Goal: Information Seeking & Learning: Learn about a topic

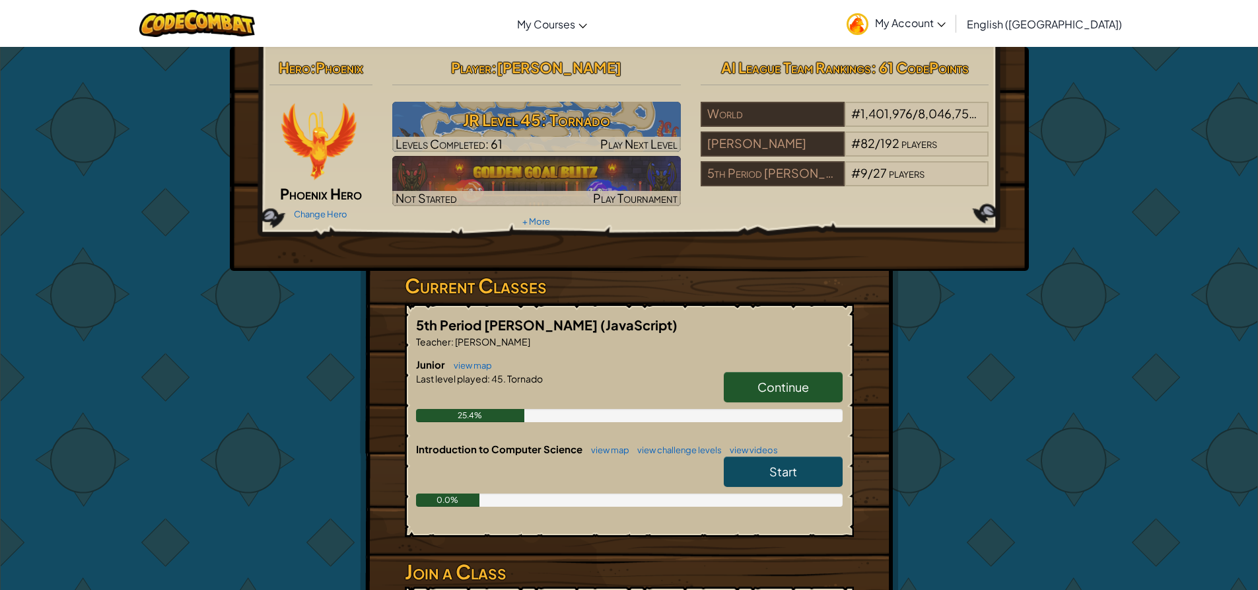
click at [743, 373] on link "Continue" at bounding box center [783, 387] width 119 height 30
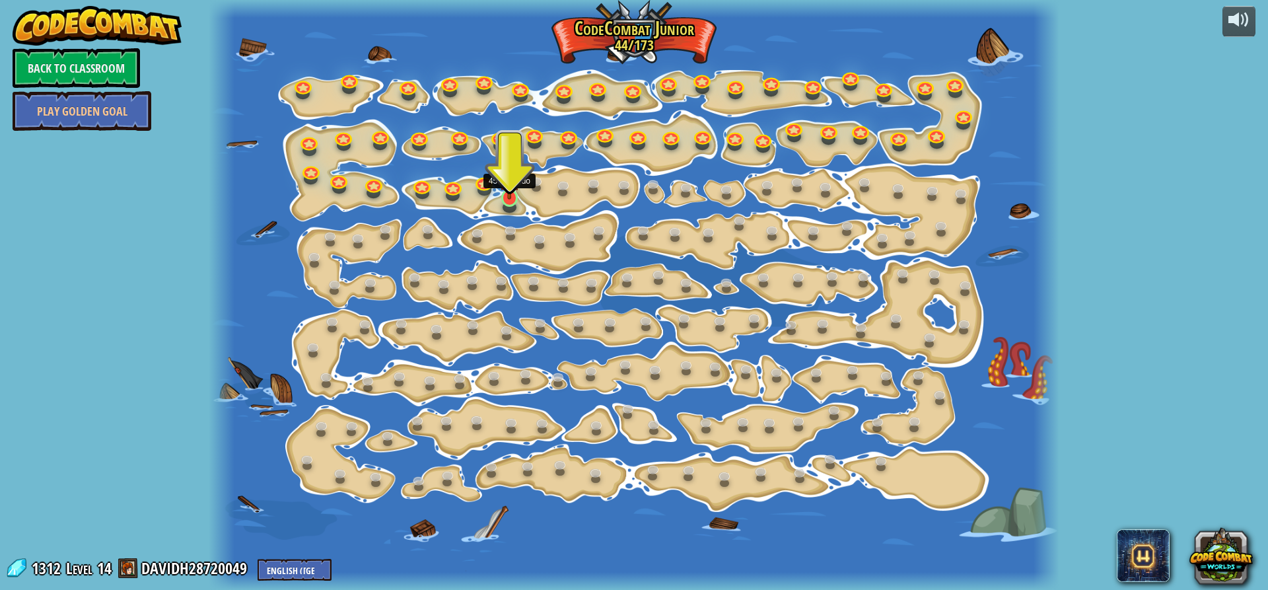
click at [510, 199] on img at bounding box center [510, 174] width 22 height 51
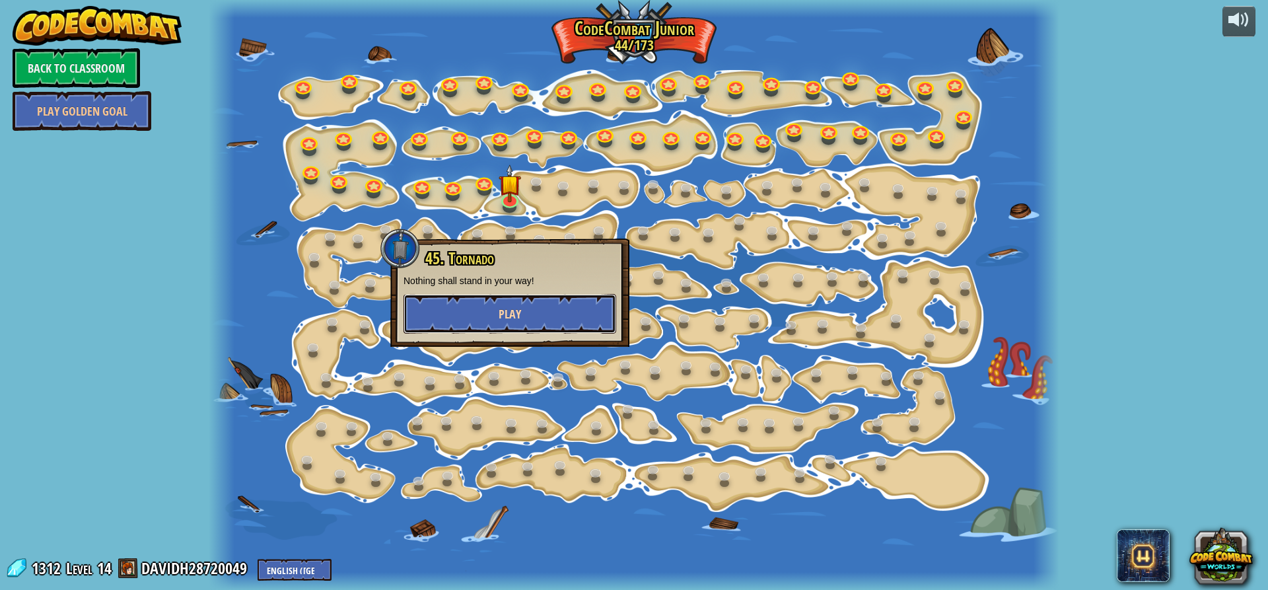
click at [468, 331] on button "Play" at bounding box center [510, 314] width 213 height 40
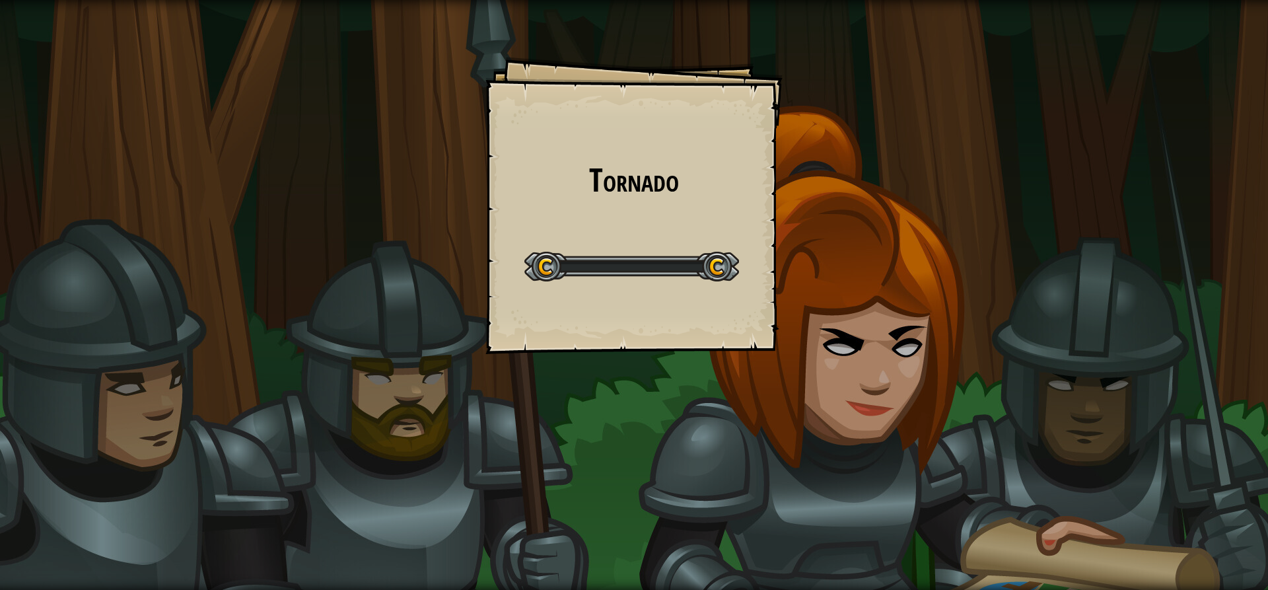
click at [468, 312] on div "Tornado Goals Start Level Error loading from server. Try refreshing the page. Y…" at bounding box center [634, 295] width 1268 height 590
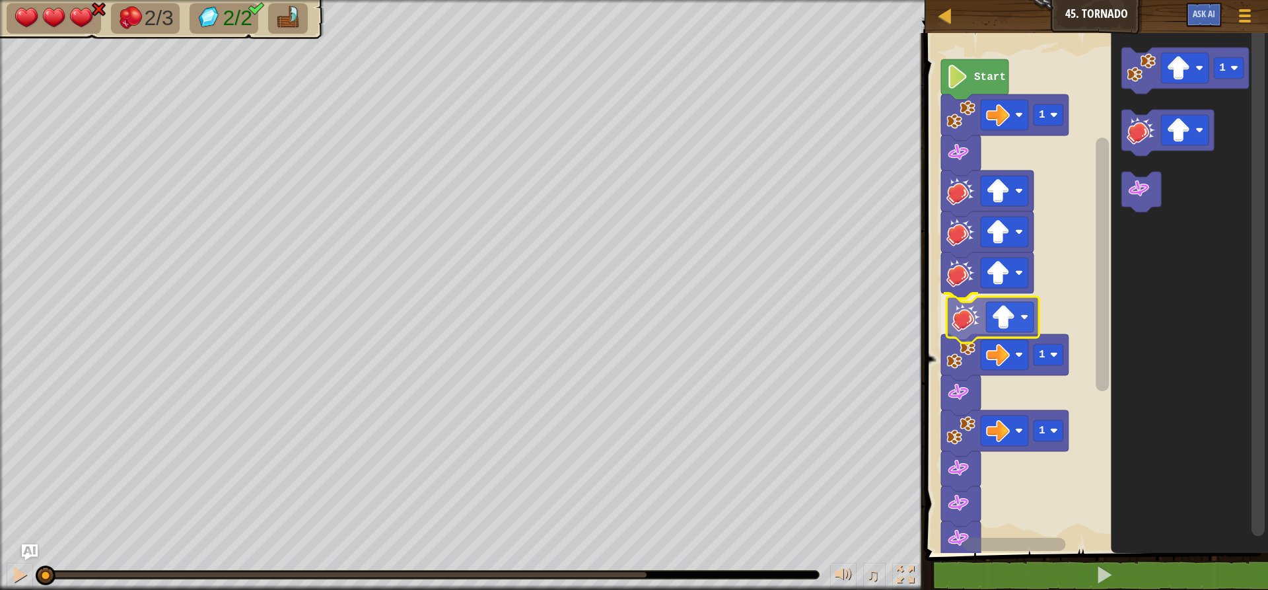
click at [982, 318] on div "1 1 1 Start 1" at bounding box center [1094, 289] width 347 height 526
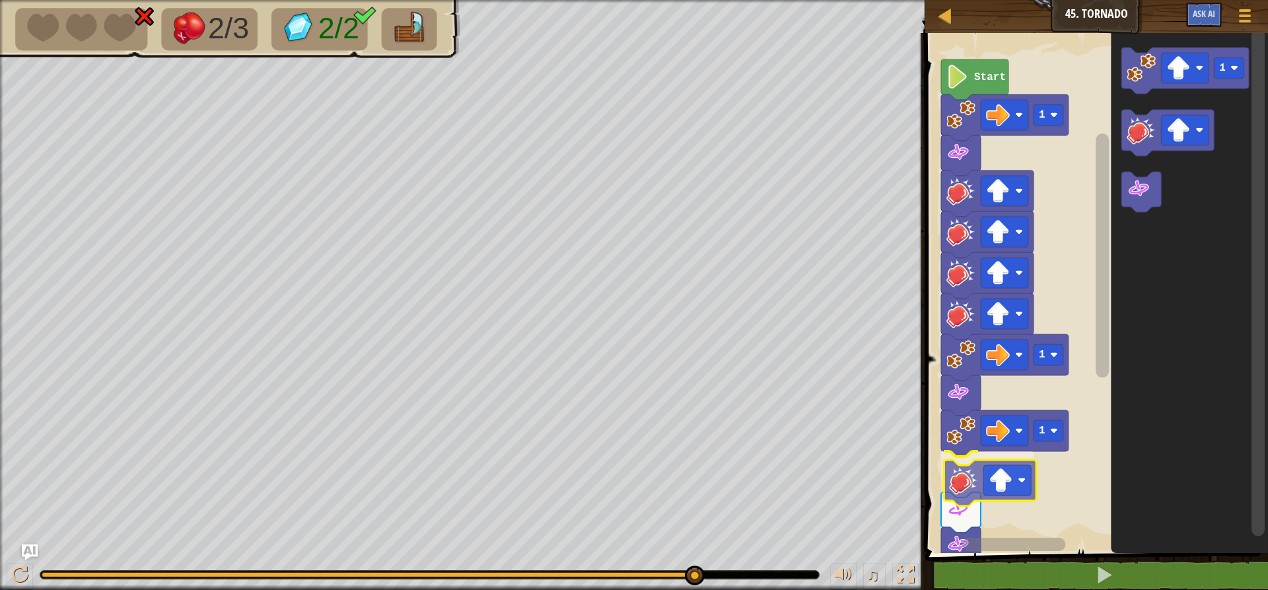
click at [960, 486] on div "1 1 1 Start 1" at bounding box center [1094, 289] width 347 height 526
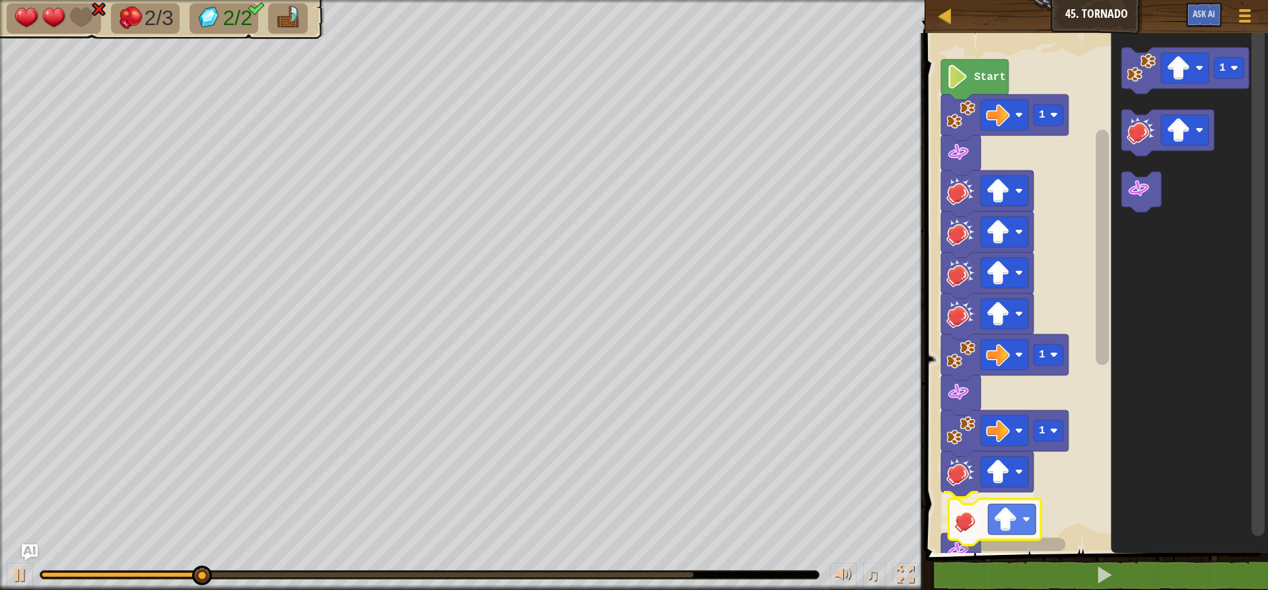
click at [964, 538] on div "1 1 1 Start 1" at bounding box center [1094, 289] width 347 height 526
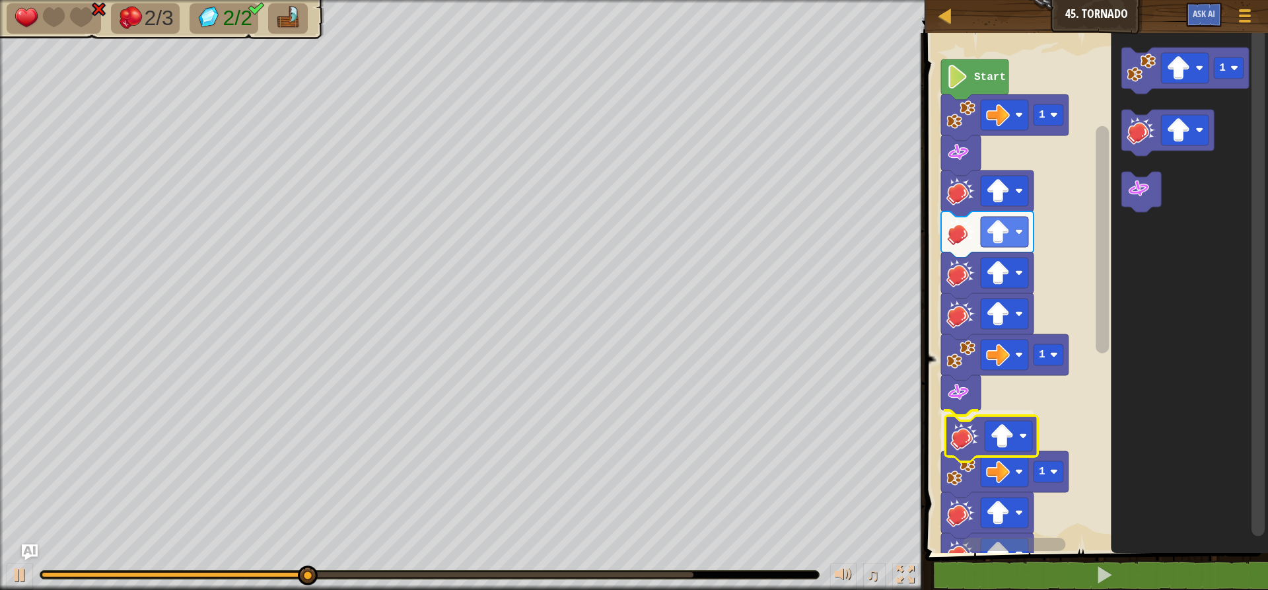
click at [988, 419] on div "1 1 1 Start 1" at bounding box center [1094, 289] width 347 height 526
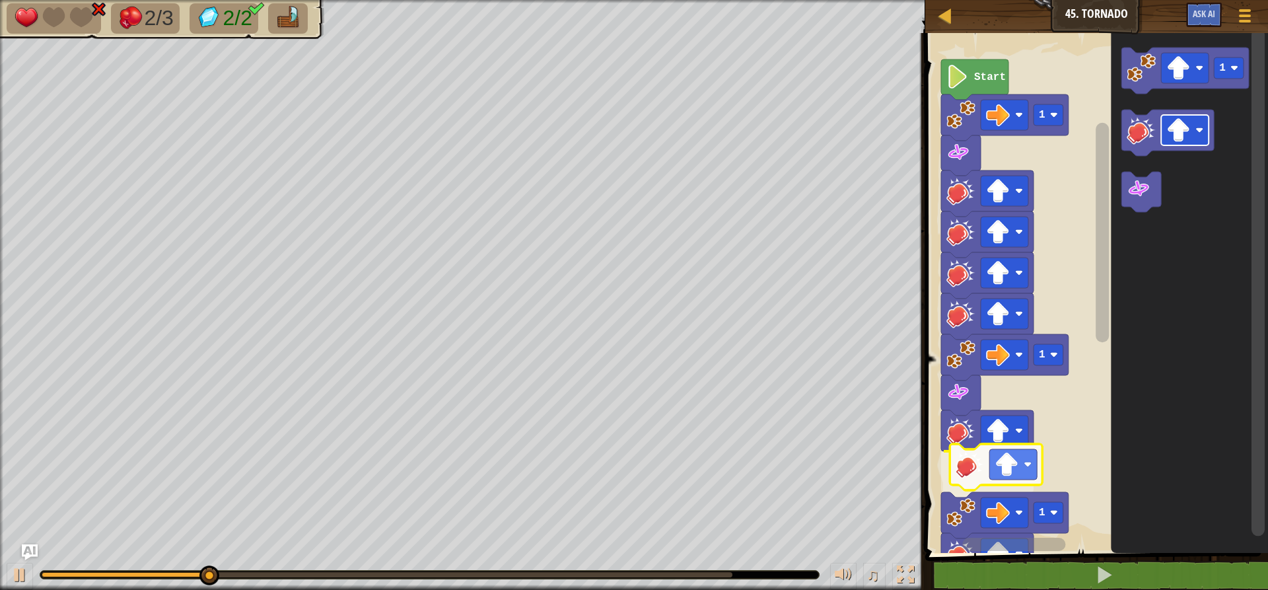
click at [1006, 472] on div "1 1 1 Start 1" at bounding box center [1094, 289] width 347 height 526
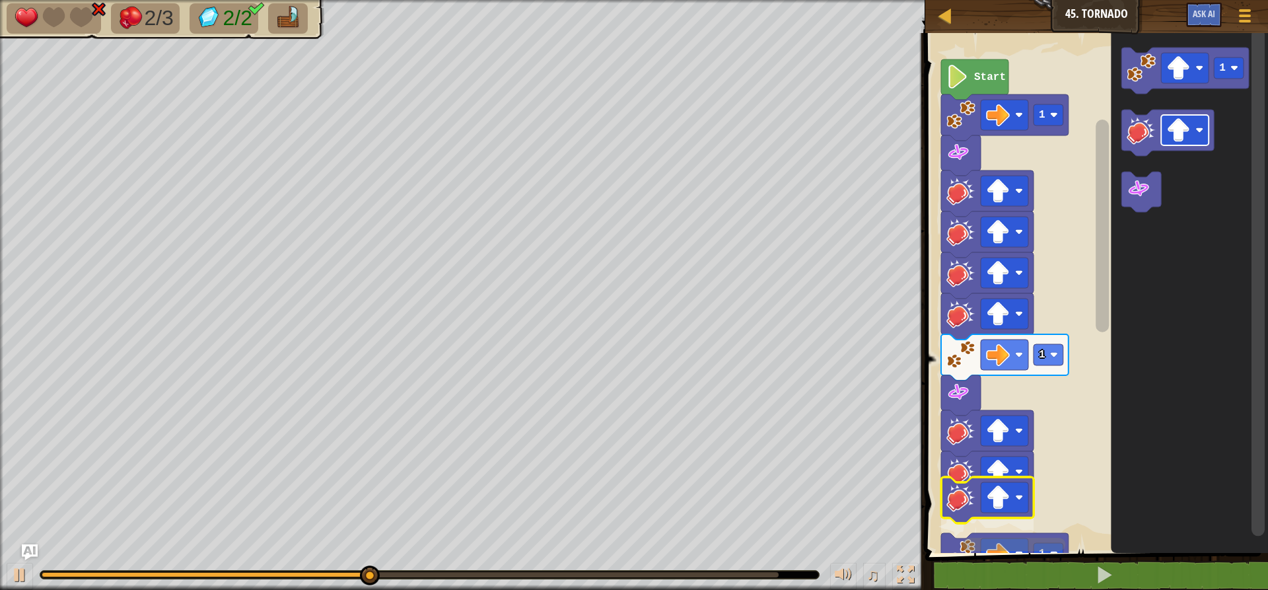
click at [1010, 483] on div "1 1 1 Start 1" at bounding box center [1094, 289] width 347 height 526
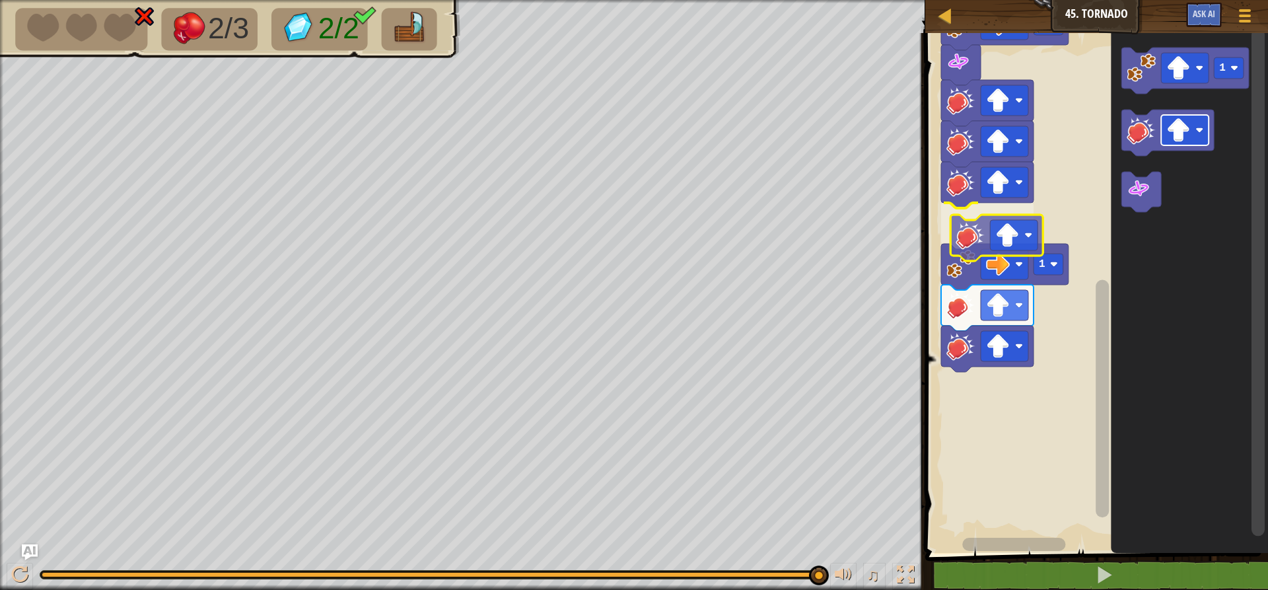
click at [1016, 237] on div "1 1 1 Start 1" at bounding box center [1094, 289] width 347 height 526
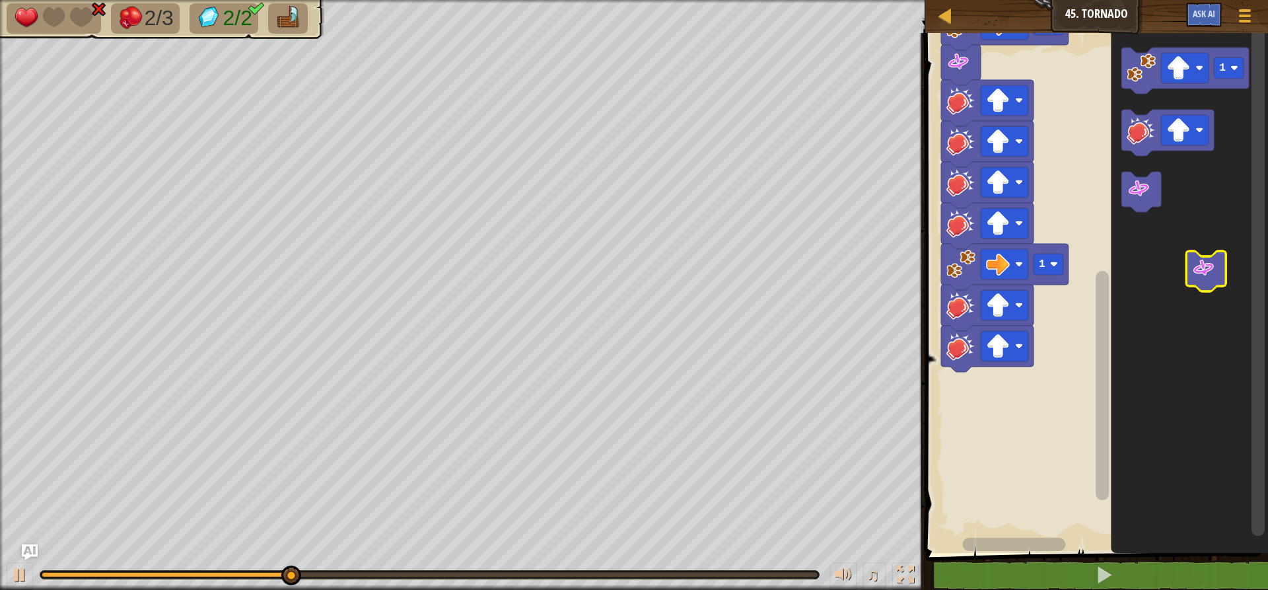
click at [1209, 274] on icon "1" at bounding box center [1189, 289] width 157 height 526
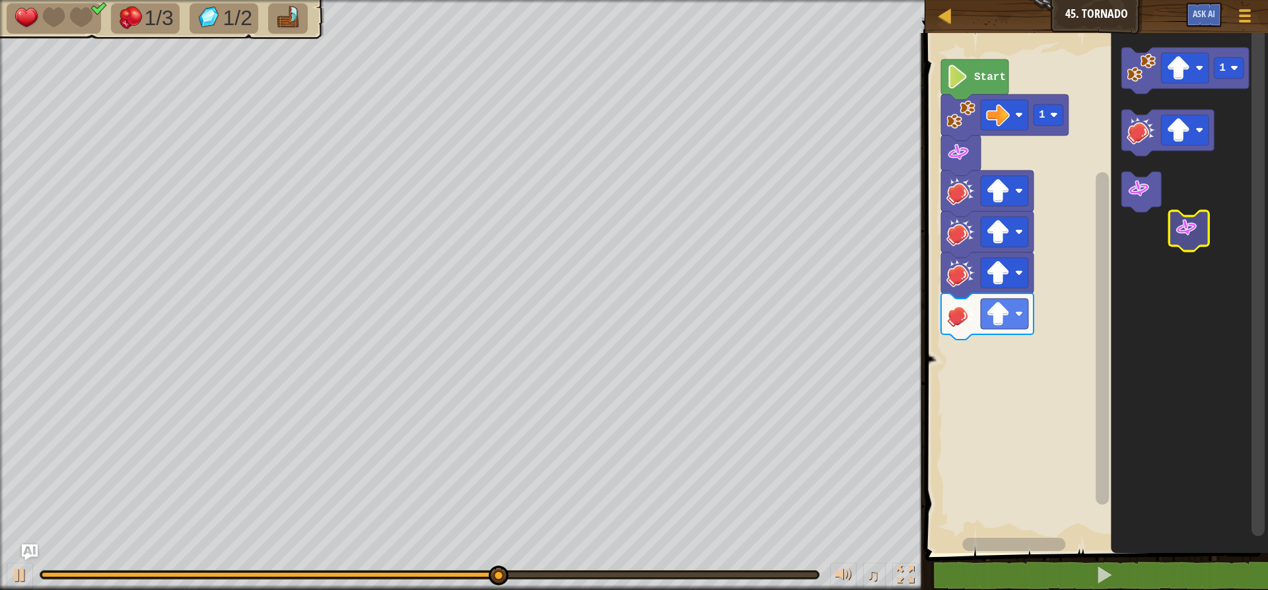
click at [1178, 217] on icon "1" at bounding box center [1189, 289] width 157 height 526
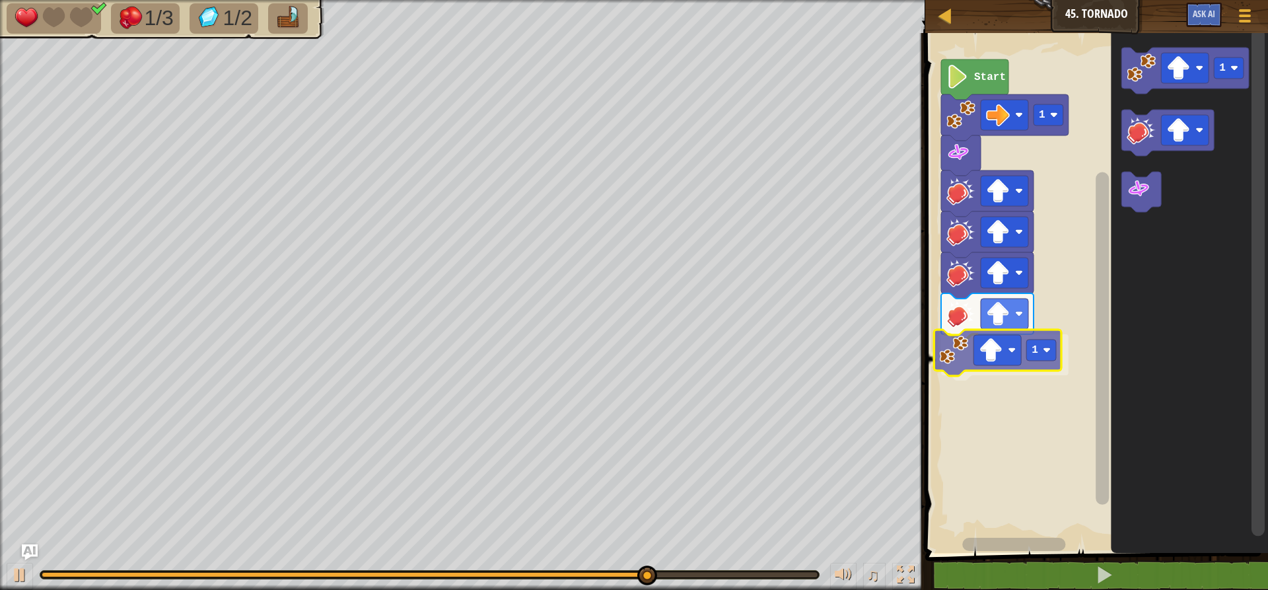
click at [954, 339] on div "1 1 Start 1 1" at bounding box center [1094, 289] width 347 height 526
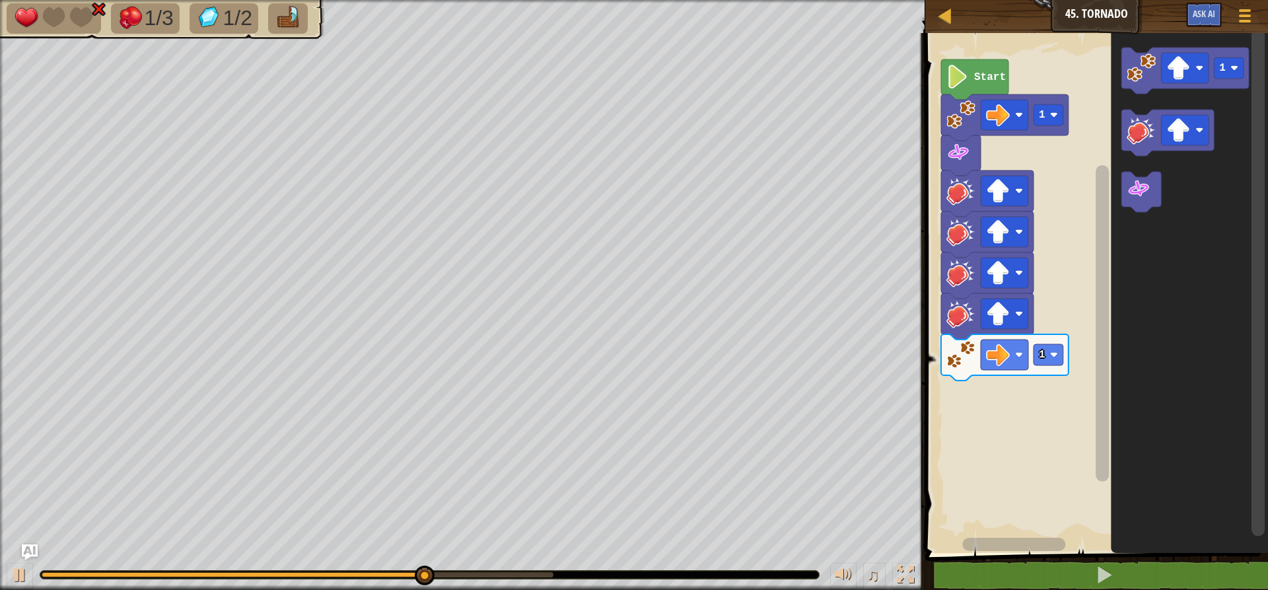
click at [1019, 412] on div "Start 1 1 1" at bounding box center [1094, 289] width 347 height 526
click at [957, 406] on div "Start 1 1 1" at bounding box center [1094, 289] width 347 height 526
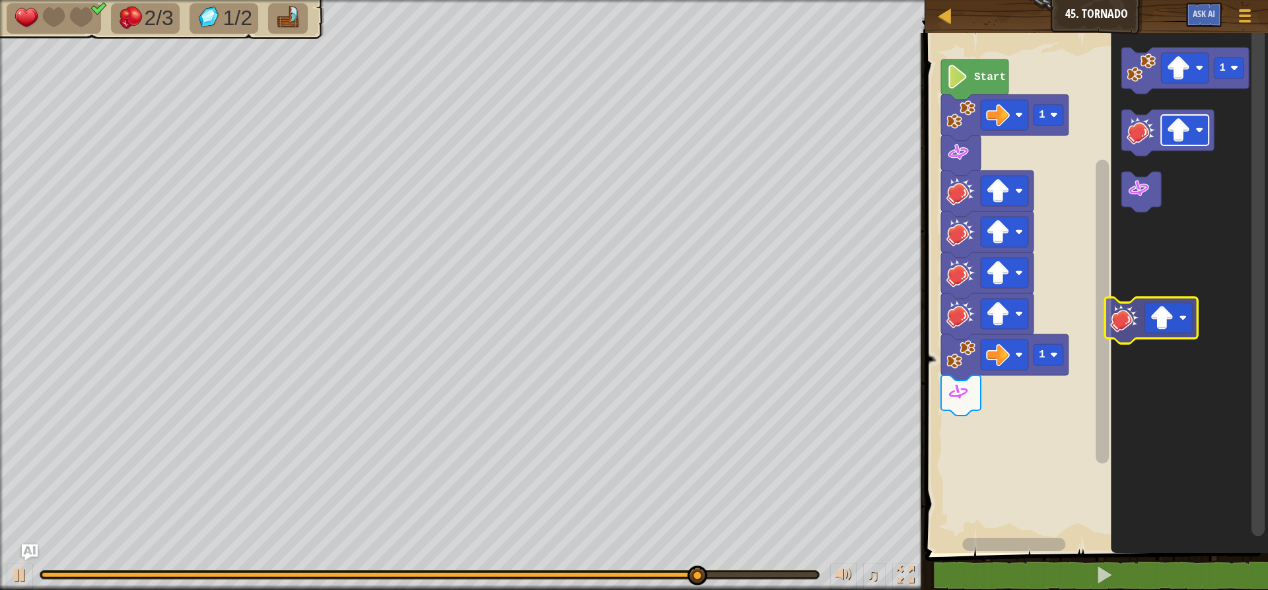
click at [1159, 299] on icon "1" at bounding box center [1189, 289] width 157 height 526
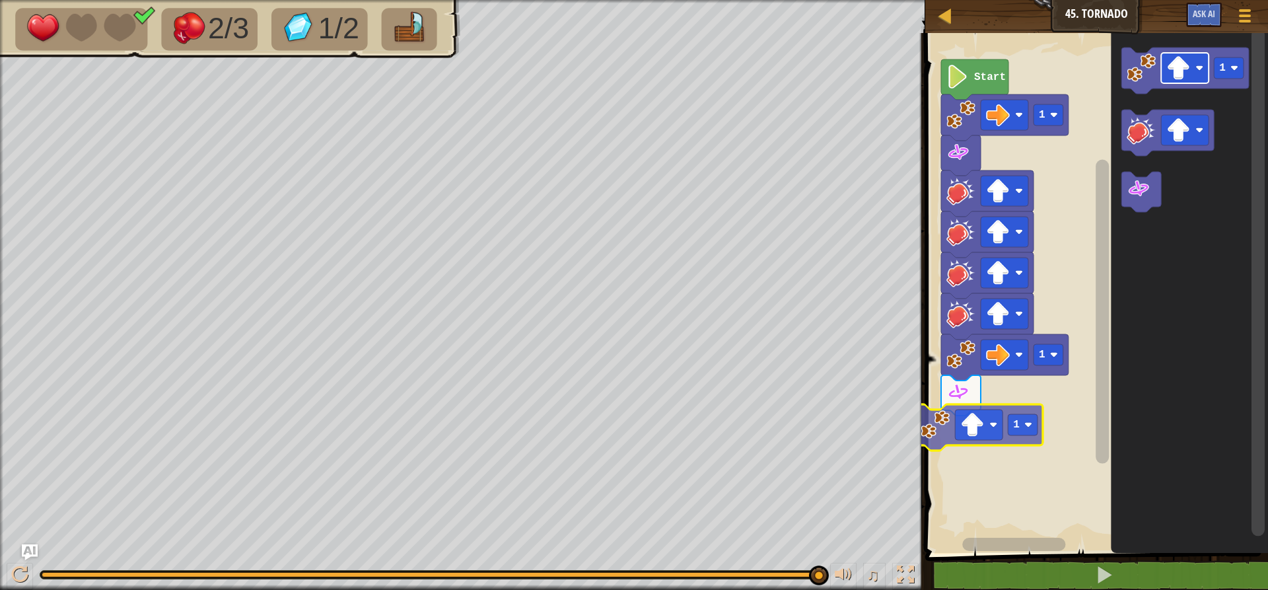
click at [957, 433] on div "Start 1 1 1 1 1" at bounding box center [1094, 289] width 347 height 526
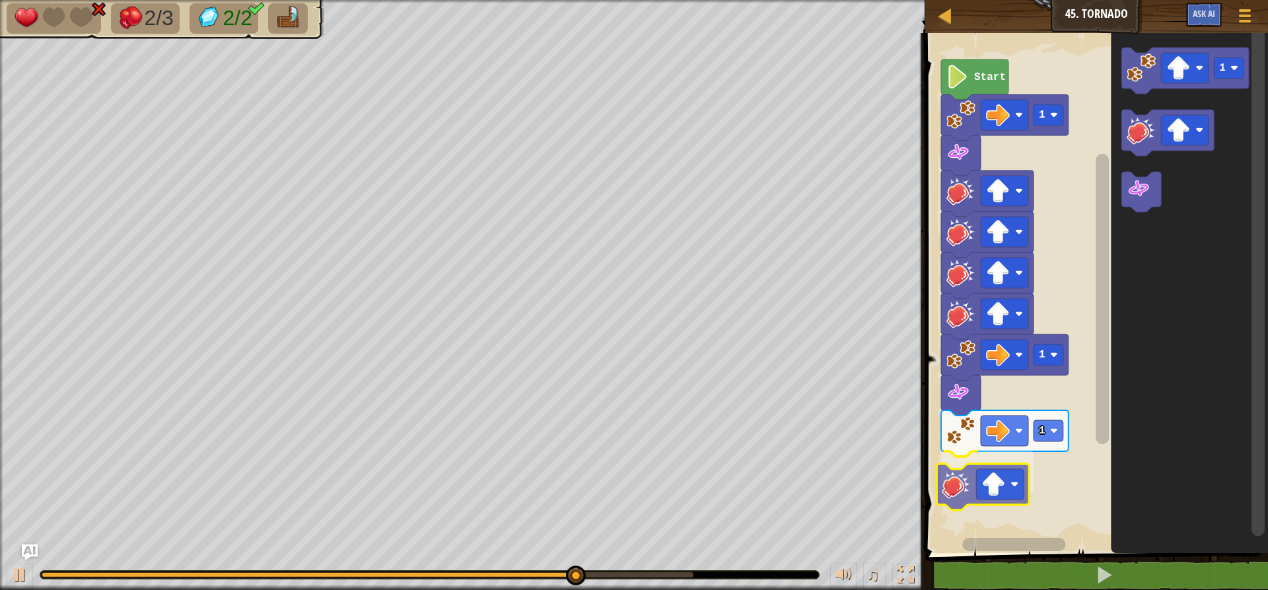
click at [964, 491] on div "Start 1 1 1 1" at bounding box center [1094, 289] width 347 height 526
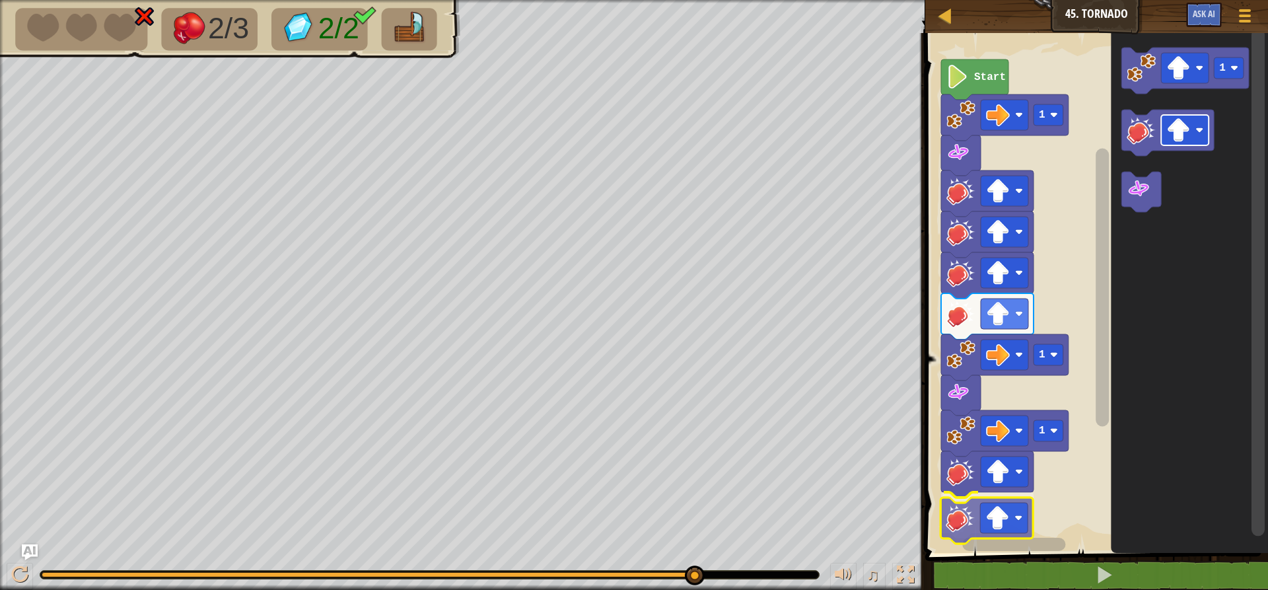
click at [994, 525] on div "Start 1 1 1 1" at bounding box center [1094, 289] width 347 height 526
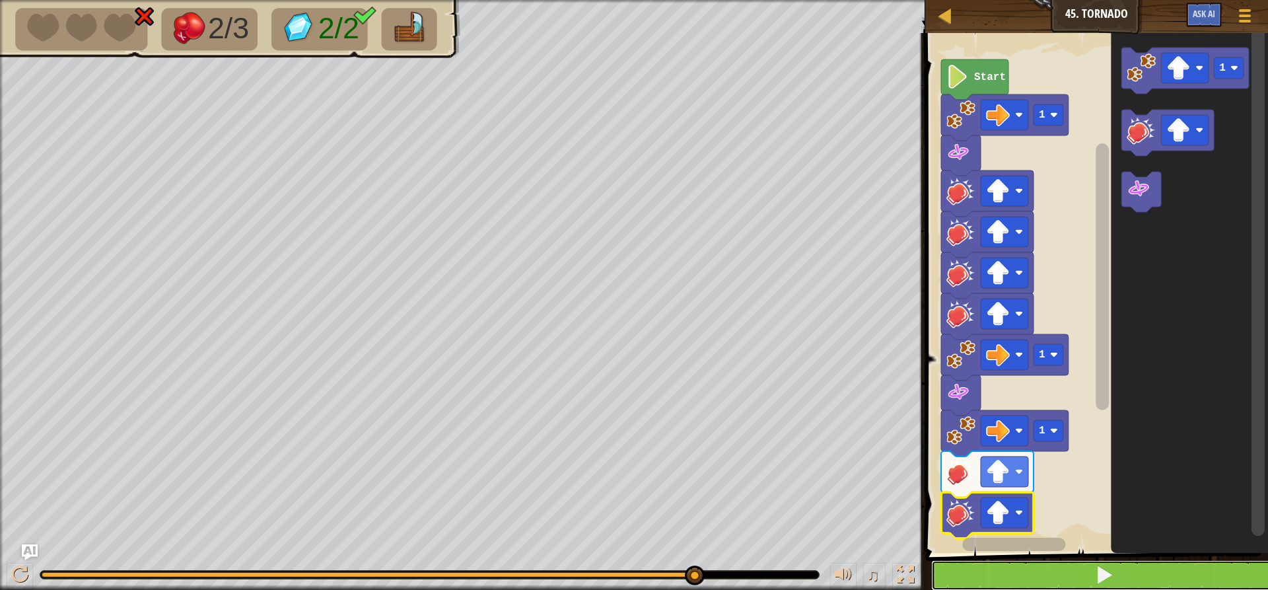
click at [1221, 575] on button at bounding box center [1104, 575] width 347 height 30
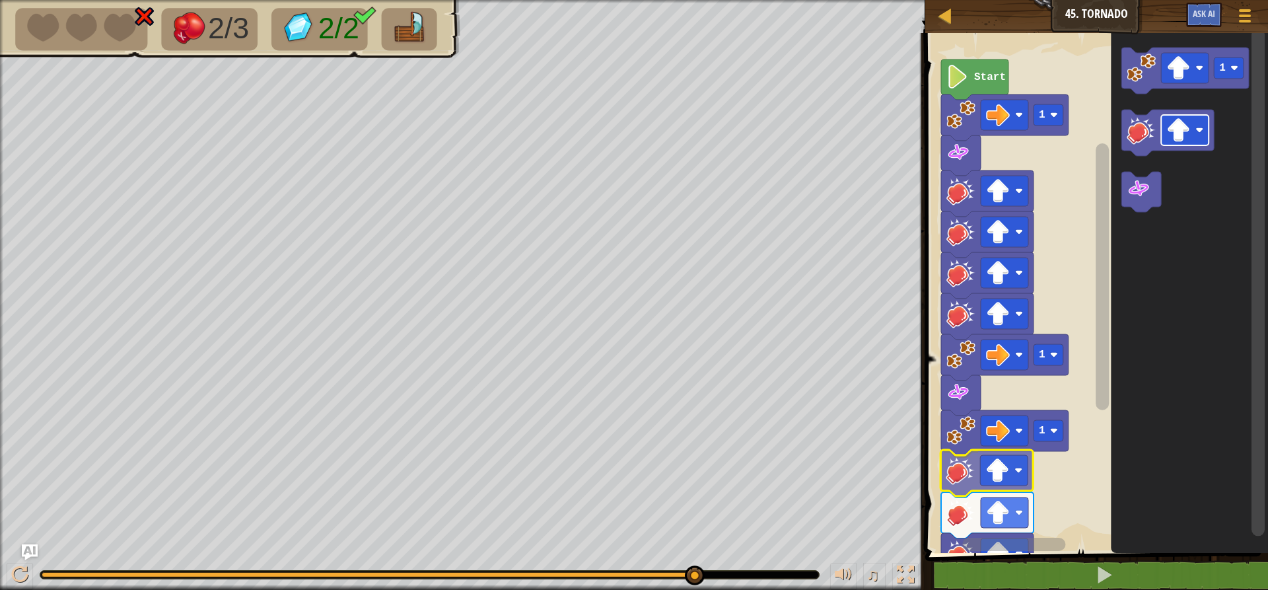
click at [1021, 474] on div "Start 1 1 1 1" at bounding box center [1094, 289] width 347 height 526
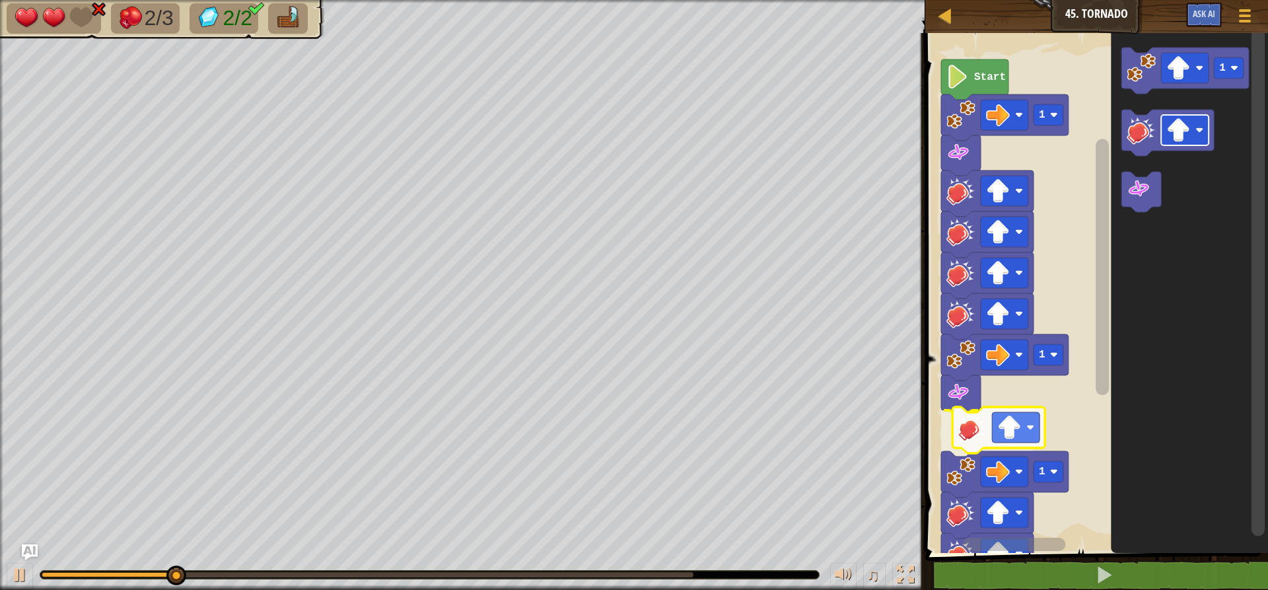
click at [1002, 414] on div "Start 1 1 1 1" at bounding box center [1094, 289] width 347 height 526
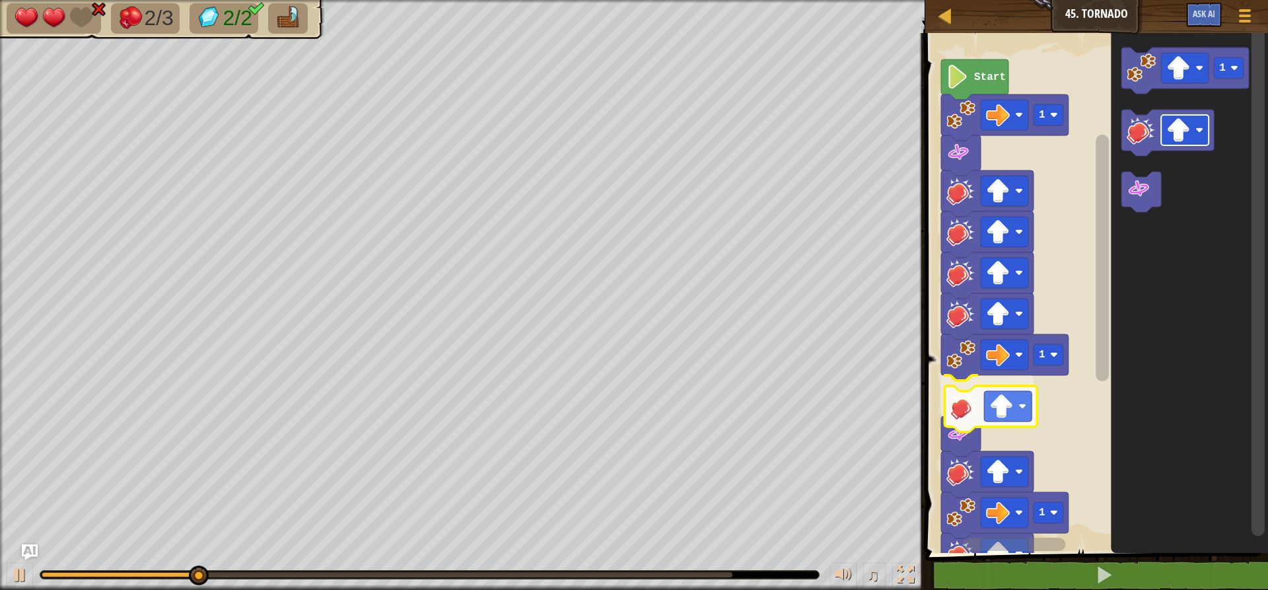
click at [996, 413] on div "Start 1 1 1 1" at bounding box center [1094, 289] width 347 height 526
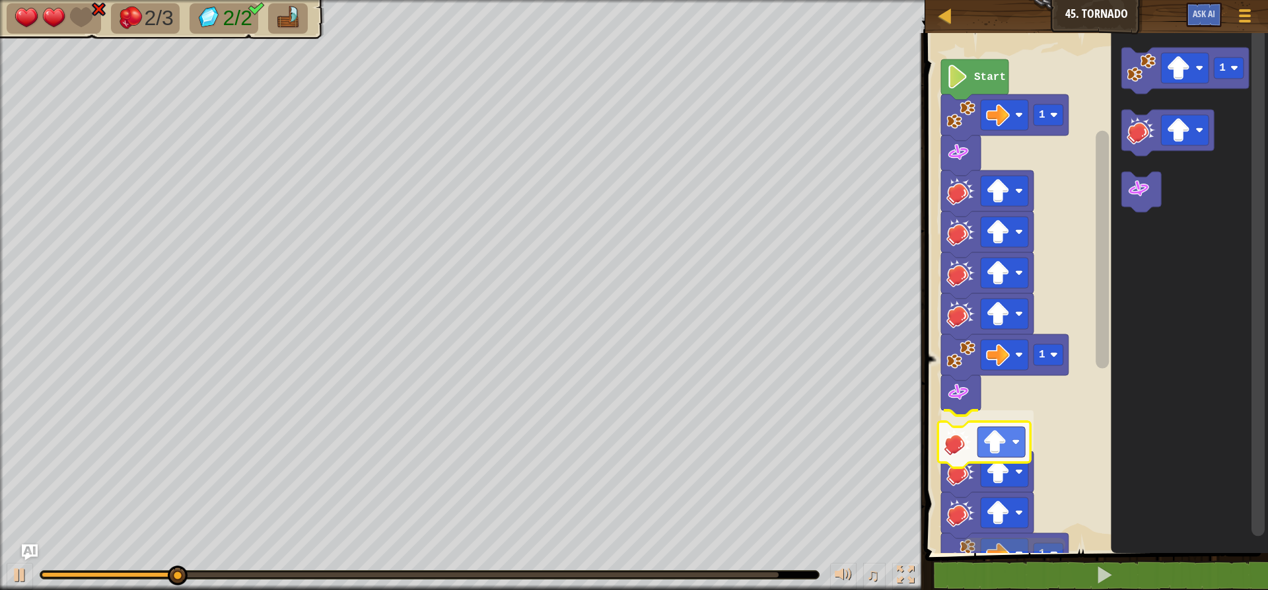
click at [964, 449] on div "Start 1 1 1 1" at bounding box center [1094, 289] width 347 height 526
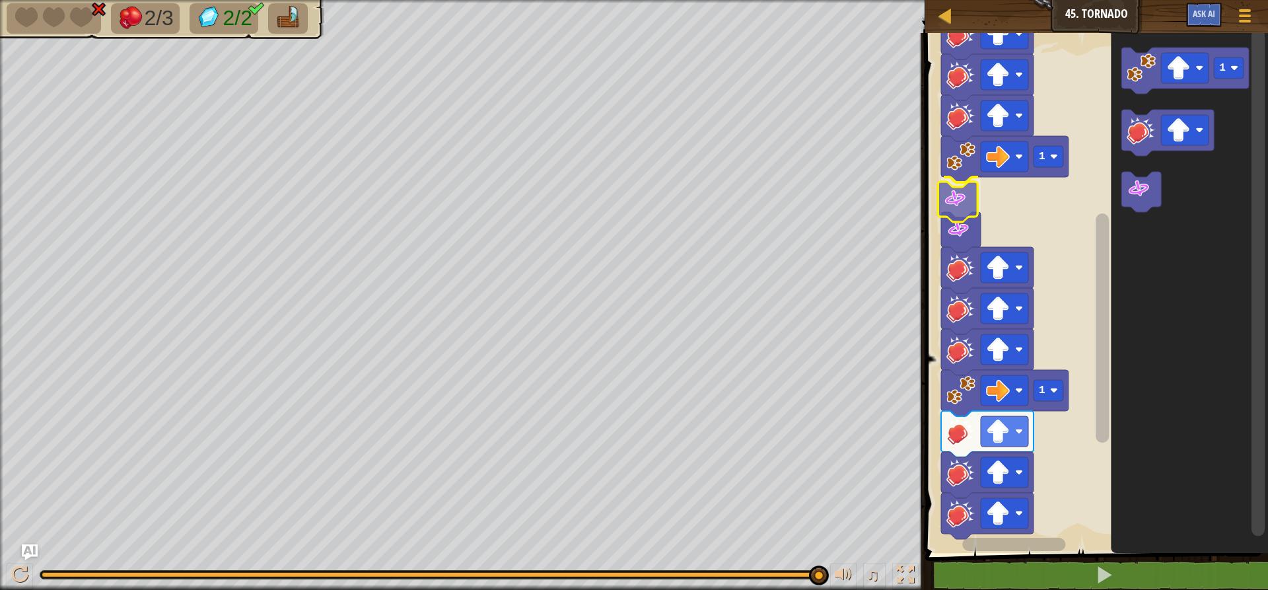
click at [968, 199] on div "Start 1 1 1 1" at bounding box center [1094, 289] width 347 height 526
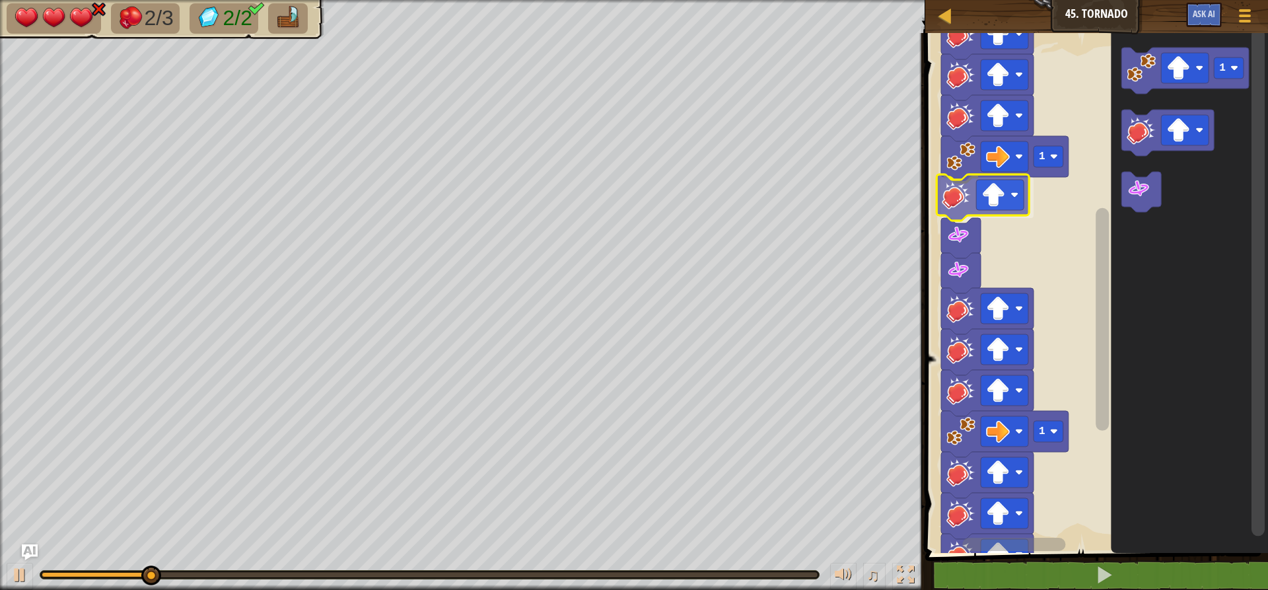
click at [965, 202] on div "Start 1 1 1 1" at bounding box center [1094, 289] width 347 height 526
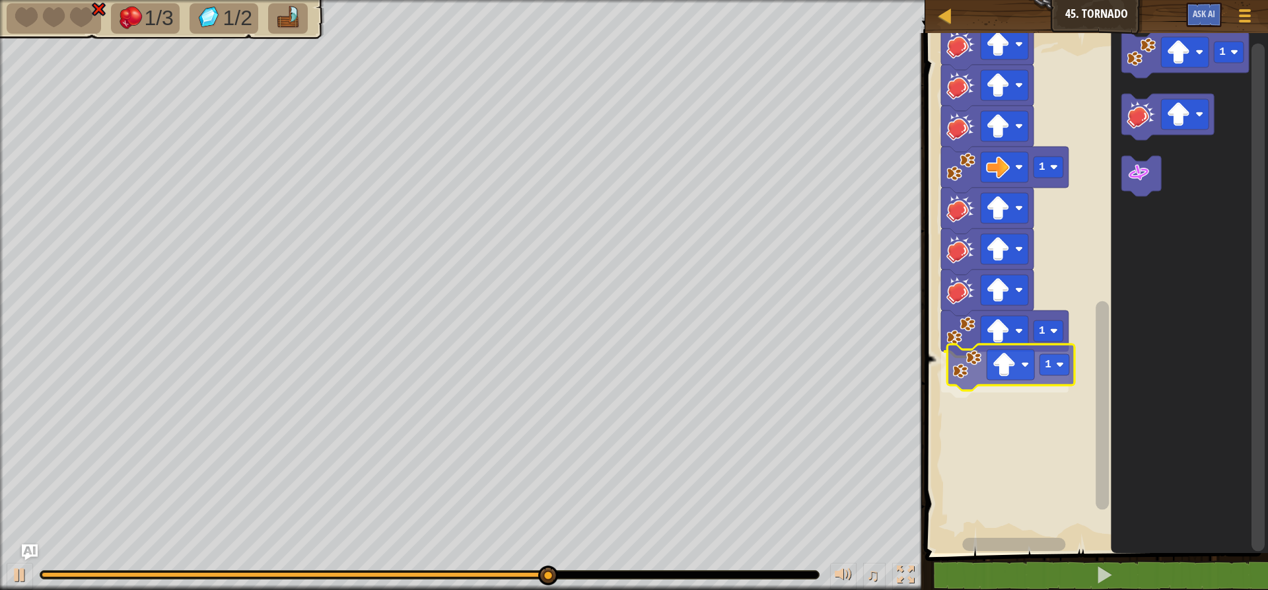
click at [980, 387] on div "1 1 1 1 1 Start 1 1" at bounding box center [1094, 289] width 347 height 526
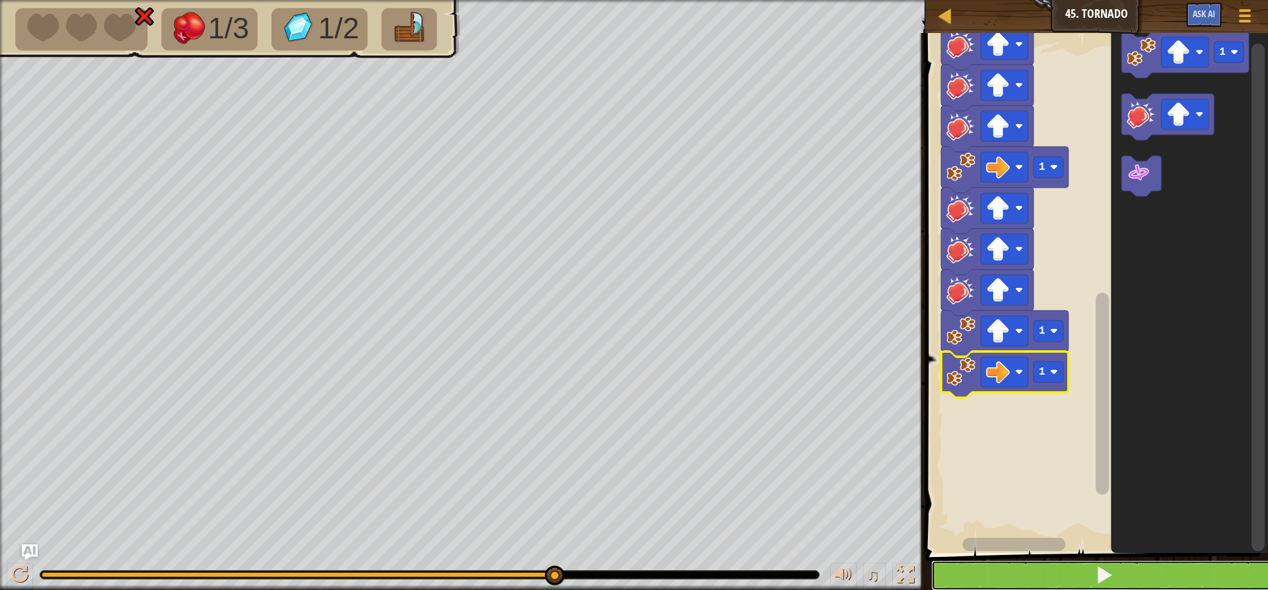
click at [1076, 566] on button at bounding box center [1104, 575] width 347 height 30
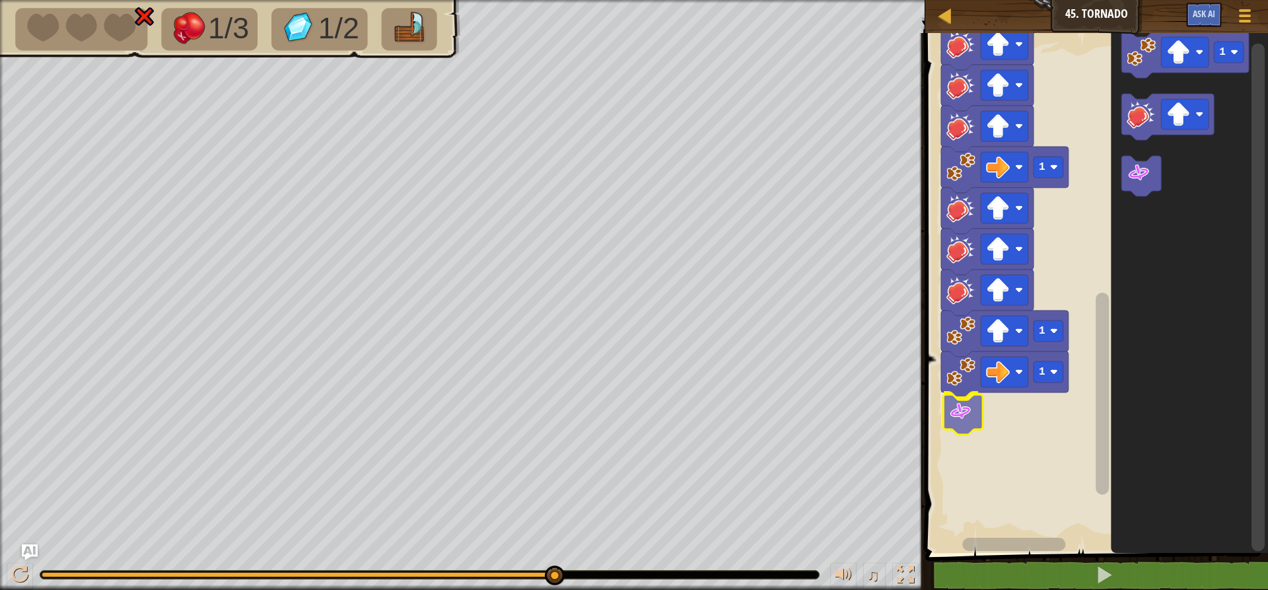
click at [961, 406] on div "Start 1 1 1 1 1 1" at bounding box center [1094, 289] width 347 height 526
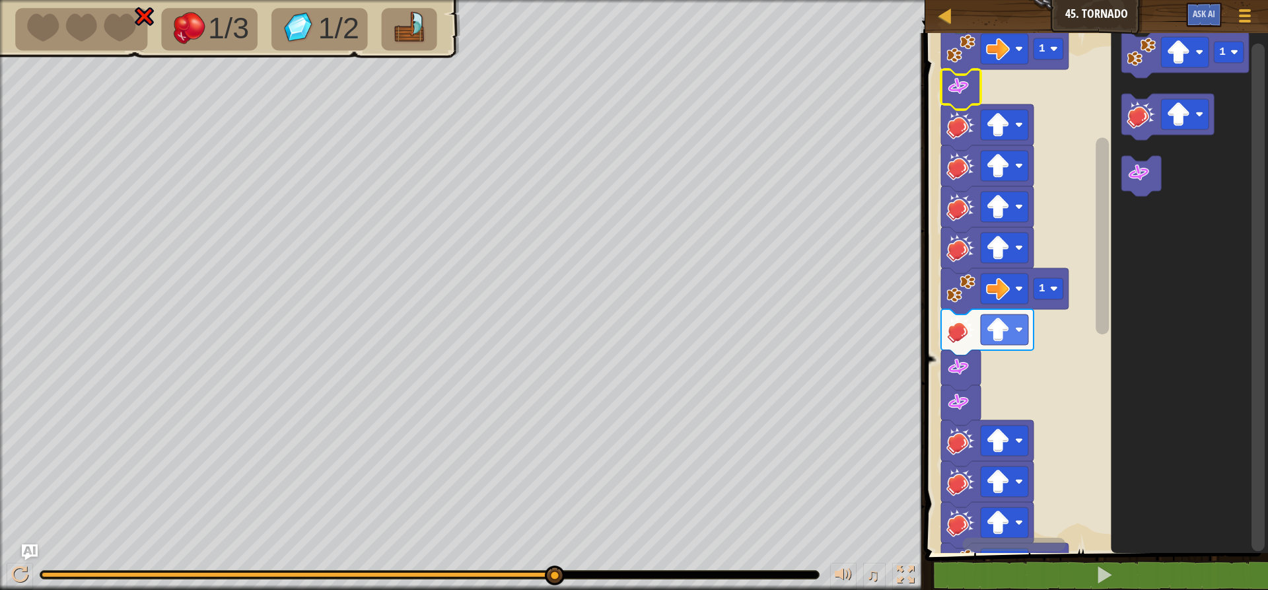
click at [966, 94] on image "Blockly Workspace" at bounding box center [959, 87] width 24 height 24
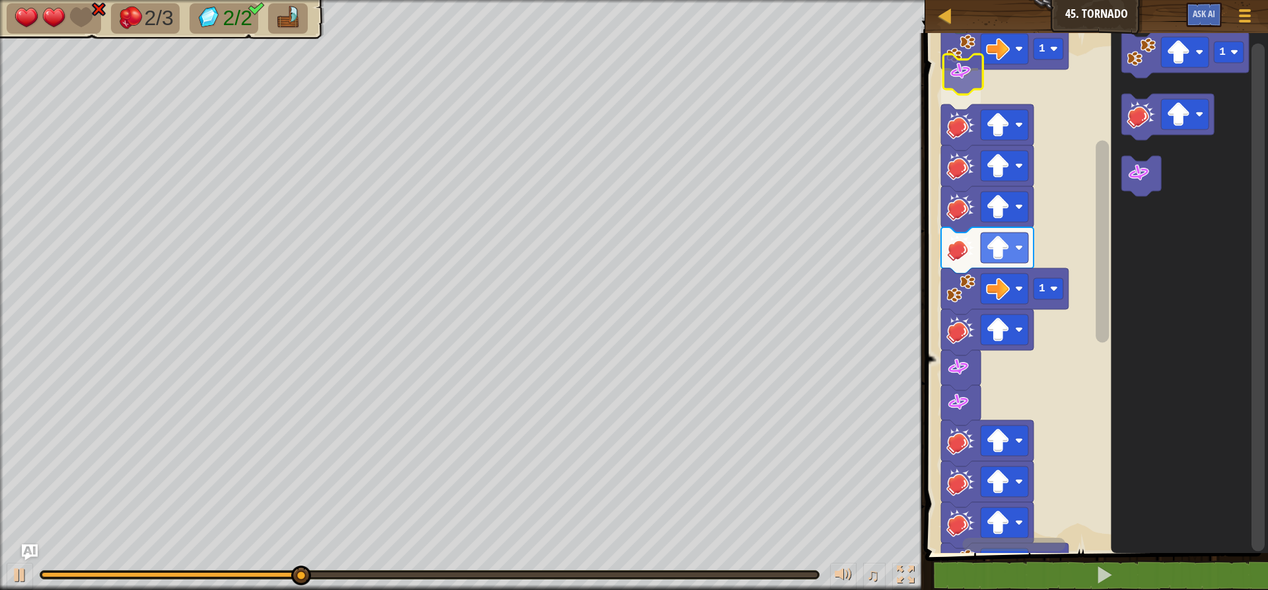
click at [960, 86] on div "Start 1 1 1 1 1 1" at bounding box center [1094, 289] width 347 height 526
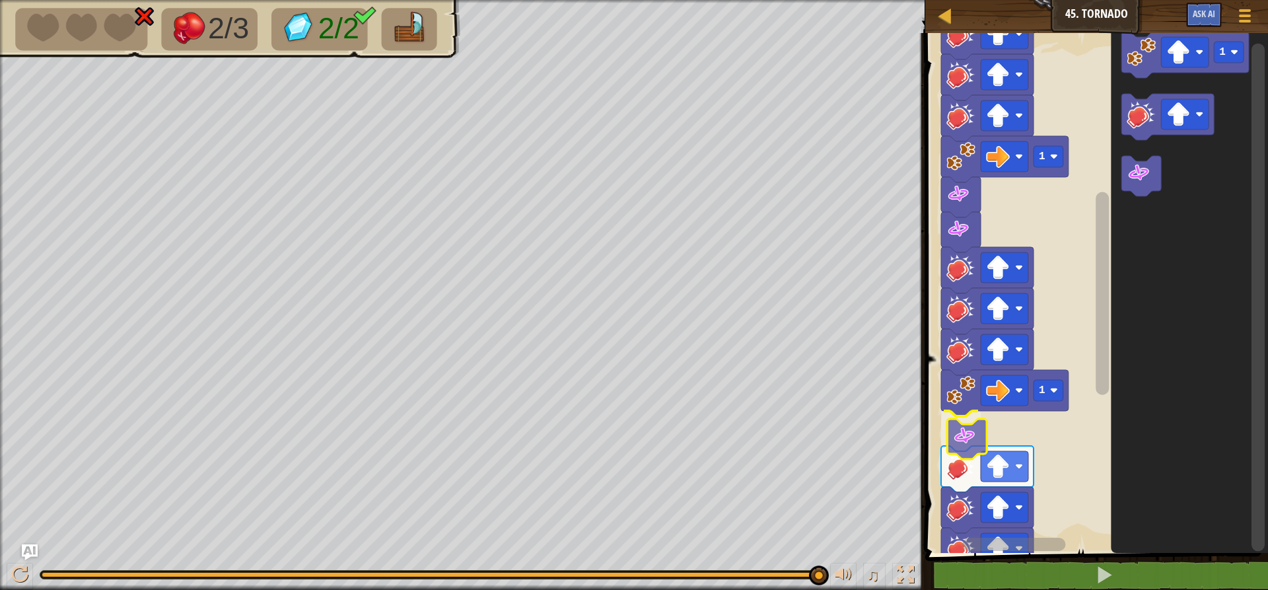
click at [970, 448] on div "1 1 1 1 1 Start 1" at bounding box center [1094, 289] width 347 height 526
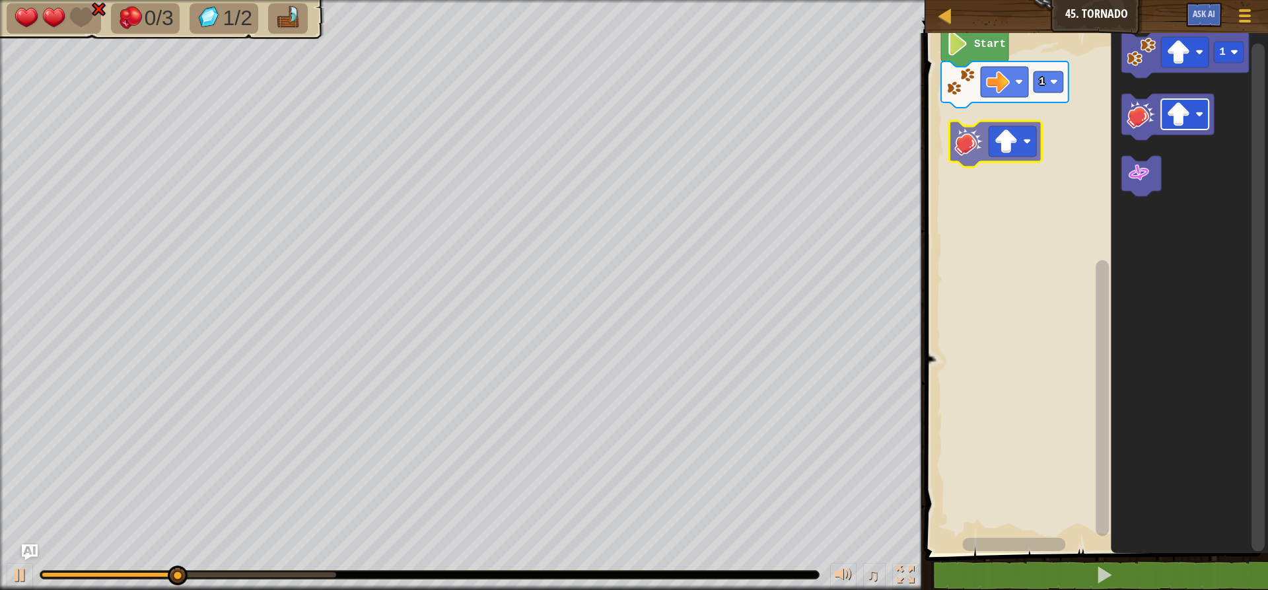
click at [995, 133] on div "1 Start 1" at bounding box center [1094, 289] width 347 height 526
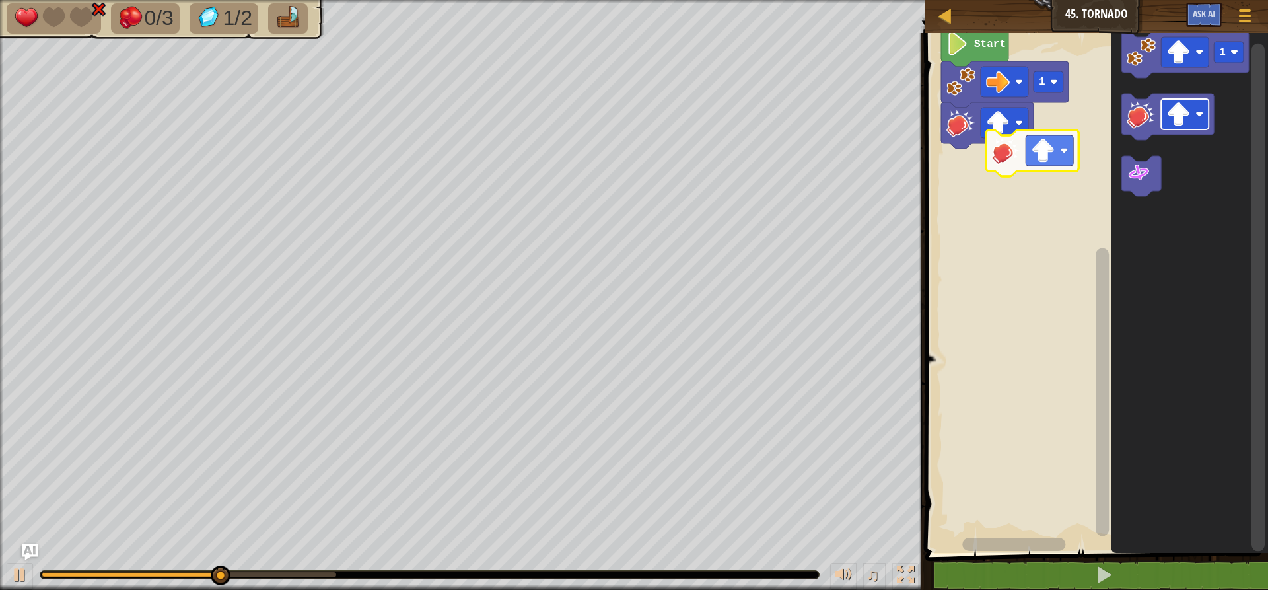
click at [1016, 155] on div "1 Start 1" at bounding box center [1094, 289] width 347 height 526
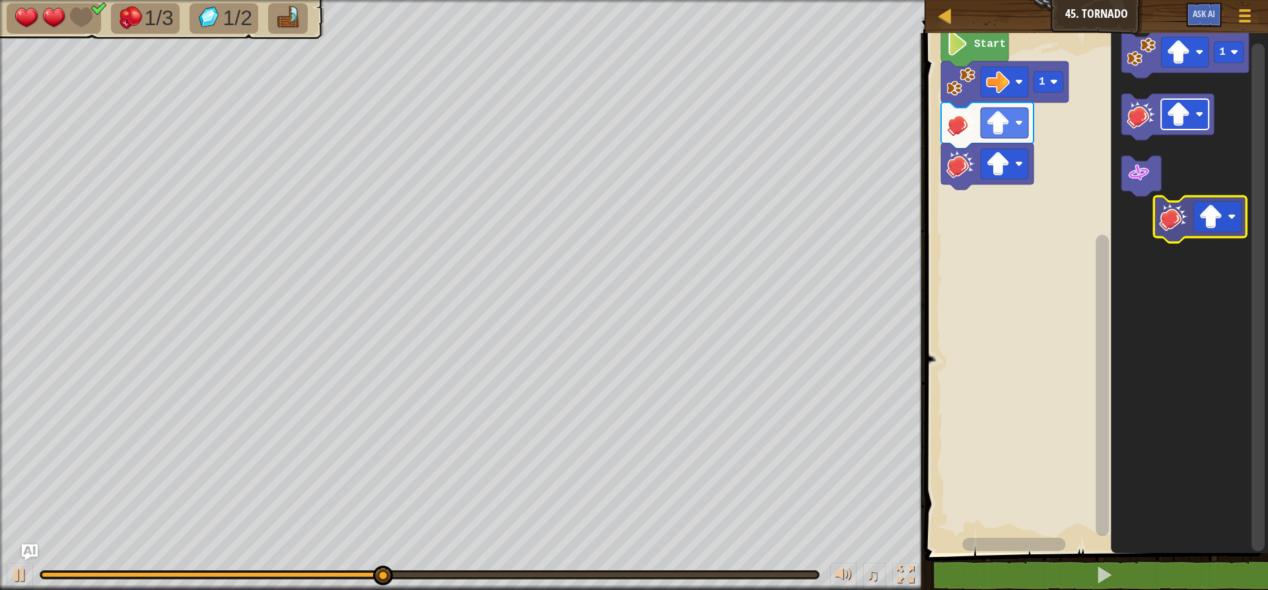
click at [1199, 216] on icon "1" at bounding box center [1189, 289] width 157 height 526
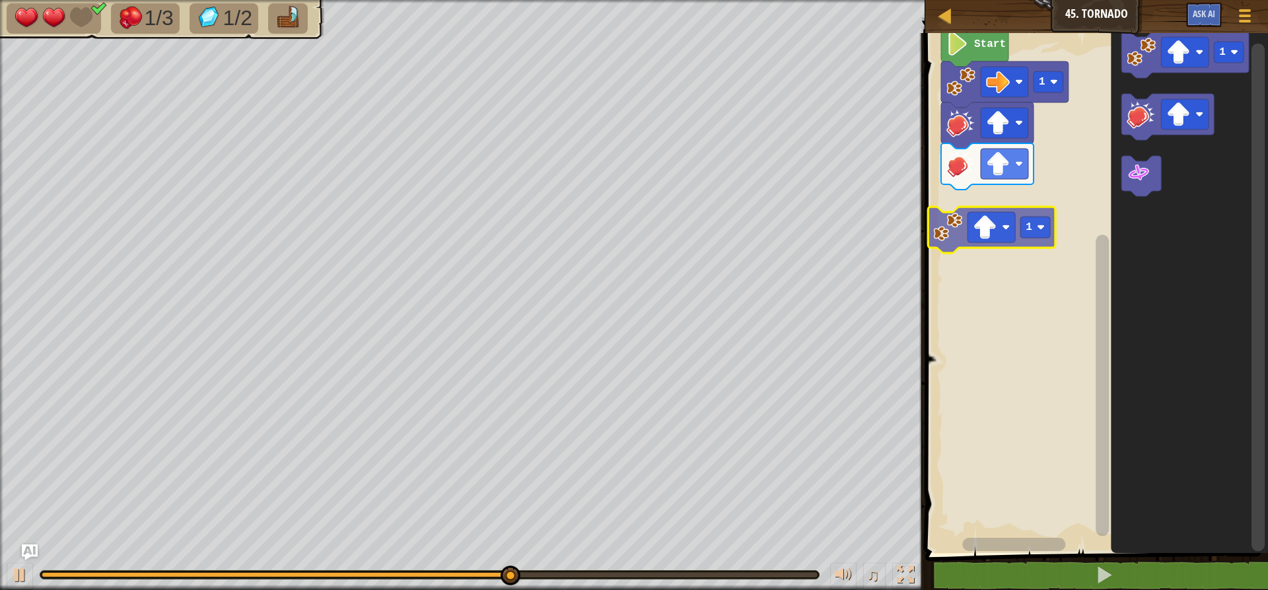
click at [969, 224] on div "1 Start 1 1 1" at bounding box center [1094, 289] width 347 height 526
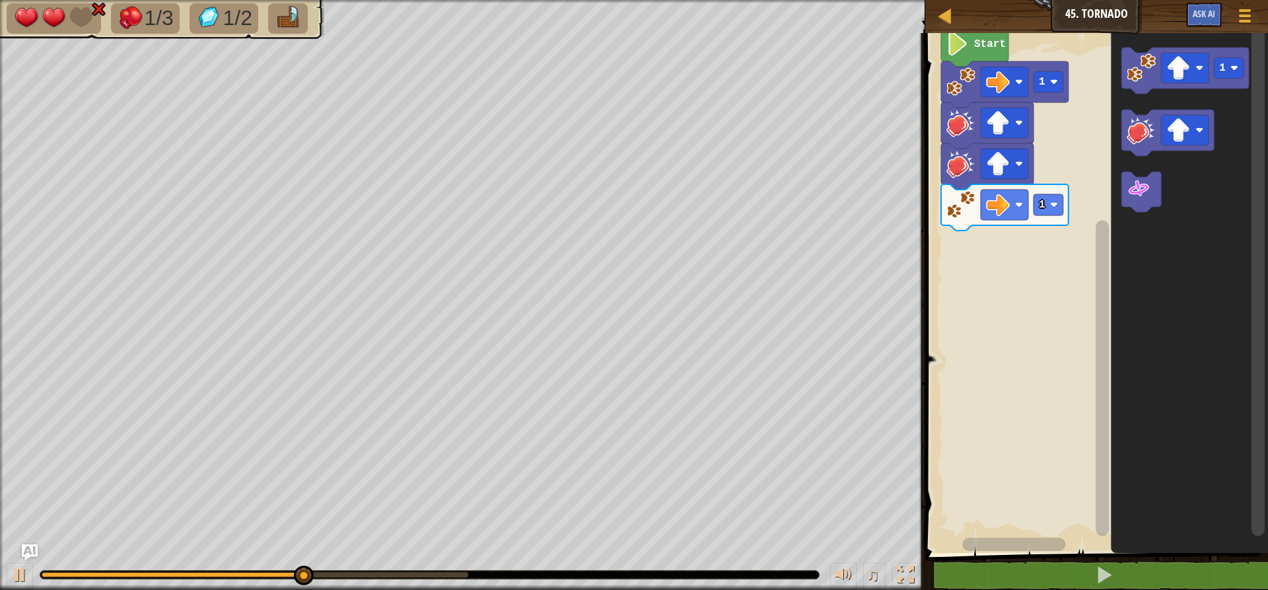
click at [1038, 252] on div "Start 1 1 1" at bounding box center [1094, 289] width 347 height 526
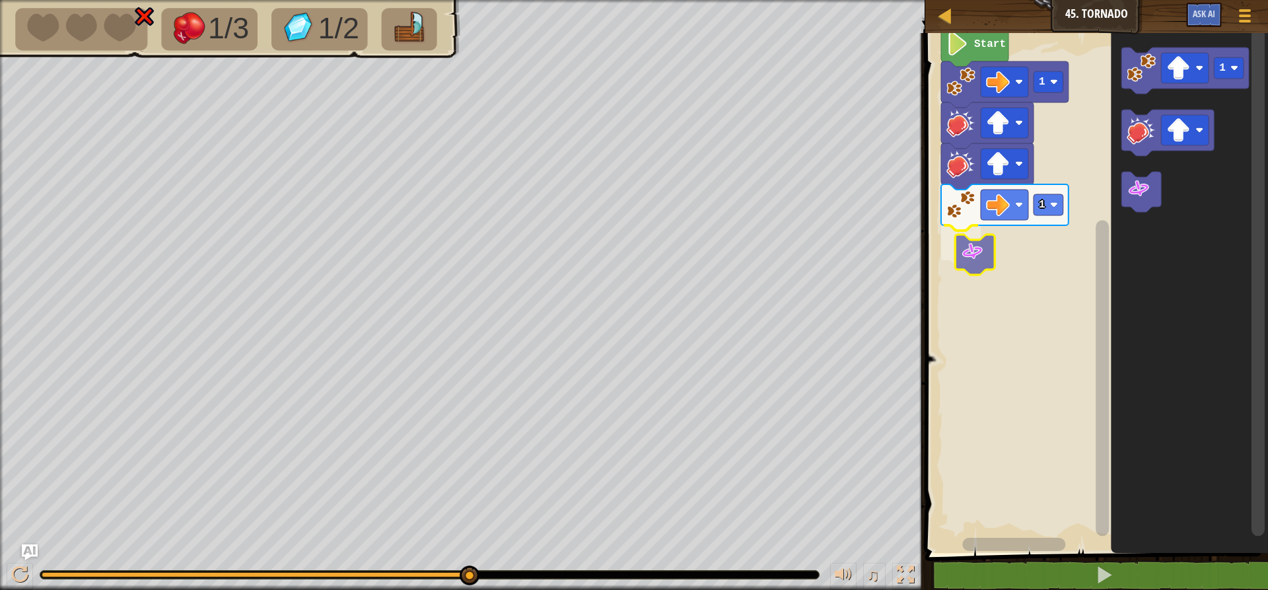
click at [974, 259] on div "Start 1 1 1" at bounding box center [1094, 289] width 347 height 526
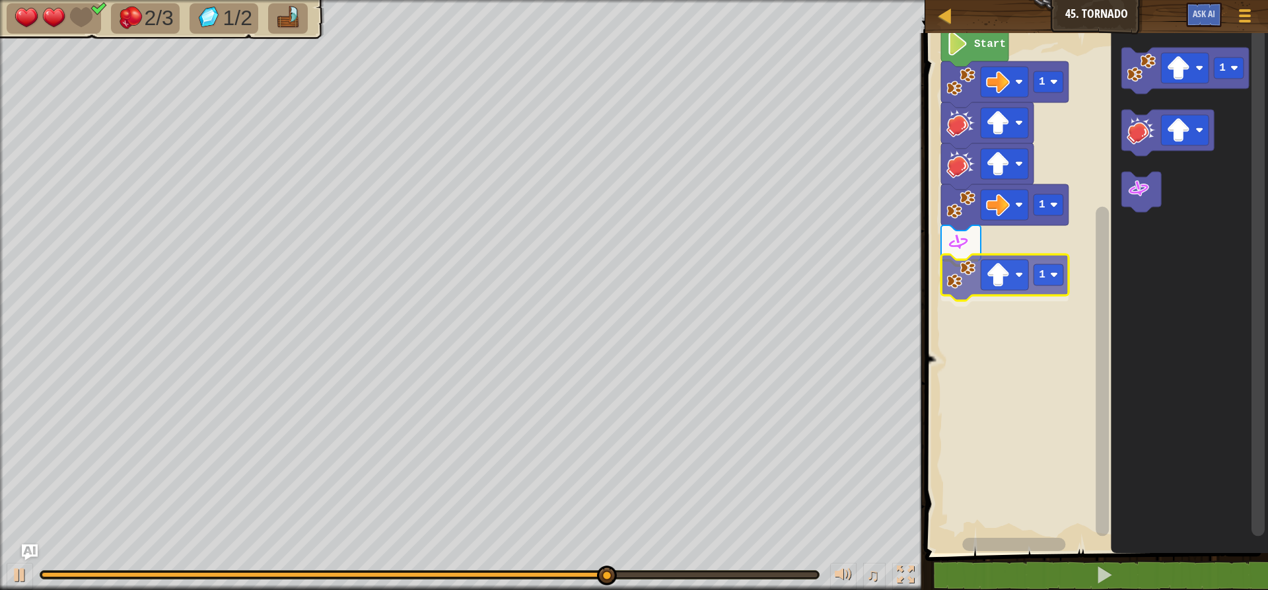
click at [965, 277] on div "Start 1 1 1 1 1" at bounding box center [1094, 289] width 347 height 526
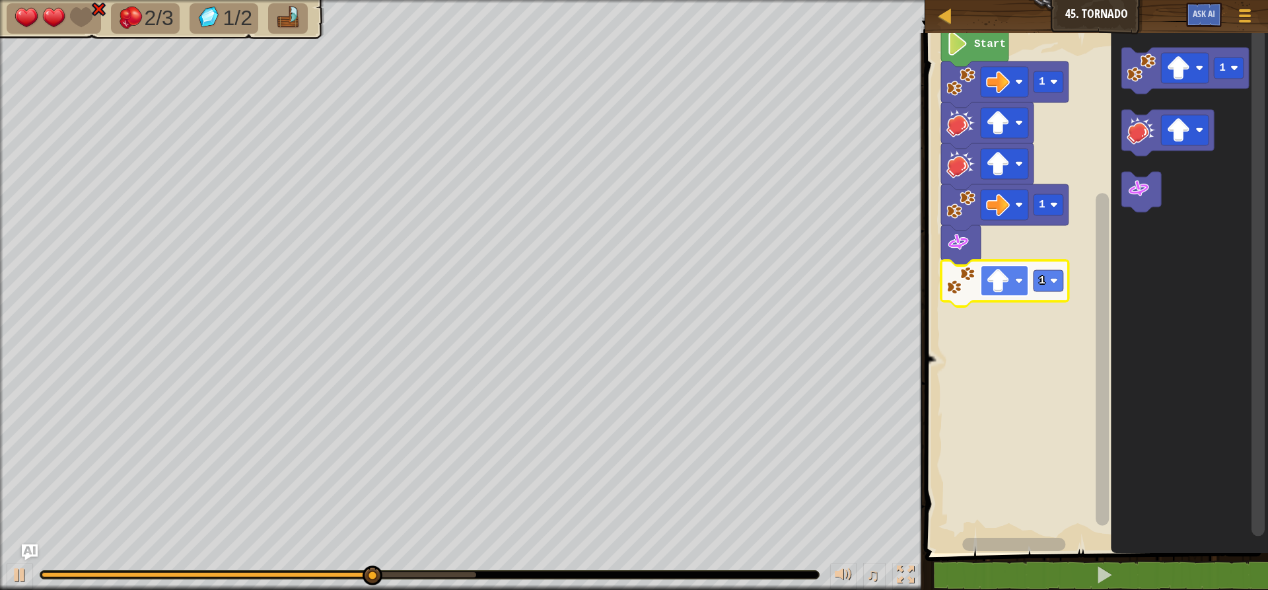
click at [1013, 280] on rect "Blockly Workspace" at bounding box center [1005, 281] width 48 height 30
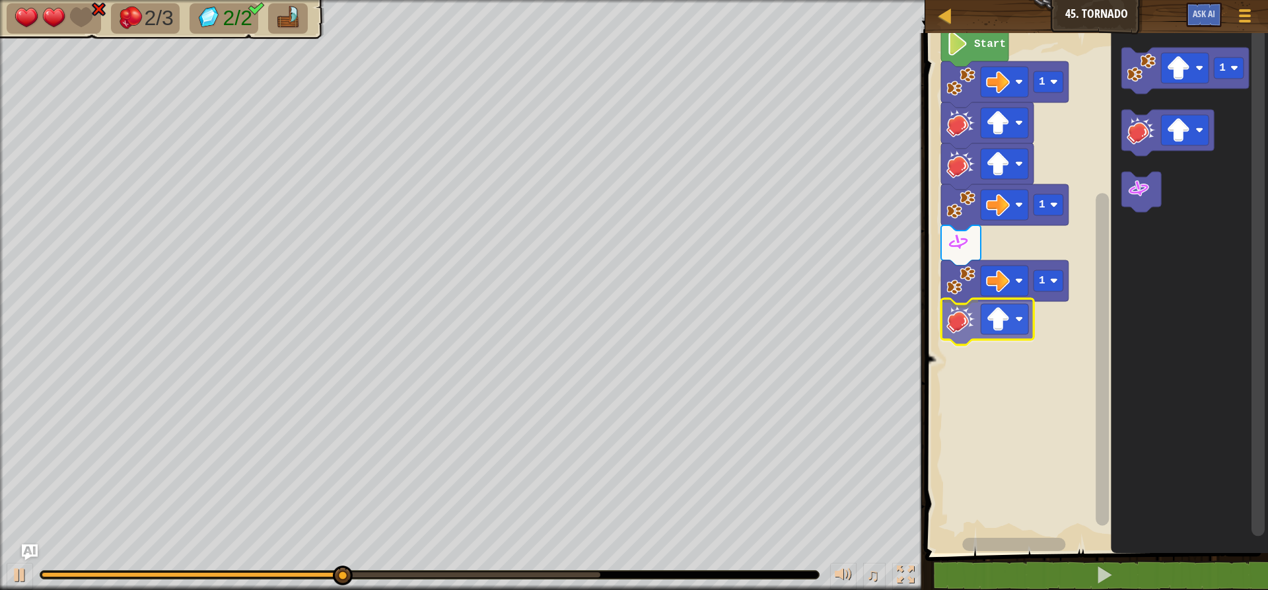
click at [964, 337] on div "Start 1 1 1 1" at bounding box center [1094, 289] width 347 height 526
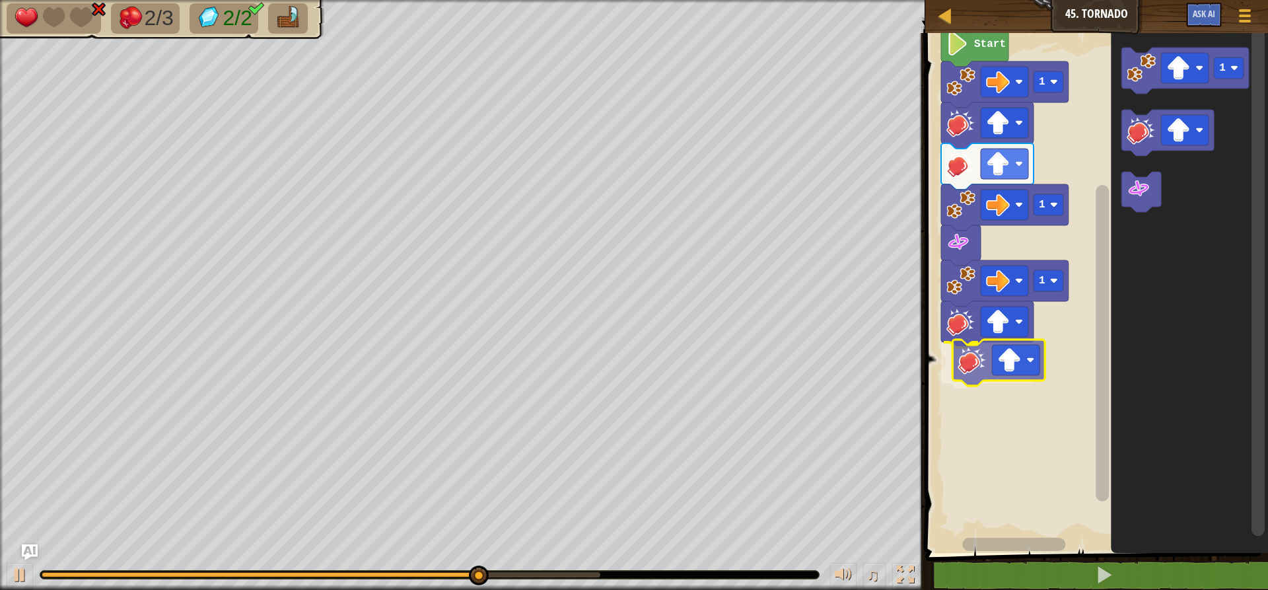
click at [986, 373] on div "Start 1 1 1 1" at bounding box center [1094, 289] width 347 height 526
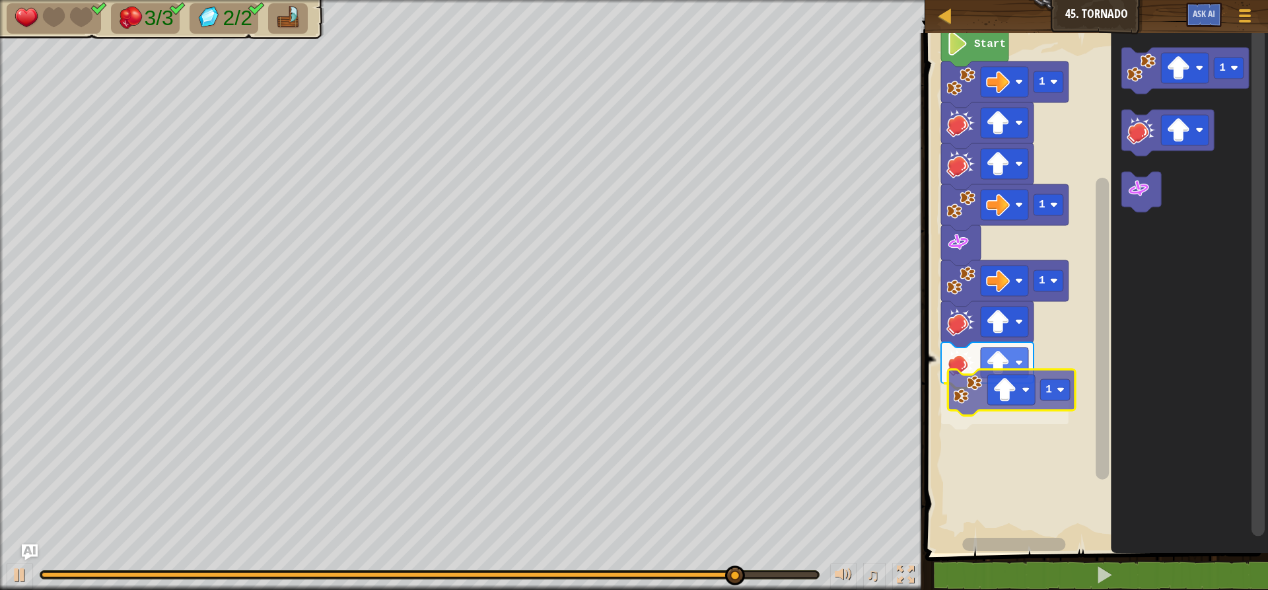
click at [988, 408] on div "Start 1 1 1 1 1 1" at bounding box center [1094, 289] width 347 height 526
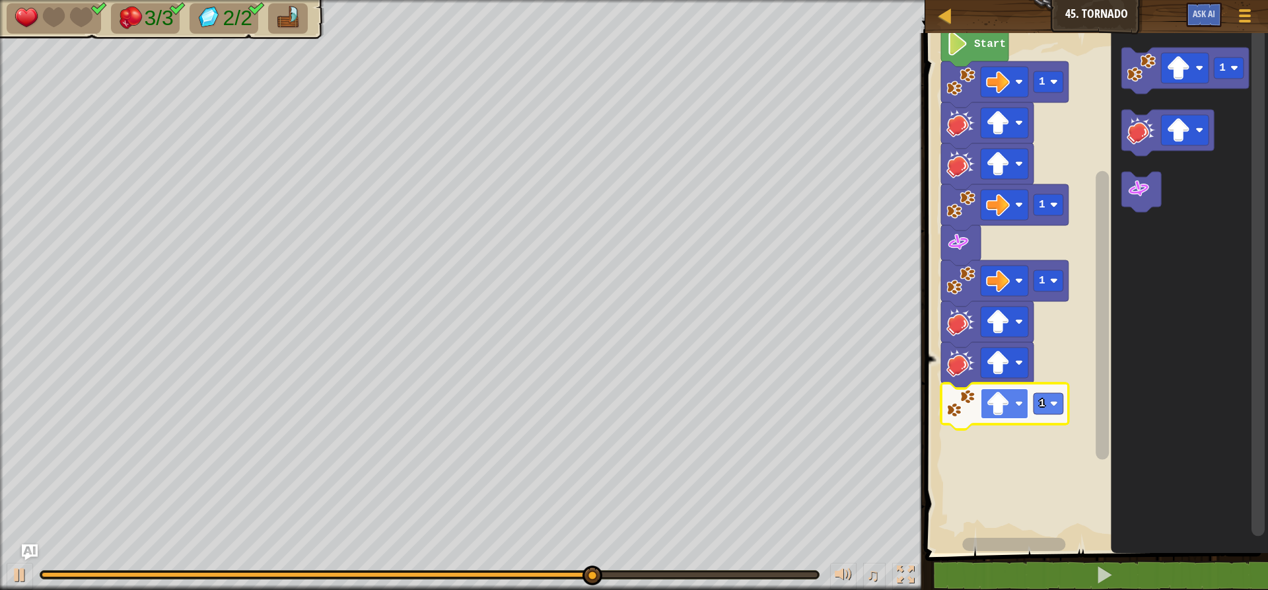
click at [1008, 408] on image "Blockly Workspace" at bounding box center [998, 404] width 24 height 24
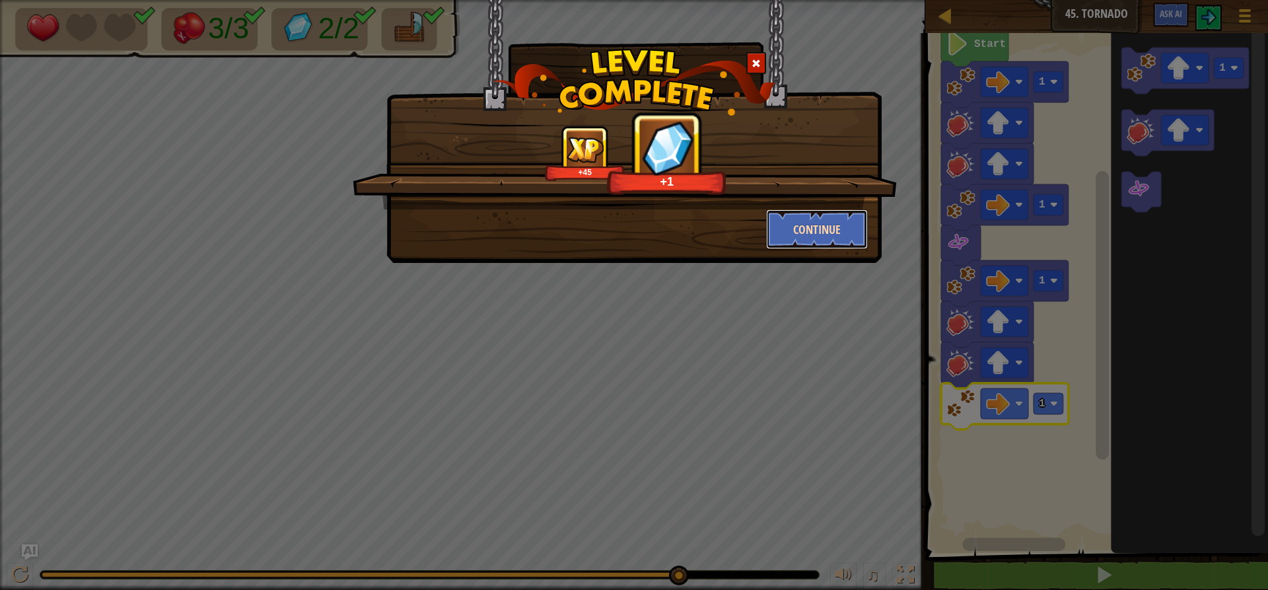
click at [805, 222] on button "Continue" at bounding box center [817, 229] width 102 height 40
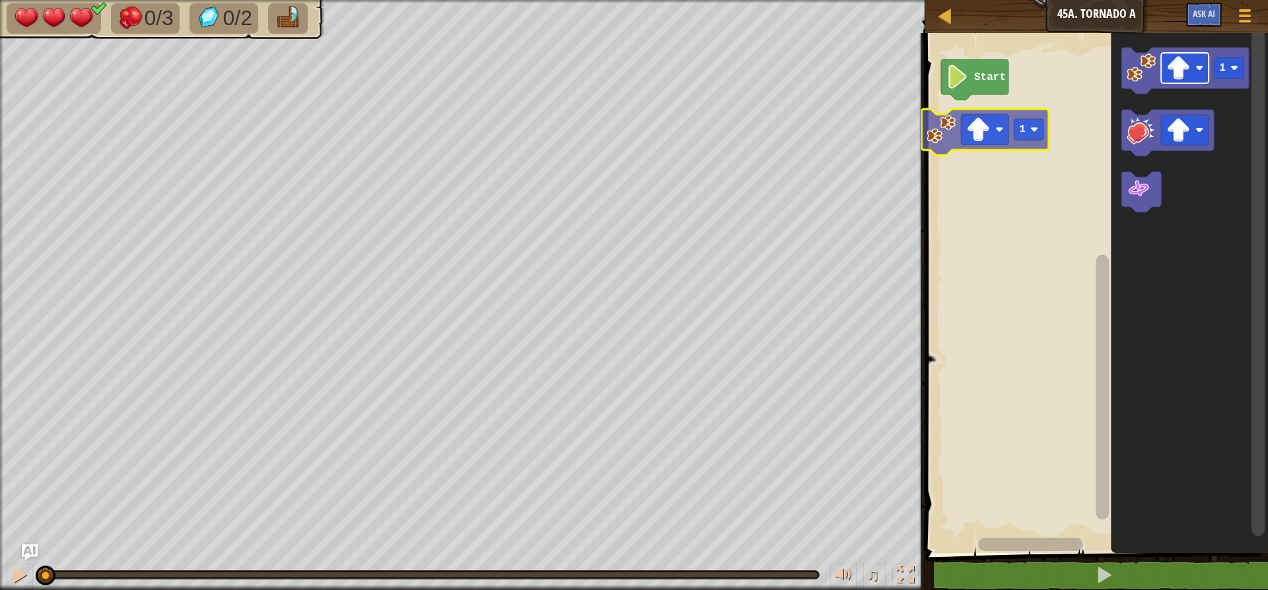
click at [967, 138] on div "Start 1 1" at bounding box center [1094, 289] width 347 height 526
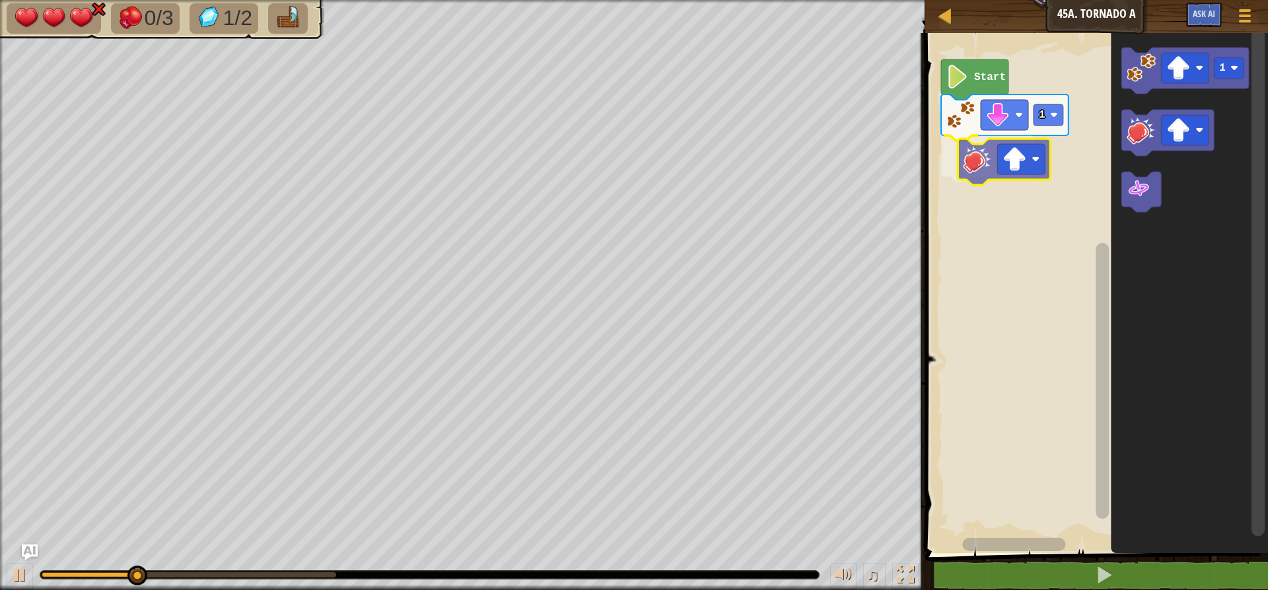
click at [987, 168] on div "Start 1 1" at bounding box center [1094, 289] width 347 height 526
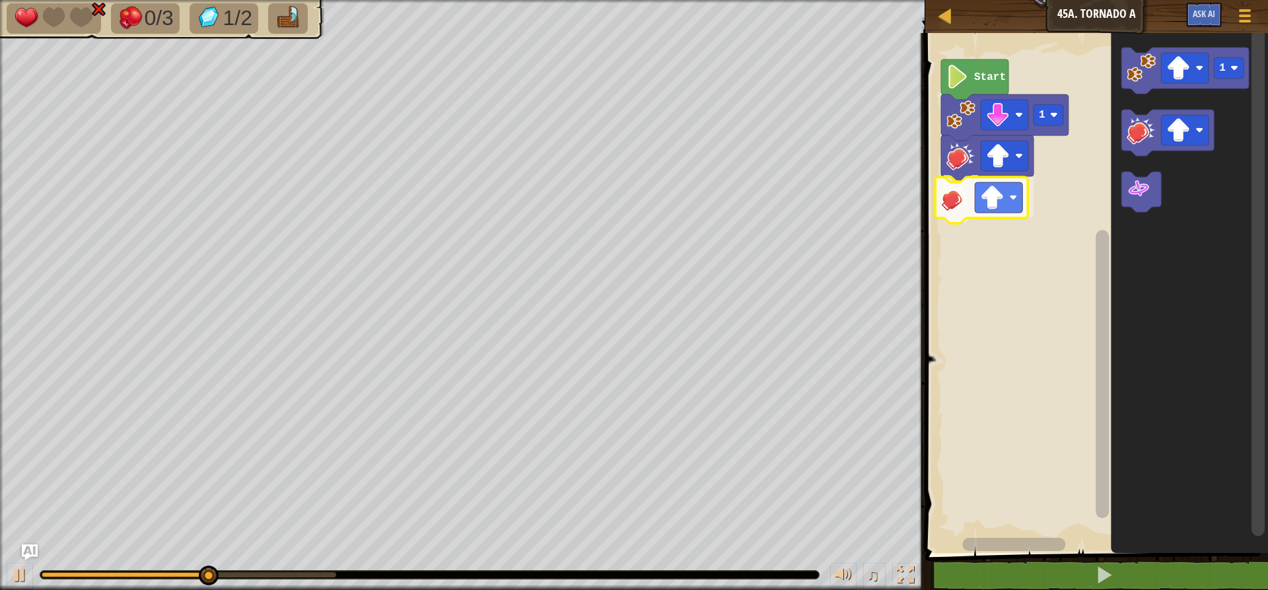
click at [991, 218] on div "Start 1 1" at bounding box center [1094, 289] width 347 height 526
click at [1015, 189] on rect "Blockly Workspace" at bounding box center [1005, 197] width 48 height 30
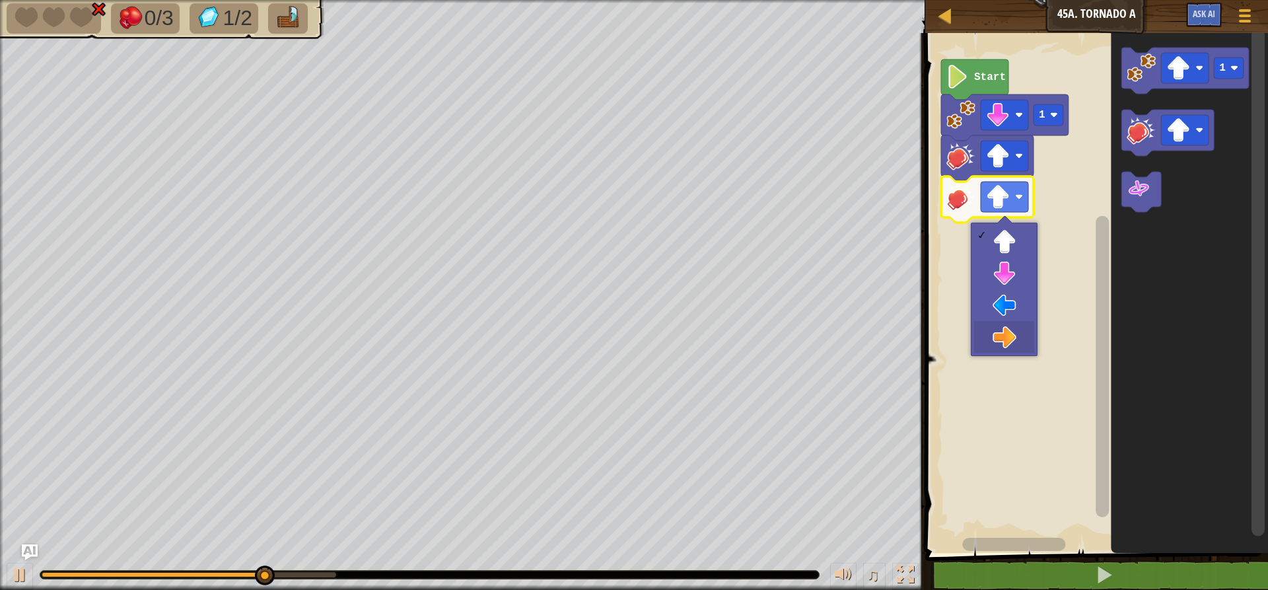
drag, startPoint x: 1009, startPoint y: 331, endPoint x: 1001, endPoint y: 295, distance: 36.5
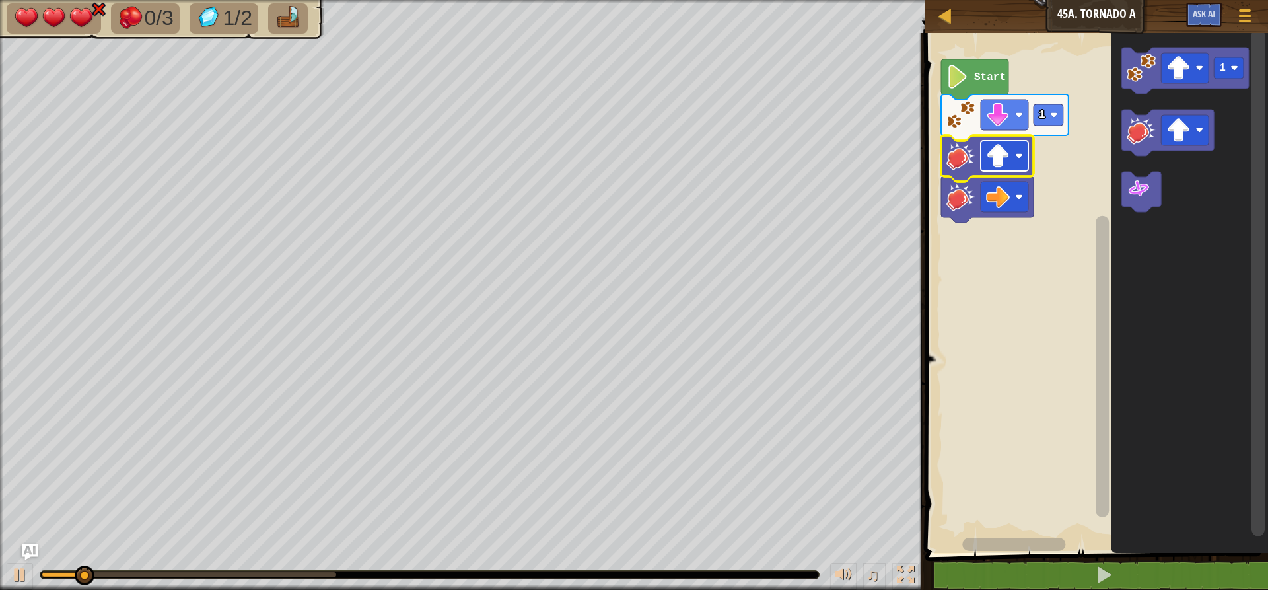
click at [999, 151] on image "Blockly Workspace" at bounding box center [998, 156] width 24 height 24
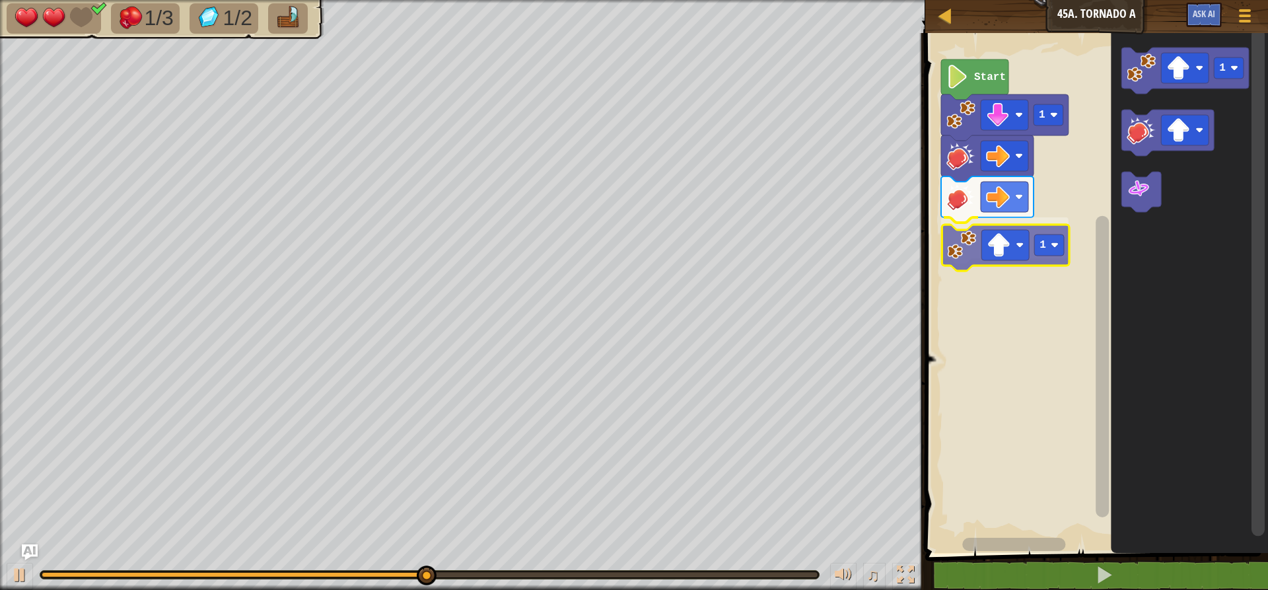
click at [961, 252] on div "Start 1 1 1 1" at bounding box center [1094, 289] width 347 height 526
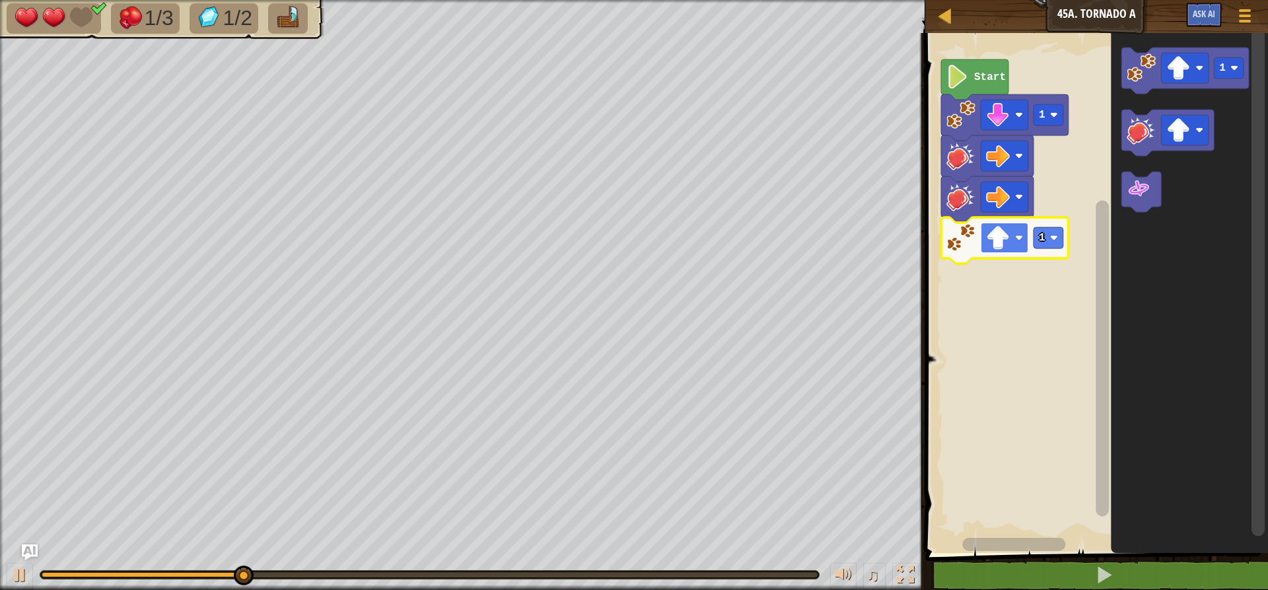
click at [1002, 237] on image "Blockly Workspace" at bounding box center [998, 238] width 24 height 24
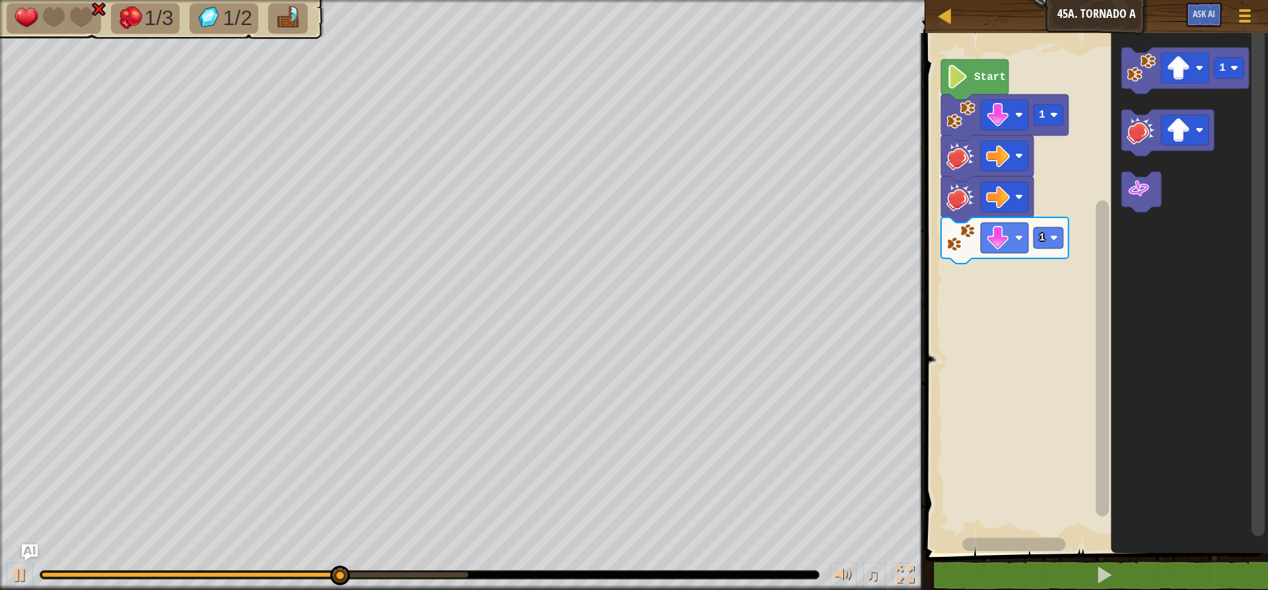
click at [1158, 104] on icon "1" at bounding box center [1189, 289] width 157 height 526
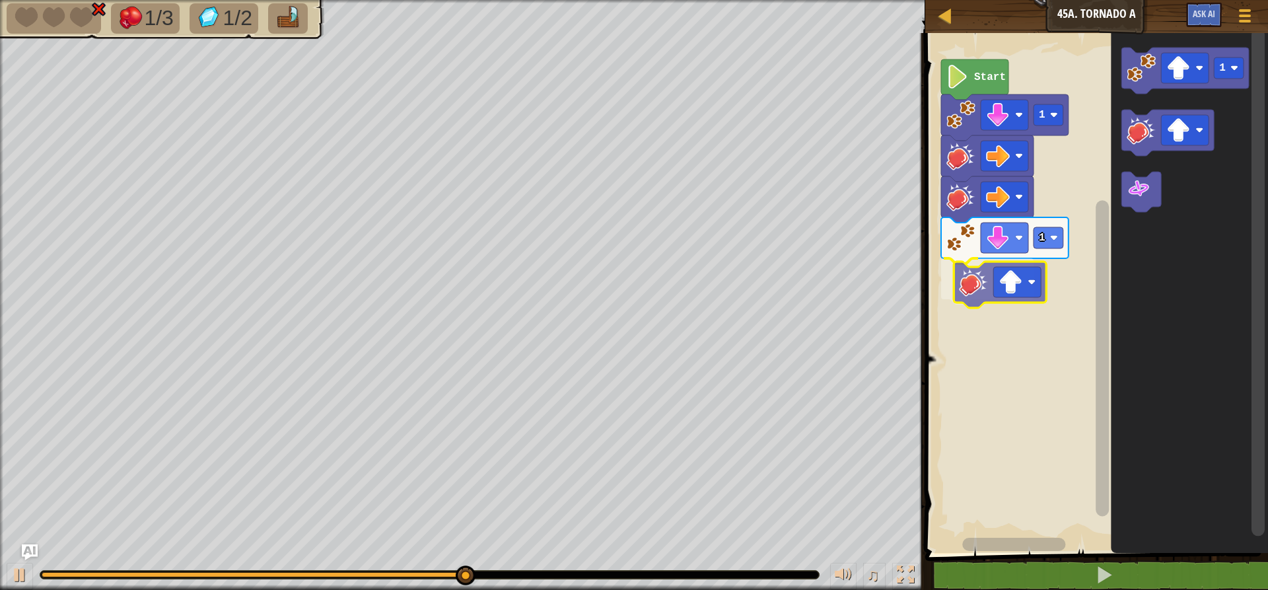
click at [984, 295] on div "Start 1 1 1" at bounding box center [1094, 289] width 347 height 526
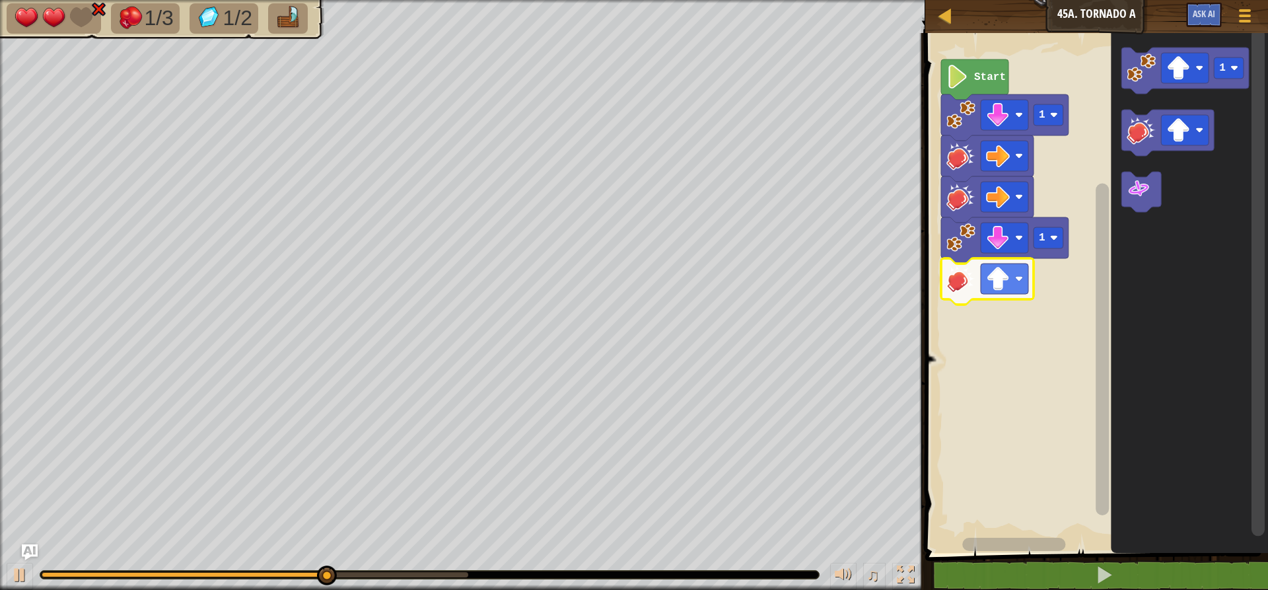
click at [980, 286] on icon "Blockly Workspace" at bounding box center [987, 281] width 92 height 46
click at [1007, 285] on image "Blockly Workspace" at bounding box center [998, 279] width 24 height 24
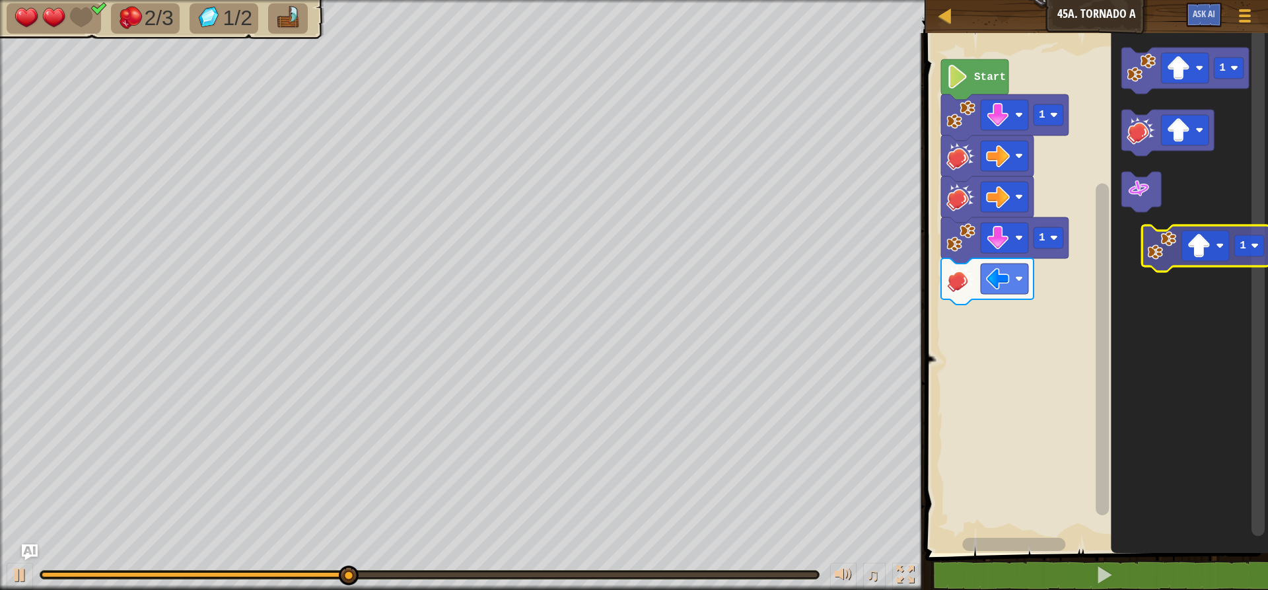
click at [1182, 231] on icon "1" at bounding box center [1189, 289] width 157 height 526
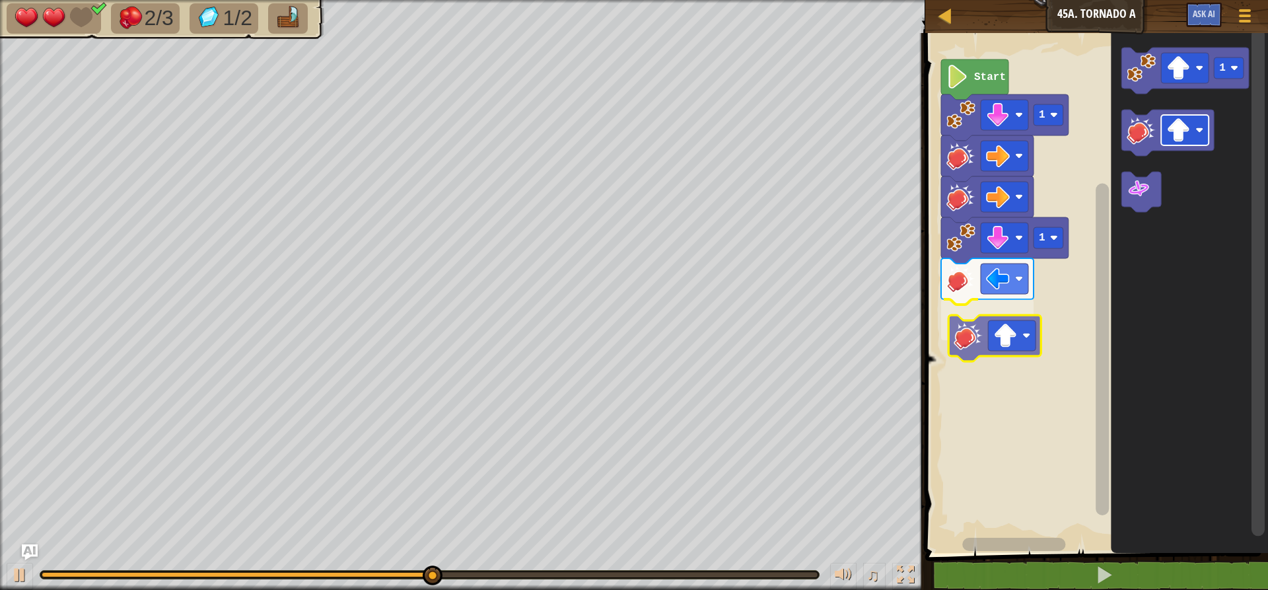
click at [1024, 330] on div "Start 1 1 1" at bounding box center [1094, 289] width 347 height 526
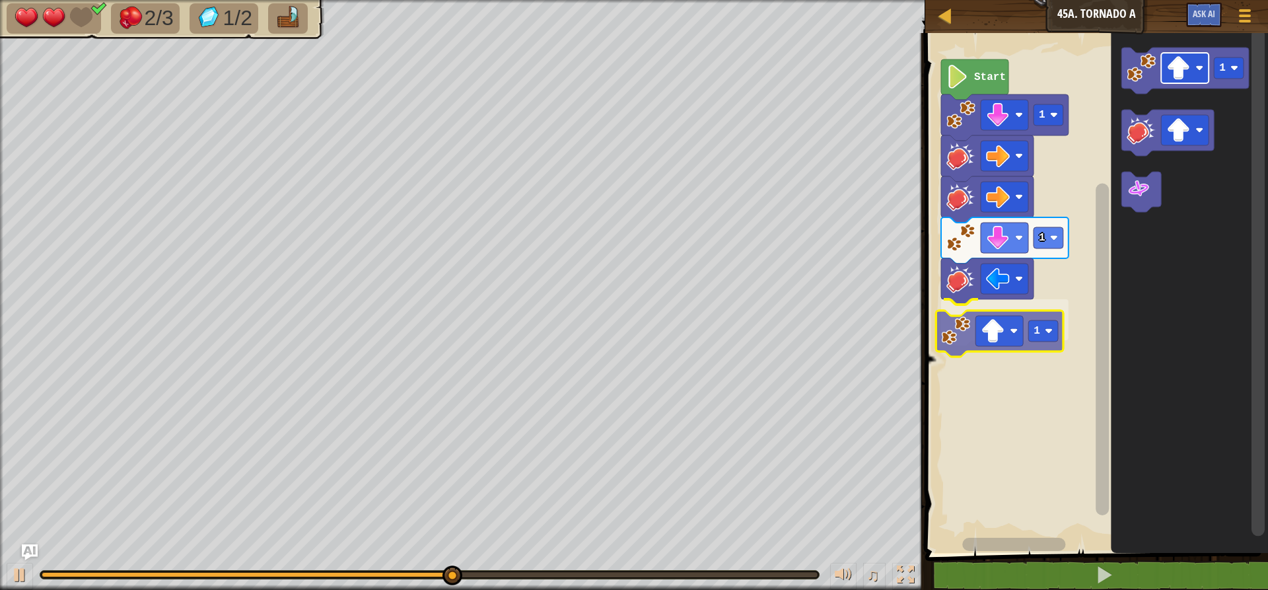
click at [984, 327] on div "Start 1 1 1 1 1" at bounding box center [1094, 289] width 347 height 526
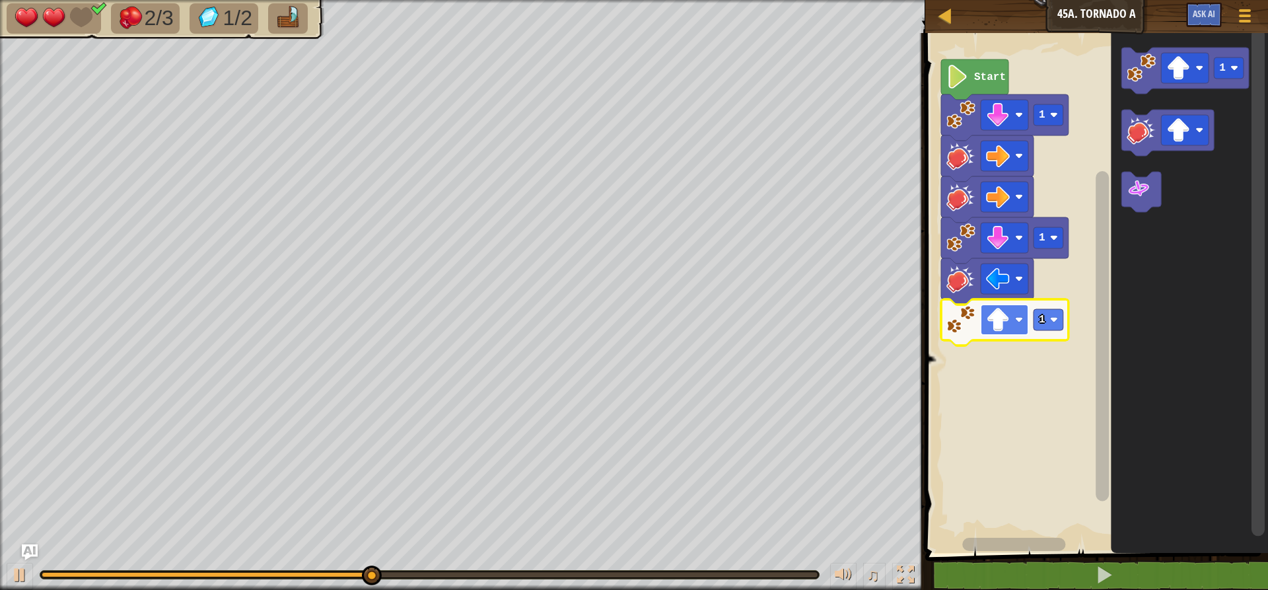
click at [1015, 314] on rect "Blockly Workspace" at bounding box center [1005, 320] width 48 height 30
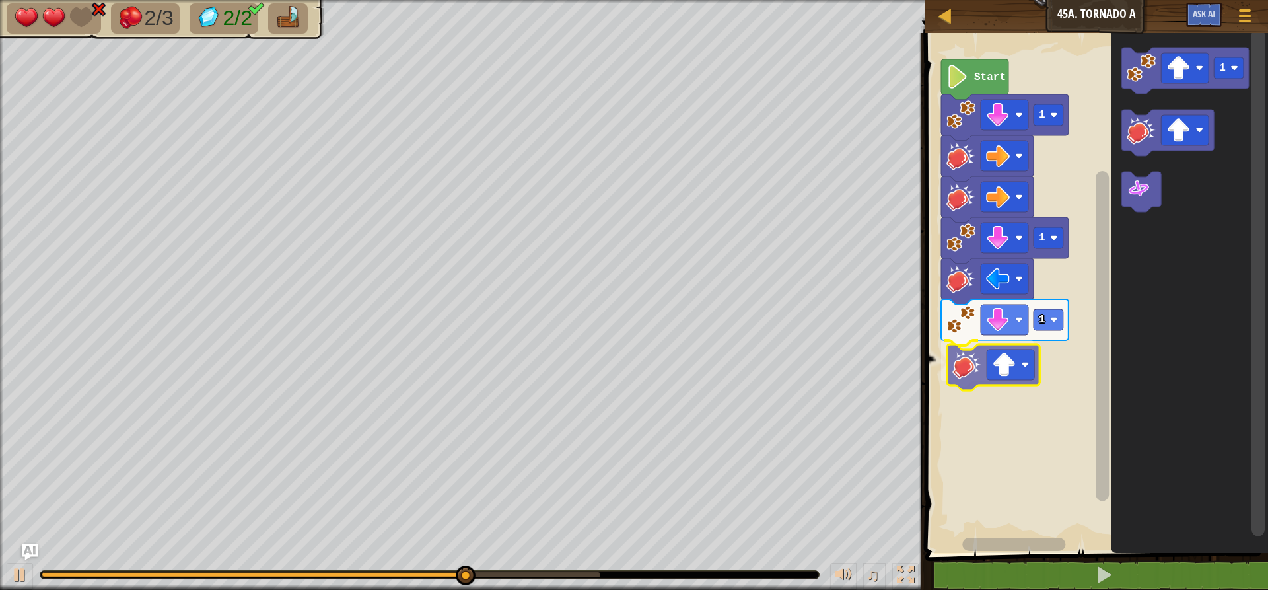
click at [964, 365] on div "Start 1 1 1 1" at bounding box center [1094, 289] width 347 height 526
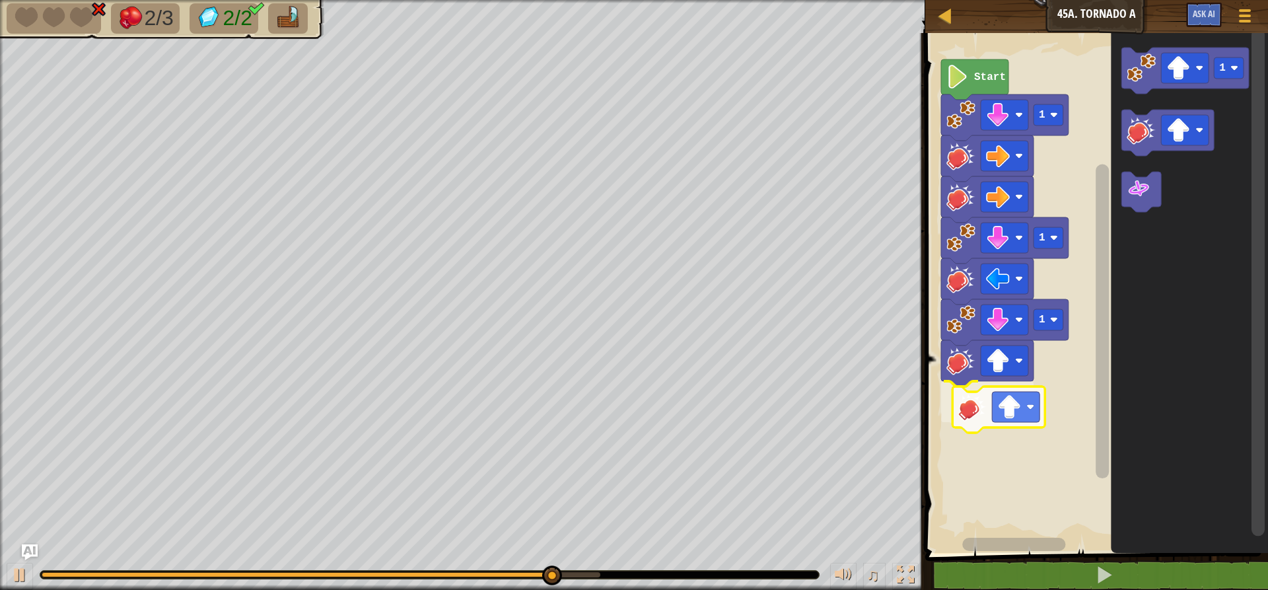
click at [982, 412] on div "Start 1 1 1 1" at bounding box center [1094, 289] width 347 height 526
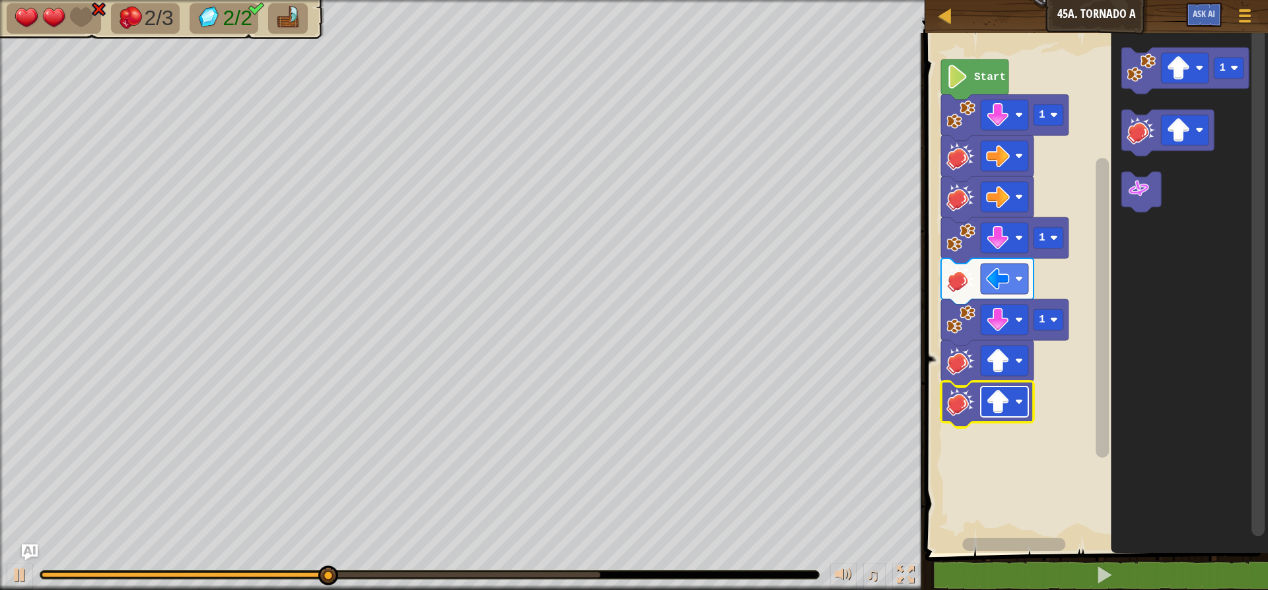
click at [1006, 404] on image "Blockly Workspace" at bounding box center [998, 402] width 24 height 24
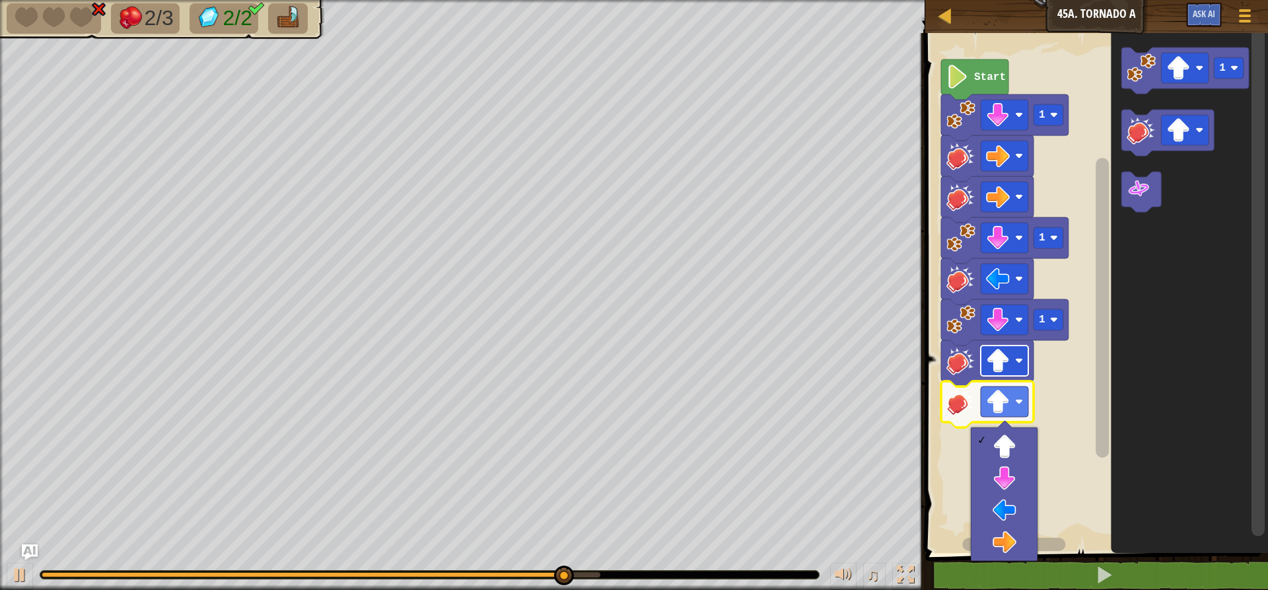
click at [996, 366] on image "Blockly Workspace" at bounding box center [998, 361] width 24 height 24
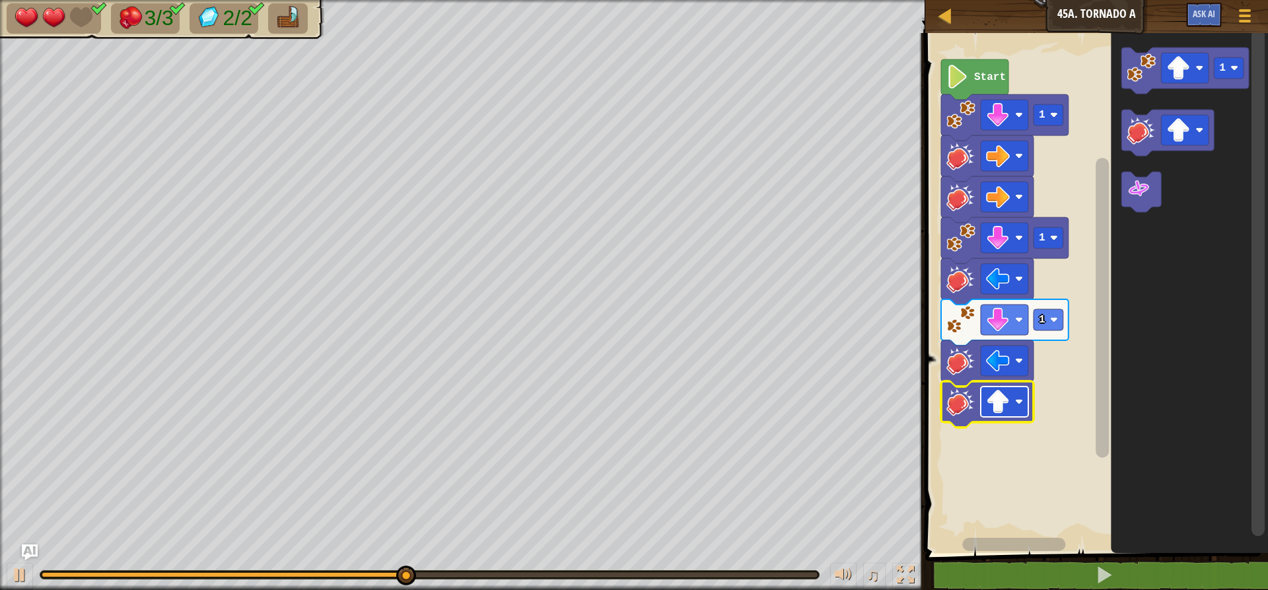
click at [1006, 394] on image "Blockly Workspace" at bounding box center [998, 402] width 24 height 24
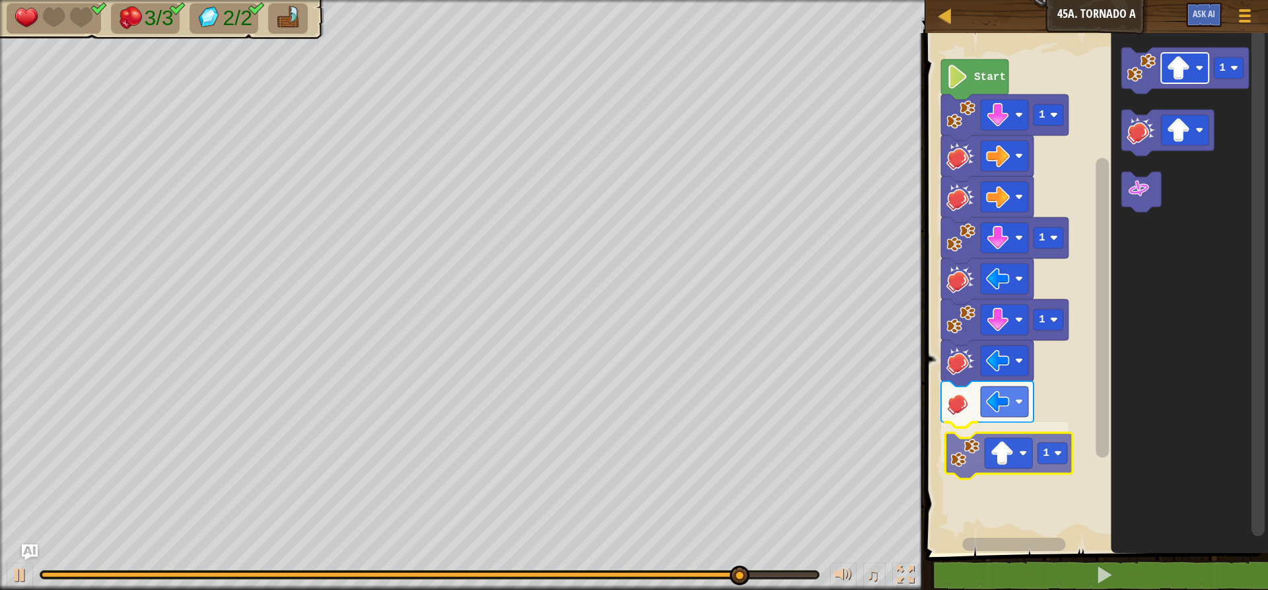
click at [991, 451] on div "Start 1 1 1 1 1 1" at bounding box center [1094, 289] width 347 height 526
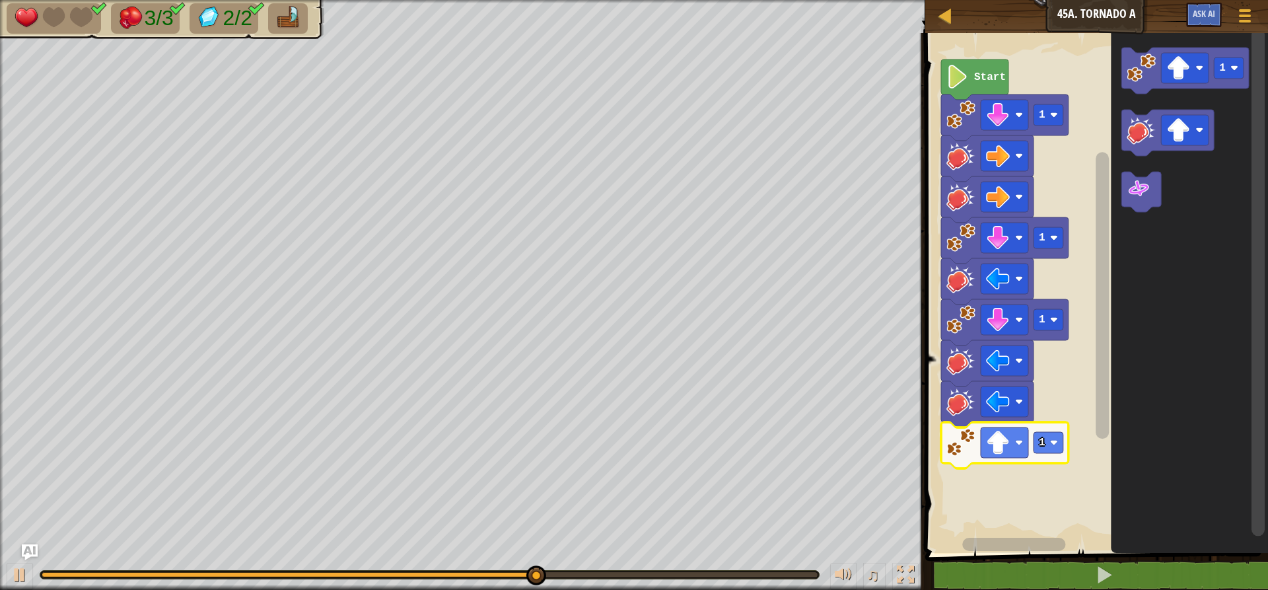
click at [998, 439] on image "Blockly Workspace" at bounding box center [998, 443] width 24 height 24
click at [1040, 443] on text "1" at bounding box center [1042, 443] width 7 height 12
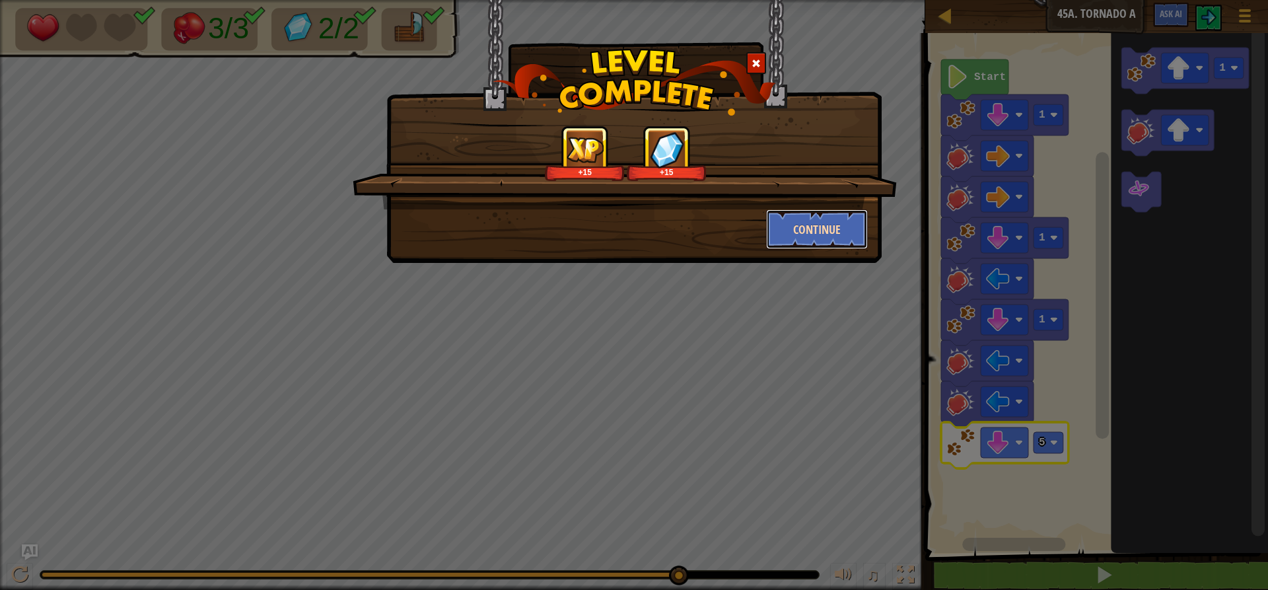
click at [792, 209] on button "Continue" at bounding box center [817, 229] width 102 height 40
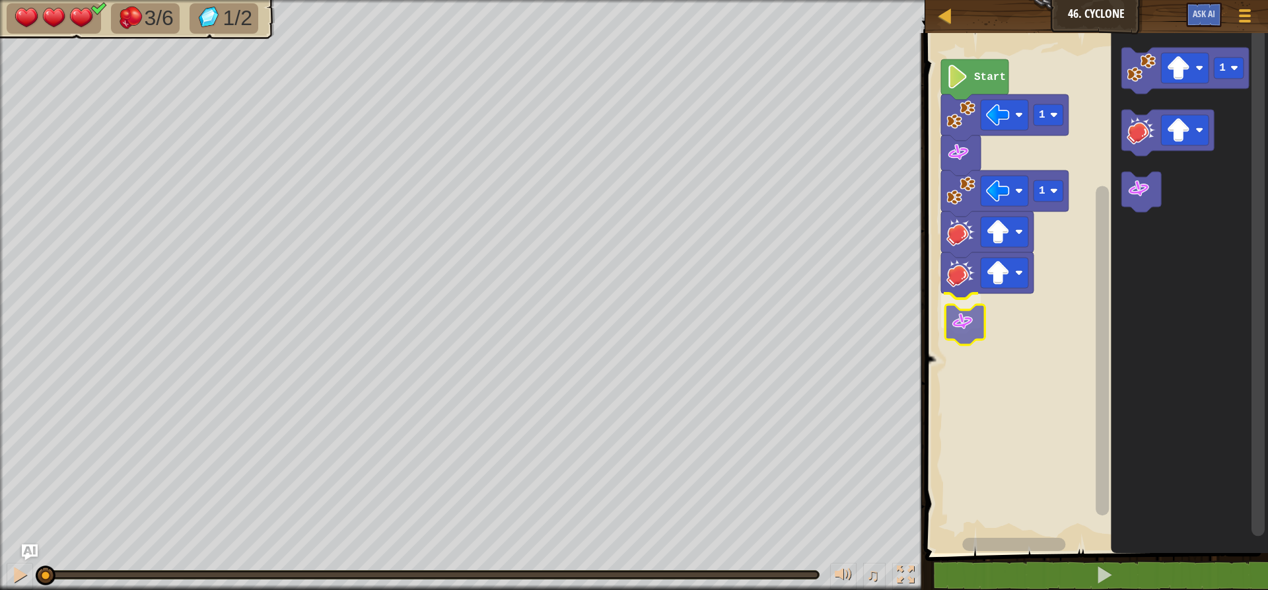
click at [951, 317] on div "1 1 Start 1" at bounding box center [1094, 289] width 347 height 526
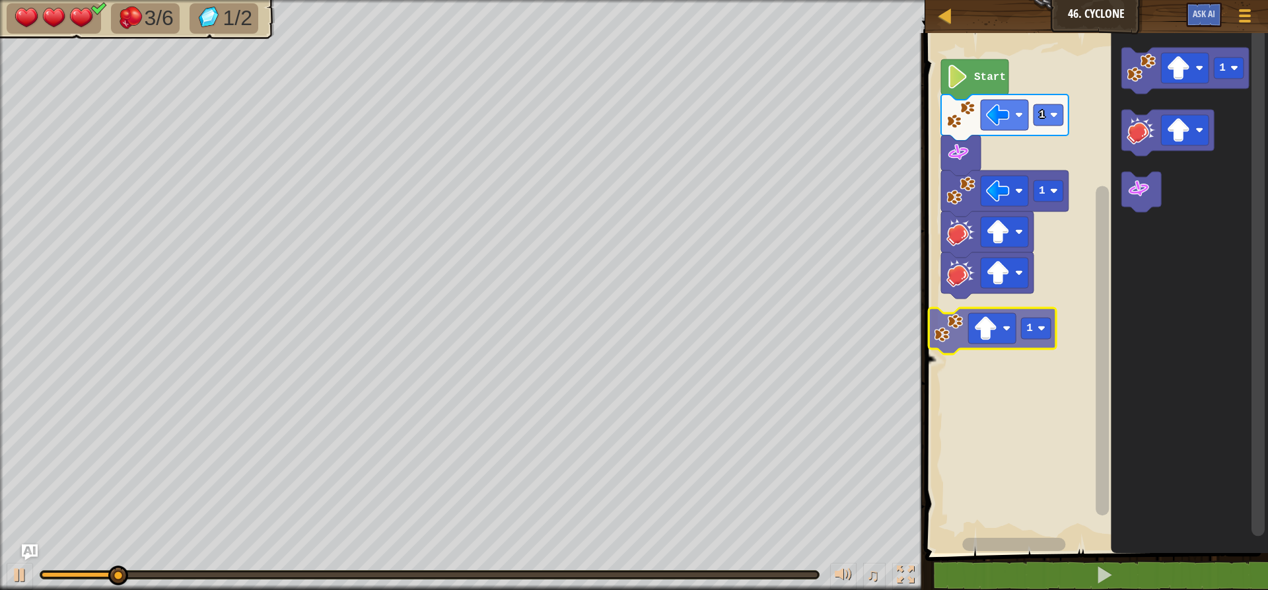
click at [963, 338] on div "1 1 Start 1 1 1" at bounding box center [1094, 289] width 347 height 526
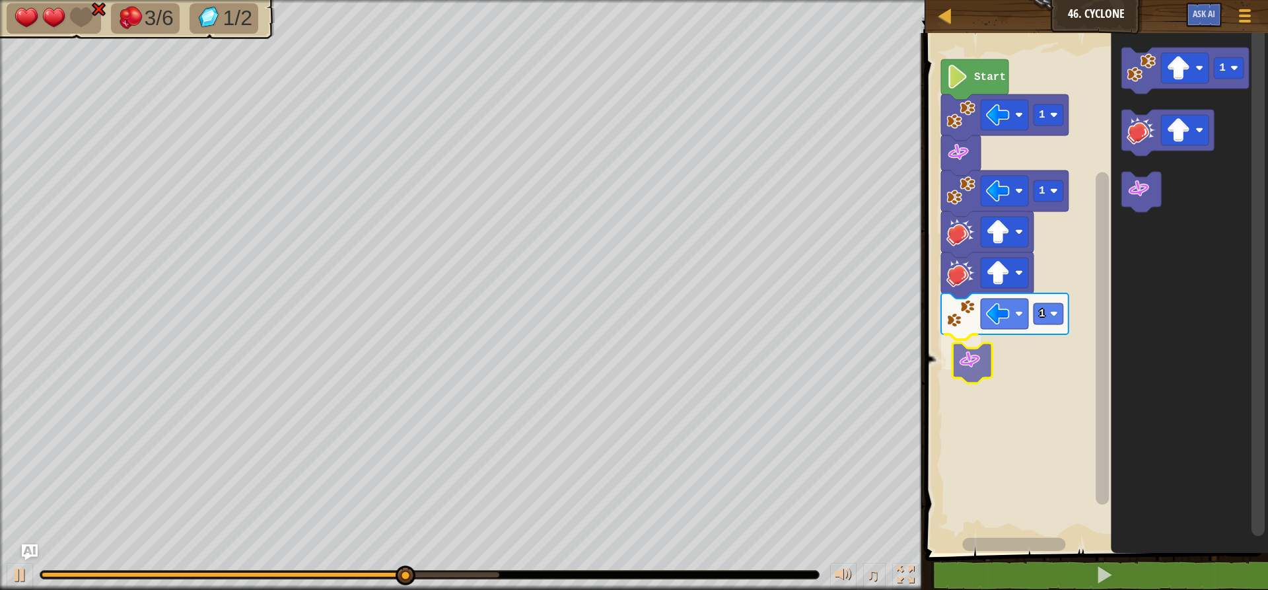
click at [964, 358] on div "Start 1 1 1 1" at bounding box center [1094, 289] width 347 height 526
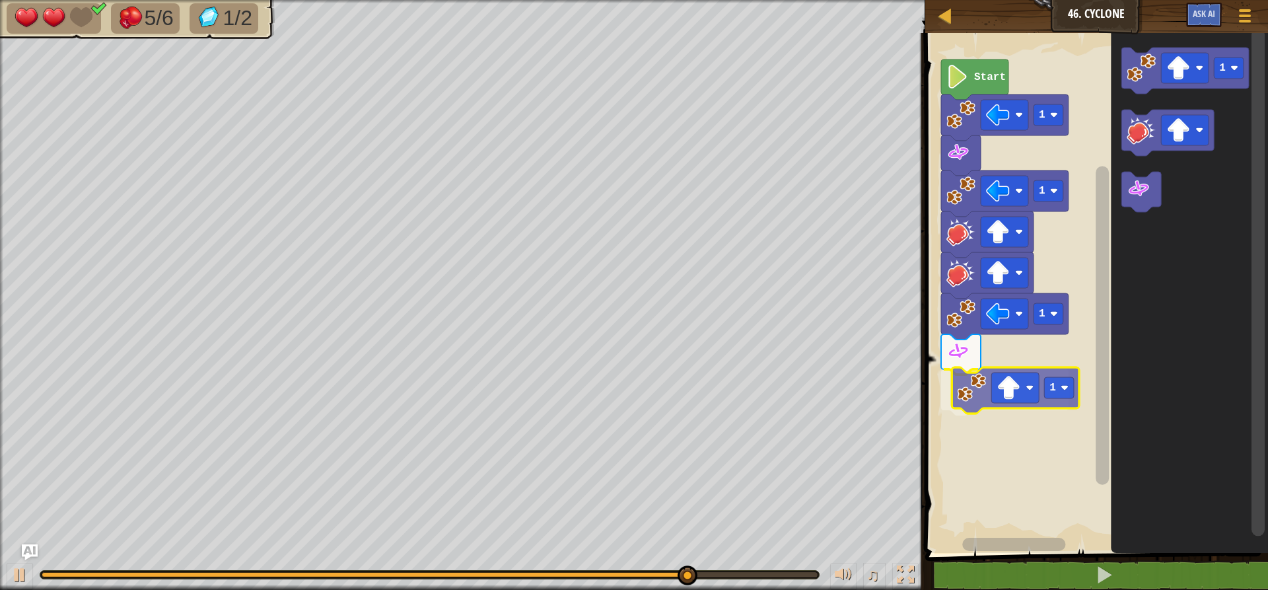
click at [984, 405] on div "Start 1 1 1 1 1 1" at bounding box center [1094, 289] width 347 height 526
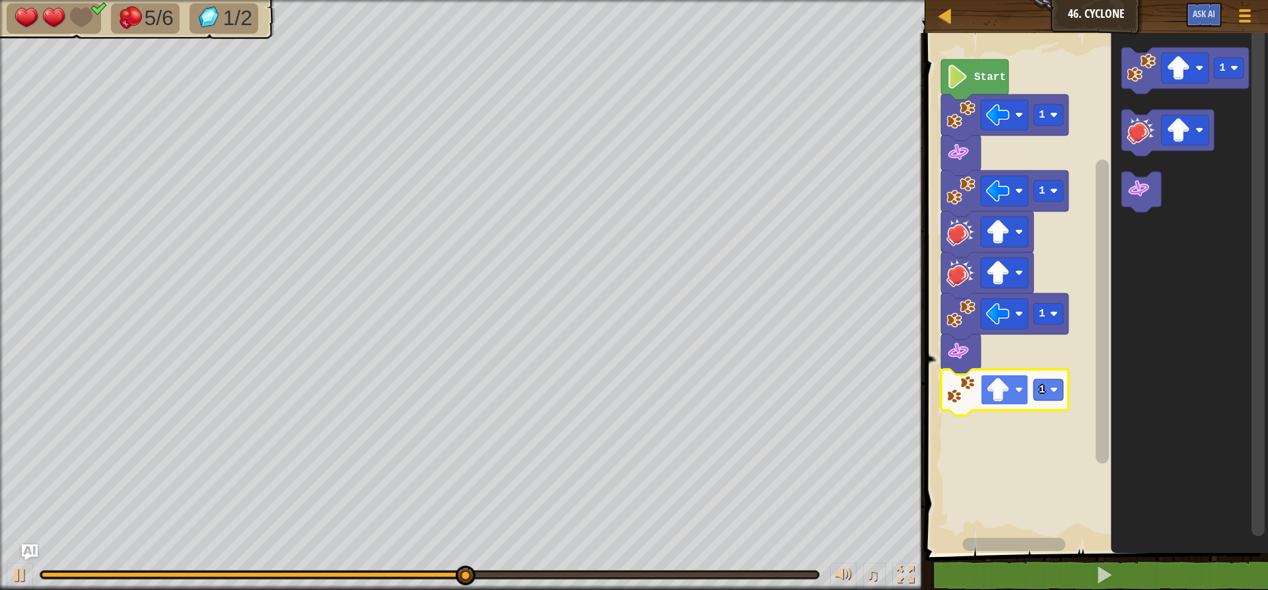
click at [1011, 394] on rect "Blockly Workspace" at bounding box center [1005, 390] width 48 height 30
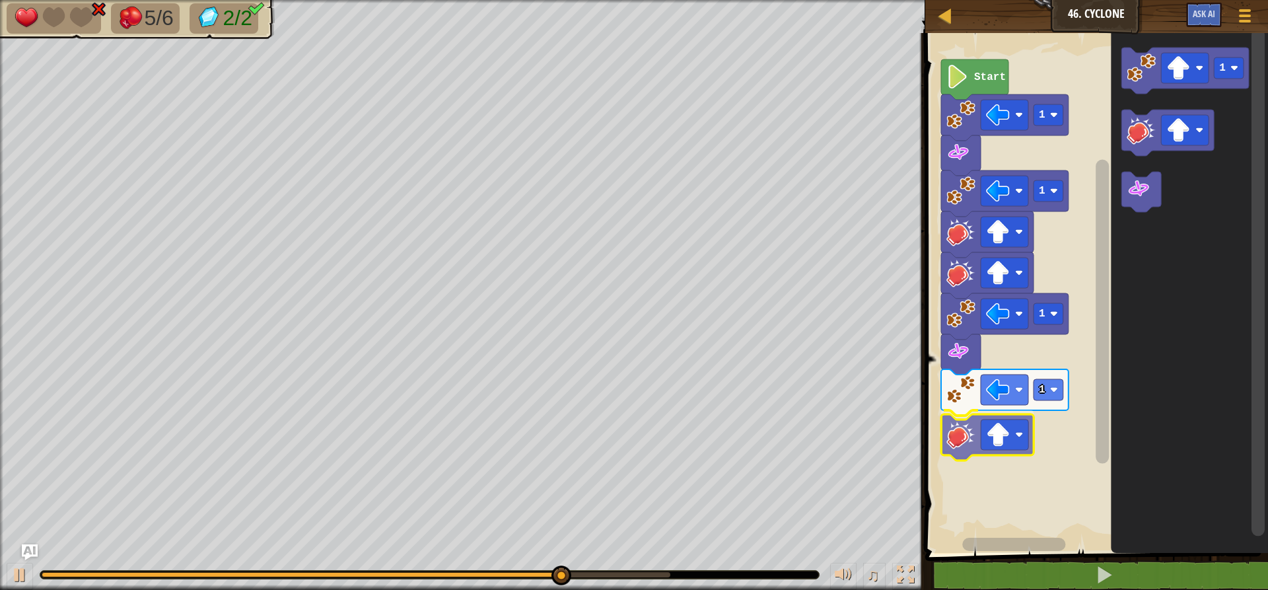
click at [960, 444] on div "Start 1 1 1 1 1" at bounding box center [1094, 289] width 347 height 526
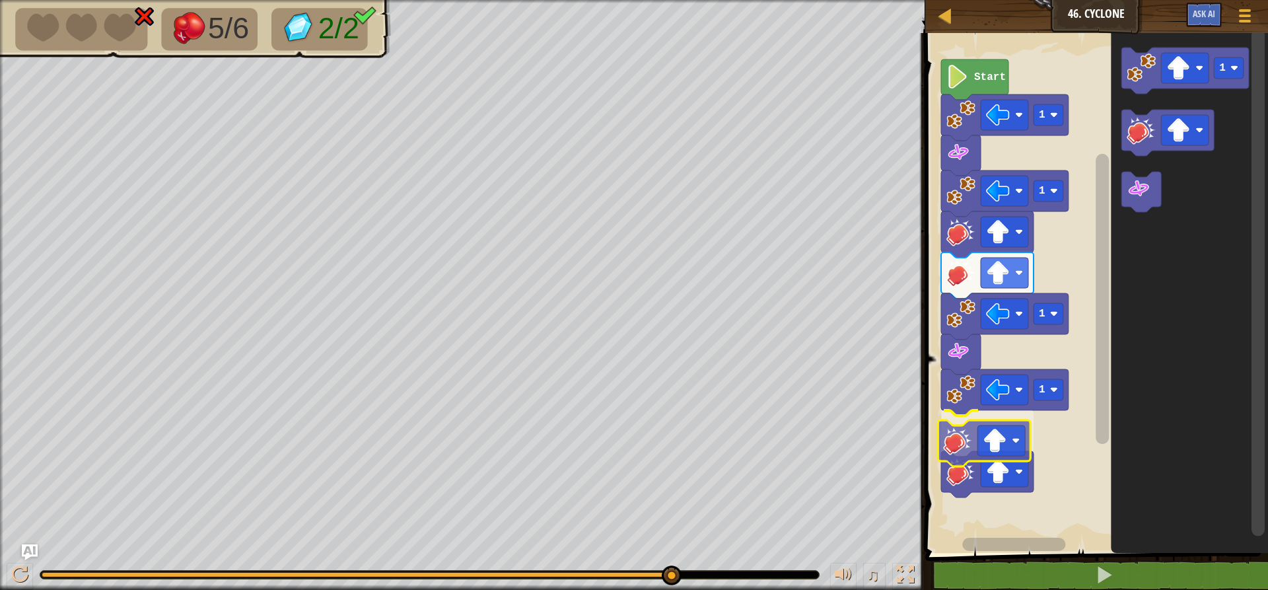
click at [970, 464] on div "Start 1 1 1 1 1" at bounding box center [1094, 289] width 347 height 526
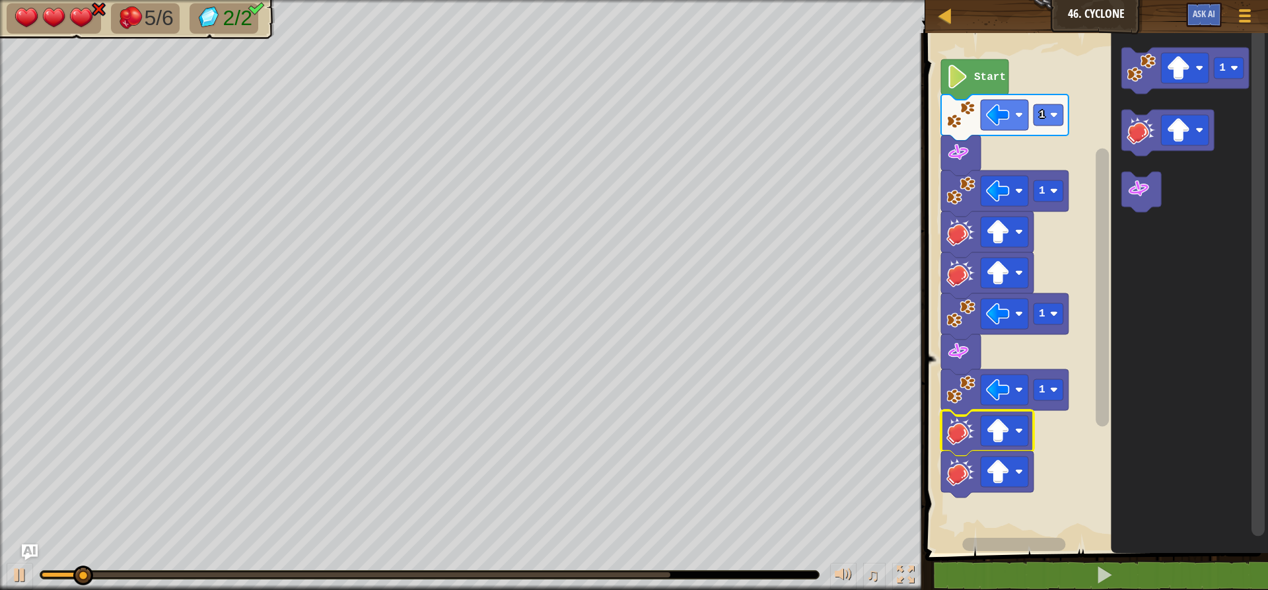
click at [1001, 491] on icon "Blockly Workspace" at bounding box center [987, 474] width 92 height 46
click at [1003, 476] on image "Blockly Workspace" at bounding box center [998, 472] width 24 height 24
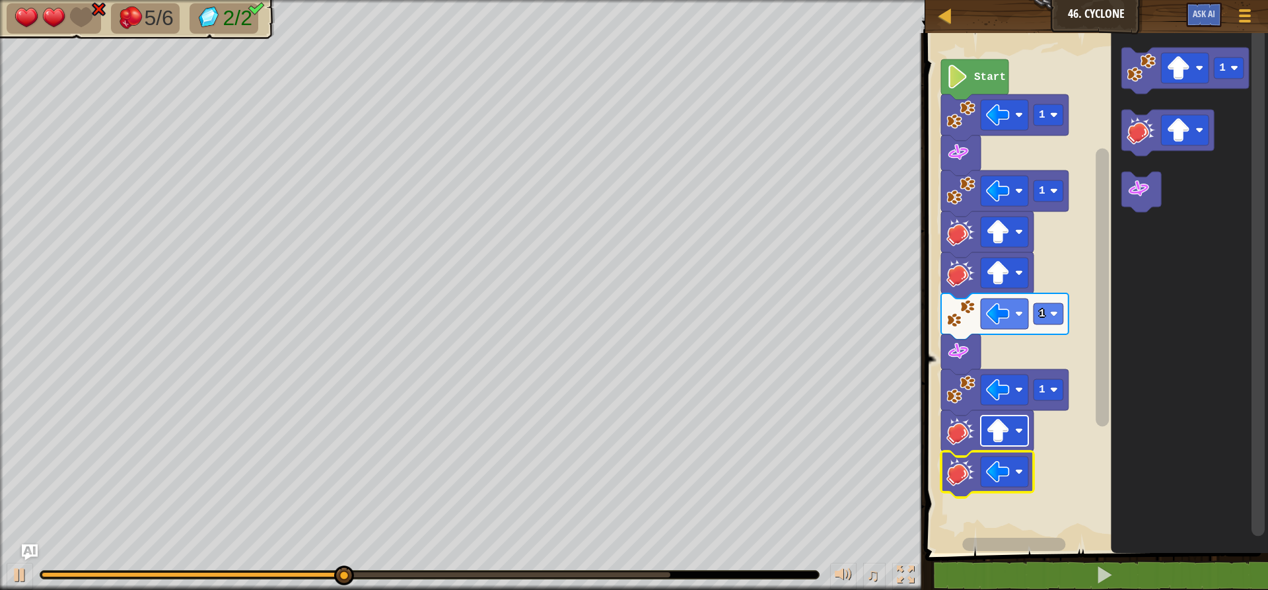
click at [1002, 431] on image "Blockly Workspace" at bounding box center [998, 431] width 24 height 24
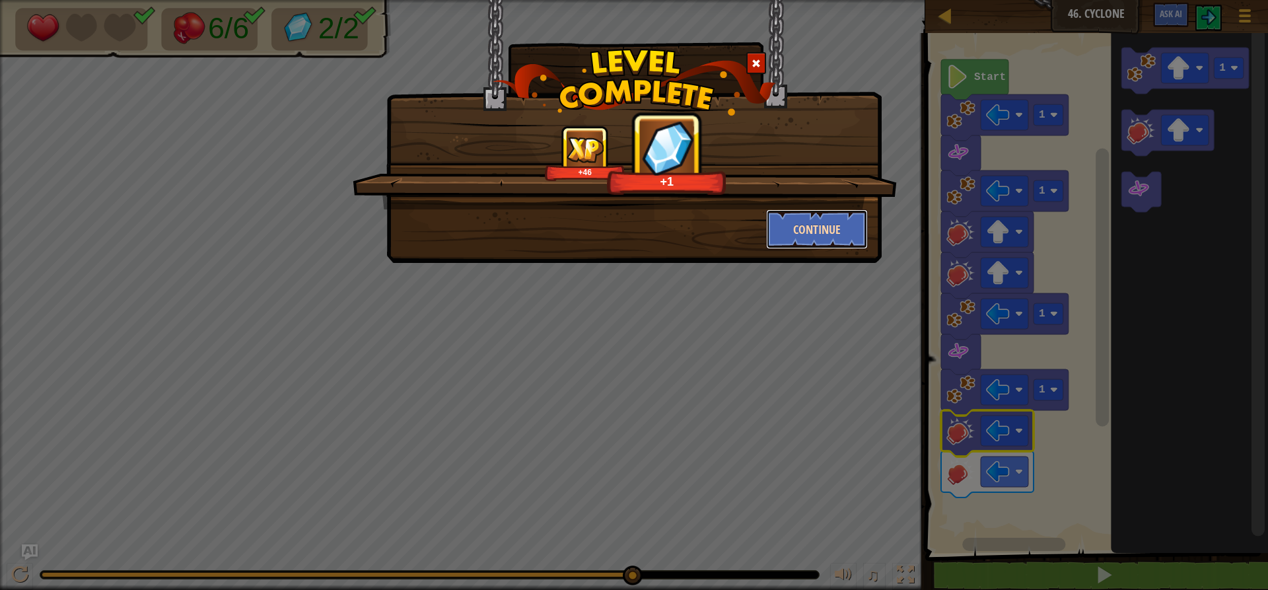
click at [797, 225] on button "Continue" at bounding box center [817, 229] width 102 height 40
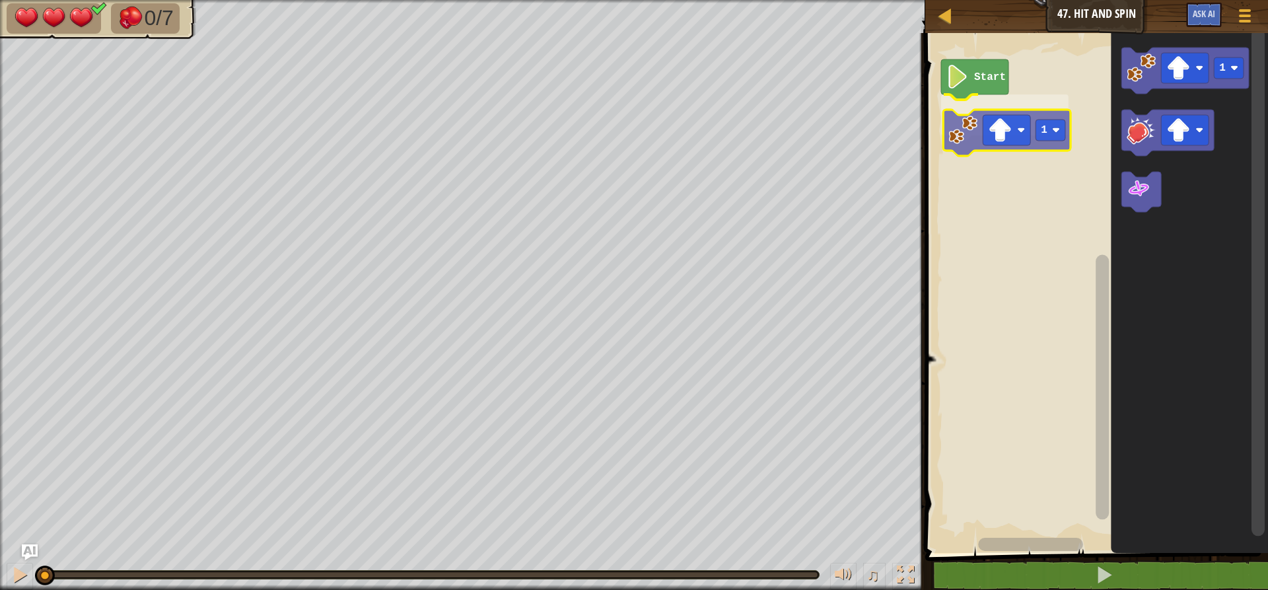
click at [968, 143] on div "Start 1 1 1" at bounding box center [1094, 289] width 347 height 526
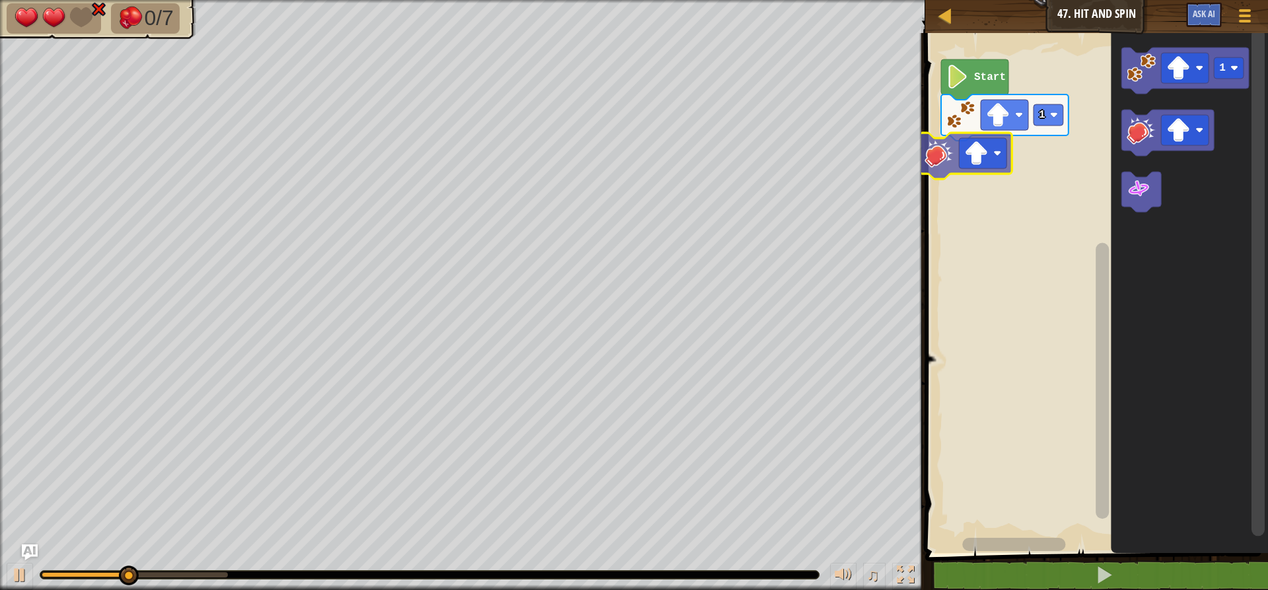
click at [947, 167] on div "Start 1 1" at bounding box center [1094, 289] width 347 height 526
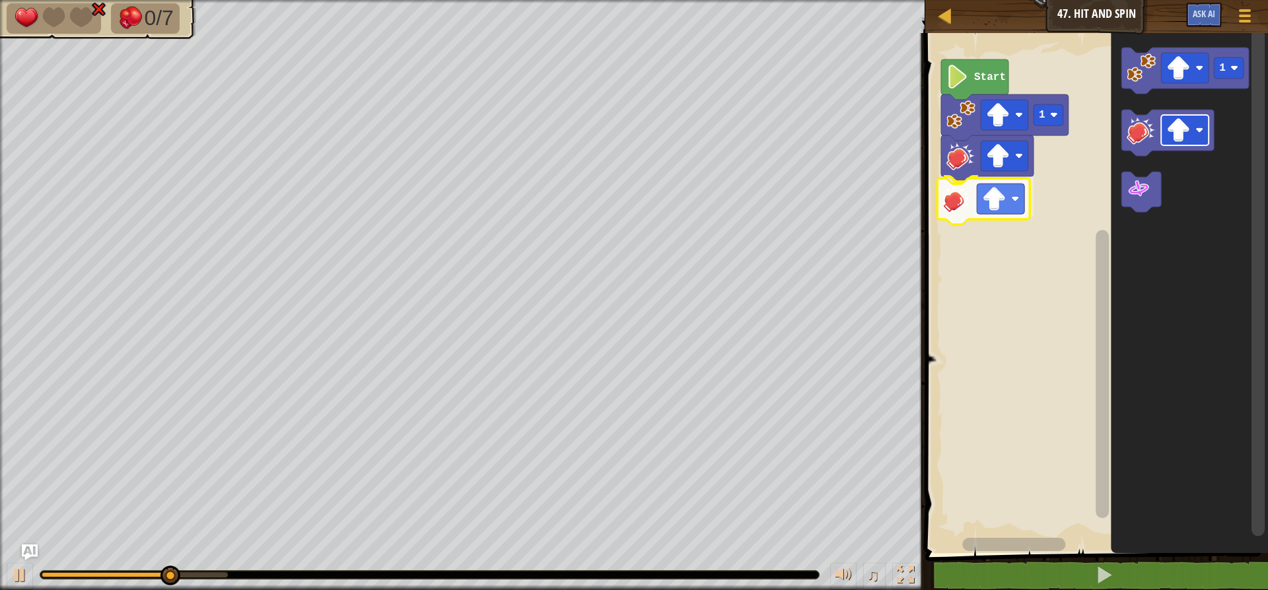
click at [1006, 196] on div "1 Start 1" at bounding box center [1094, 289] width 347 height 526
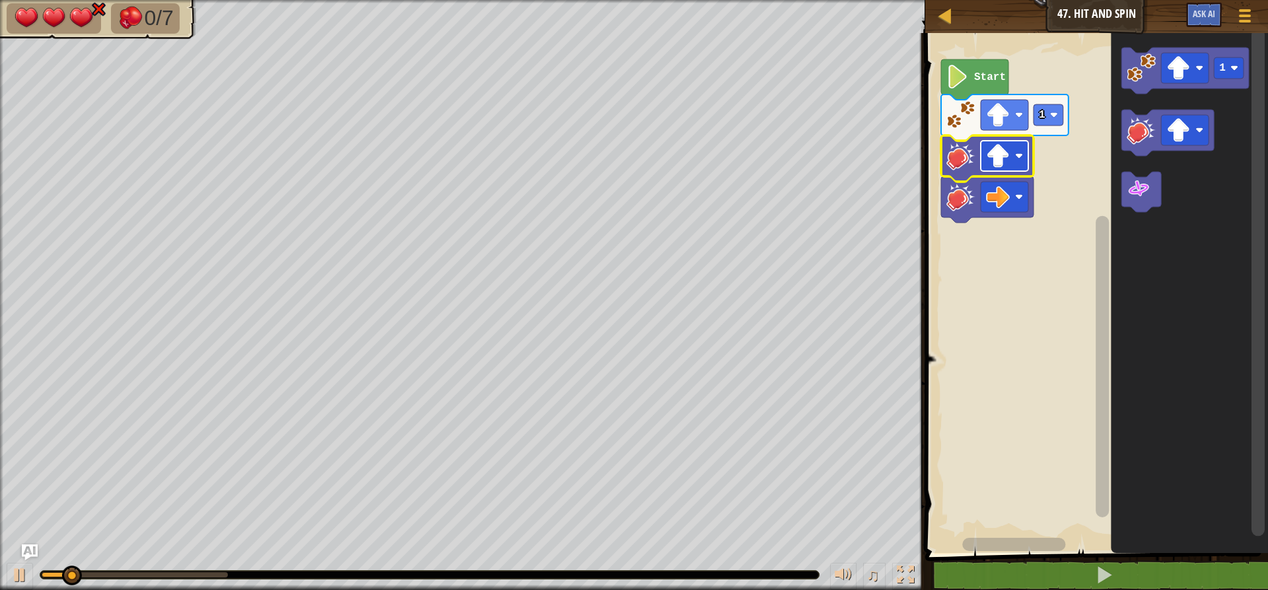
click at [1001, 158] on image "Blockly Workspace" at bounding box center [998, 156] width 24 height 24
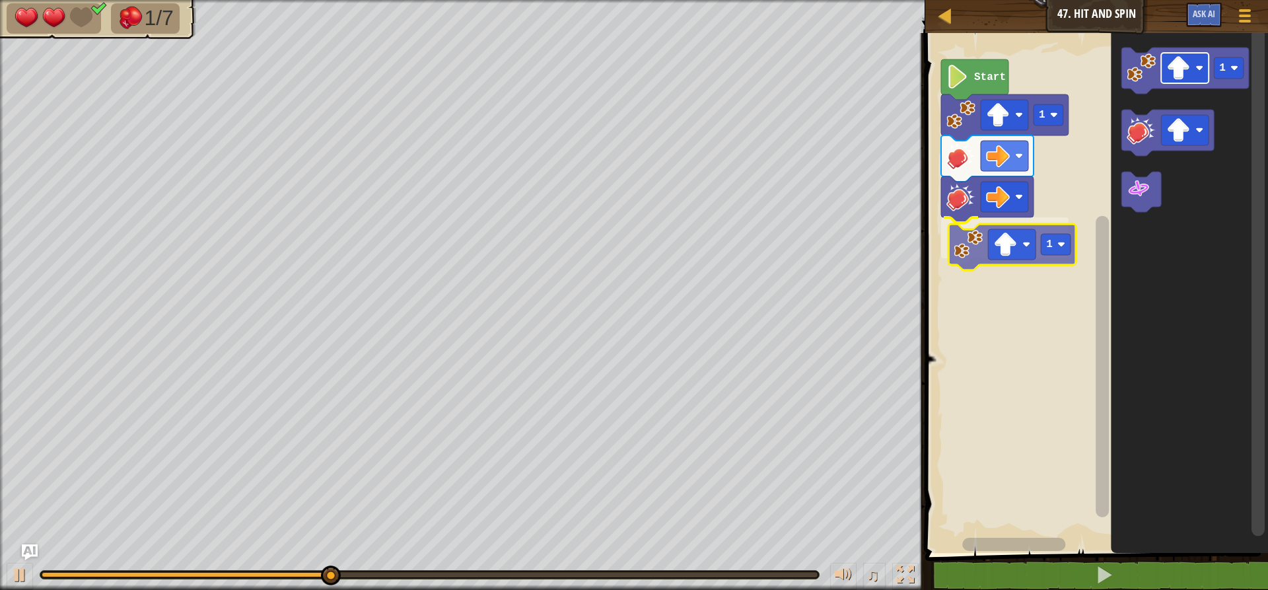
click at [984, 263] on div "Start 1 1 1 1" at bounding box center [1094, 289] width 347 height 526
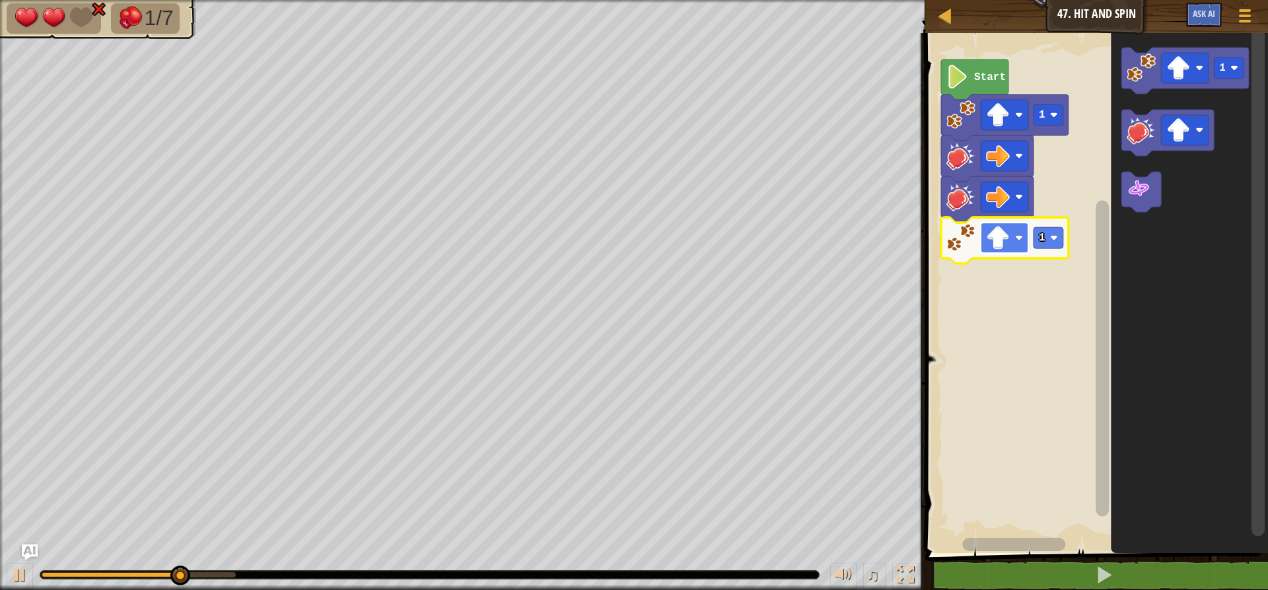
click at [1000, 241] on image "Blockly Workspace" at bounding box center [998, 238] width 24 height 24
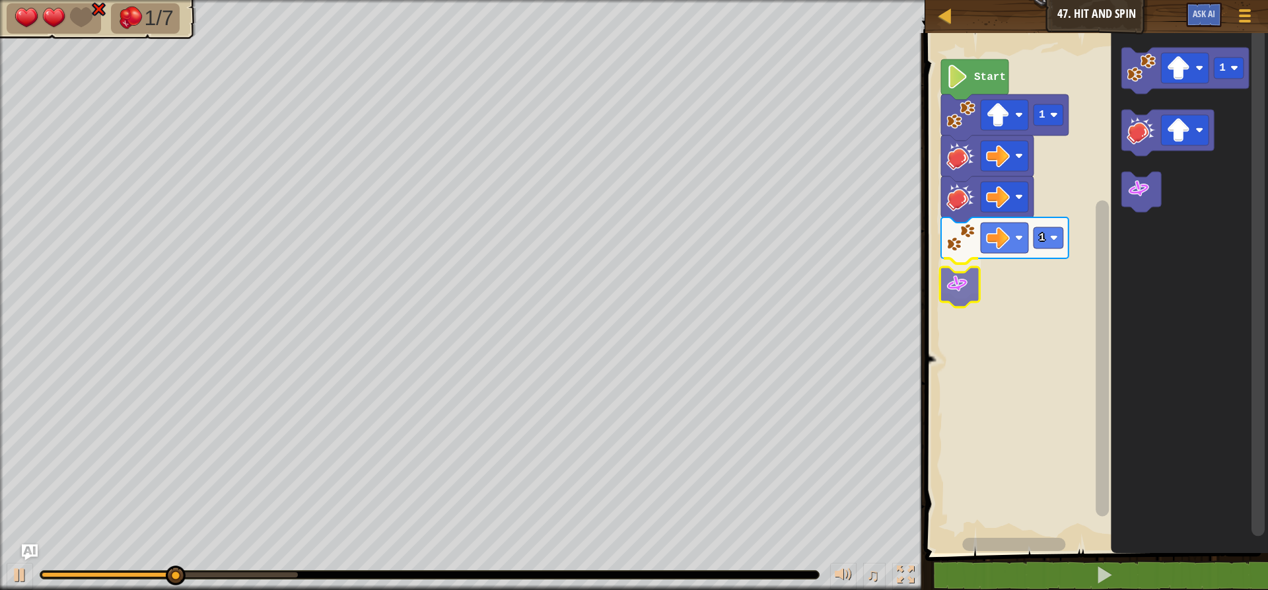
click at [968, 297] on div "Start 1 1 1" at bounding box center [1094, 289] width 347 height 526
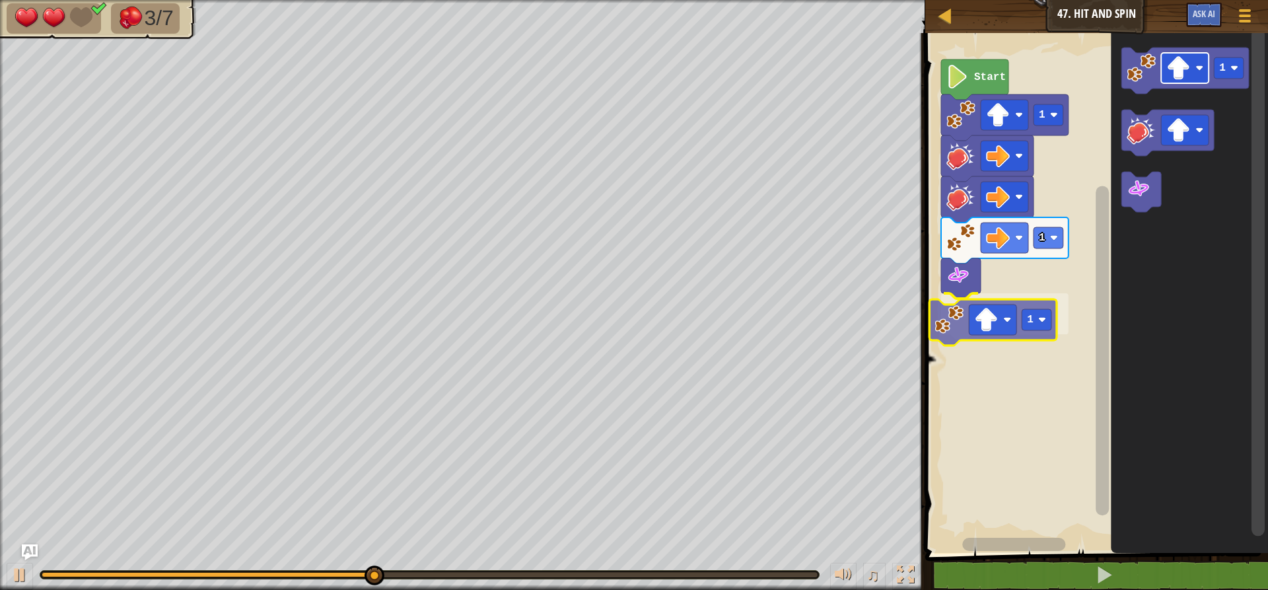
click at [990, 322] on div "Start 1 1 1 1 1" at bounding box center [1094, 289] width 347 height 526
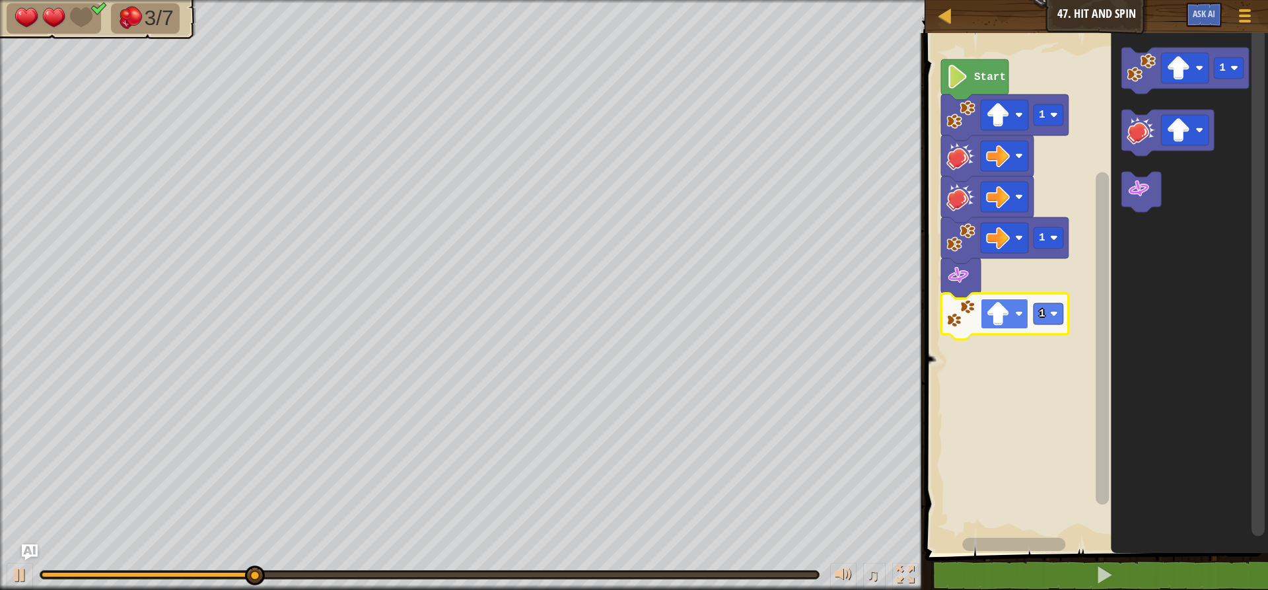
click at [999, 316] on image "Blockly Workspace" at bounding box center [998, 314] width 24 height 24
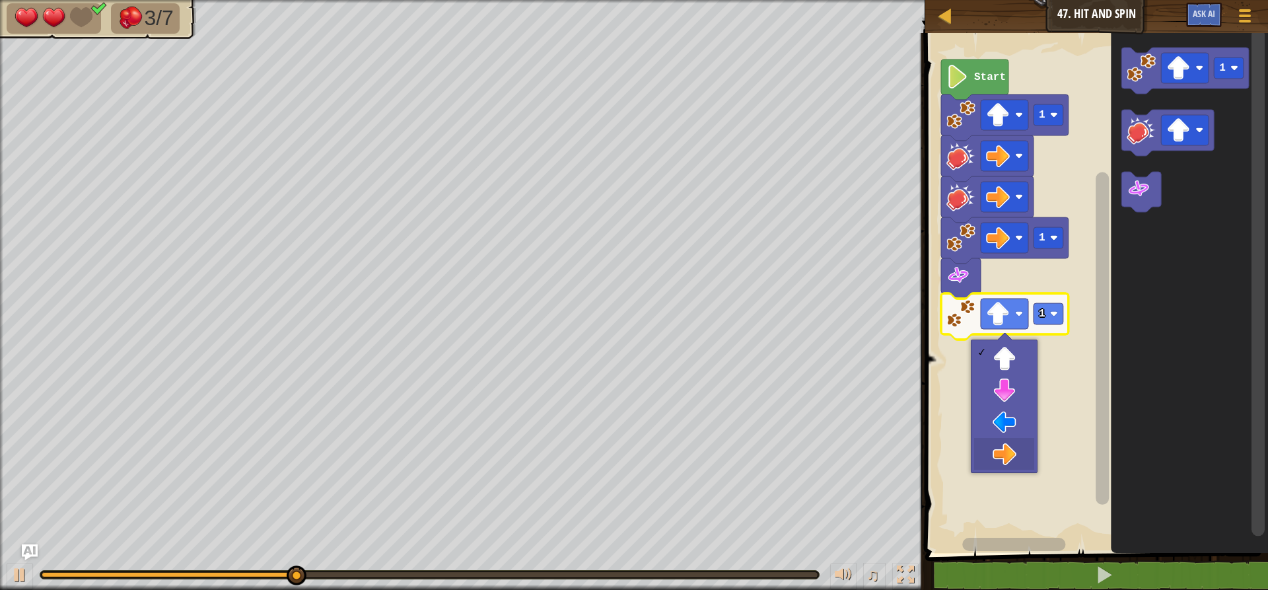
drag, startPoint x: 1019, startPoint y: 460, endPoint x: 1095, endPoint y: 269, distance: 205.5
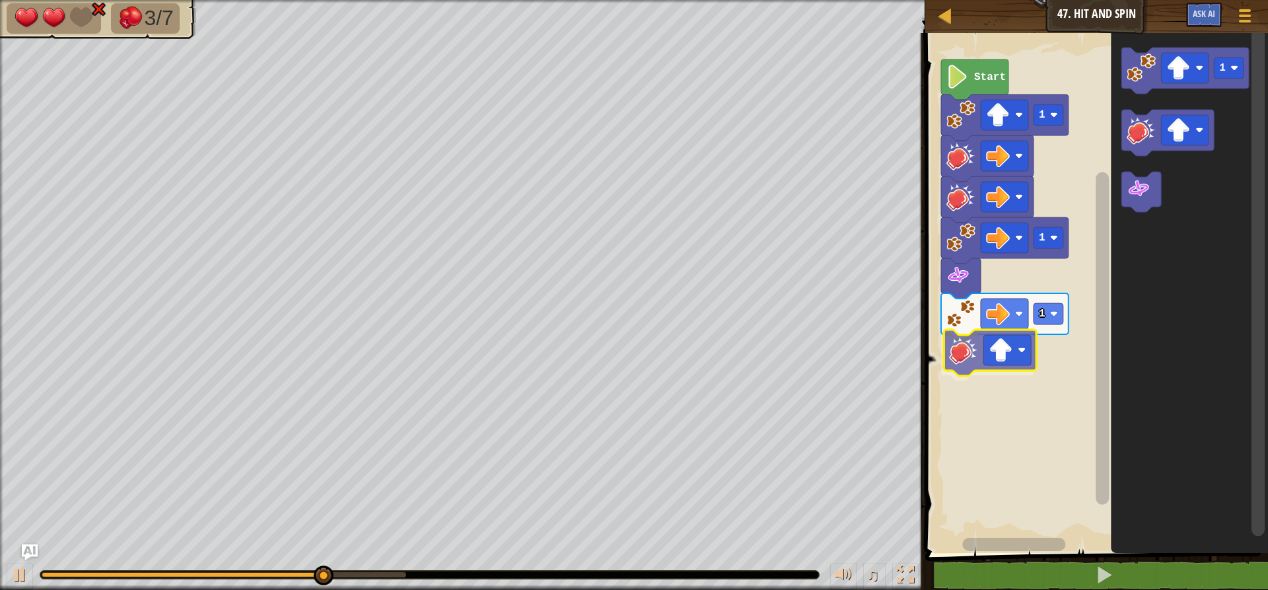
click at [973, 330] on div "Start 1 1 1 1" at bounding box center [1094, 289] width 347 height 526
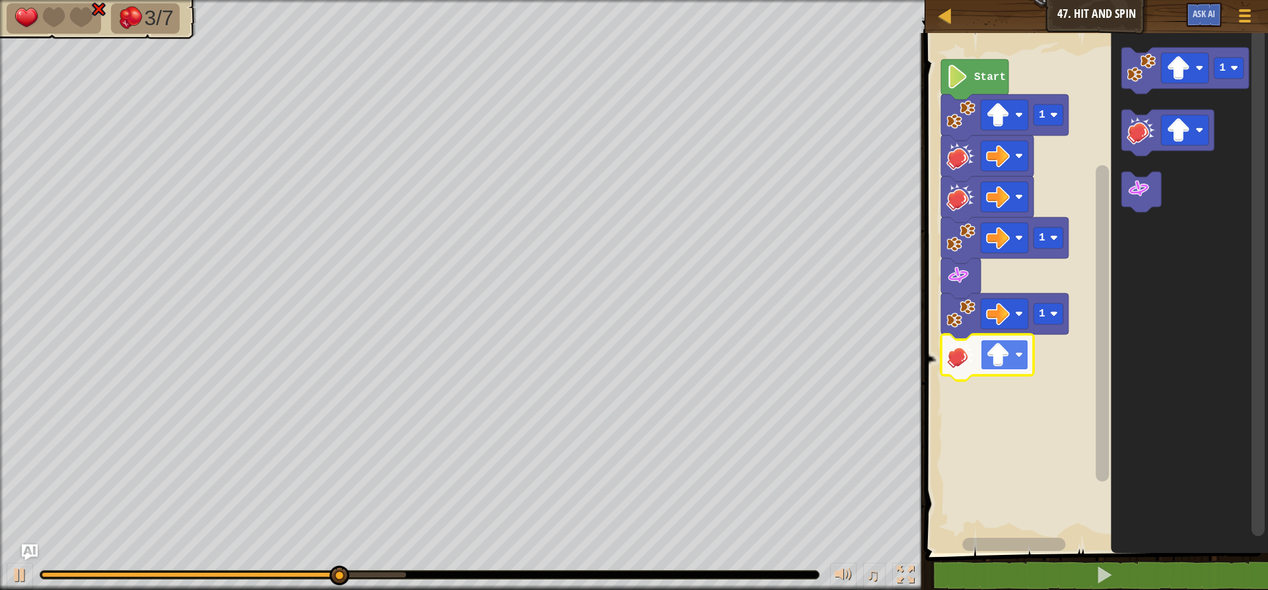
click at [1002, 359] on image "Blockly Workspace" at bounding box center [998, 355] width 24 height 24
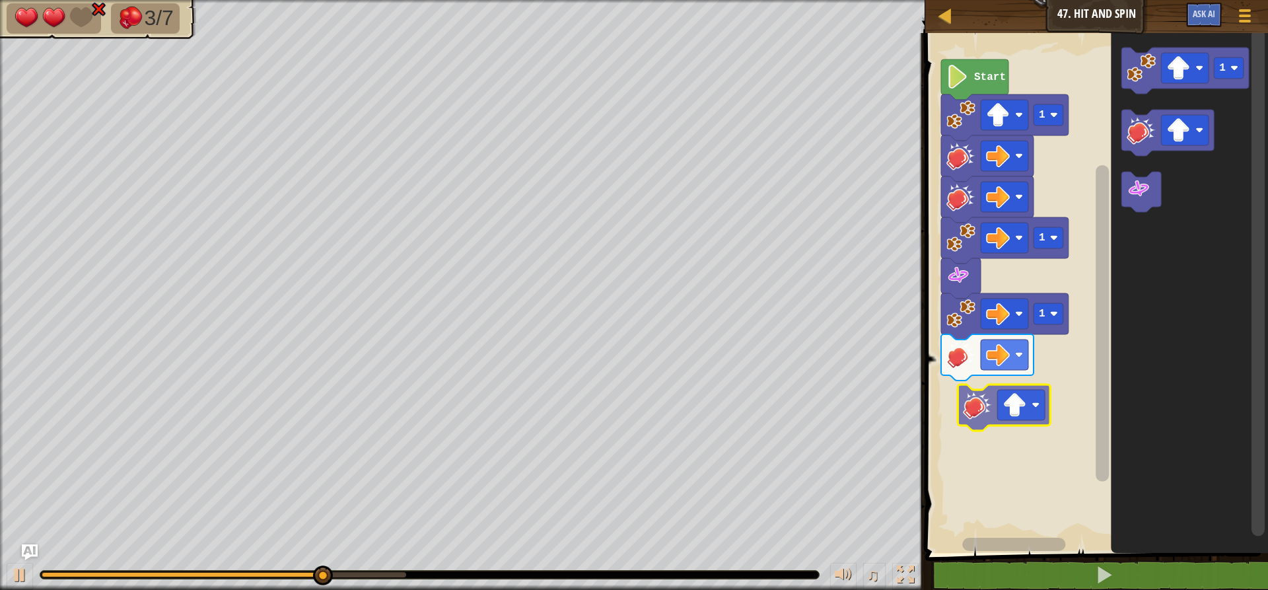
click at [945, 398] on div "Start 1 1 1 1" at bounding box center [1094, 289] width 347 height 526
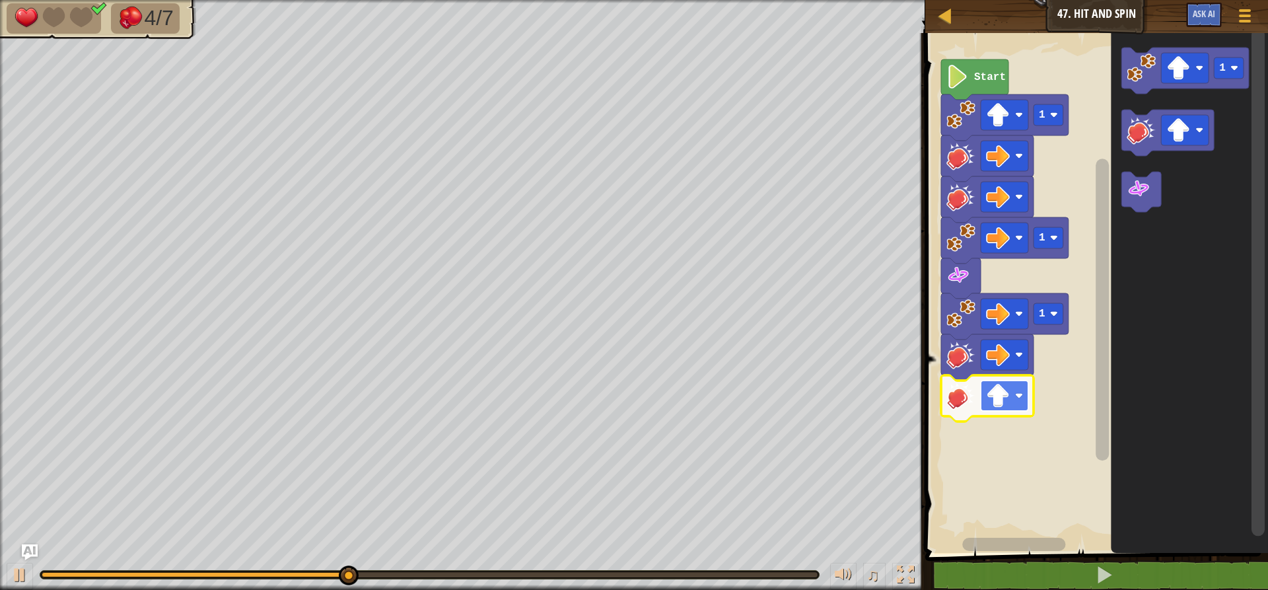
click at [996, 388] on image "Blockly Workspace" at bounding box center [998, 396] width 24 height 24
click at [1161, 100] on icon "Blockly Workspace" at bounding box center [1189, 289] width 157 height 526
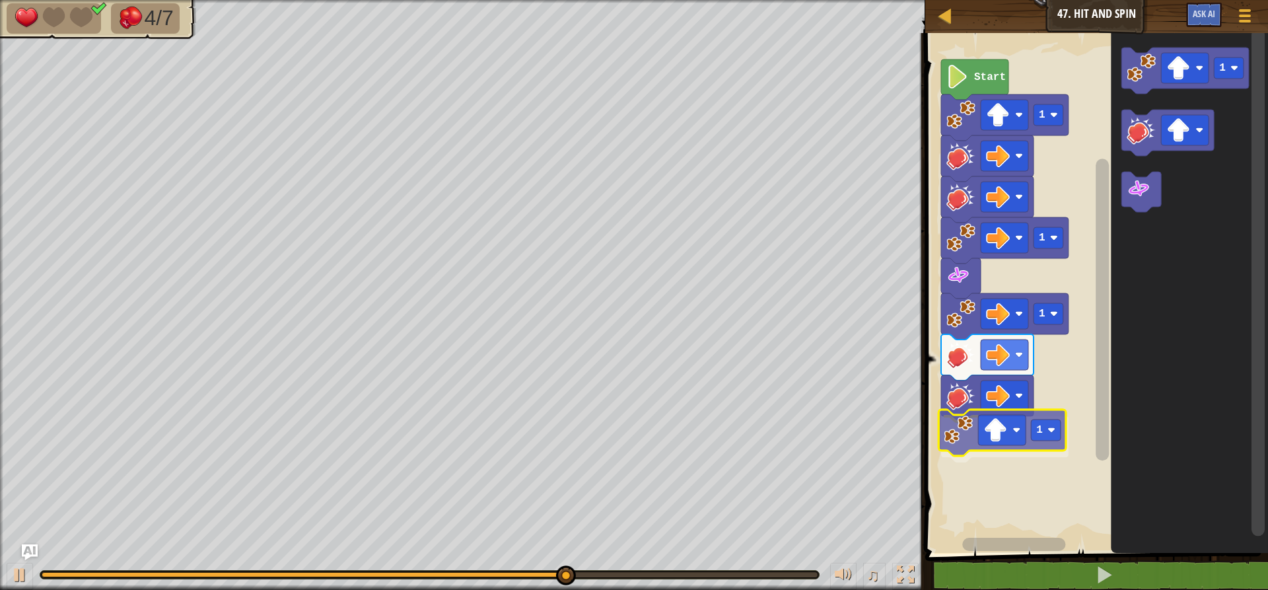
click at [975, 442] on div "Start 1 1 1 1 1 1" at bounding box center [1094, 289] width 347 height 526
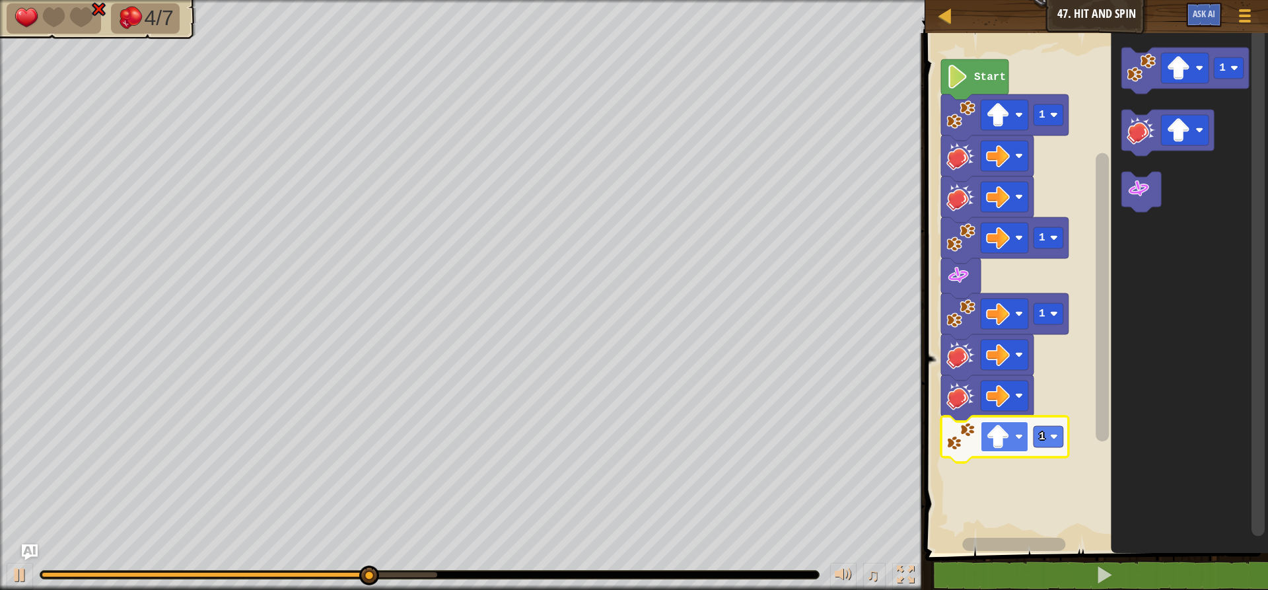
click at [986, 440] on rect "Blockly Workspace" at bounding box center [1005, 436] width 48 height 30
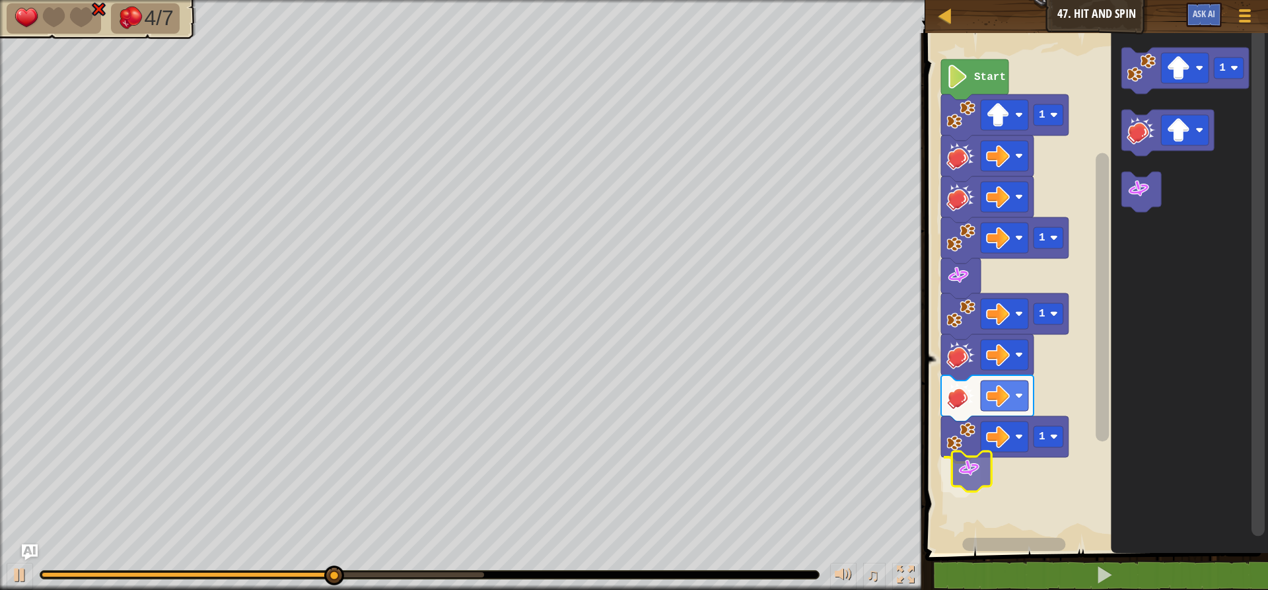
click at [964, 474] on div "Start 1 1 1 1 1" at bounding box center [1094, 289] width 347 height 526
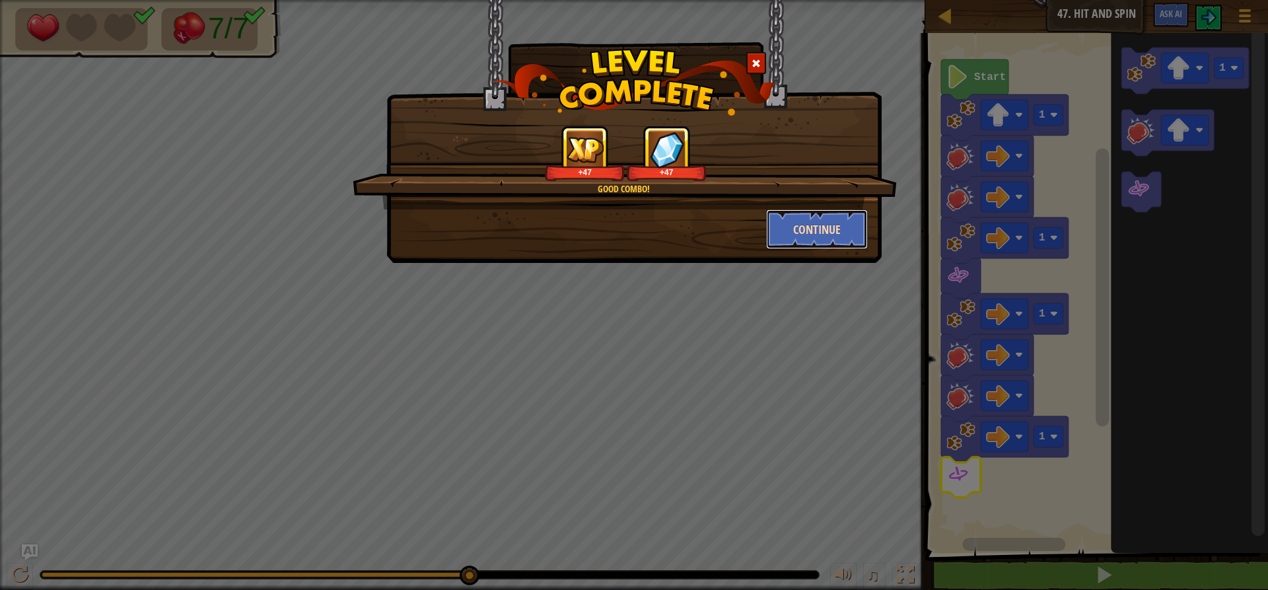
click at [811, 217] on button "Continue" at bounding box center [817, 229] width 102 height 40
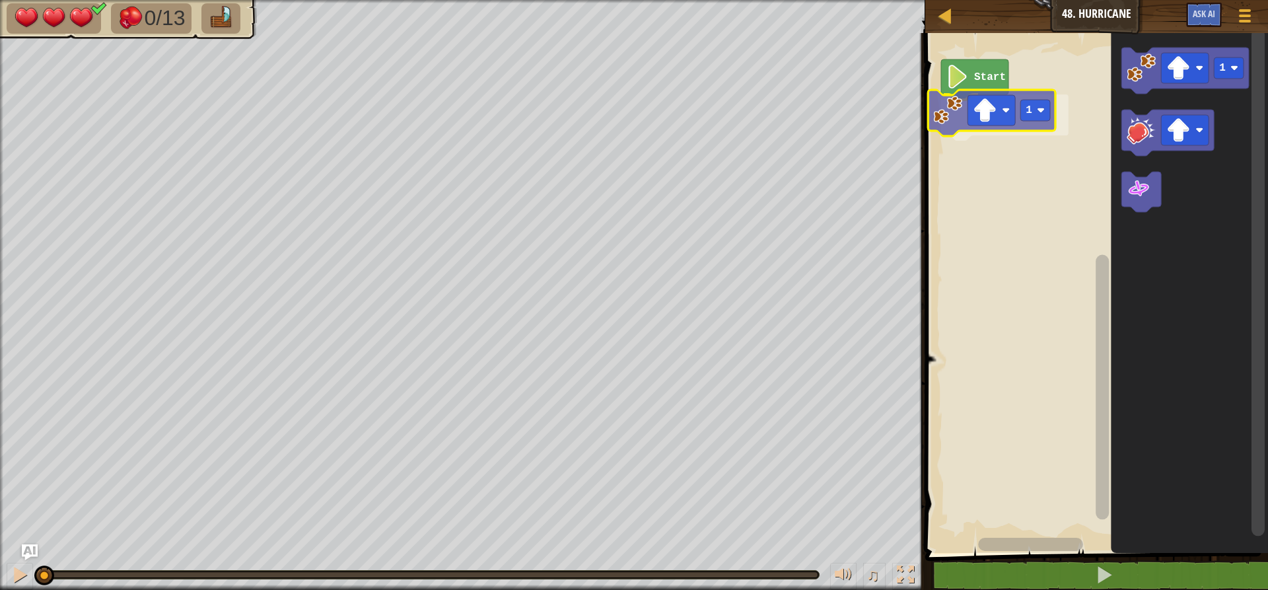
click at [990, 134] on div "Start 1 1 1" at bounding box center [1094, 289] width 347 height 526
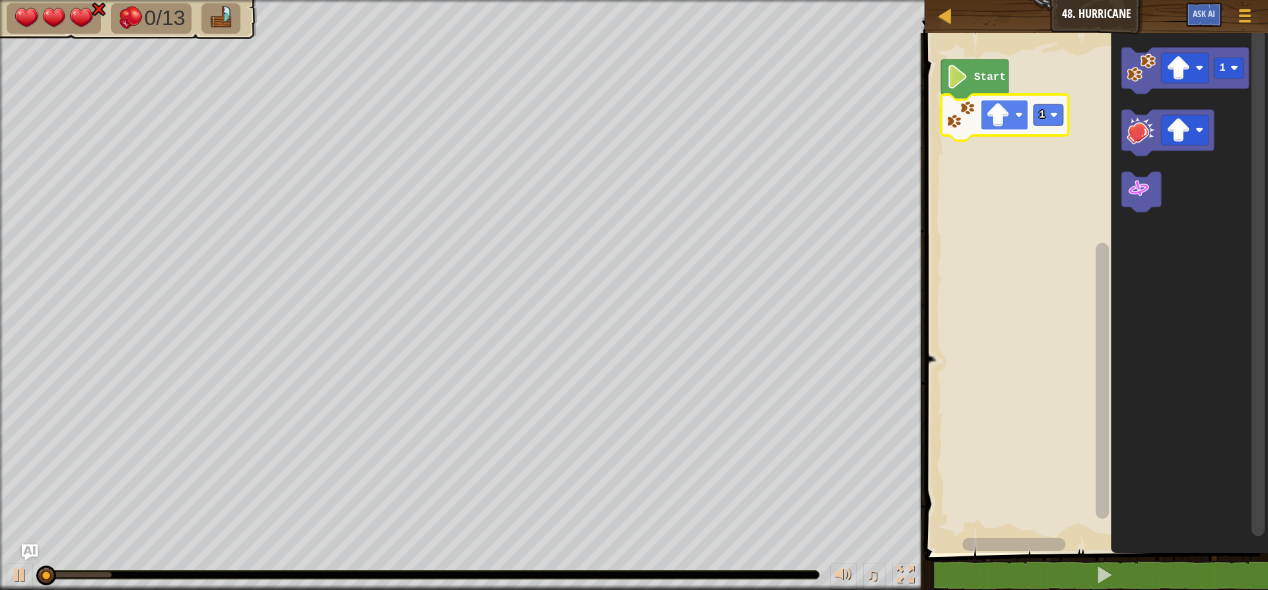
click at [990, 115] on image "Blockly Workspace" at bounding box center [998, 115] width 24 height 24
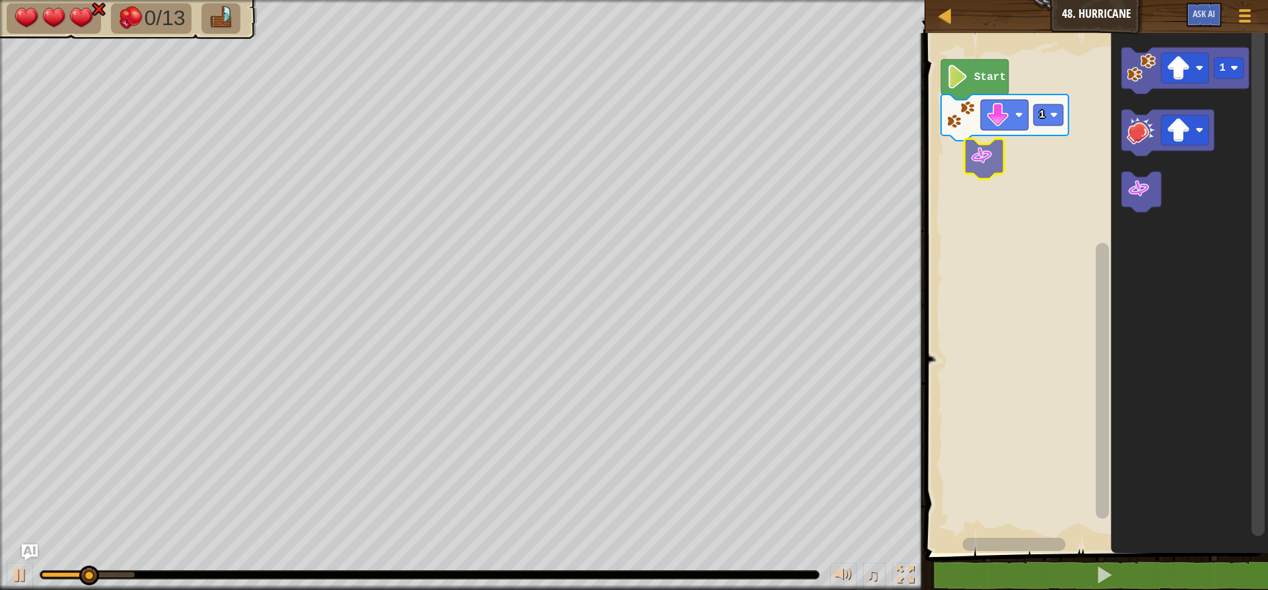
click at [968, 148] on div "Start 1 1" at bounding box center [1094, 289] width 347 height 526
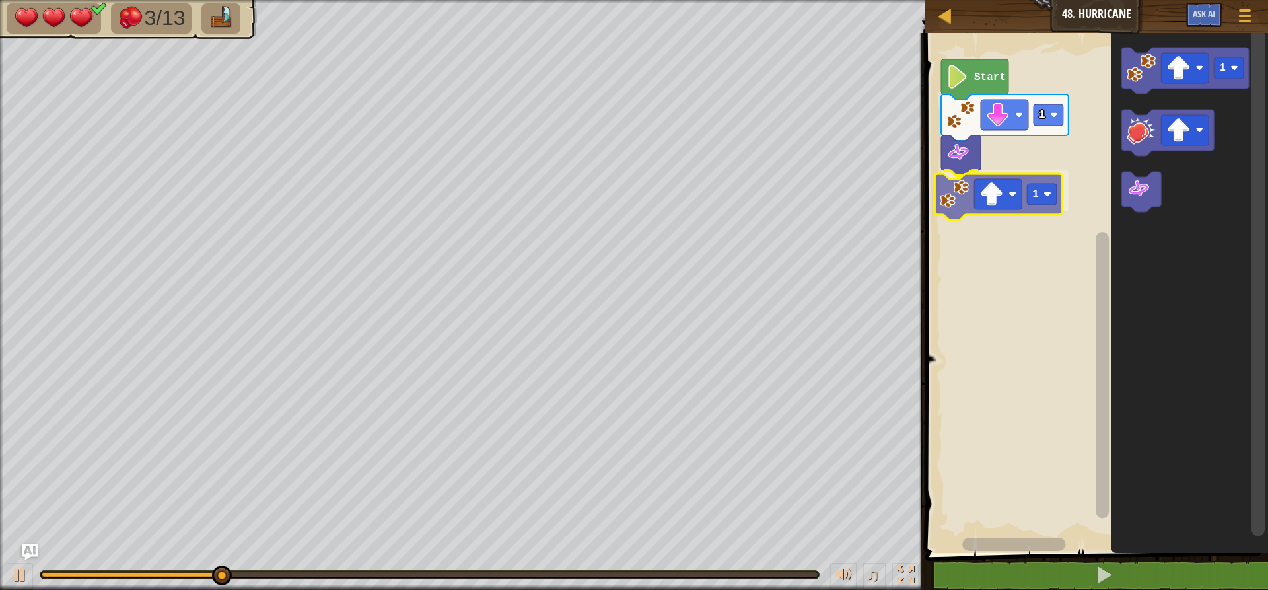
click at [994, 209] on div "1 1 Start 1 1" at bounding box center [1094, 289] width 347 height 526
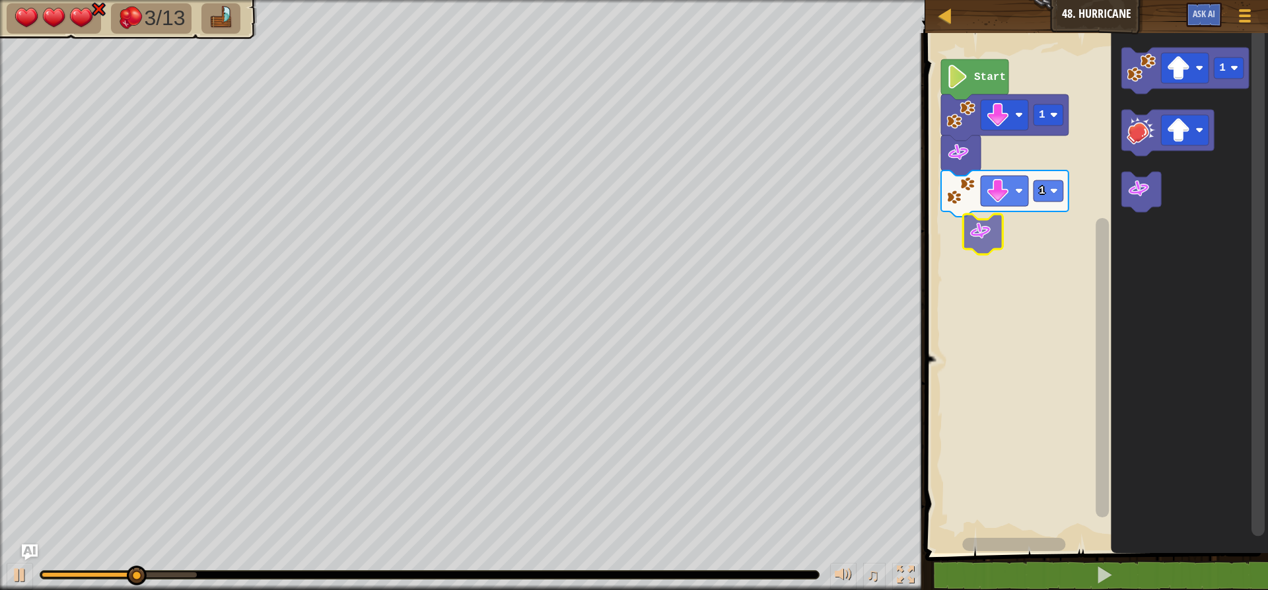
click at [949, 232] on div "Start 1 1 1" at bounding box center [1094, 289] width 347 height 526
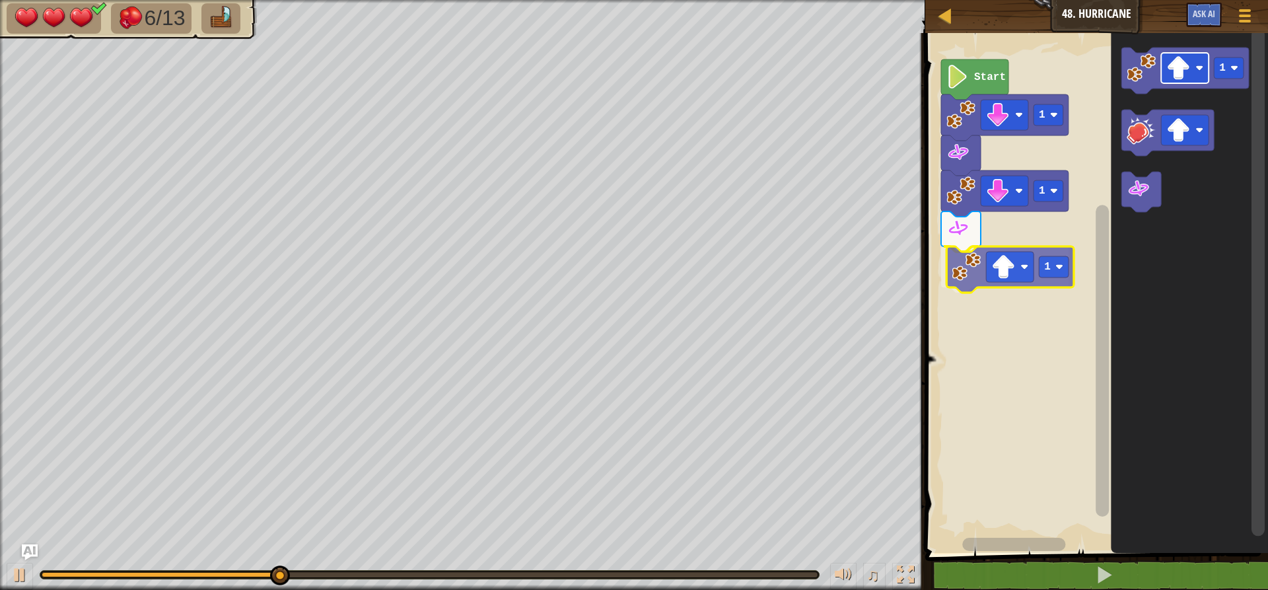
click at [987, 267] on div "Start 1 1 1 1 1" at bounding box center [1094, 289] width 347 height 526
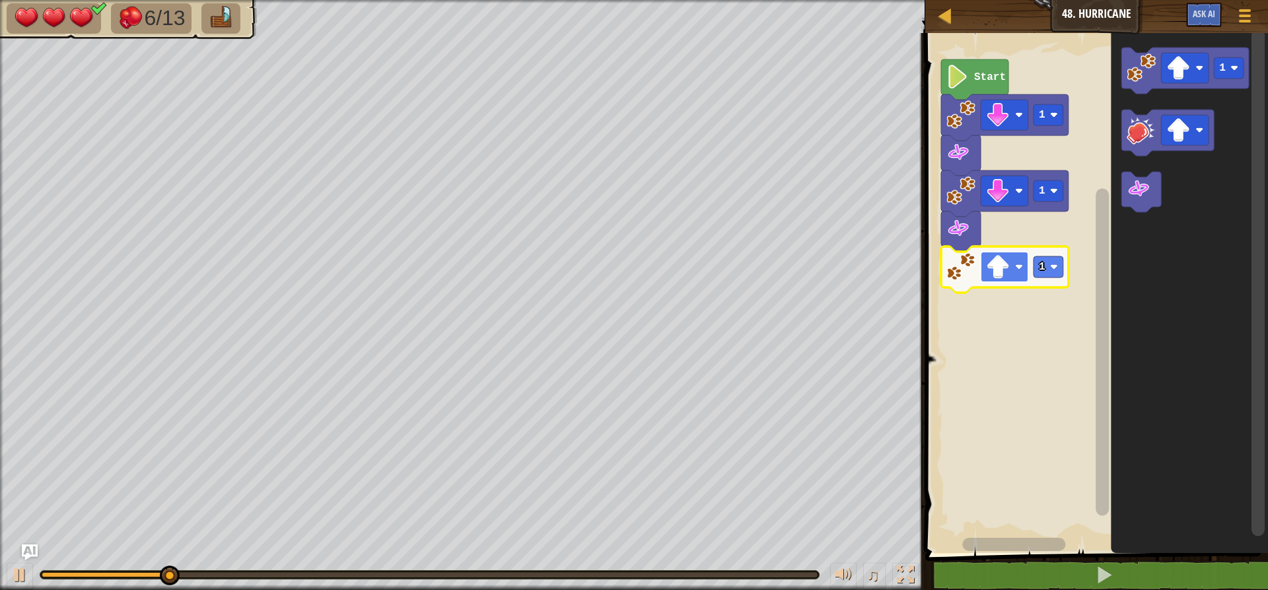
click at [998, 268] on image "Blockly Workspace" at bounding box center [998, 267] width 24 height 24
click at [1052, 258] on rect "Blockly Workspace" at bounding box center [1049, 266] width 30 height 21
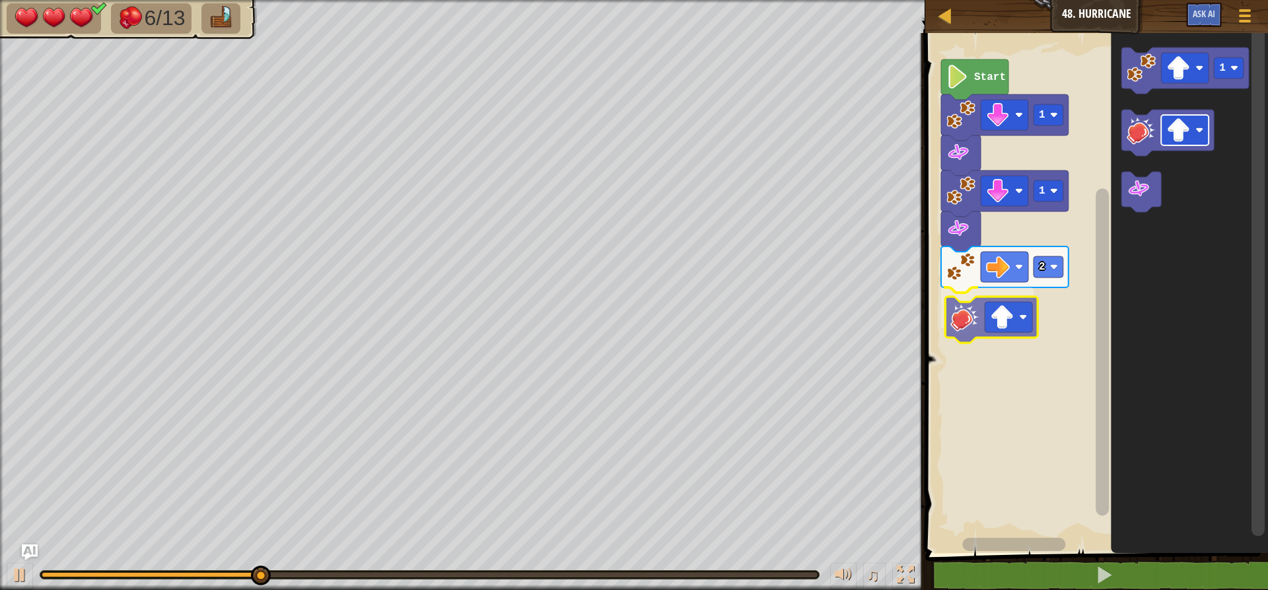
click at [989, 314] on div "Start 1 1 2 1" at bounding box center [1094, 289] width 347 height 526
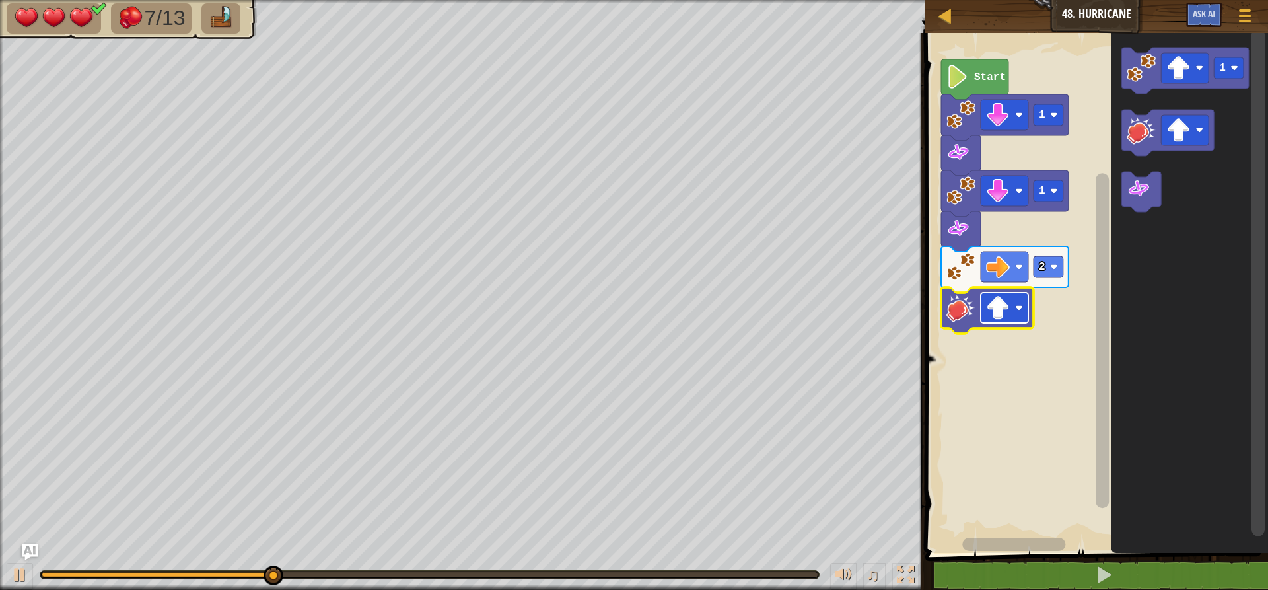
click at [992, 312] on image "Blockly Workspace" at bounding box center [998, 308] width 24 height 24
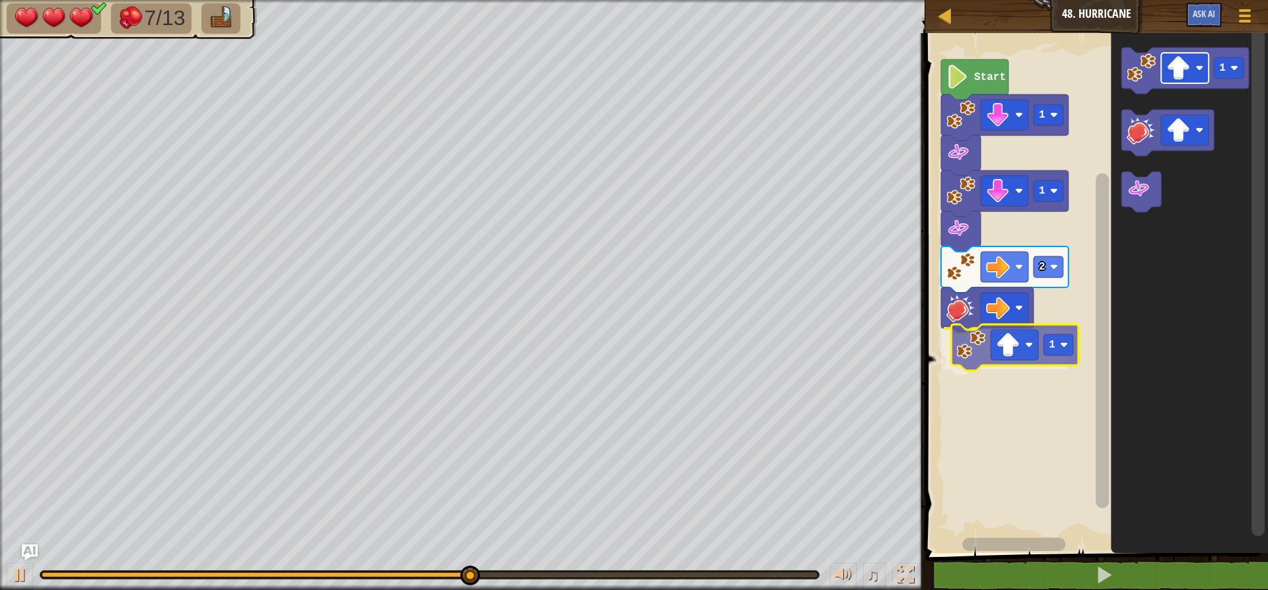
click at [1023, 348] on div "Start 1 1 2 1 1 1" at bounding box center [1094, 289] width 347 height 526
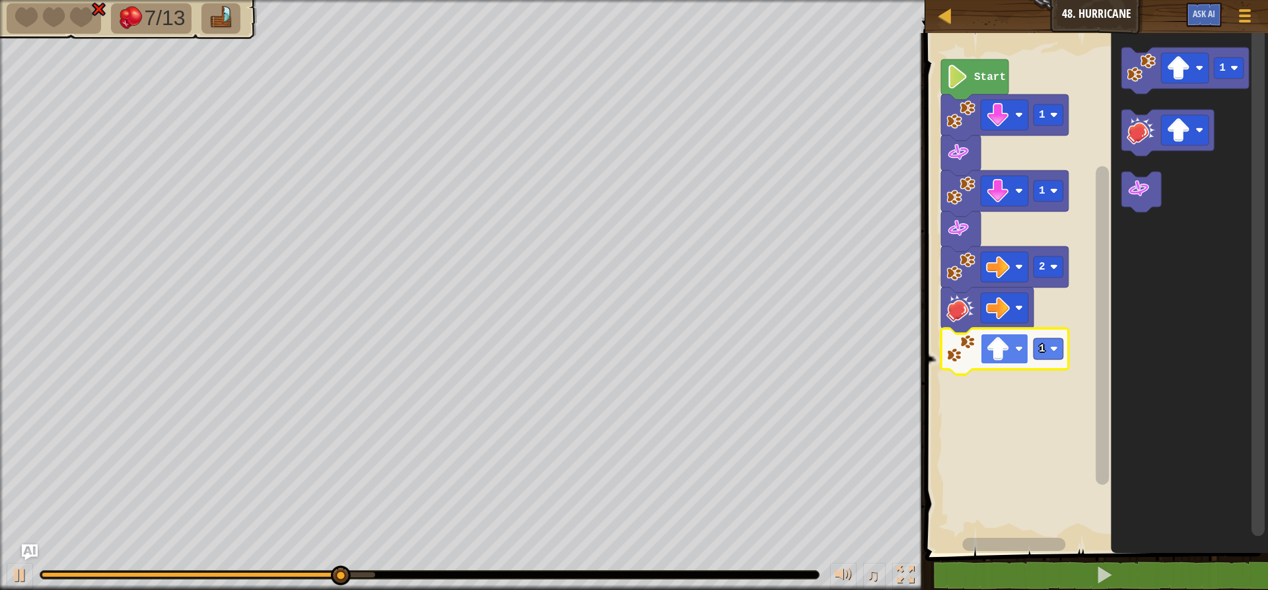
click at [1015, 340] on rect "Blockly Workspace" at bounding box center [1005, 349] width 48 height 30
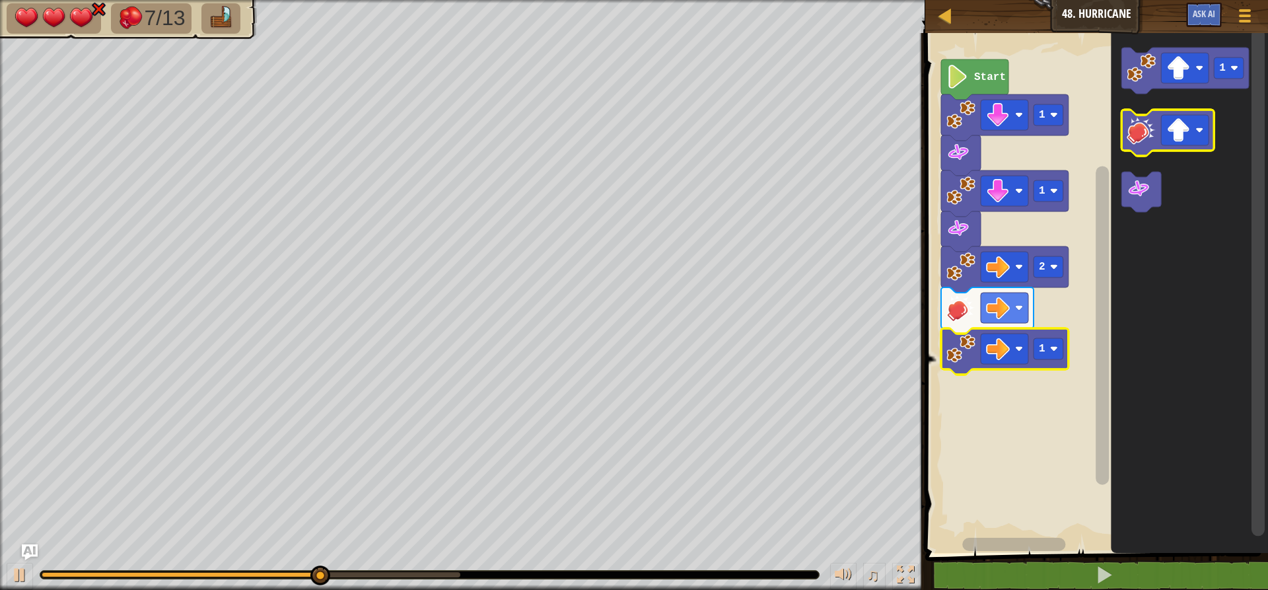
click at [1170, 112] on icon "Blockly Workspace" at bounding box center [1168, 133] width 92 height 46
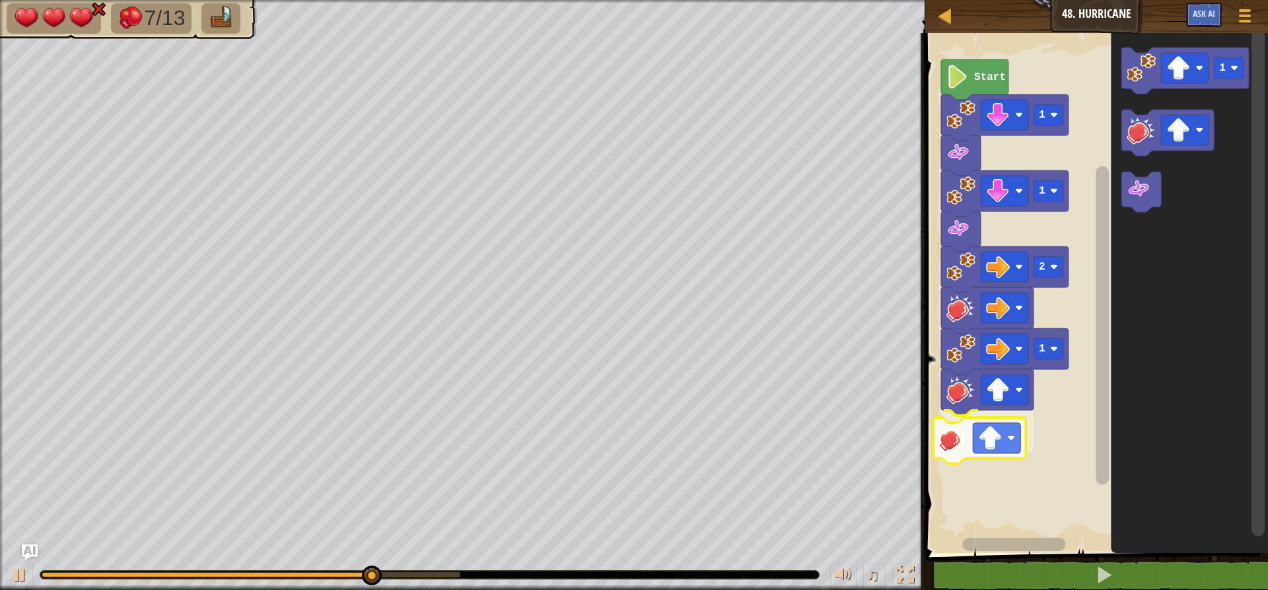
click at [966, 447] on div "Start 1 1 2 1 1" at bounding box center [1094, 289] width 347 height 526
click at [1004, 435] on image "Blockly Workspace" at bounding box center [998, 431] width 24 height 24
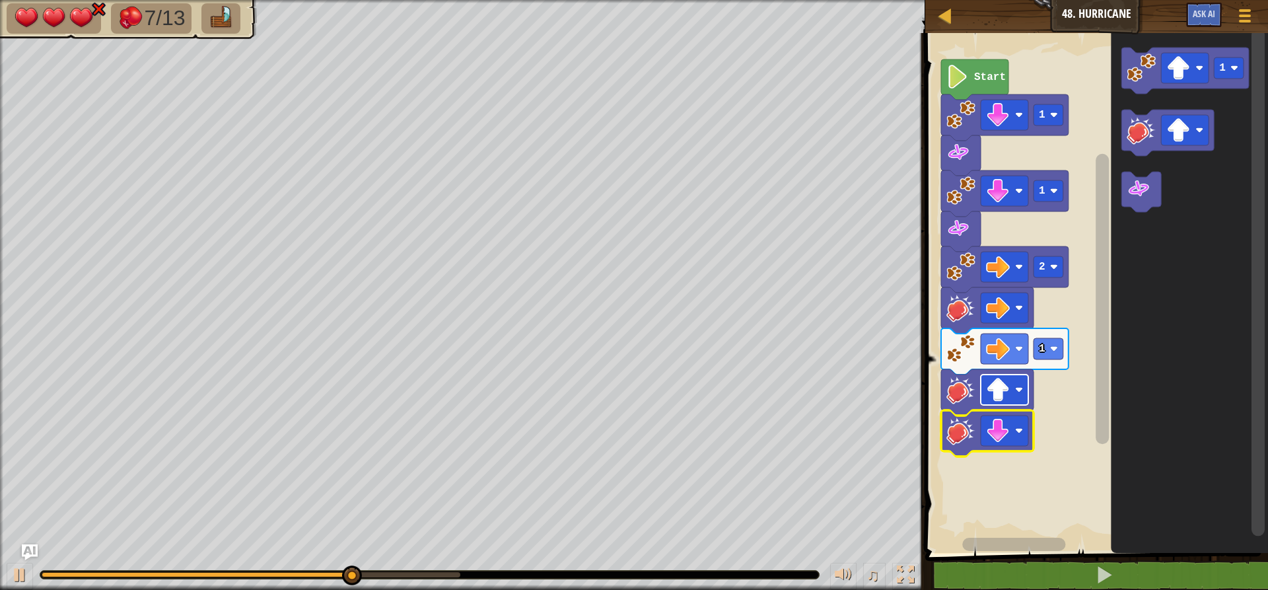
click at [989, 395] on image "Blockly Workspace" at bounding box center [998, 390] width 24 height 24
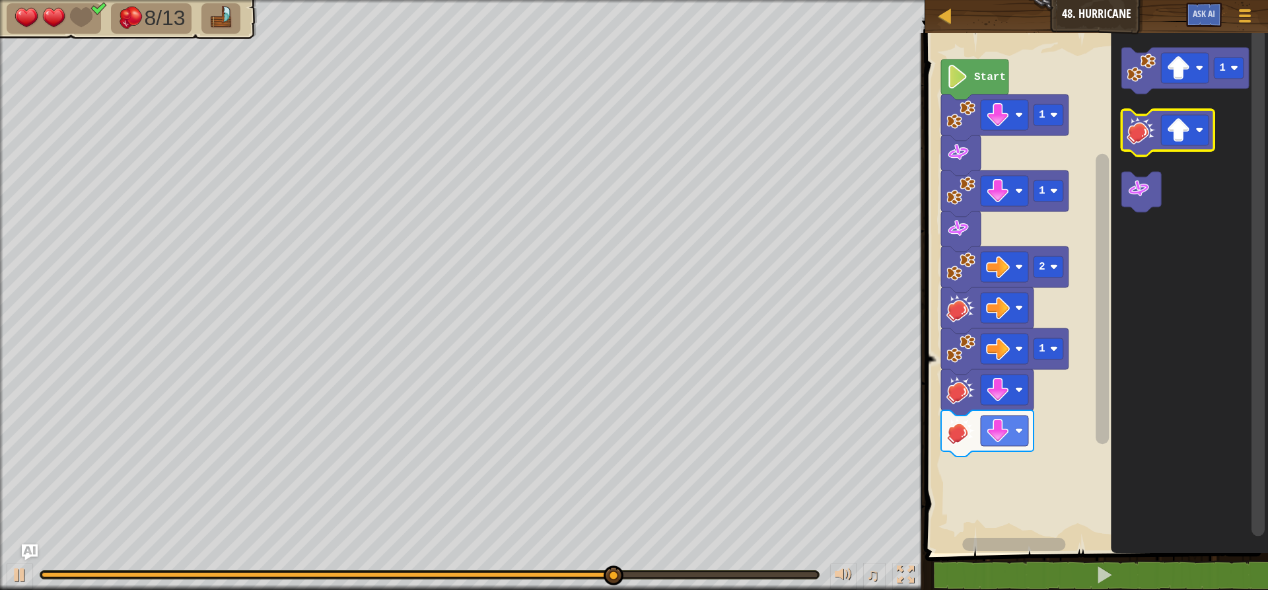
click at [1153, 97] on icon "1" at bounding box center [1189, 289] width 157 height 526
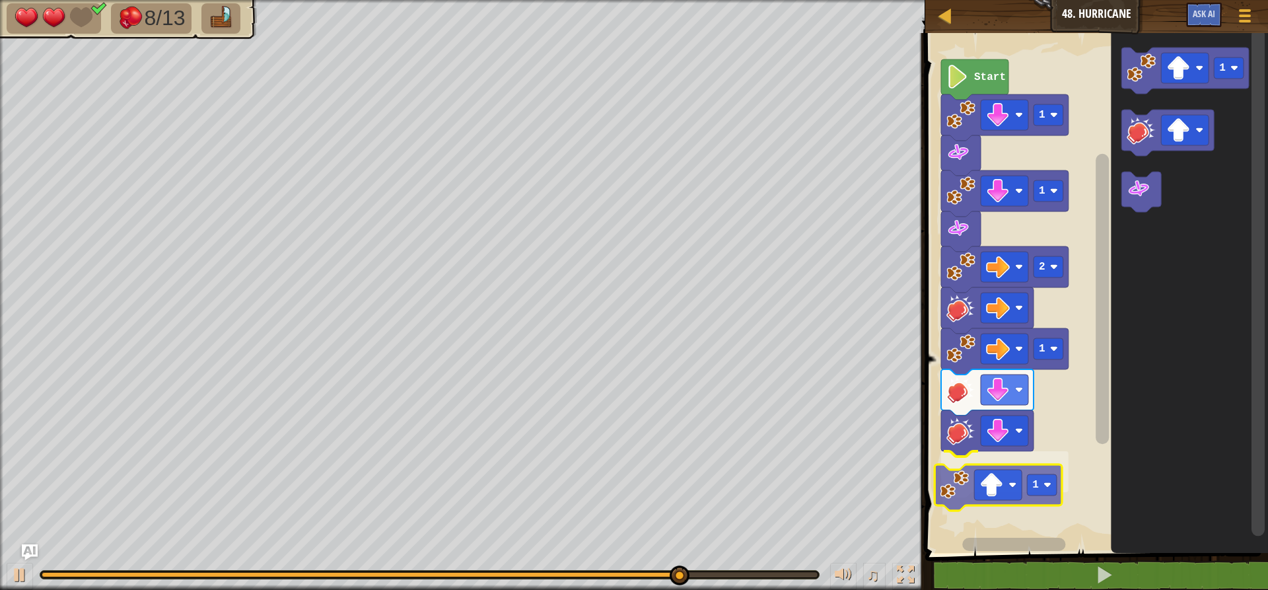
click at [971, 498] on div "Start 1 1 2 1 1 1 1" at bounding box center [1094, 289] width 347 height 526
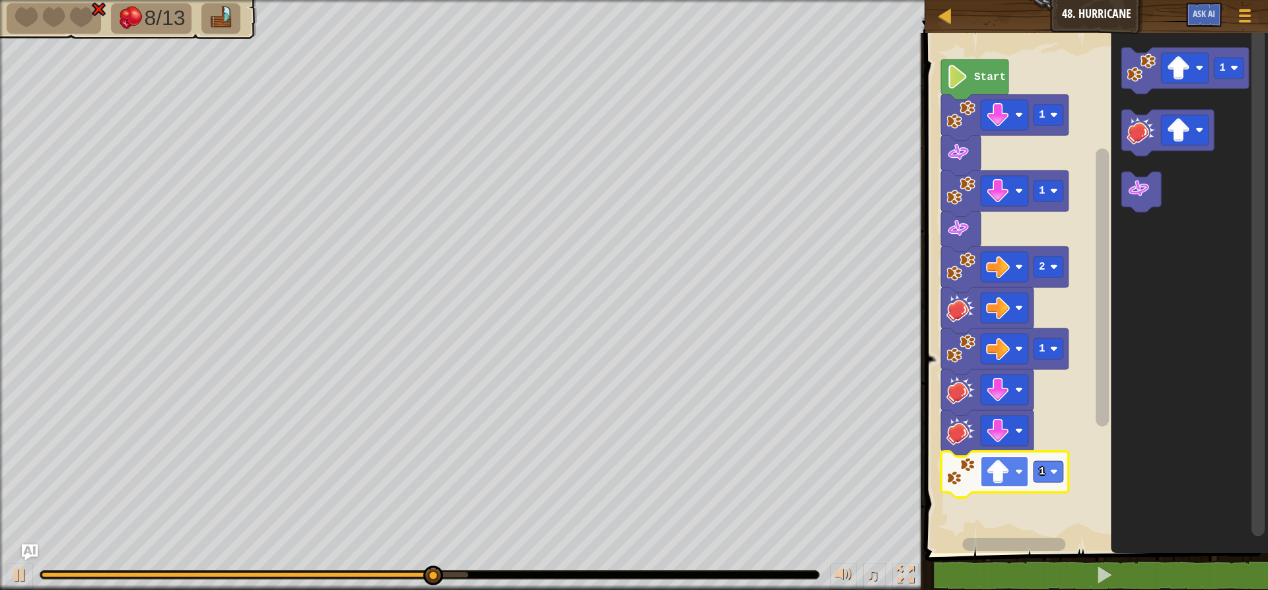
click at [989, 484] on rect "Blockly Workspace" at bounding box center [1005, 471] width 48 height 30
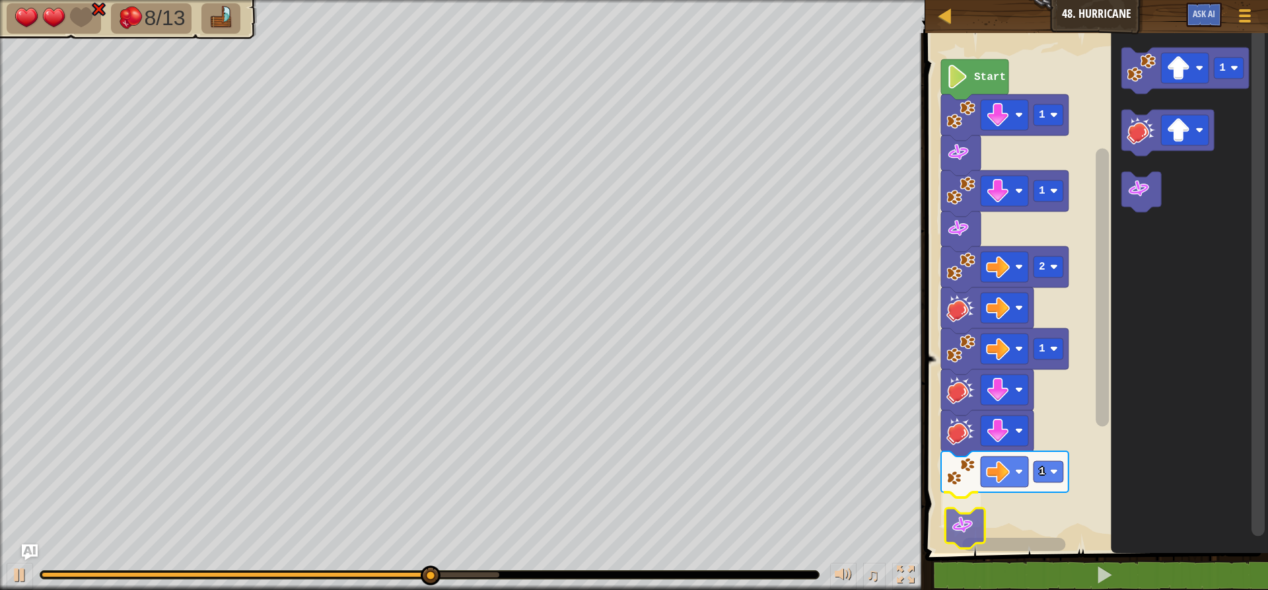
click at [961, 519] on div "Start 1 1 2 1 1 1" at bounding box center [1094, 289] width 347 height 526
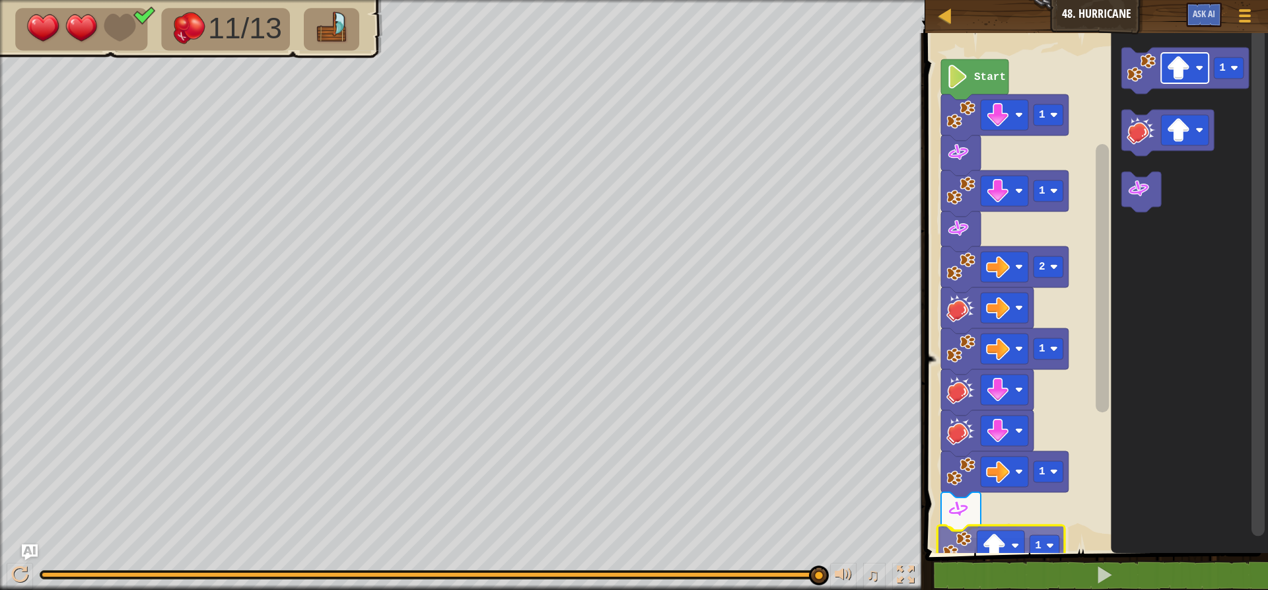
click at [984, 554] on div "1 ההההההההההההההההההההההההההההההההההההההההההההההההההההההההההההההההההההההההההההה…" at bounding box center [1094, 337] width 347 height 594
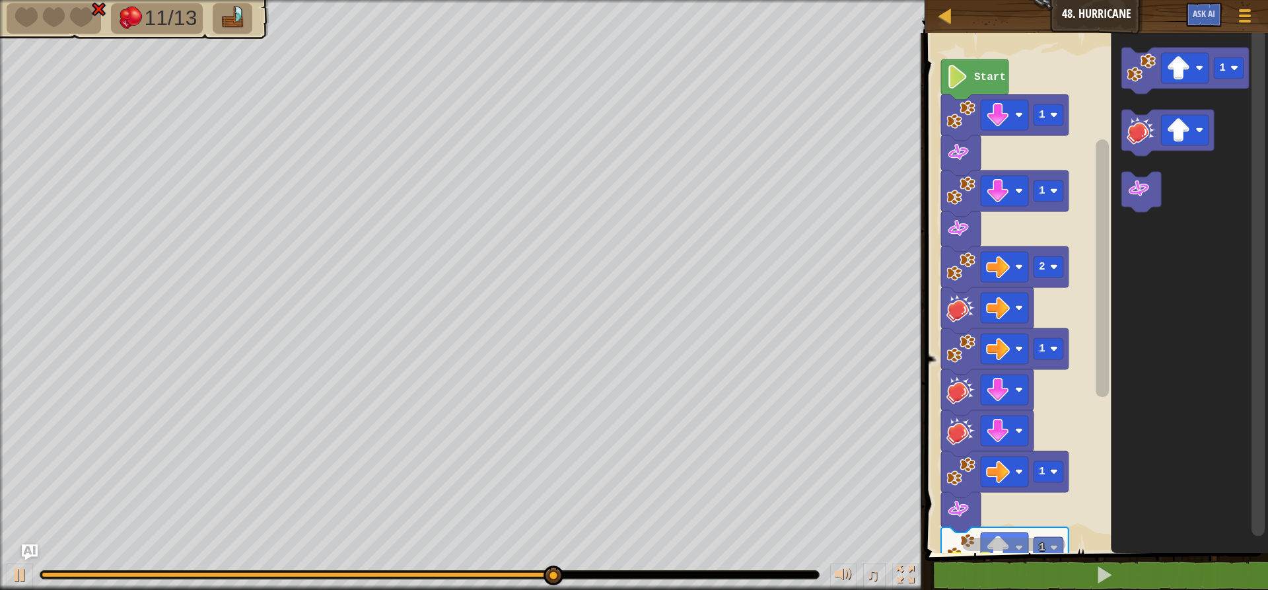
click at [972, 571] on div "1 ההההההההההההההההההההההההההההההההההההההההההההההההההההההההההההההההההההההההההההה…" at bounding box center [1094, 337] width 347 height 594
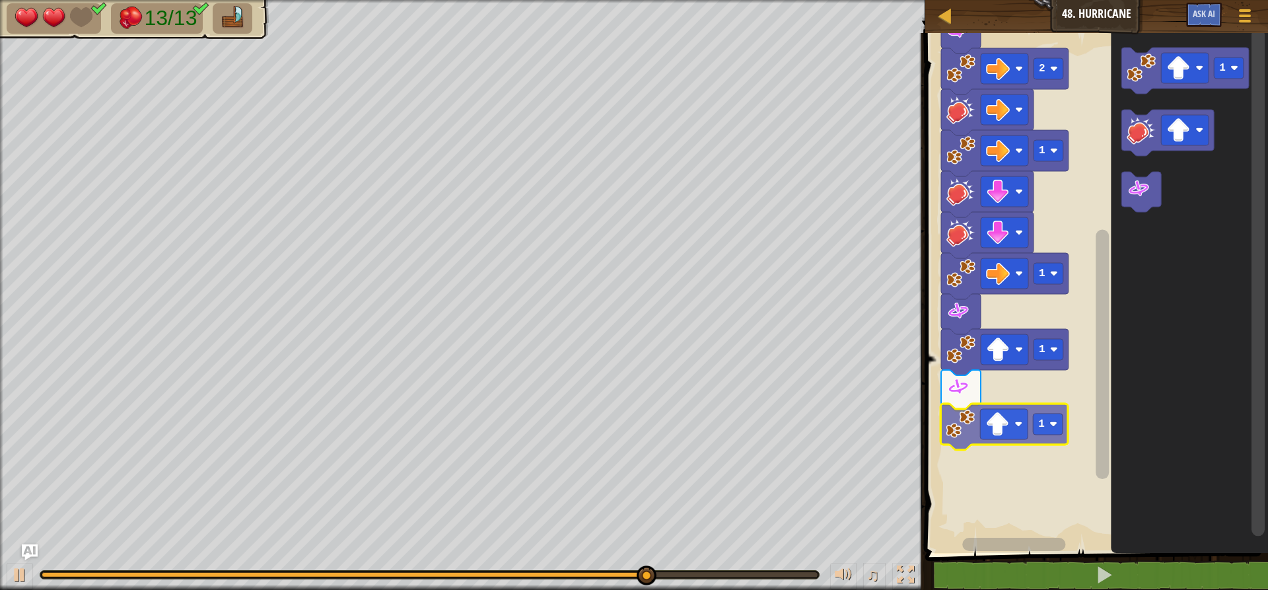
click at [959, 416] on div "Start 1 1 2 1 1 1 1 1 1" at bounding box center [1094, 289] width 347 height 526
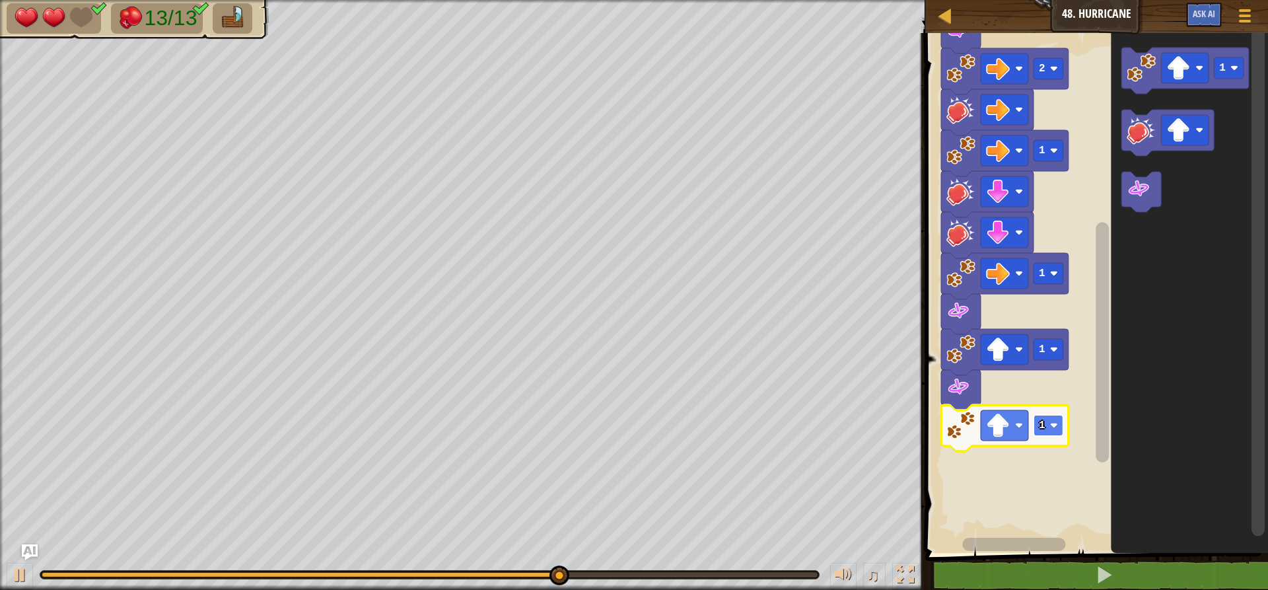
click at [1052, 425] on image "Blockly Workspace" at bounding box center [1054, 425] width 8 height 8
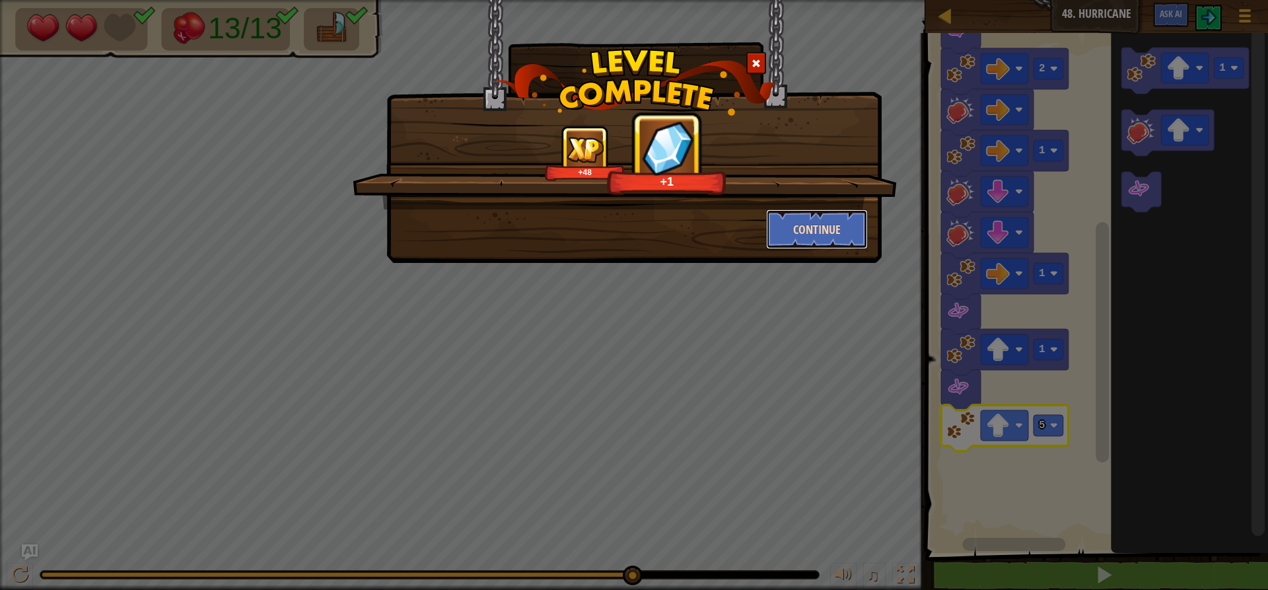
click at [789, 218] on button "Continue" at bounding box center [817, 229] width 102 height 40
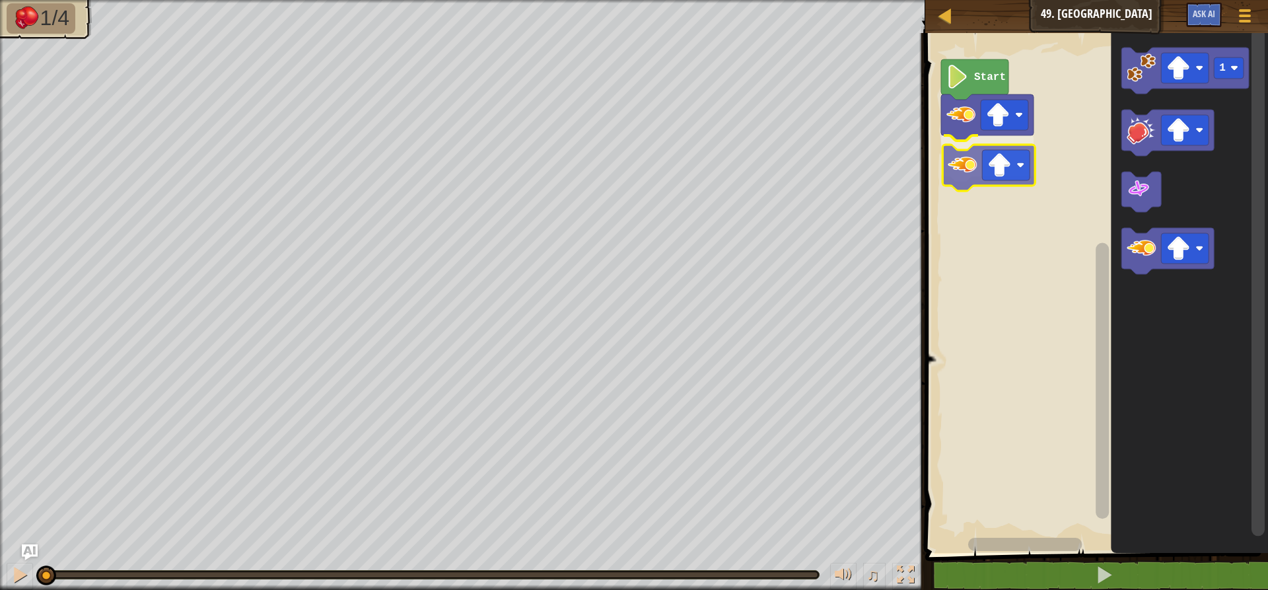
click at [981, 177] on div "Start 1" at bounding box center [1094, 289] width 347 height 526
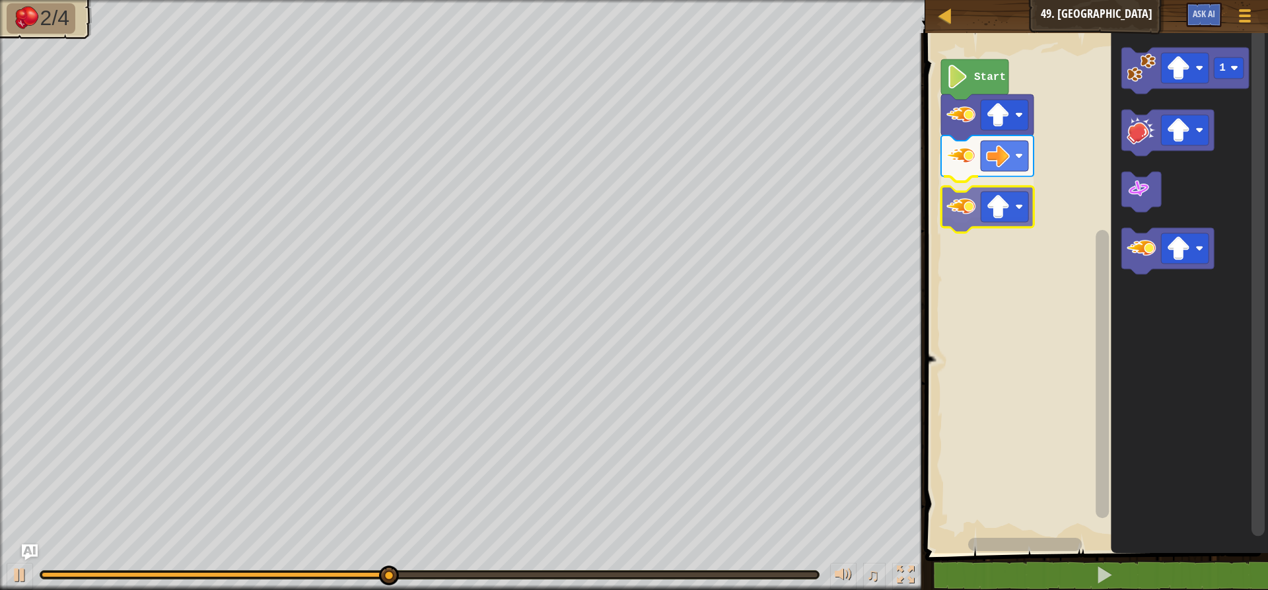
click at [957, 223] on div "Start 1" at bounding box center [1094, 289] width 347 height 526
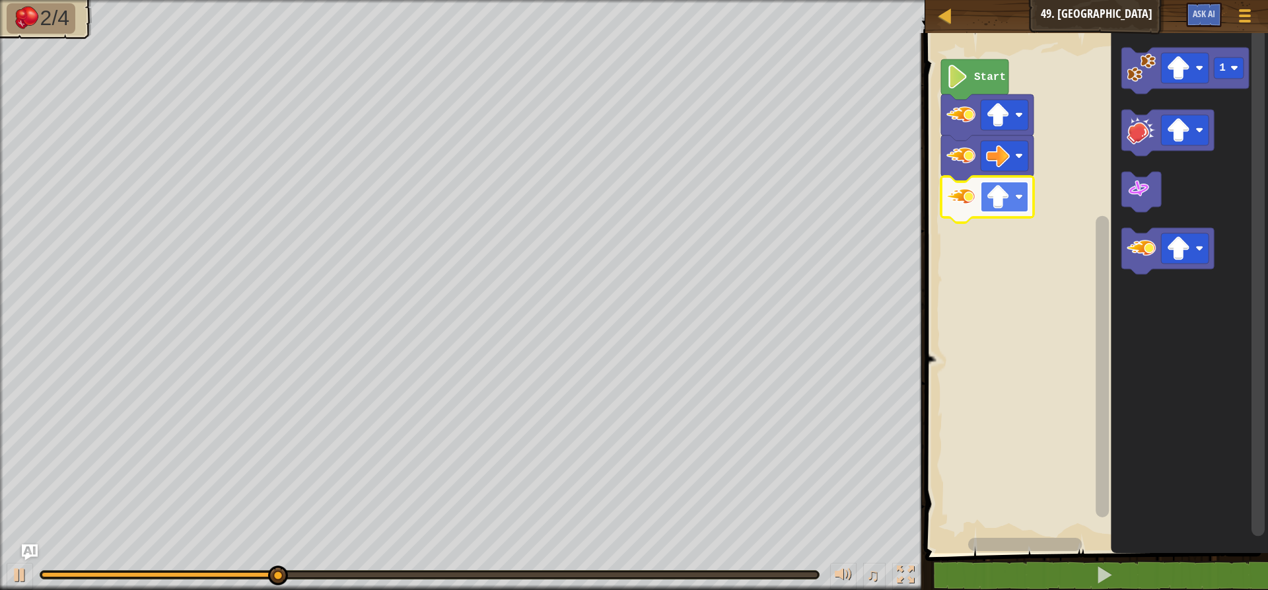
click at [997, 194] on image "Blockly Workspace" at bounding box center [998, 197] width 24 height 24
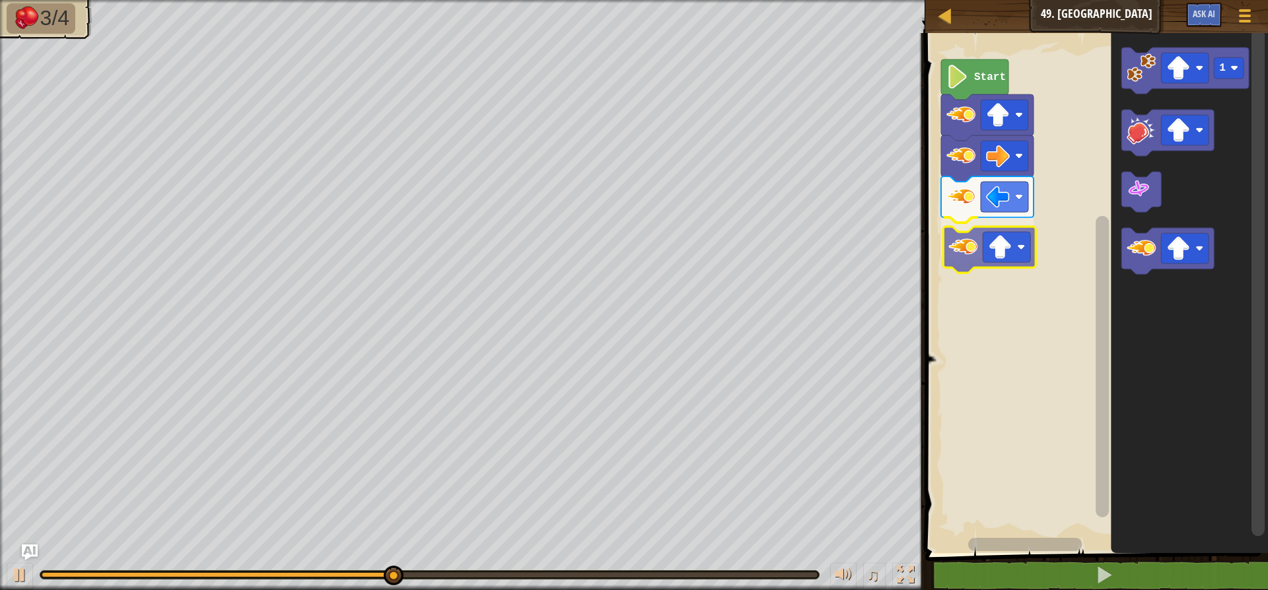
click at [976, 258] on div "Start 1" at bounding box center [1094, 289] width 347 height 526
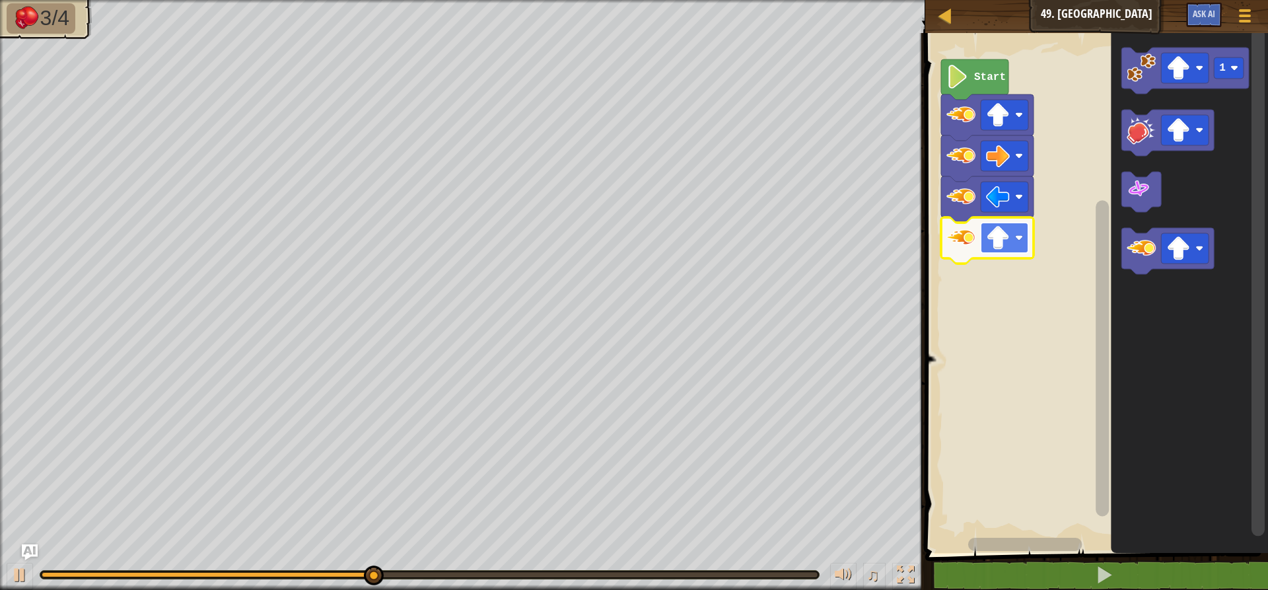
click at [995, 248] on image "Blockly Workspace" at bounding box center [998, 238] width 24 height 24
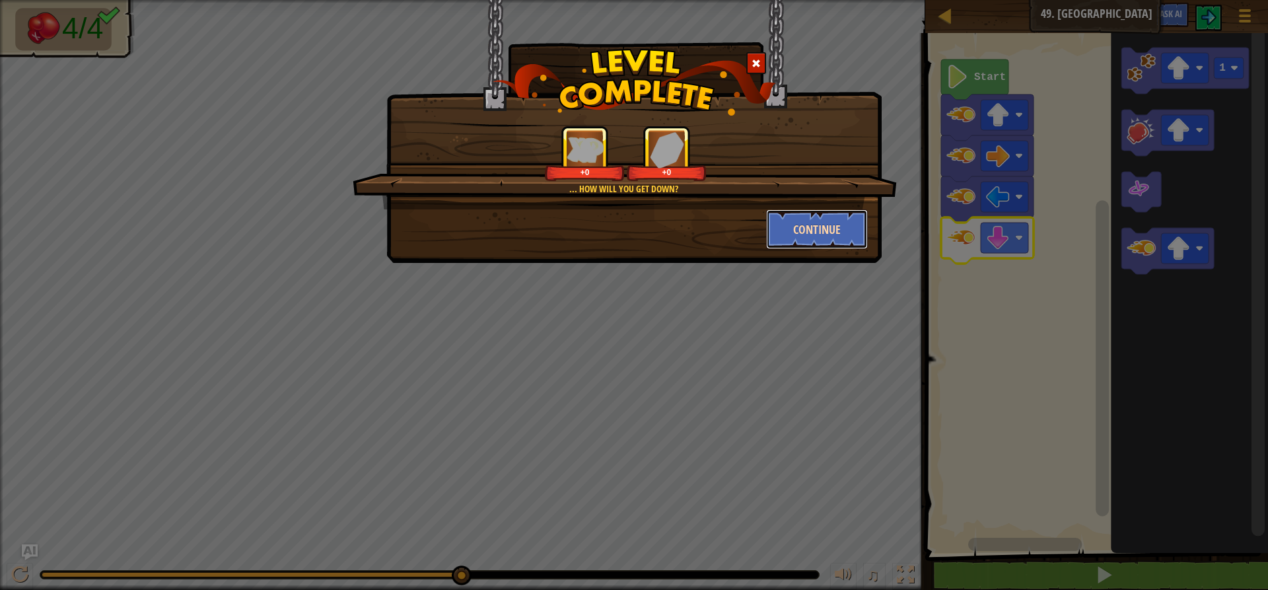
click at [810, 242] on button "Continue" at bounding box center [817, 229] width 102 height 40
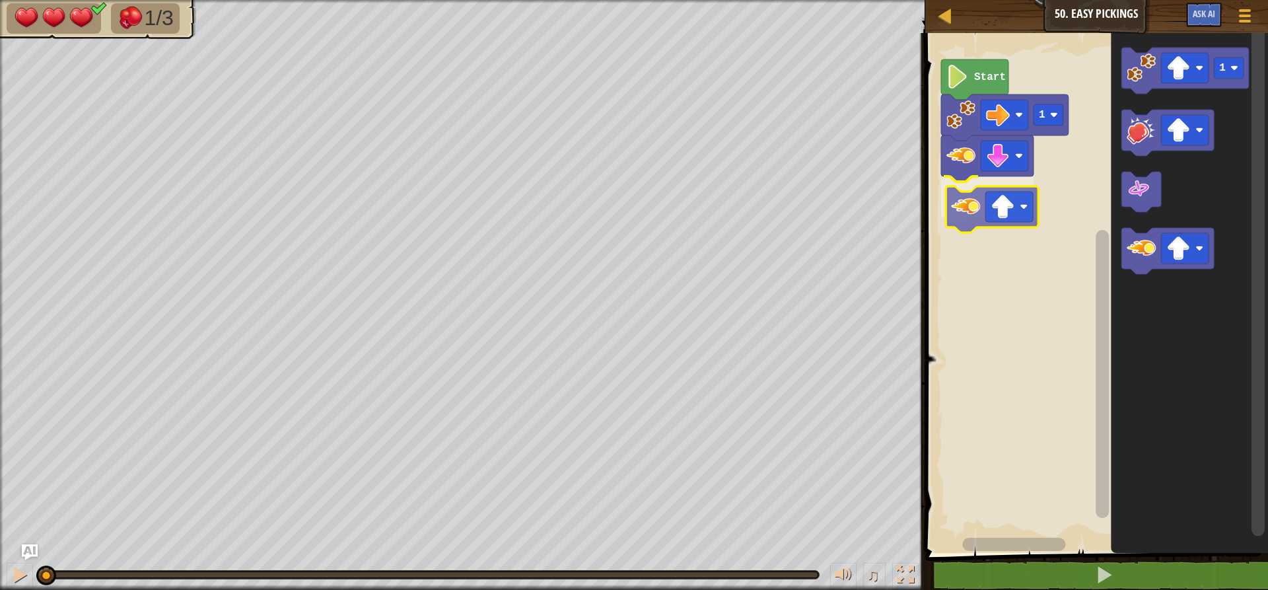
click at [977, 212] on div "1 Start 1" at bounding box center [1094, 289] width 347 height 526
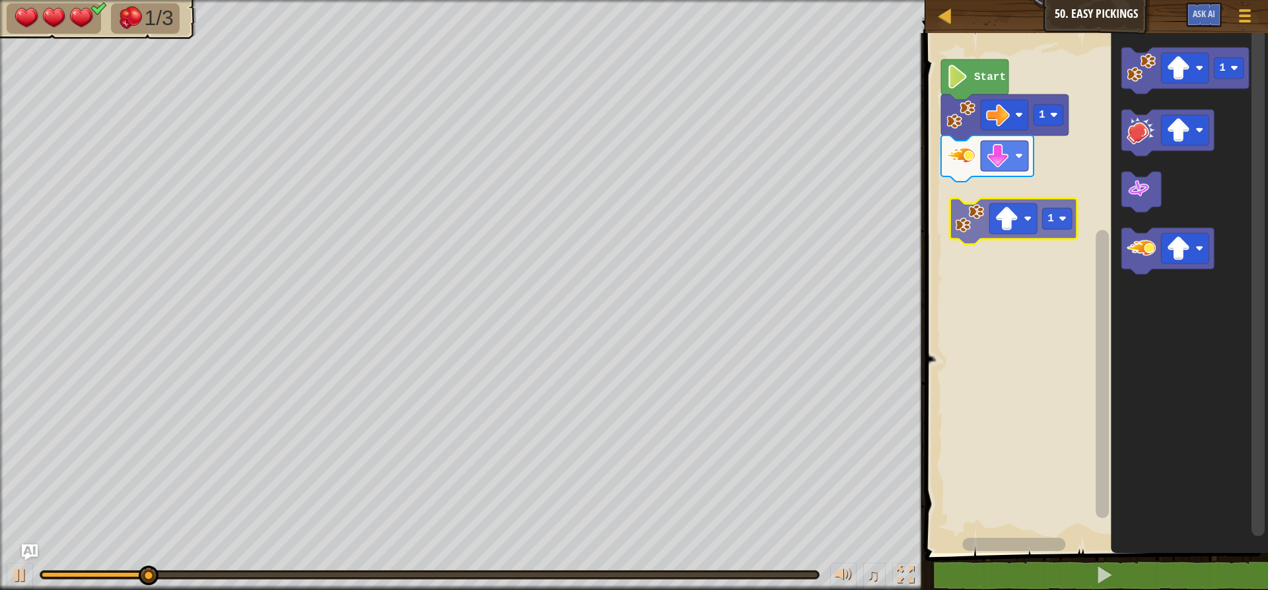
click at [985, 228] on div "Start 1 1 1" at bounding box center [1094, 289] width 347 height 526
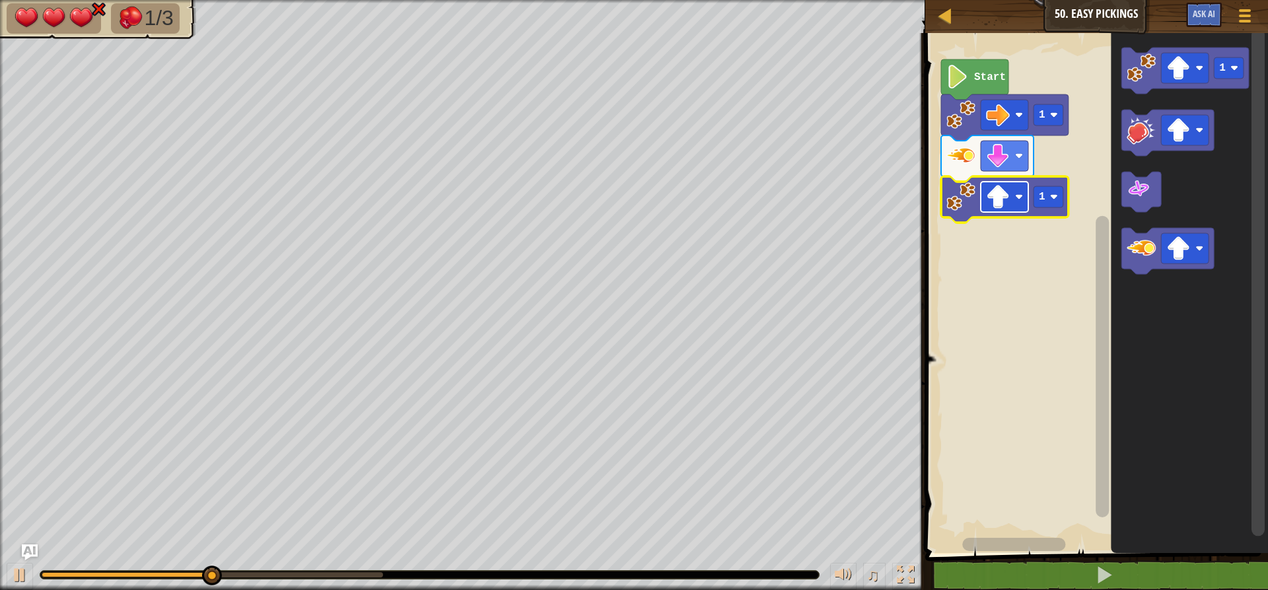
click at [995, 202] on image "Blockly Workspace" at bounding box center [998, 197] width 24 height 24
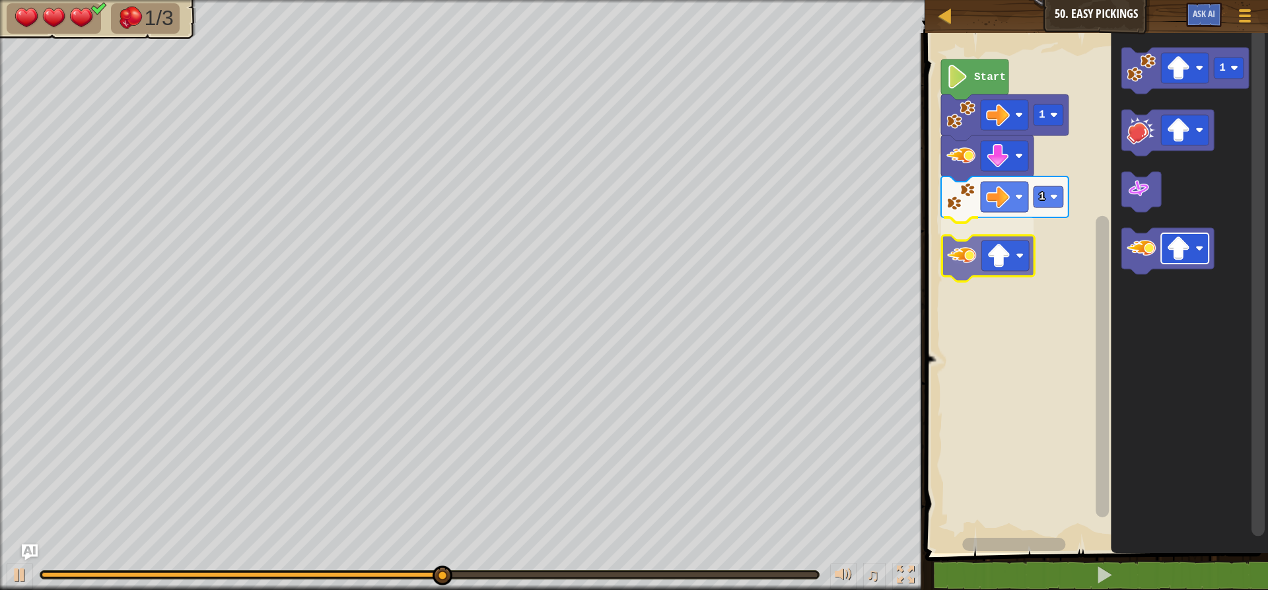
click at [995, 250] on div "Start 1 1 1" at bounding box center [1094, 289] width 347 height 526
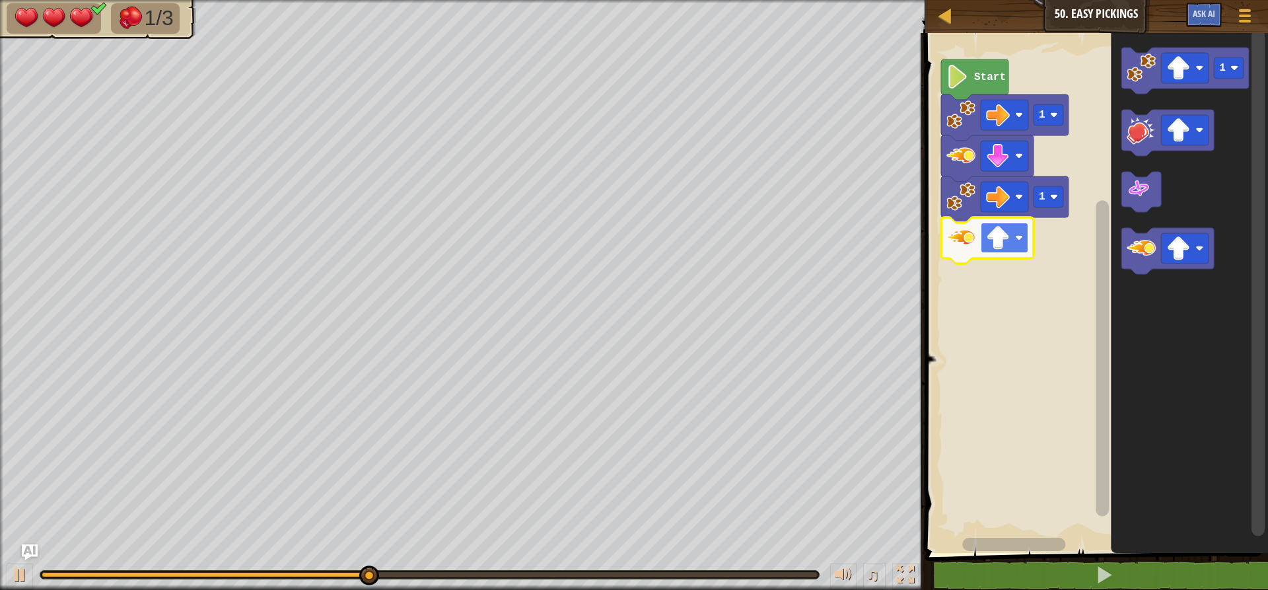
click at [1005, 238] on image "Blockly Workspace" at bounding box center [998, 238] width 24 height 24
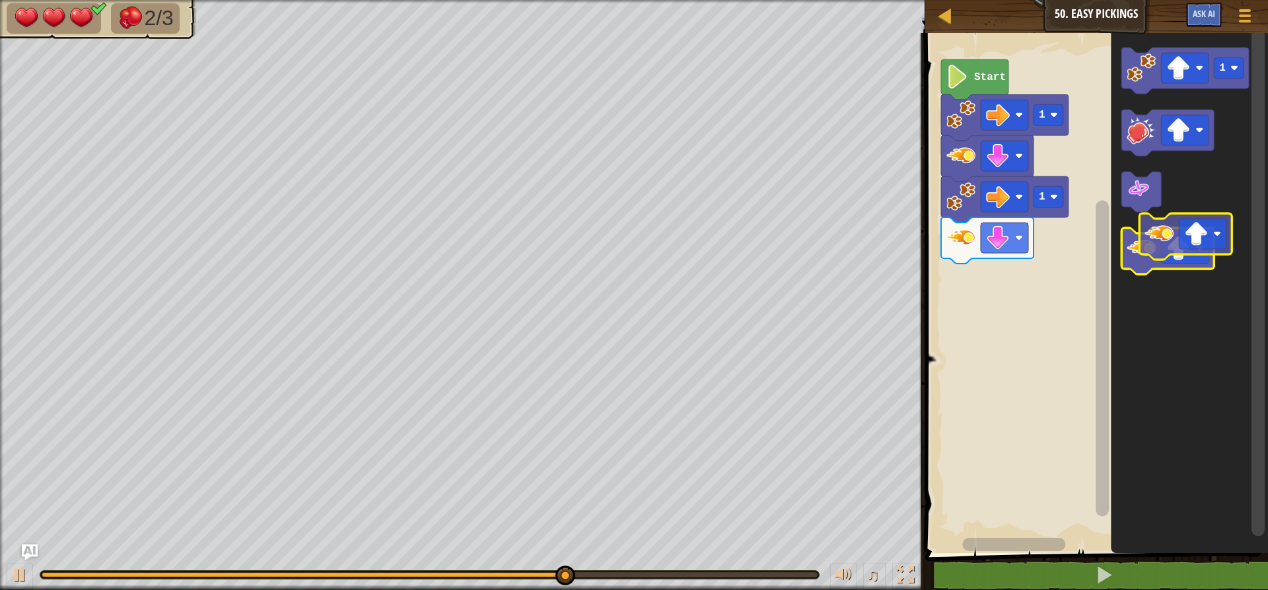
click at [1178, 240] on g "Blockly Workspace" at bounding box center [1168, 251] width 92 height 46
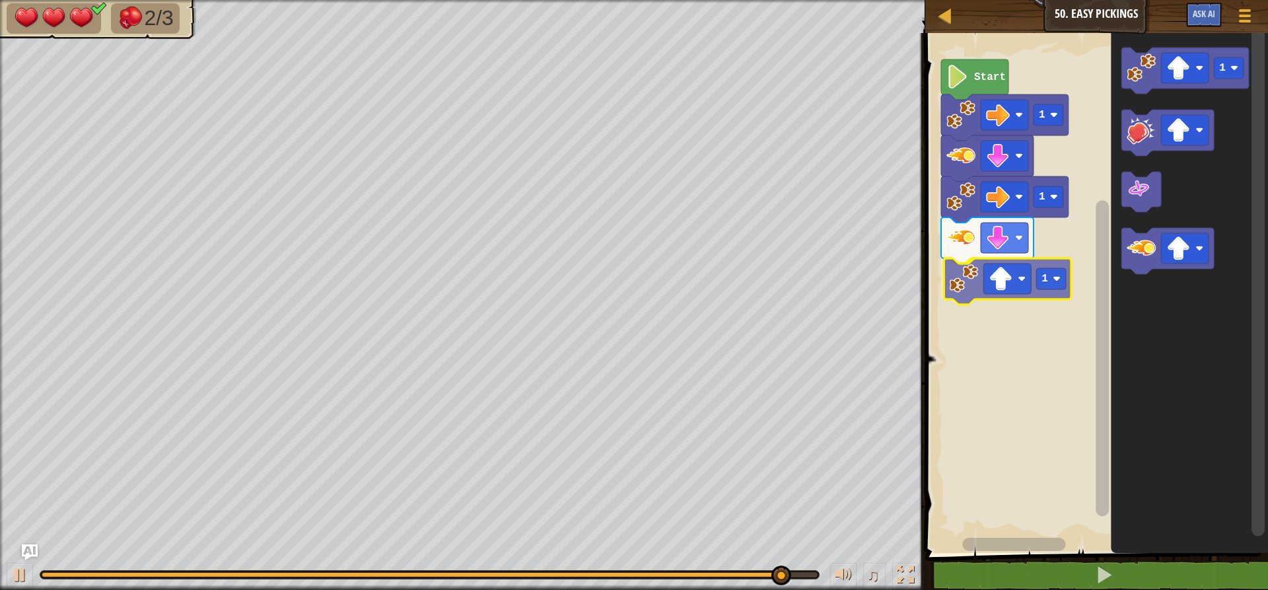
click at [1004, 295] on div "Start 1 1 1 1 1" at bounding box center [1094, 289] width 347 height 526
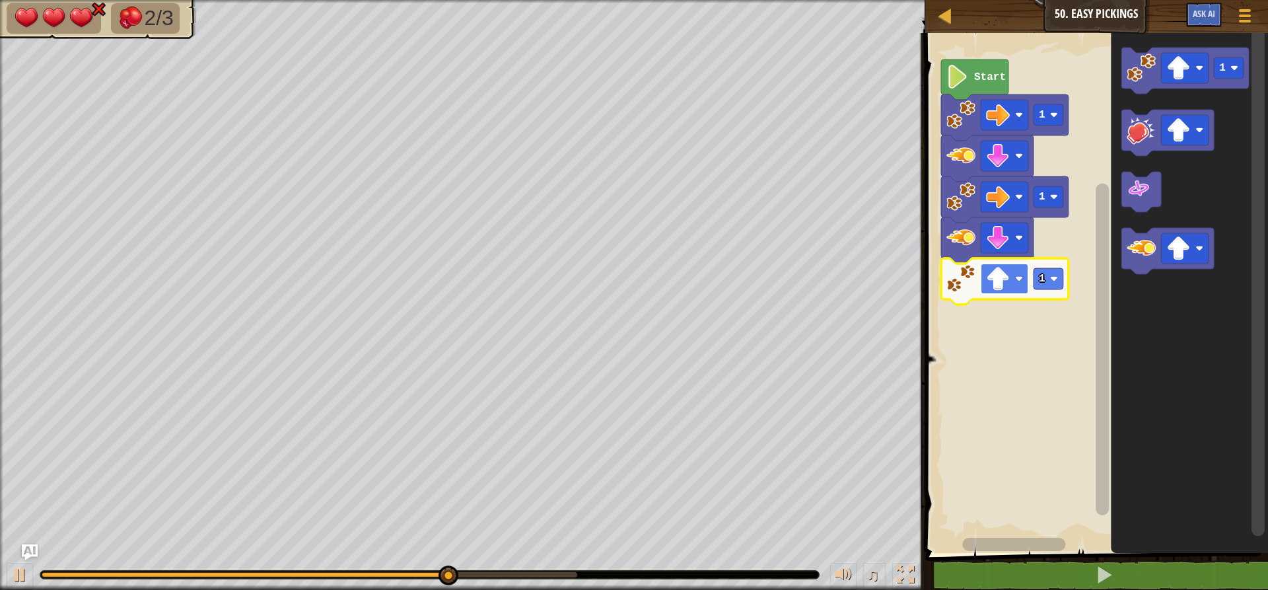
click at [1009, 276] on image "Blockly Workspace" at bounding box center [998, 279] width 24 height 24
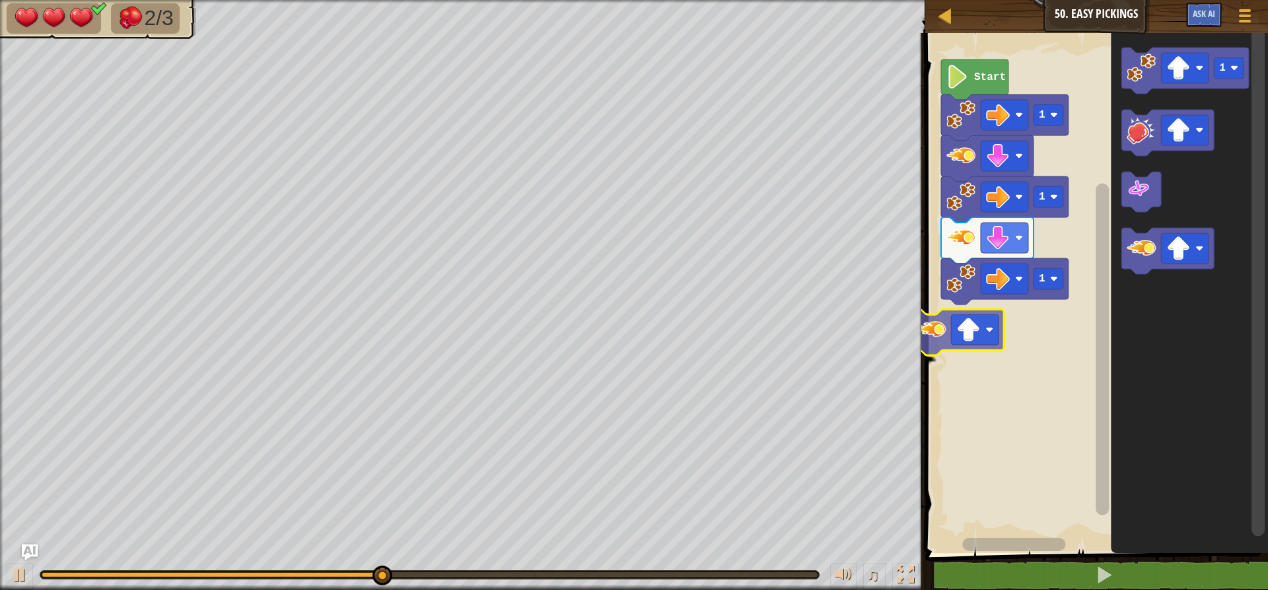
click at [941, 346] on div "Start 1 1 1 1" at bounding box center [1094, 289] width 347 height 526
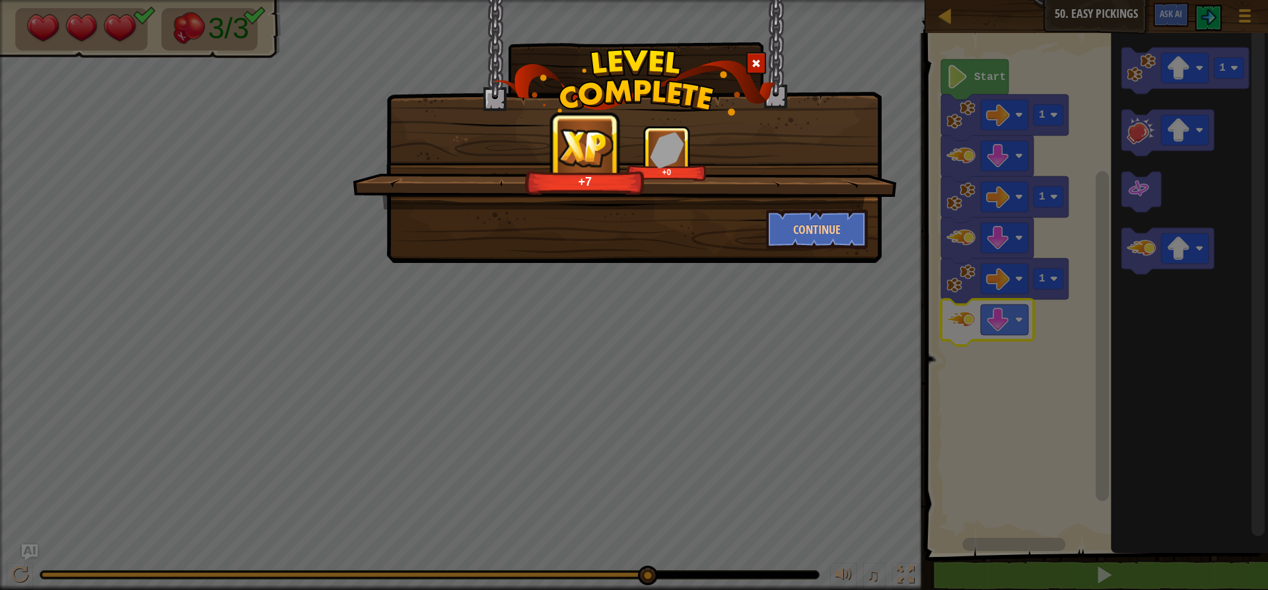
click at [800, 205] on div "+7 +0" at bounding box center [625, 168] width 544 height 84
click at [800, 245] on button "Continue" at bounding box center [817, 229] width 102 height 40
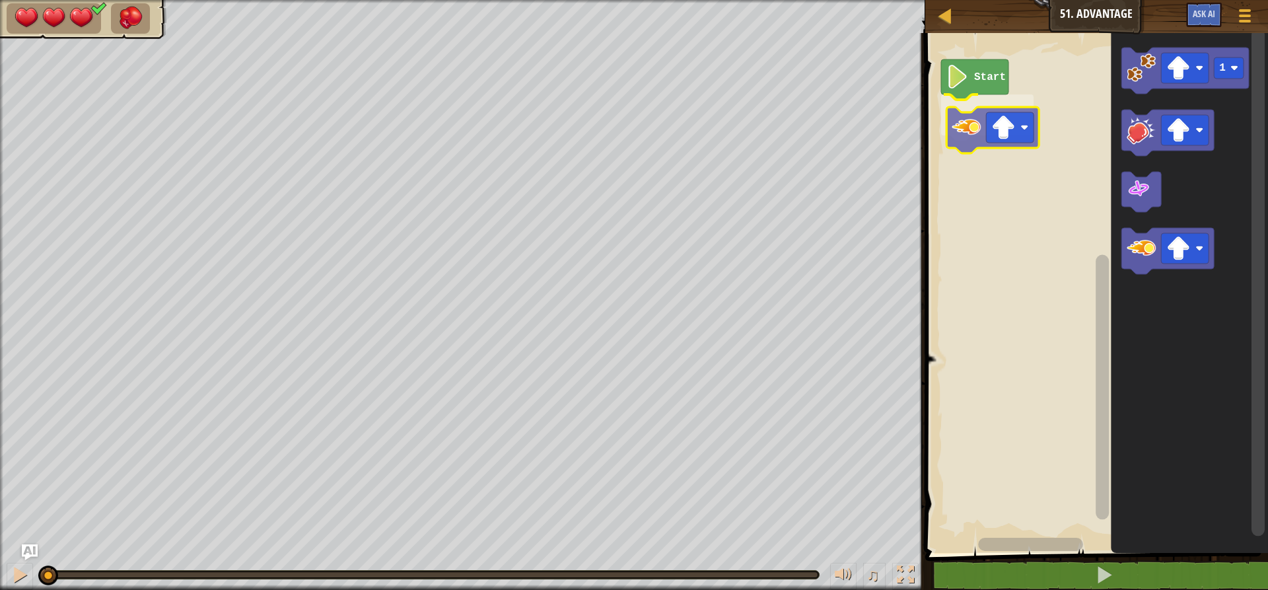
click at [956, 141] on div "Start 1" at bounding box center [1094, 289] width 347 height 526
click at [993, 117] on image "Blockly Workspace" at bounding box center [998, 115] width 24 height 24
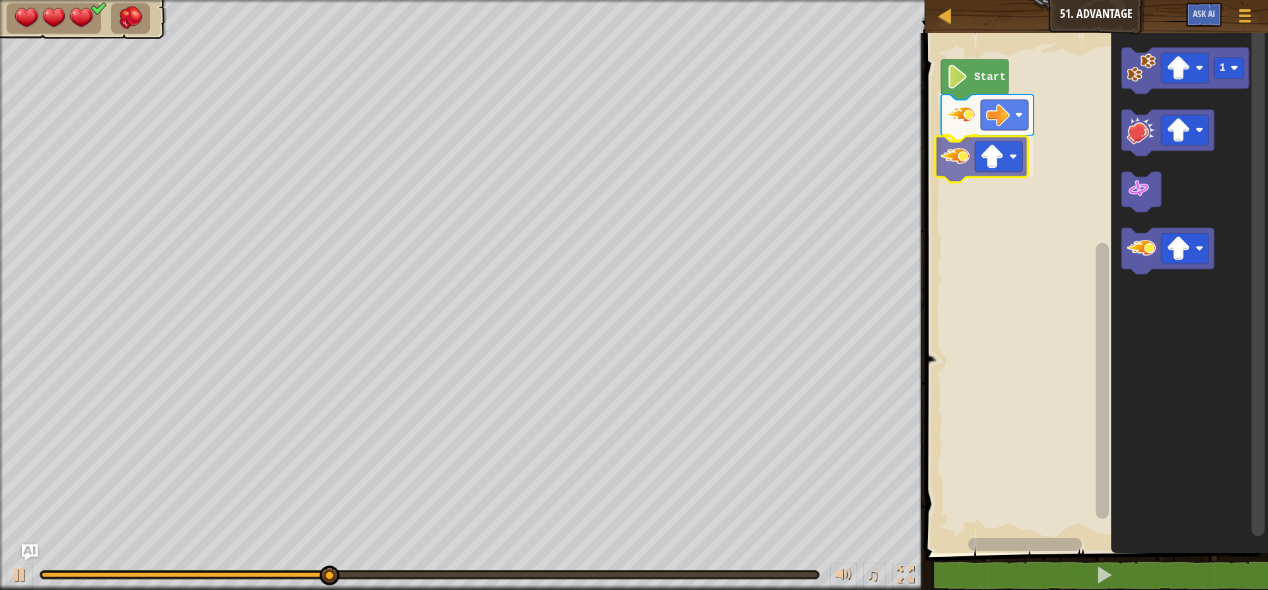
click at [958, 168] on div "Start 1" at bounding box center [1094, 289] width 347 height 526
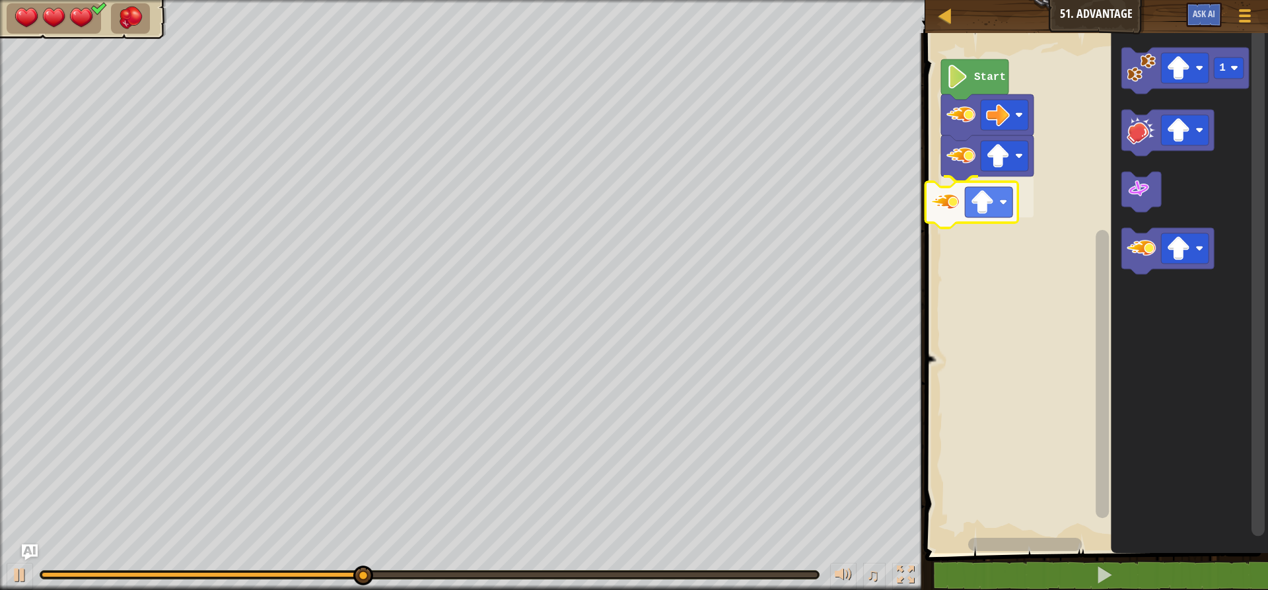
click at [975, 222] on div "Start 1" at bounding box center [1094, 289] width 347 height 526
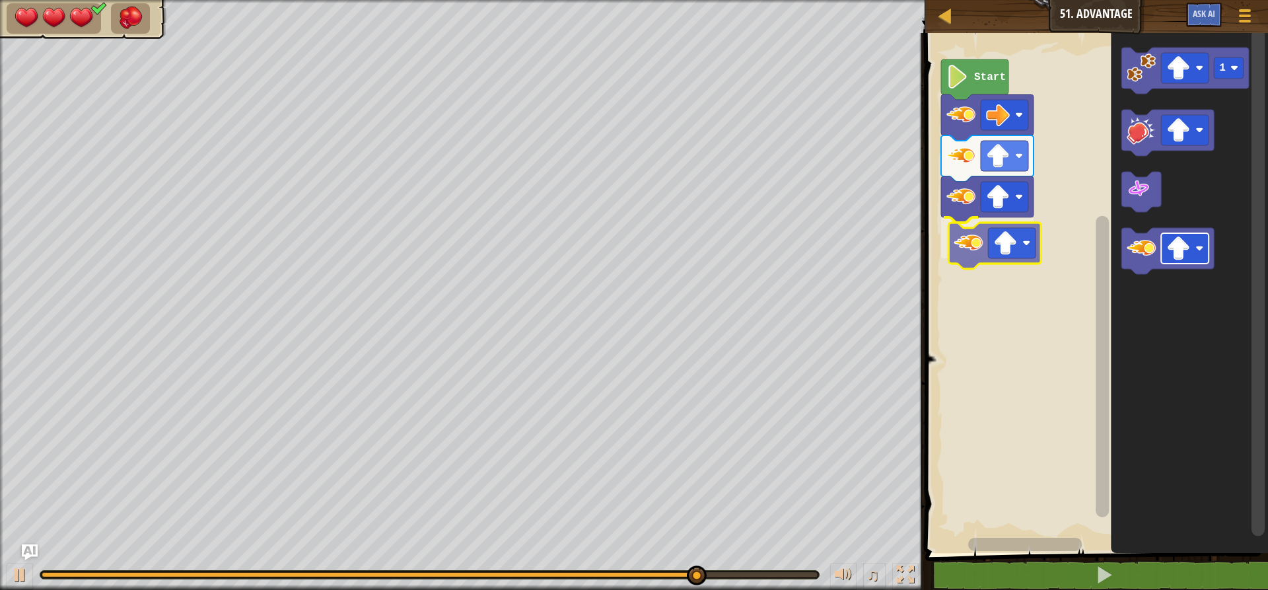
click at [995, 249] on div "Start 1" at bounding box center [1094, 289] width 347 height 526
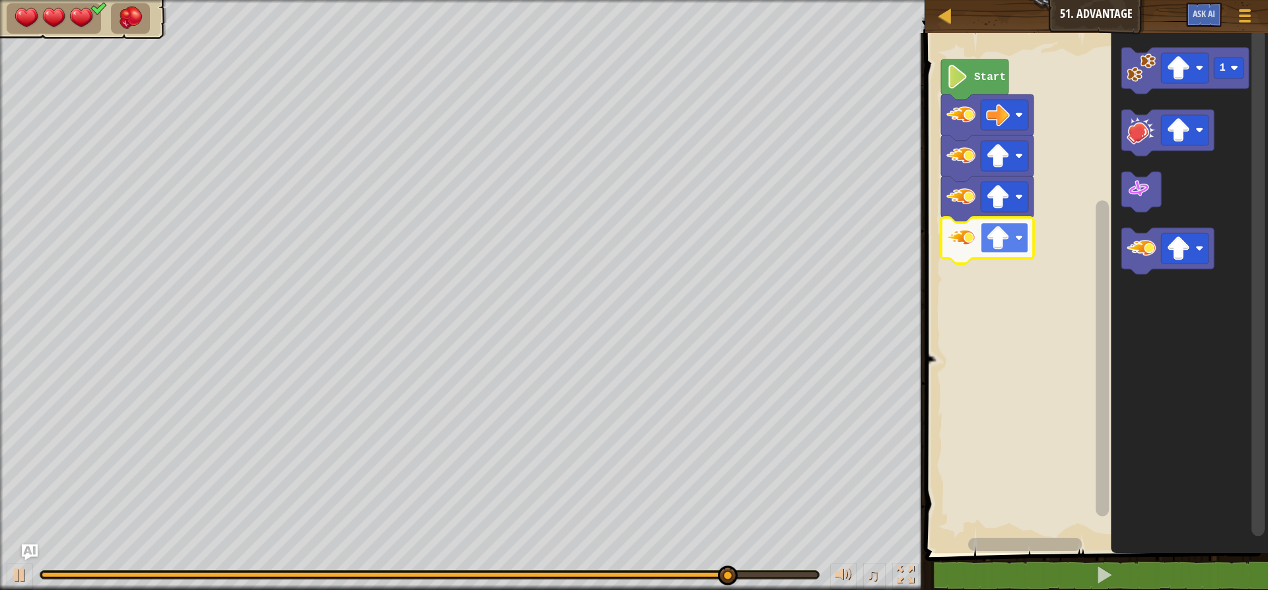
click at [1025, 249] on rect "Blockly Workspace" at bounding box center [1005, 238] width 48 height 30
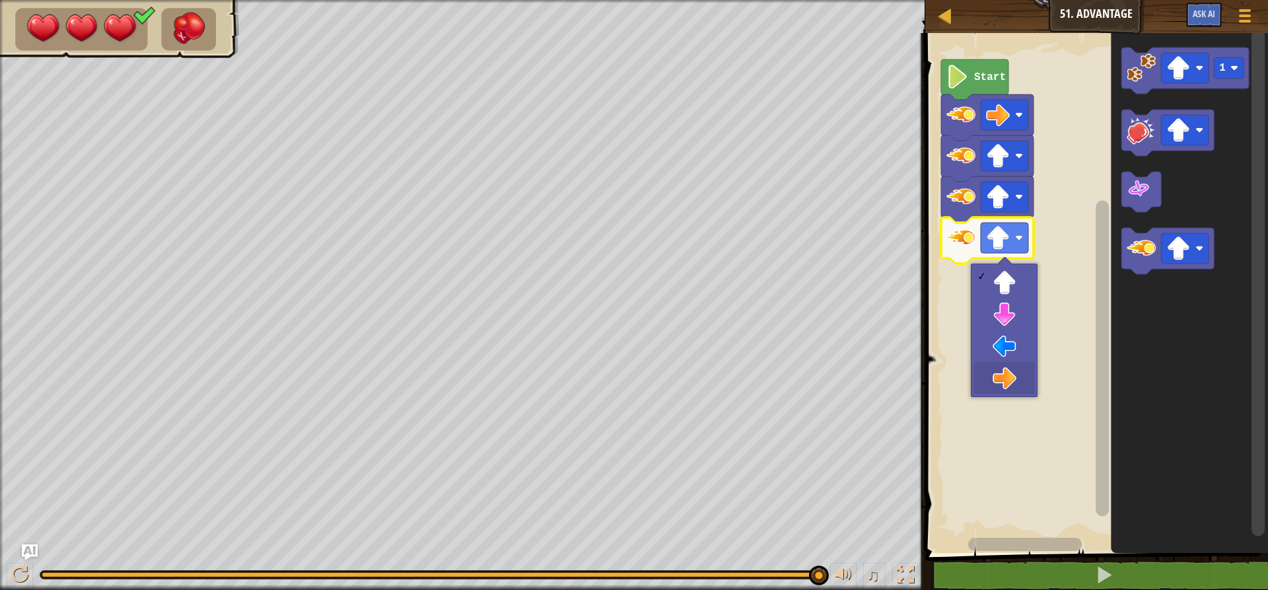
drag, startPoint x: 982, startPoint y: 382, endPoint x: 984, endPoint y: 371, distance: 10.8
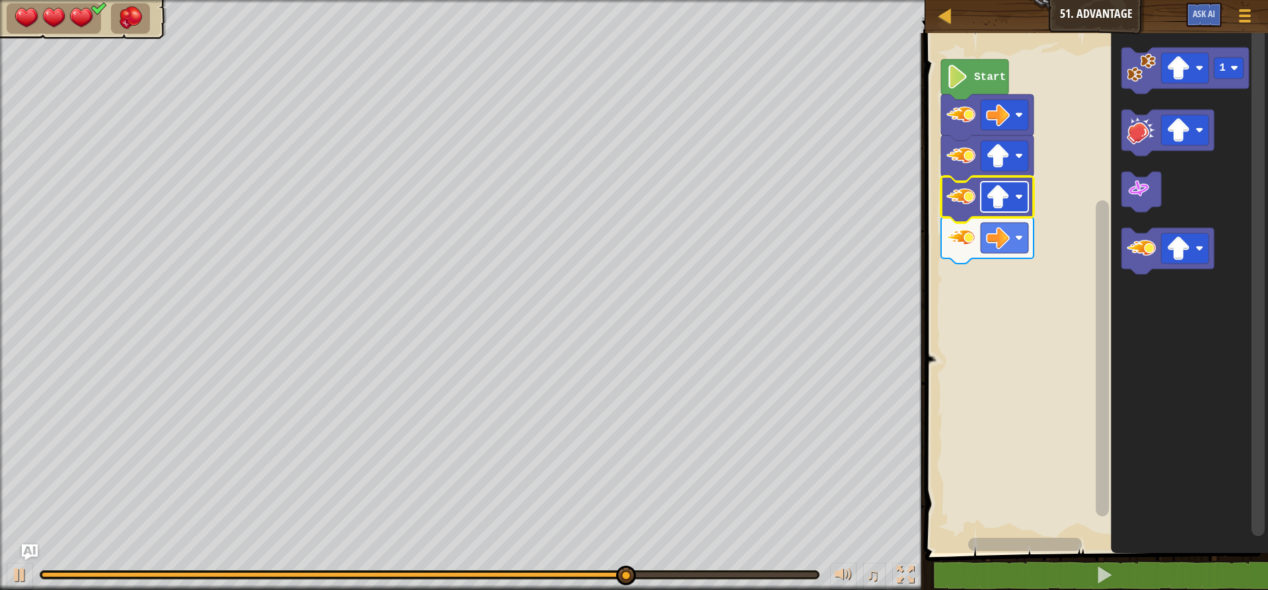
click at [993, 207] on image "Blockly Workspace" at bounding box center [998, 197] width 24 height 24
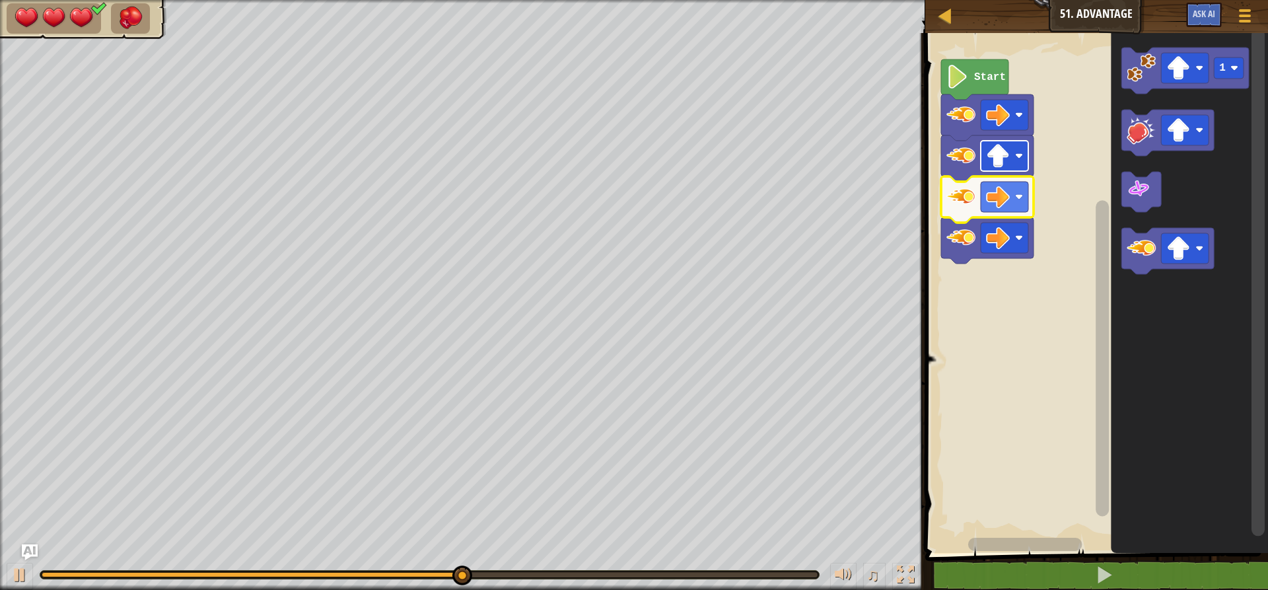
click at [1009, 162] on image "Blockly Workspace" at bounding box center [998, 156] width 24 height 24
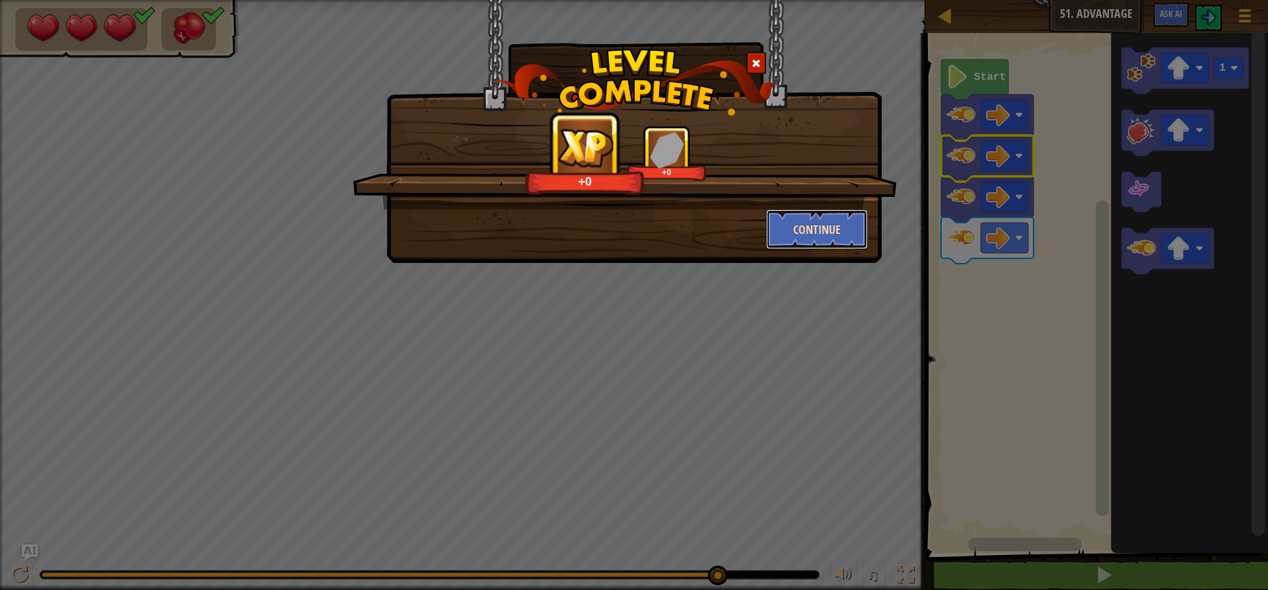
click at [797, 225] on button "Continue" at bounding box center [817, 229] width 102 height 40
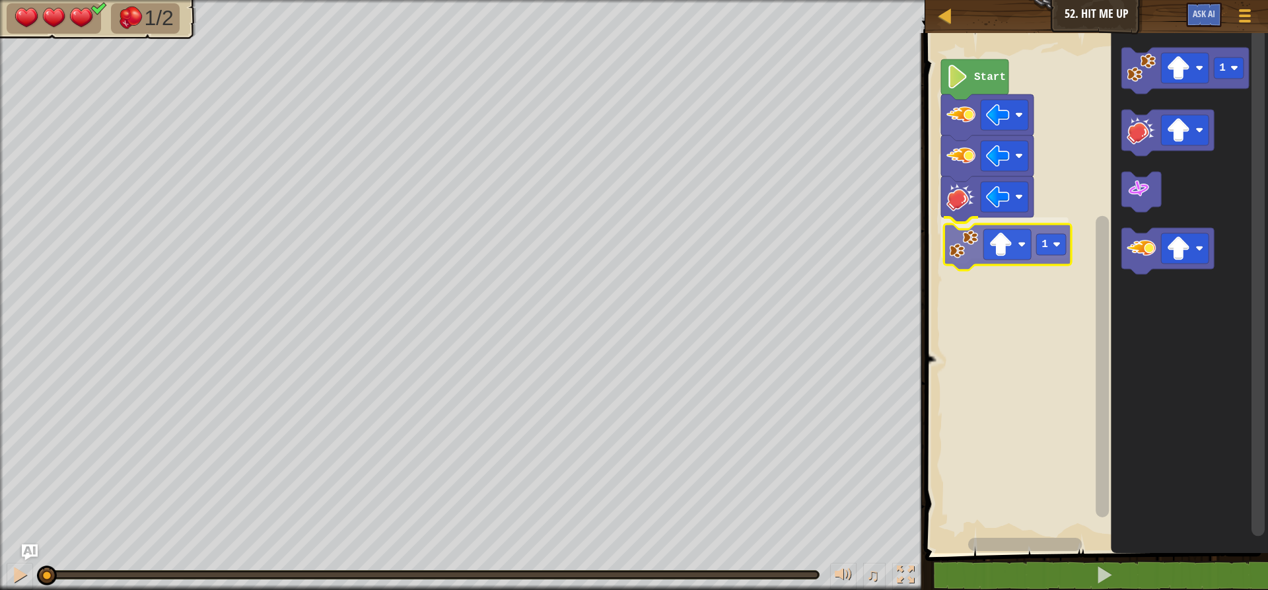
click at [980, 251] on div "1 Start 1 1" at bounding box center [1094, 289] width 347 height 526
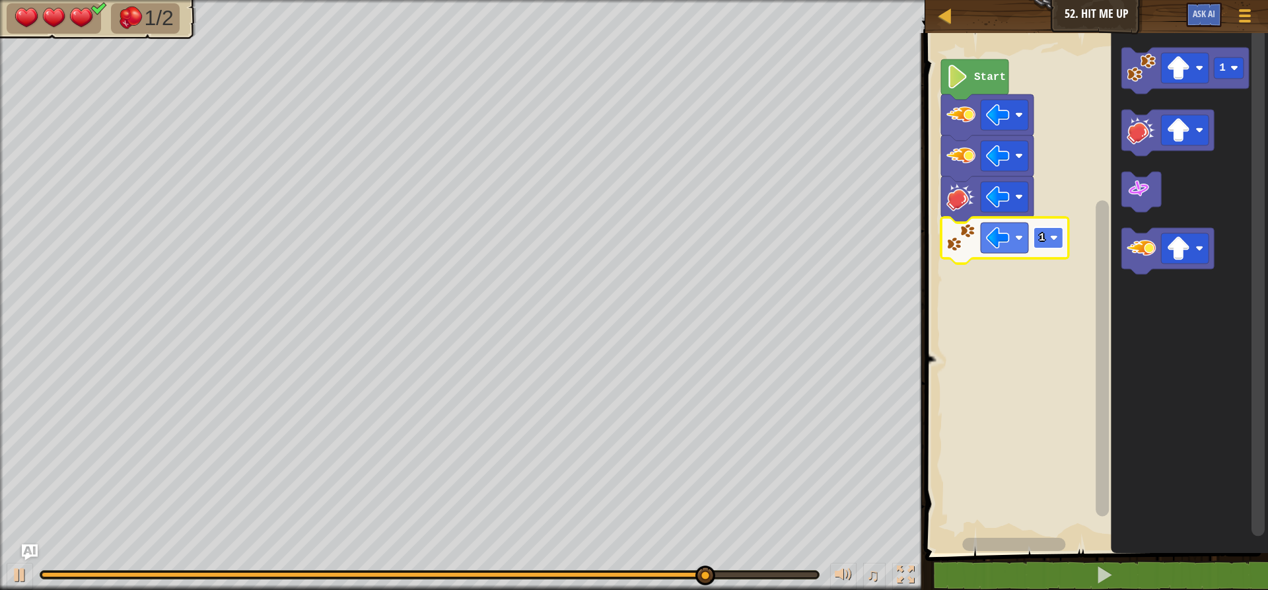
click at [1050, 244] on rect "Blockly Workspace" at bounding box center [1049, 237] width 30 height 21
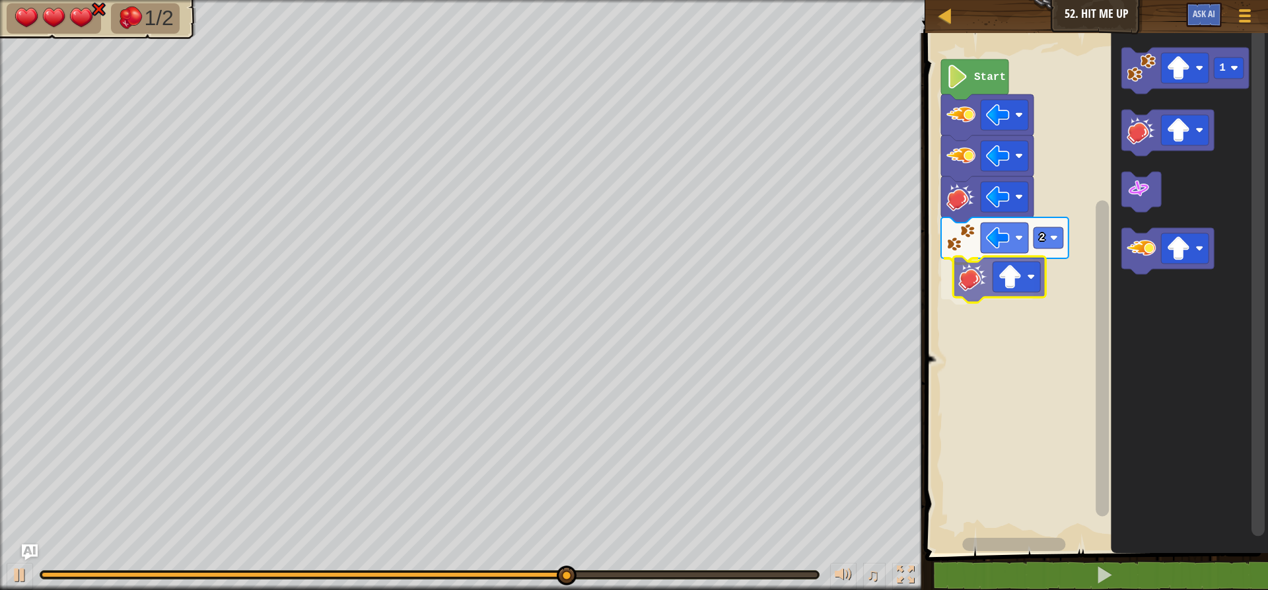
click at [986, 293] on div "Start 2 1" at bounding box center [1094, 289] width 347 height 526
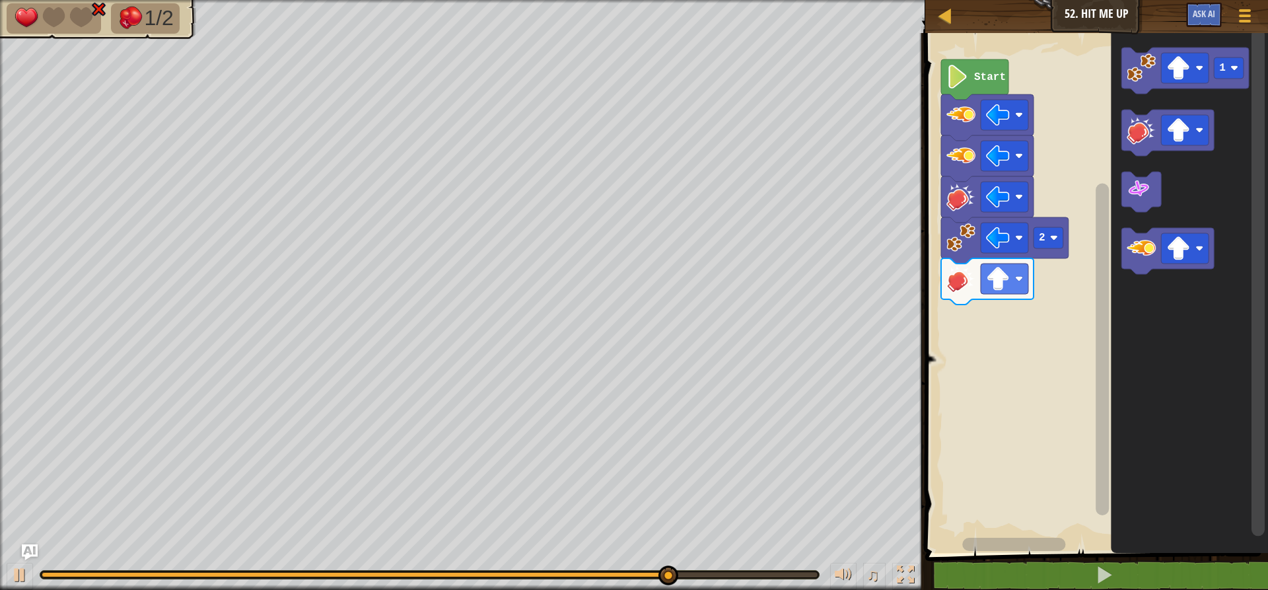
click at [995, 322] on div "Start 2 1" at bounding box center [1094, 289] width 347 height 526
click at [1182, 121] on g "Blockly Workspace" at bounding box center [1168, 133] width 92 height 46
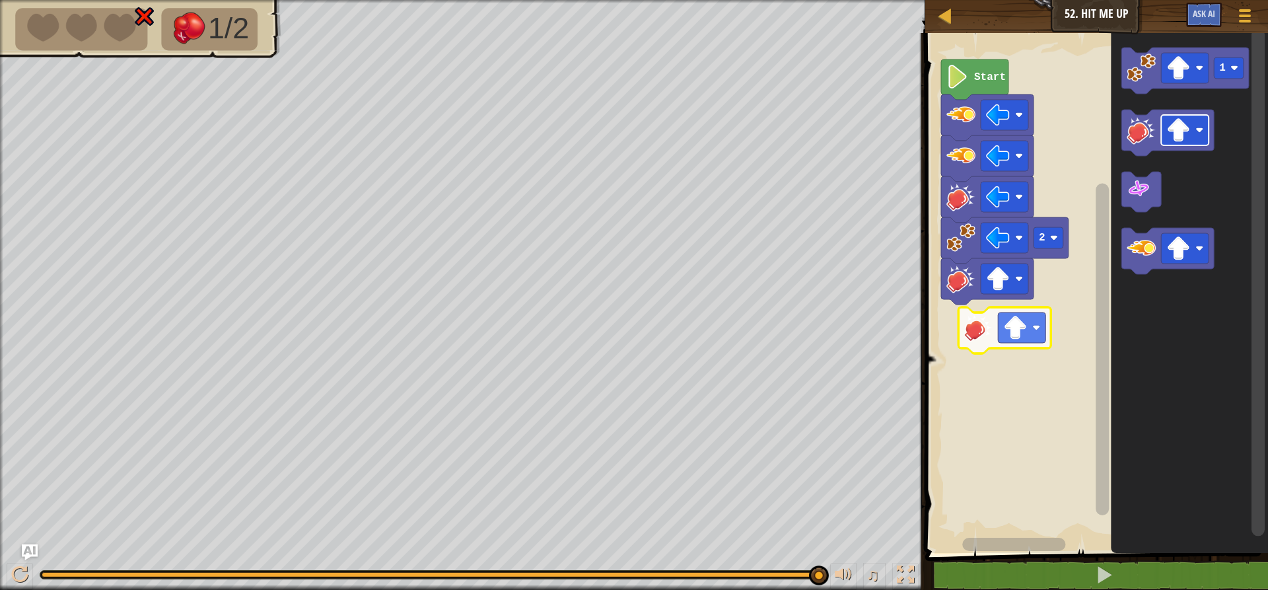
click at [1004, 333] on div "Start 2 1" at bounding box center [1094, 289] width 347 height 526
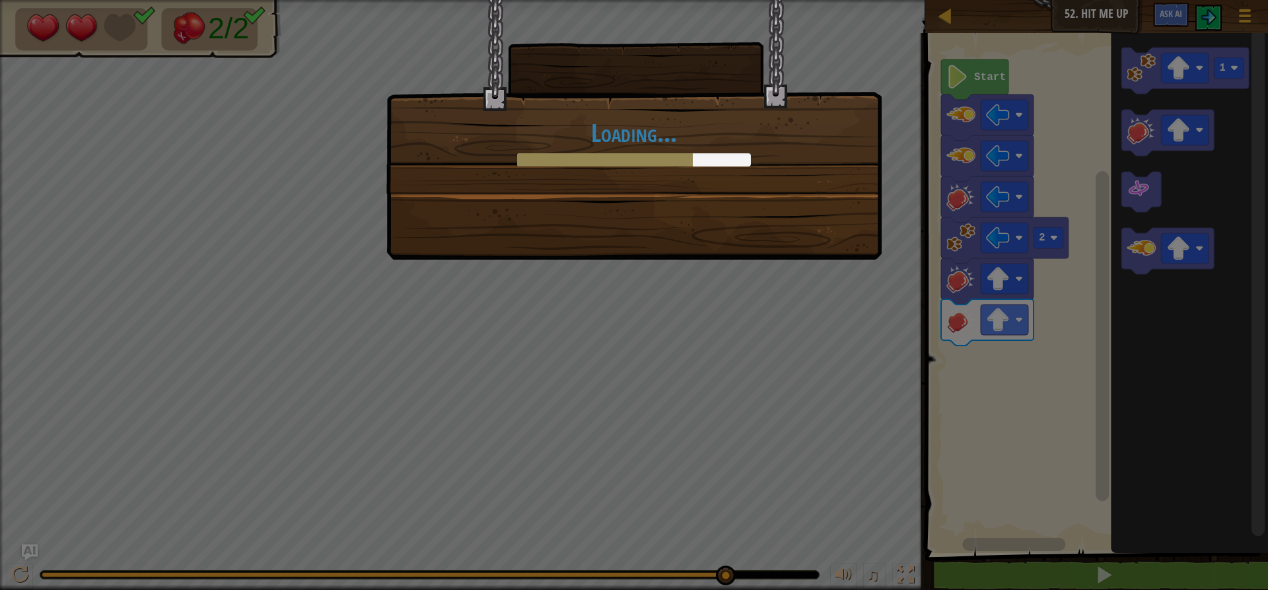
click at [476, 360] on div "Loading..." at bounding box center [634, 295] width 1268 height 590
click at [480, 360] on div "Loading..." at bounding box center [634, 295] width 1268 height 590
click at [489, 357] on div "Loading..." at bounding box center [634, 295] width 1268 height 590
drag, startPoint x: 570, startPoint y: 313, endPoint x: 605, endPoint y: 289, distance: 42.3
click at [570, 312] on div "Loading..." at bounding box center [634, 295] width 1268 height 590
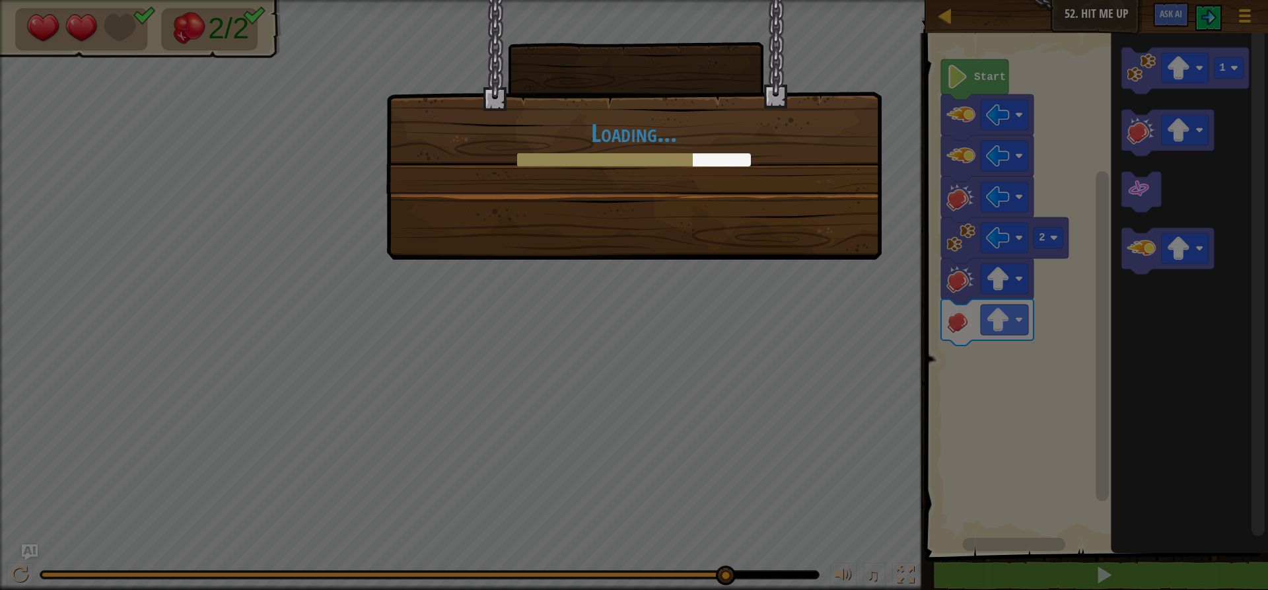
click at [605, 289] on div "Loading..." at bounding box center [634, 295] width 1268 height 590
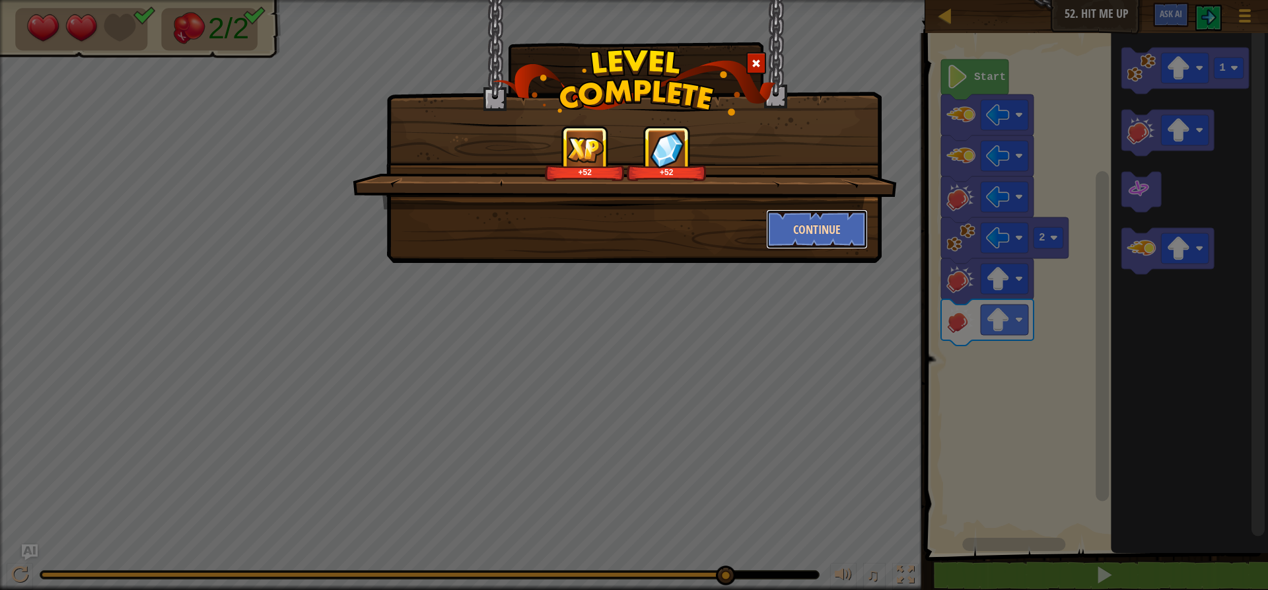
click at [822, 218] on button "Continue" at bounding box center [817, 229] width 102 height 40
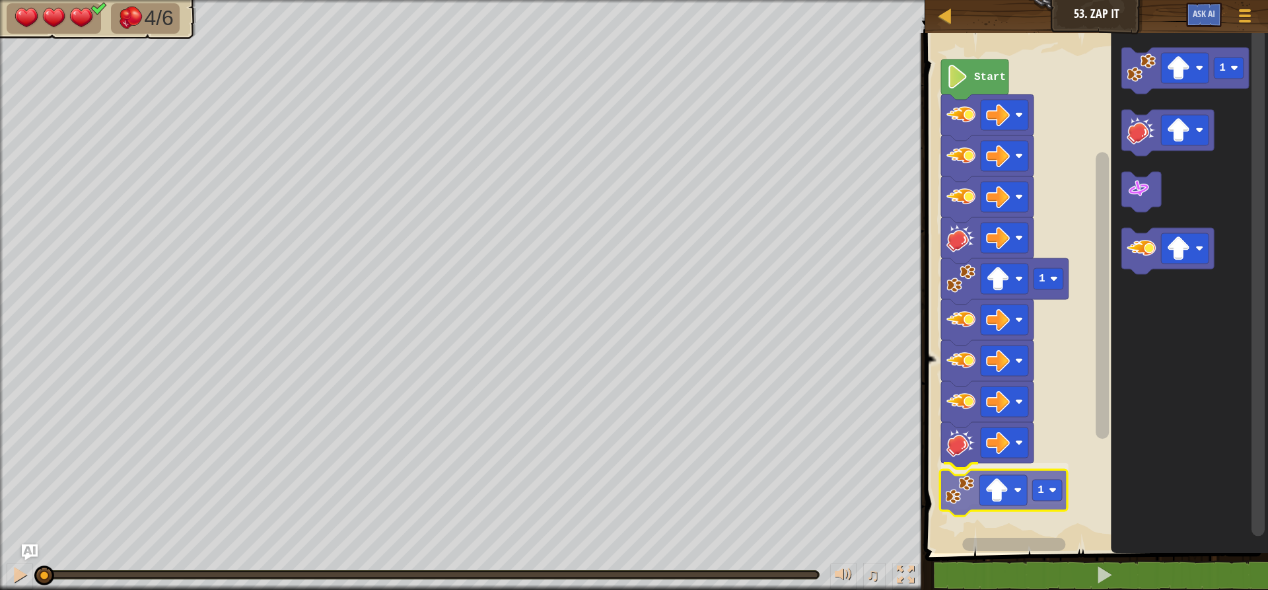
click at [972, 496] on div "1 1 Start 1 1" at bounding box center [1094, 289] width 347 height 526
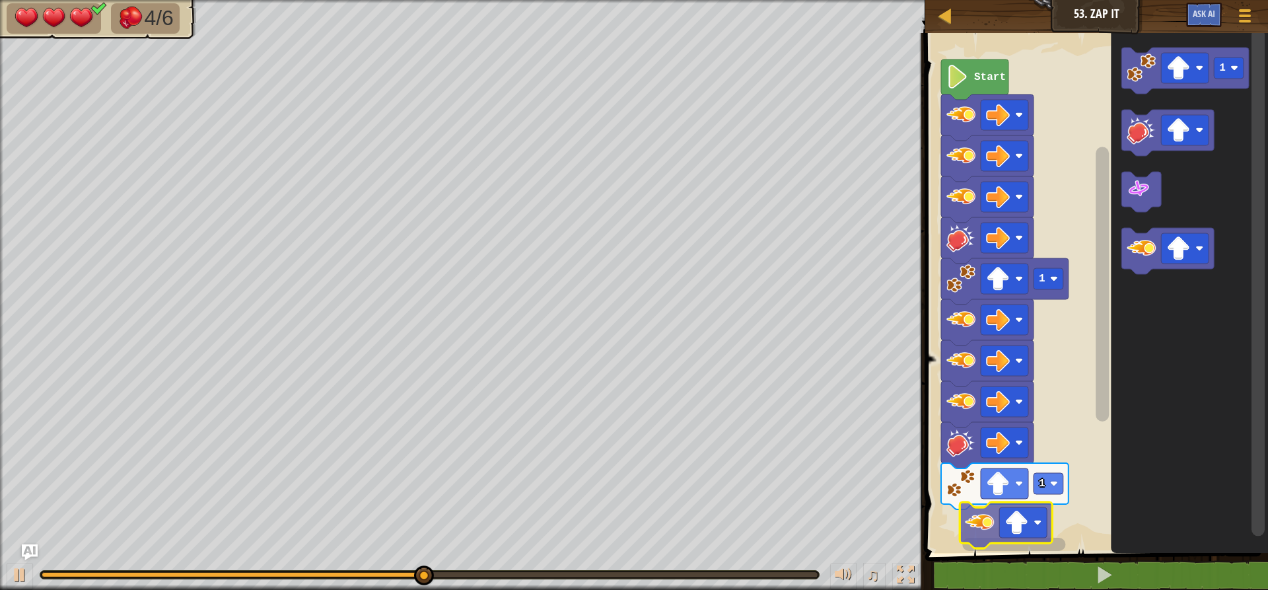
click at [991, 540] on div "1 1 Start 1" at bounding box center [1094, 289] width 347 height 526
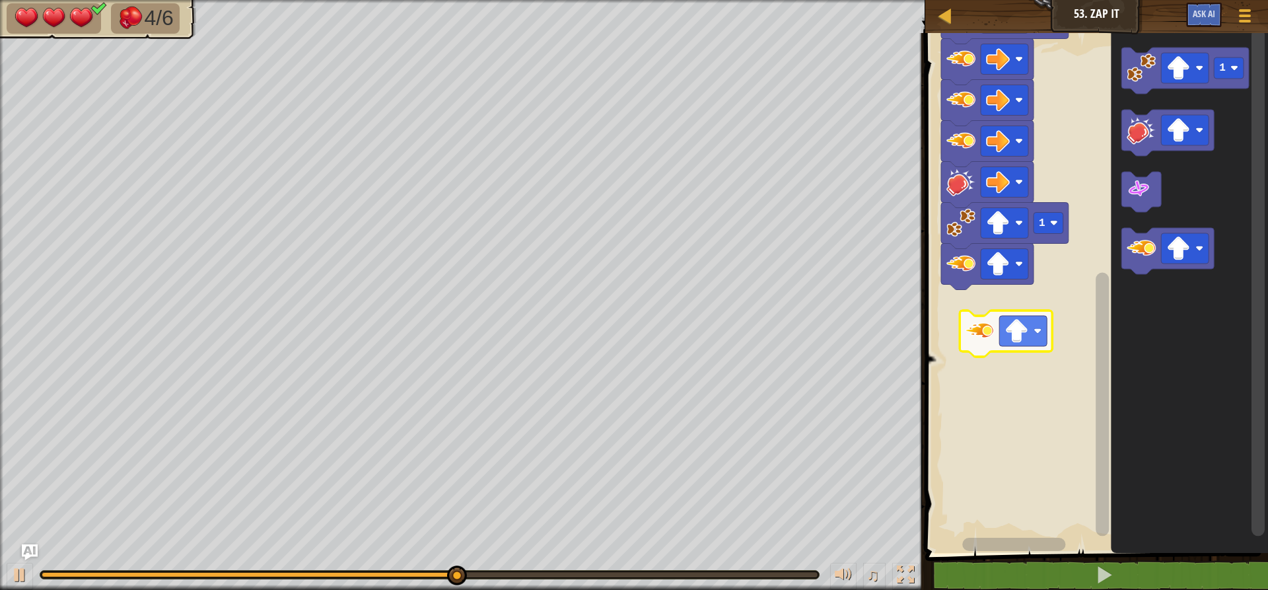
click at [972, 336] on div "1 1 Start 1" at bounding box center [1094, 289] width 347 height 526
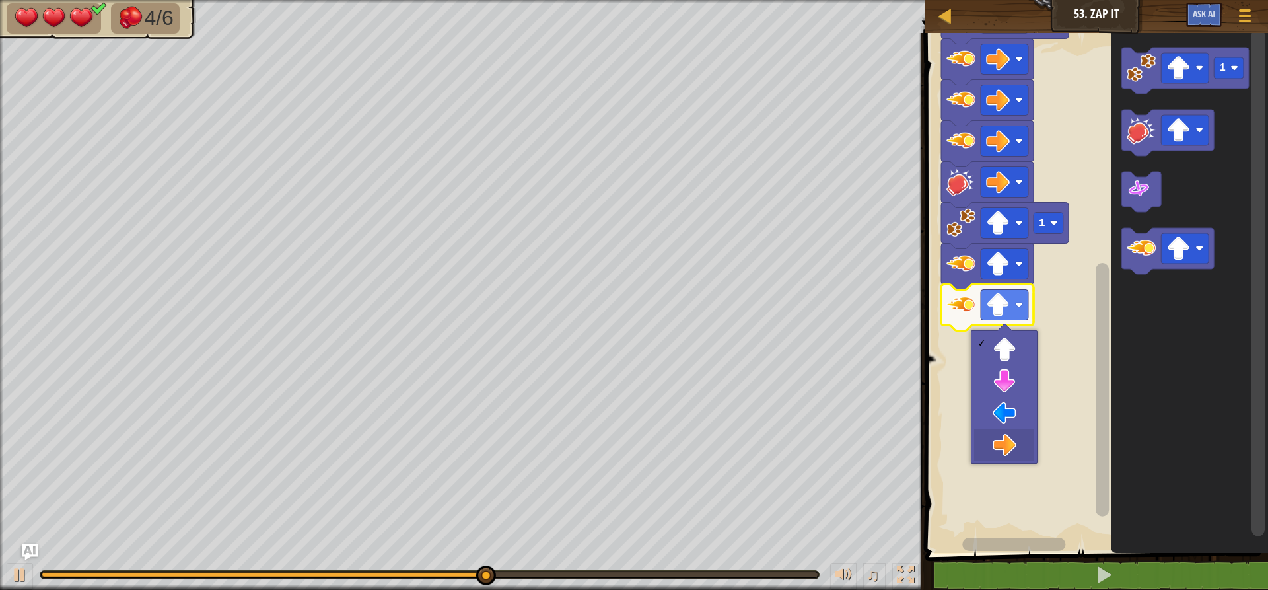
drag, startPoint x: 981, startPoint y: 444, endPoint x: 982, endPoint y: 432, distance: 12.0
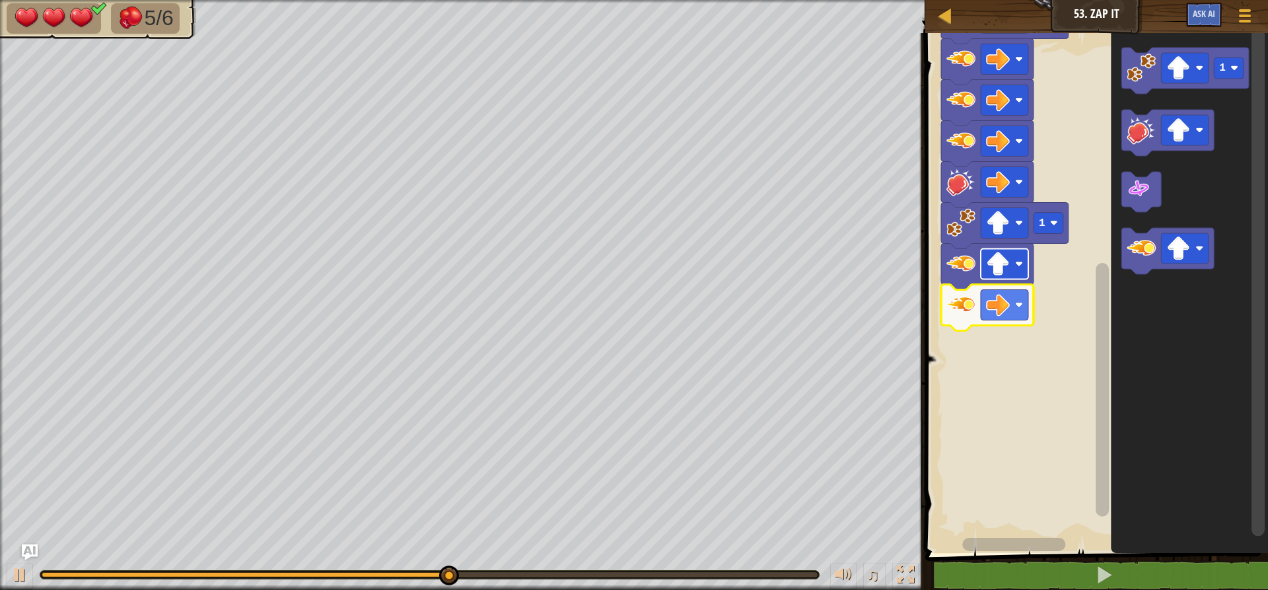
click at [997, 275] on image "Blockly Workspace" at bounding box center [998, 264] width 24 height 24
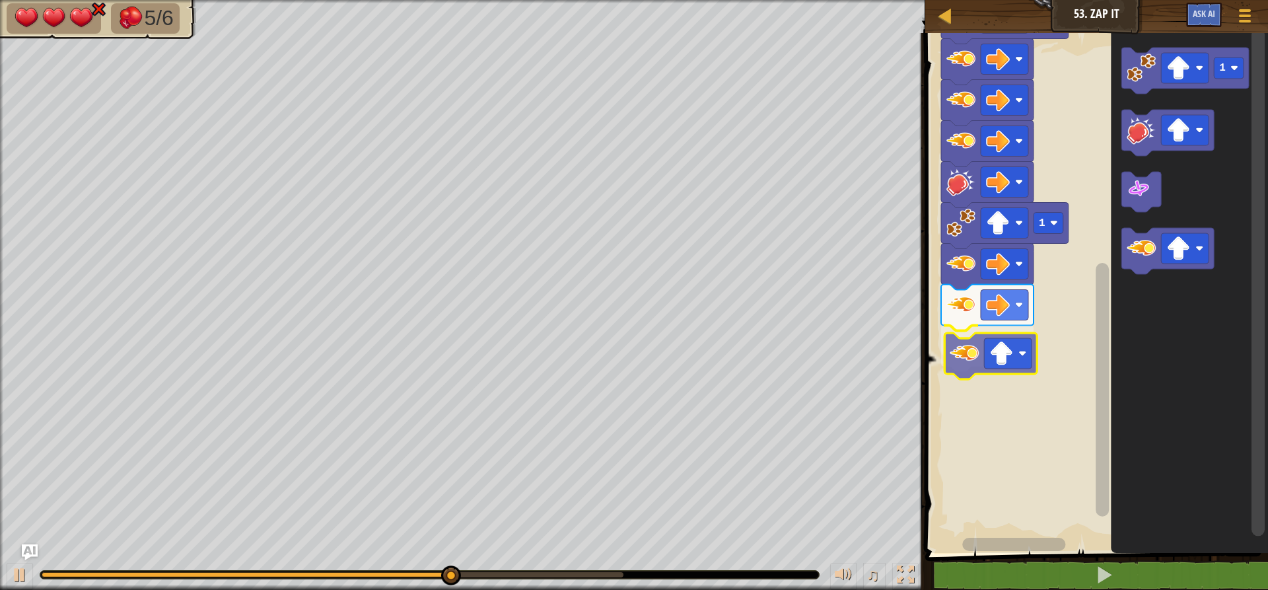
click at [952, 344] on div "Start 1 1 1" at bounding box center [1094, 289] width 347 height 526
click at [999, 342] on image "Blockly Workspace" at bounding box center [998, 346] width 24 height 24
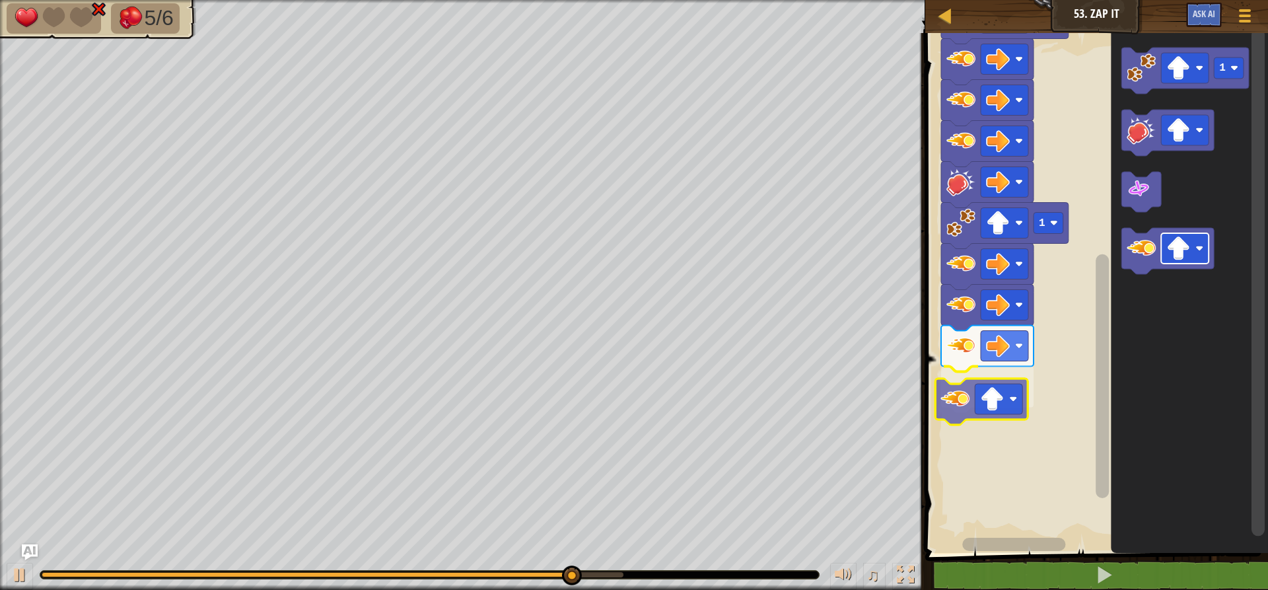
click at [993, 414] on div "Start 1 1 1" at bounding box center [1094, 289] width 347 height 526
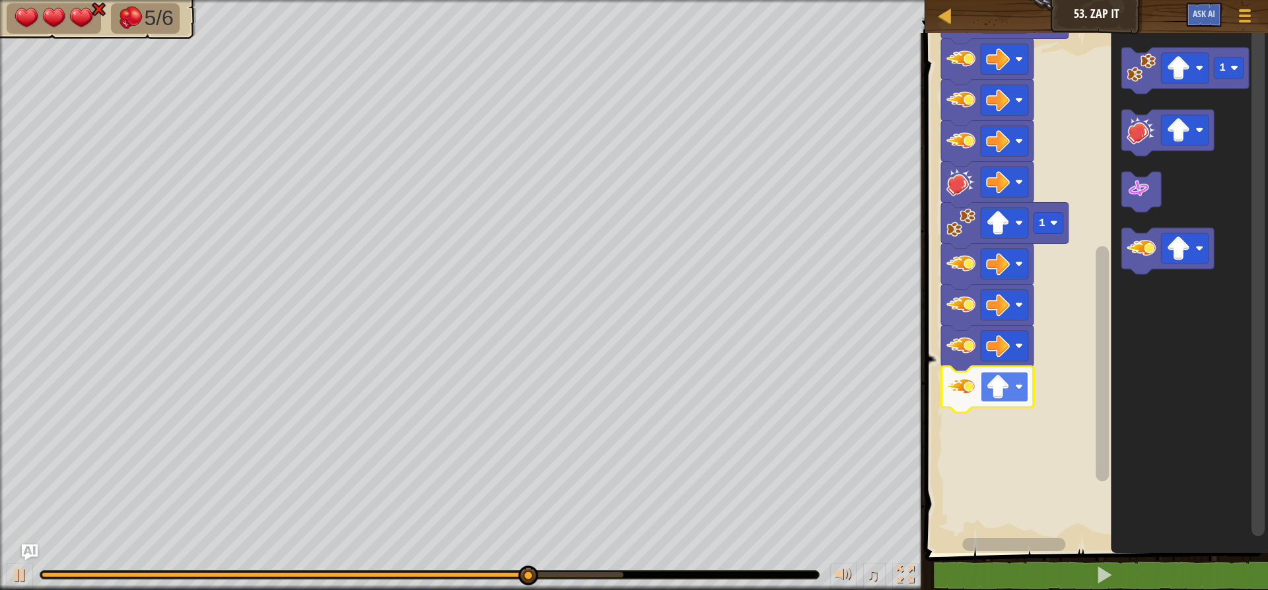
click at [995, 393] on image "Blockly Workspace" at bounding box center [998, 387] width 24 height 24
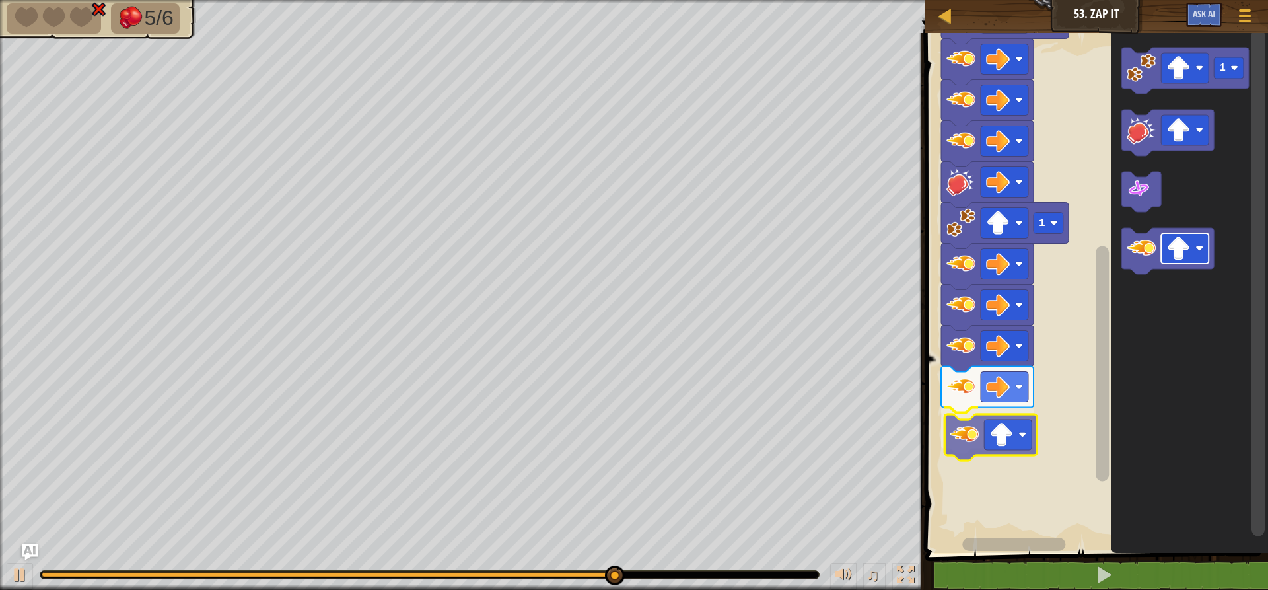
click at [1029, 433] on div "Start 1 1 1" at bounding box center [1094, 289] width 347 height 526
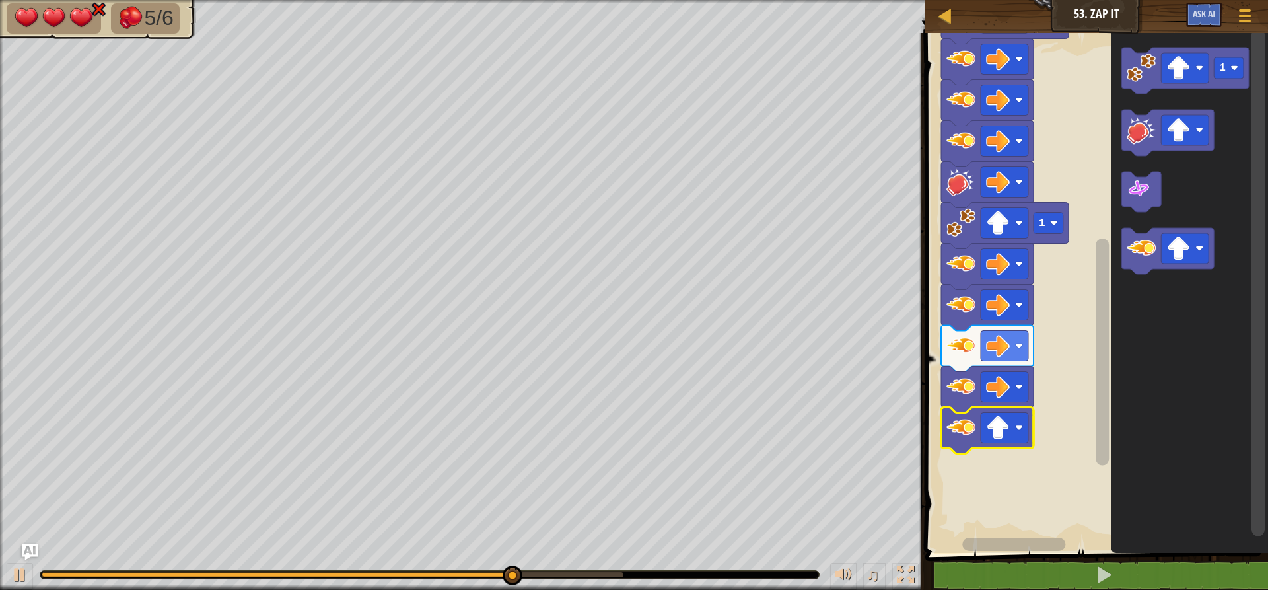
click at [1029, 429] on icon "Blockly Workspace" at bounding box center [987, 431] width 92 height 46
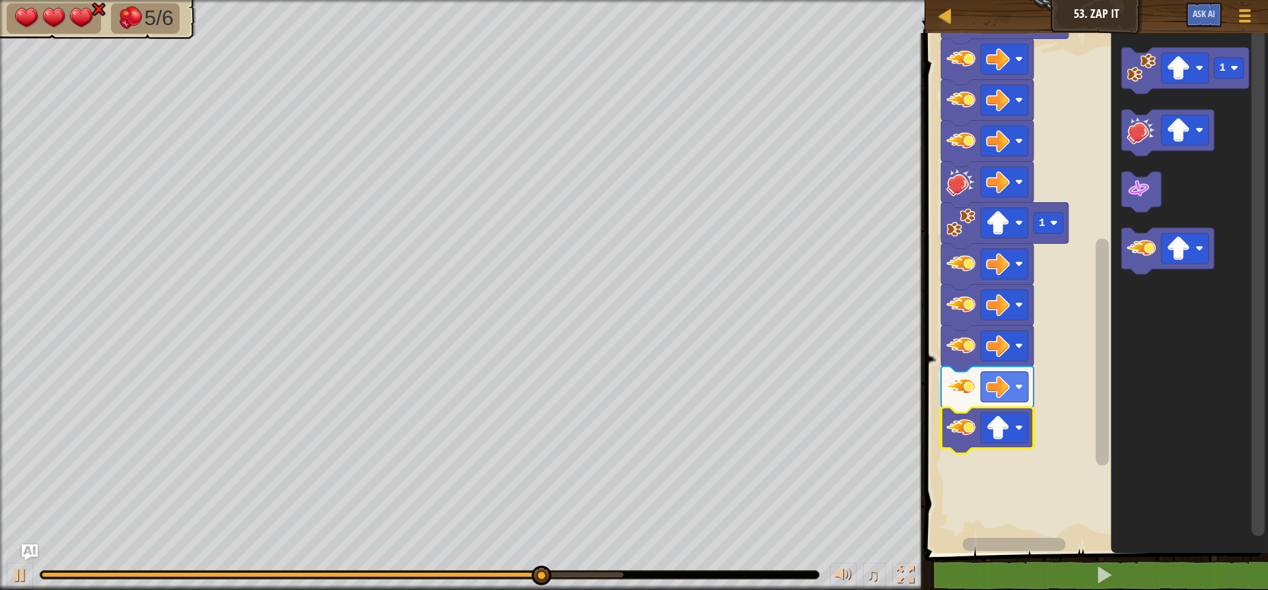
click at [1007, 447] on icon "Blockly Workspace" at bounding box center [987, 431] width 92 height 46
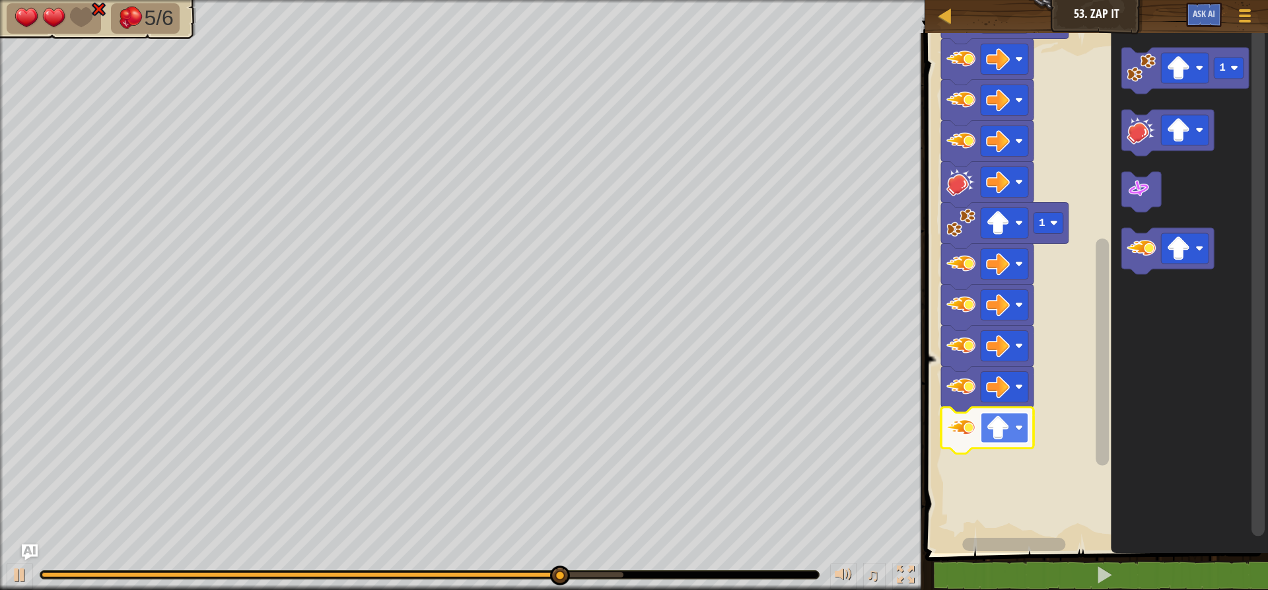
click at [1006, 429] on image "Blockly Workspace" at bounding box center [998, 428] width 24 height 24
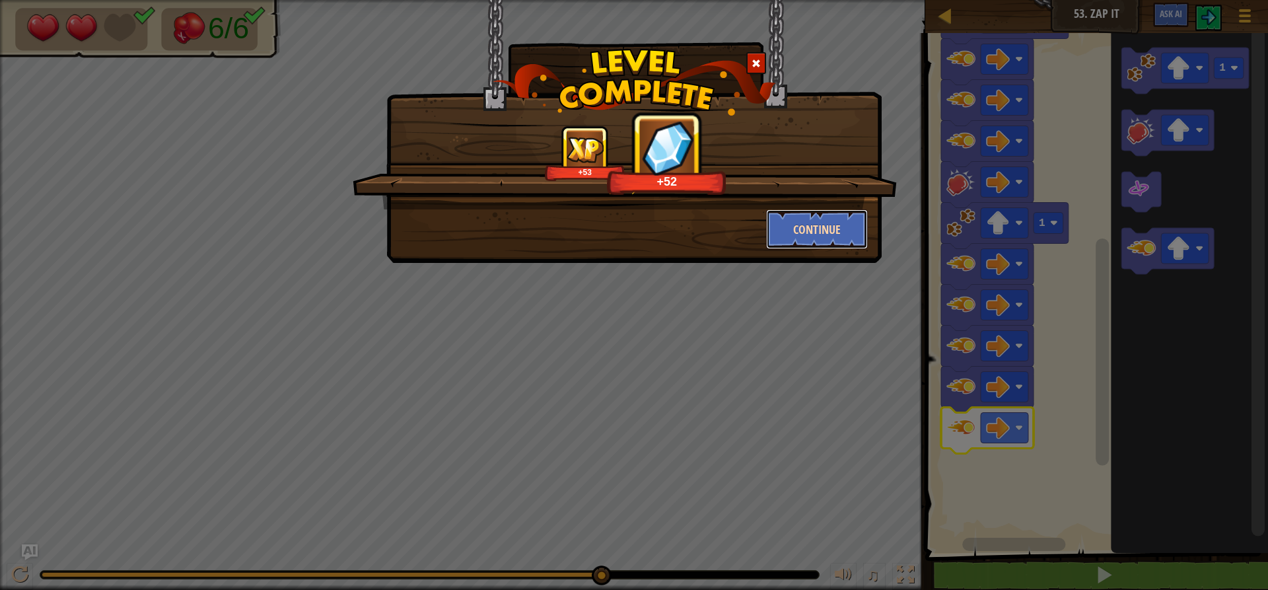
click at [805, 225] on button "Continue" at bounding box center [817, 229] width 102 height 40
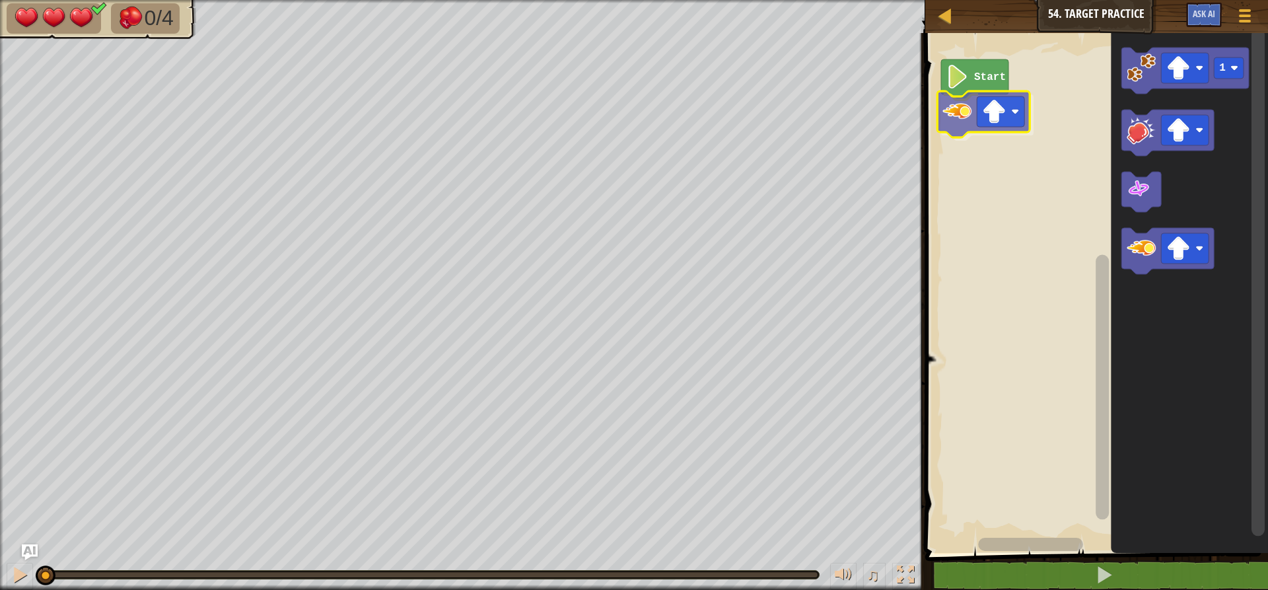
click at [970, 123] on div "Start 1" at bounding box center [1094, 289] width 347 height 526
click at [990, 124] on image "Blockly Workspace" at bounding box center [998, 115] width 24 height 24
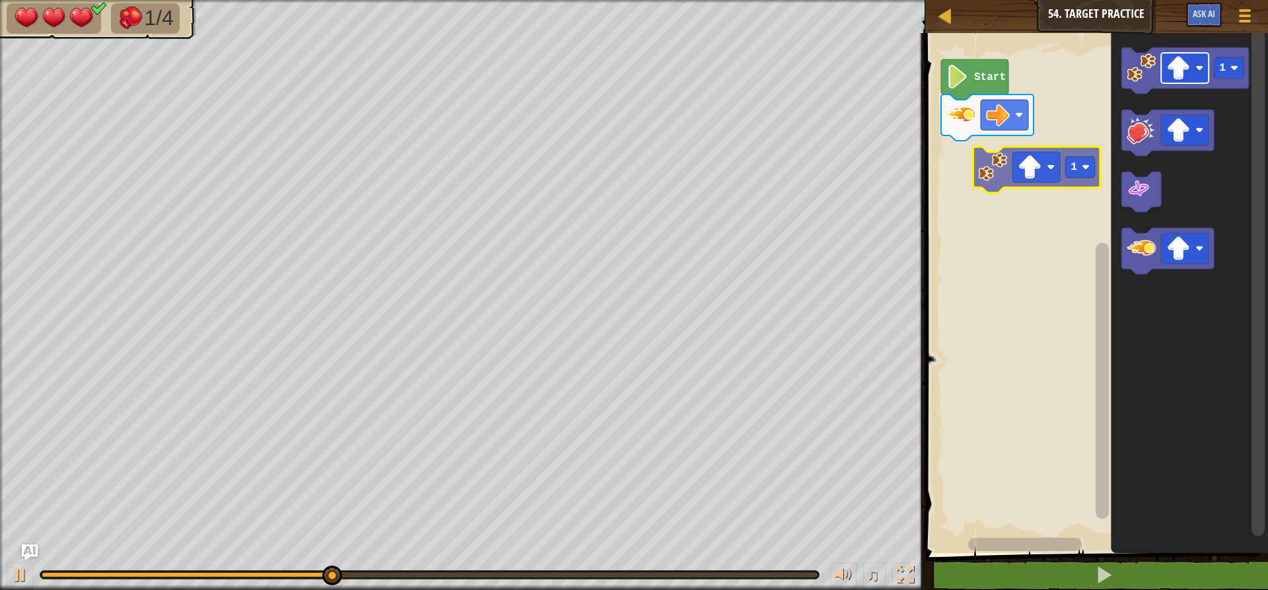
click at [992, 176] on div "Start 1 1 1" at bounding box center [1094, 289] width 347 height 526
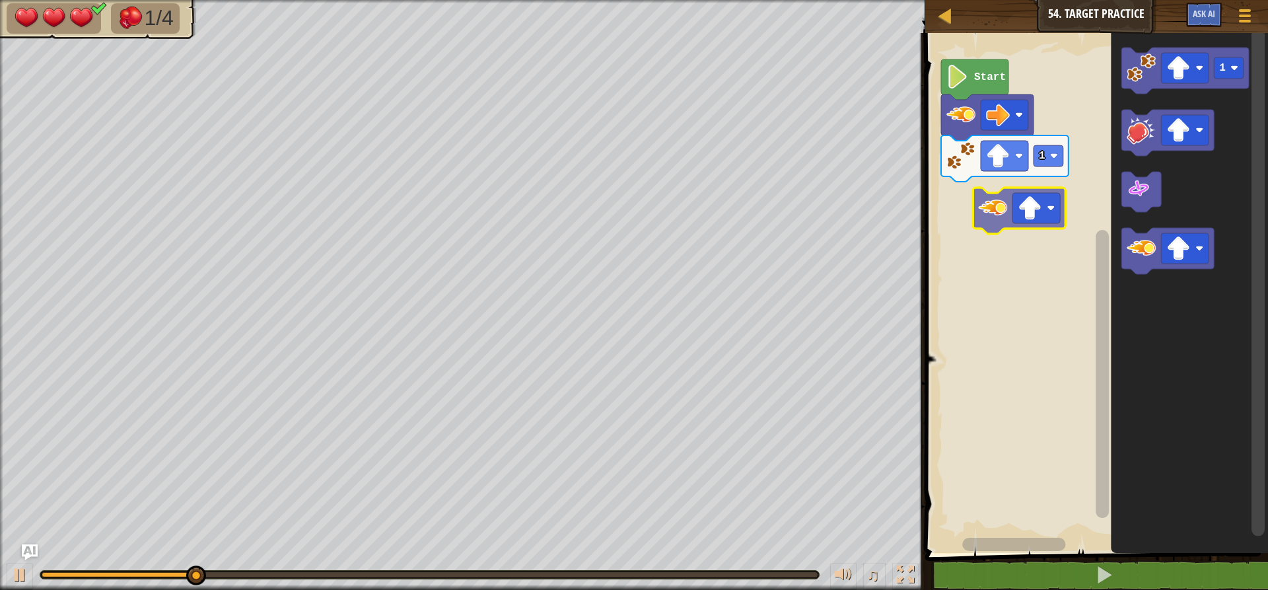
click at [950, 211] on div "Start 1 1" at bounding box center [1094, 289] width 347 height 526
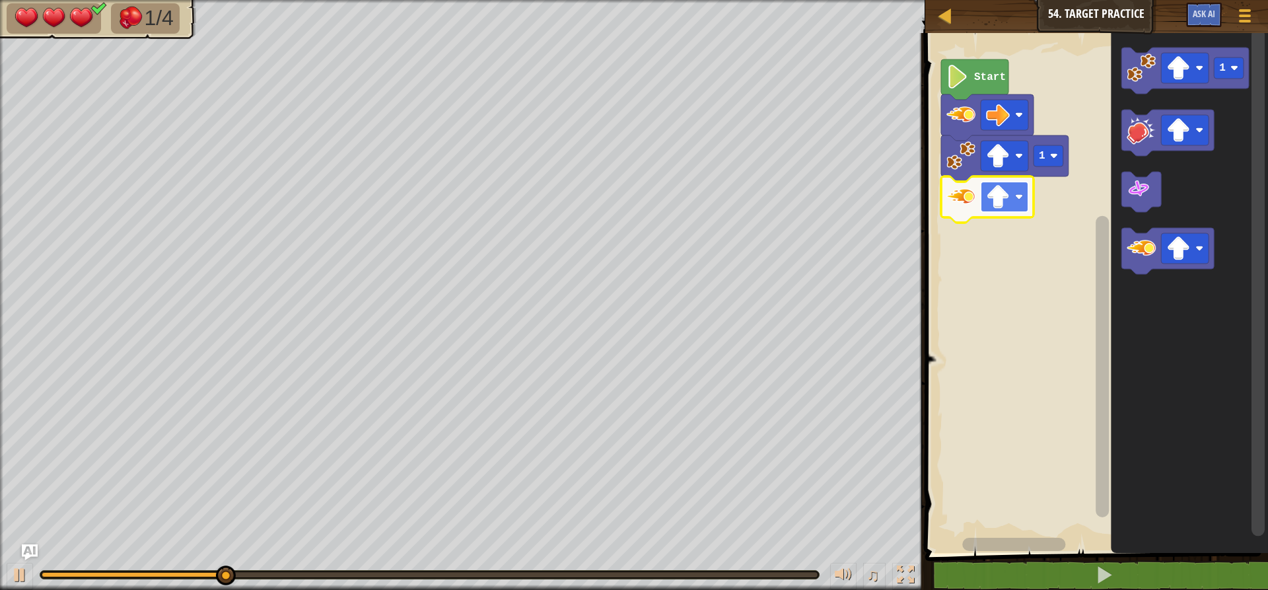
click at [1013, 199] on rect "Blockly Workspace" at bounding box center [1005, 197] width 48 height 30
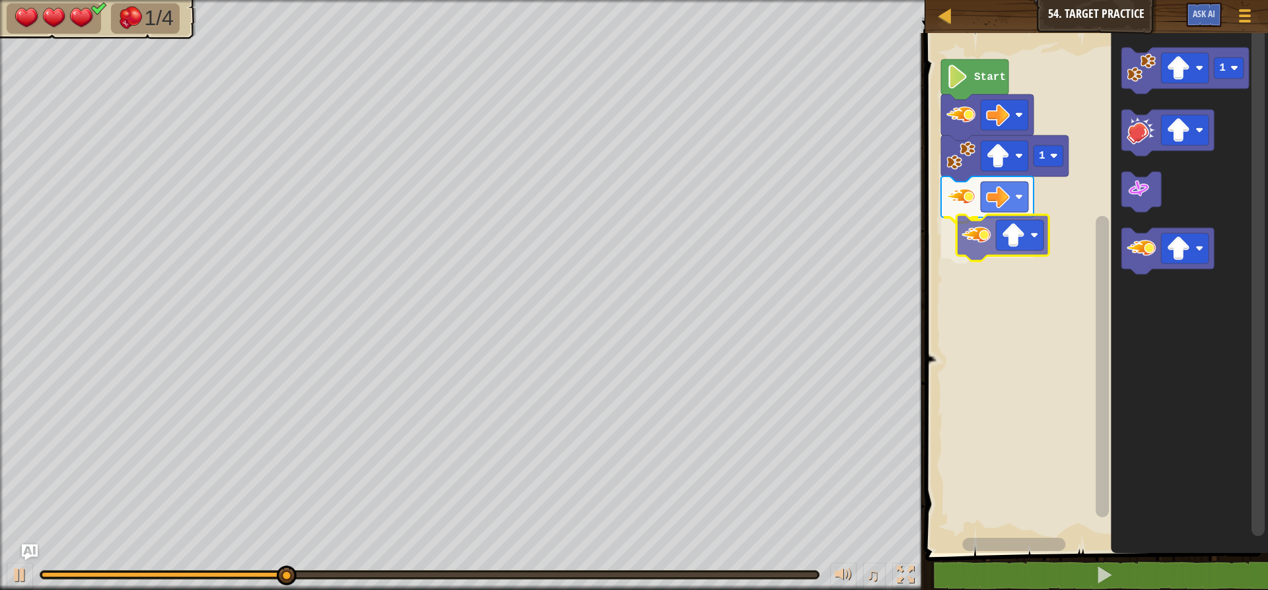
click at [971, 248] on div "Start 1 1" at bounding box center [1094, 289] width 347 height 526
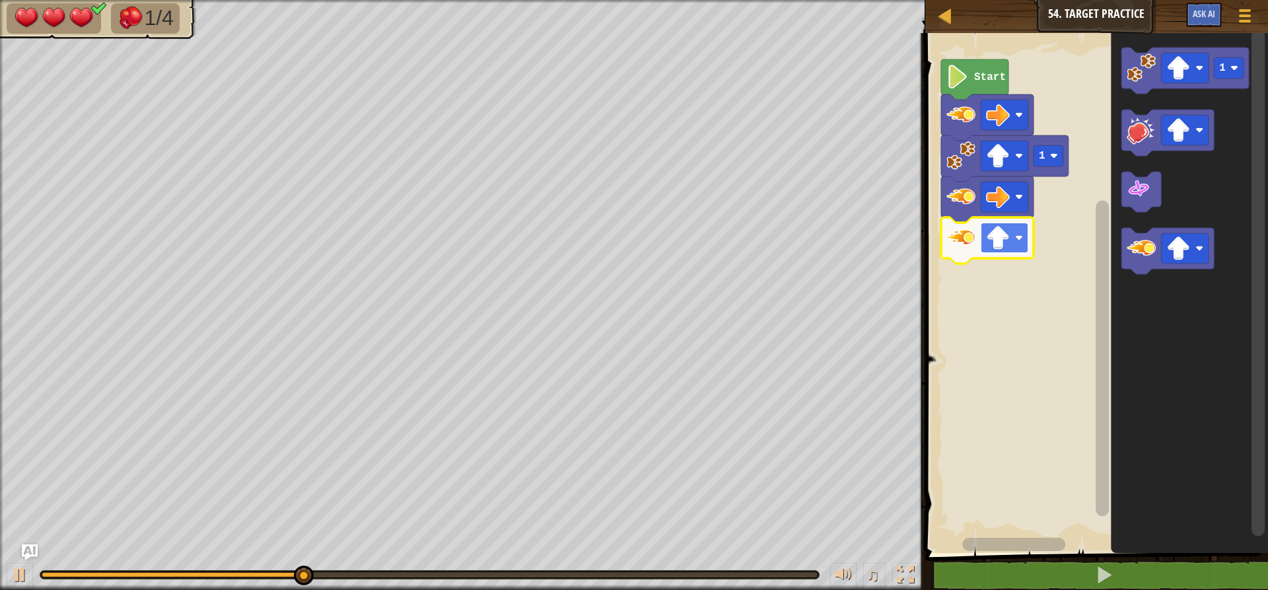
click at [996, 236] on image "Blockly Workspace" at bounding box center [998, 238] width 24 height 24
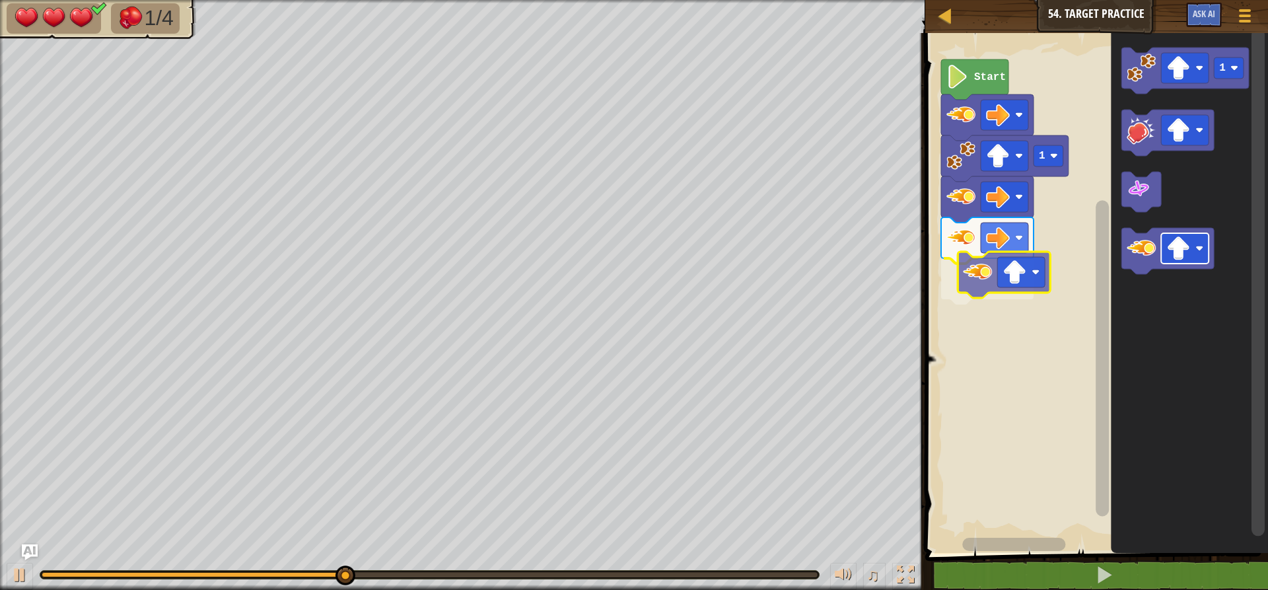
click at [998, 274] on div "Start 1 1" at bounding box center [1094, 289] width 347 height 526
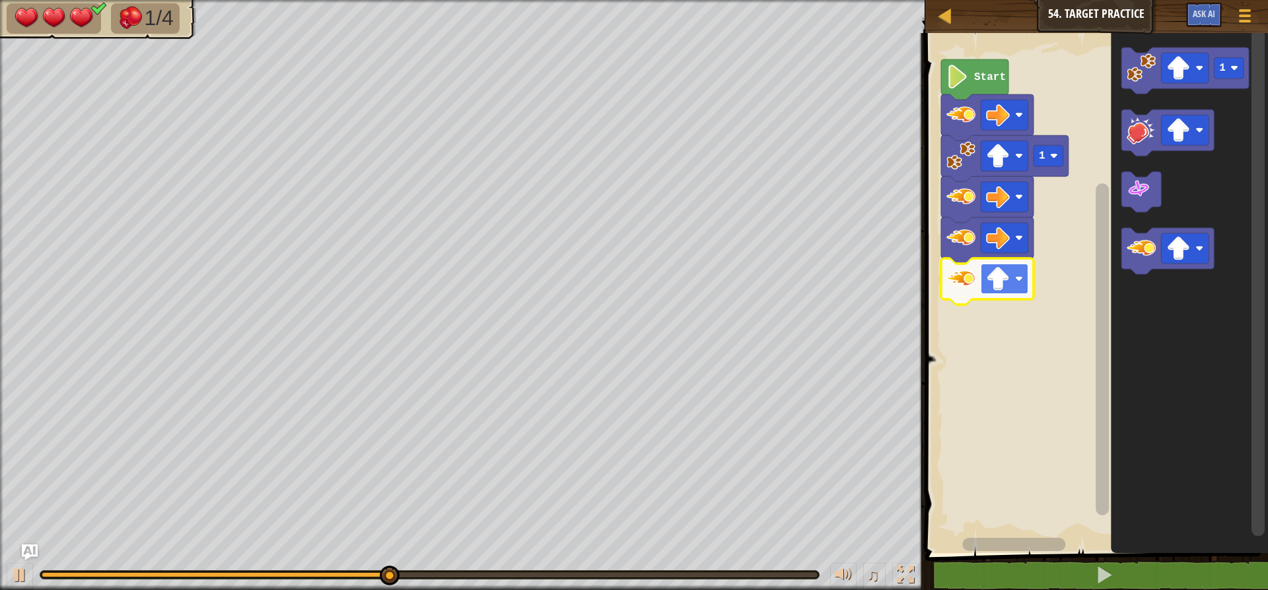
click at [1012, 278] on rect "Blockly Workspace" at bounding box center [1005, 279] width 48 height 30
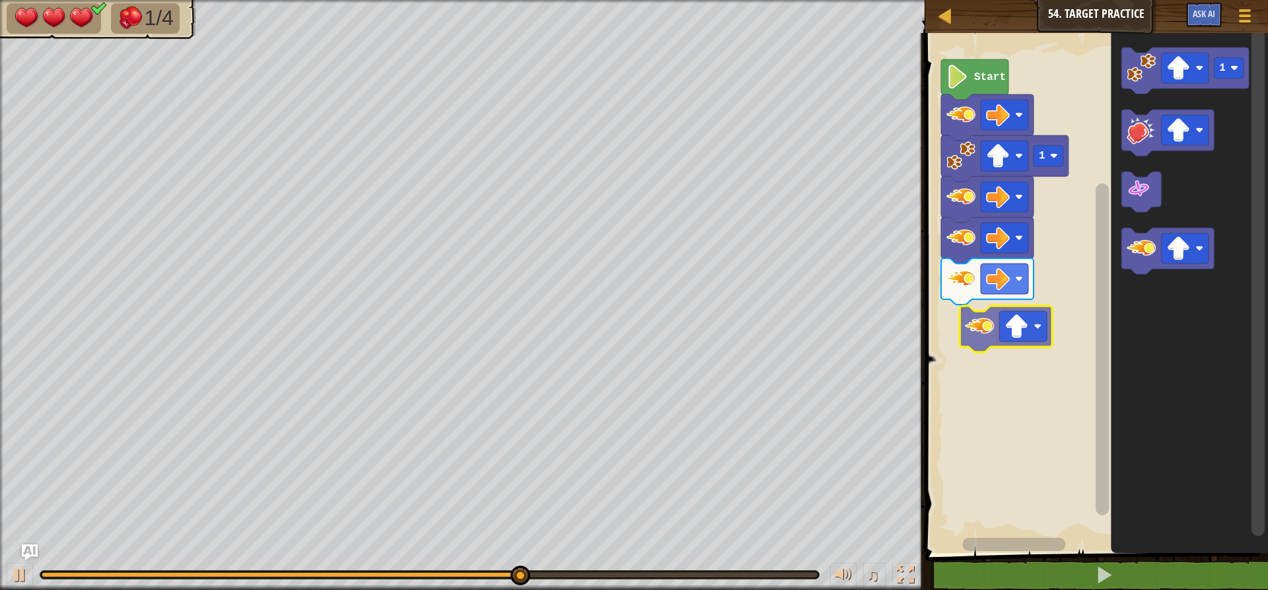
click at [986, 336] on div "Start 1 1" at bounding box center [1094, 289] width 347 height 526
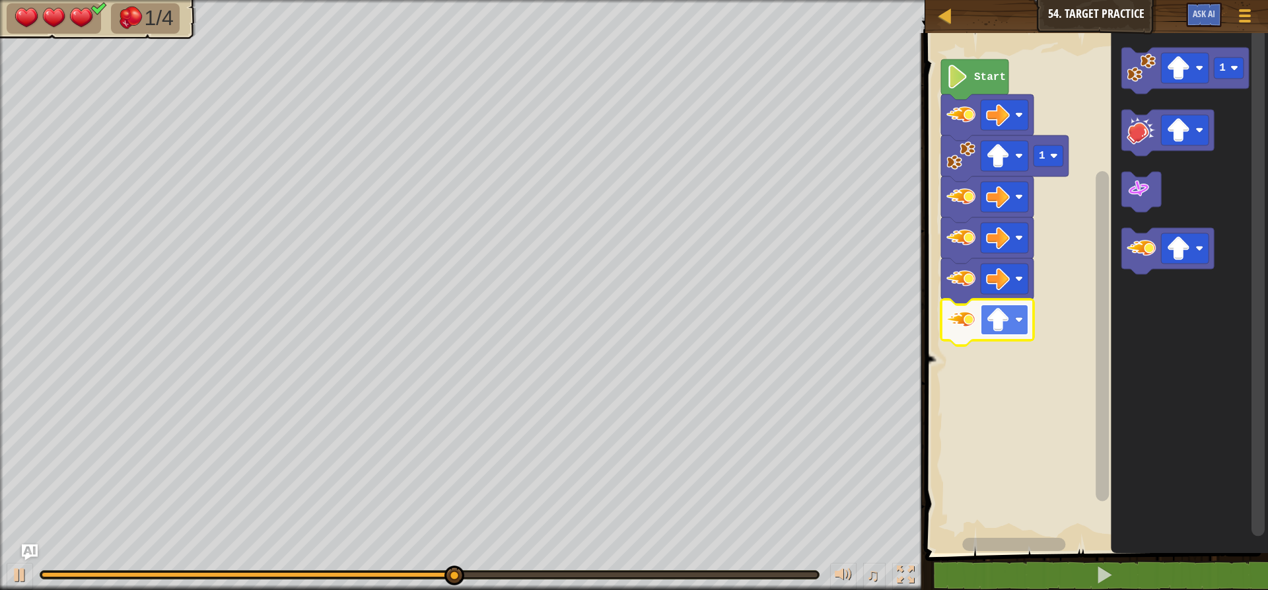
click at [991, 317] on image "Blockly Workspace" at bounding box center [998, 320] width 24 height 24
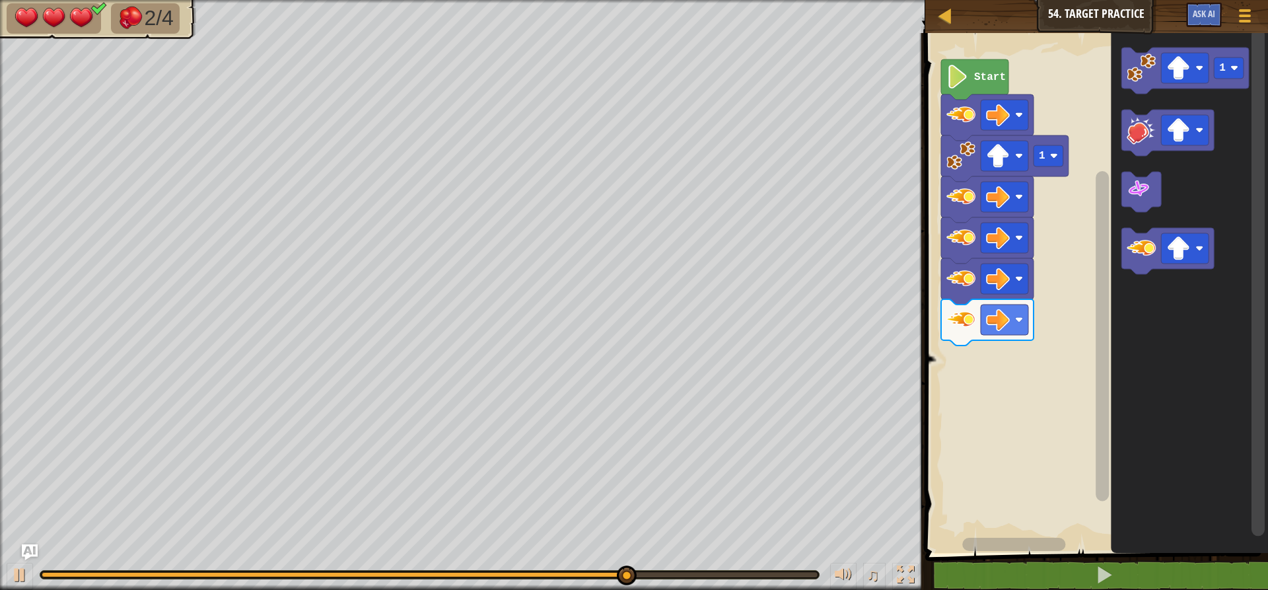
click at [964, 335] on div "Start 1 1" at bounding box center [1094, 289] width 347 height 526
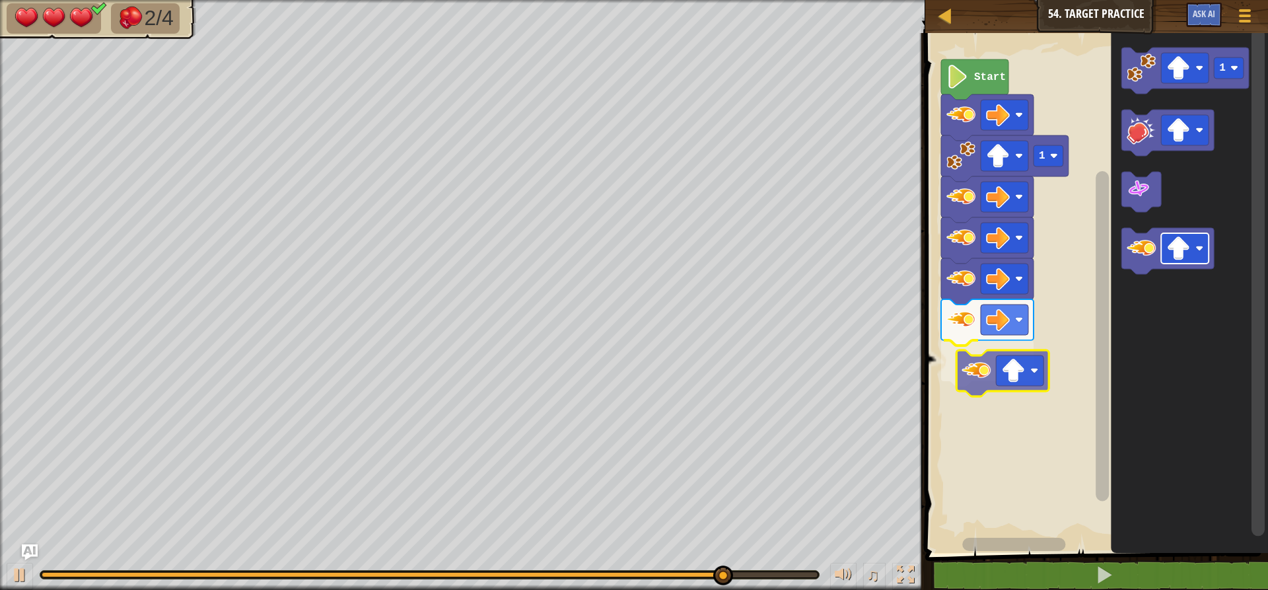
click at [1007, 377] on div "Start 1 1" at bounding box center [1094, 289] width 347 height 526
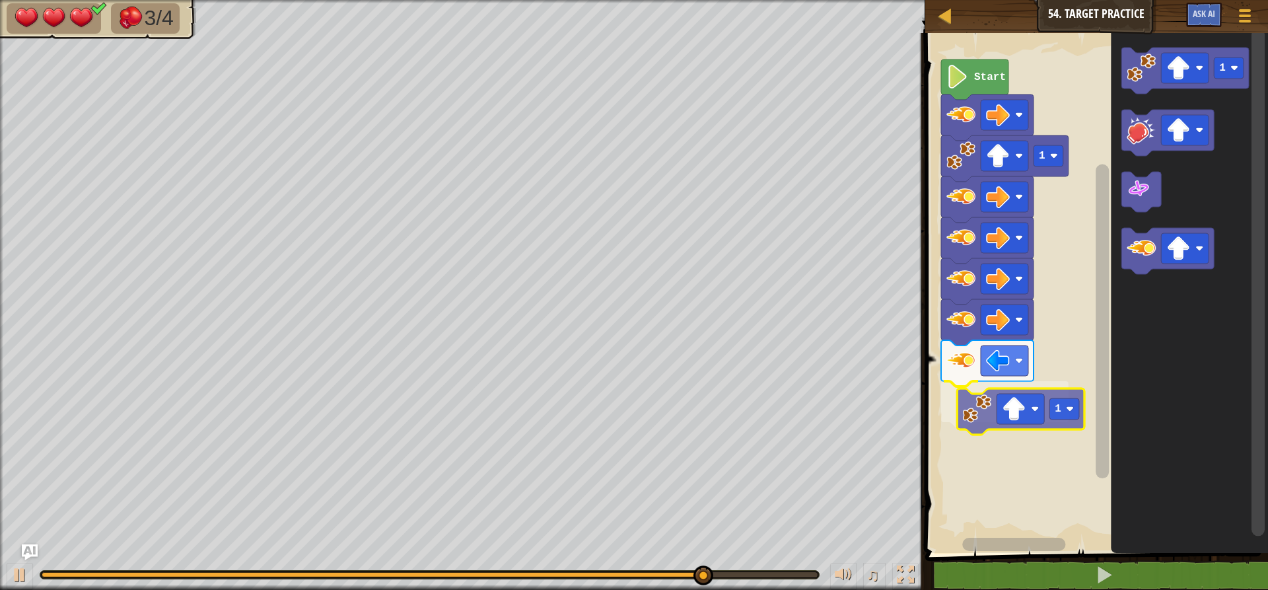
click at [1005, 428] on div "Start 1 1 1 1" at bounding box center [1094, 289] width 347 height 526
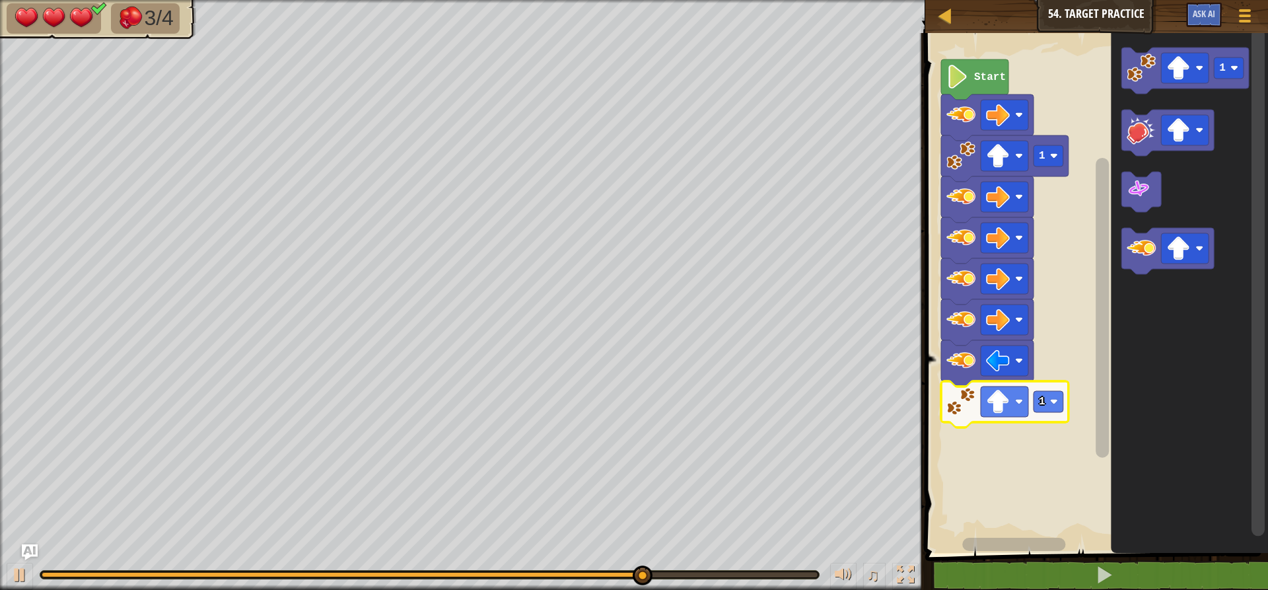
click at [1002, 421] on icon "Blockly Workspace" at bounding box center [1004, 404] width 127 height 46
click at [999, 400] on image "Blockly Workspace" at bounding box center [998, 402] width 24 height 24
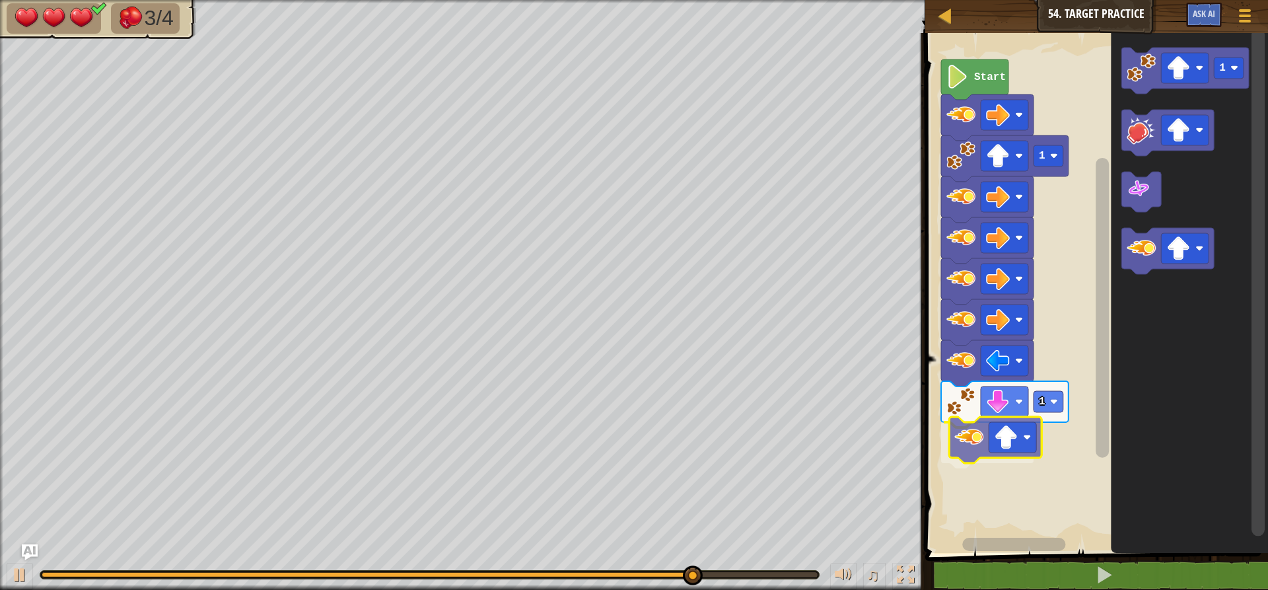
click at [968, 445] on div "Start 1 1 1" at bounding box center [1094, 289] width 347 height 526
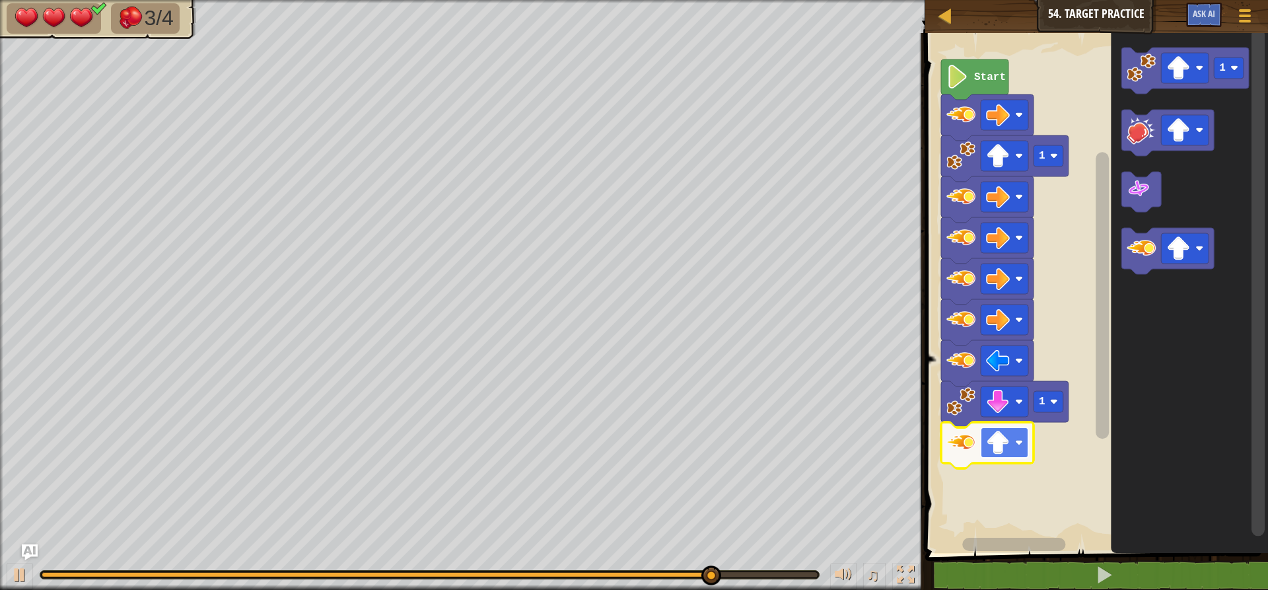
click at [993, 440] on image "Blockly Workspace" at bounding box center [998, 443] width 24 height 24
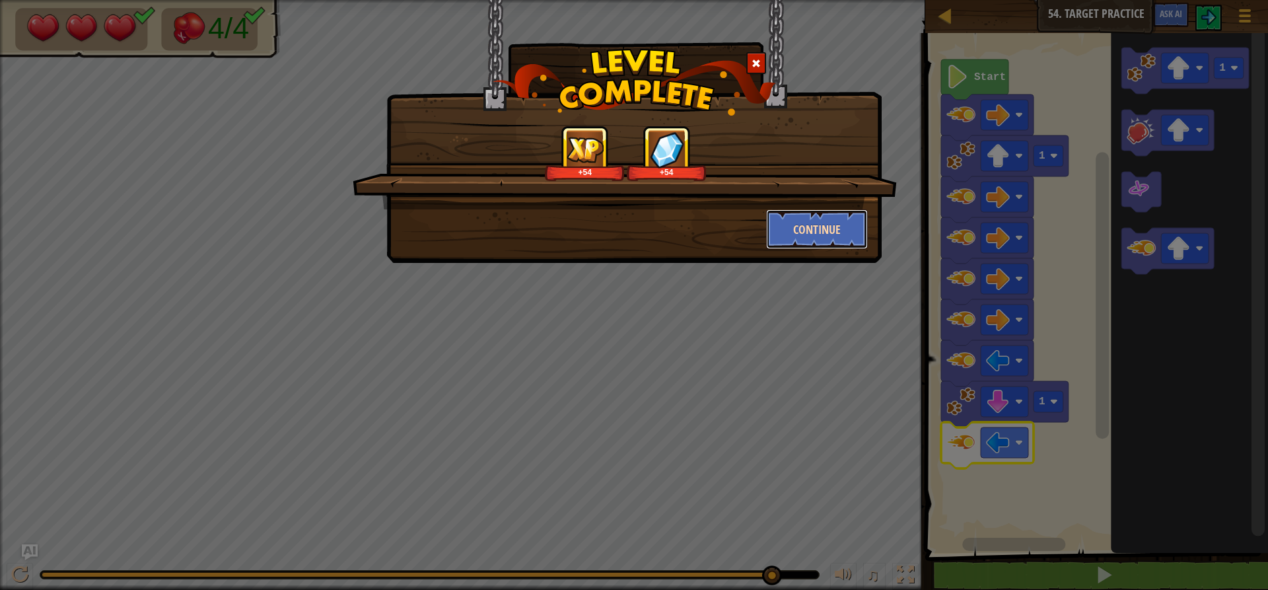
click at [814, 233] on button "Continue" at bounding box center [817, 229] width 102 height 40
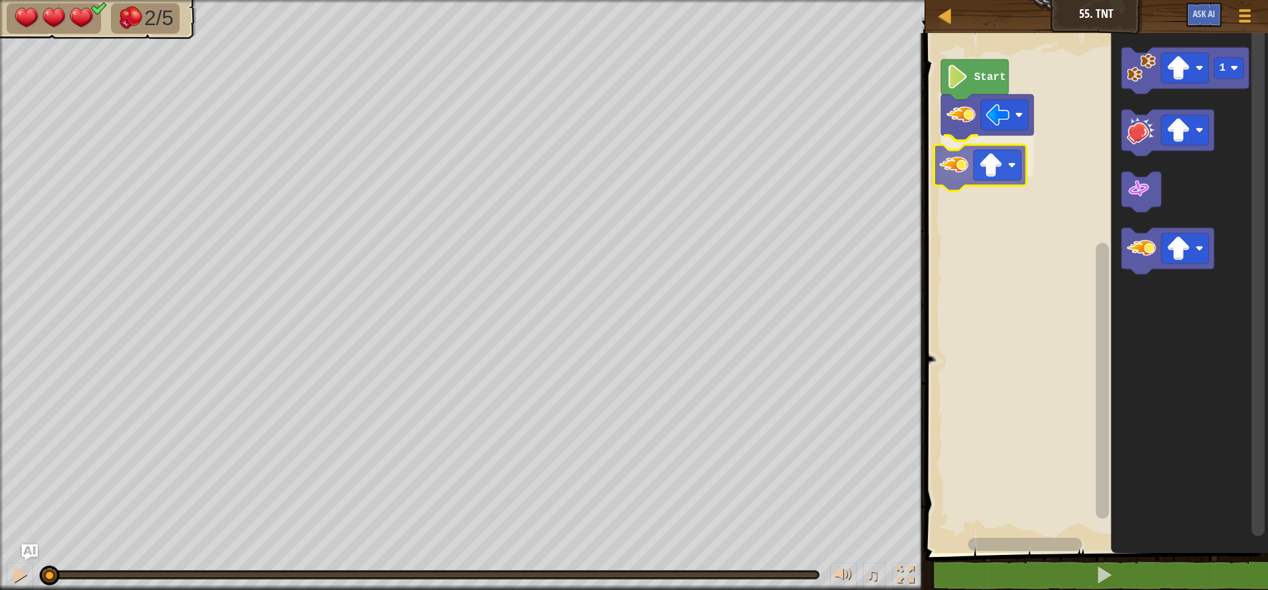
click at [970, 178] on div "Start 1" at bounding box center [1094, 289] width 347 height 526
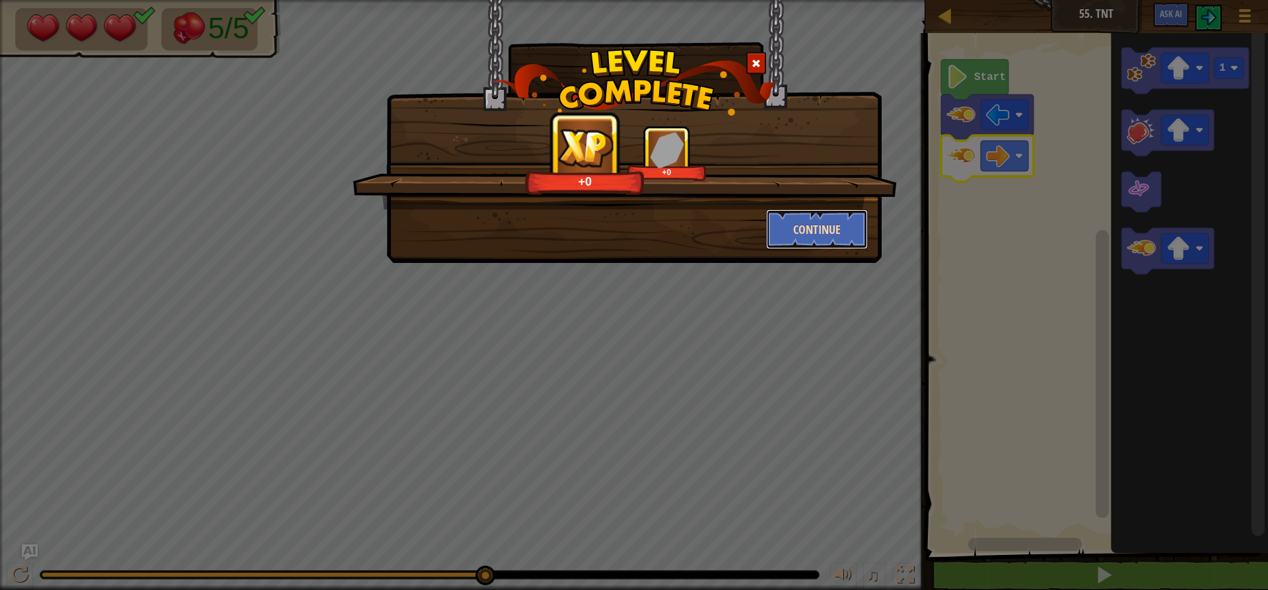
click at [816, 215] on button "Continue" at bounding box center [817, 229] width 102 height 40
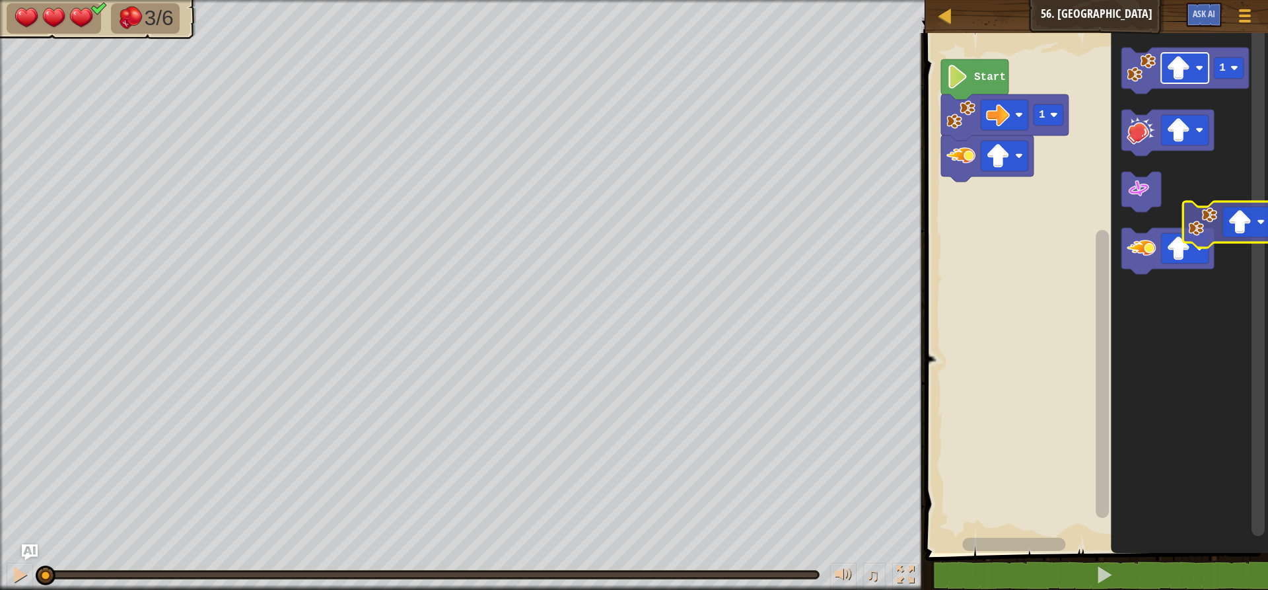
click at [1246, 221] on icon "1" at bounding box center [1189, 289] width 157 height 526
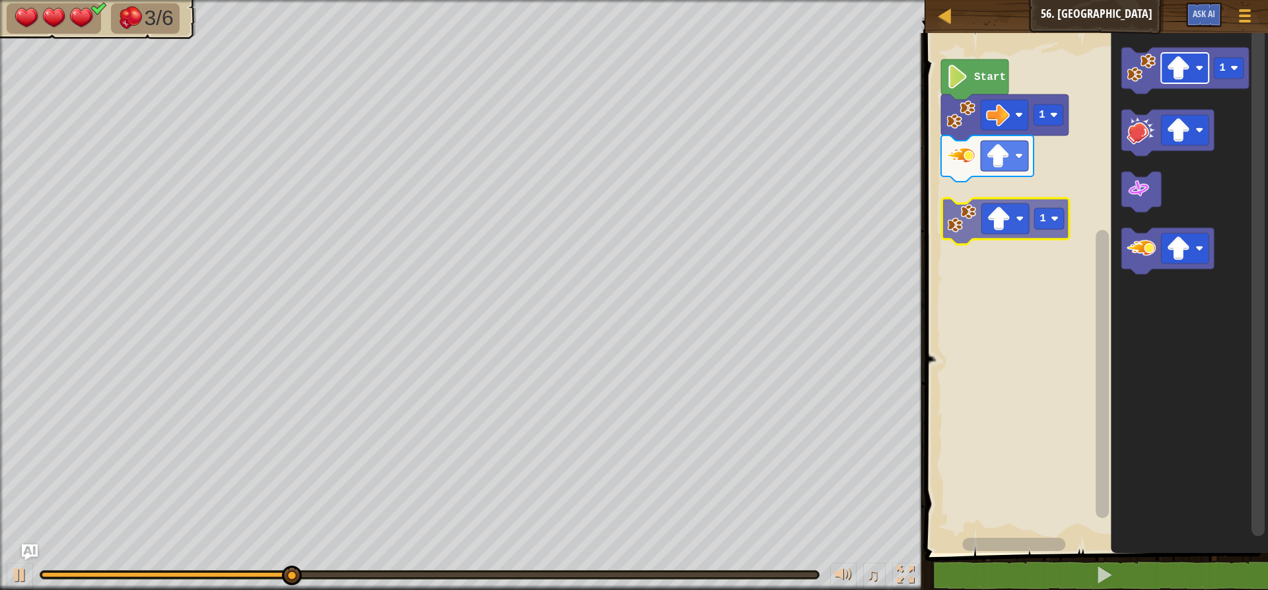
click at [997, 229] on div "1 Start 1 1 1" at bounding box center [1094, 289] width 347 height 526
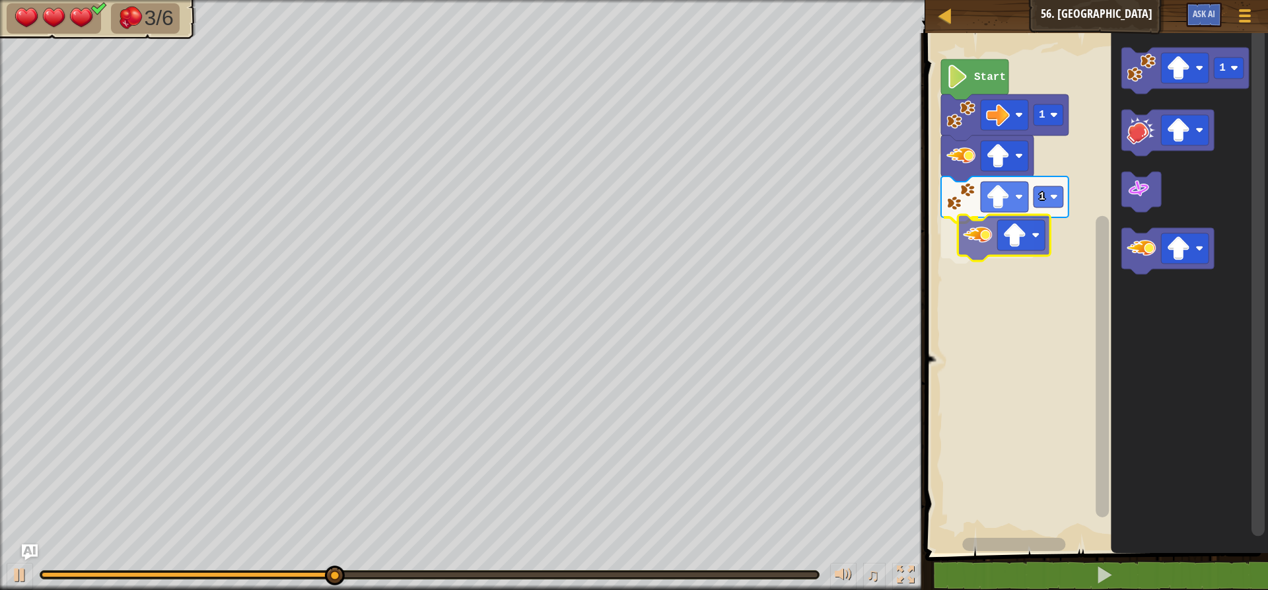
click at [1011, 252] on div "1 1 Start 1" at bounding box center [1094, 289] width 347 height 526
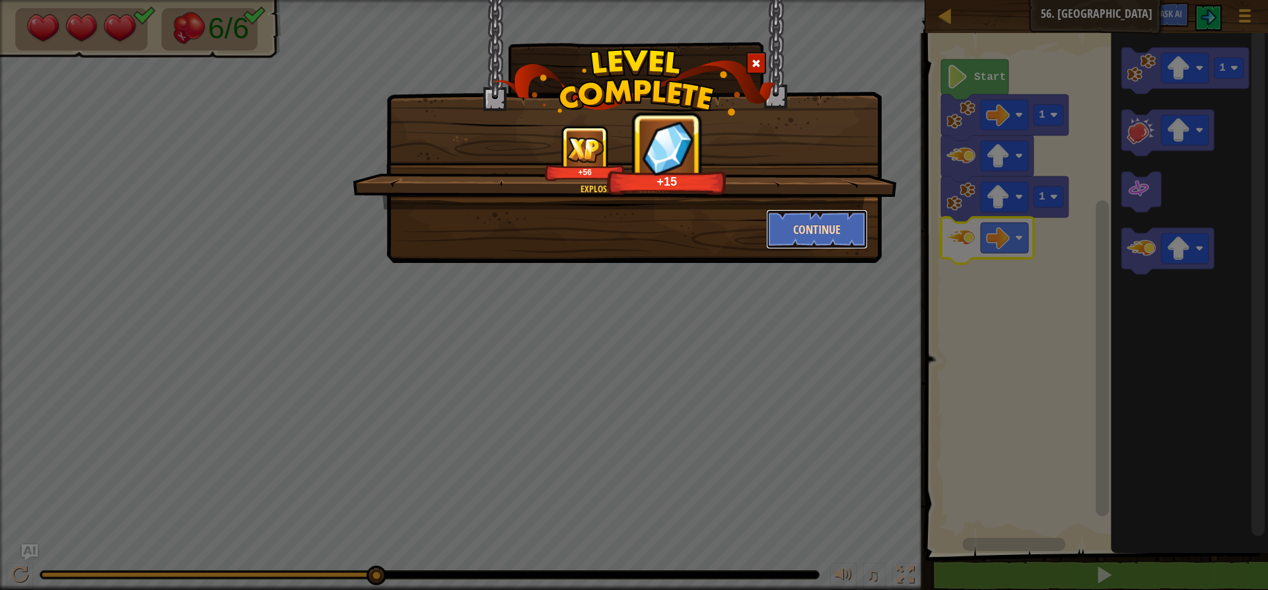
click at [812, 215] on button "Continue" at bounding box center [817, 229] width 102 height 40
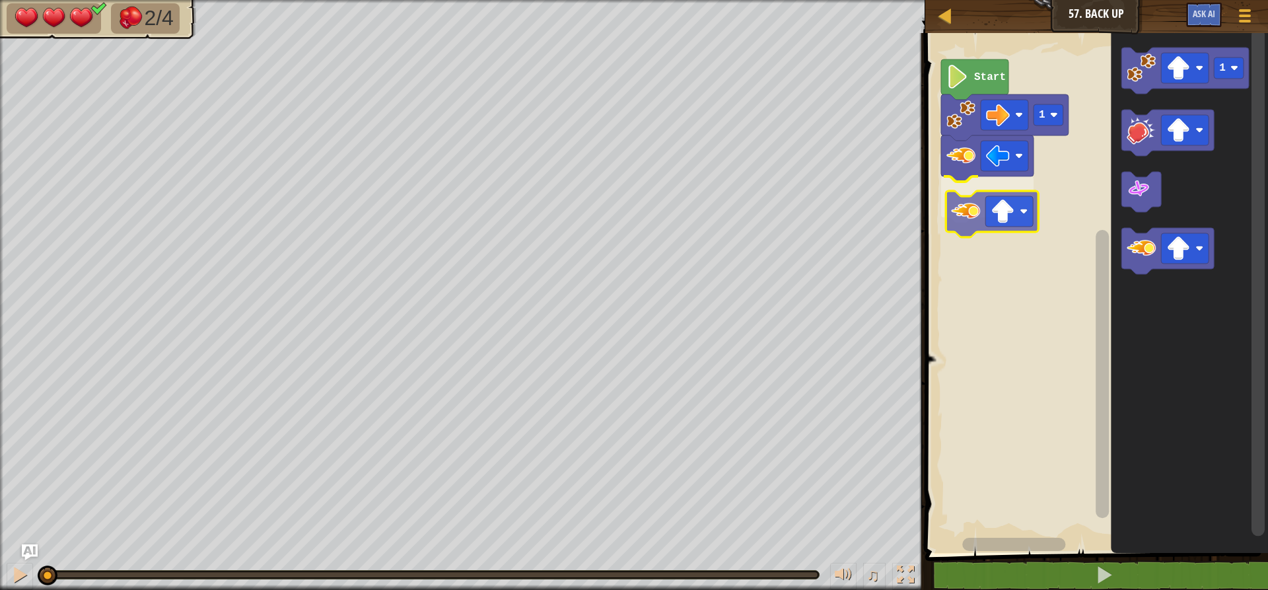
click at [986, 209] on div "1 Start 1" at bounding box center [1094, 289] width 347 height 526
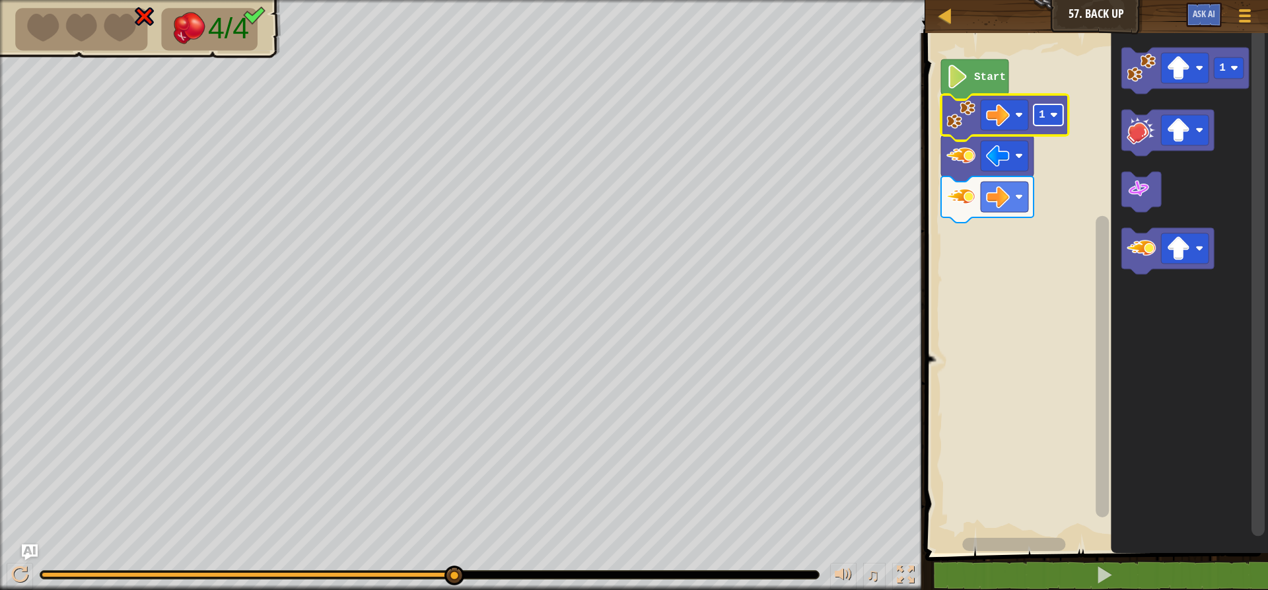
click at [1040, 120] on text "1" at bounding box center [1042, 115] width 7 height 12
click at [1067, 329] on rect "Blockly Workspace" at bounding box center [1094, 289] width 347 height 526
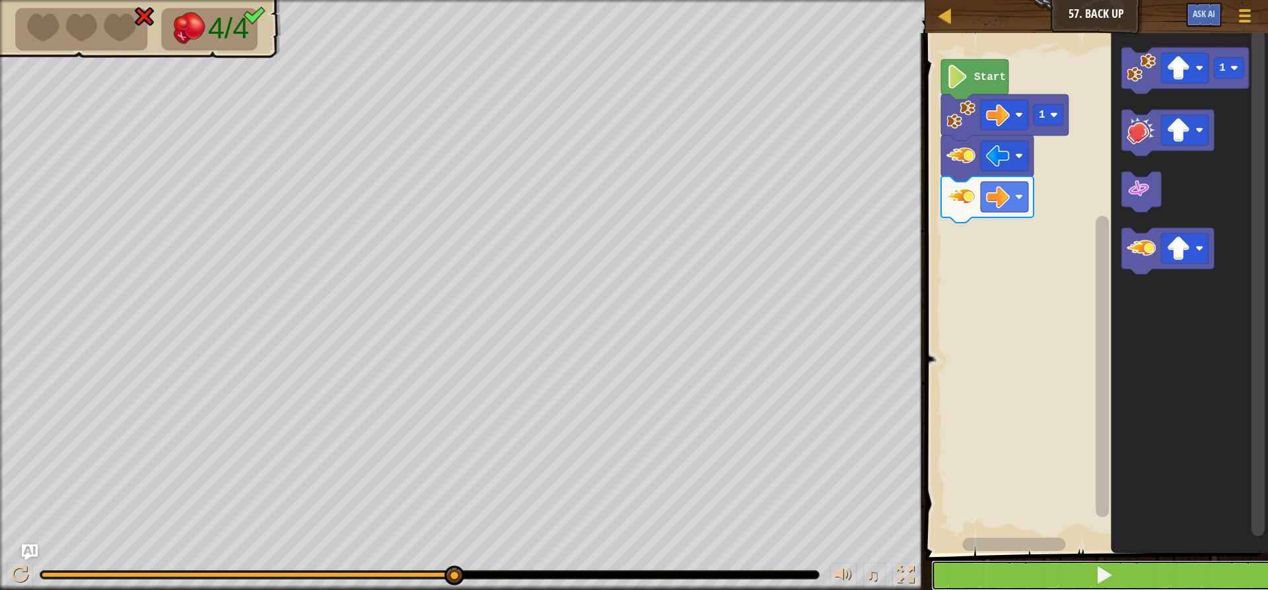
click at [941, 577] on button at bounding box center [1104, 575] width 347 height 30
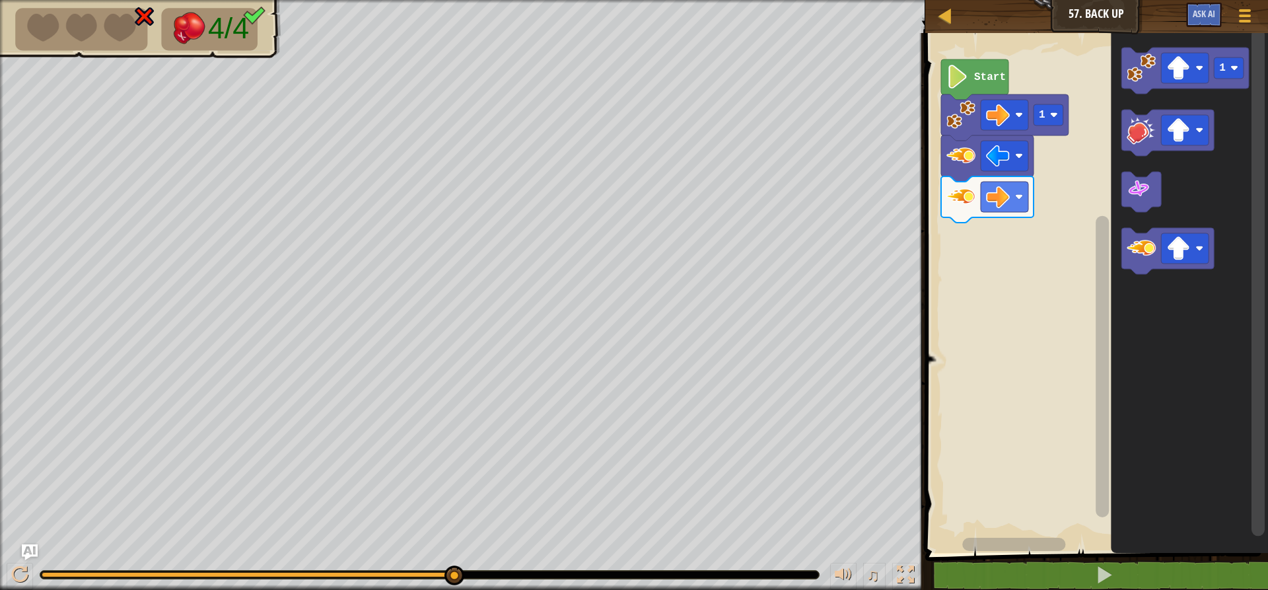
click at [1164, 93] on icon "1" at bounding box center [1189, 289] width 157 height 526
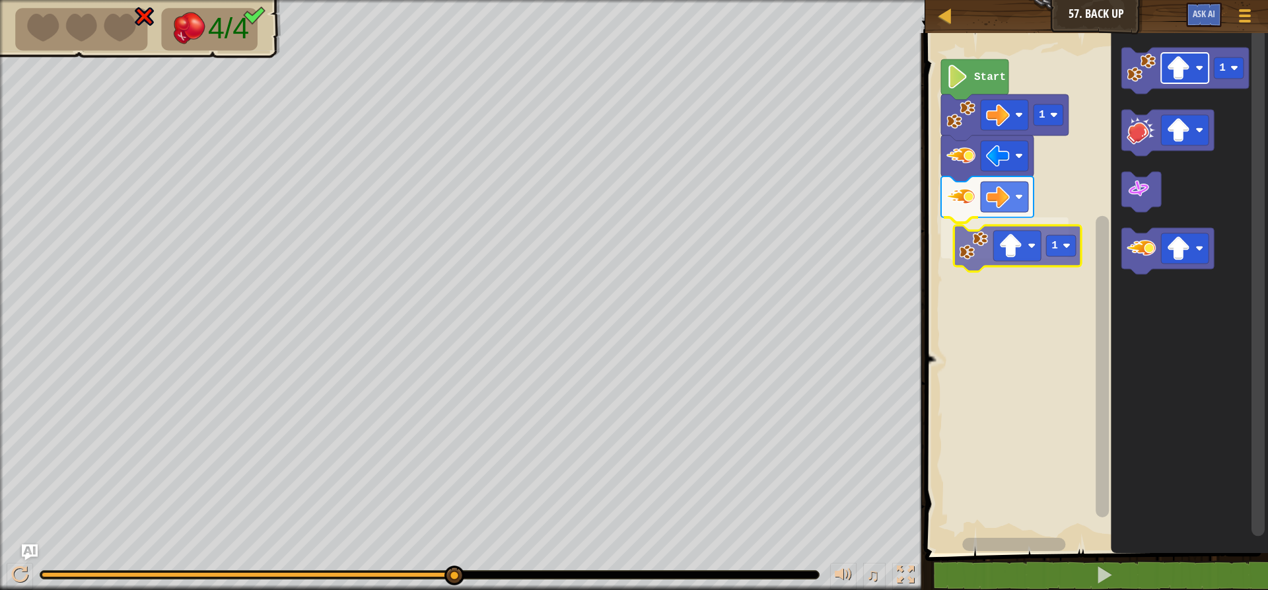
click at [982, 254] on div "Start 1 1 1 1" at bounding box center [1094, 289] width 347 height 526
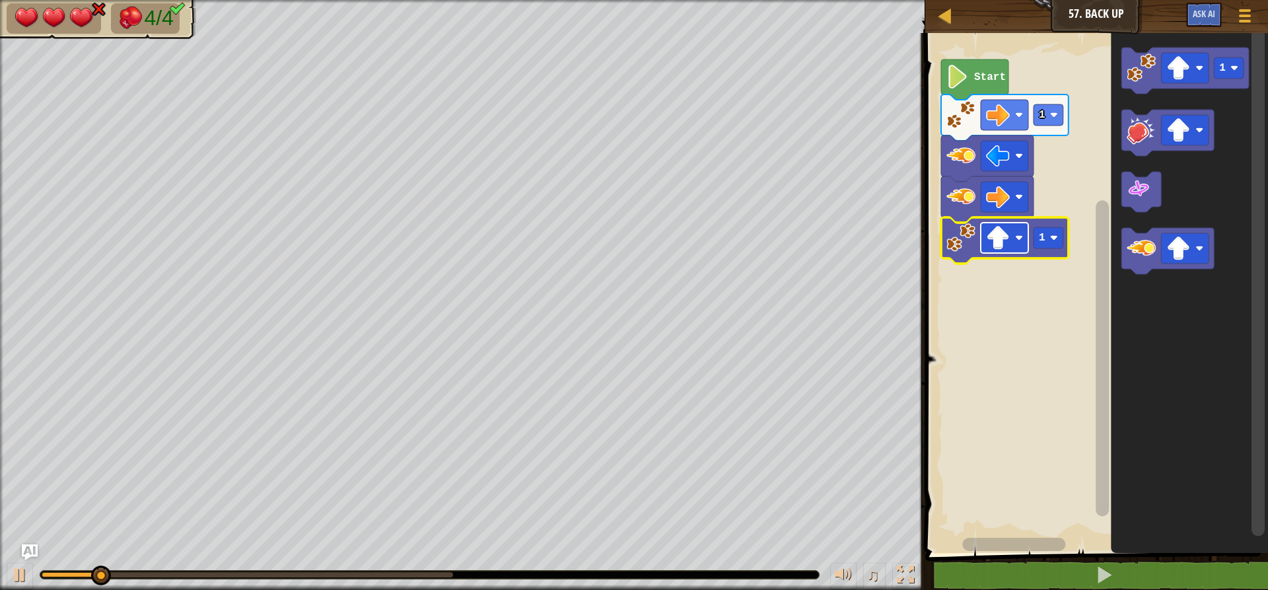
click at [990, 243] on image "Blockly Workspace" at bounding box center [998, 238] width 24 height 24
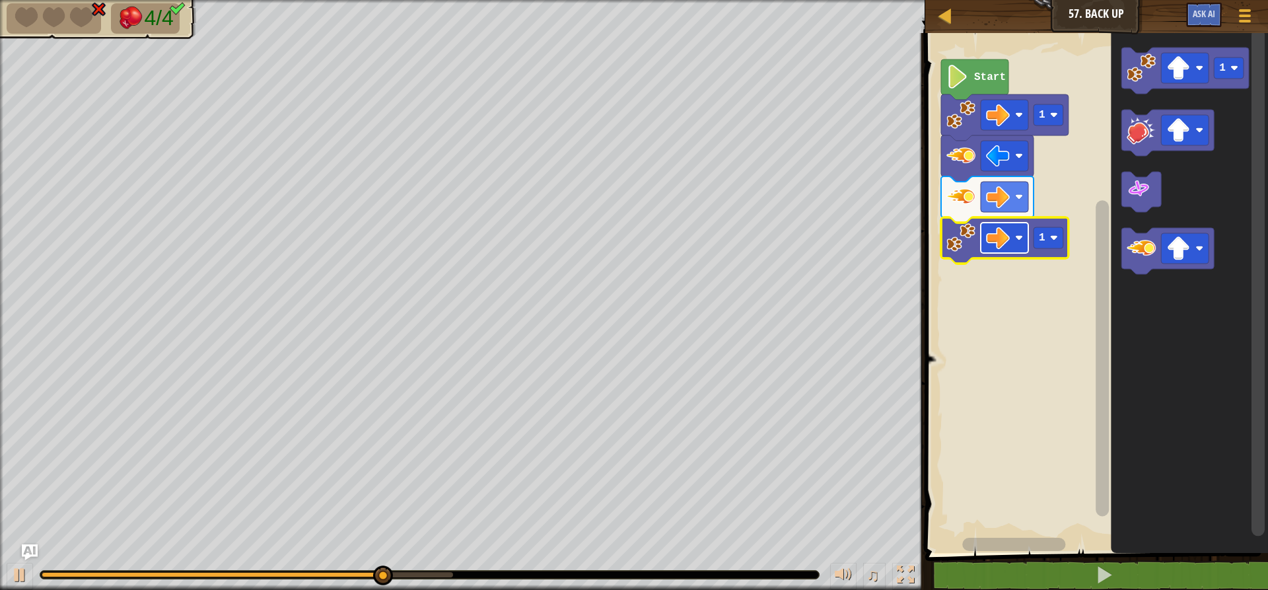
click at [1010, 244] on rect "Blockly Workspace" at bounding box center [1005, 238] width 48 height 30
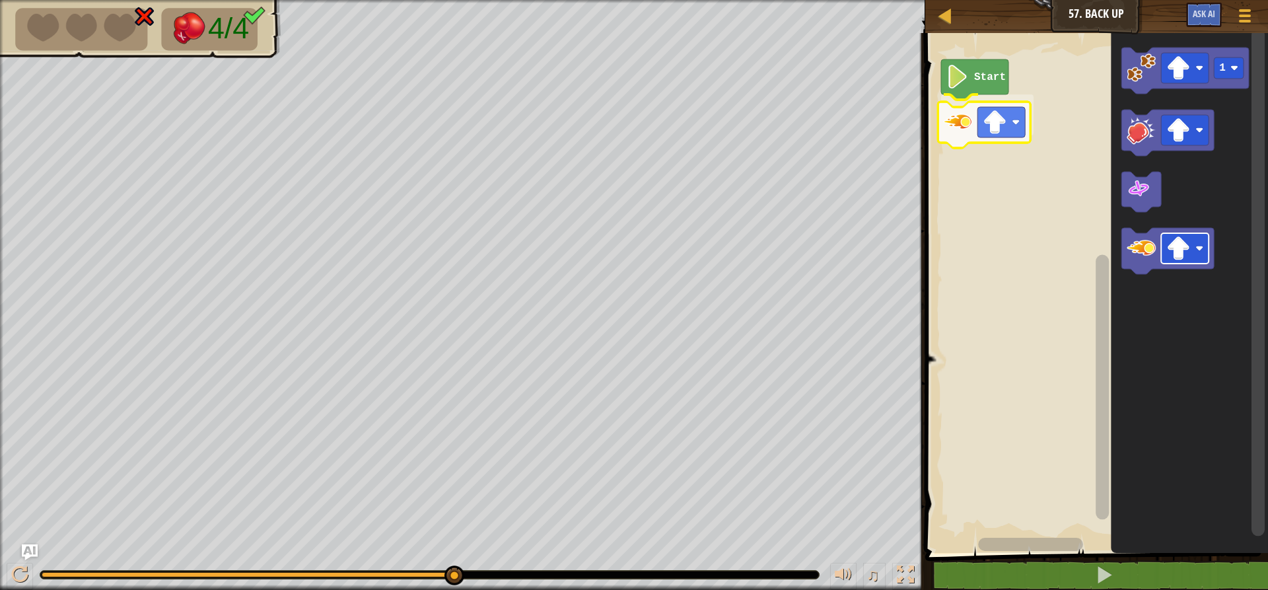
click at [995, 138] on div "Start 1" at bounding box center [1094, 289] width 347 height 526
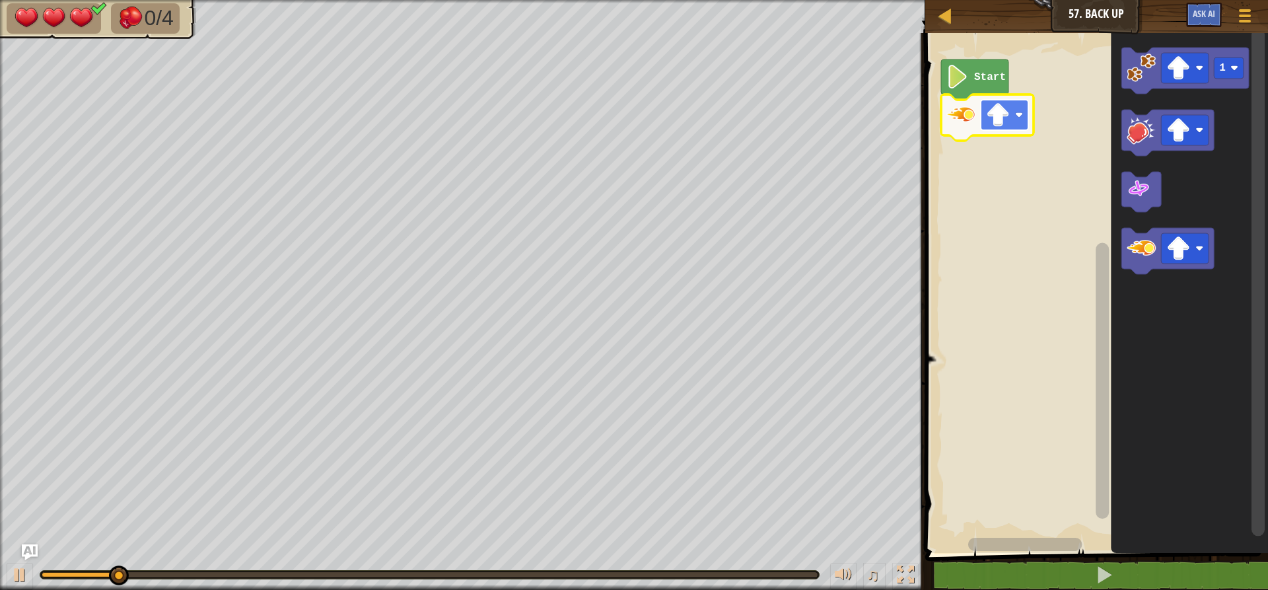
click at [1001, 124] on image "Blockly Workspace" at bounding box center [998, 115] width 24 height 24
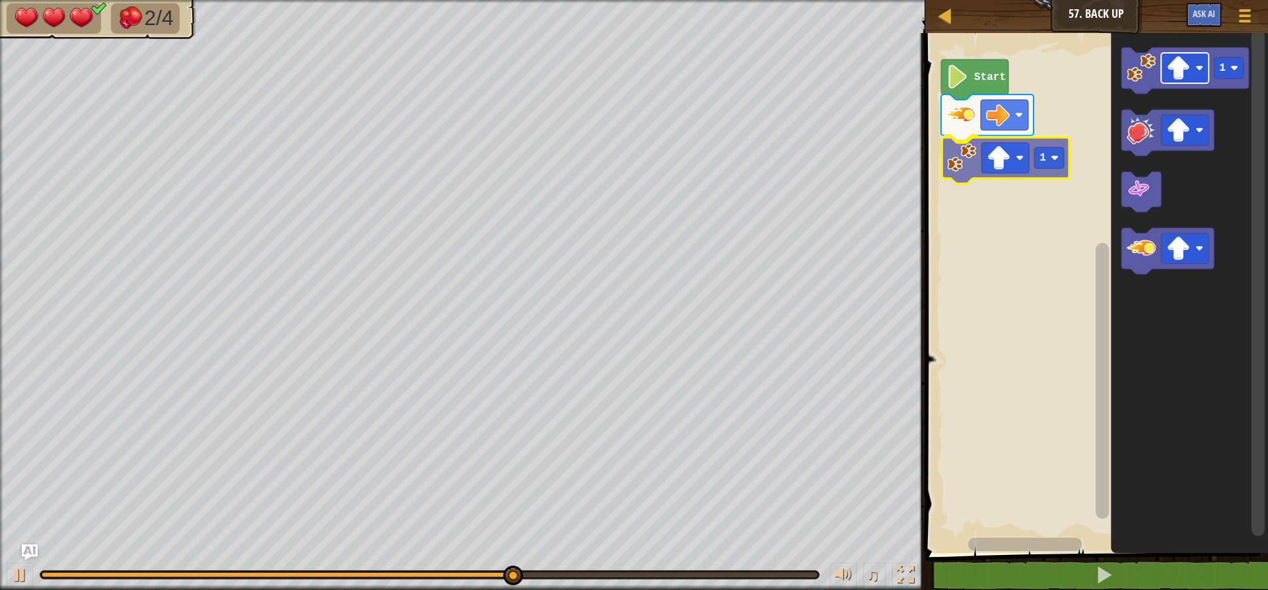
click at [1011, 166] on div "Start 1 1 1" at bounding box center [1094, 289] width 347 height 526
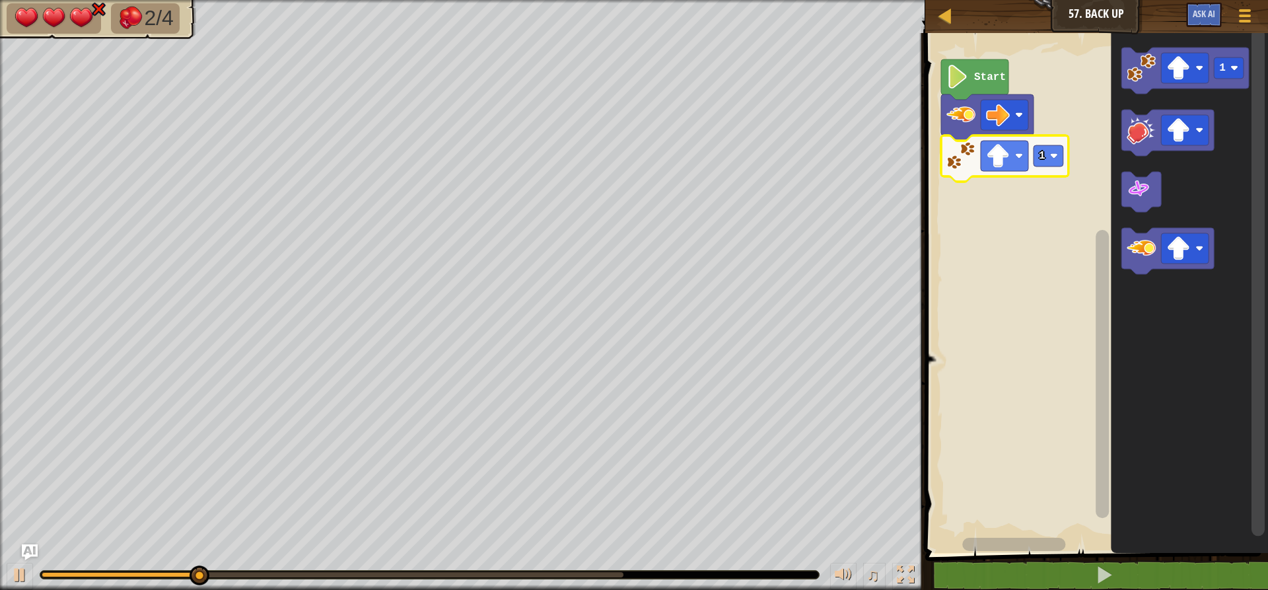
click at [1011, 165] on rect "Blockly Workspace" at bounding box center [1005, 156] width 48 height 30
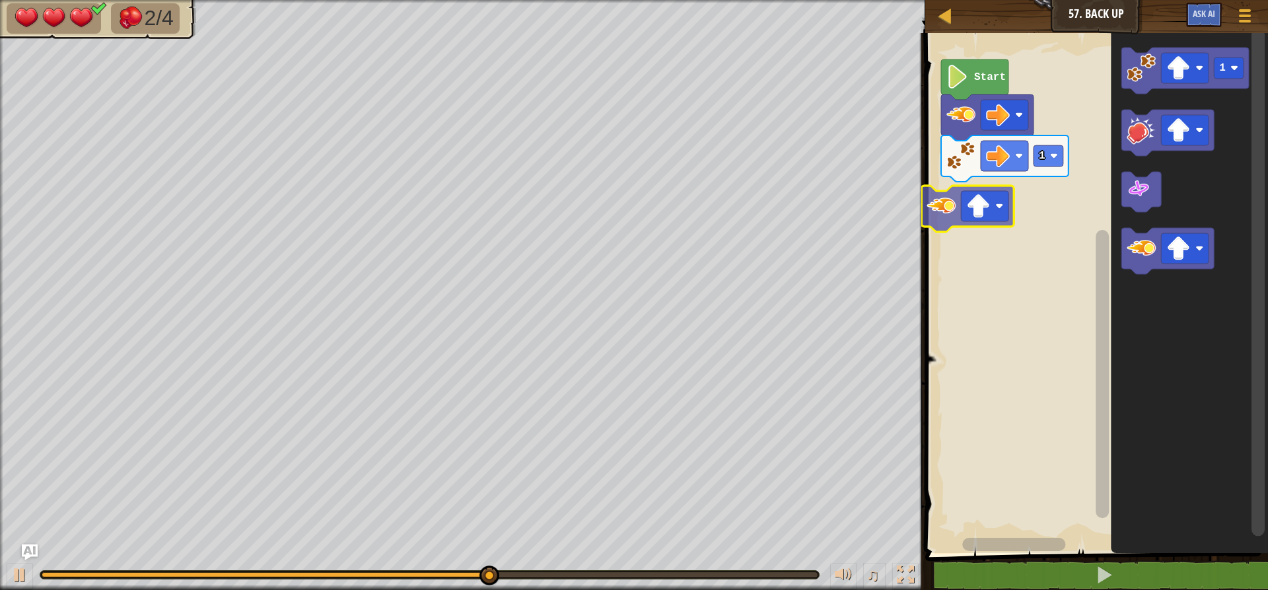
click at [943, 225] on div "Start 1 1" at bounding box center [1094, 289] width 347 height 526
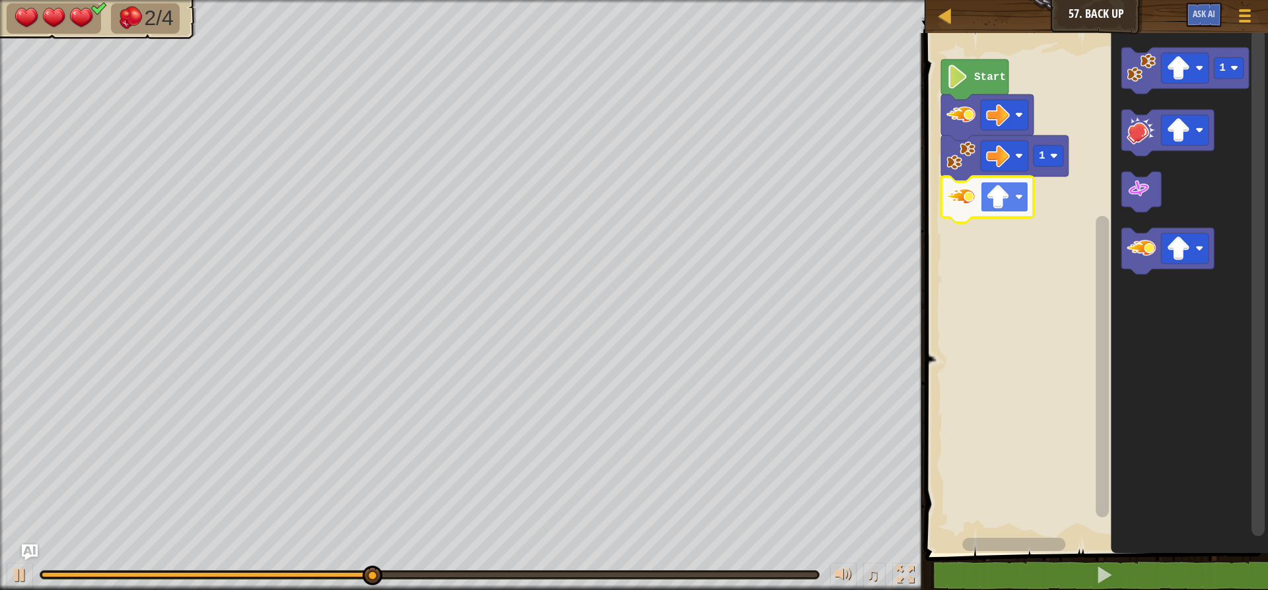
click at [997, 199] on image "Blockly Workspace" at bounding box center [998, 197] width 24 height 24
click at [1014, 188] on rect "Blockly Workspace" at bounding box center [1005, 197] width 48 height 30
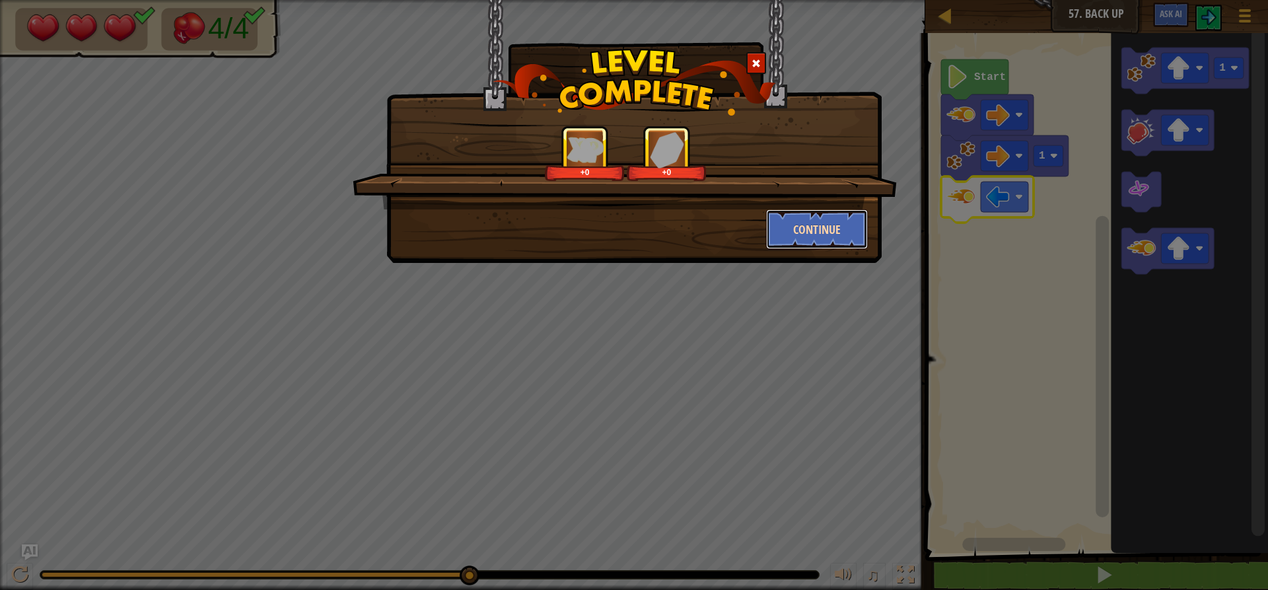
click at [812, 243] on button "Continue" at bounding box center [817, 229] width 102 height 40
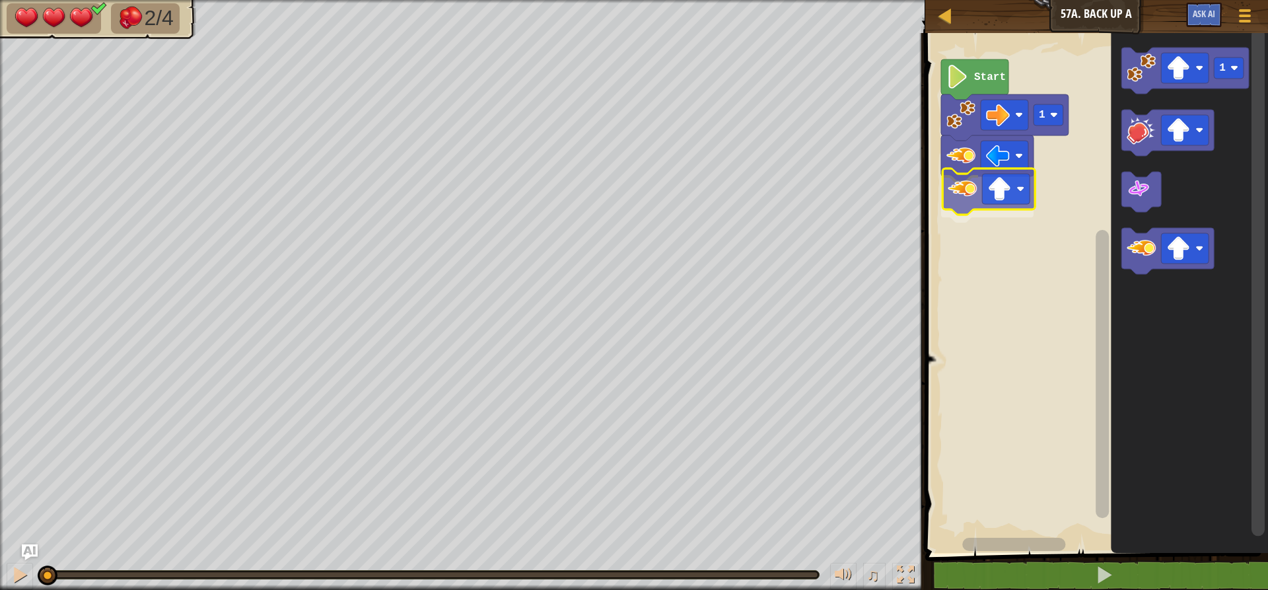
click at [974, 192] on div "1 Start 1" at bounding box center [1094, 289] width 347 height 526
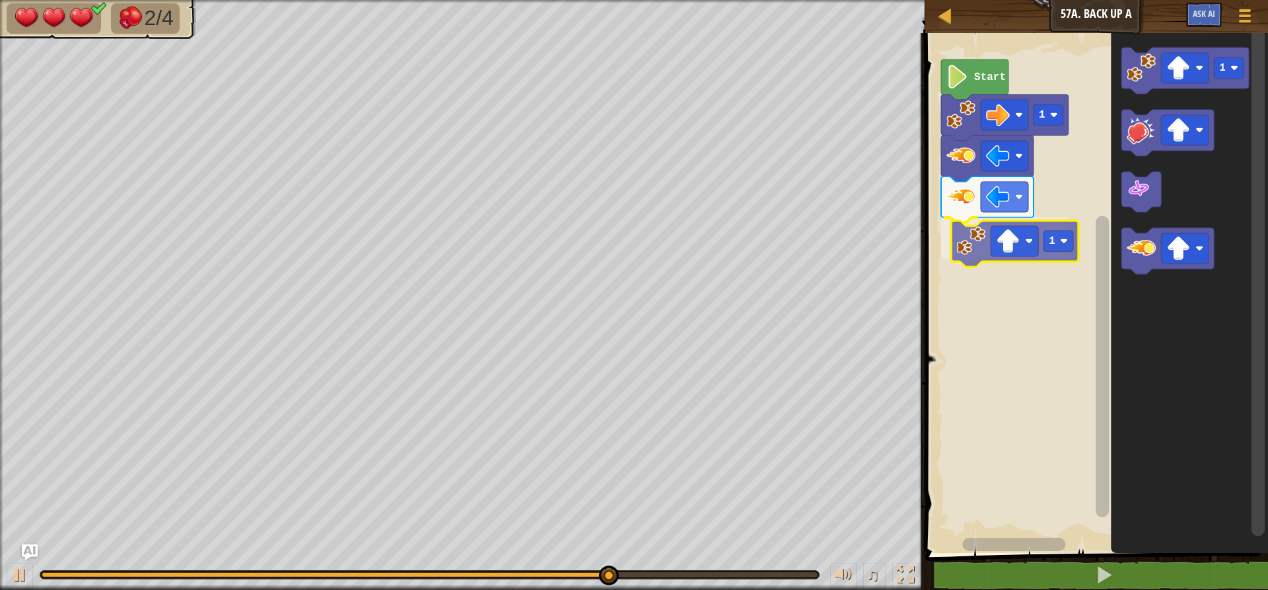
click at [1002, 262] on div "Start 1 1 1 1" at bounding box center [1094, 289] width 347 height 526
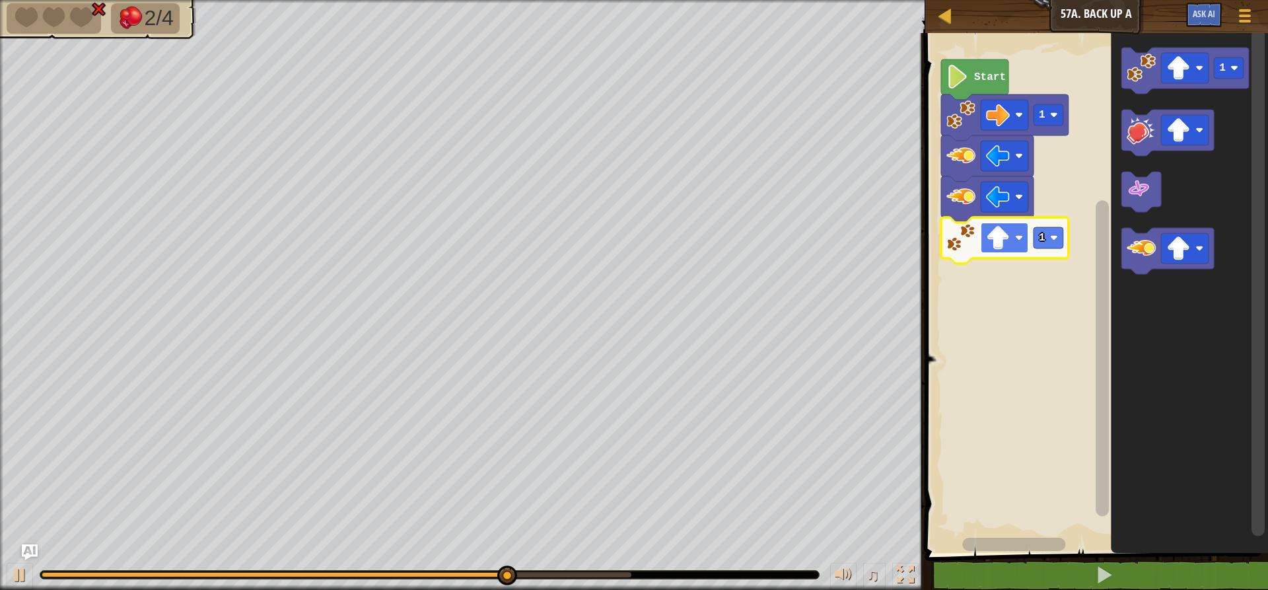
click at [999, 240] on image "Blockly Workspace" at bounding box center [998, 238] width 24 height 24
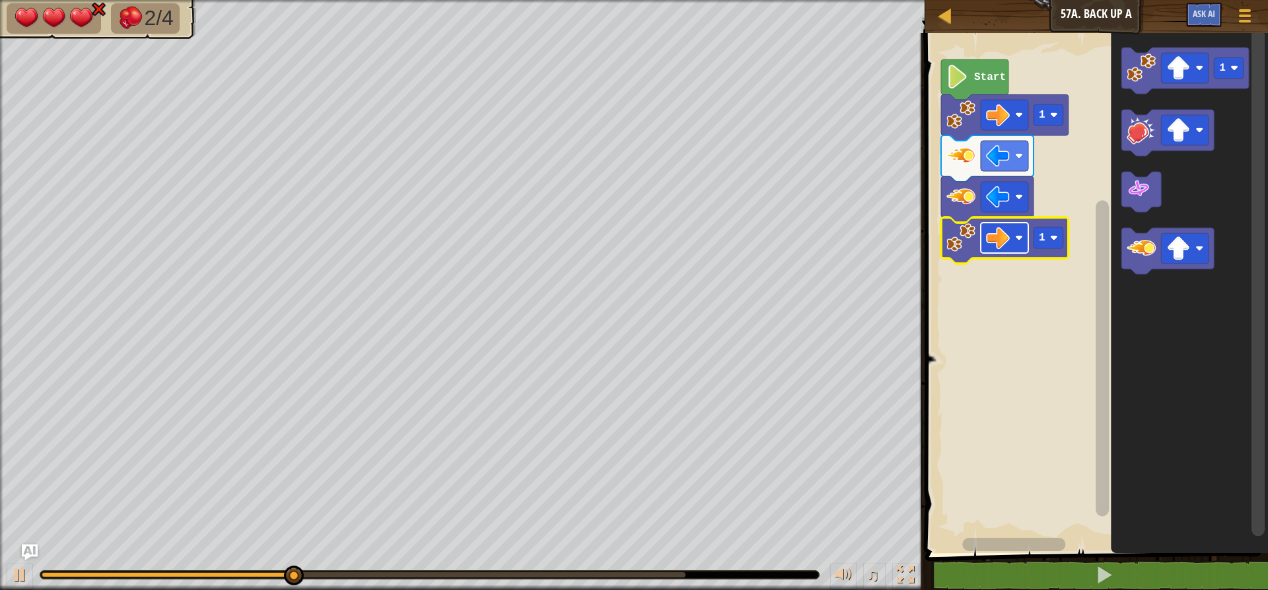
click at [1013, 248] on rect "Blockly Workspace" at bounding box center [1005, 238] width 48 height 30
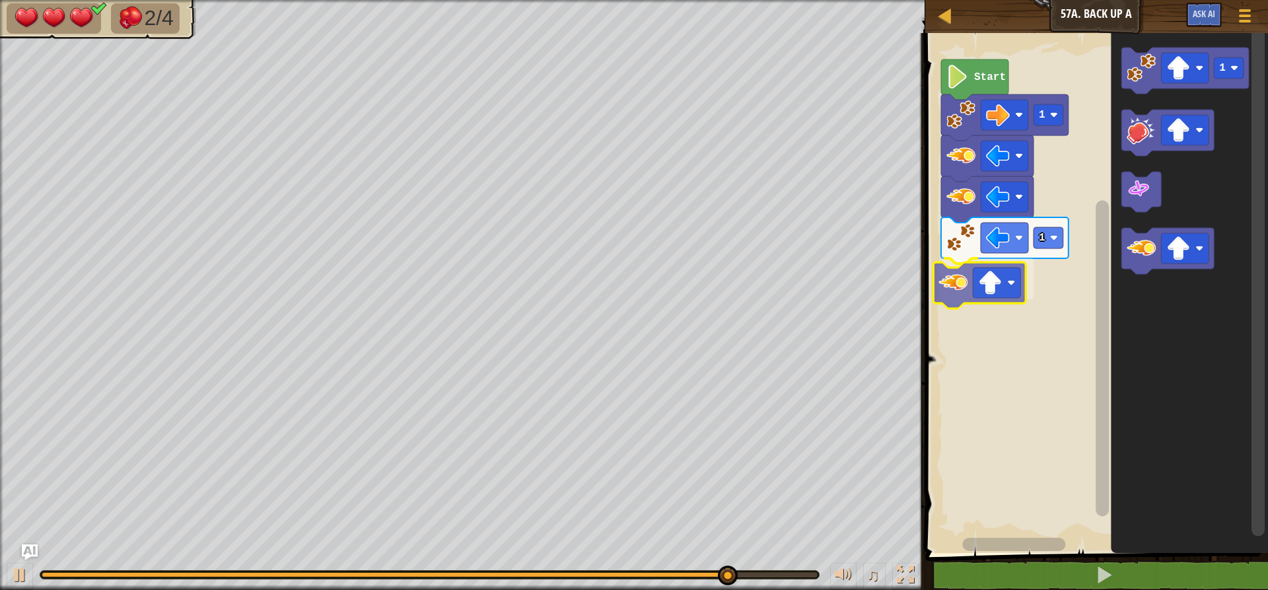
click at [944, 285] on div "Start 1 1 1" at bounding box center [1094, 289] width 347 height 526
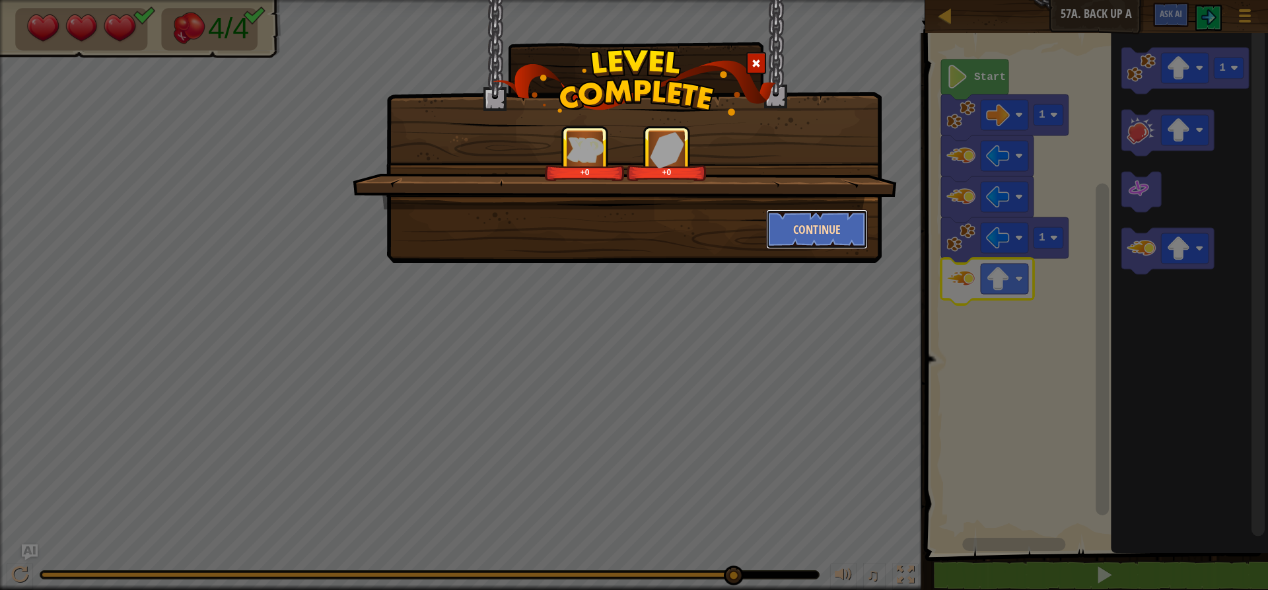
click at [818, 229] on button "Continue" at bounding box center [817, 229] width 102 height 40
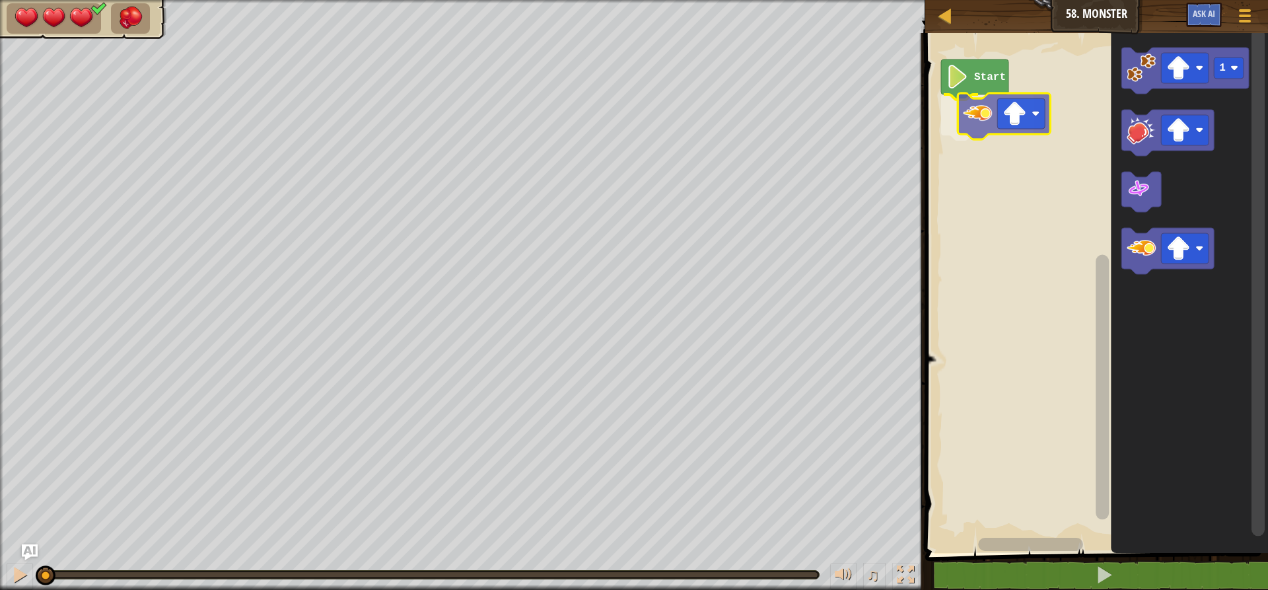
click at [981, 122] on div "Start 1" at bounding box center [1094, 289] width 347 height 526
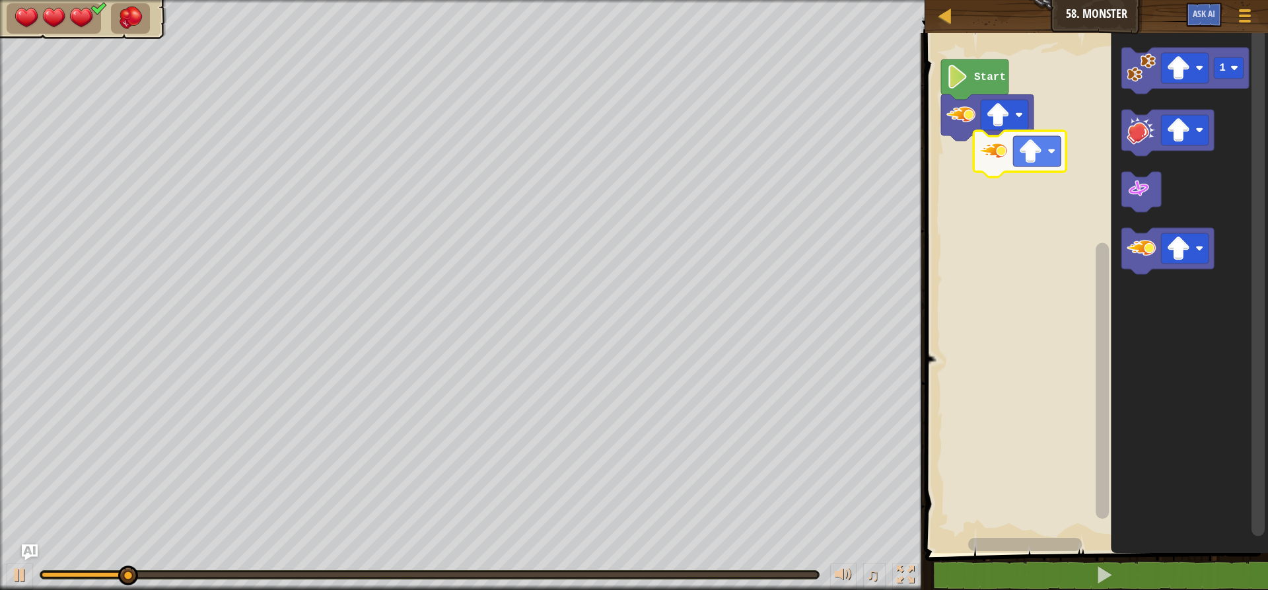
click at [976, 161] on div "Start 1" at bounding box center [1094, 289] width 347 height 526
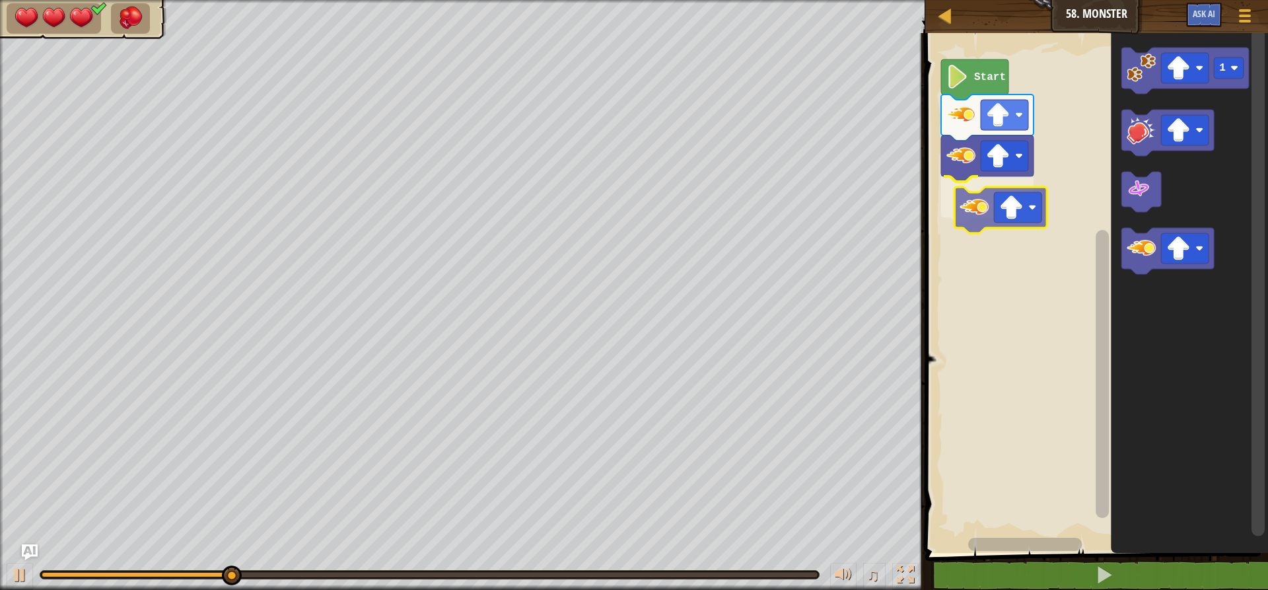
click at [968, 223] on div "Start 1" at bounding box center [1094, 289] width 347 height 526
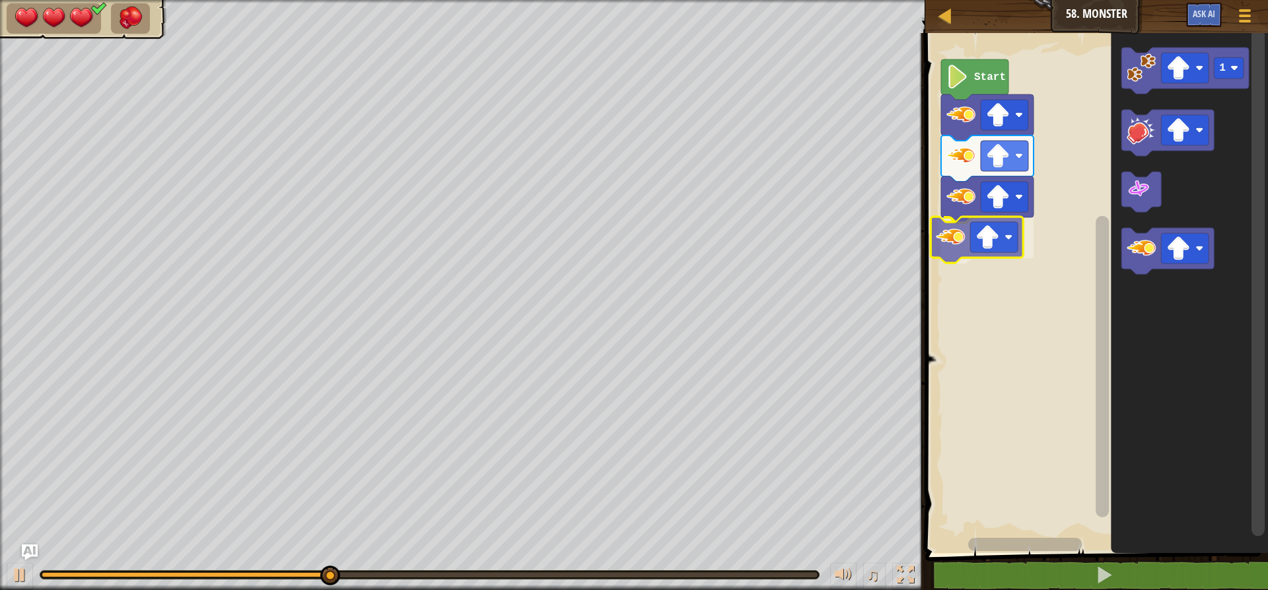
click at [937, 250] on div "Start 1" at bounding box center [1094, 289] width 347 height 526
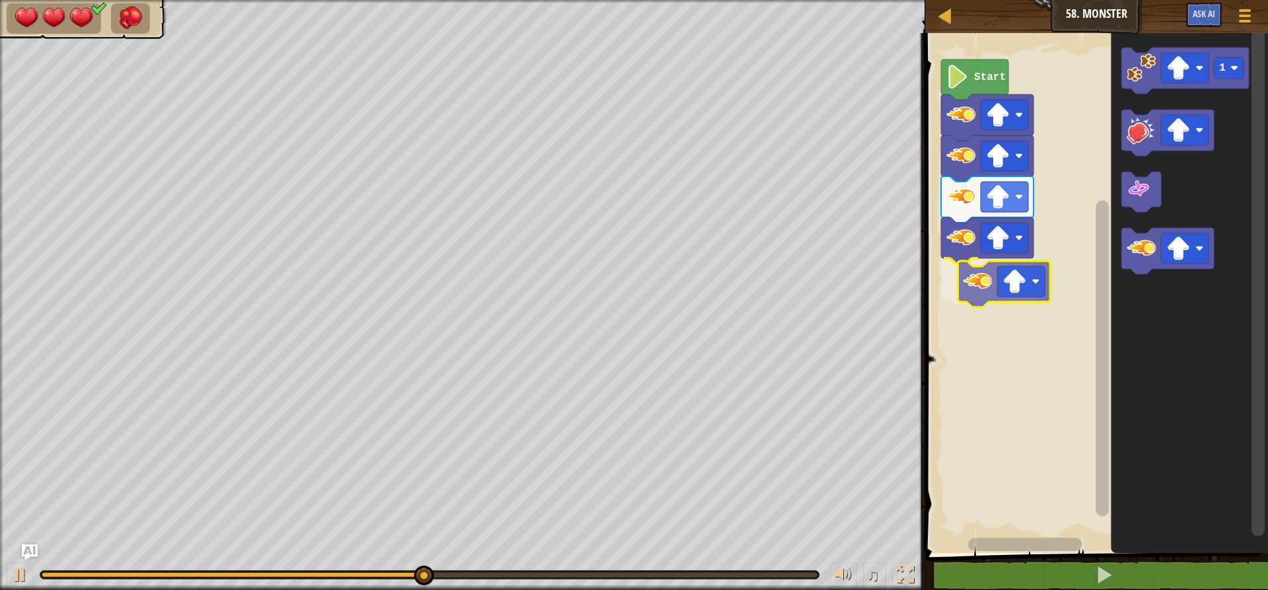
click at [1005, 298] on div "Start 1" at bounding box center [1094, 289] width 347 height 526
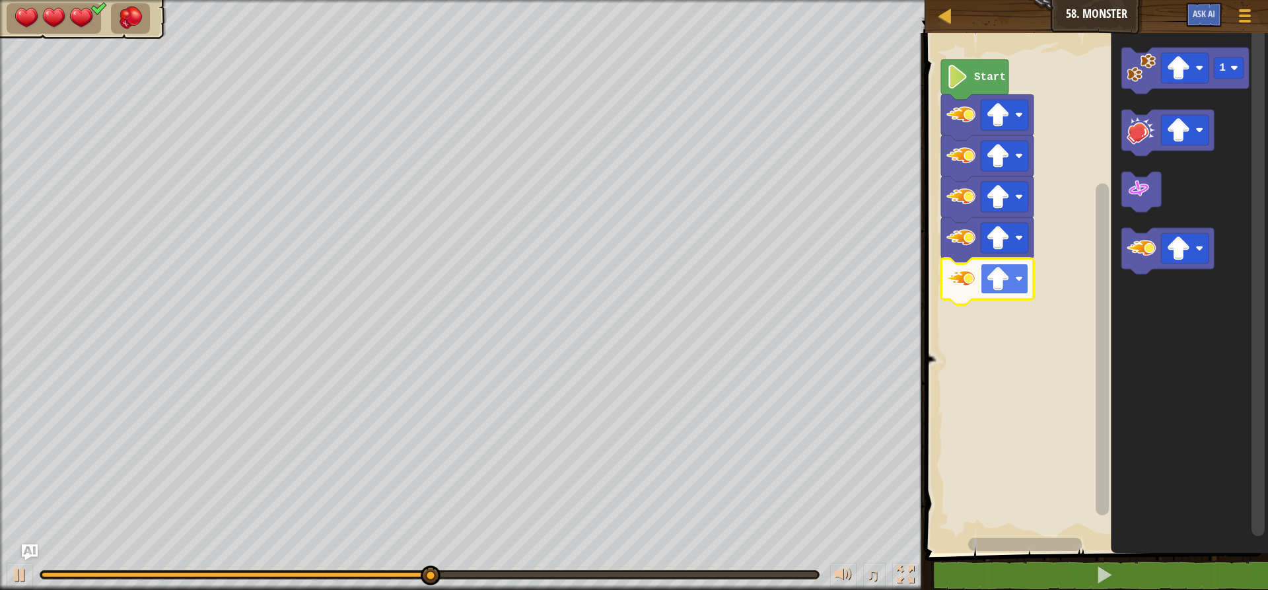
click at [1012, 279] on rect "Blockly Workspace" at bounding box center [1005, 279] width 48 height 30
click at [1001, 268] on image "Blockly Workspace" at bounding box center [998, 279] width 24 height 24
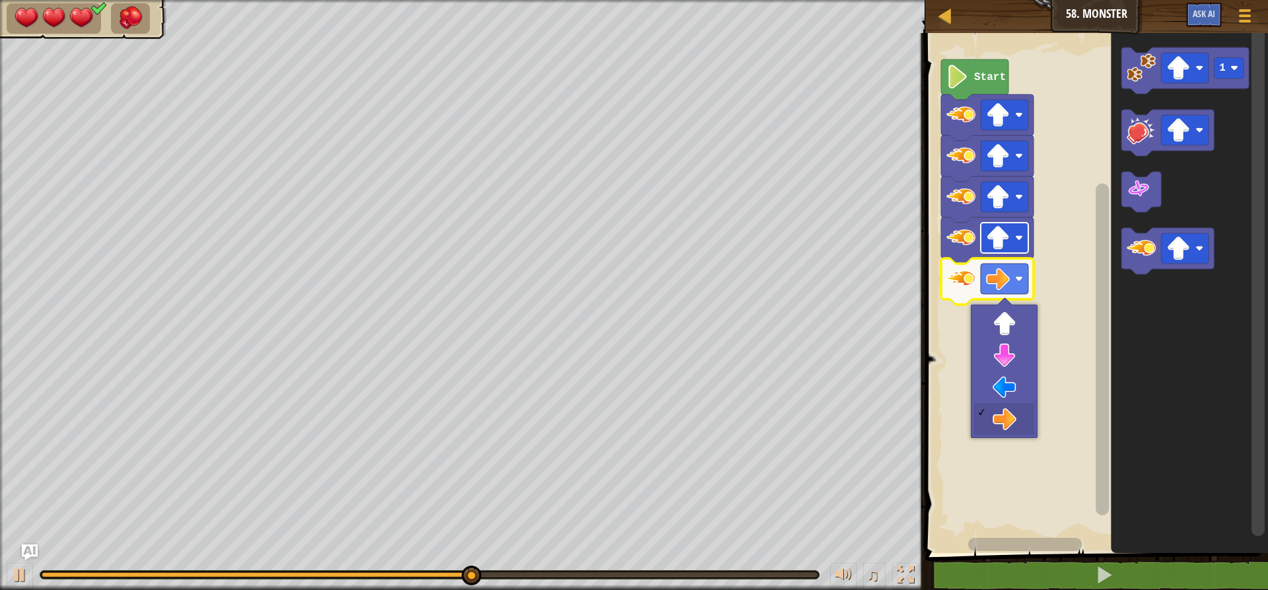
click at [1005, 245] on image "Blockly Workspace" at bounding box center [998, 238] width 24 height 24
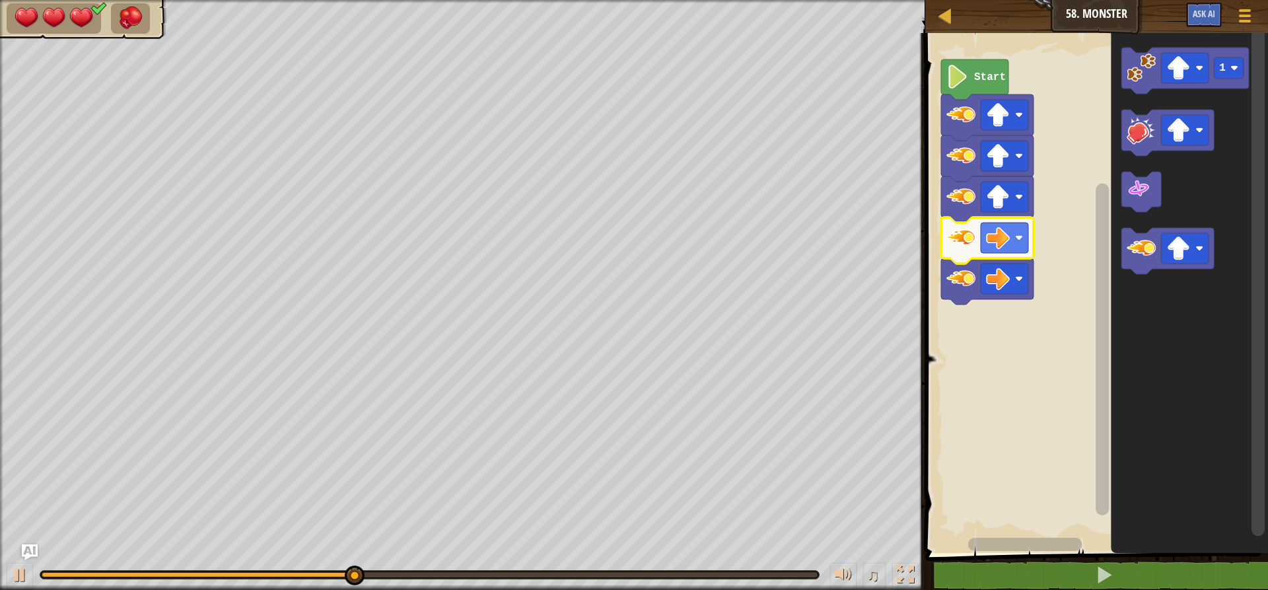
click at [1016, 215] on icon "Blockly Workspace" at bounding box center [987, 199] width 92 height 46
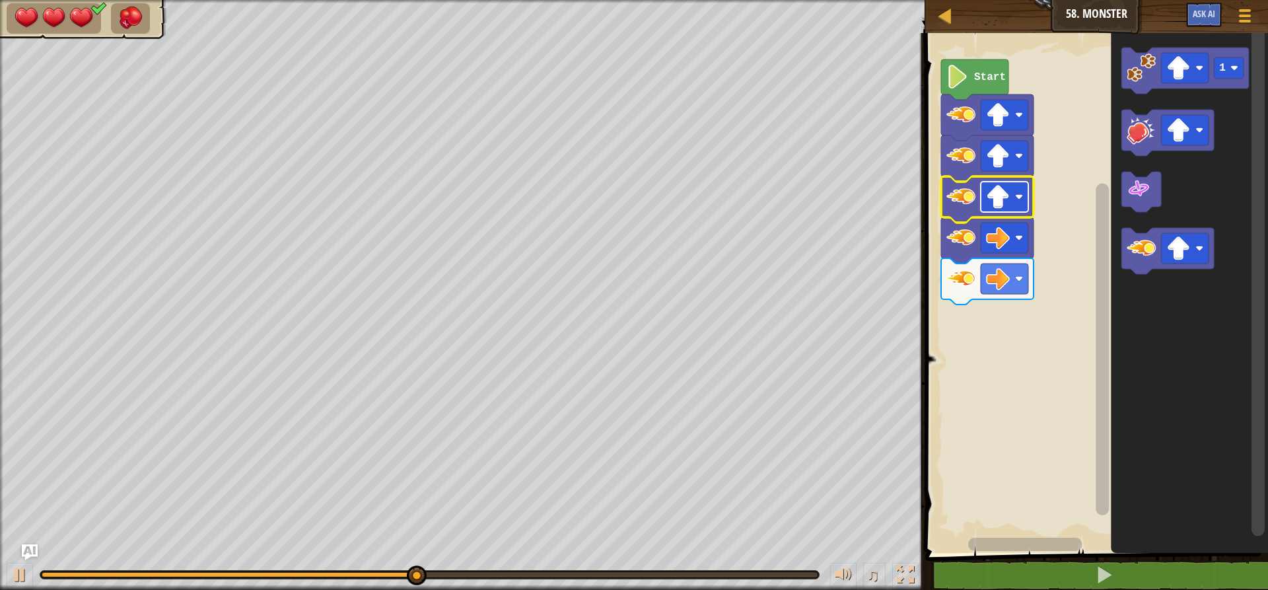
click at [1007, 209] on image "Blockly Workspace" at bounding box center [998, 197] width 24 height 24
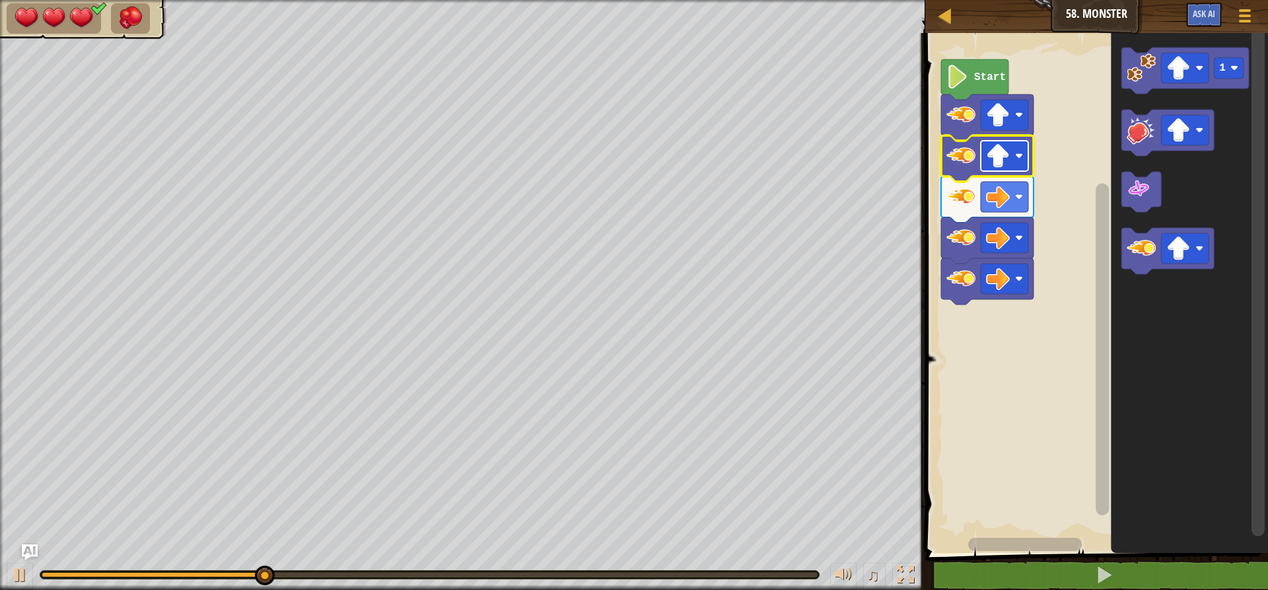
click at [997, 155] on image "Blockly Workspace" at bounding box center [998, 156] width 24 height 24
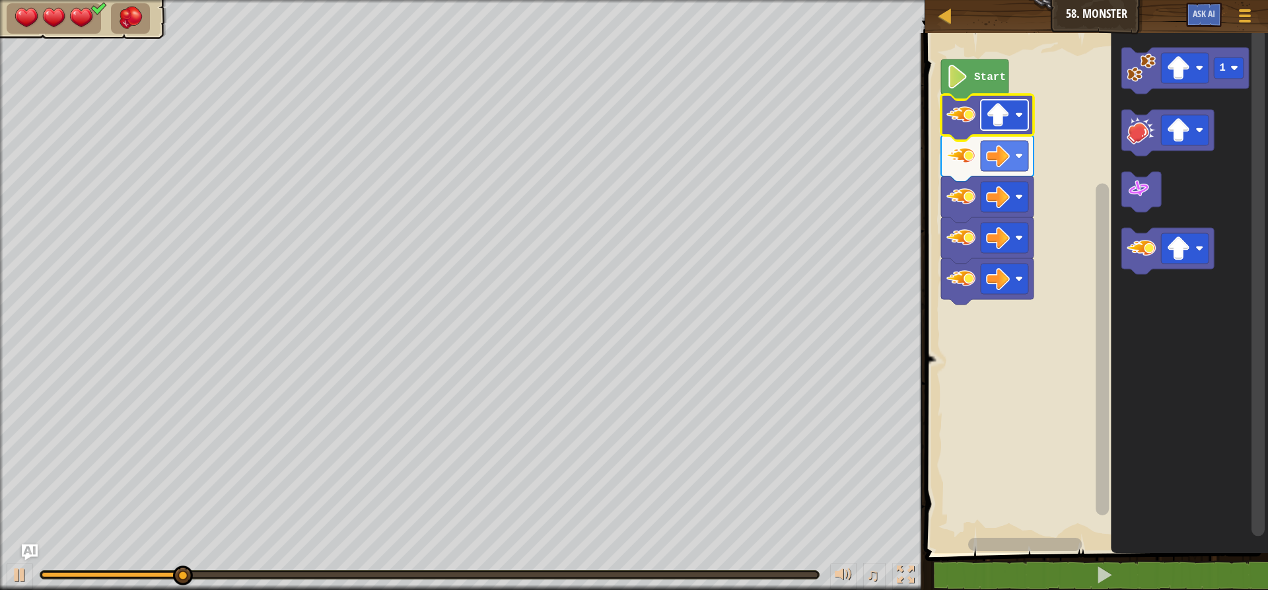
click at [1020, 121] on rect "Blockly Workspace" at bounding box center [1005, 115] width 48 height 30
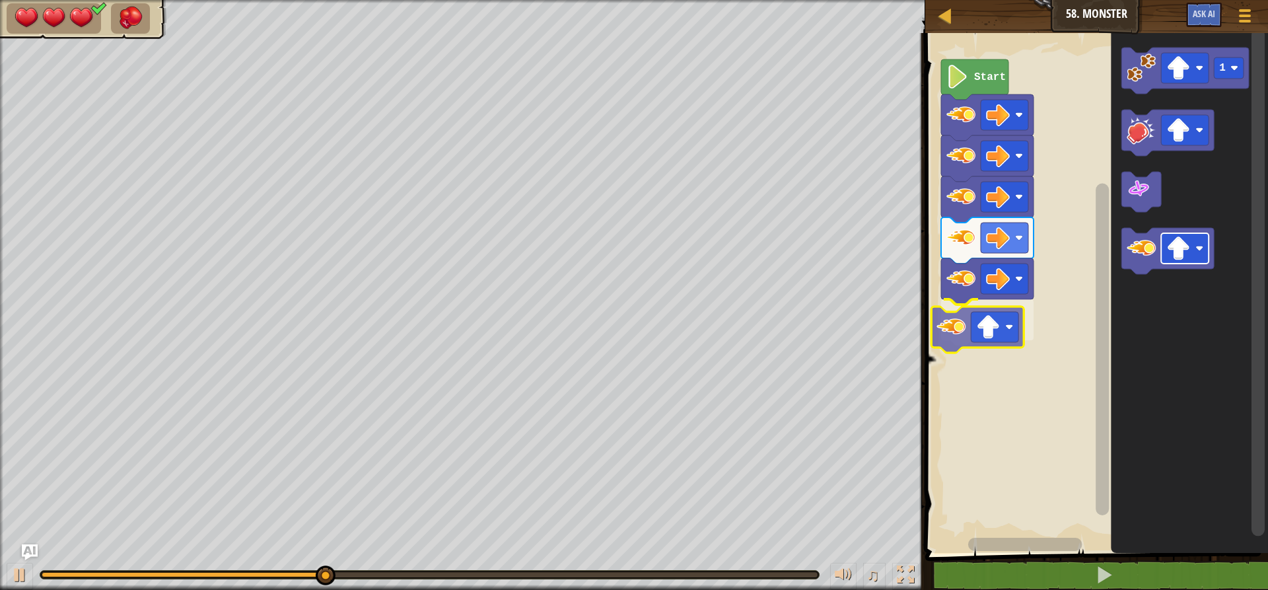
click at [978, 324] on div "Start 1" at bounding box center [1094, 289] width 347 height 526
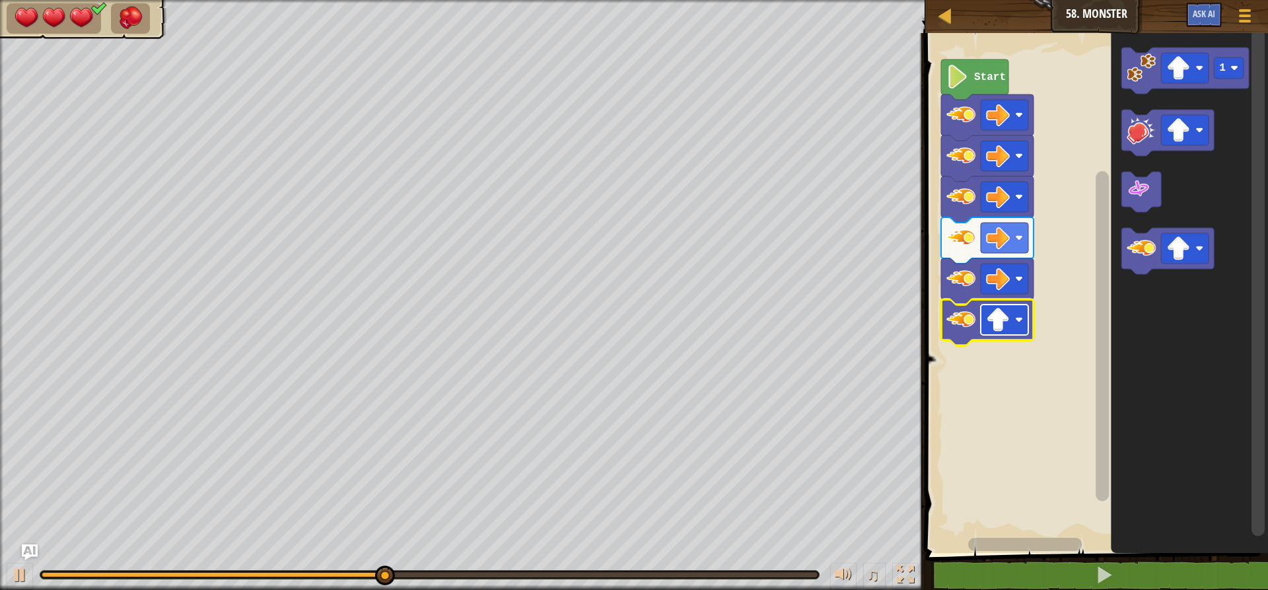
click at [986, 322] on rect "Blockly Workspace" at bounding box center [1005, 320] width 48 height 30
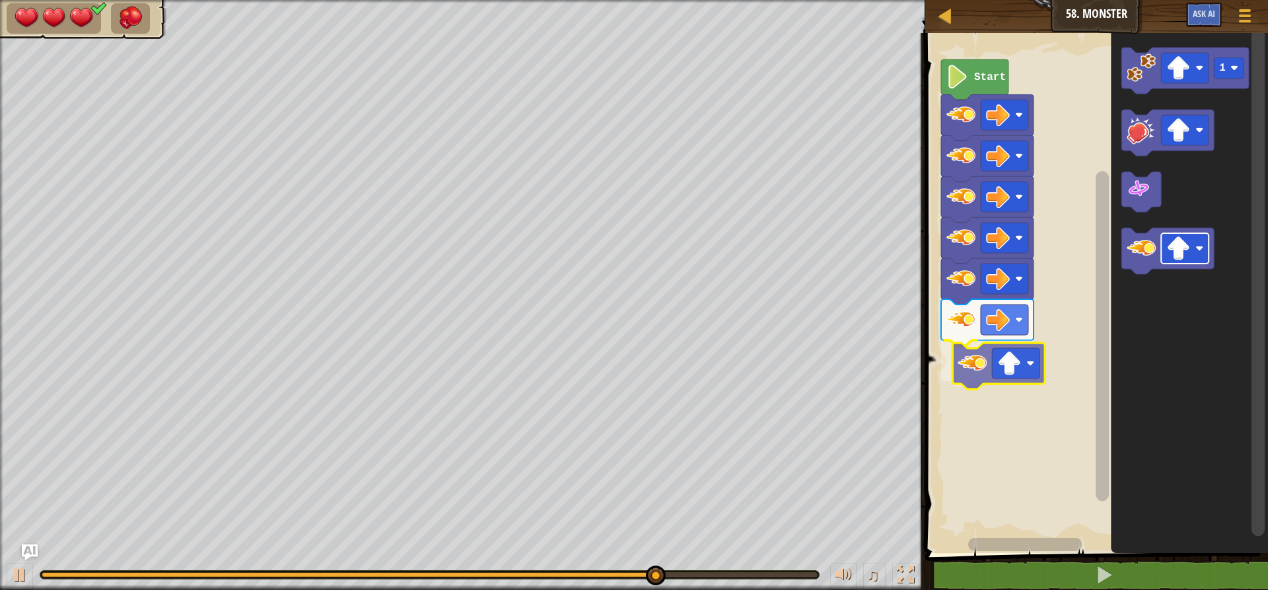
click at [1004, 355] on div "Start 1" at bounding box center [1094, 289] width 347 height 526
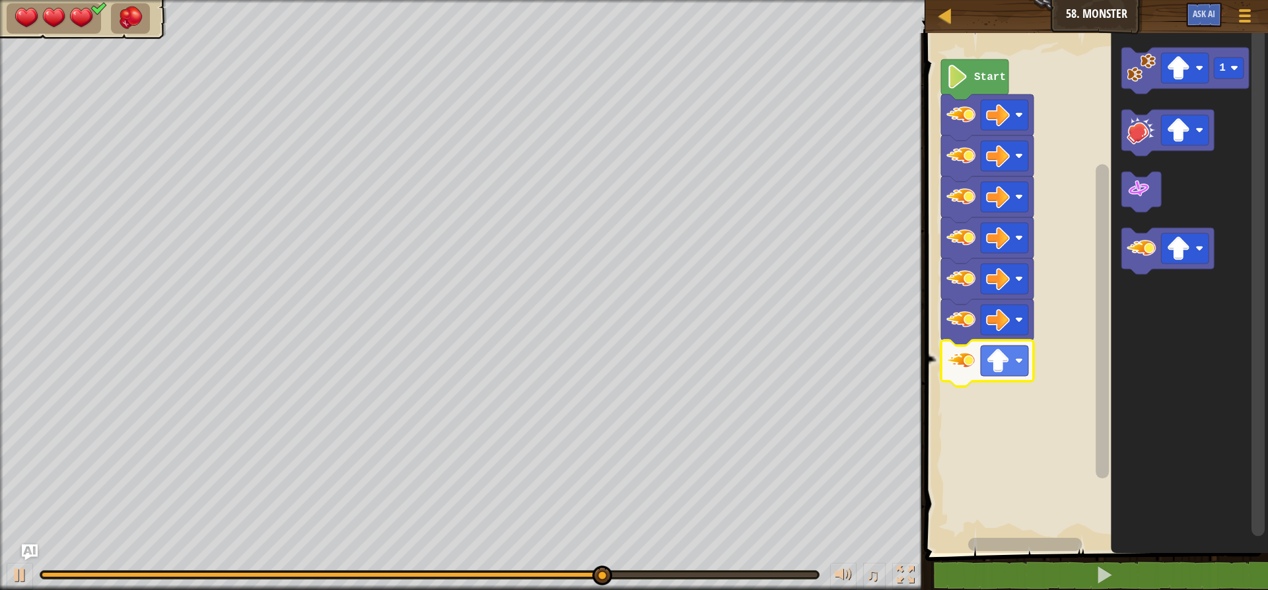
click at [1002, 355] on image "Blockly Workspace" at bounding box center [998, 361] width 24 height 24
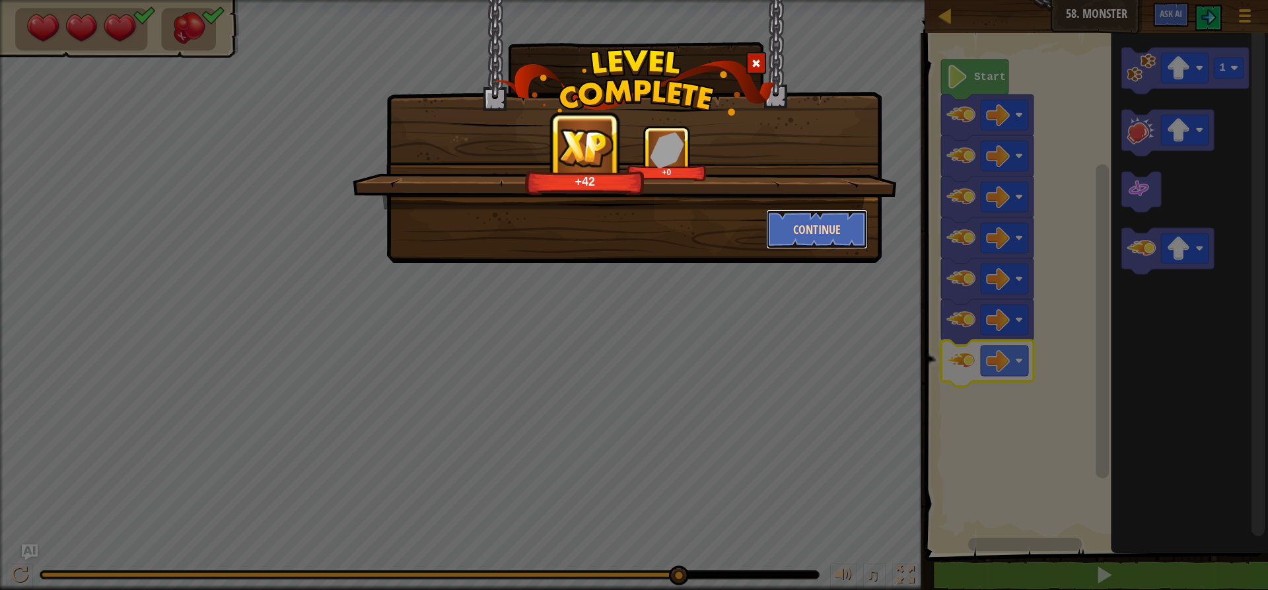
click at [808, 229] on button "Continue" at bounding box center [817, 229] width 102 height 40
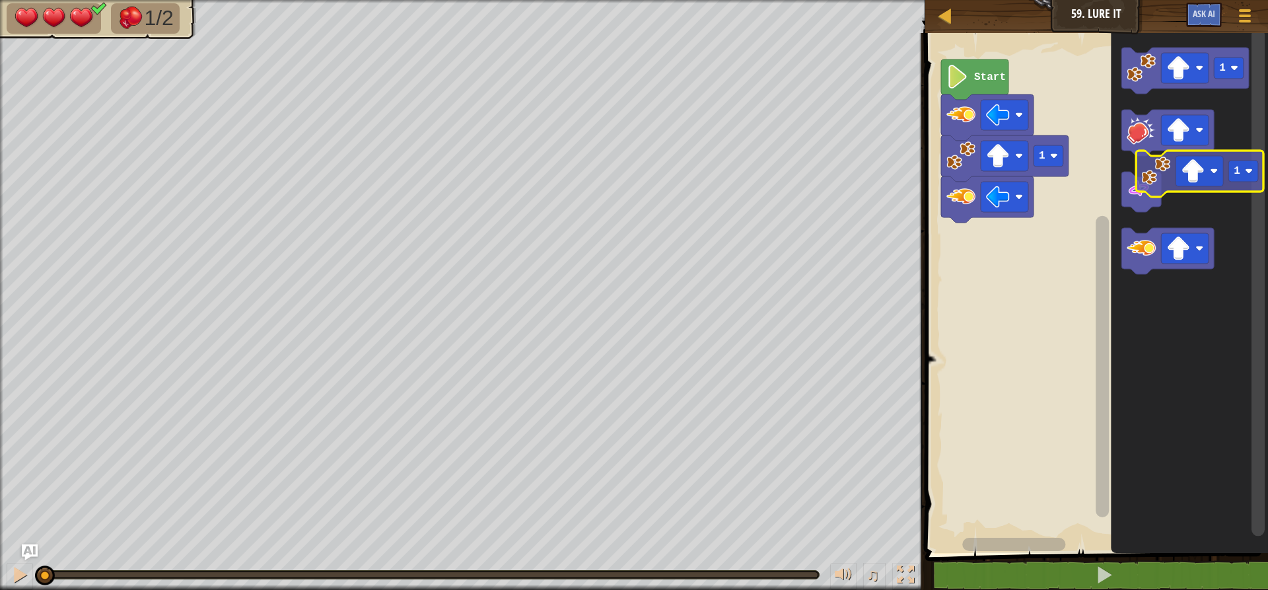
click at [1178, 153] on g "1" at bounding box center [1185, 161] width 127 height 227
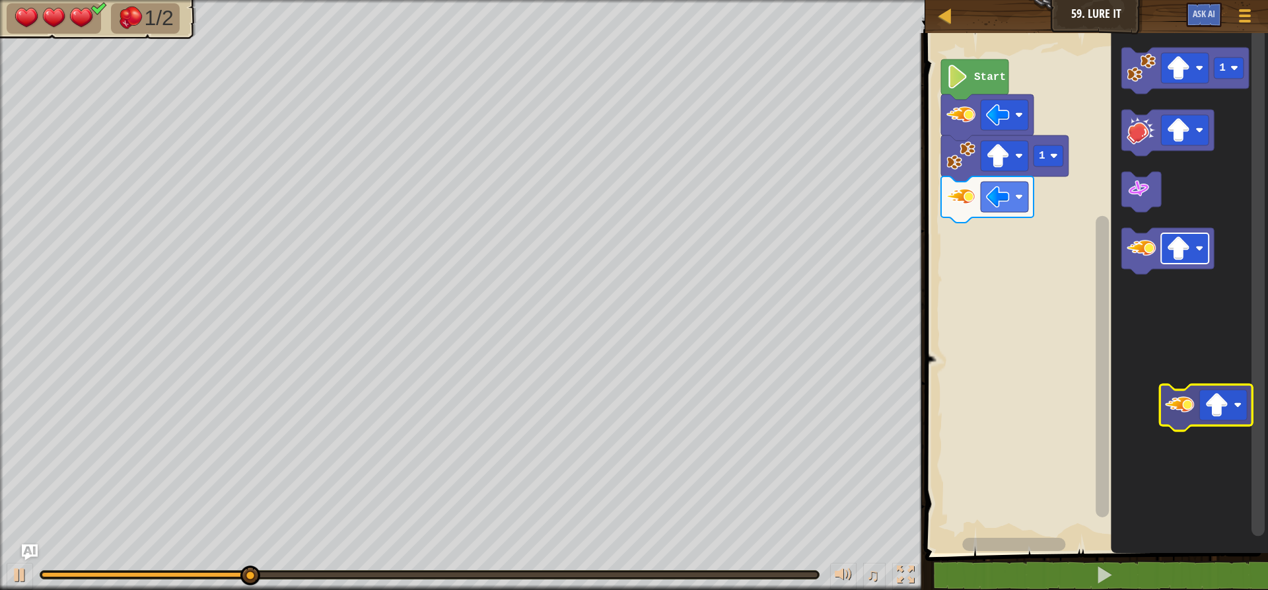
click at [1207, 406] on icon "1" at bounding box center [1189, 289] width 157 height 526
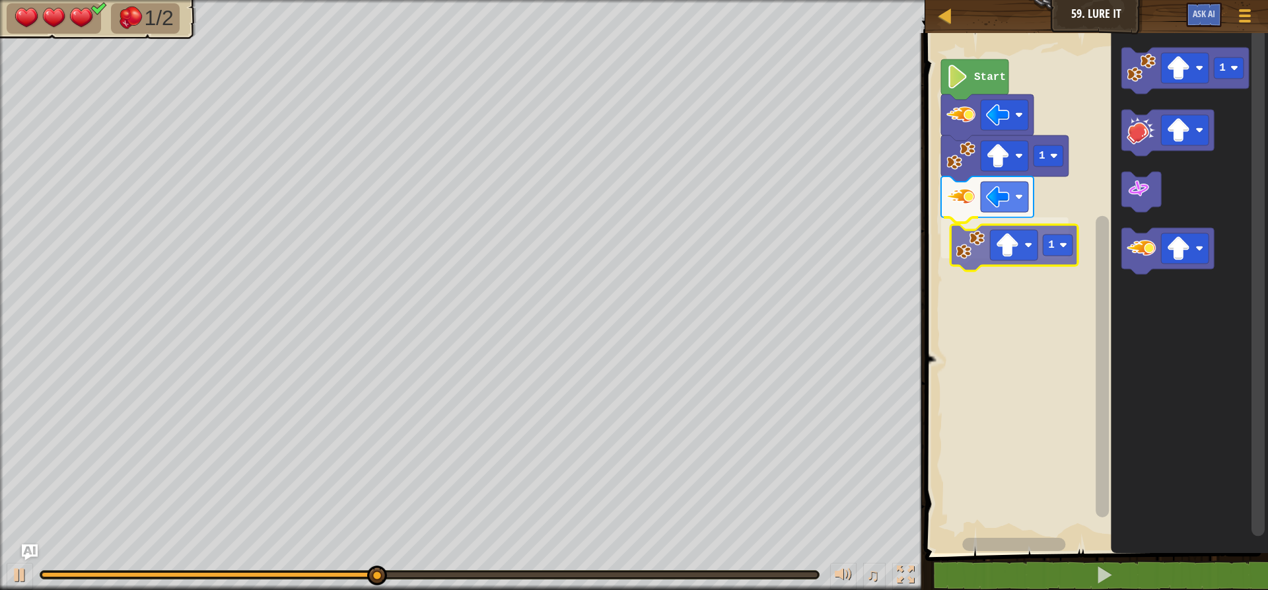
click at [991, 261] on div "1 1 Start 1 1" at bounding box center [1094, 289] width 347 height 526
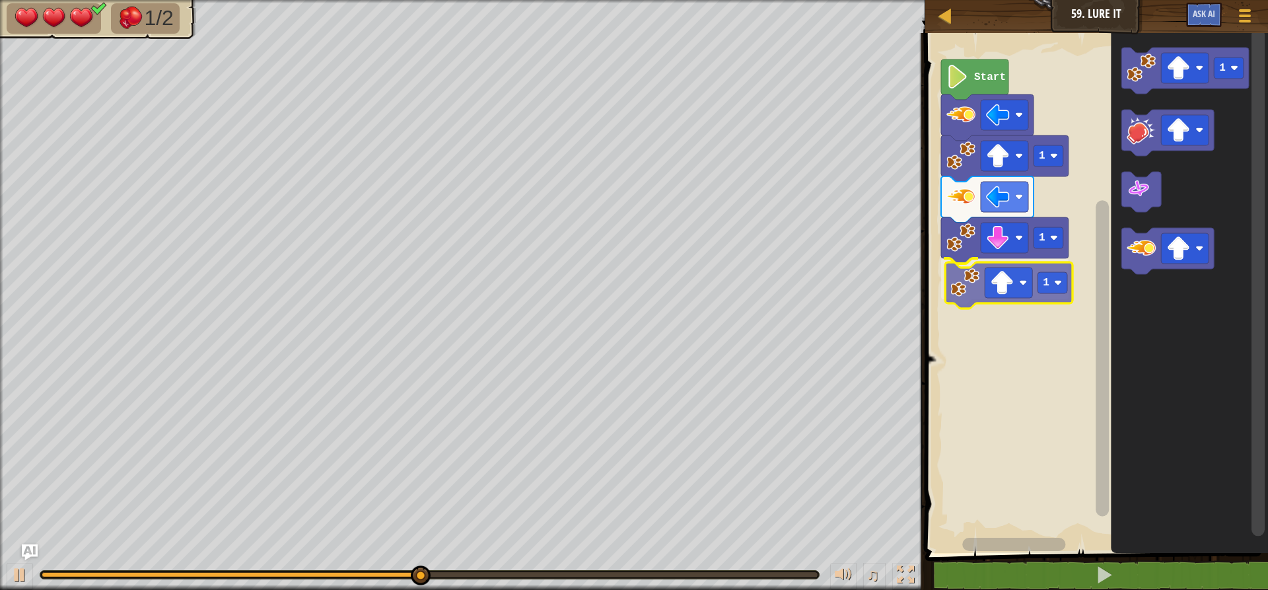
click at [981, 302] on div "Start 1 1 1 1 1" at bounding box center [1094, 289] width 347 height 526
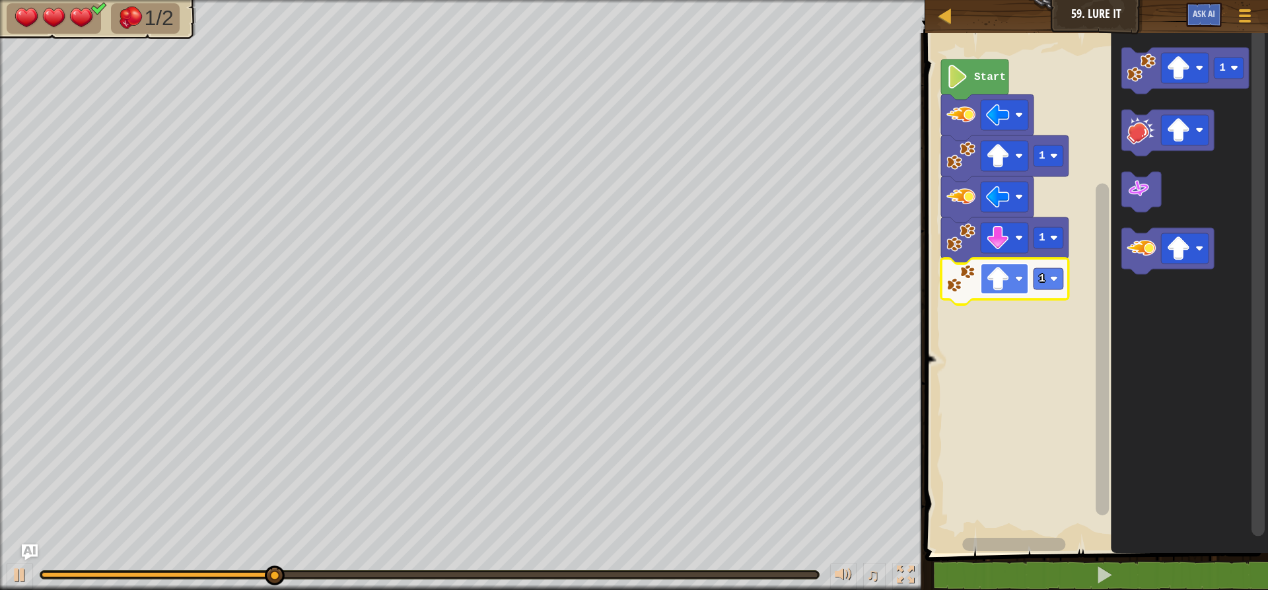
click at [993, 285] on image "Blockly Workspace" at bounding box center [998, 279] width 24 height 24
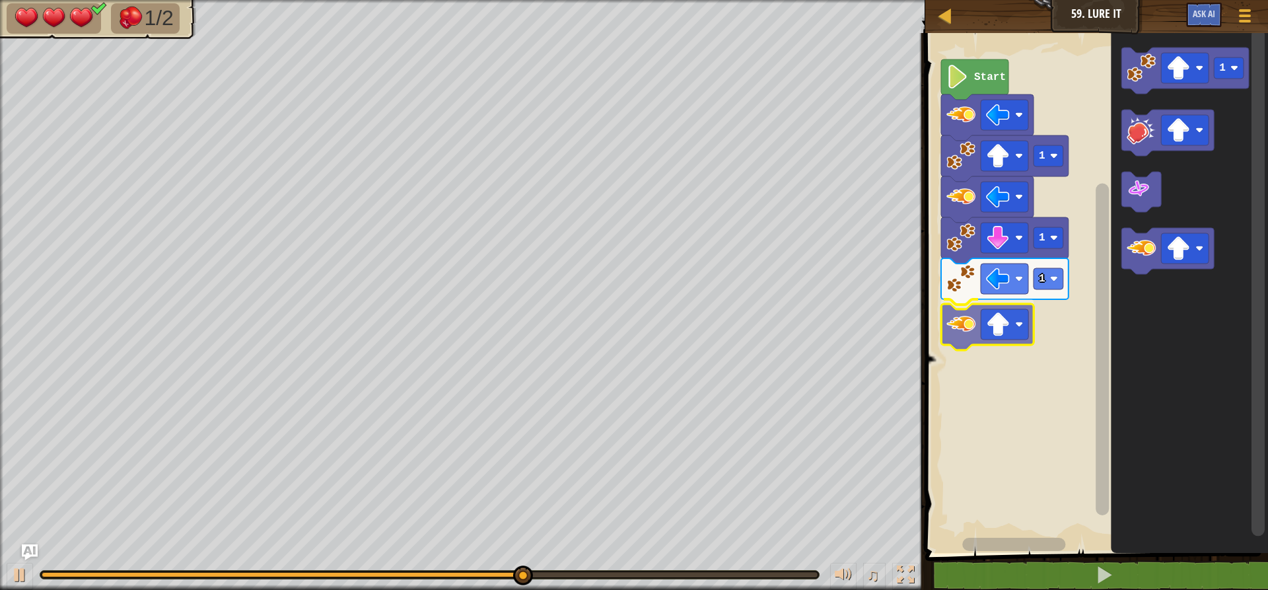
click at [947, 328] on div "Start 1 1 1 1" at bounding box center [1094, 289] width 347 height 526
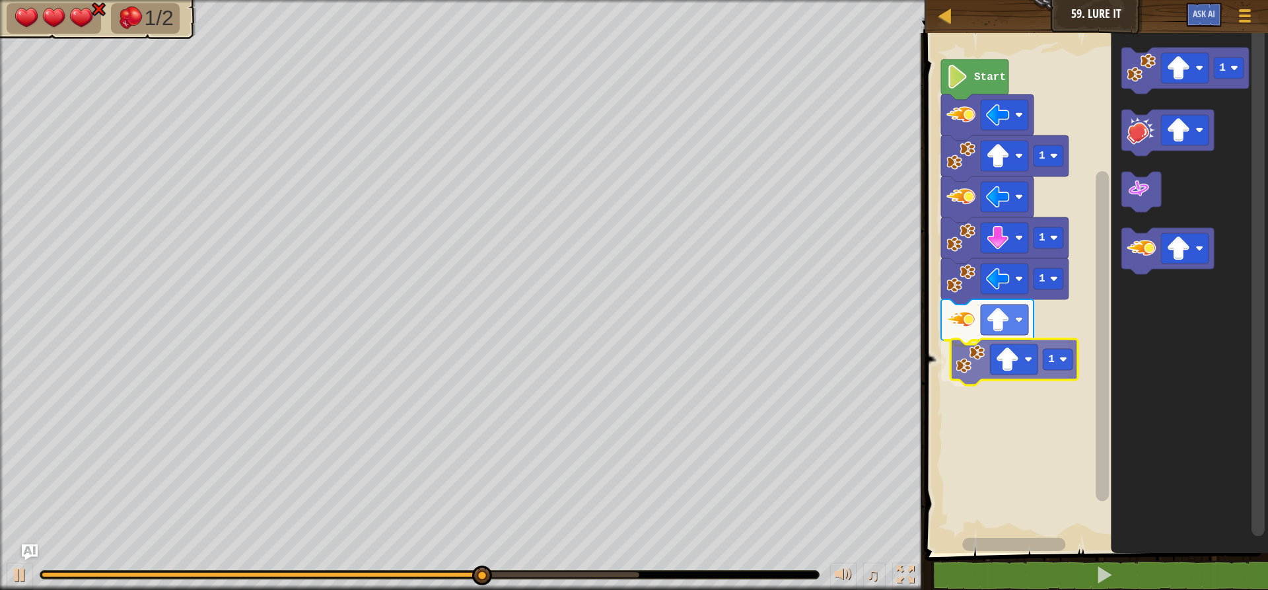
click at [1003, 384] on div "Start 1 1 1 1 1 1" at bounding box center [1094, 289] width 347 height 526
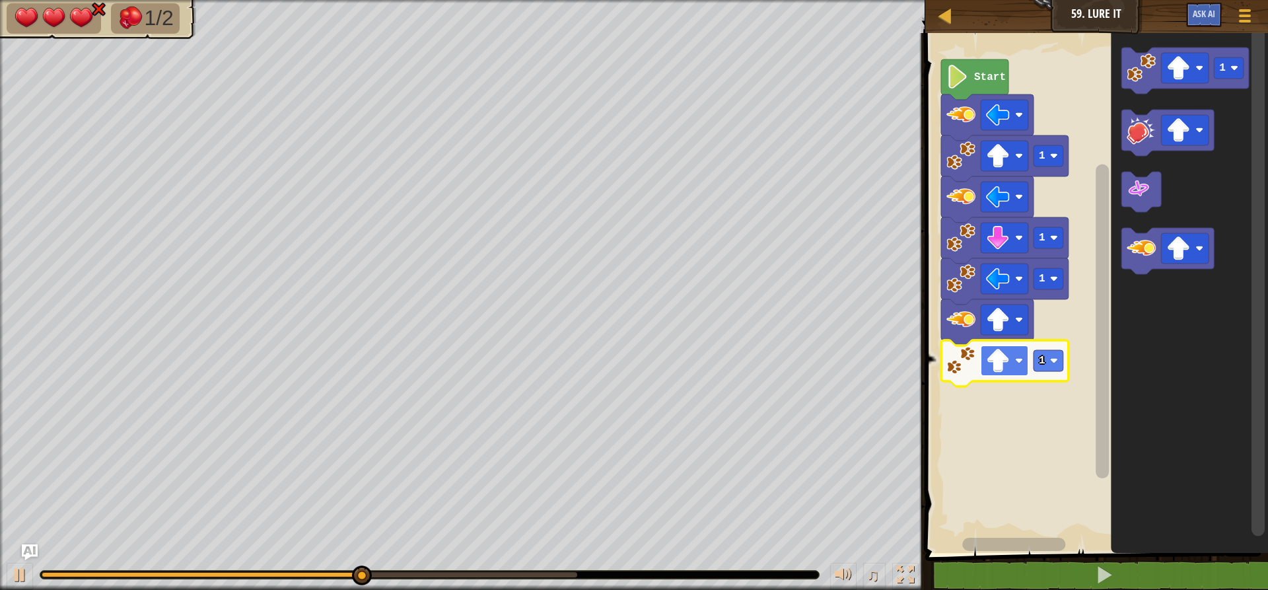
click at [1006, 372] on image "Blockly Workspace" at bounding box center [998, 361] width 24 height 24
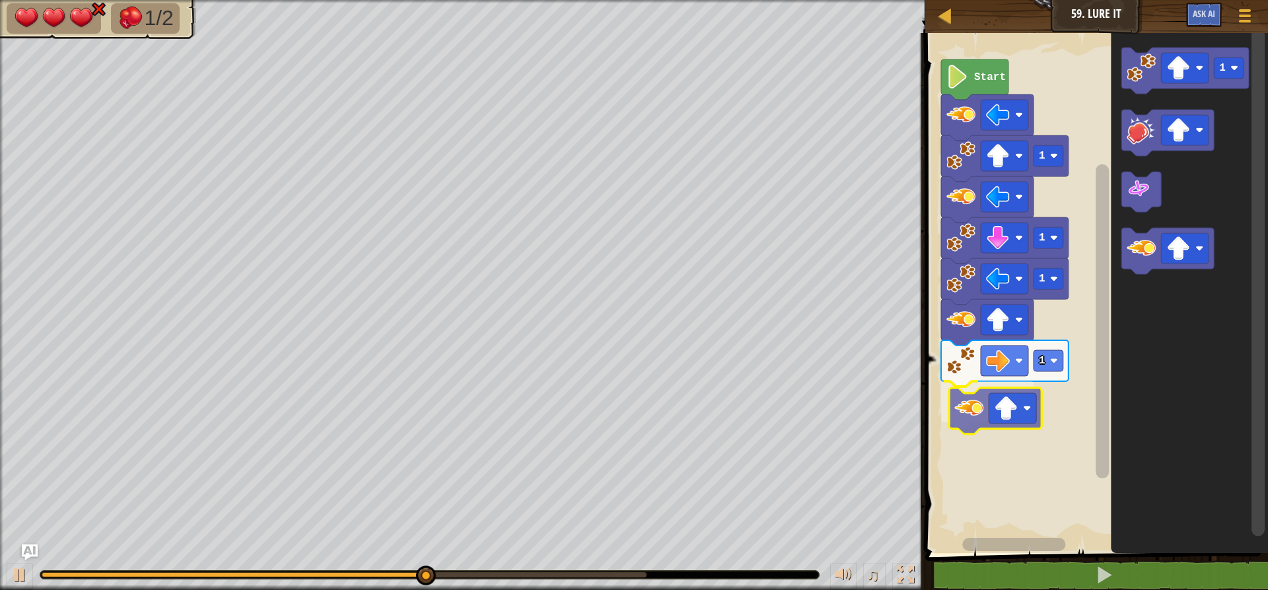
click at [986, 404] on div "Start 1 1 1 1 1" at bounding box center [1094, 289] width 347 height 526
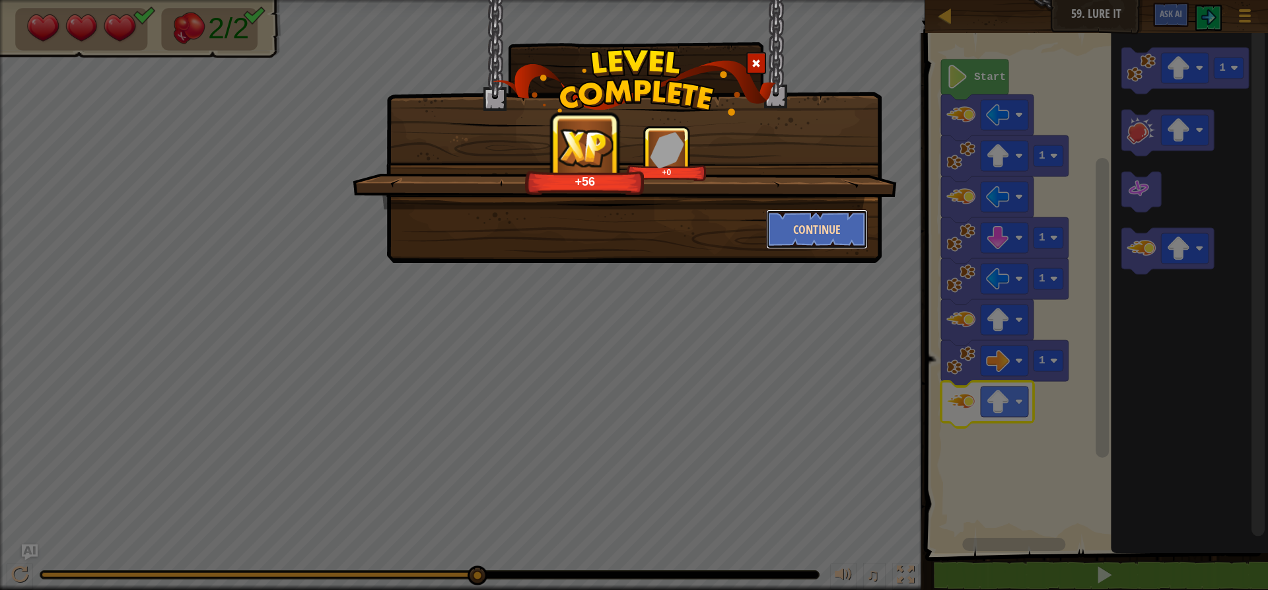
click at [817, 229] on button "Continue" at bounding box center [817, 229] width 102 height 40
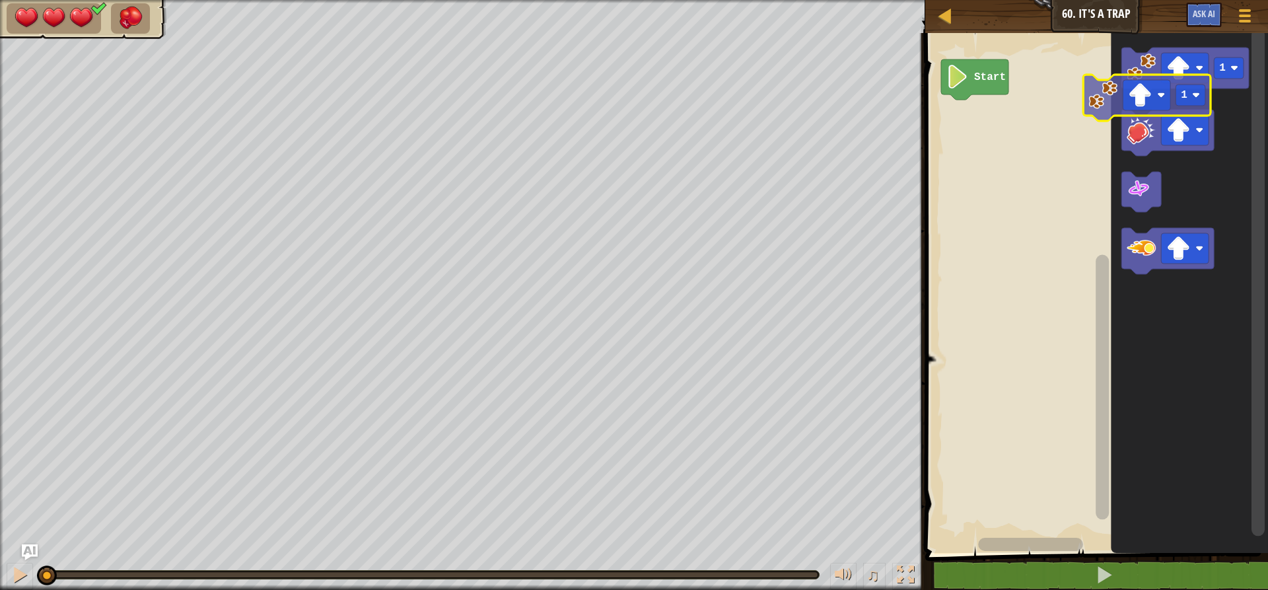
click at [981, 151] on div "Start 1 1" at bounding box center [1094, 289] width 347 height 526
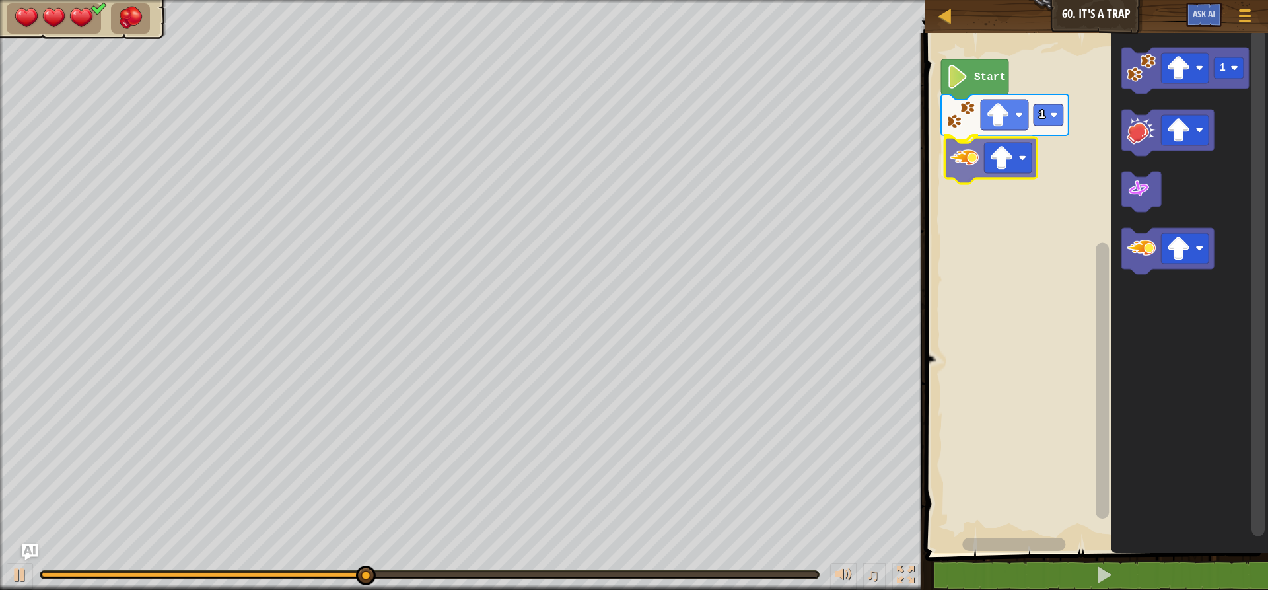
click at [975, 165] on div "1 Start 1" at bounding box center [1094, 289] width 347 height 526
click at [1017, 118] on image "Blockly Workspace" at bounding box center [1019, 115] width 8 height 8
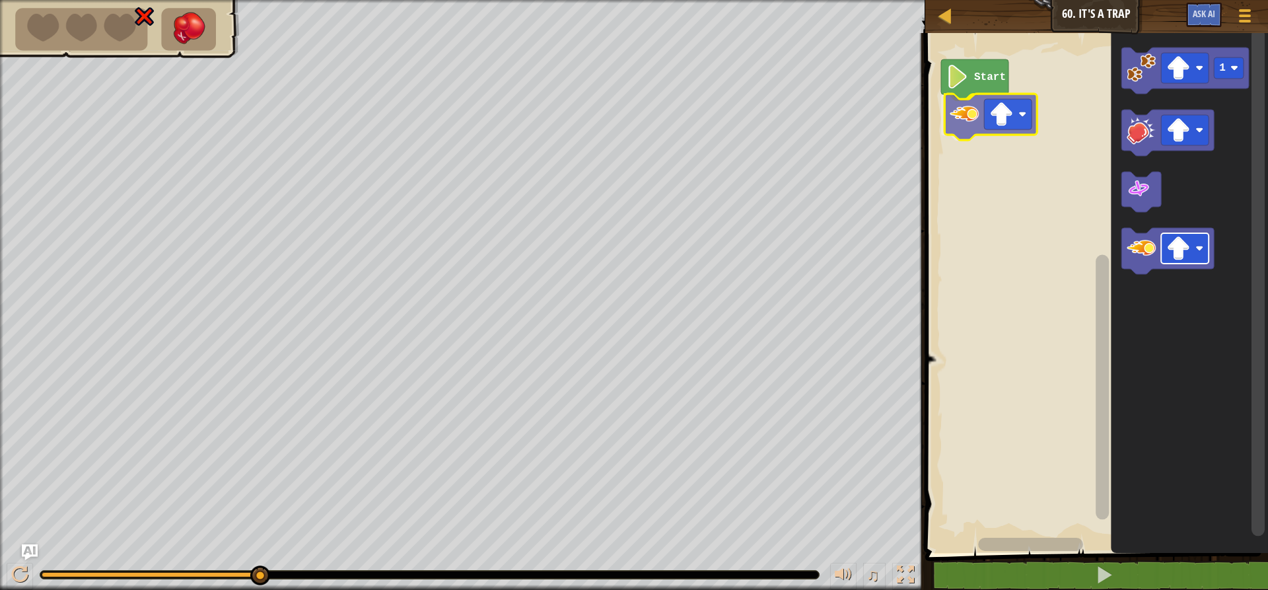
click at [990, 120] on div "Start 1" at bounding box center [1094, 289] width 347 height 526
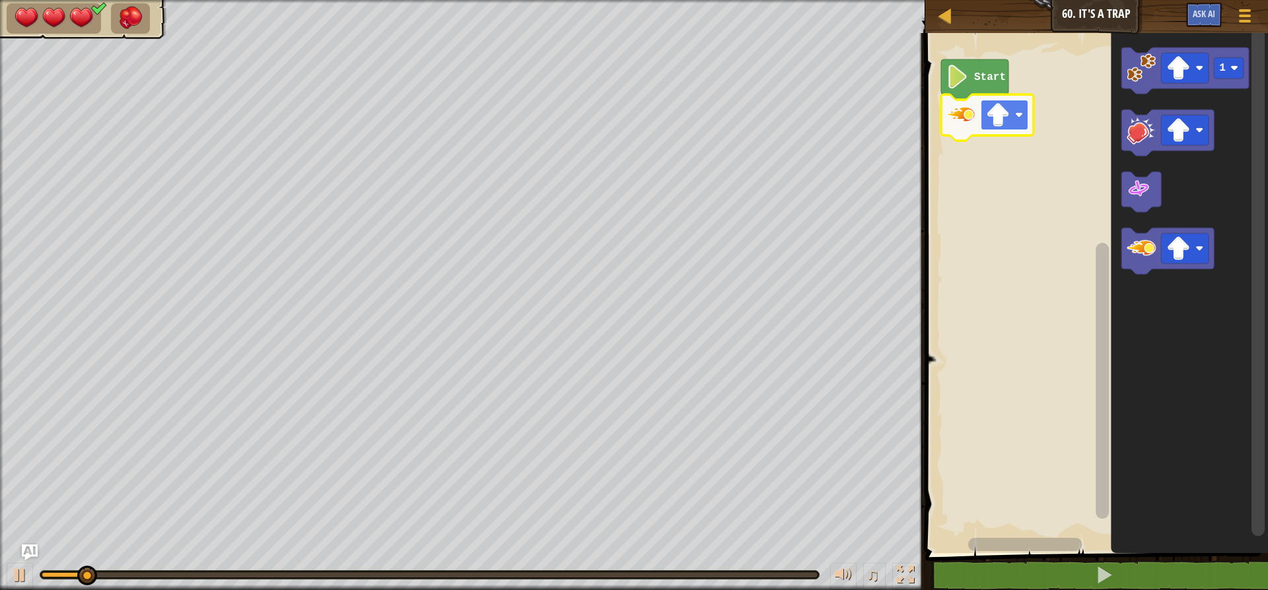
click at [992, 119] on image "Blockly Workspace" at bounding box center [998, 115] width 24 height 24
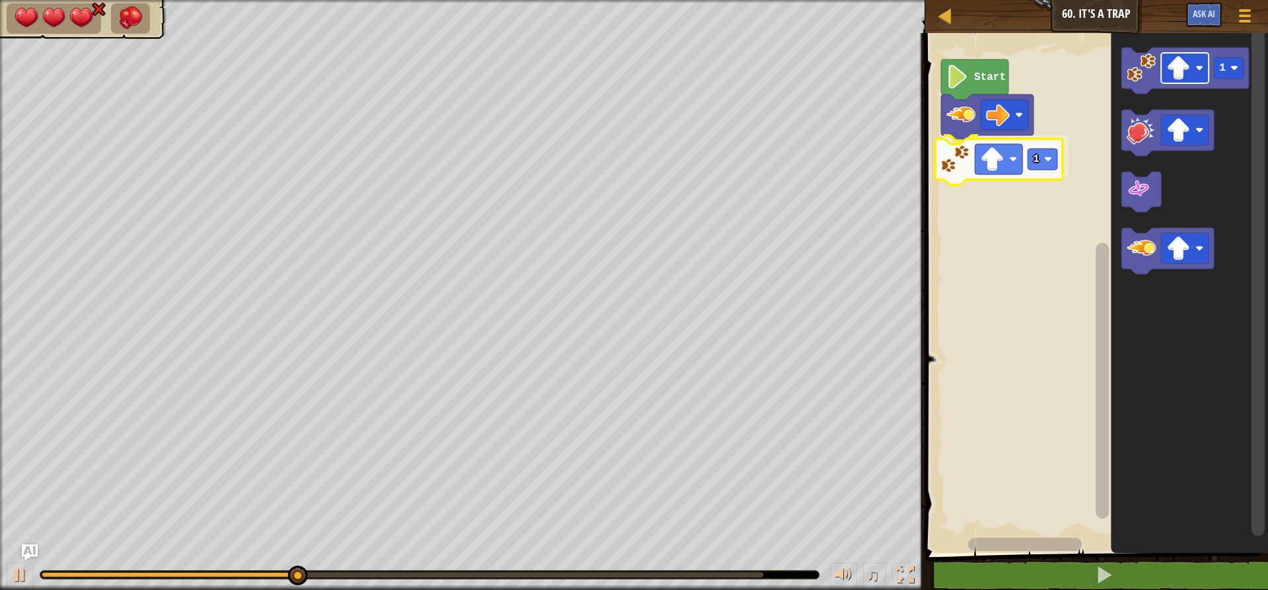
click at [1003, 174] on div "Start 1 1 1" at bounding box center [1094, 289] width 347 height 526
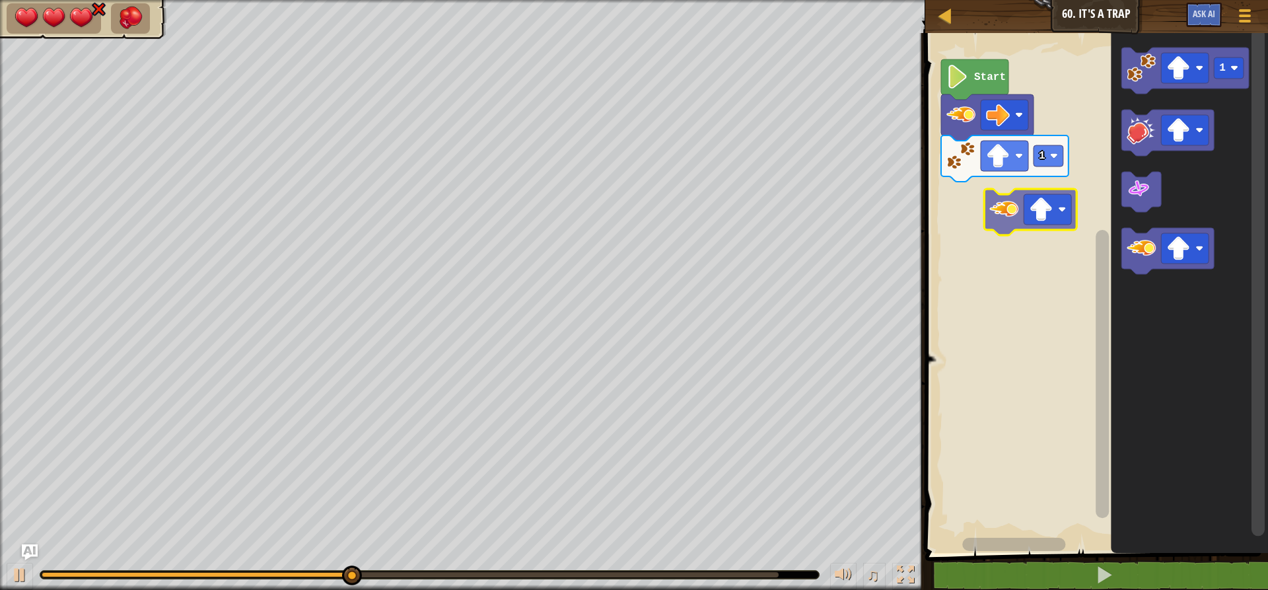
click at [960, 195] on div "Start 1 1" at bounding box center [1094, 289] width 347 height 526
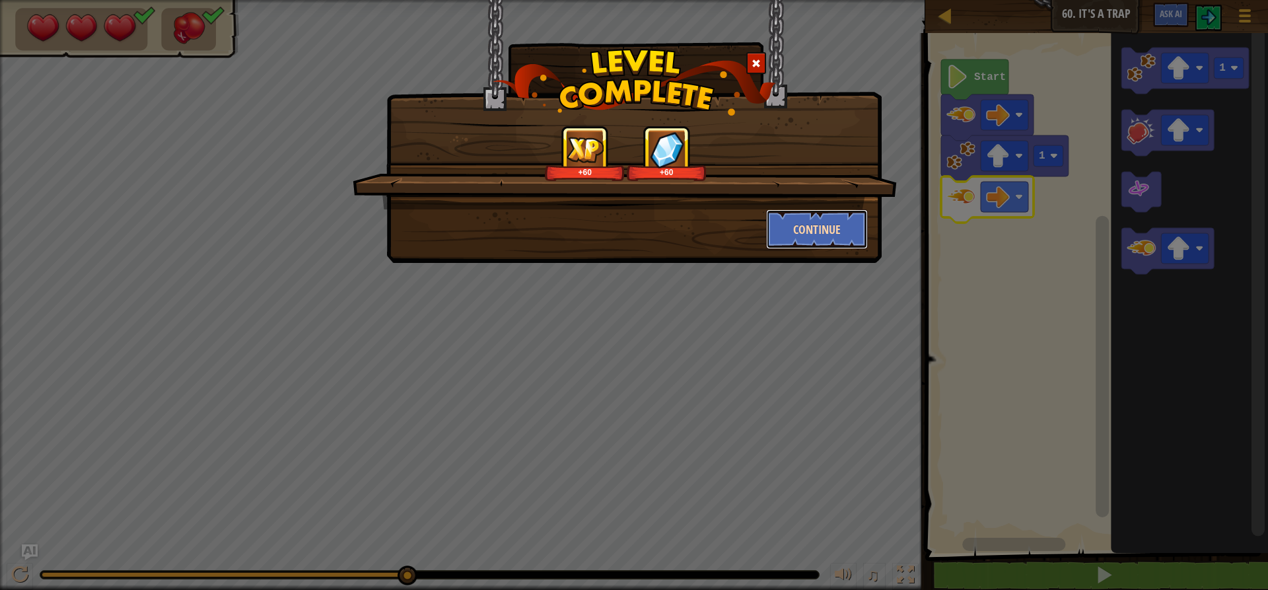
click at [806, 223] on button "Continue" at bounding box center [817, 229] width 102 height 40
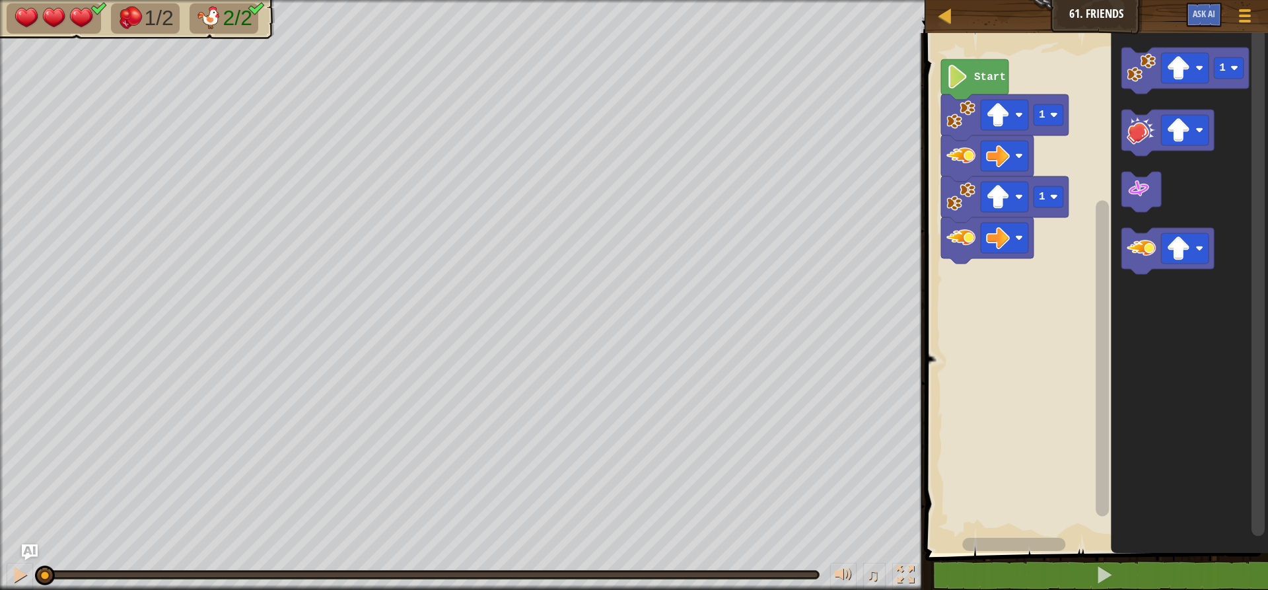
click at [1076, 262] on div "1 1 Start 1" at bounding box center [1094, 289] width 347 height 526
click at [959, 292] on div "1 1 Start 1" at bounding box center [1094, 289] width 347 height 526
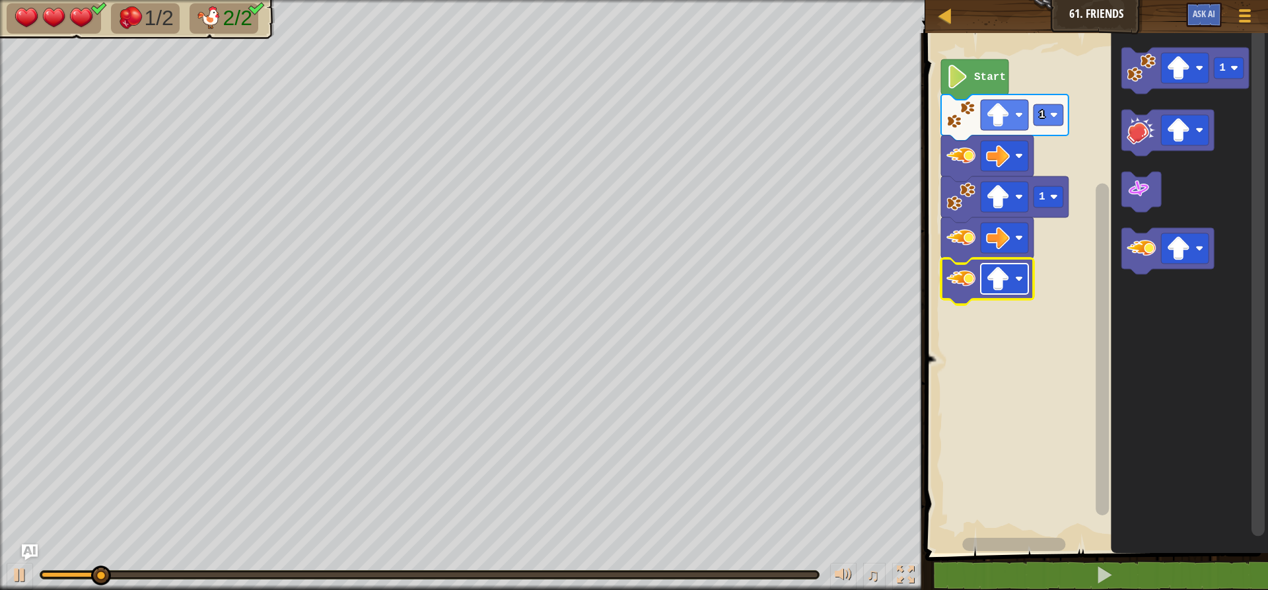
click at [992, 264] on rect "Blockly Workspace" at bounding box center [1005, 279] width 48 height 30
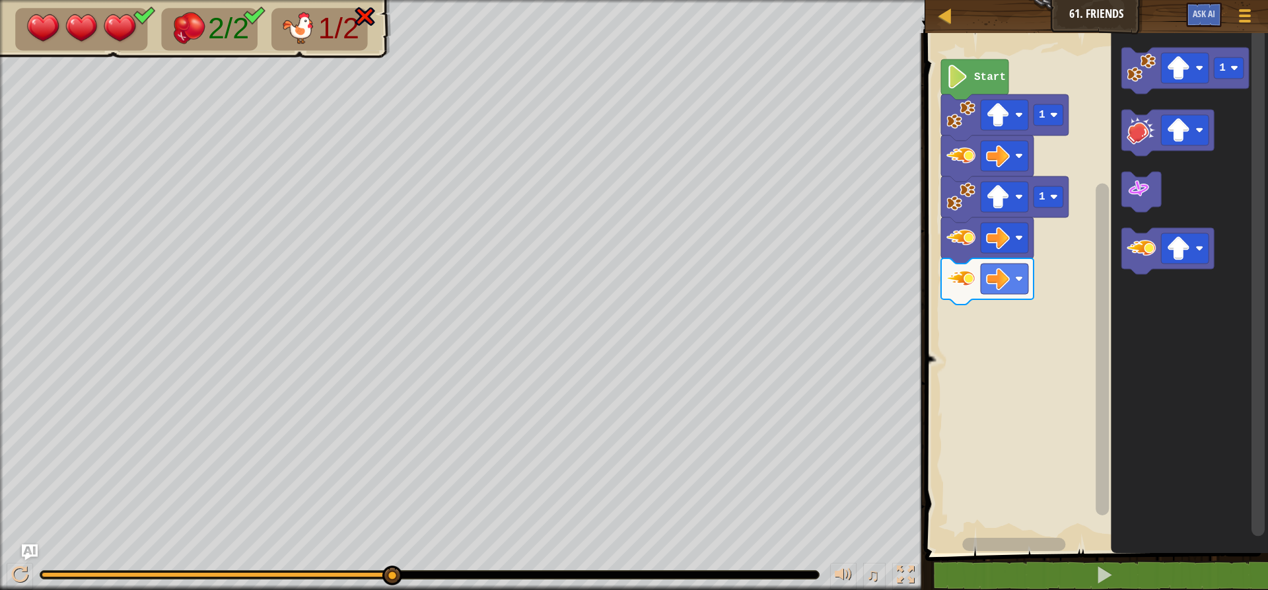
click at [1108, 251] on div "Start 1 1 1" at bounding box center [1094, 289] width 347 height 526
click at [954, 353] on div "Start 1 1 1 1 1" at bounding box center [1094, 289] width 347 height 526
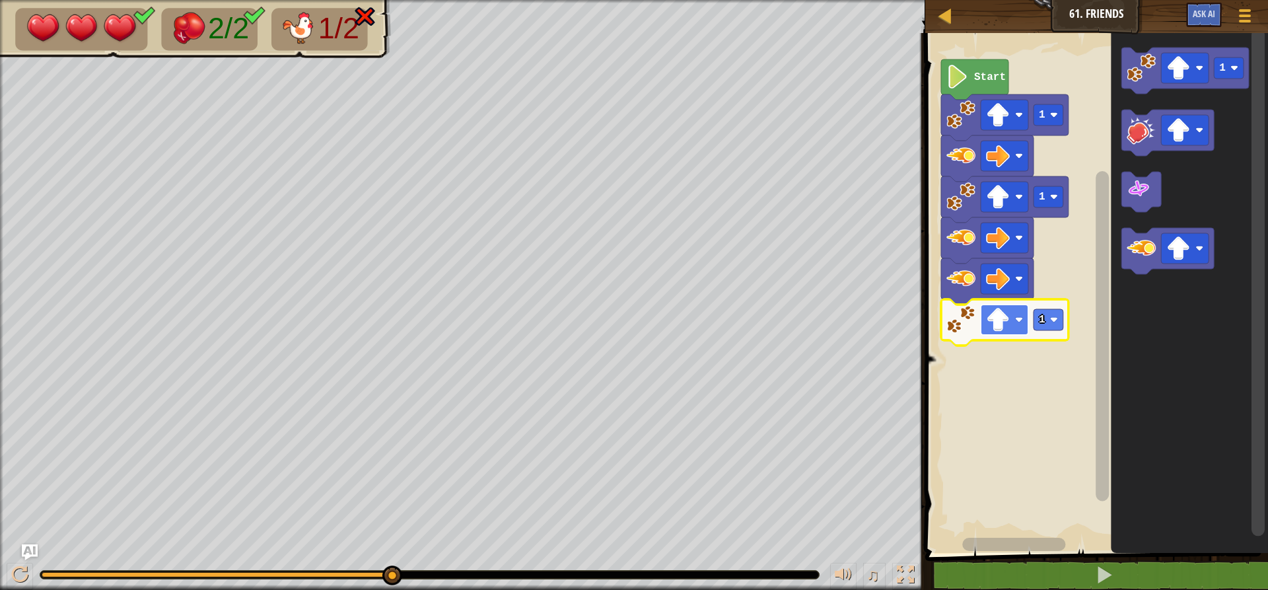
click at [993, 324] on image "Blockly Workspace" at bounding box center [998, 320] width 24 height 24
click at [1054, 318] on image "Blockly Workspace" at bounding box center [1054, 320] width 8 height 8
click at [1054, 325] on rect "Blockly Workspace" at bounding box center [1049, 319] width 30 height 21
click at [1040, 334] on icon "Blockly Workspace" at bounding box center [1004, 322] width 127 height 46
click at [1040, 333] on icon "Blockly Workspace" at bounding box center [1004, 322] width 127 height 46
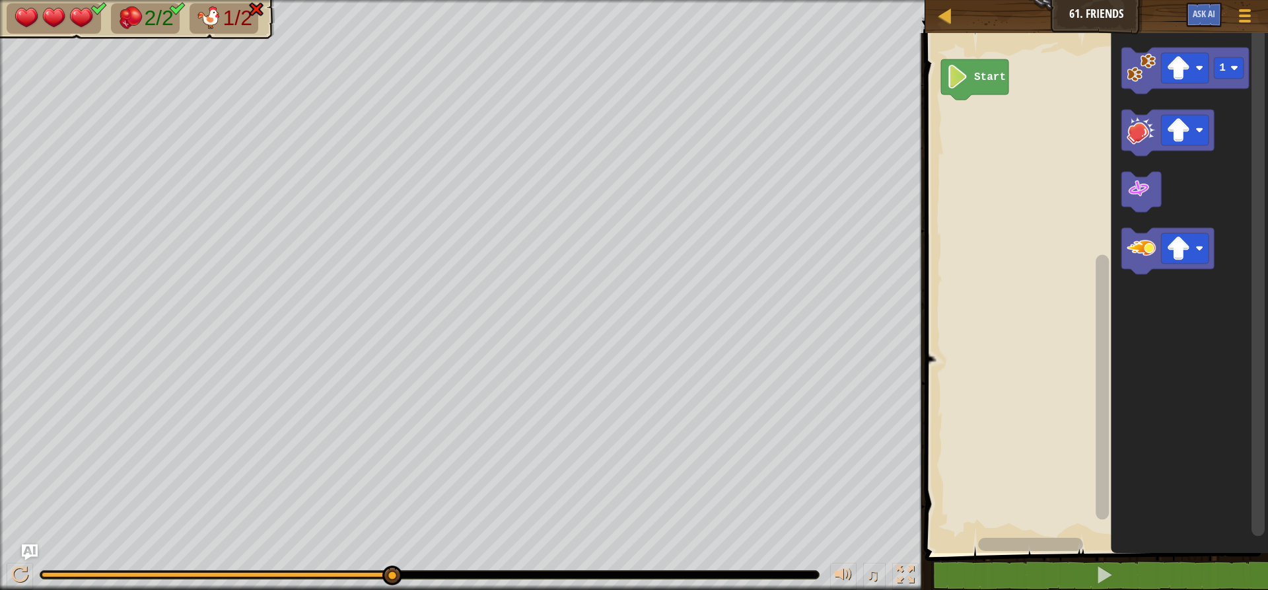
click at [945, 79] on icon "Blockly Workspace" at bounding box center [974, 79] width 67 height 40
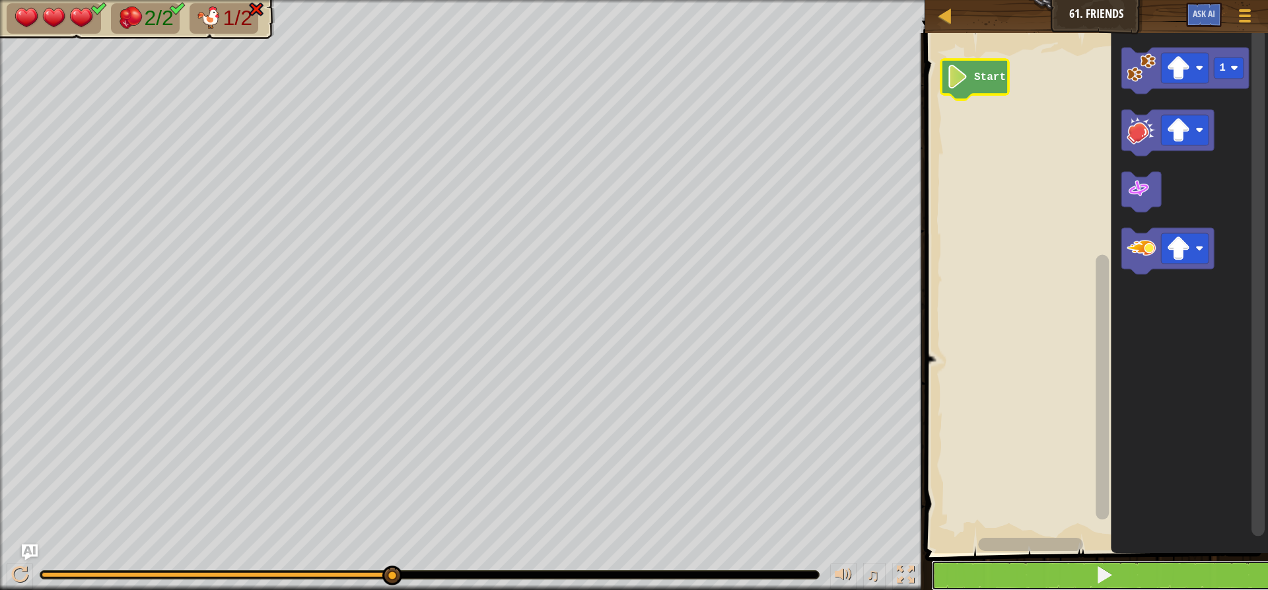
click at [1050, 579] on button at bounding box center [1104, 575] width 347 height 30
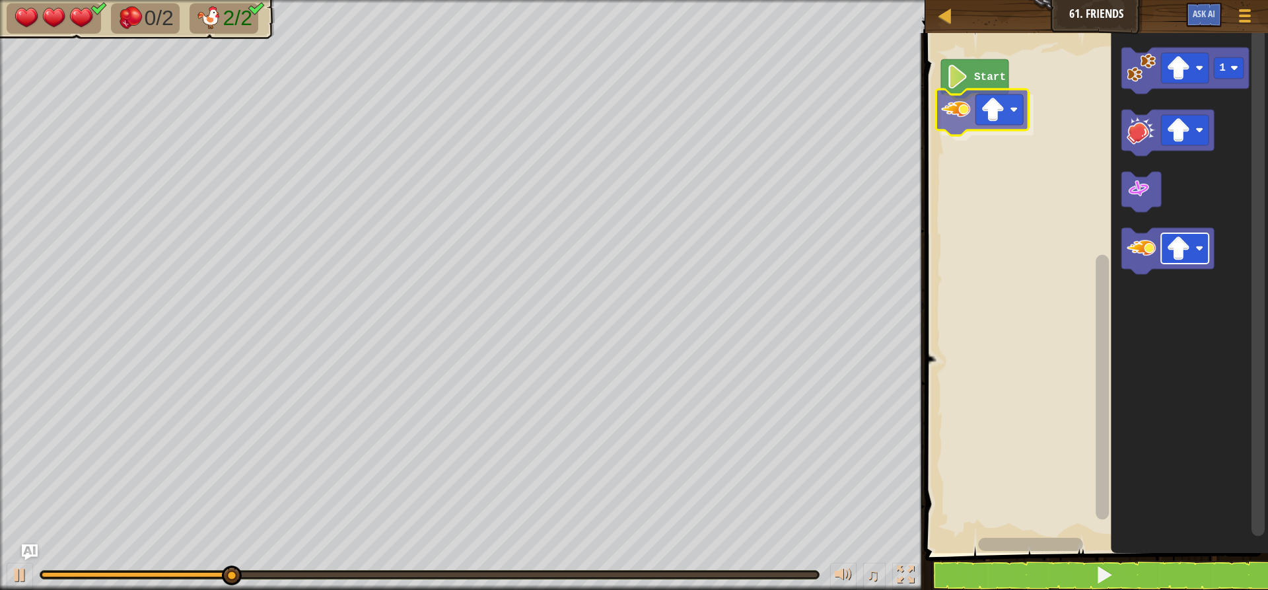
click at [990, 116] on div "Start 1" at bounding box center [1094, 289] width 347 height 526
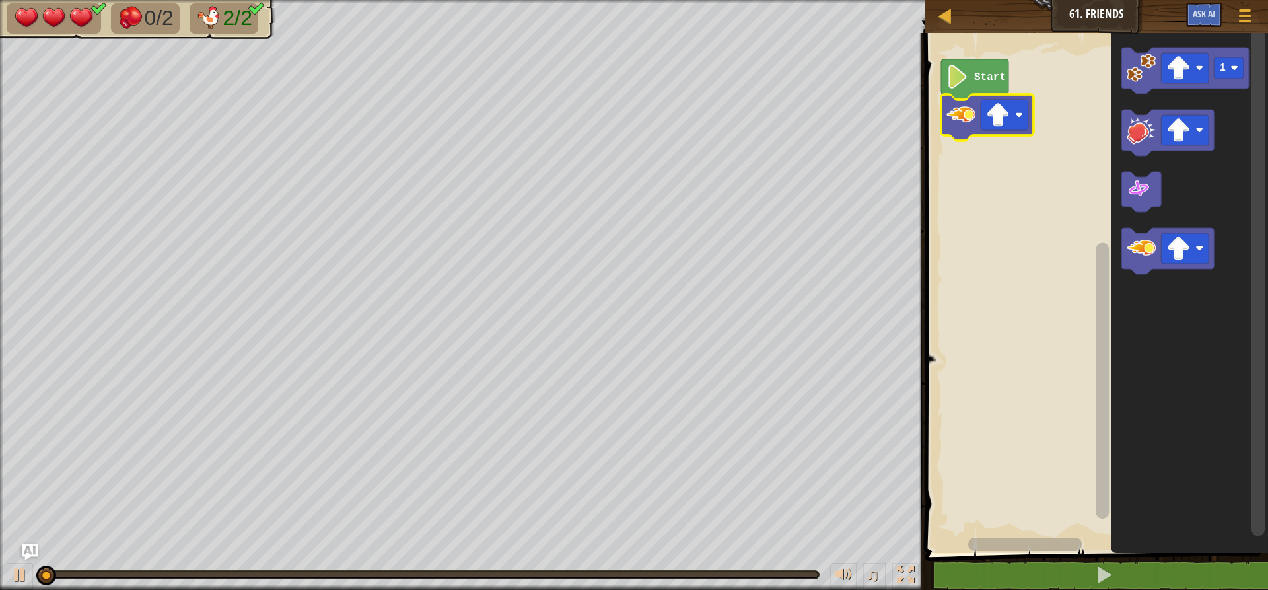
click at [993, 116] on image "Blockly Workspace" at bounding box center [998, 115] width 24 height 24
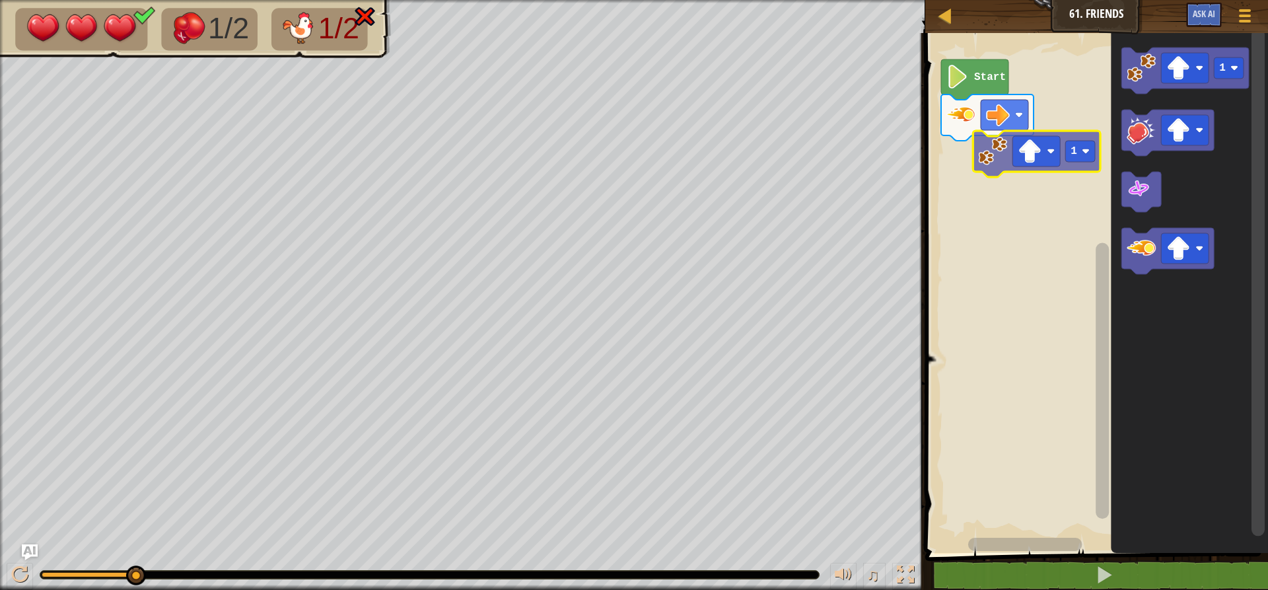
click at [990, 186] on div "Start 1 1" at bounding box center [1094, 289] width 347 height 526
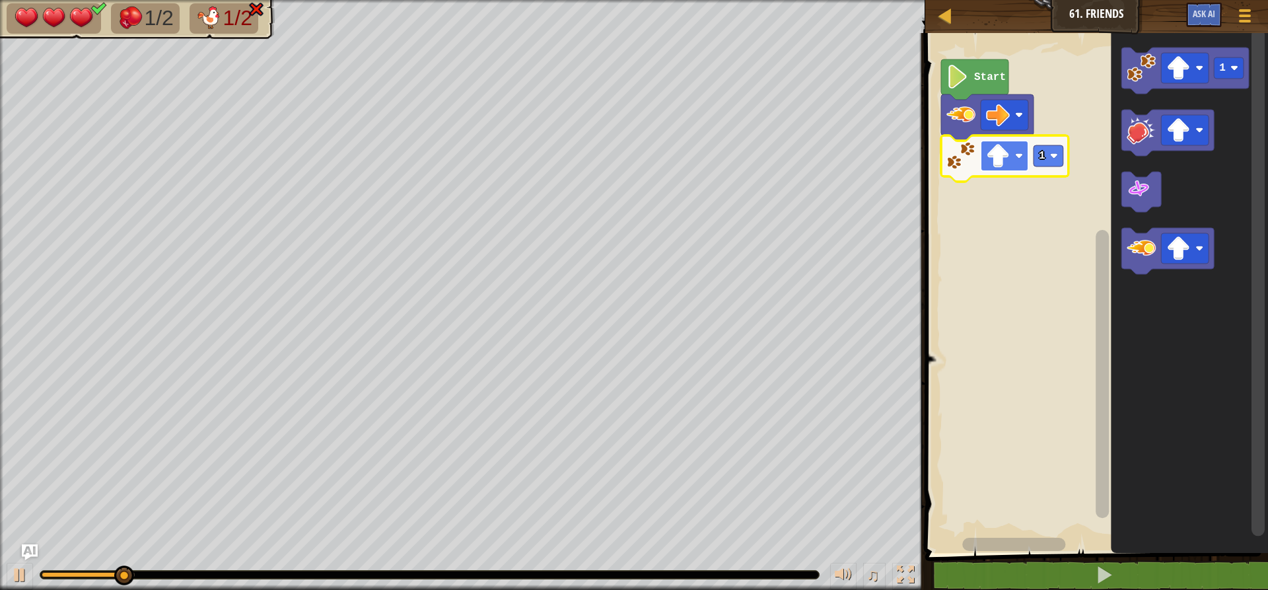
click at [1003, 148] on image "Blockly Workspace" at bounding box center [998, 156] width 24 height 24
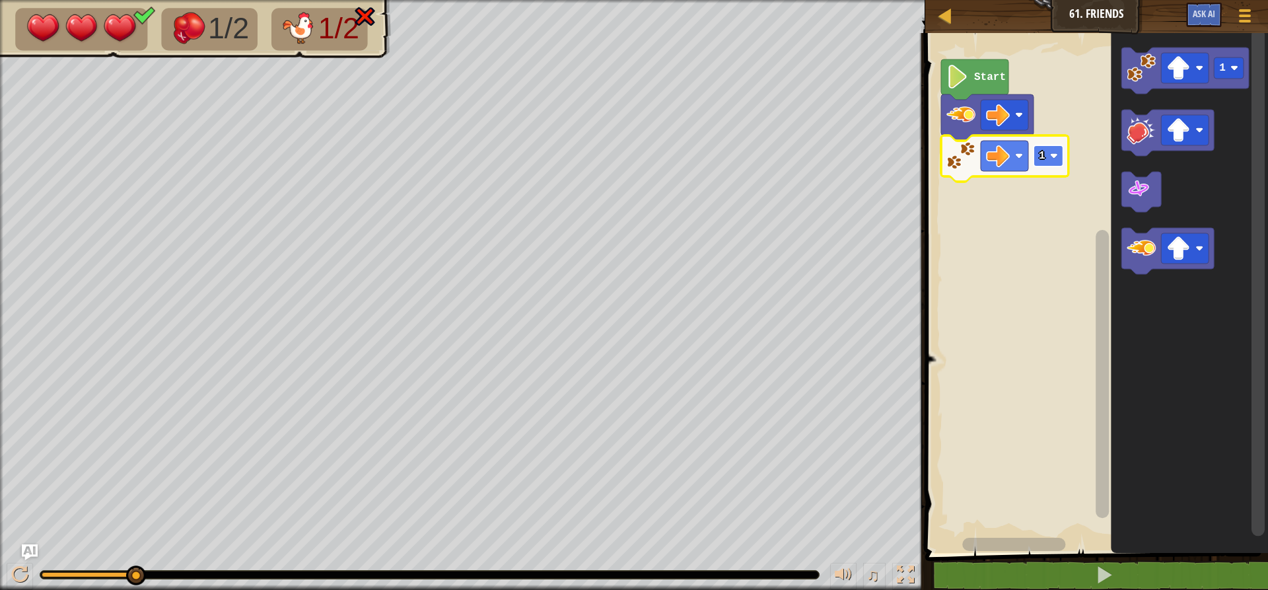
click at [1050, 151] on rect "Blockly Workspace" at bounding box center [1049, 155] width 30 height 21
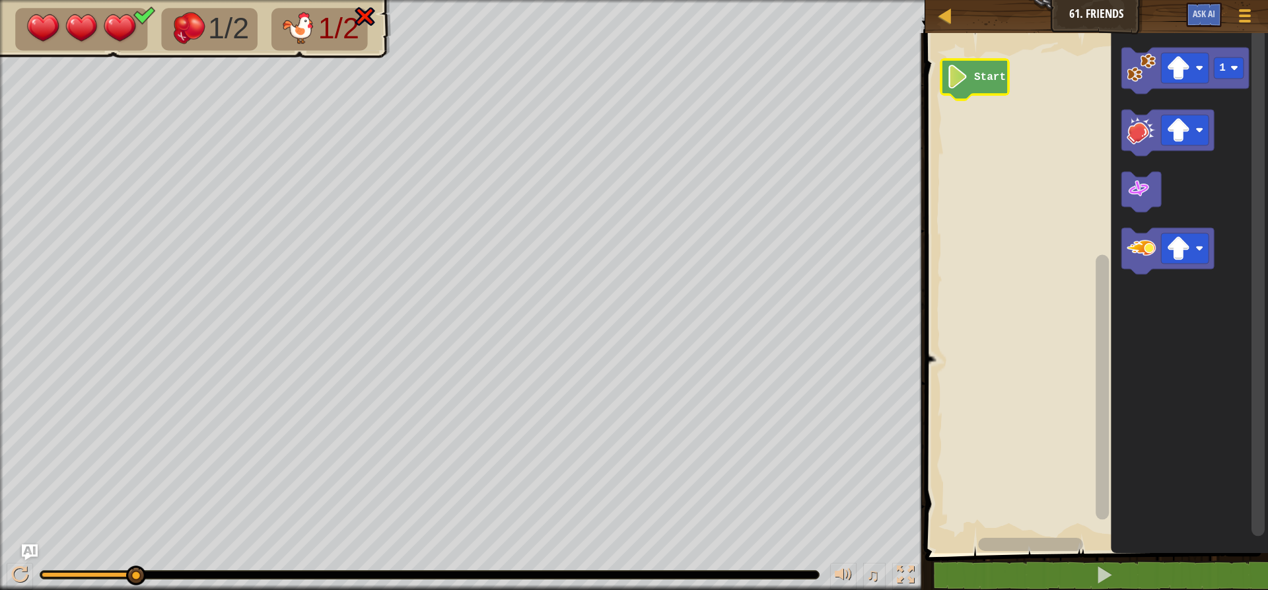
click at [954, 78] on image "Blockly Workspace" at bounding box center [958, 77] width 22 height 24
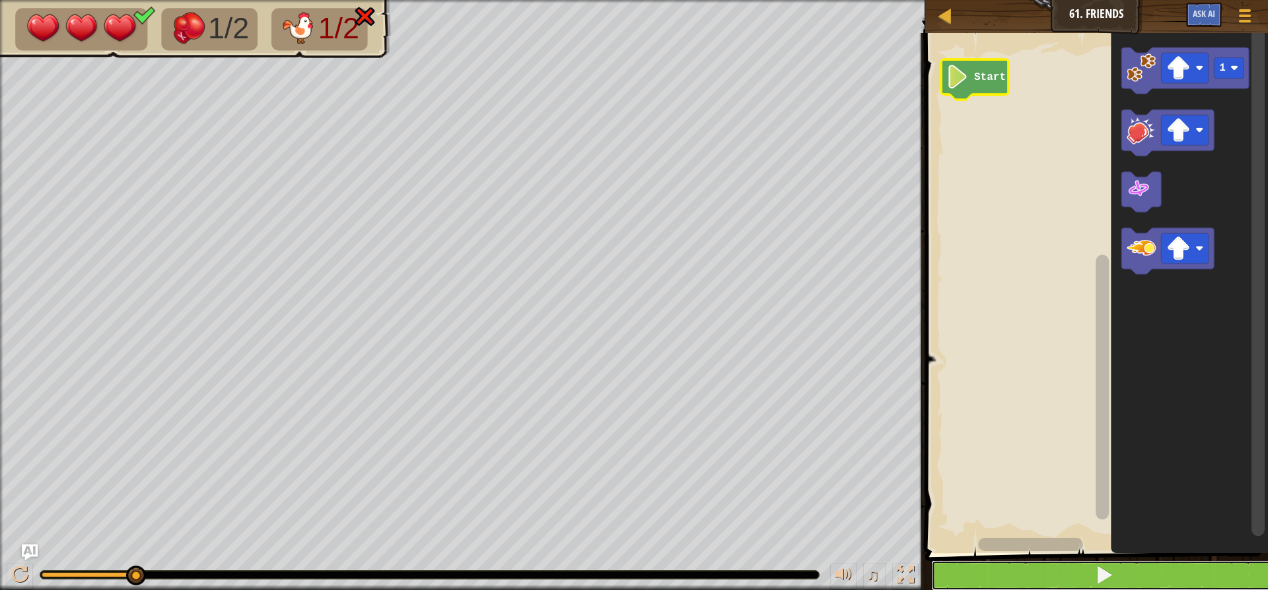
click at [995, 581] on button at bounding box center [1104, 575] width 347 height 30
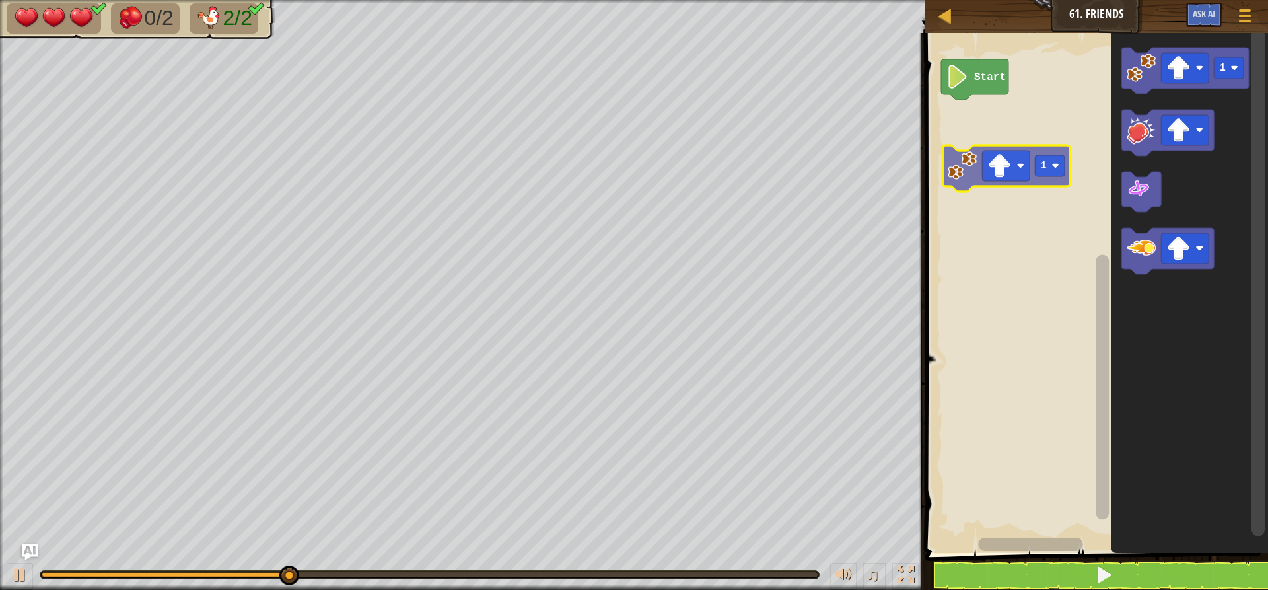
click at [1006, 176] on div "Start 1 1" at bounding box center [1094, 289] width 347 height 526
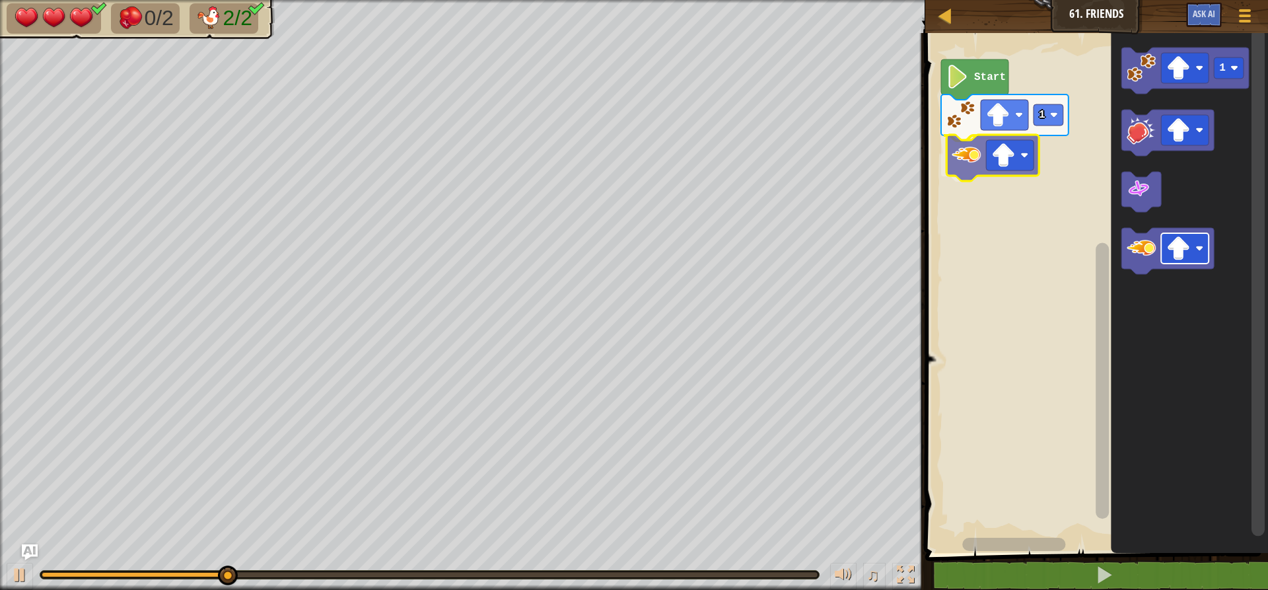
click at [990, 164] on div "1 Start 1" at bounding box center [1094, 289] width 347 height 526
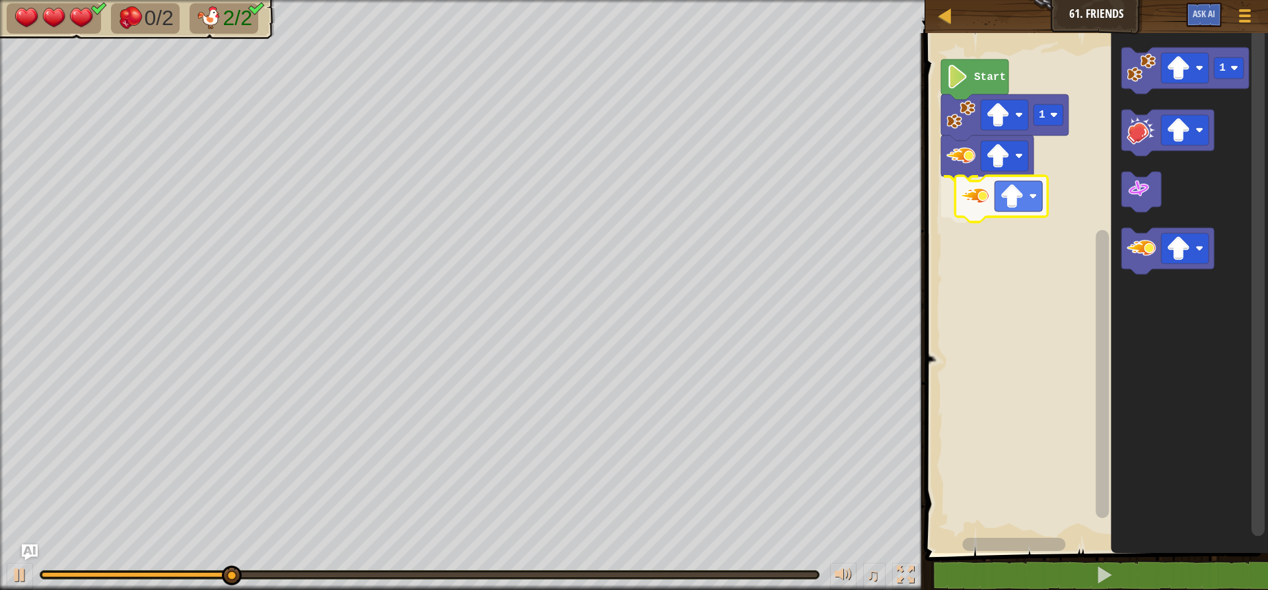
click at [974, 207] on div "Start 1 1" at bounding box center [1094, 289] width 347 height 526
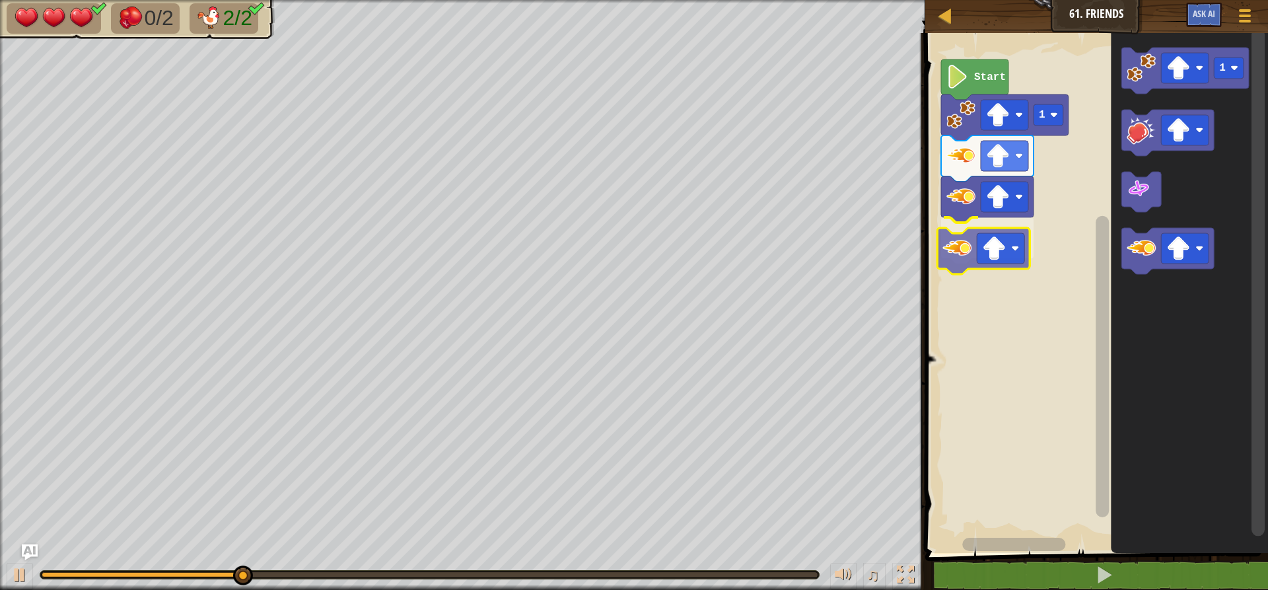
click at [972, 252] on div "Start 1 1" at bounding box center [1094, 289] width 347 height 526
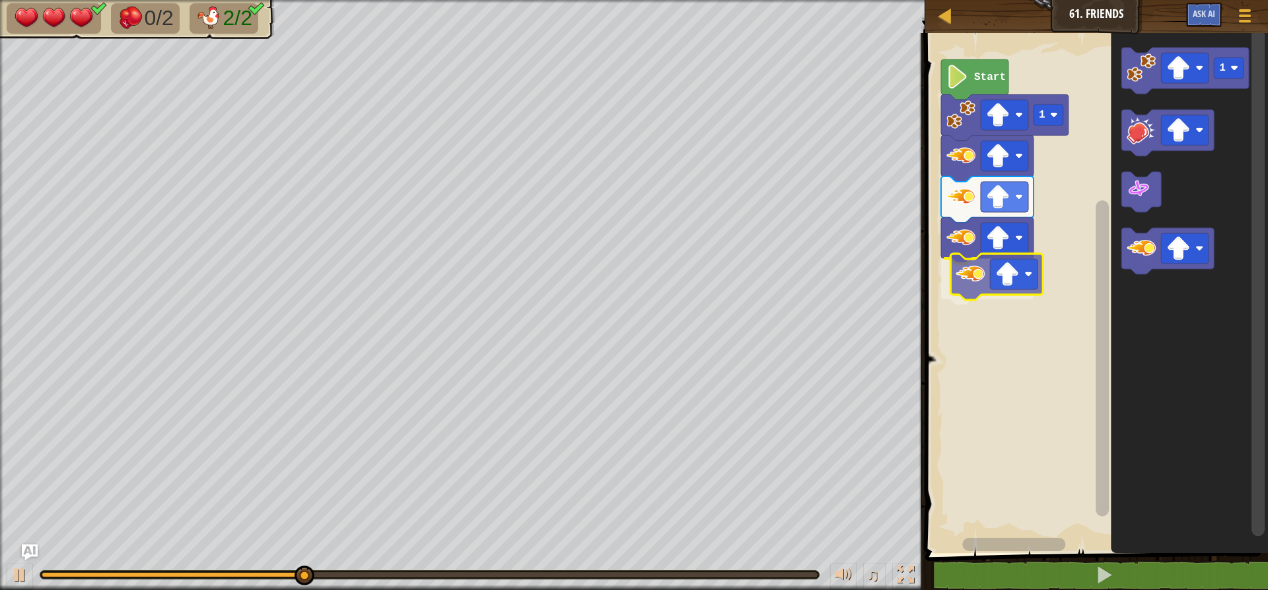
click at [970, 285] on div "Start 1 1" at bounding box center [1094, 289] width 347 height 526
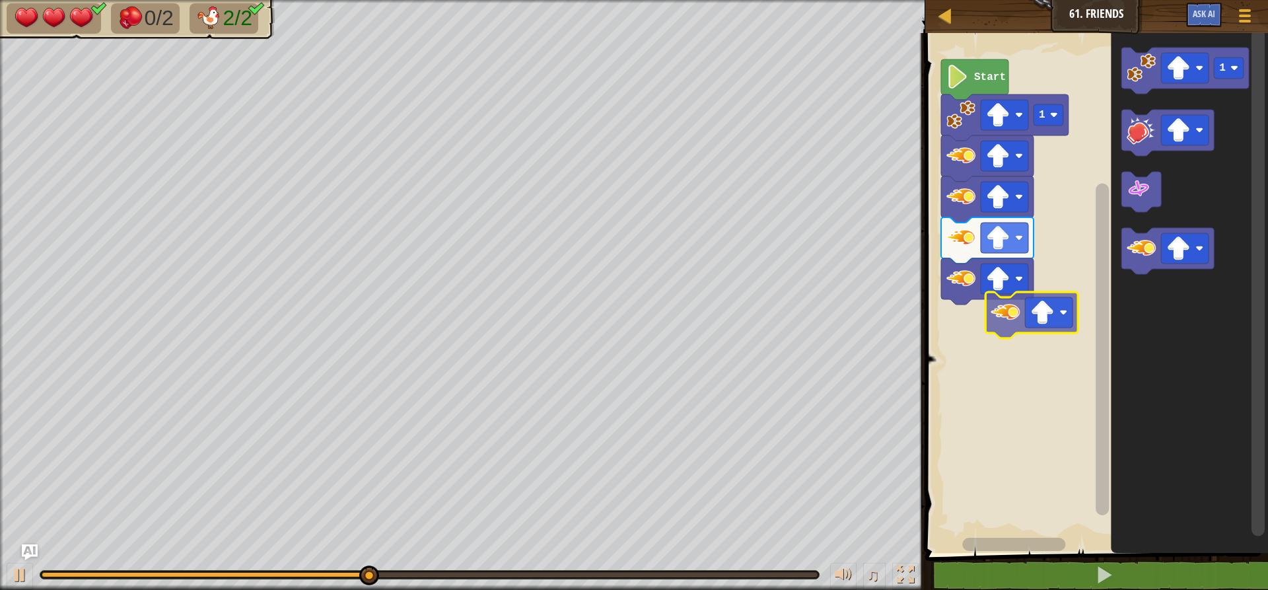
click at [954, 342] on div "Start 1 1" at bounding box center [1094, 289] width 347 height 526
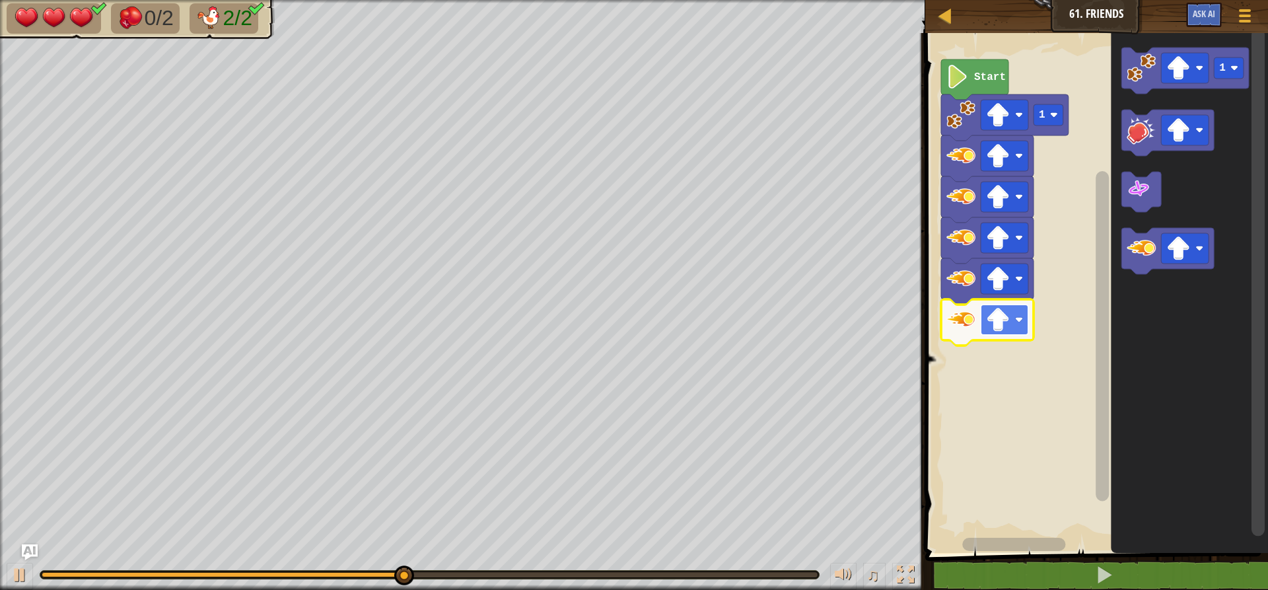
click at [999, 324] on image "Blockly Workspace" at bounding box center [998, 320] width 24 height 24
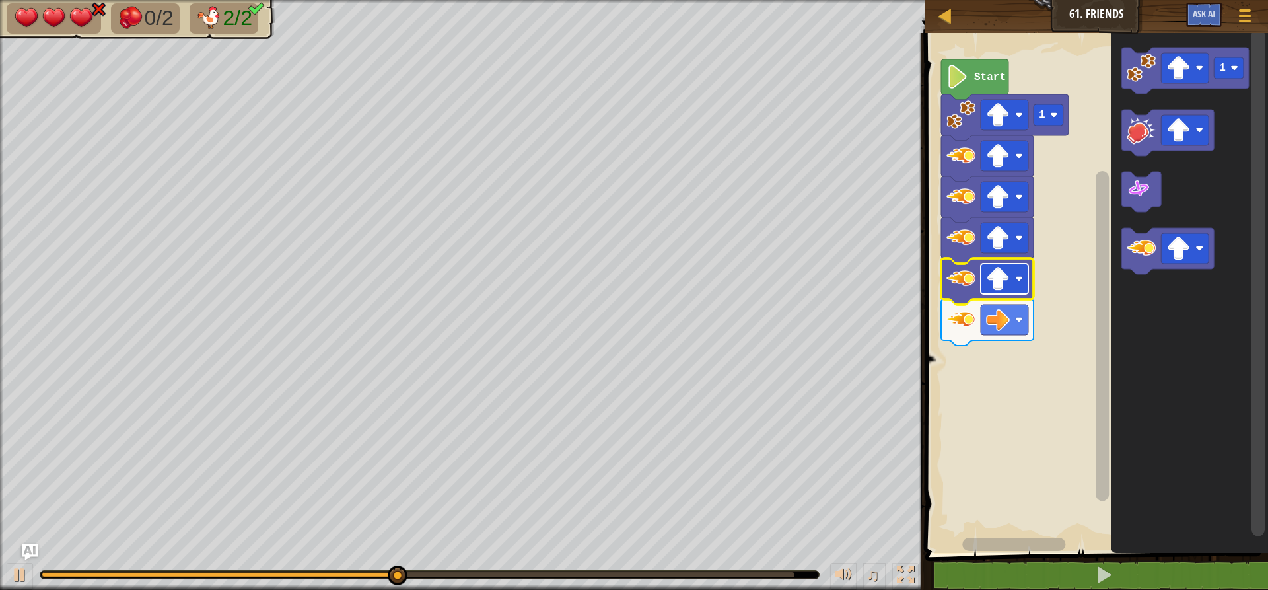
click at [995, 281] on image "Blockly Workspace" at bounding box center [998, 279] width 24 height 24
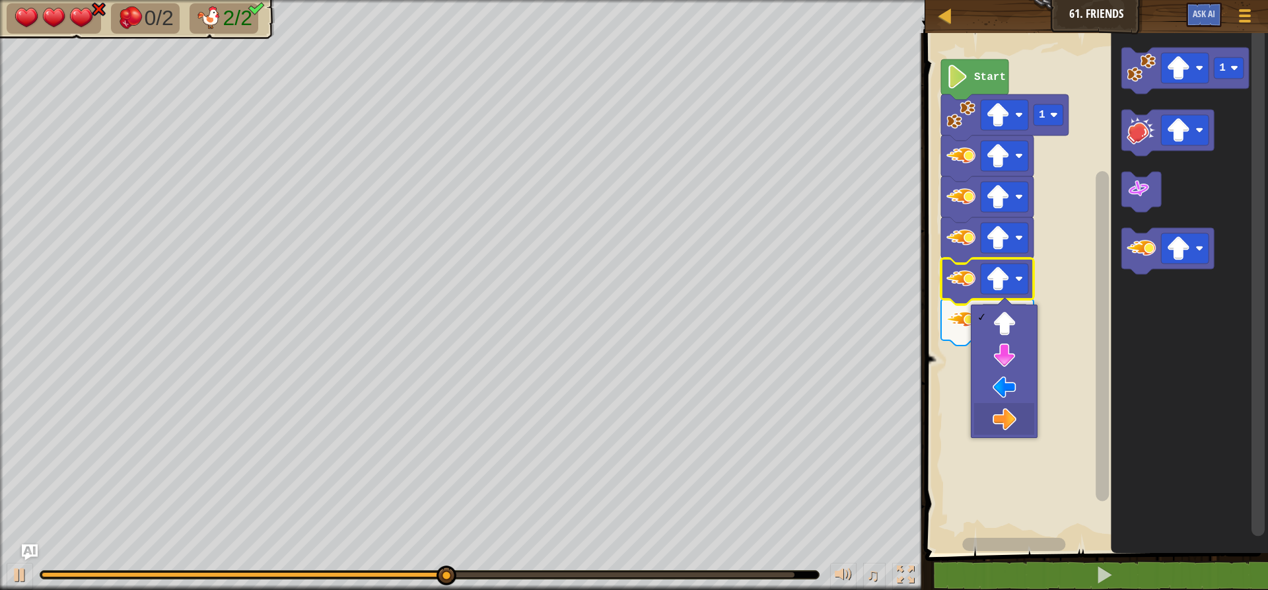
drag, startPoint x: 997, startPoint y: 432, endPoint x: 1001, endPoint y: 371, distance: 61.5
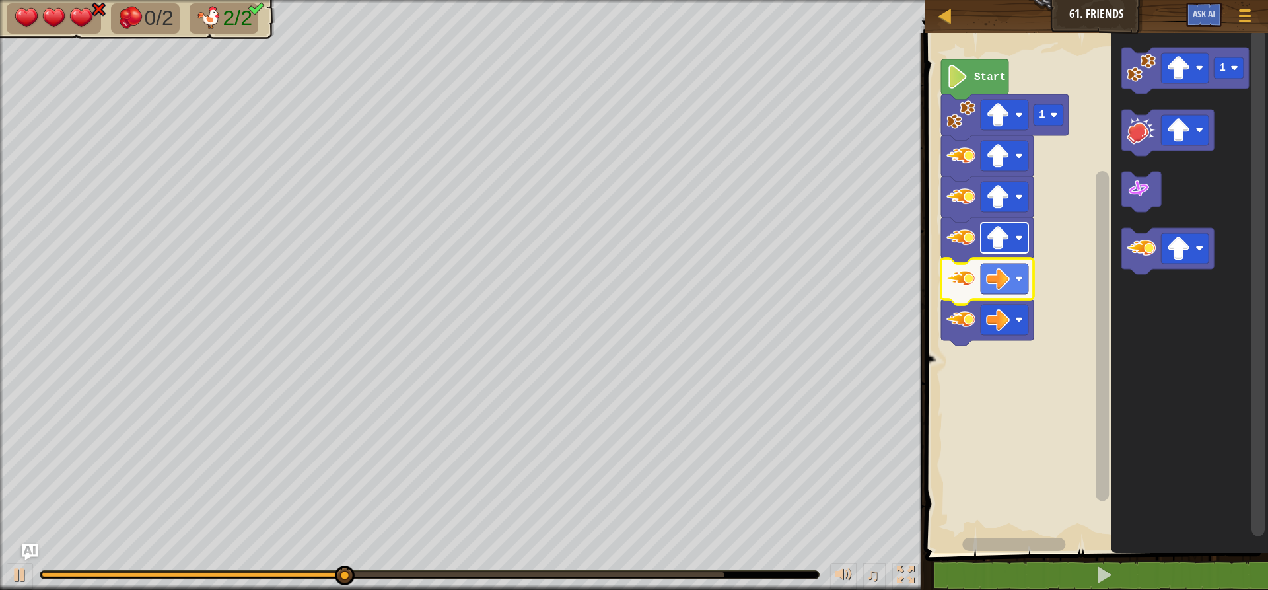
click at [1008, 246] on image "Blockly Workspace" at bounding box center [998, 238] width 24 height 24
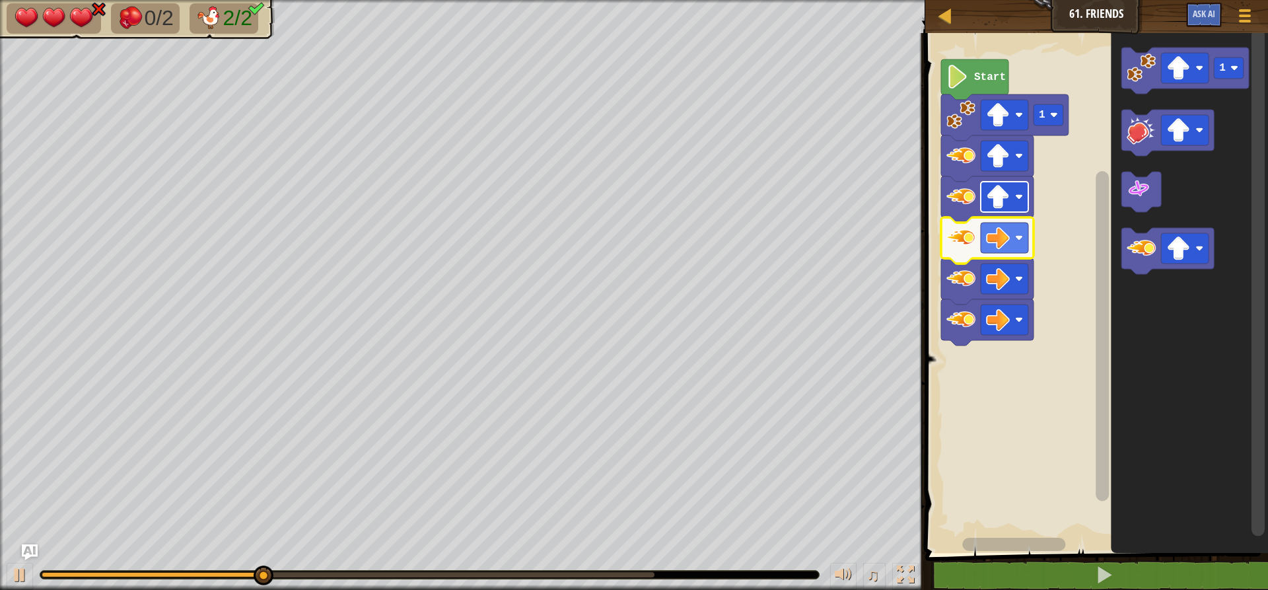
click at [1003, 192] on image "Blockly Workspace" at bounding box center [998, 197] width 24 height 24
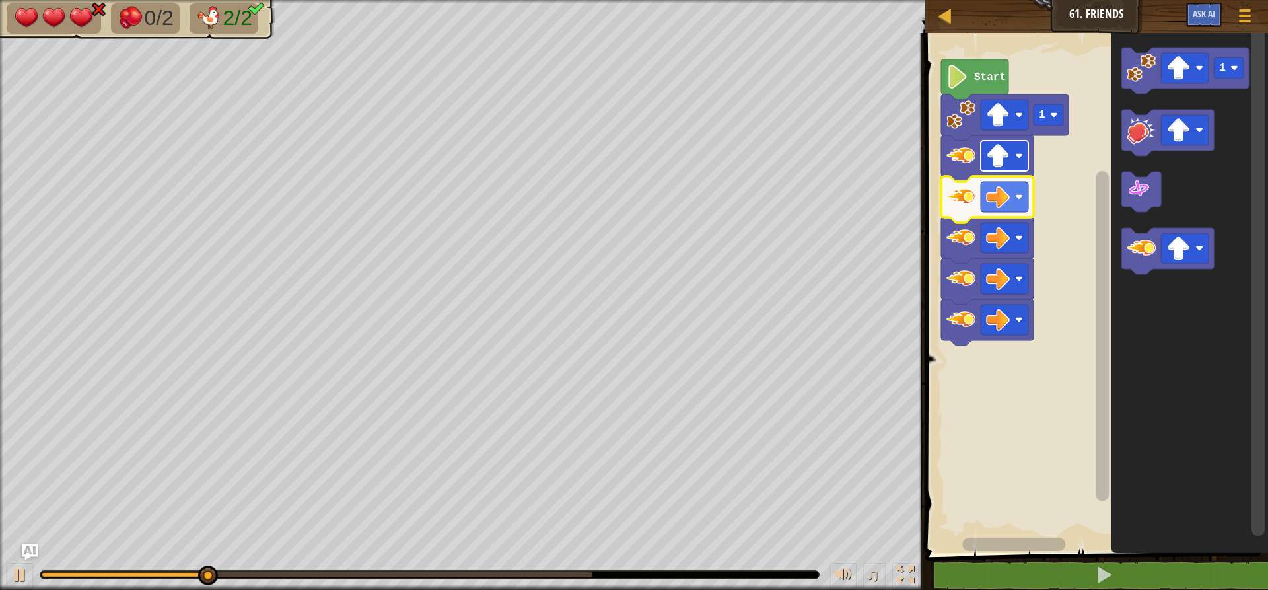
click at [1021, 155] on image "Blockly Workspace" at bounding box center [1019, 156] width 8 height 8
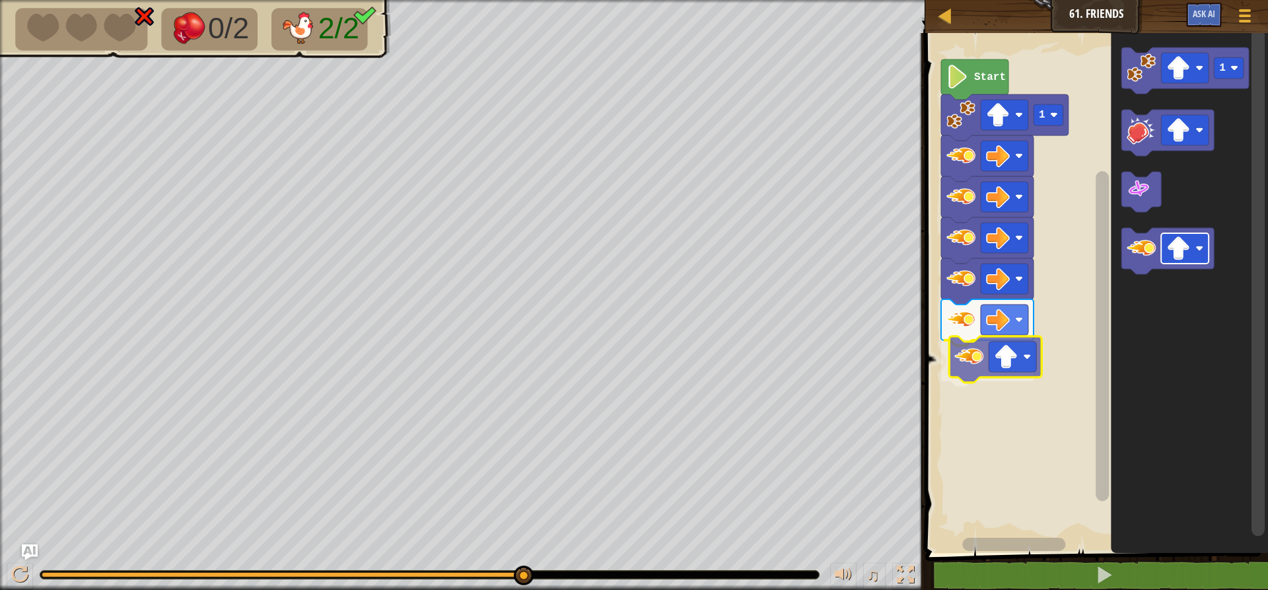
click at [1008, 365] on div "Start 1 1" at bounding box center [1094, 289] width 347 height 526
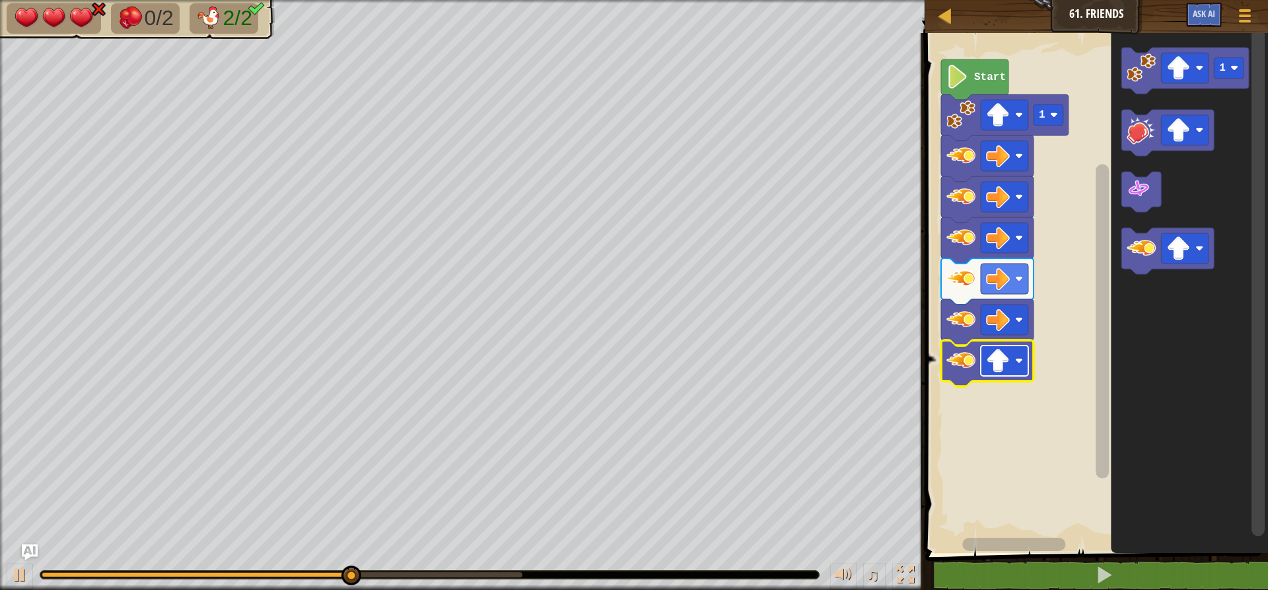
click at [1013, 363] on rect "Blockly Workspace" at bounding box center [1005, 360] width 48 height 30
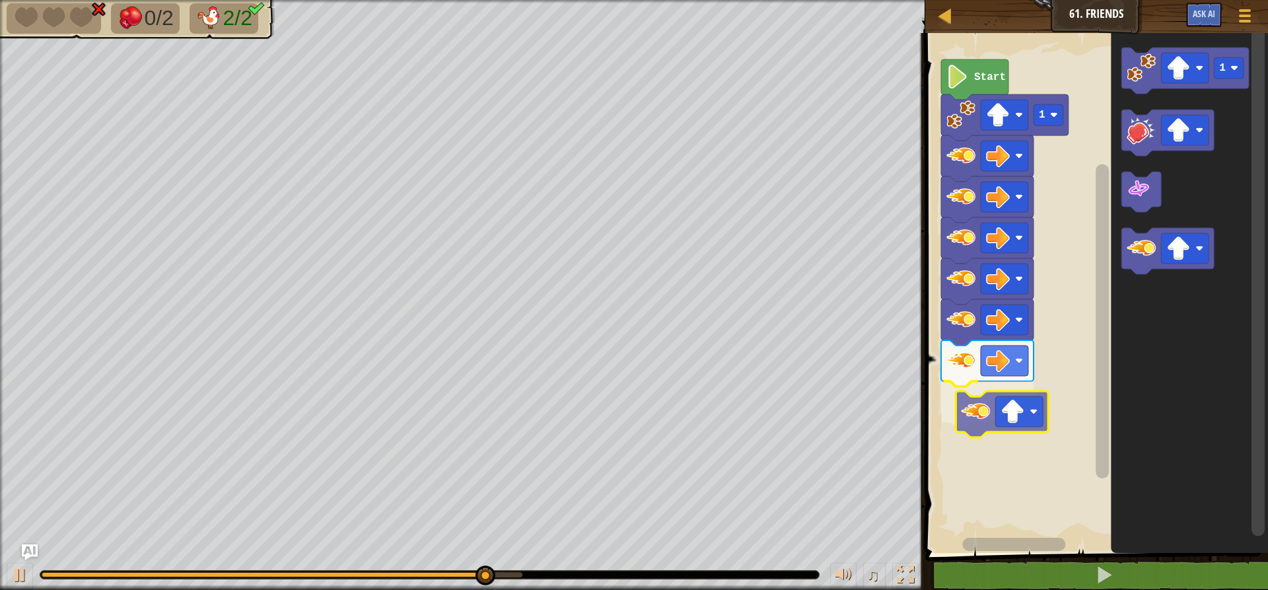
click at [954, 406] on div "Start 1 1" at bounding box center [1094, 289] width 347 height 526
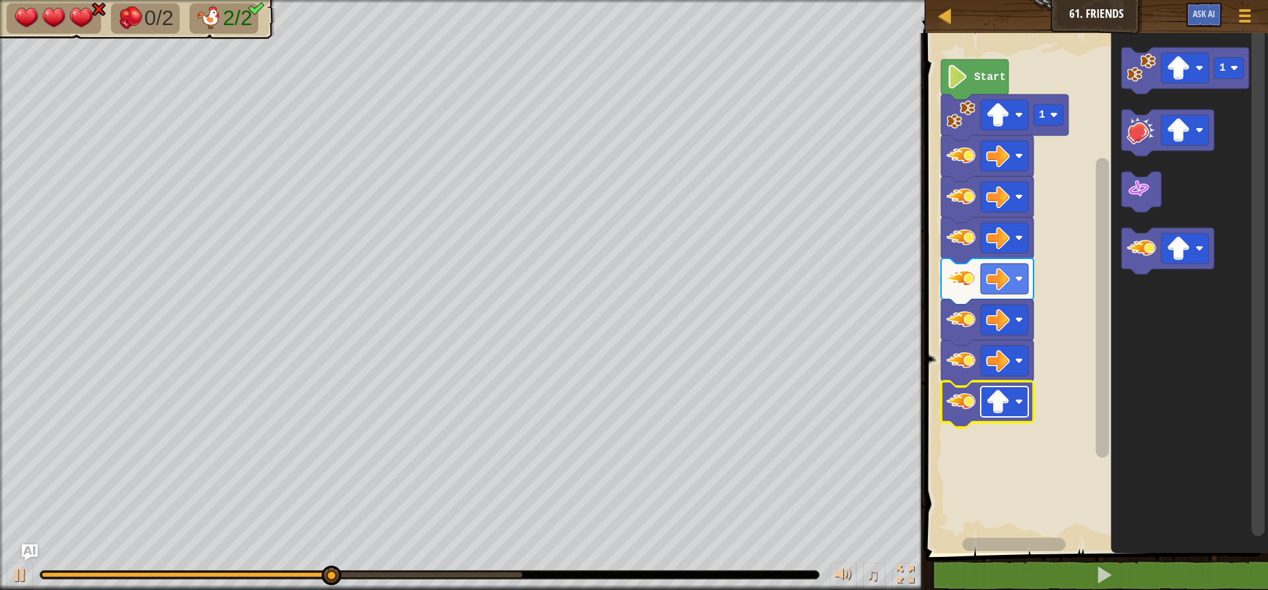
click at [997, 392] on image "Blockly Workspace" at bounding box center [998, 402] width 24 height 24
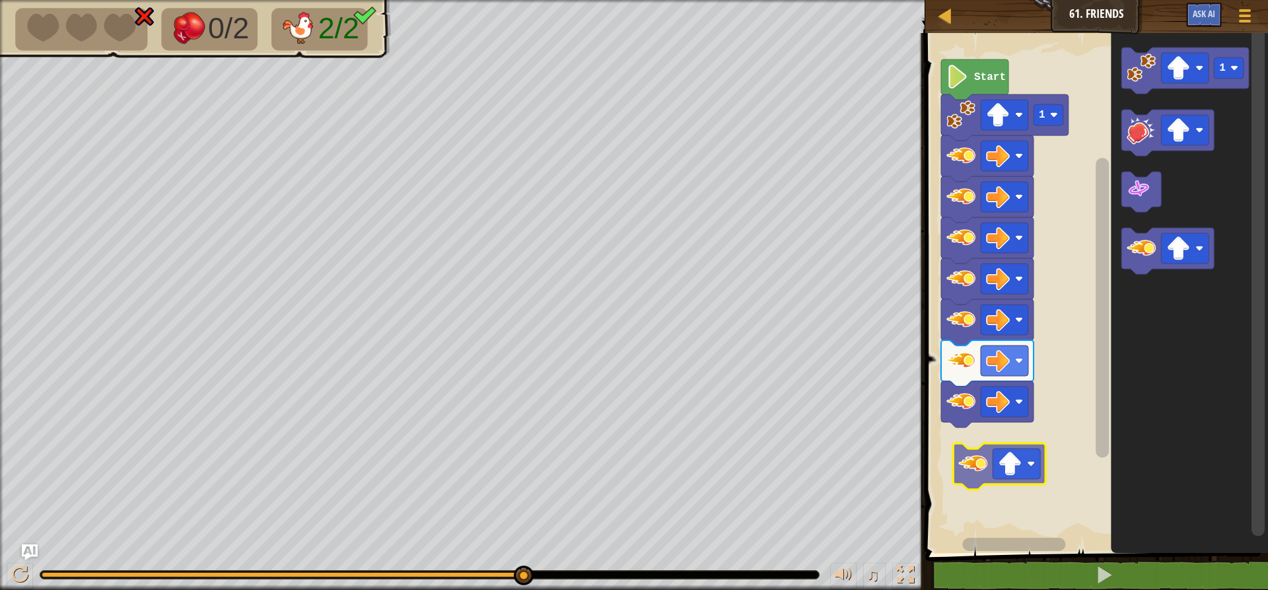
click at [974, 462] on div "Start 1 1" at bounding box center [1094, 289] width 347 height 526
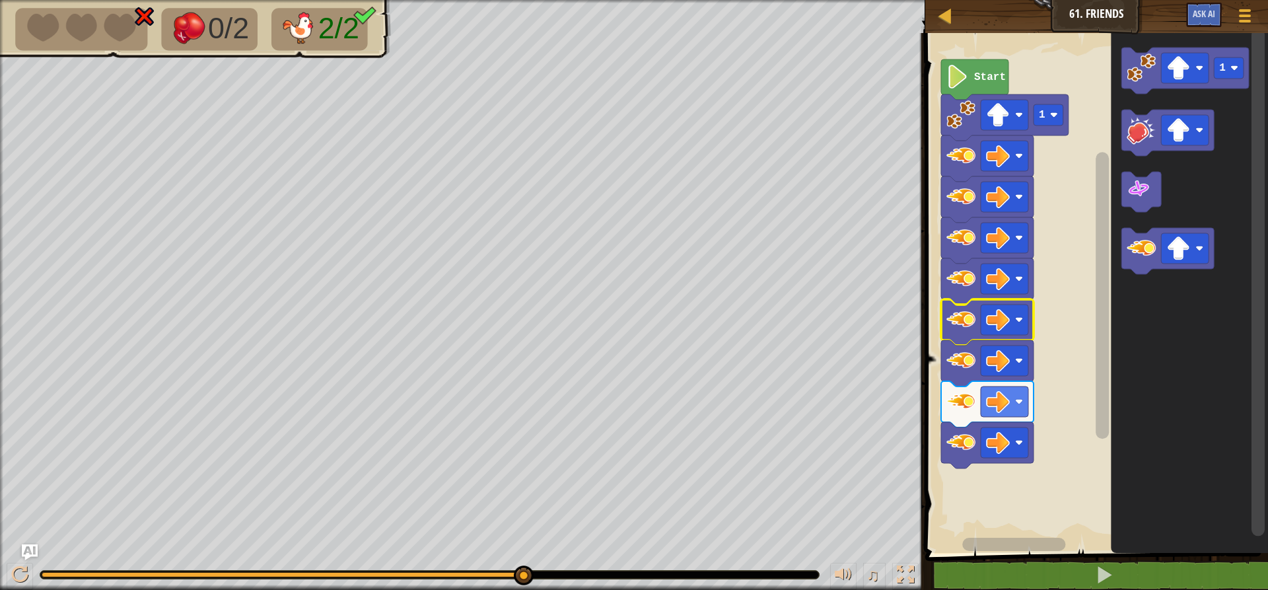
click at [956, 209] on image "Blockly Workspace" at bounding box center [961, 196] width 29 height 29
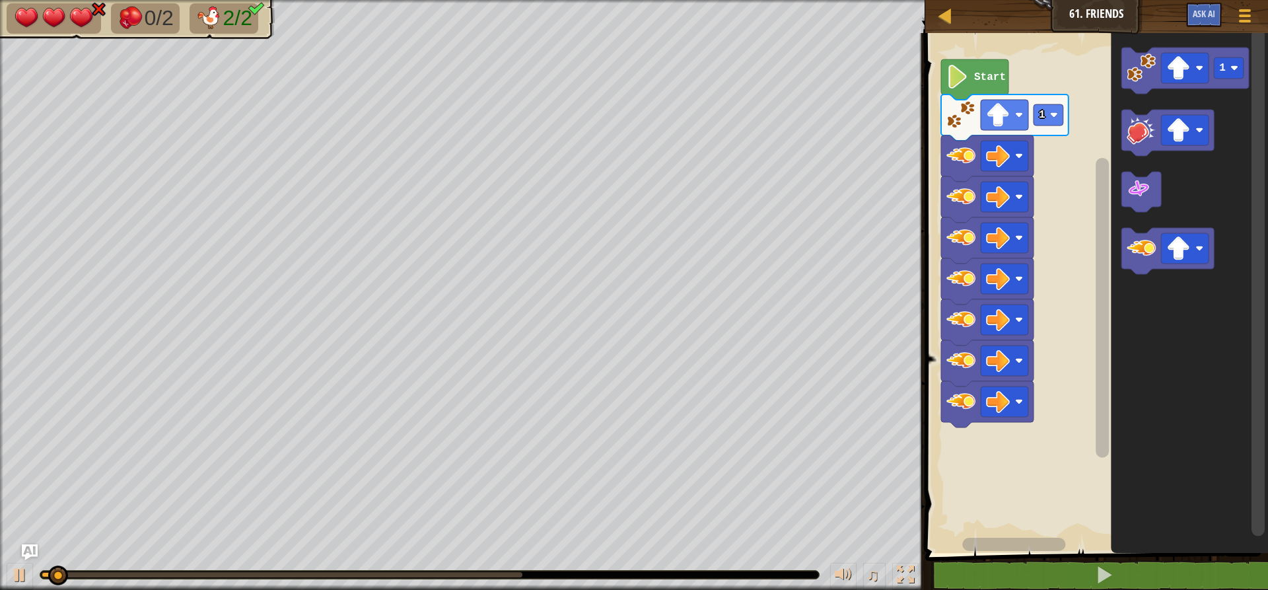
click at [958, 209] on image "Blockly Workspace" at bounding box center [961, 196] width 29 height 29
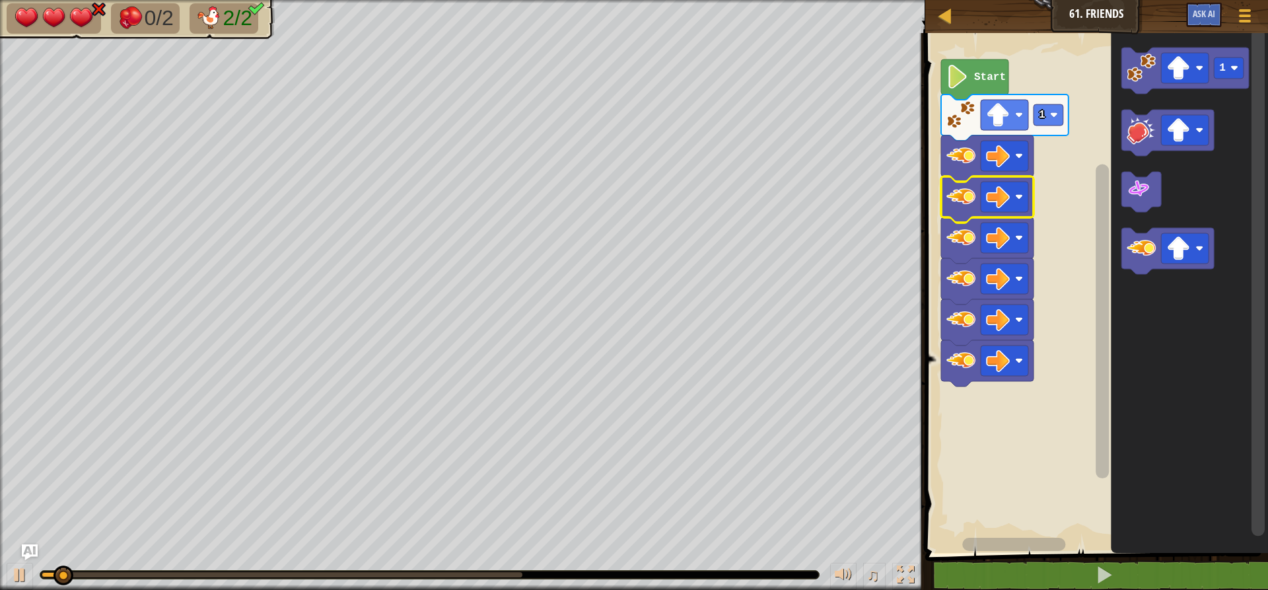
click at [958, 209] on image "Blockly Workspace" at bounding box center [961, 196] width 29 height 29
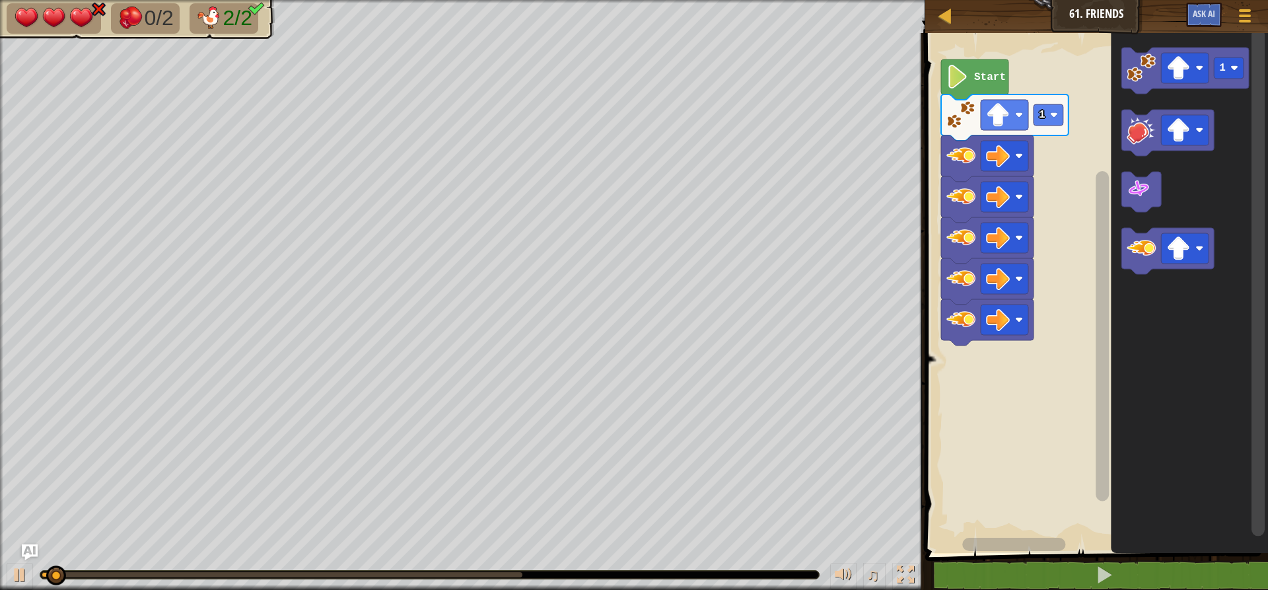
click at [958, 209] on image "Blockly Workspace" at bounding box center [961, 196] width 29 height 29
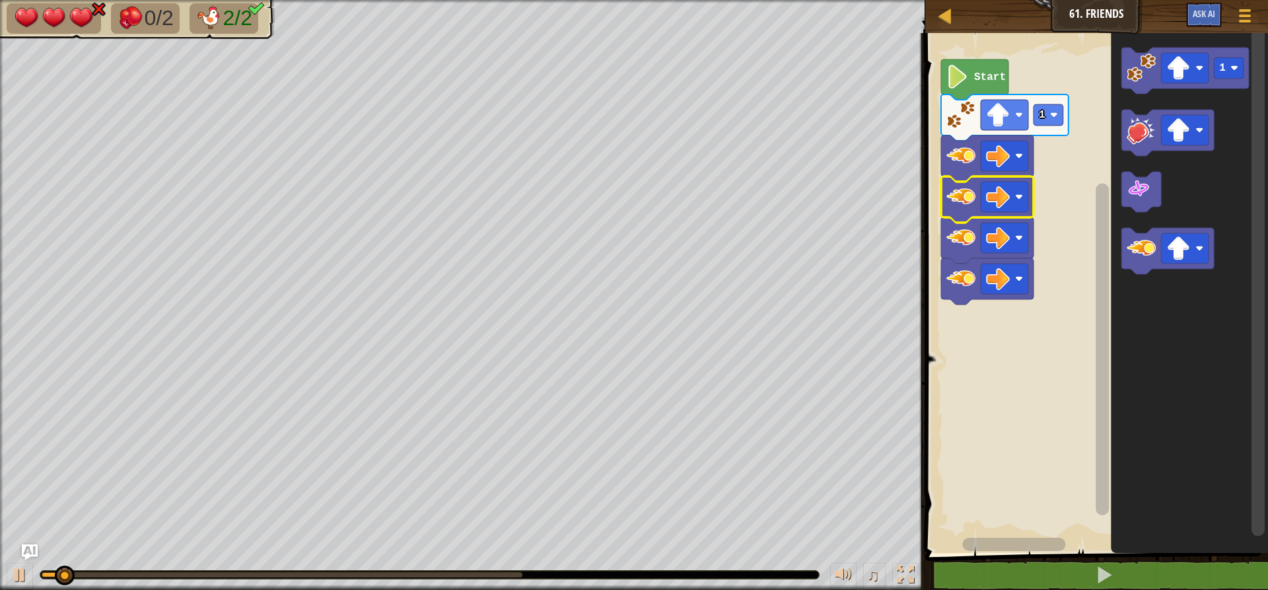
click at [958, 209] on image "Blockly Workspace" at bounding box center [961, 196] width 29 height 29
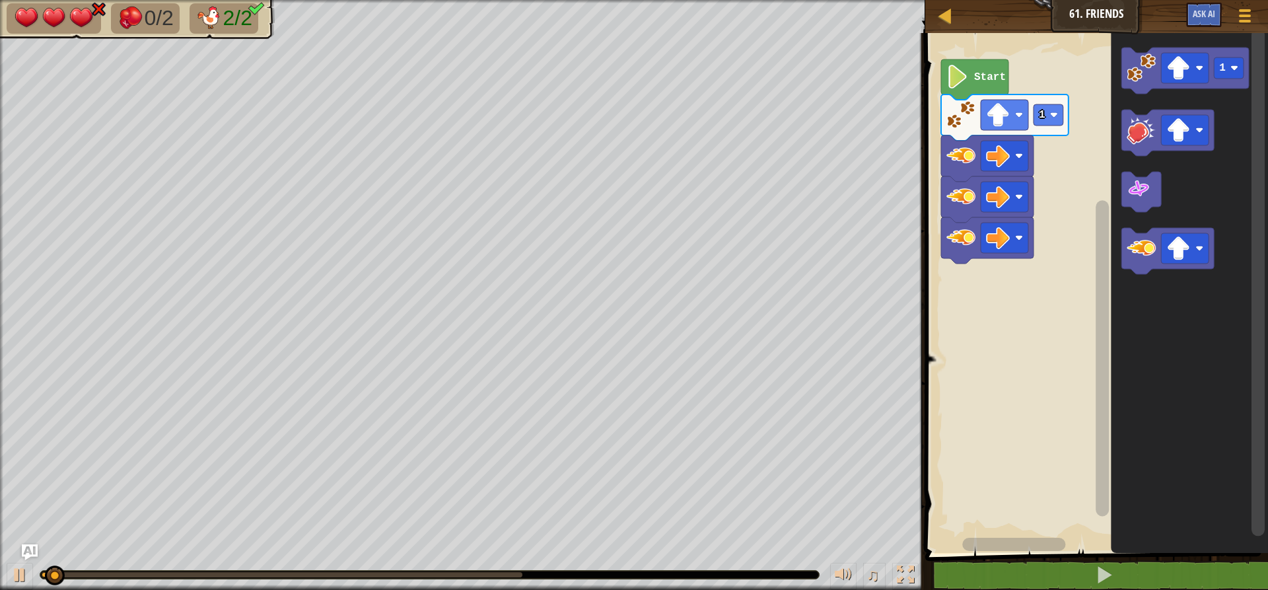
click at [958, 209] on image "Blockly Workspace" at bounding box center [961, 196] width 29 height 29
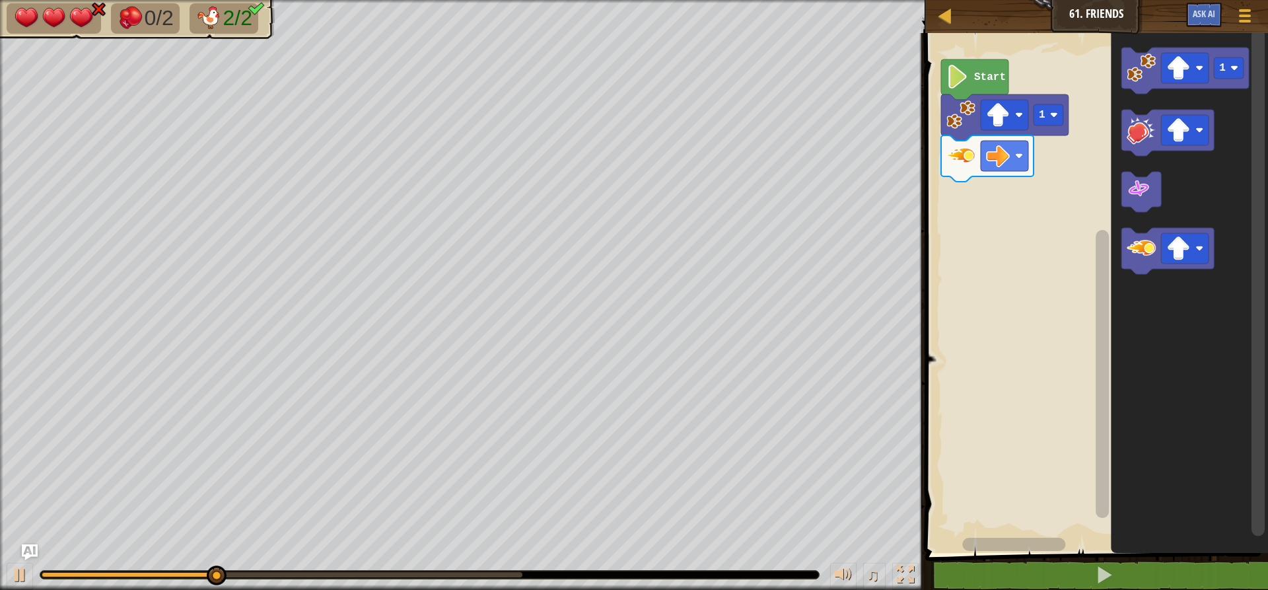
click at [1010, 213] on div "Start 1 1" at bounding box center [1094, 289] width 347 height 526
click at [1139, 63] on image "Blockly Workspace" at bounding box center [1141, 68] width 29 height 29
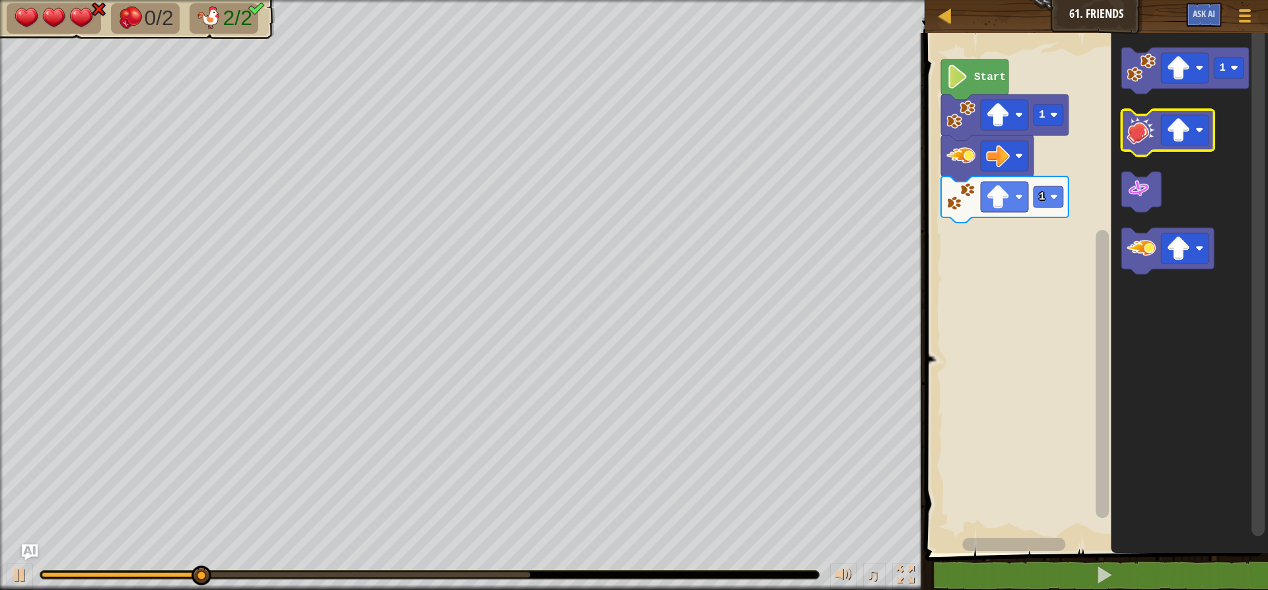
click at [1146, 133] on image "Blockly Workspace" at bounding box center [1141, 130] width 29 height 29
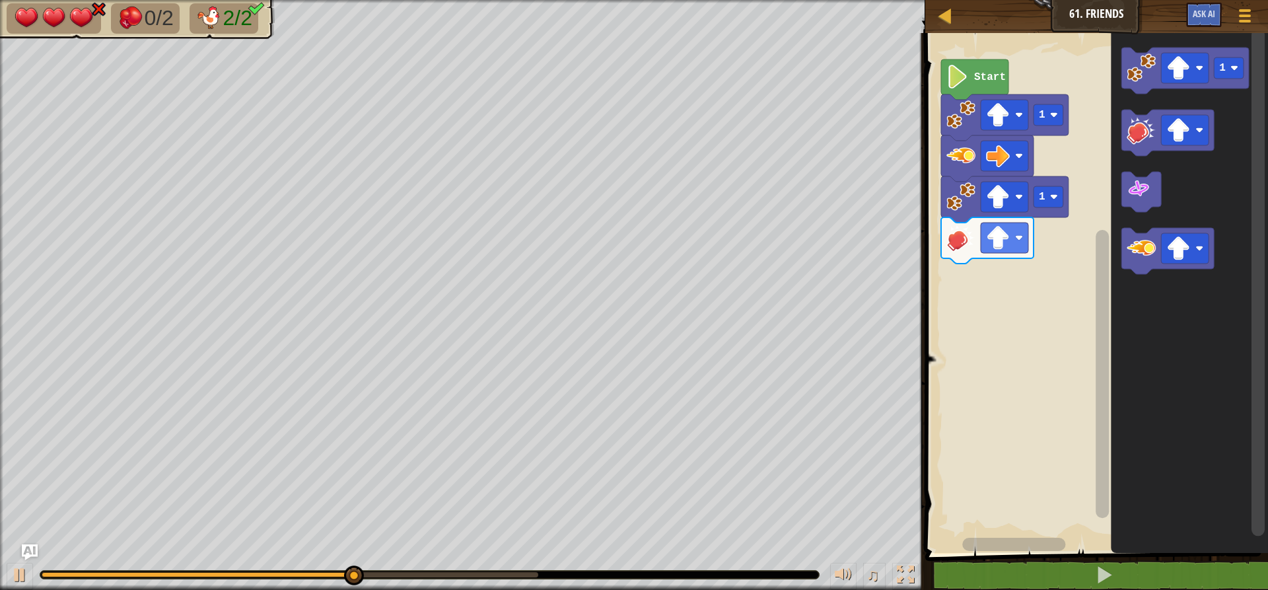
click at [969, 242] on image "Blockly Workspace" at bounding box center [961, 237] width 29 height 29
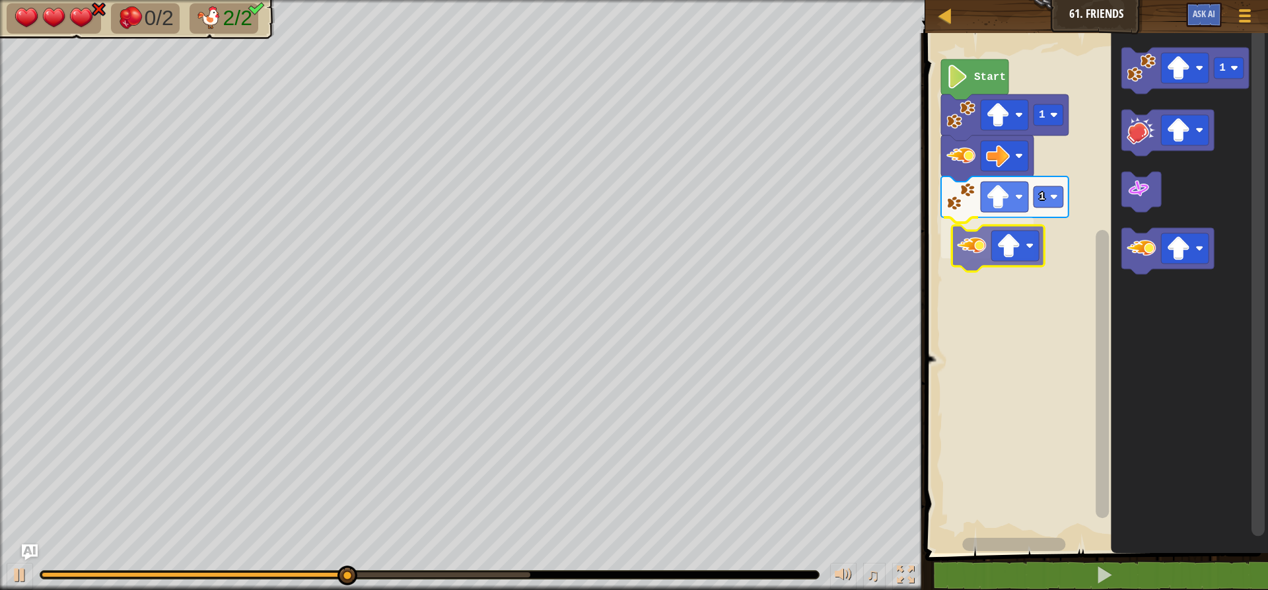
click at [980, 250] on div "Start 1 1 1" at bounding box center [1094, 289] width 347 height 526
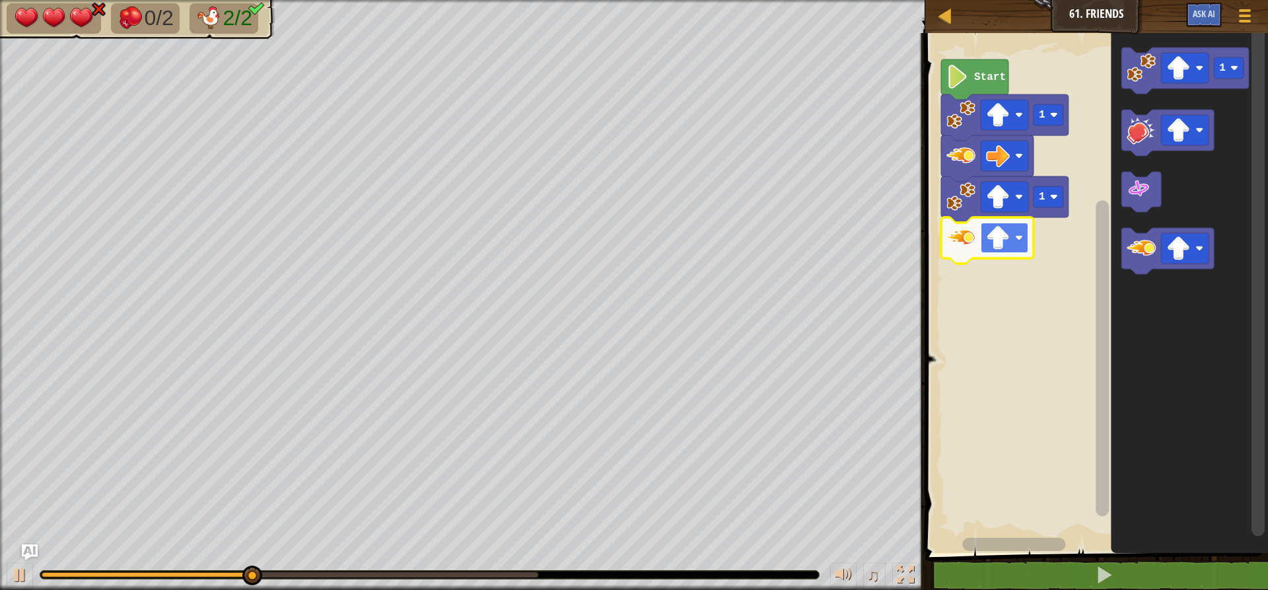
click at [991, 247] on image "Blockly Workspace" at bounding box center [998, 238] width 24 height 24
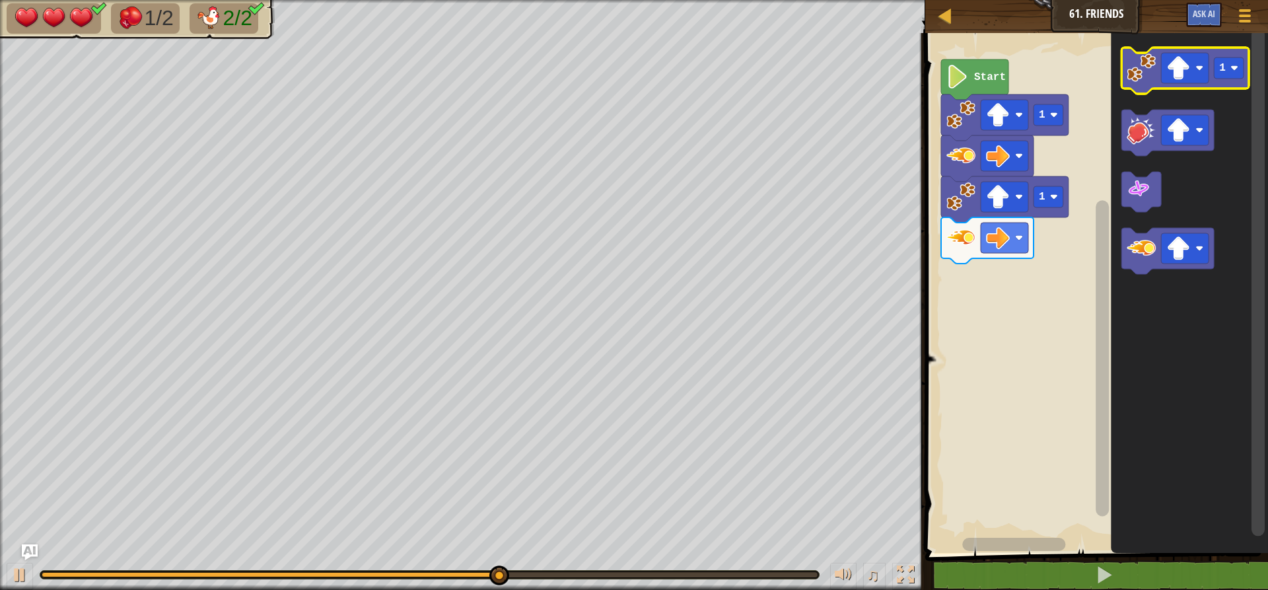
click at [1141, 67] on image "Blockly Workspace" at bounding box center [1141, 68] width 29 height 29
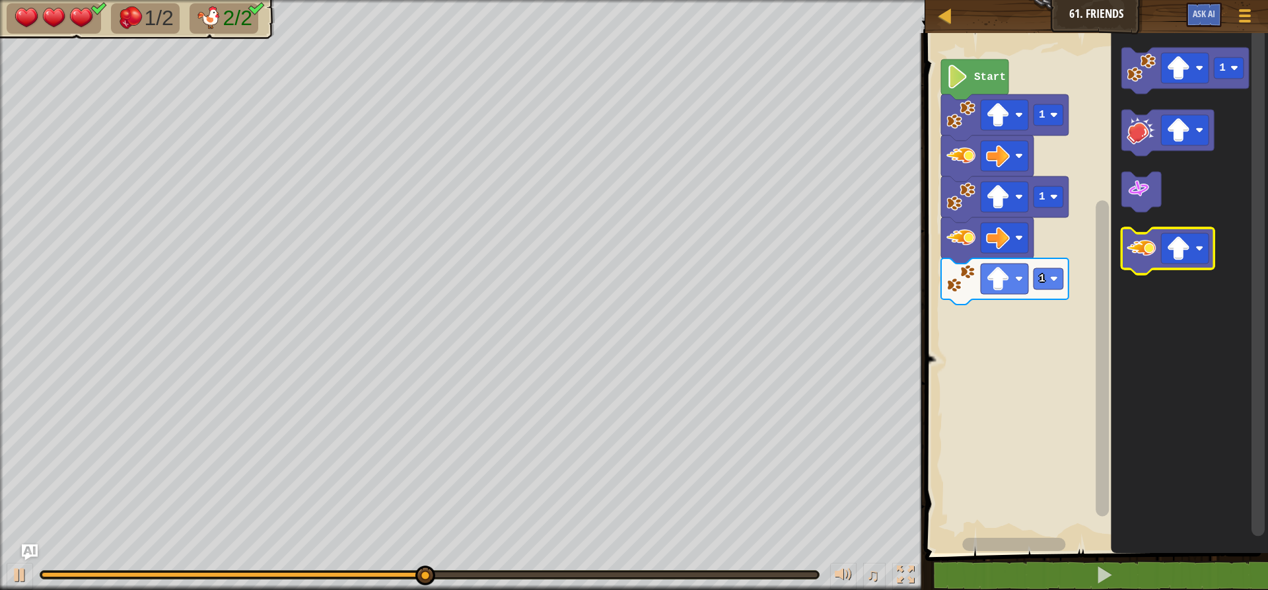
click at [1142, 238] on image "Blockly Workspace" at bounding box center [1141, 248] width 29 height 29
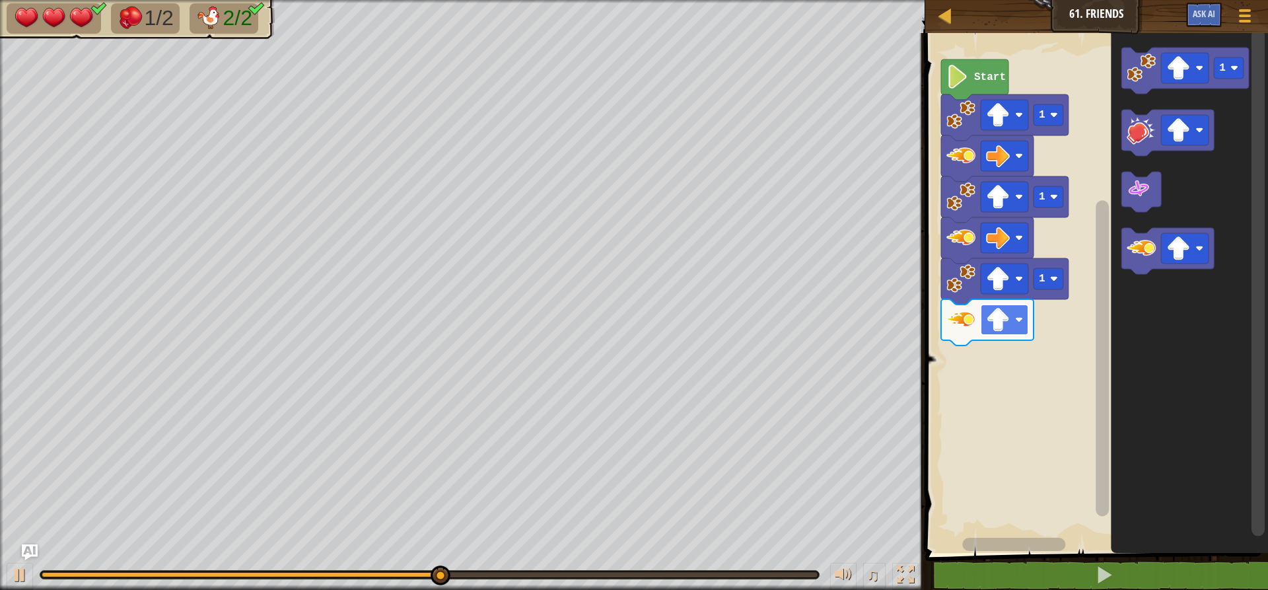
click at [1022, 332] on rect "Blockly Workspace" at bounding box center [1005, 320] width 48 height 30
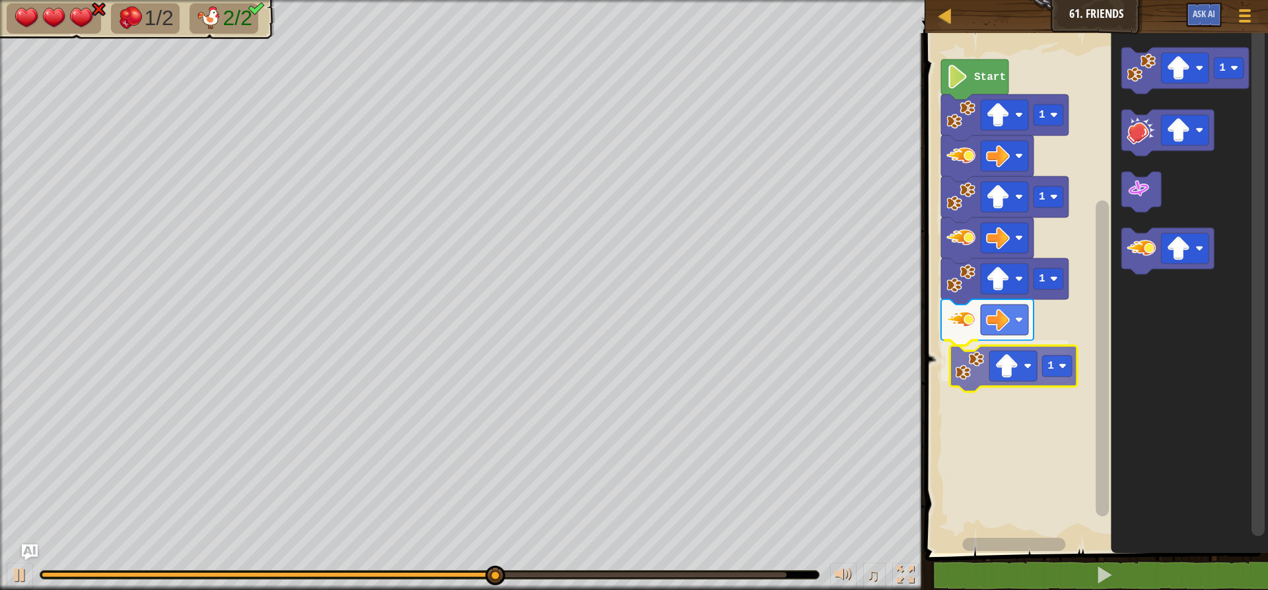
click at [970, 371] on div "Start 1 1 1 1 1 1" at bounding box center [1094, 289] width 347 height 526
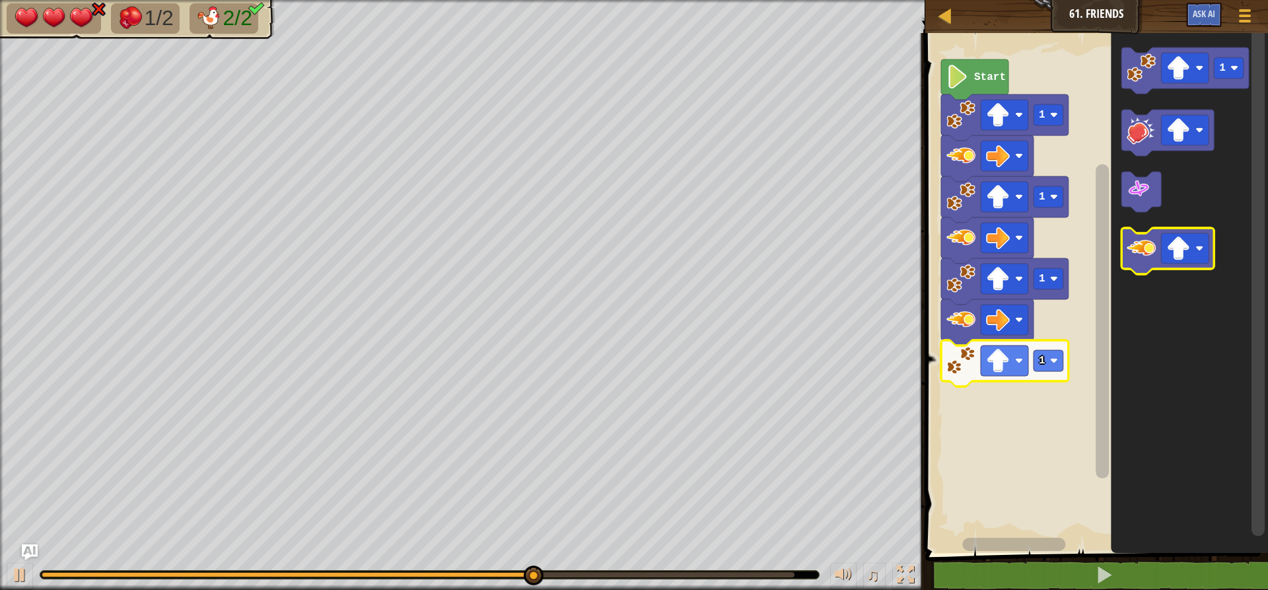
click at [1149, 260] on image "Blockly Workspace" at bounding box center [1141, 248] width 29 height 29
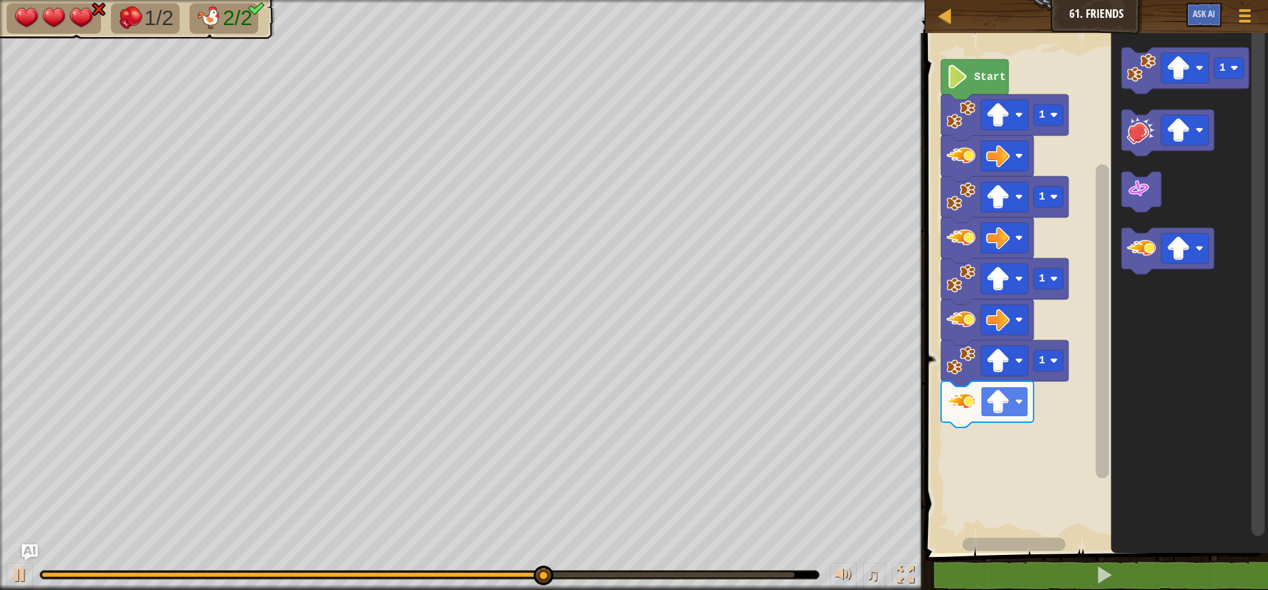
click at [1003, 416] on rect "Blockly Workspace" at bounding box center [1005, 401] width 48 height 30
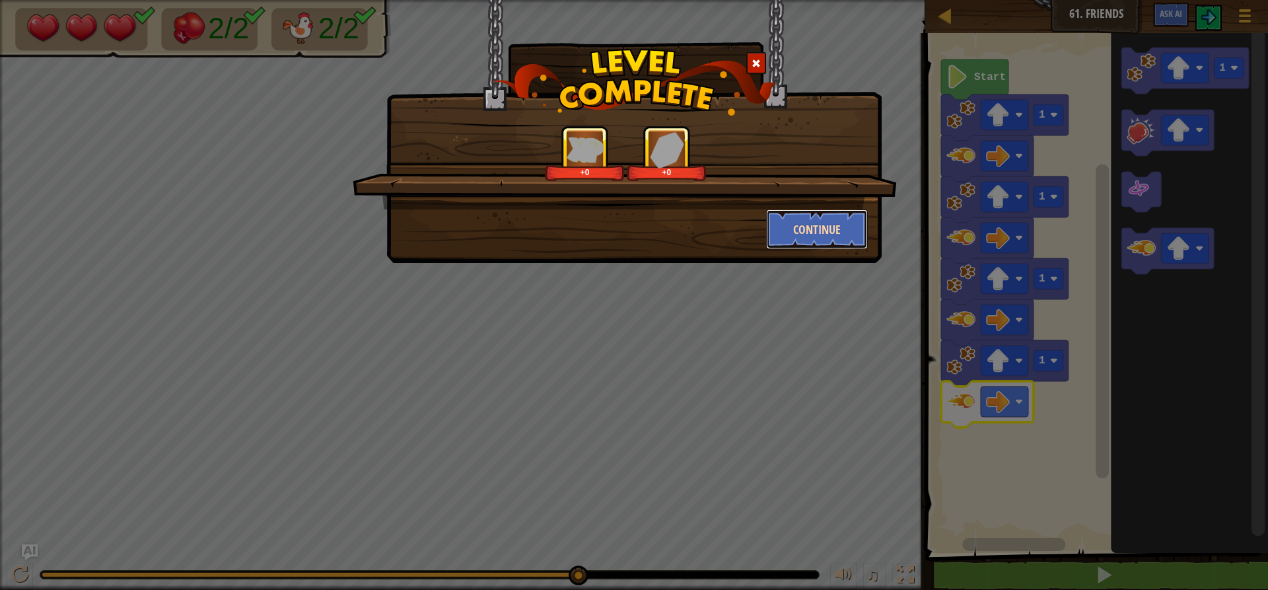
click at [783, 211] on button "Continue" at bounding box center [817, 229] width 102 height 40
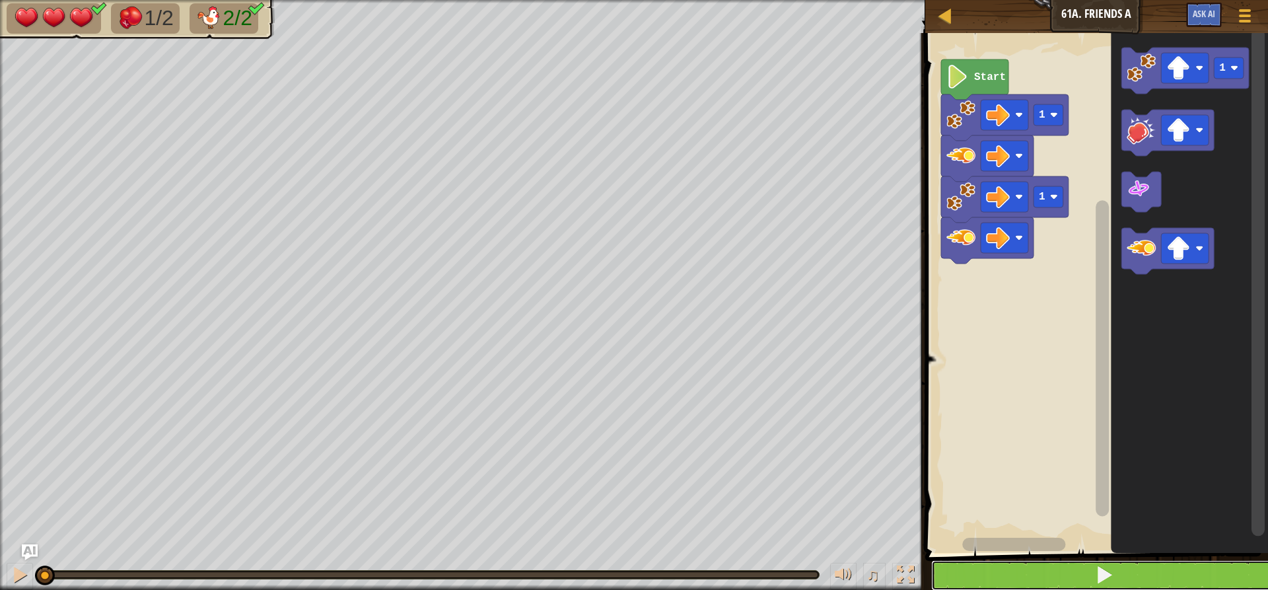
click at [976, 569] on button at bounding box center [1104, 575] width 347 height 30
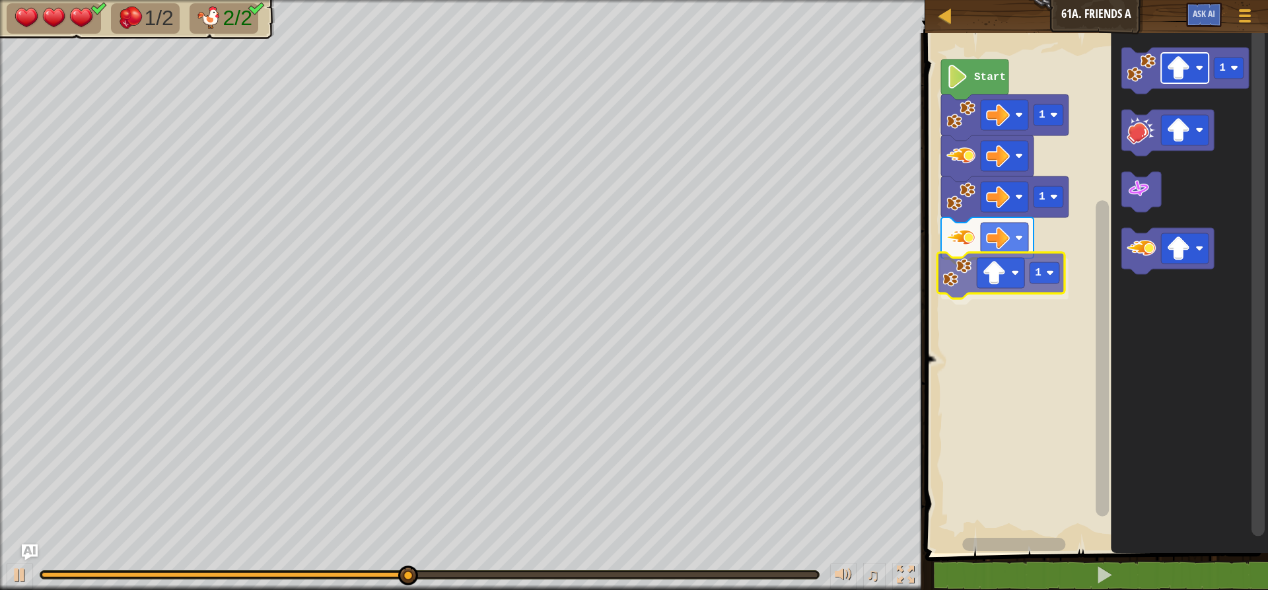
click at [982, 273] on div "1 1 1 Start 1 1" at bounding box center [1094, 289] width 347 height 526
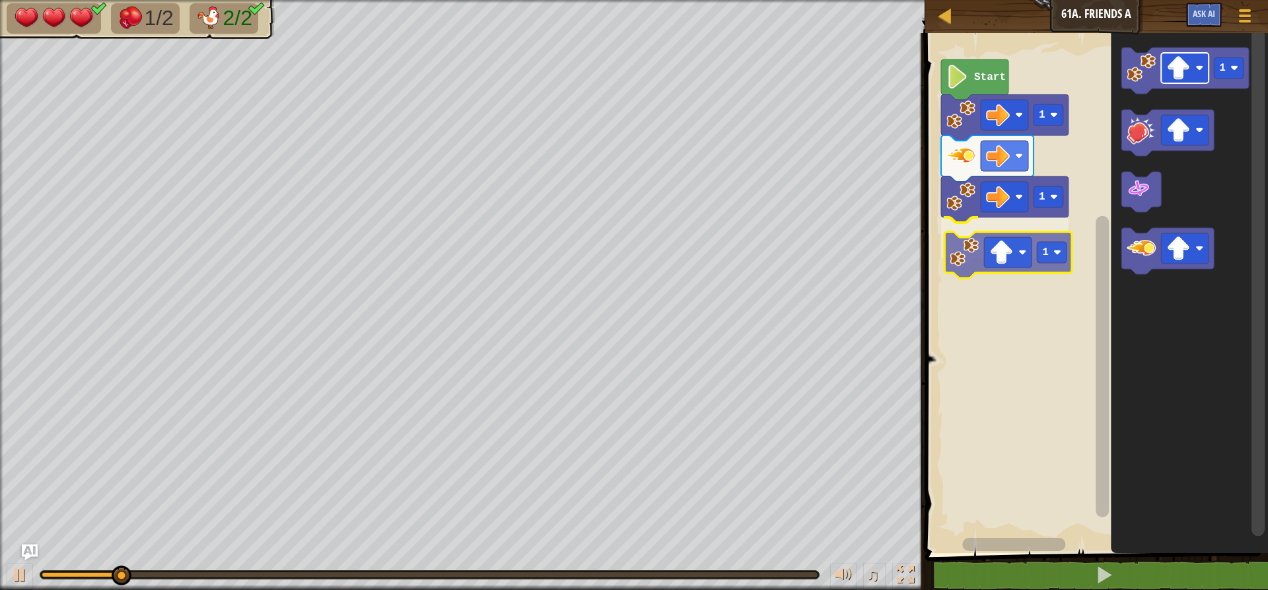
click at [1010, 240] on div "1 1 1 Start 1 1" at bounding box center [1094, 289] width 347 height 526
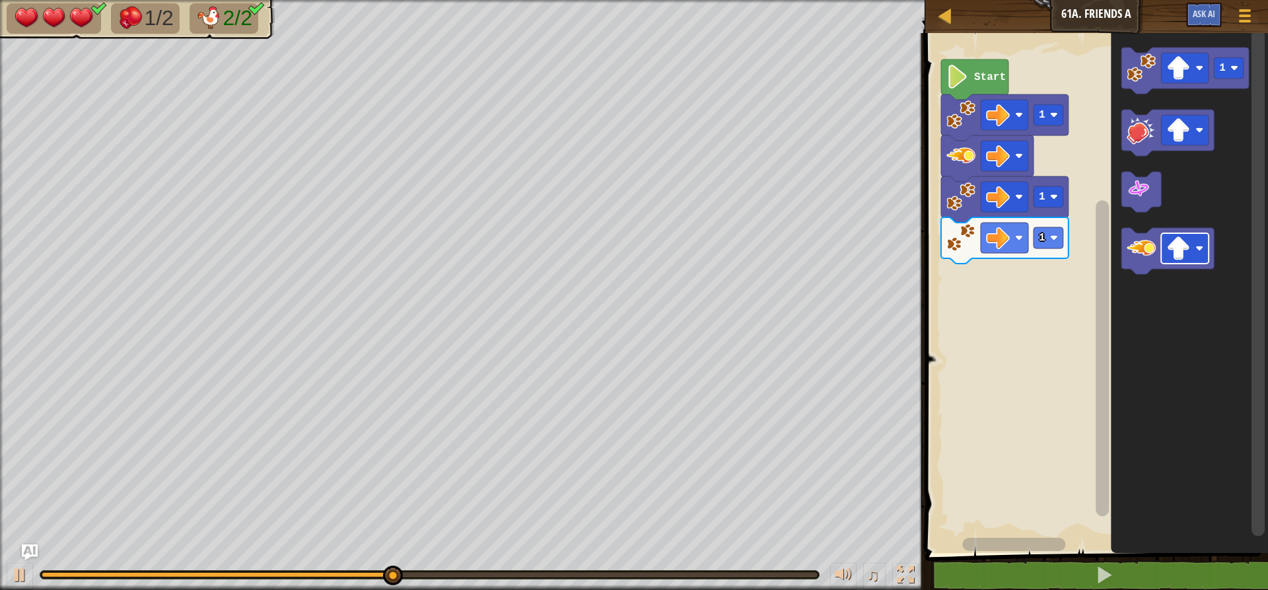
click at [841, 287] on div "Map Junior 61a. Friends A Game Menu Ask AI 1 הההההההההההההההההההההההההההההההההה…" at bounding box center [634, 295] width 1268 height 590
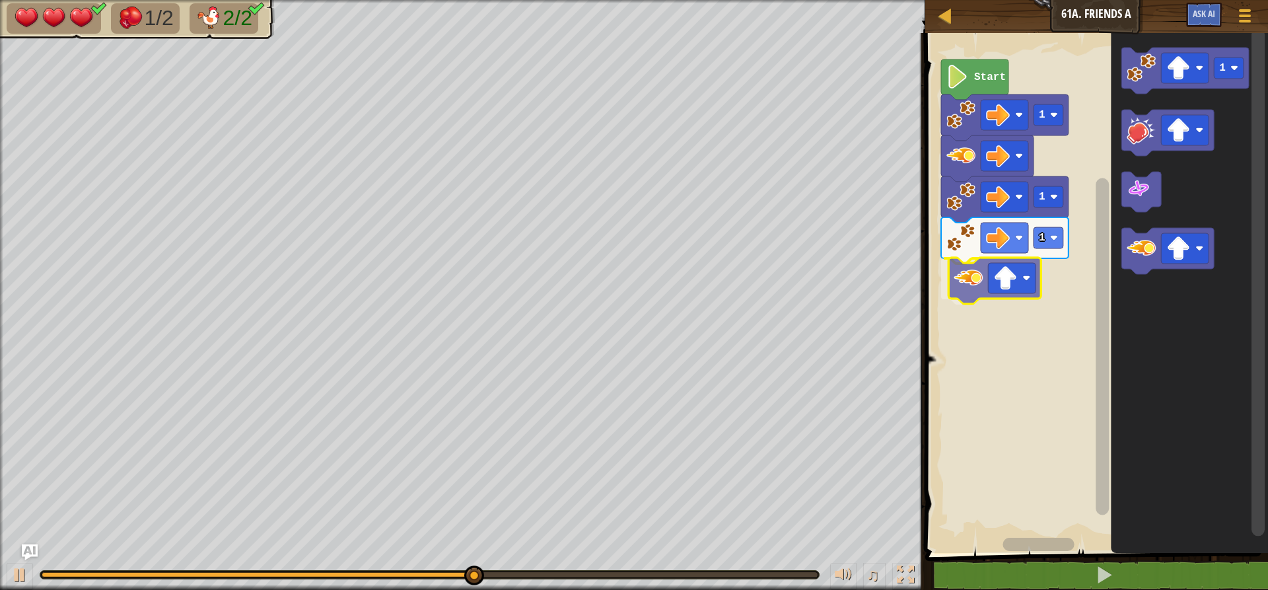
click at [970, 280] on div "Start 1 1 1 1" at bounding box center [1094, 289] width 347 height 526
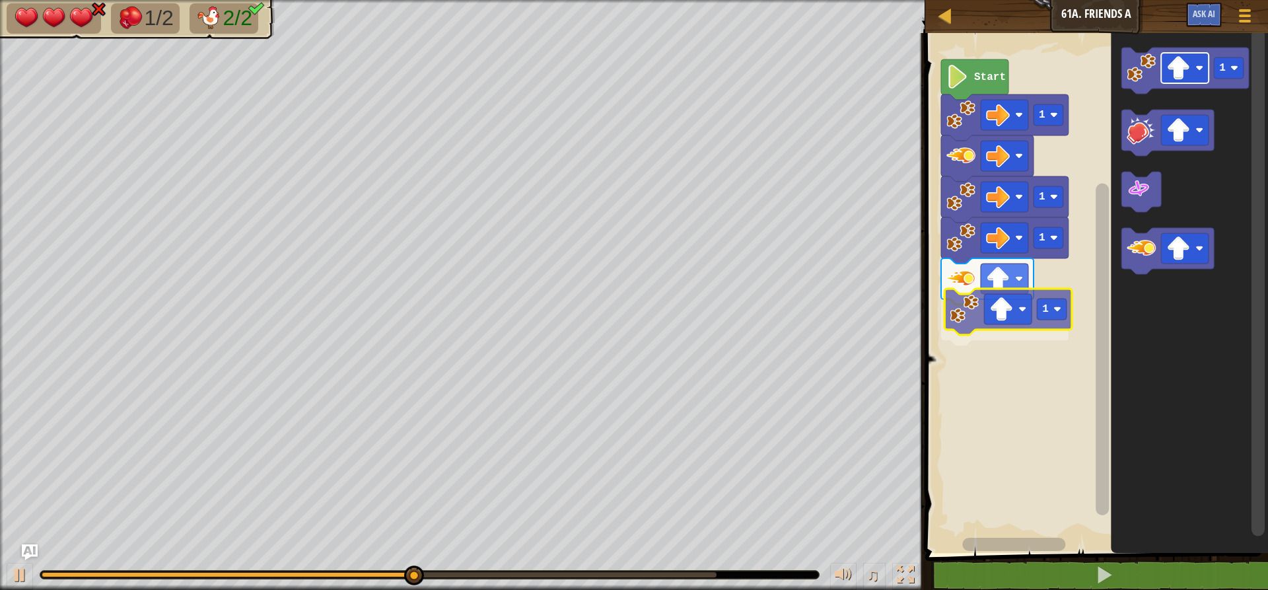
click at [994, 324] on div "Start 1 1 1 1 1 1" at bounding box center [1094, 289] width 347 height 526
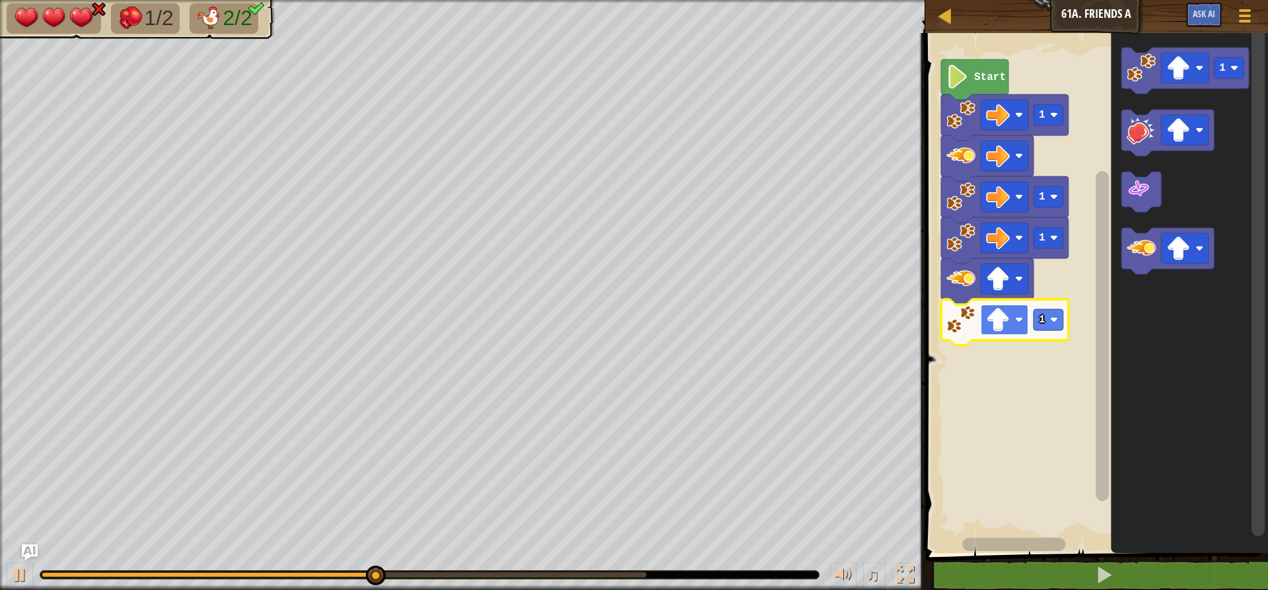
click at [1001, 322] on image "Blockly Workspace" at bounding box center [998, 320] width 24 height 24
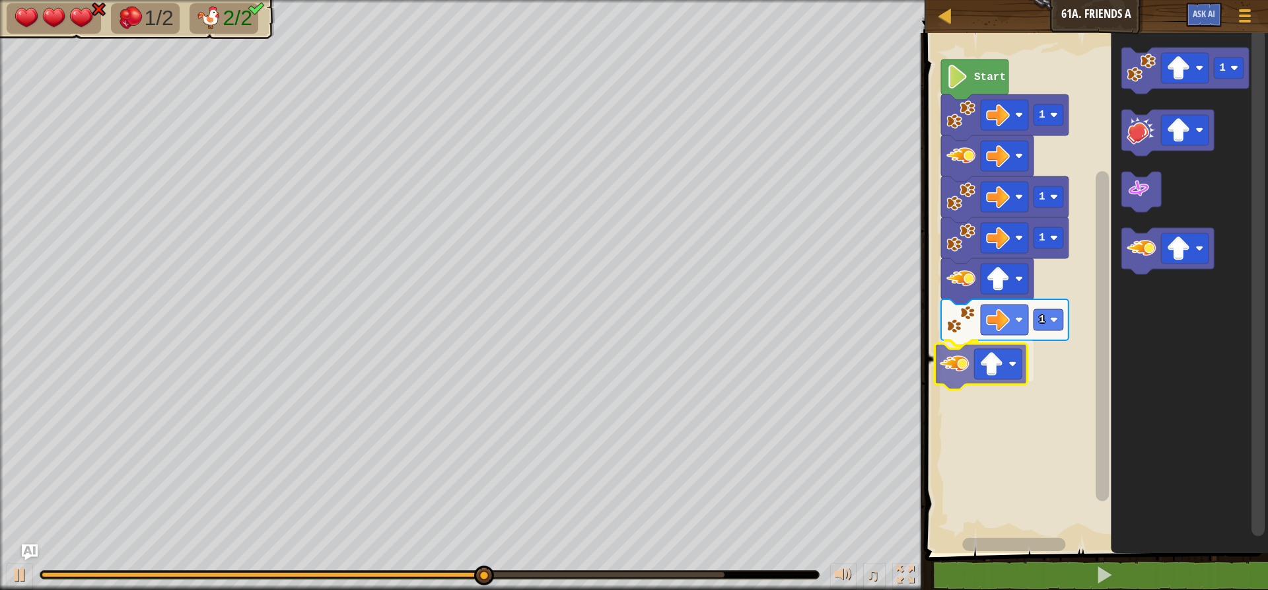
click at [971, 364] on div "Start 1 1 1 1 1" at bounding box center [1094, 289] width 347 height 526
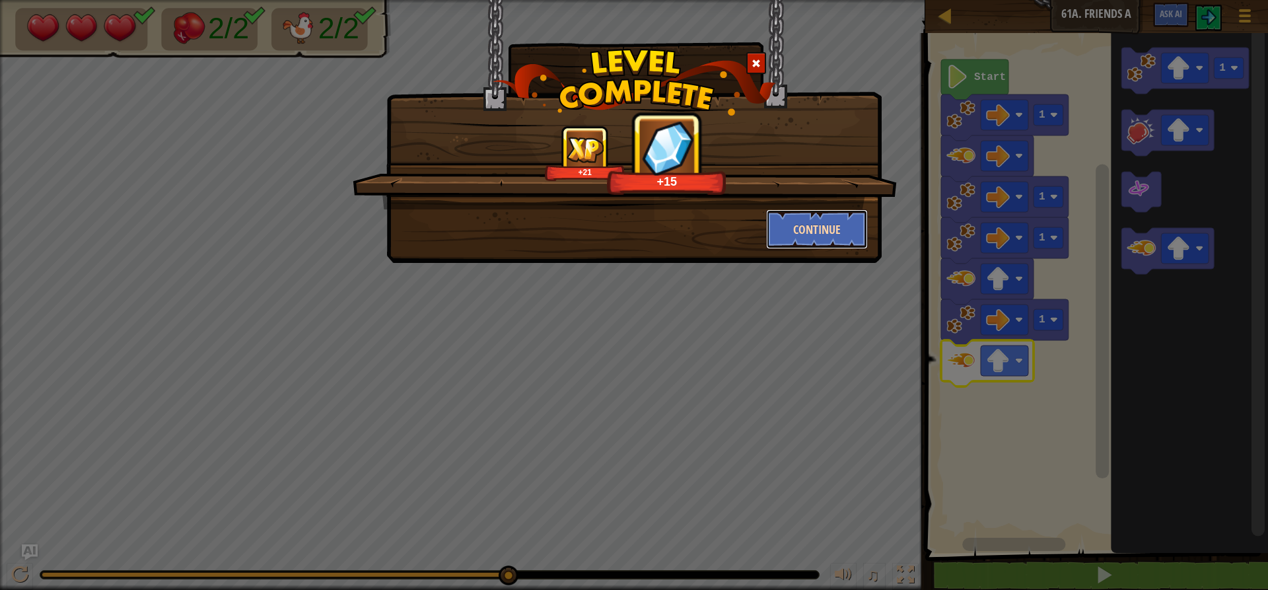
click at [820, 218] on button "Continue" at bounding box center [817, 229] width 102 height 40
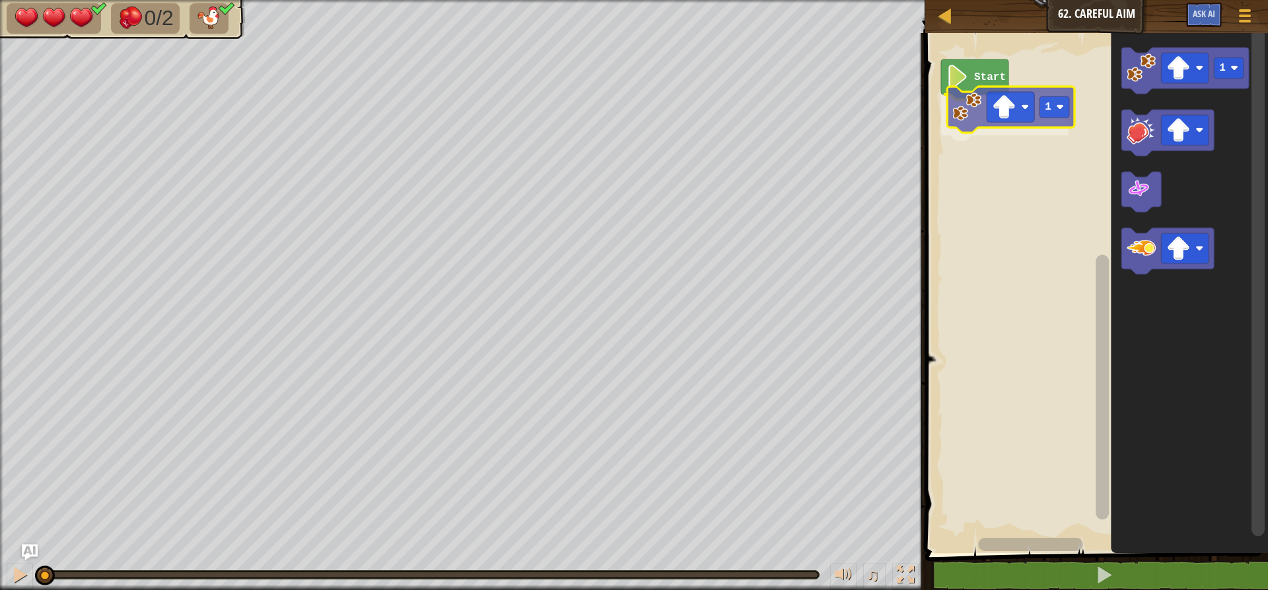
click at [994, 124] on div "Start 1 1 1" at bounding box center [1094, 289] width 347 height 526
click at [999, 120] on image "Blockly Workspace" at bounding box center [998, 115] width 24 height 24
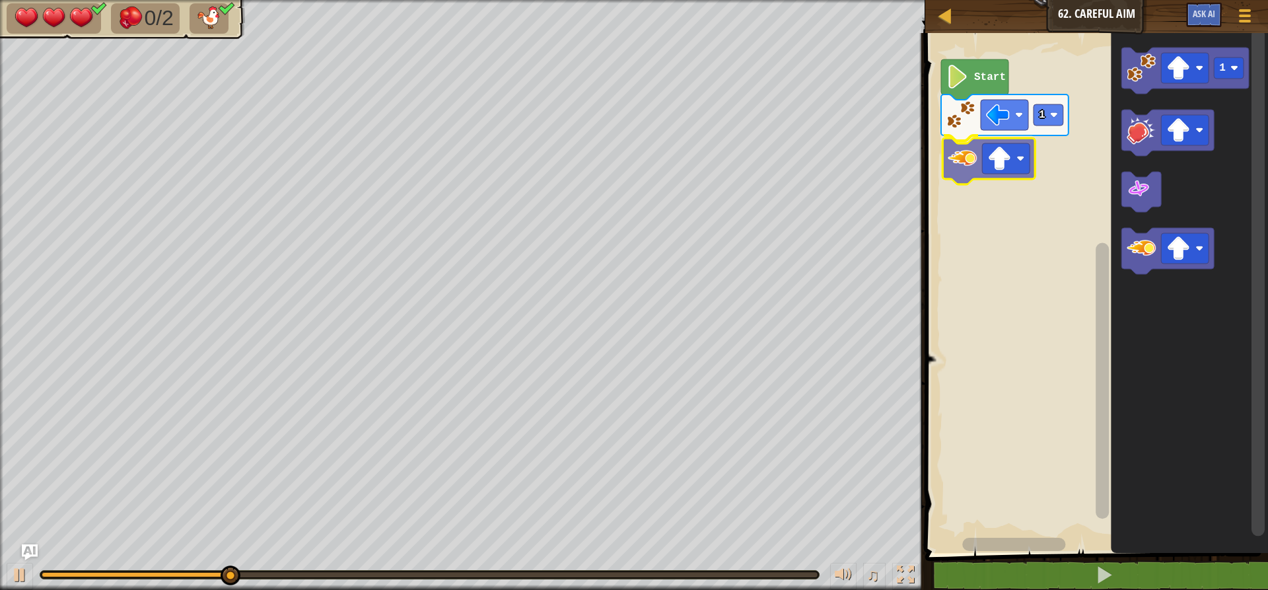
click at [968, 172] on div "Start 1 1" at bounding box center [1094, 289] width 347 height 526
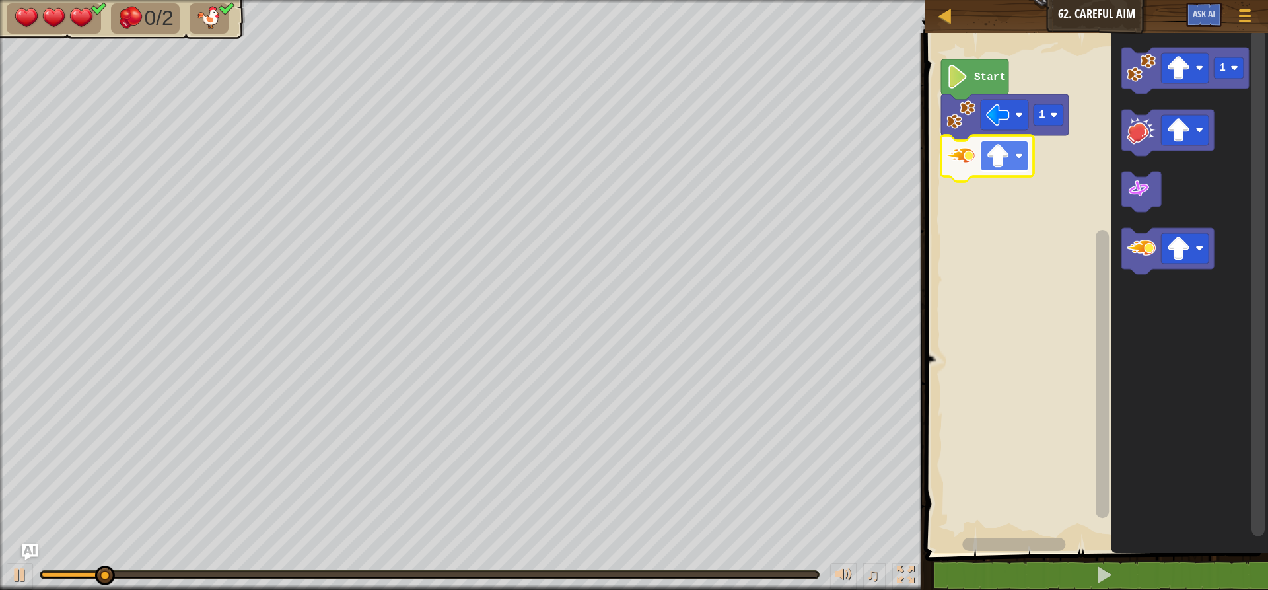
click at [992, 165] on image "Blockly Workspace" at bounding box center [998, 156] width 24 height 24
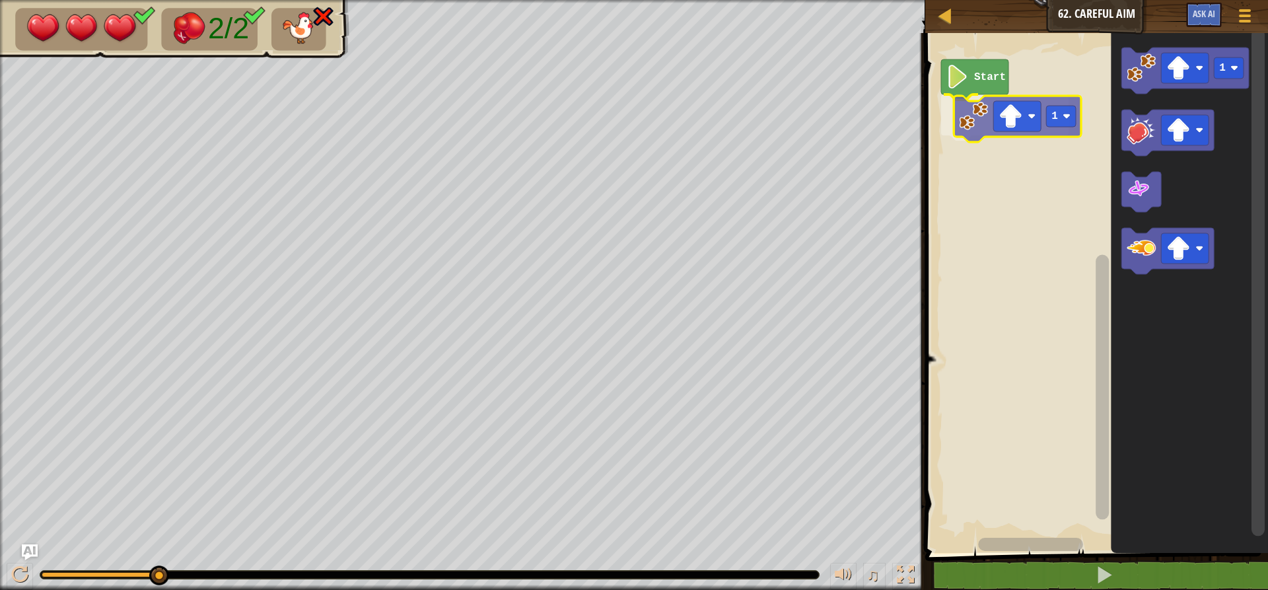
click at [1000, 136] on div "Start 1 1 1" at bounding box center [1094, 289] width 347 height 526
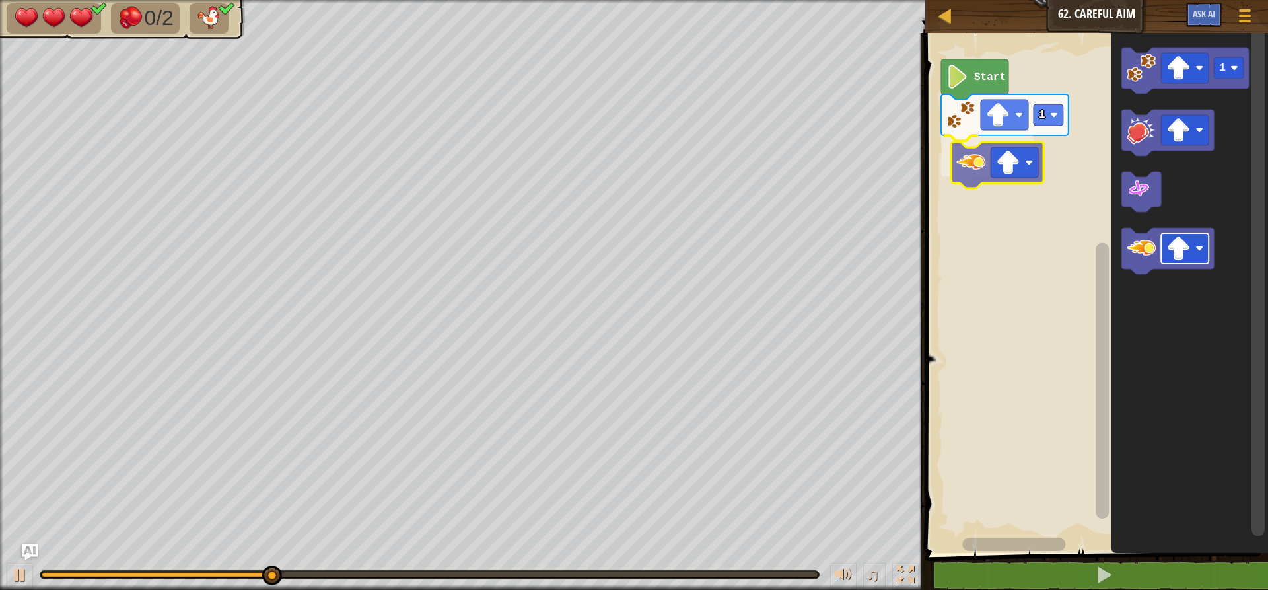
click at [1010, 168] on div "Start 1 1" at bounding box center [1094, 289] width 347 height 526
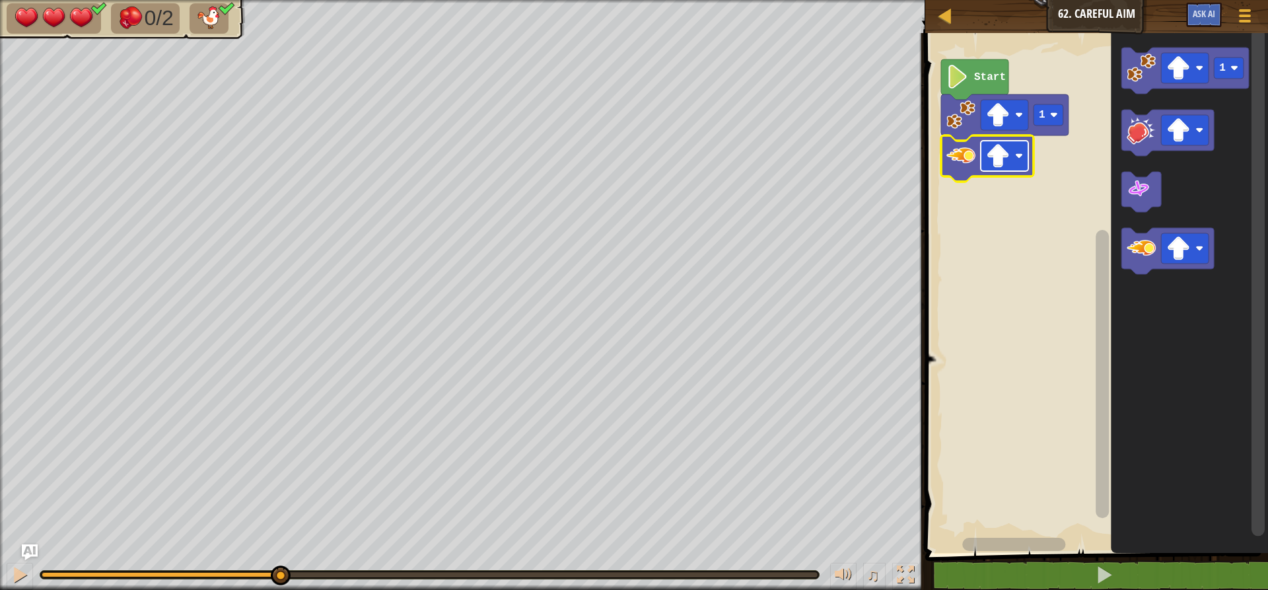
click at [1004, 164] on image "Blockly Workspace" at bounding box center [998, 156] width 24 height 24
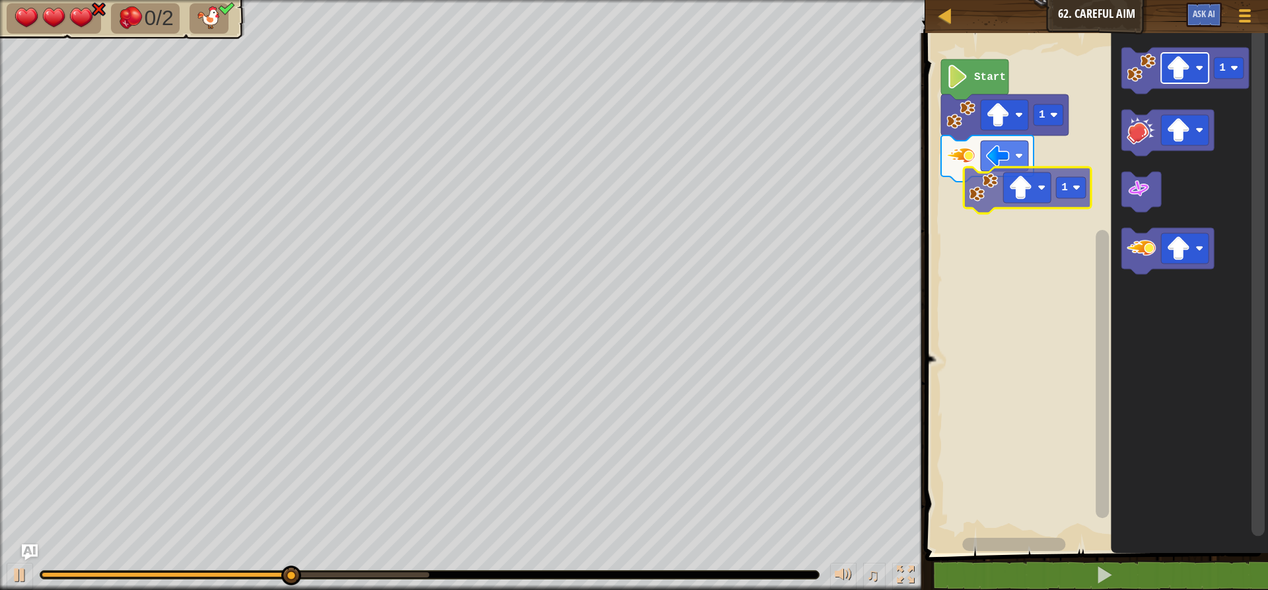
click at [1020, 188] on div "Start 1 1 1" at bounding box center [1094, 289] width 347 height 526
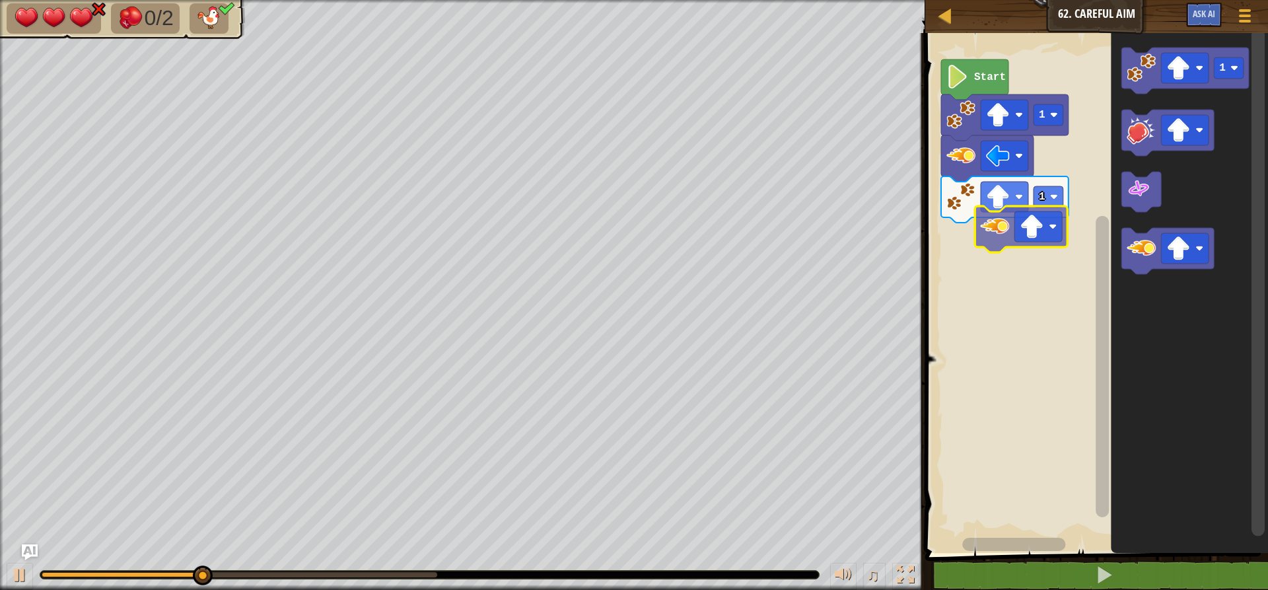
click at [963, 246] on div "Start 1 1 1" at bounding box center [1094, 289] width 347 height 526
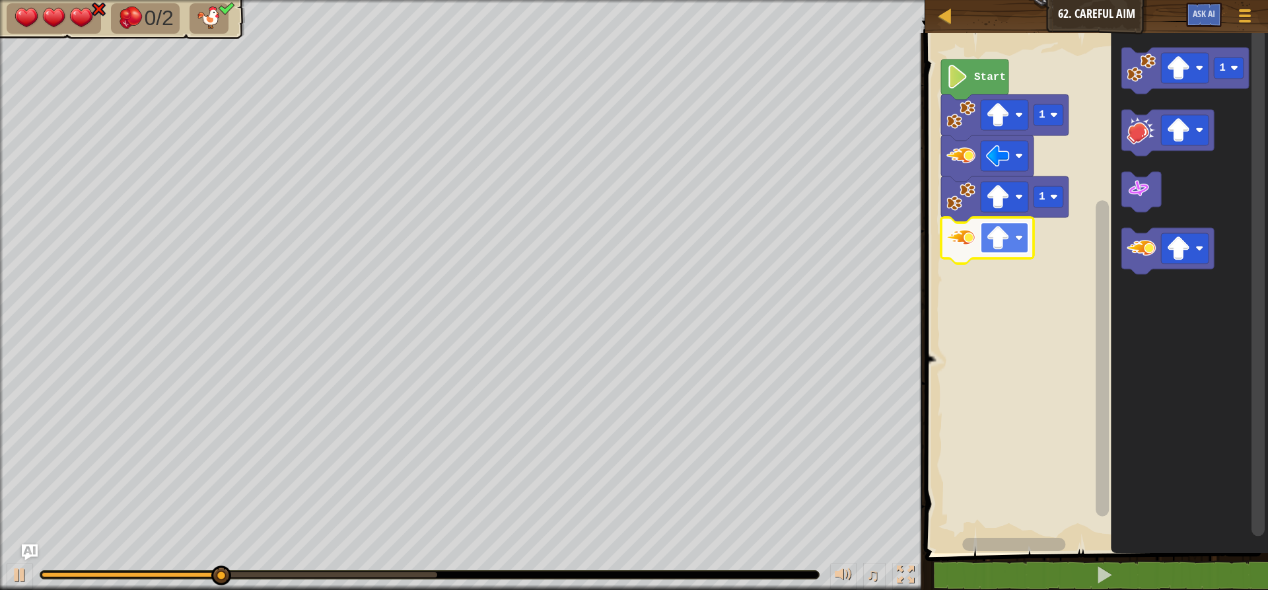
click at [997, 241] on image "Blockly Workspace" at bounding box center [998, 238] width 24 height 24
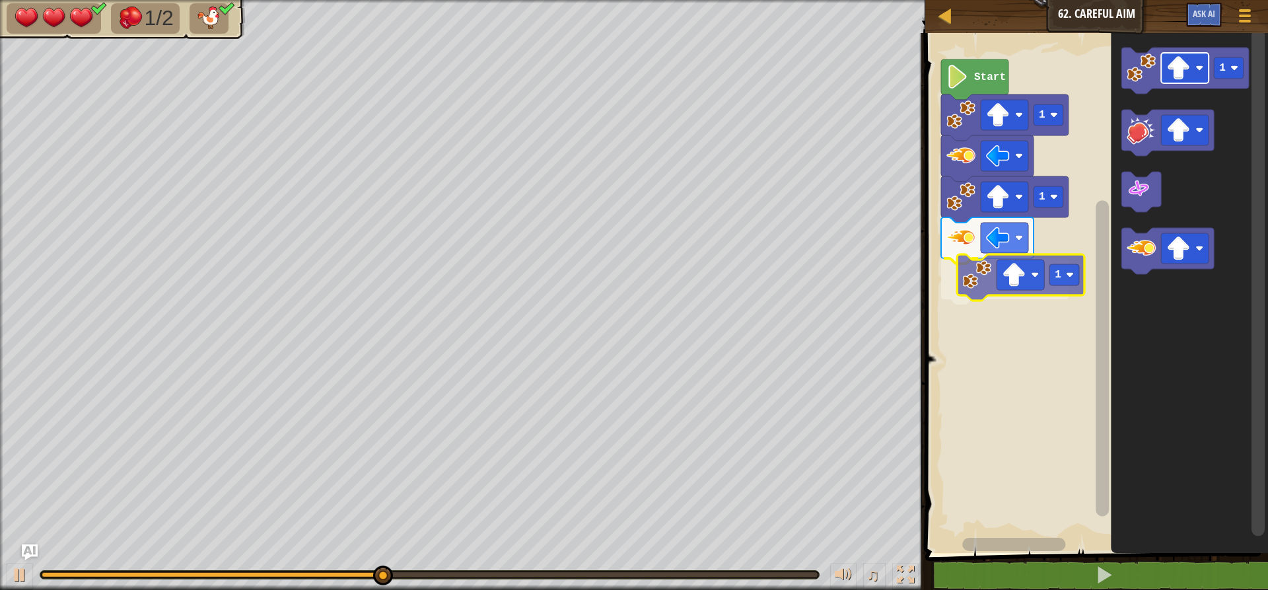
click at [1013, 284] on div "Start 1 1 1 1 1" at bounding box center [1094, 289] width 347 height 526
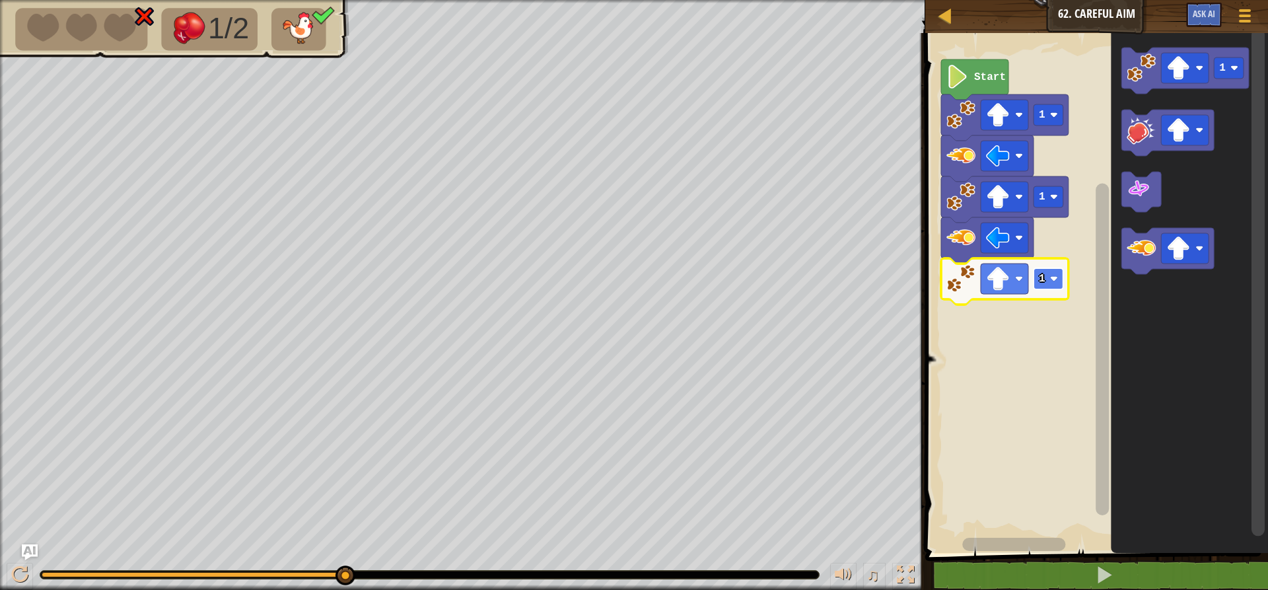
click at [1048, 277] on rect "Blockly Workspace" at bounding box center [1049, 278] width 30 height 21
click at [1012, 289] on rect "Blockly Workspace" at bounding box center [1005, 279] width 48 height 30
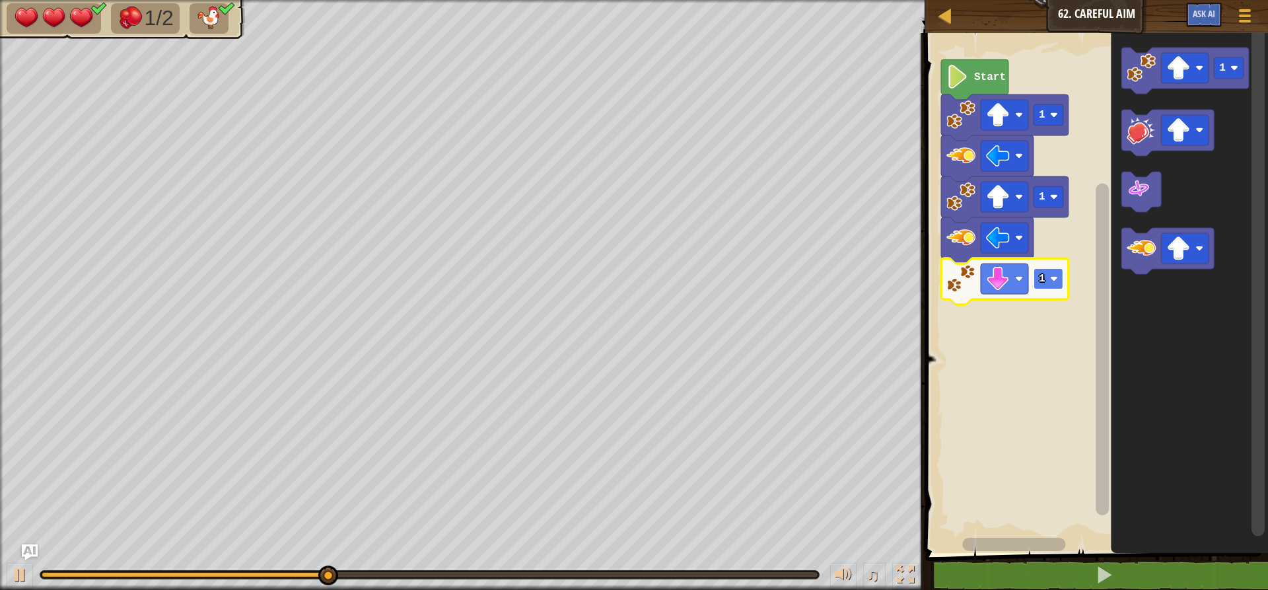
click at [1048, 275] on rect "Blockly Workspace" at bounding box center [1049, 278] width 30 height 21
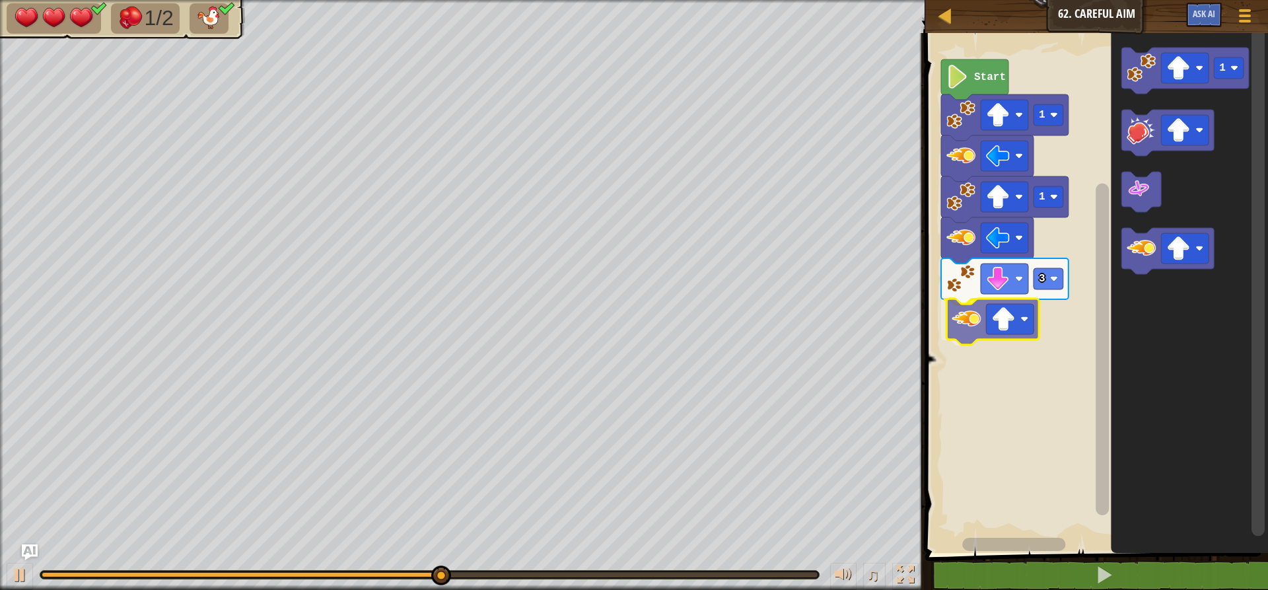
click at [970, 326] on div "Start 1 1 3 1" at bounding box center [1094, 289] width 347 height 526
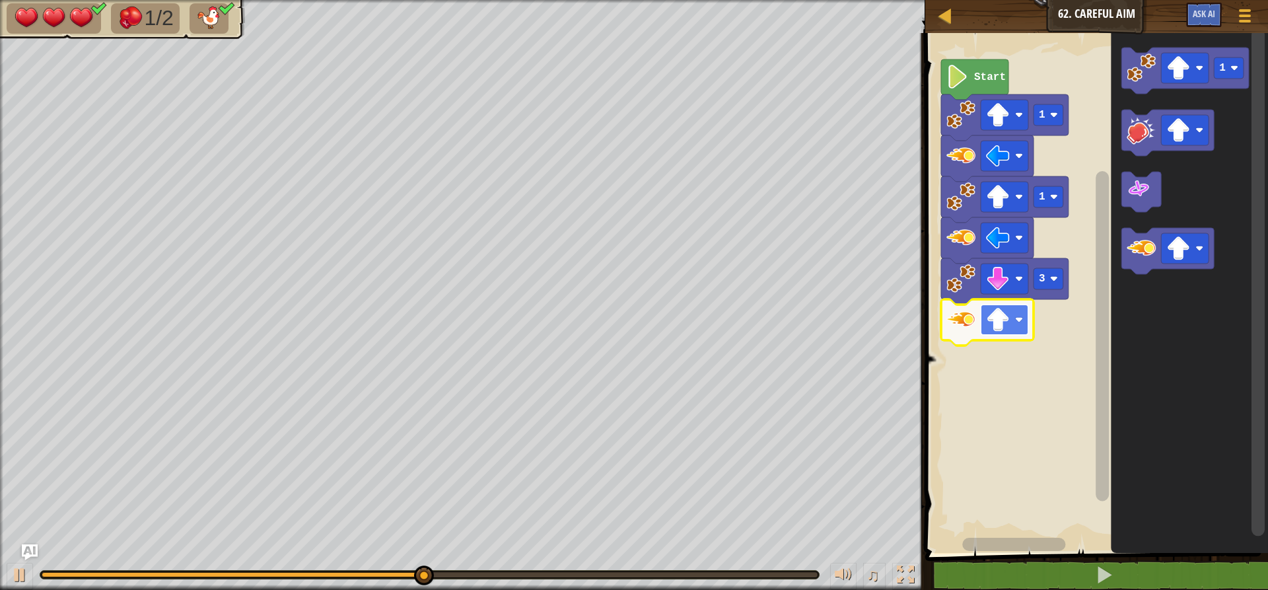
click at [990, 325] on image "Blockly Workspace" at bounding box center [998, 320] width 24 height 24
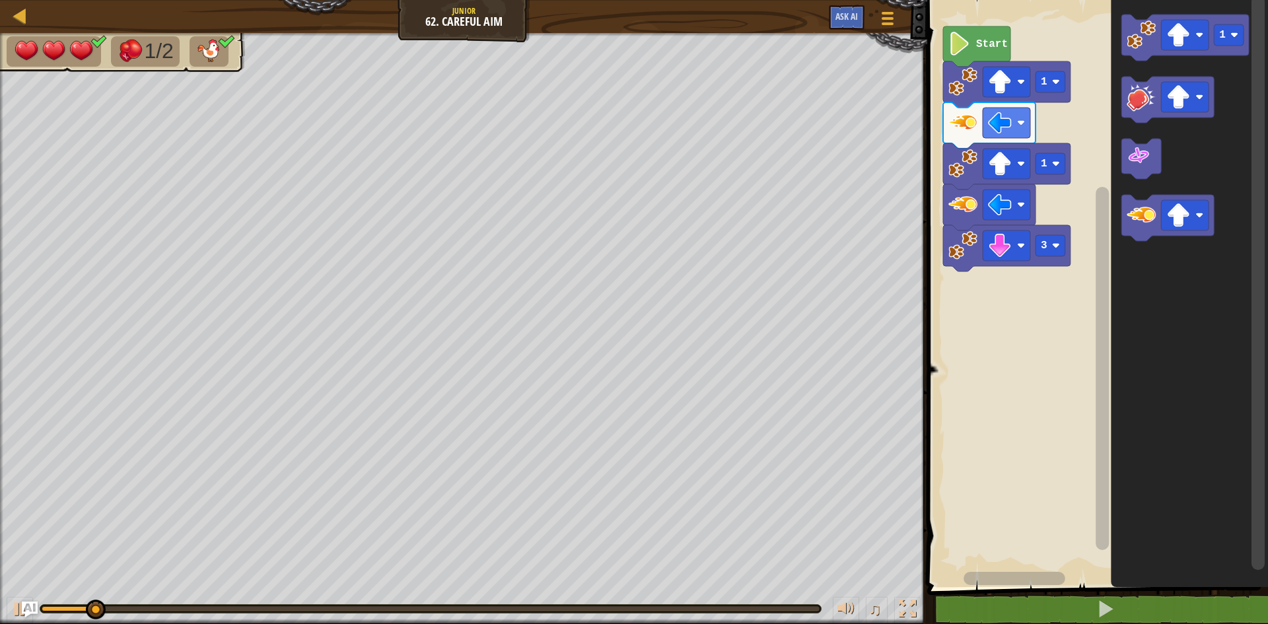
click at [1161, 4] on icon "Blockly Workspace" at bounding box center [1189, 290] width 157 height 594
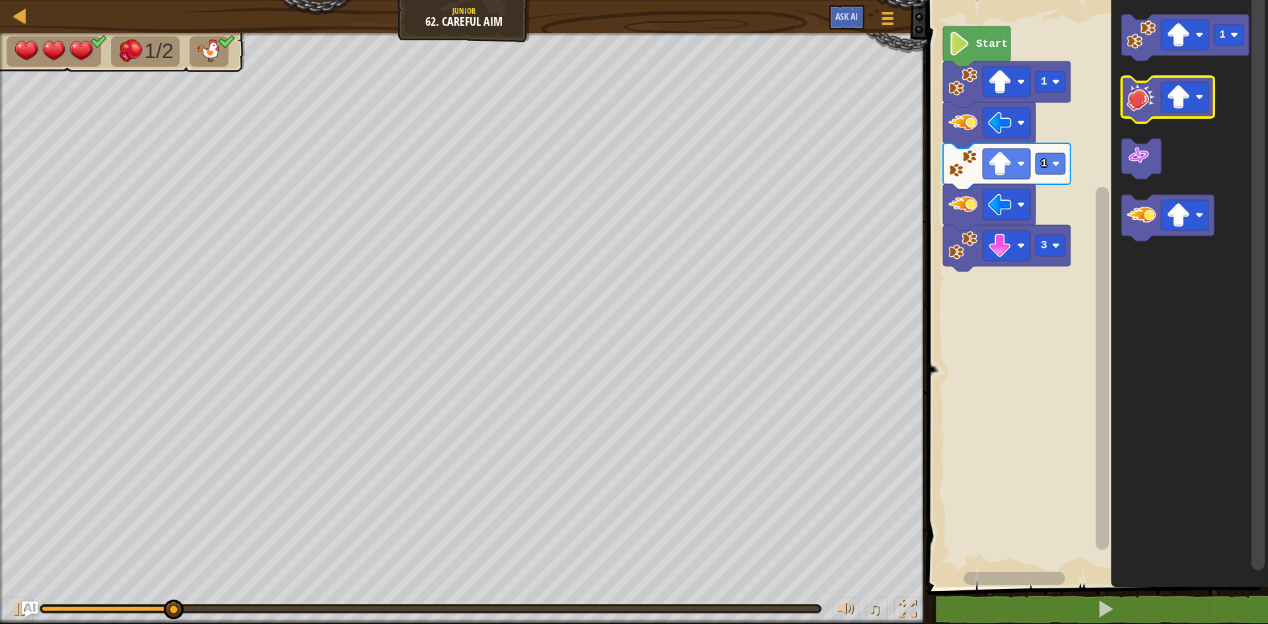
click at [1132, 121] on g "1" at bounding box center [1185, 128] width 127 height 227
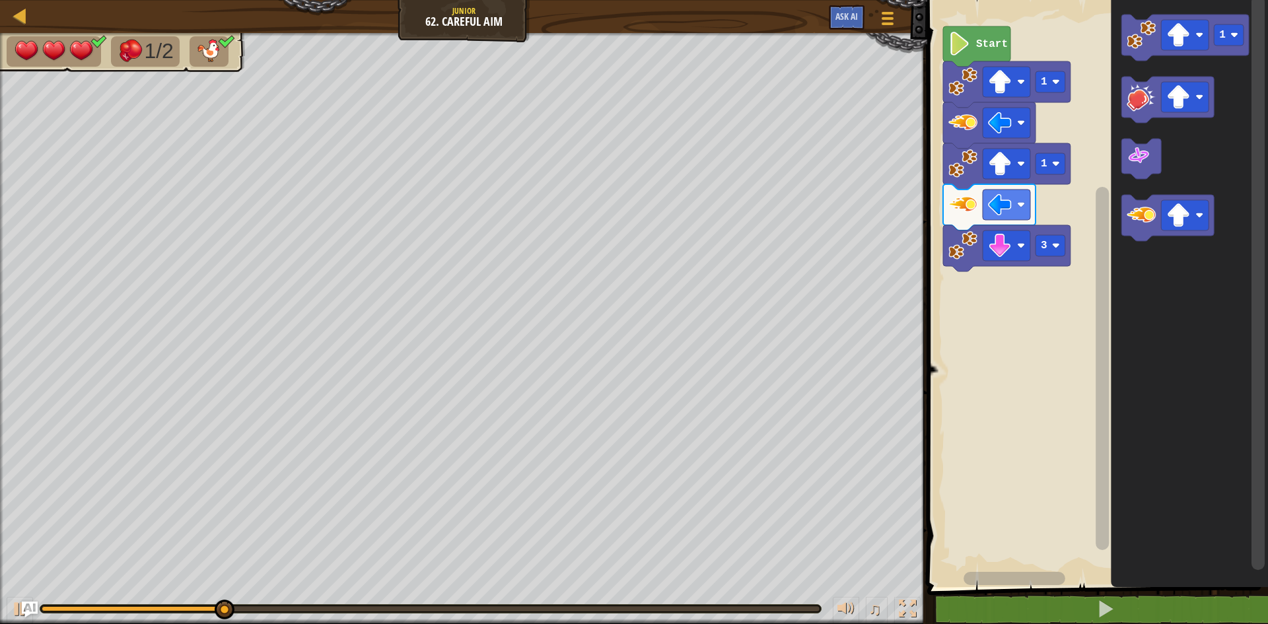
click at [1055, 285] on div "Start 1 1 3 1" at bounding box center [1095, 290] width 345 height 594
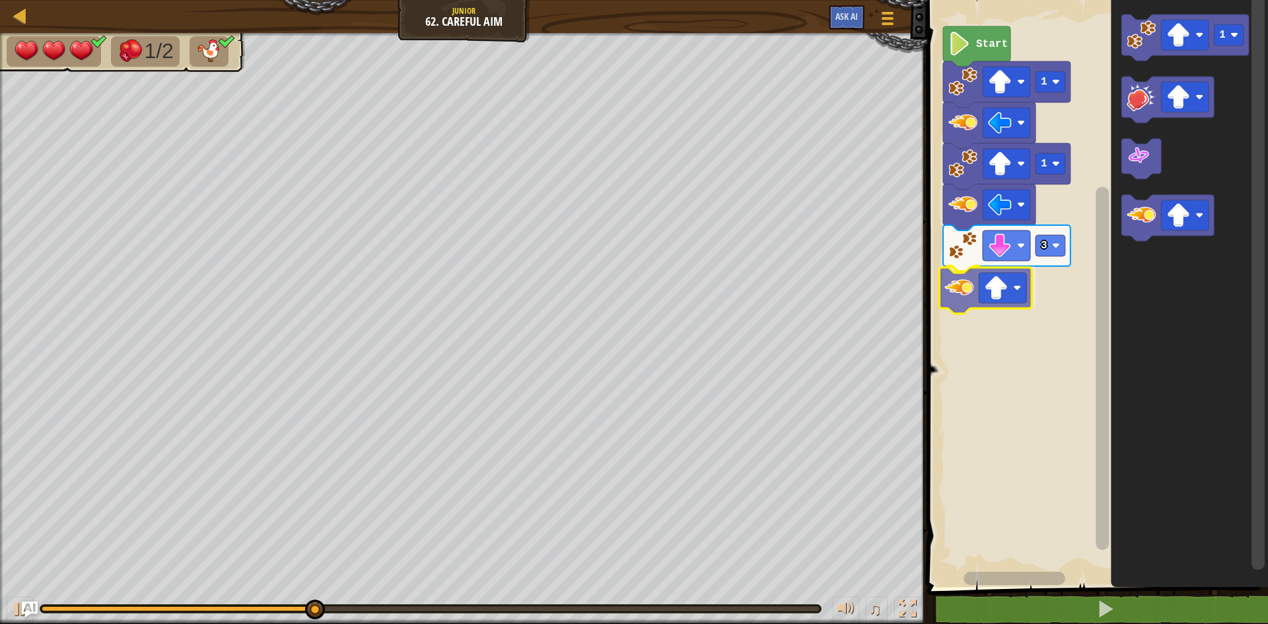
click at [972, 296] on div "Start 1 1 3 1" at bounding box center [1095, 290] width 345 height 594
click at [999, 293] on image "Blockly Workspace" at bounding box center [1000, 287] width 24 height 24
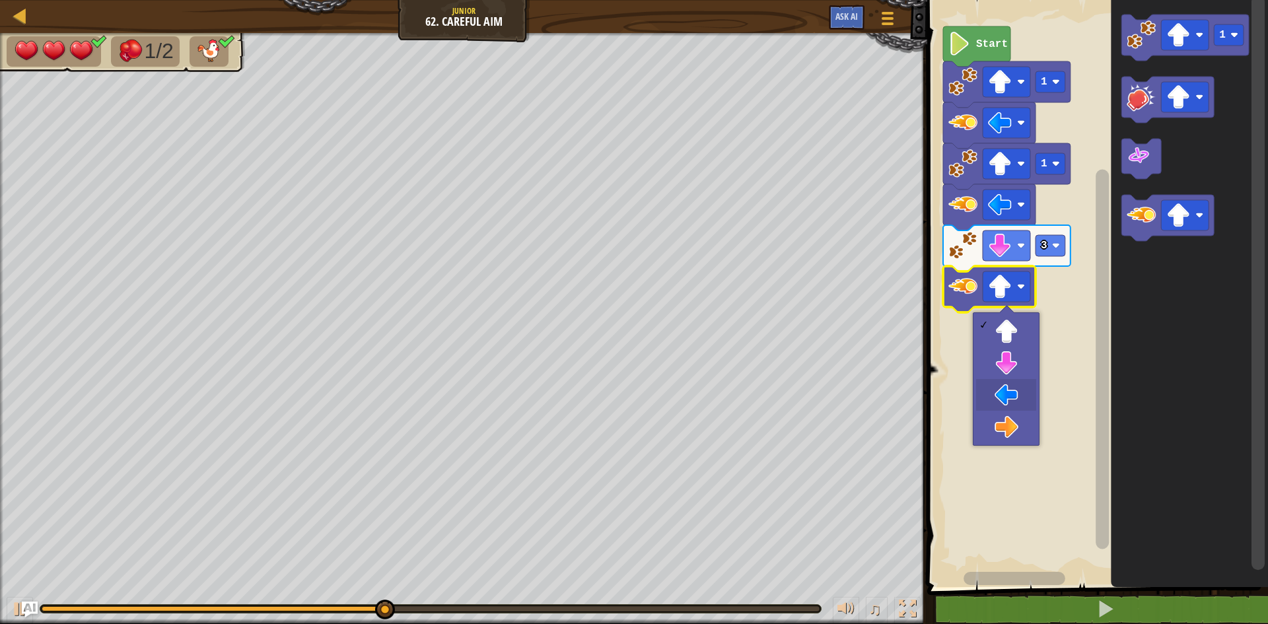
drag, startPoint x: 990, startPoint y: 390, endPoint x: 1007, endPoint y: 349, distance: 45.0
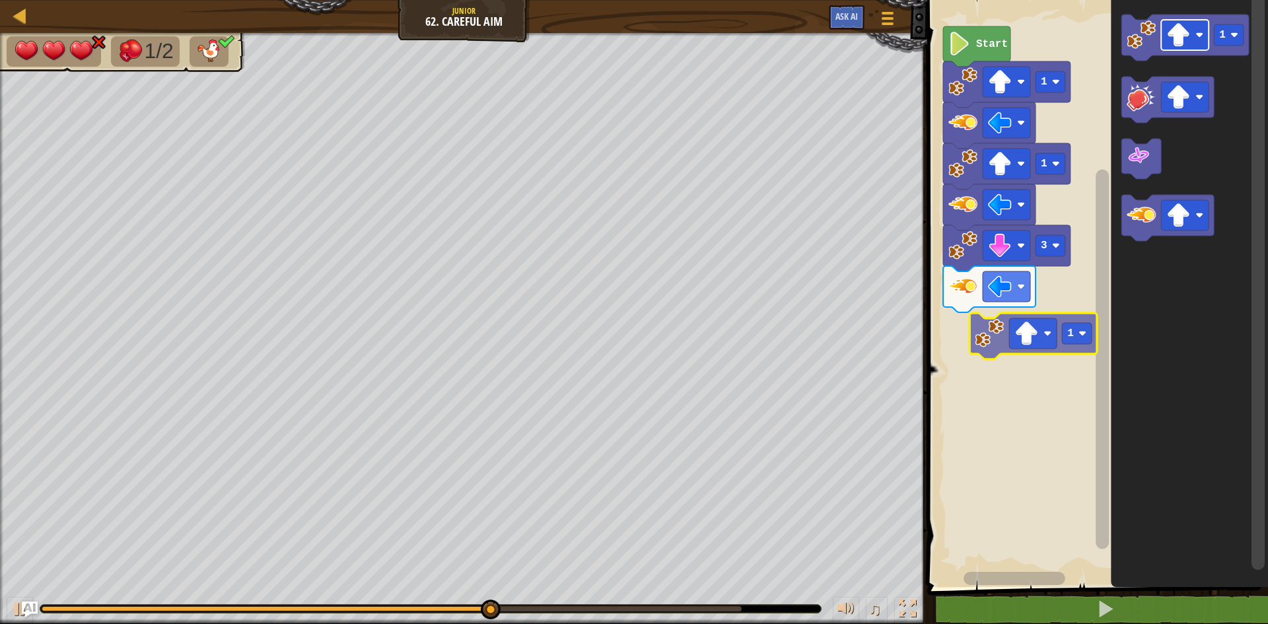
click at [1033, 347] on div "Start 1 1 3 1 1" at bounding box center [1095, 290] width 345 height 594
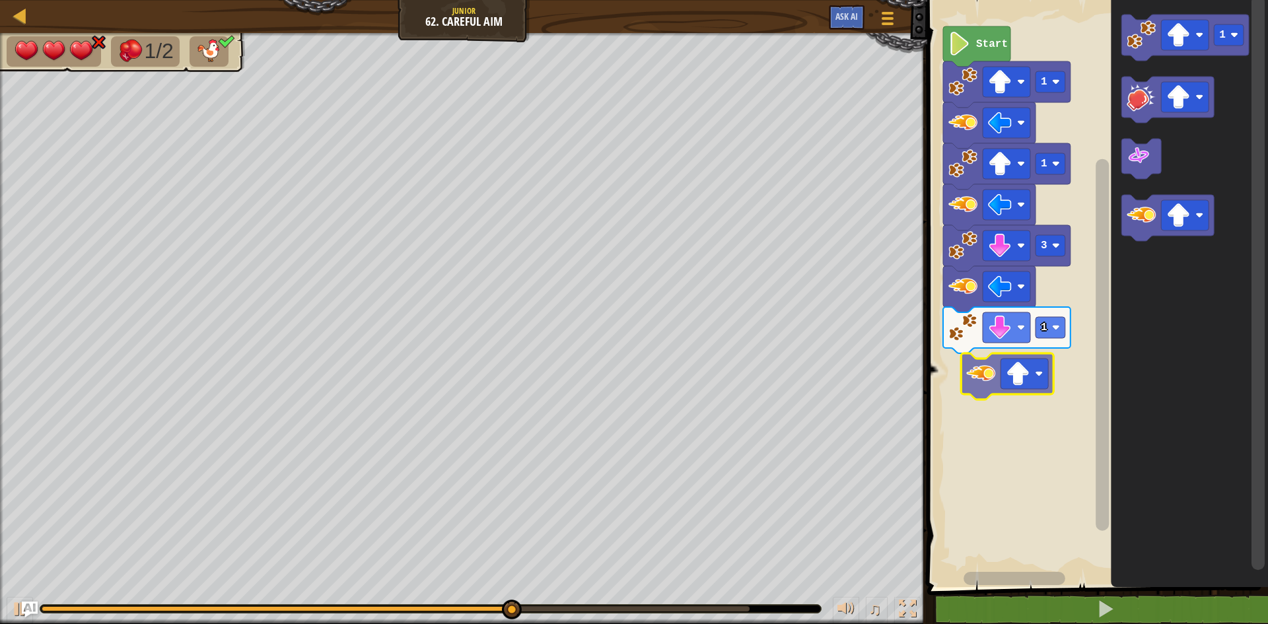
click at [947, 370] on div "Start 1 1 3 1 1" at bounding box center [1095, 290] width 345 height 594
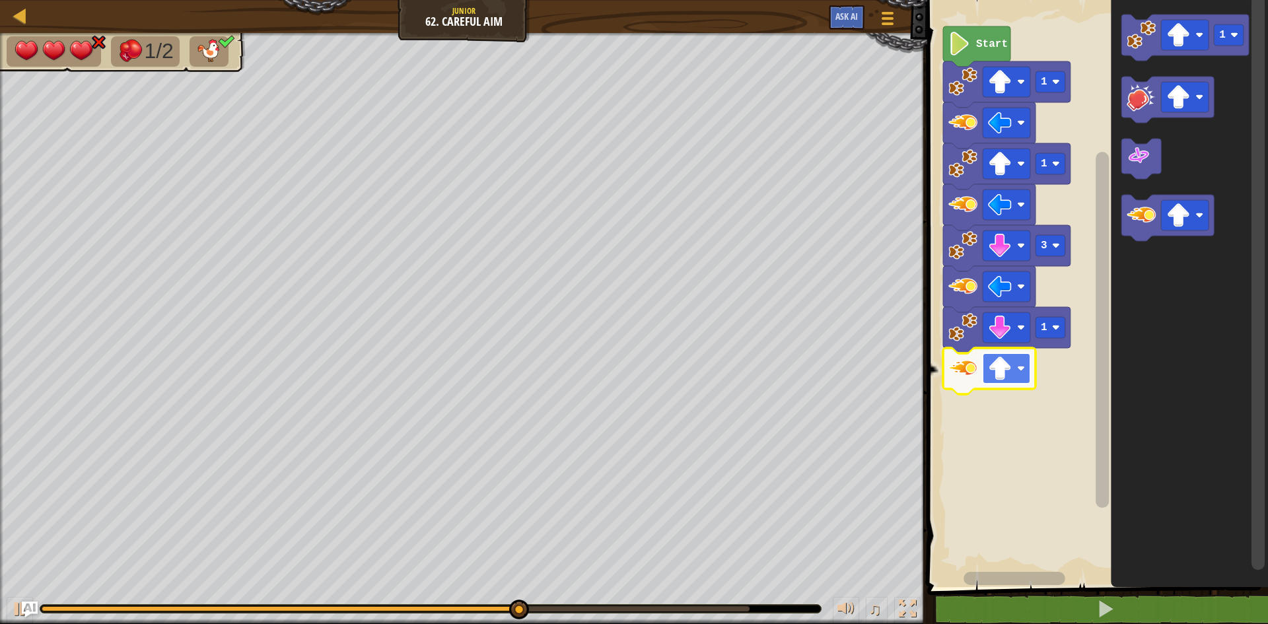
click at [991, 365] on image "Blockly Workspace" at bounding box center [1000, 369] width 24 height 24
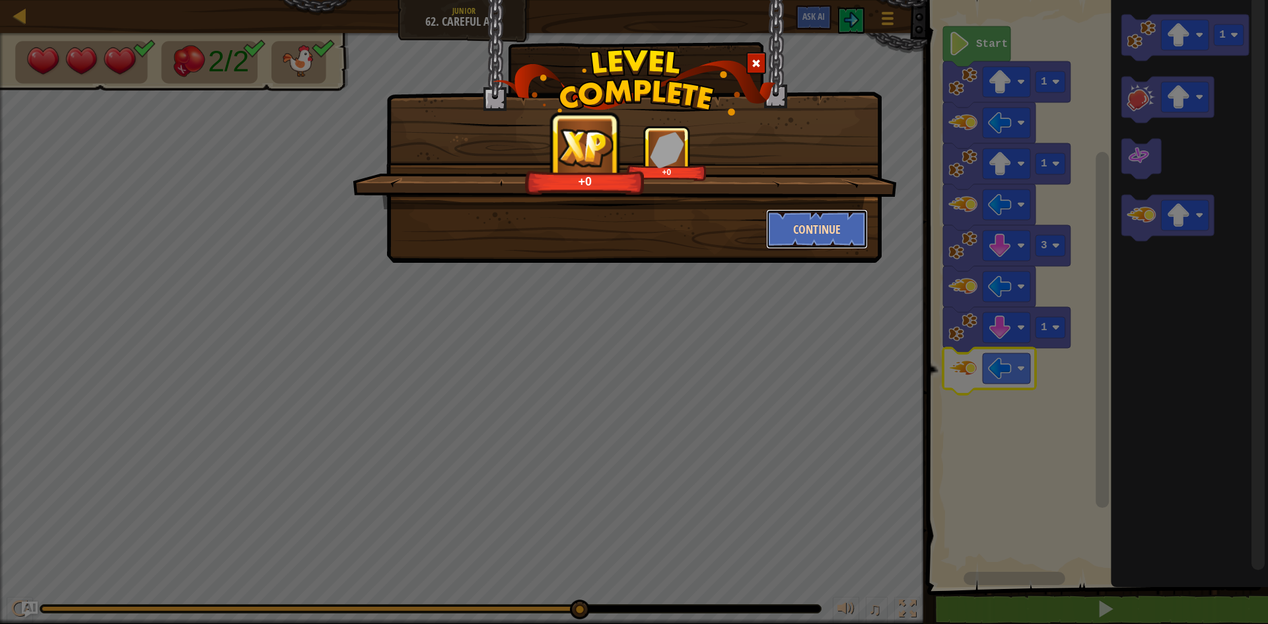
click at [809, 228] on button "Continue" at bounding box center [817, 229] width 102 height 40
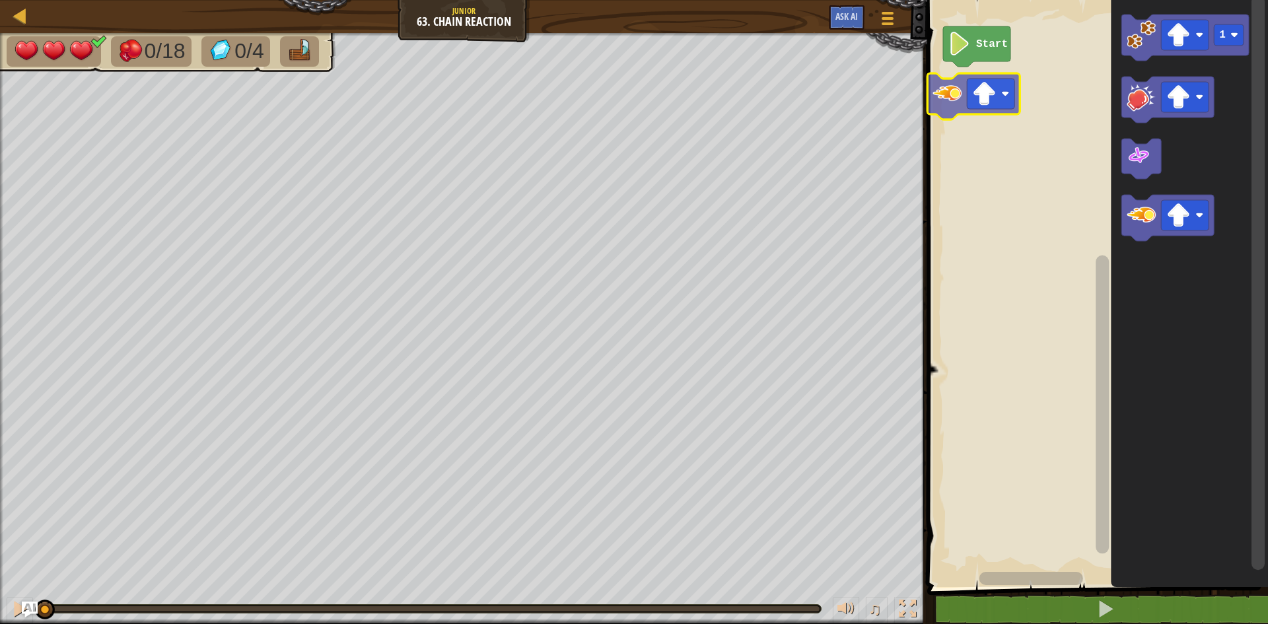
click at [953, 101] on div "Start 1" at bounding box center [1095, 290] width 345 height 594
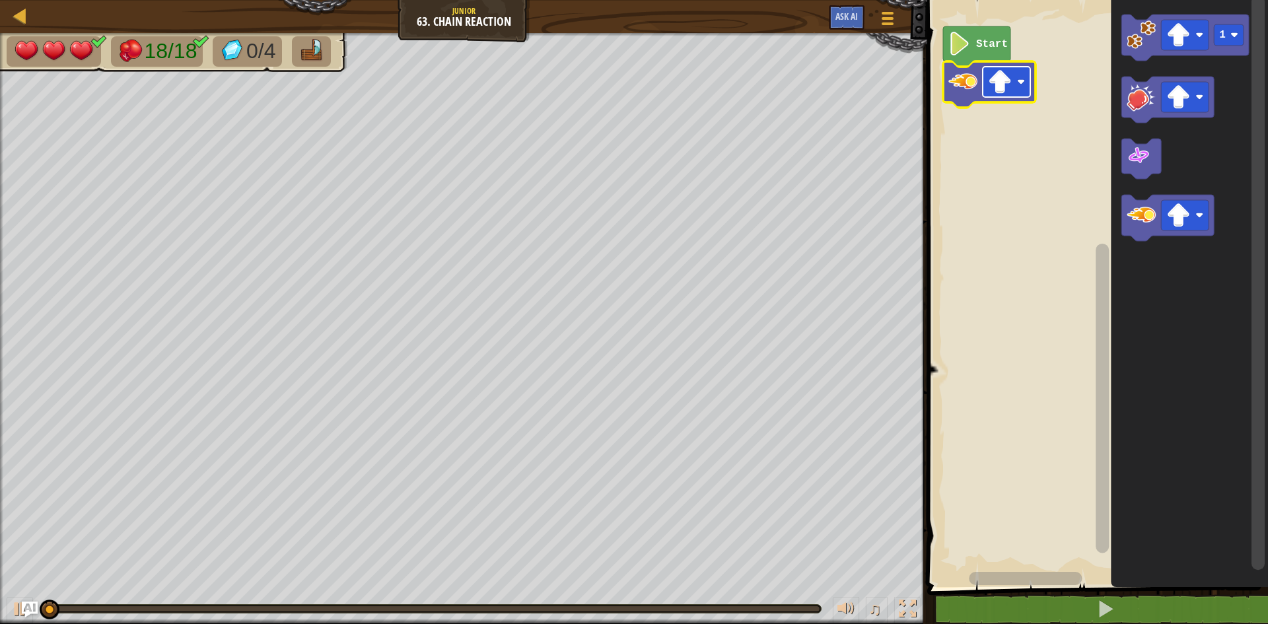
click at [998, 86] on image "Blockly Workspace" at bounding box center [1000, 82] width 24 height 24
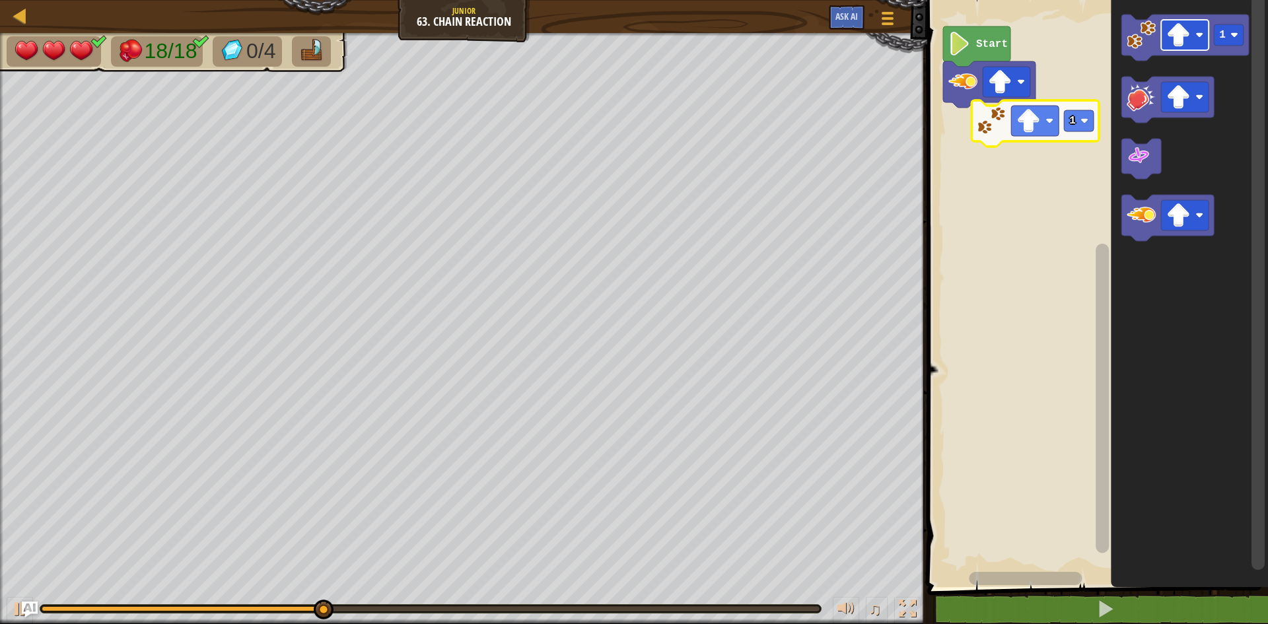
click at [984, 139] on div "Start 1 1" at bounding box center [1095, 290] width 345 height 594
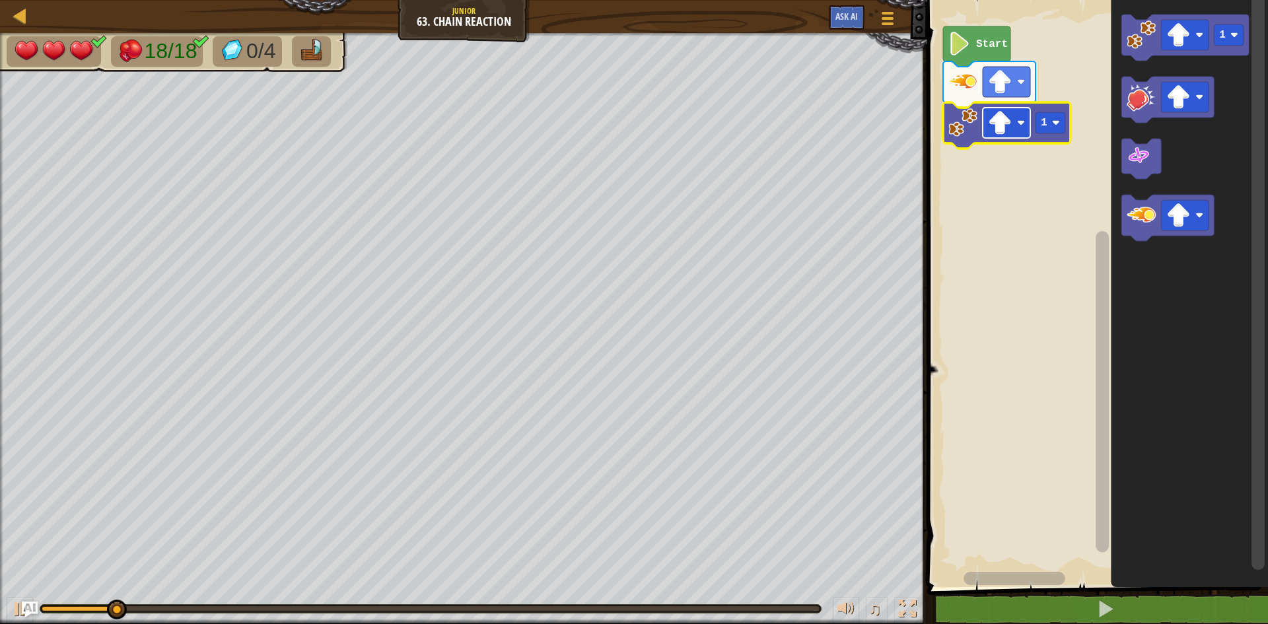
click at [997, 131] on image "Blockly Workspace" at bounding box center [1000, 123] width 24 height 24
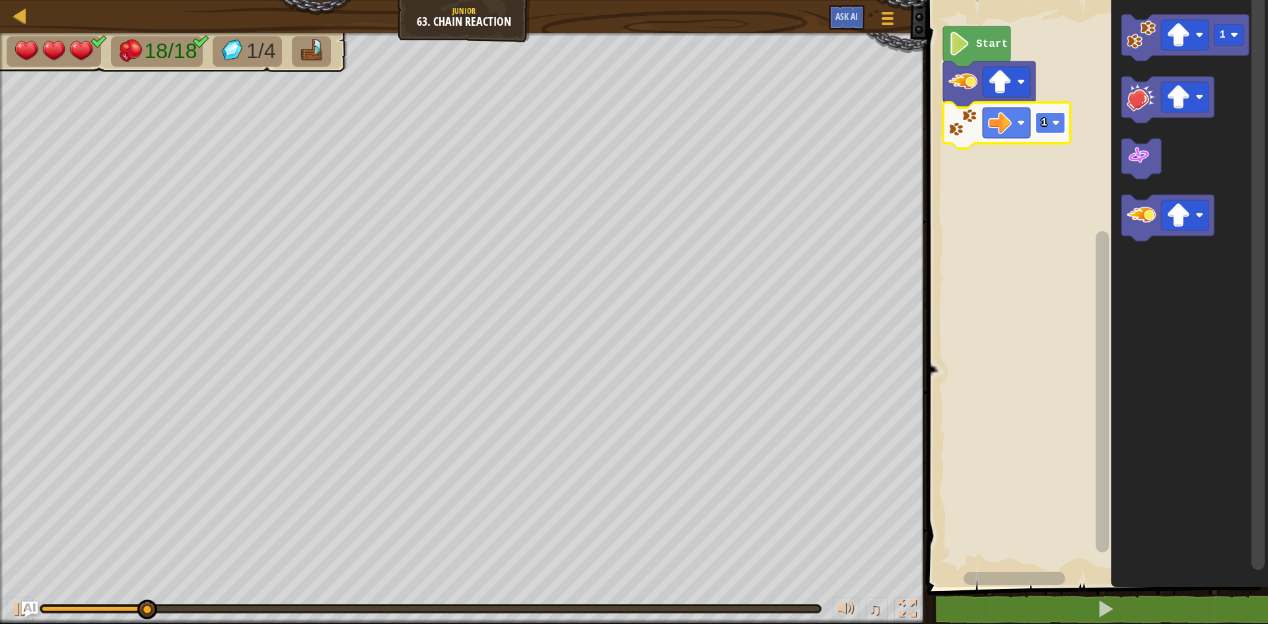
click at [1047, 118] on rect "Blockly Workspace" at bounding box center [1051, 122] width 30 height 21
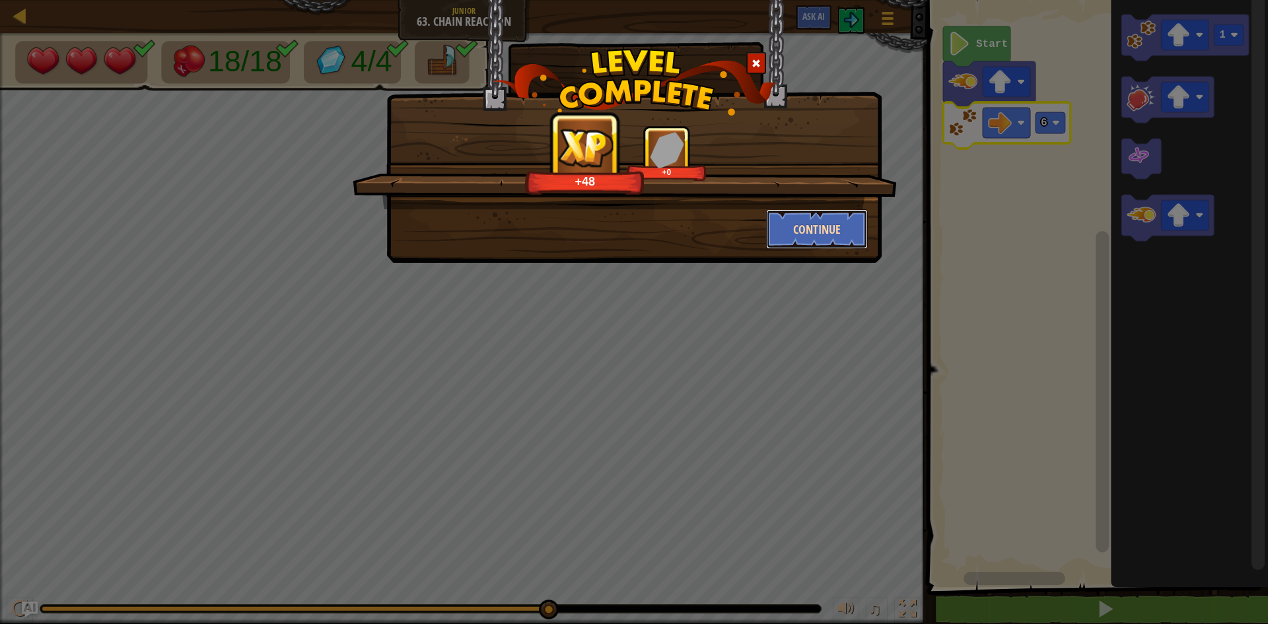
click at [786, 223] on button "Continue" at bounding box center [817, 229] width 102 height 40
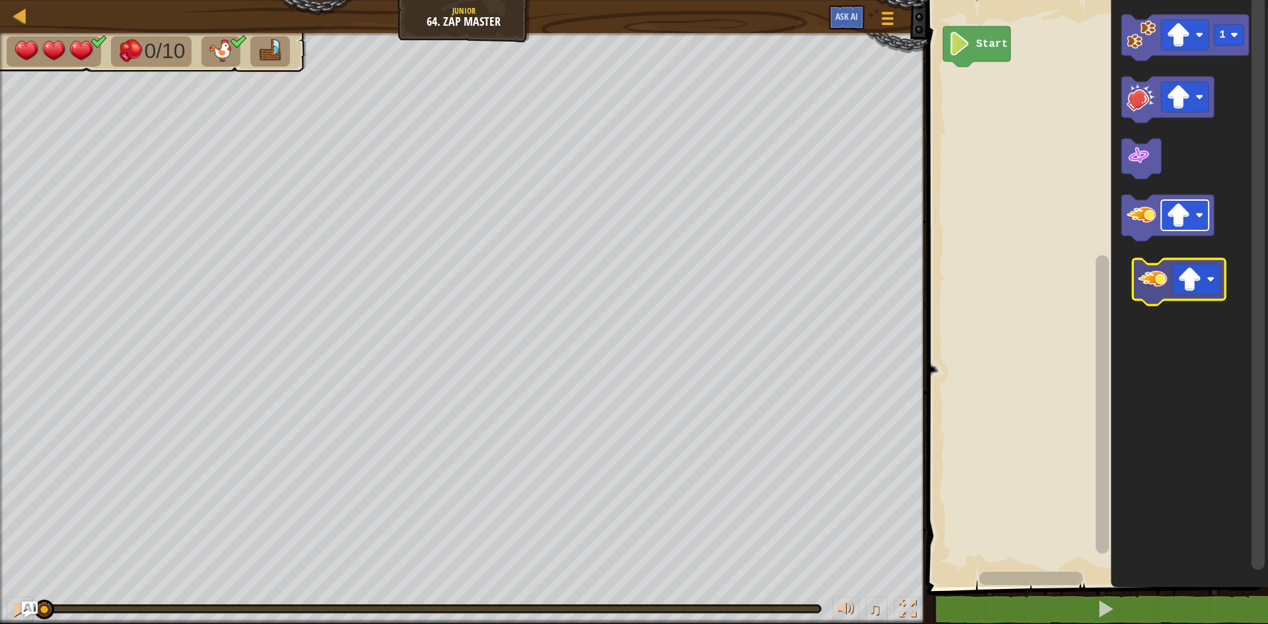
click at [1198, 292] on icon "1" at bounding box center [1189, 290] width 157 height 594
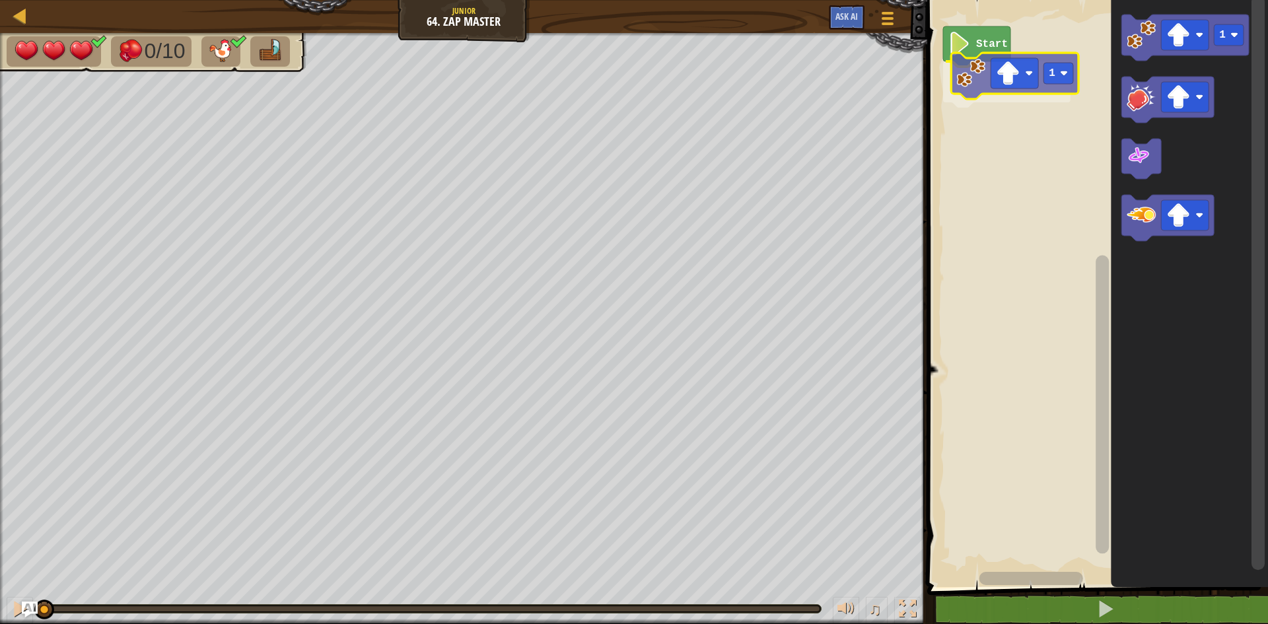
click at [977, 93] on div "Start 1 1 1" at bounding box center [1095, 290] width 345 height 594
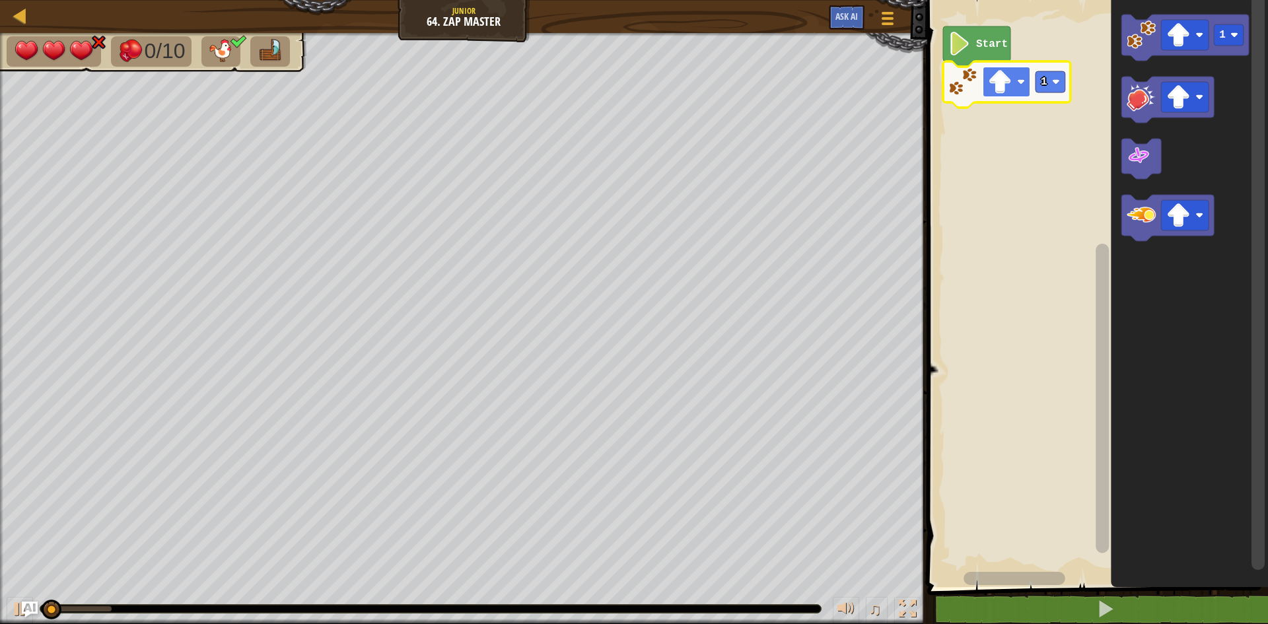
click at [988, 91] on rect "Blockly Workspace" at bounding box center [1007, 82] width 48 height 30
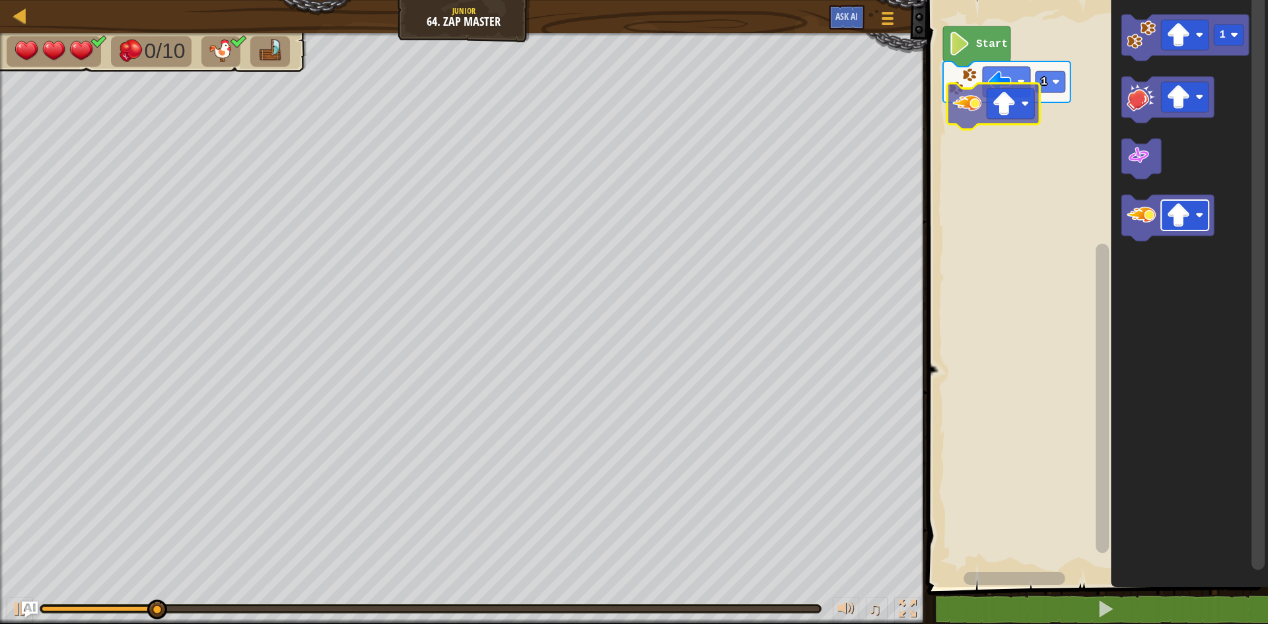
click at [991, 119] on div "Start 1 1" at bounding box center [1095, 290] width 345 height 594
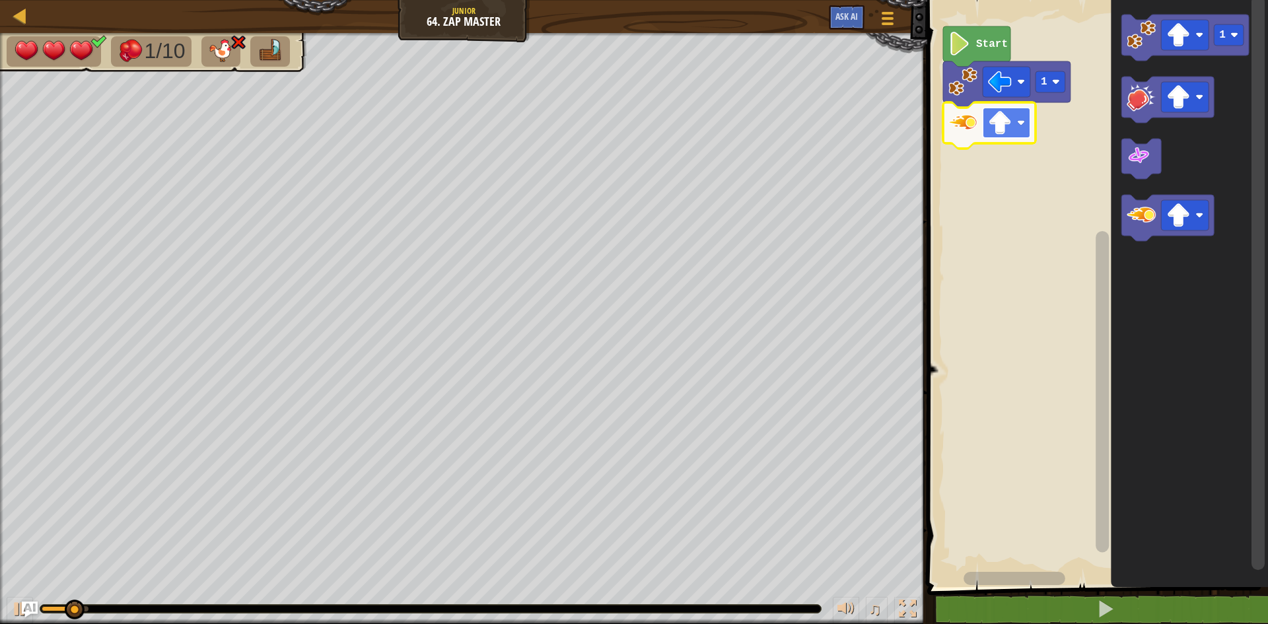
click at [997, 118] on image "Blockly Workspace" at bounding box center [1000, 123] width 24 height 24
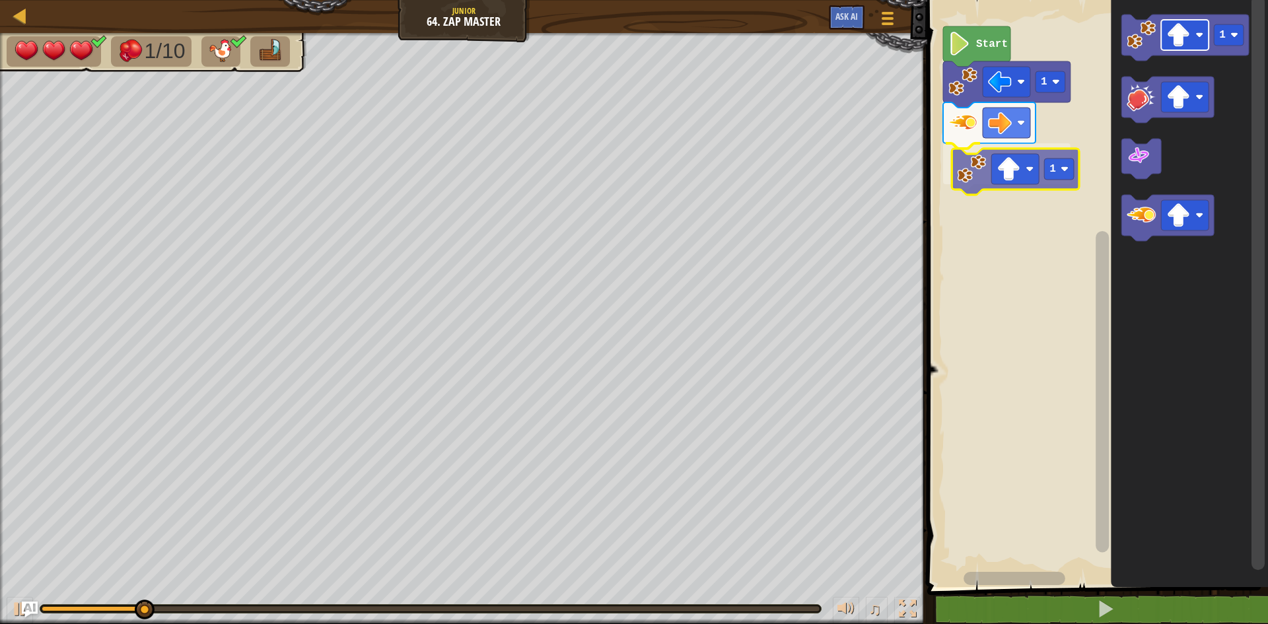
click at [1002, 172] on div "Start 1 1 1 1" at bounding box center [1095, 290] width 345 height 594
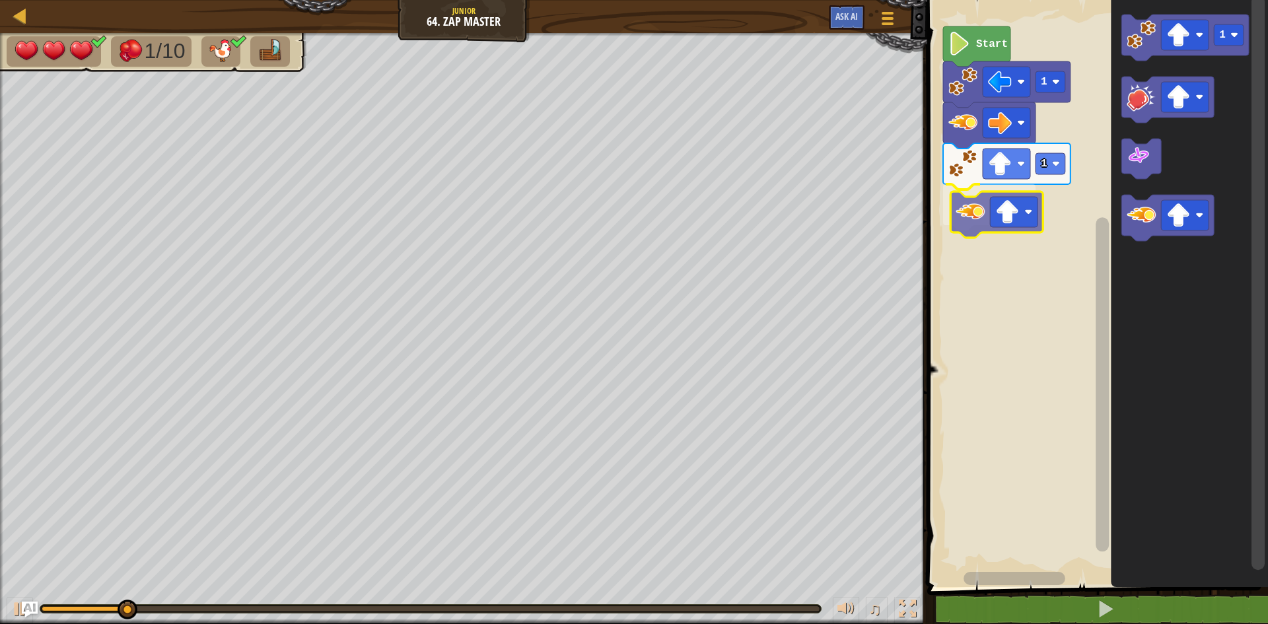
click at [985, 203] on div "Start 1 1 1" at bounding box center [1095, 290] width 345 height 594
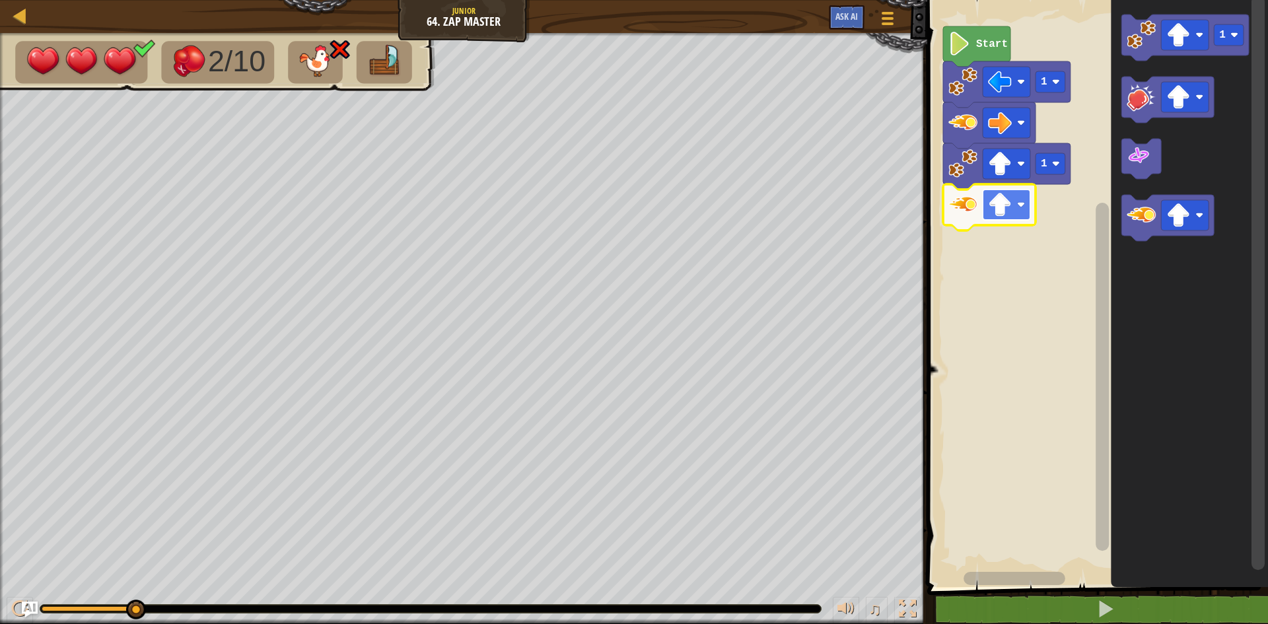
click at [1013, 209] on rect "Blockly Workspace" at bounding box center [1007, 205] width 48 height 30
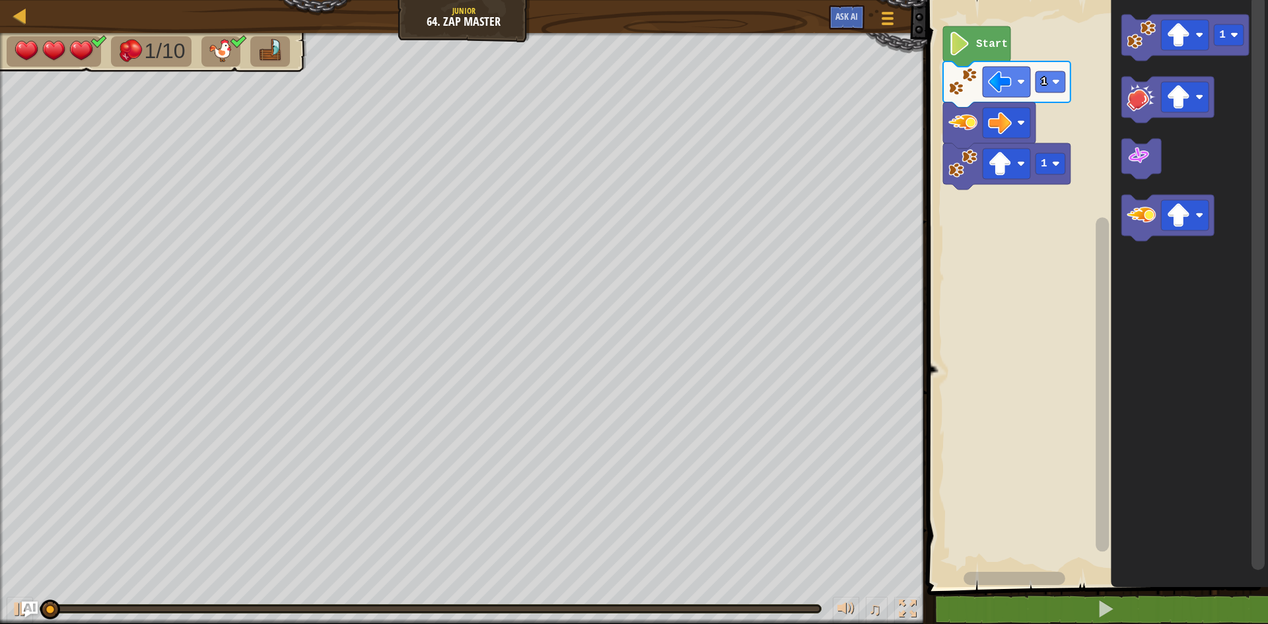
click at [1159, 71] on icon "Blockly Workspace" at bounding box center [1189, 290] width 157 height 594
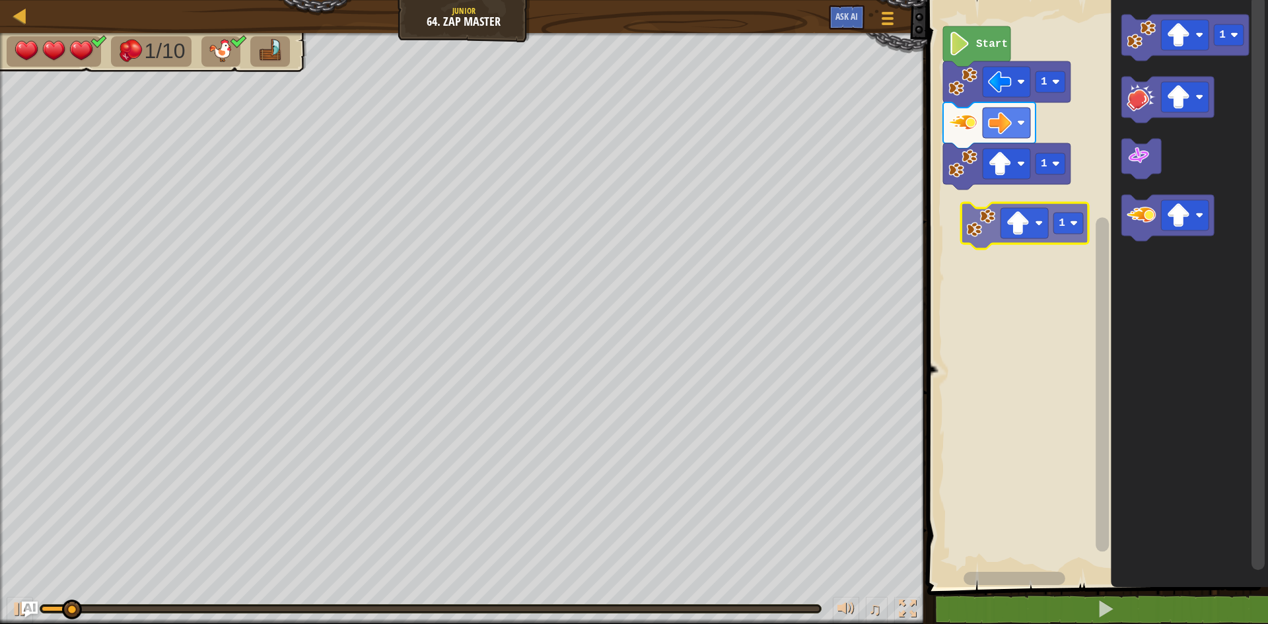
click at [978, 224] on div "Start 1 1 1 1" at bounding box center [1095, 290] width 345 height 594
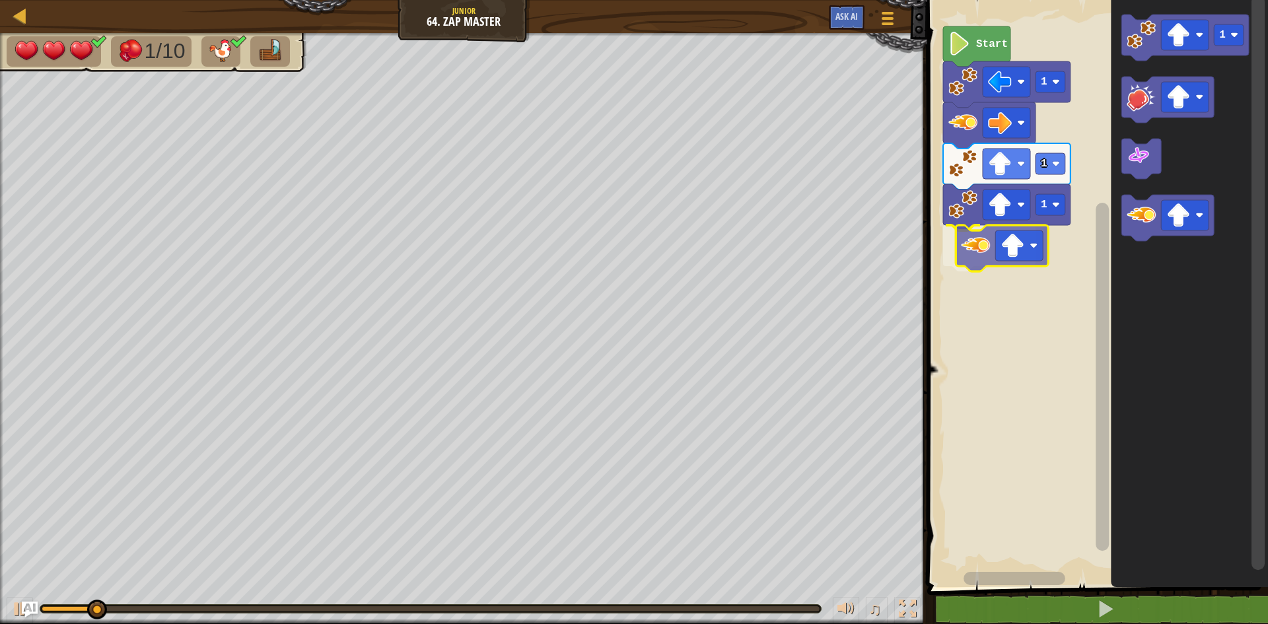
click at [976, 238] on div "Start 1 1 1 1" at bounding box center [1095, 290] width 345 height 594
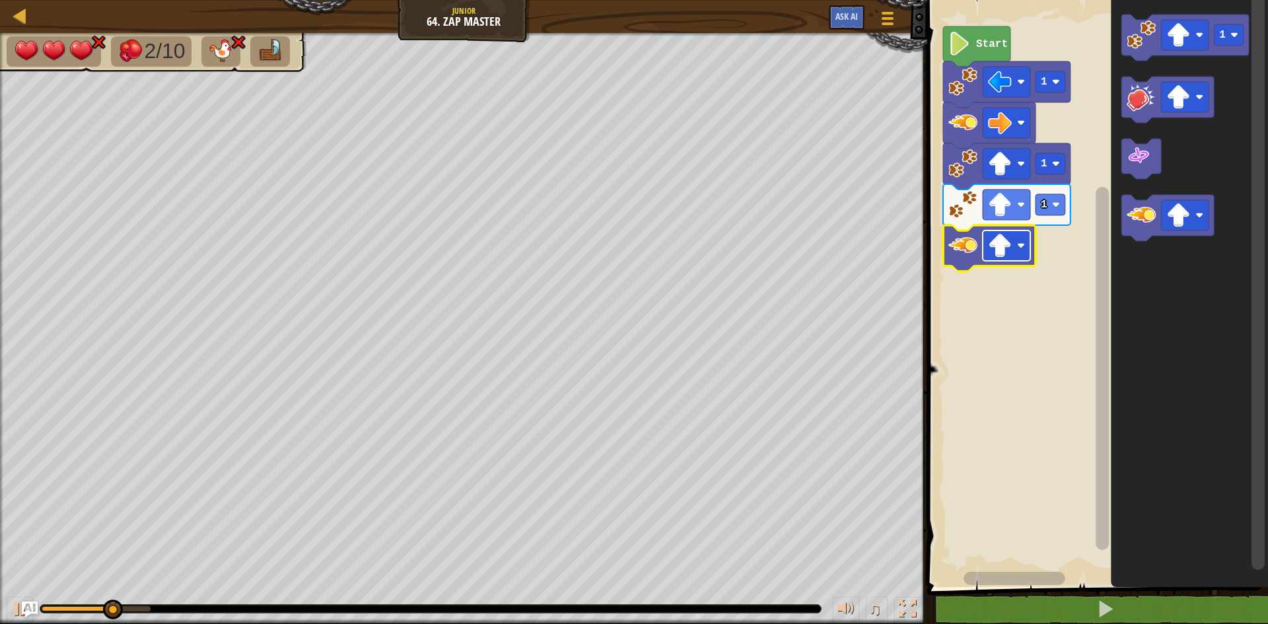
click at [1019, 246] on image "Blockly Workspace" at bounding box center [1021, 246] width 8 height 8
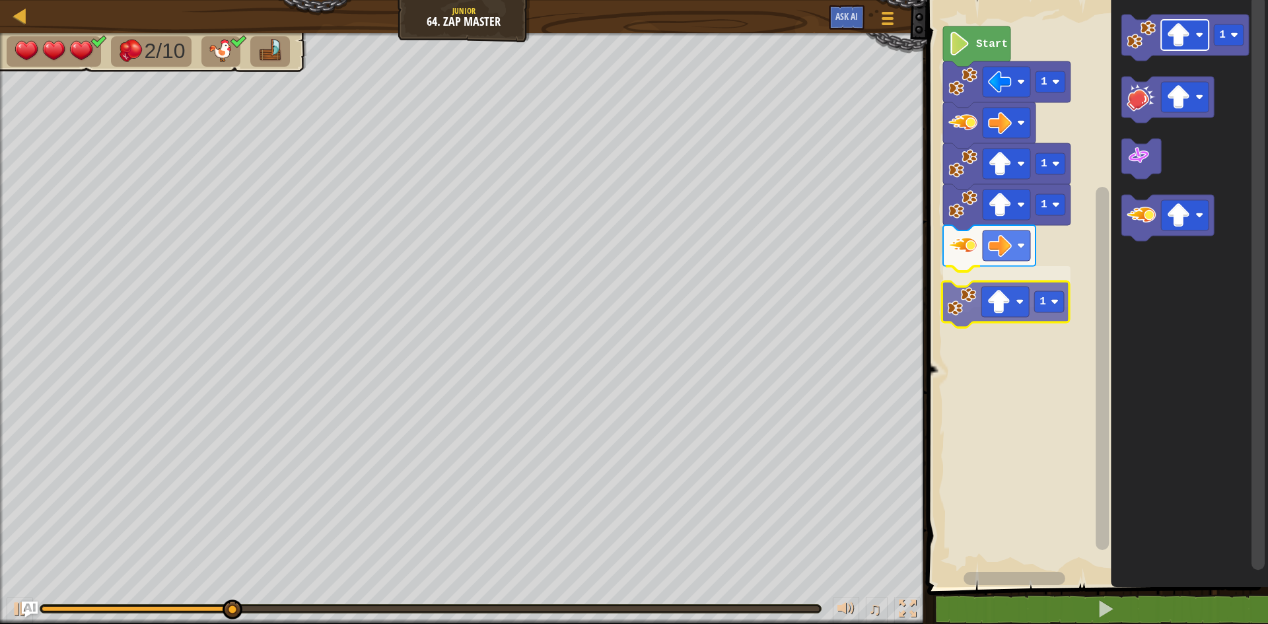
click at [1001, 307] on div "Start 1 1 1 1 1 1" at bounding box center [1095, 290] width 345 height 594
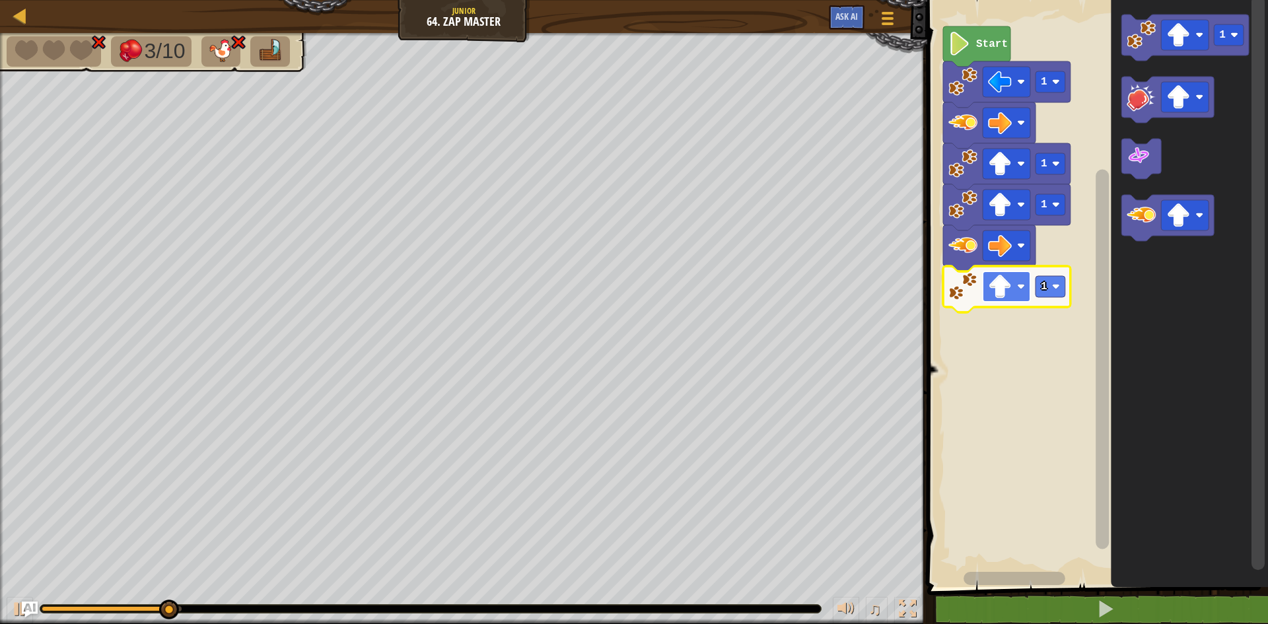
click at [1006, 300] on rect "Blockly Workspace" at bounding box center [1007, 286] width 48 height 30
click at [1045, 292] on text "1" at bounding box center [1044, 287] width 7 height 12
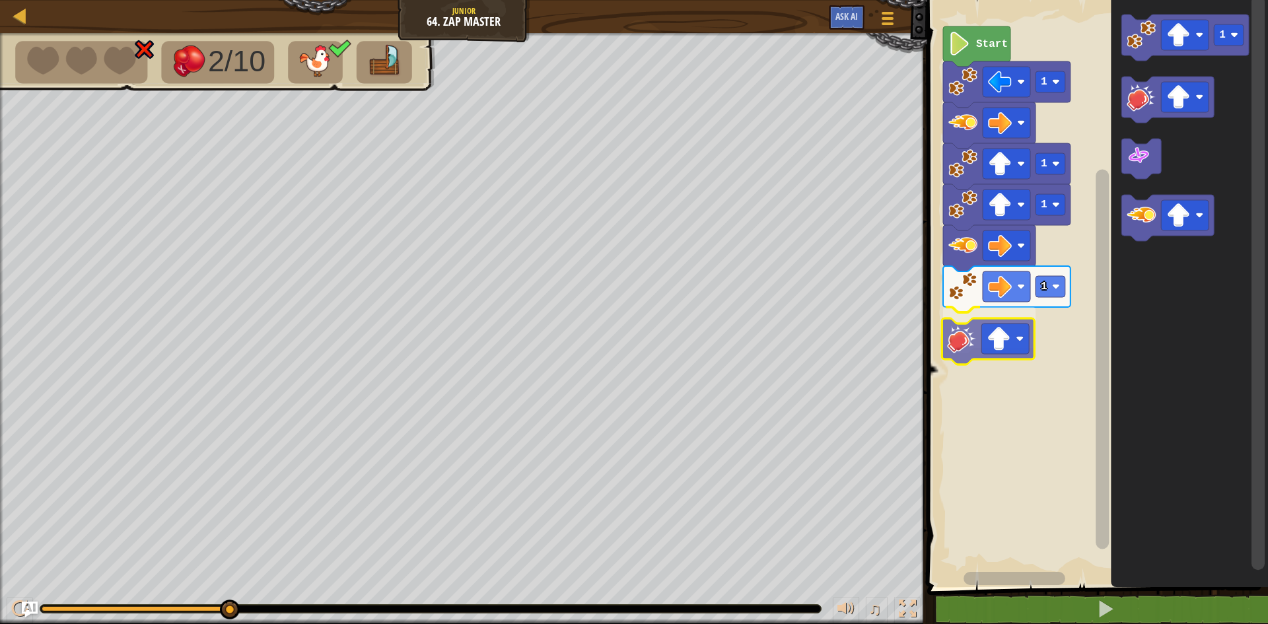
click at [966, 352] on div "Start 1 1 1 1 1" at bounding box center [1095, 290] width 345 height 594
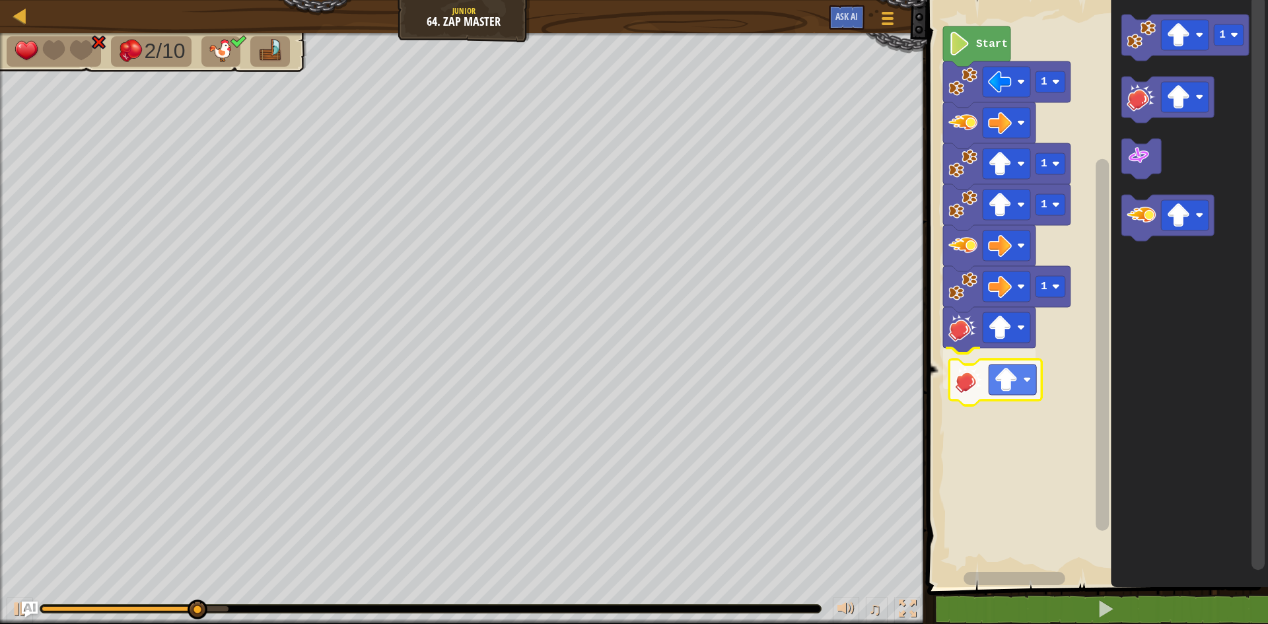
click at [978, 405] on div "Start 1 1 1 1 1" at bounding box center [1095, 290] width 345 height 594
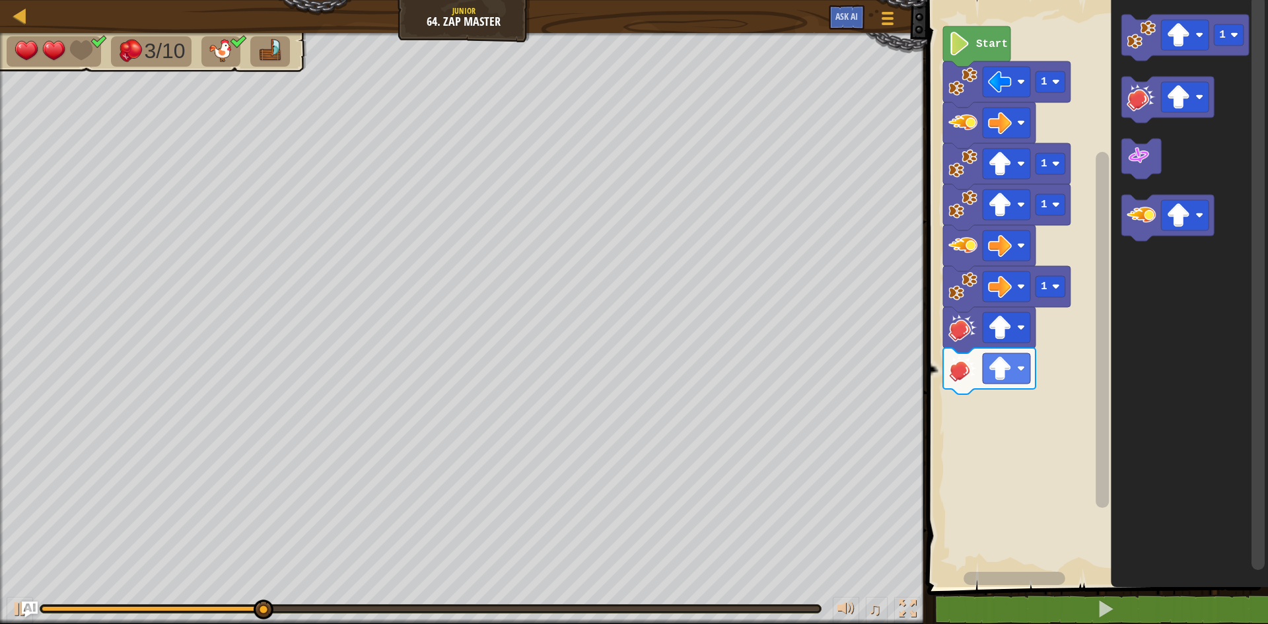
click at [1032, 376] on div "Start 1 1 1 1 1" at bounding box center [1095, 290] width 345 height 594
click at [955, 401] on div "Start 1 1 1 1 1 1 1" at bounding box center [1095, 290] width 345 height 594
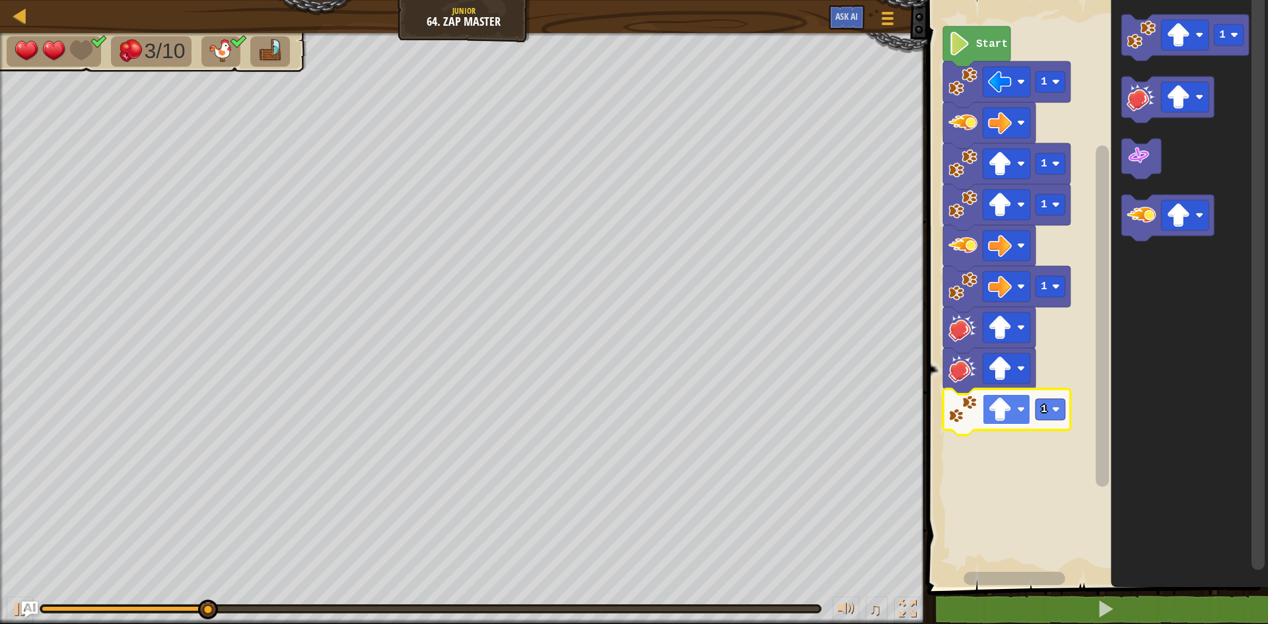
click at [992, 418] on image "Blockly Workspace" at bounding box center [1000, 410] width 24 height 24
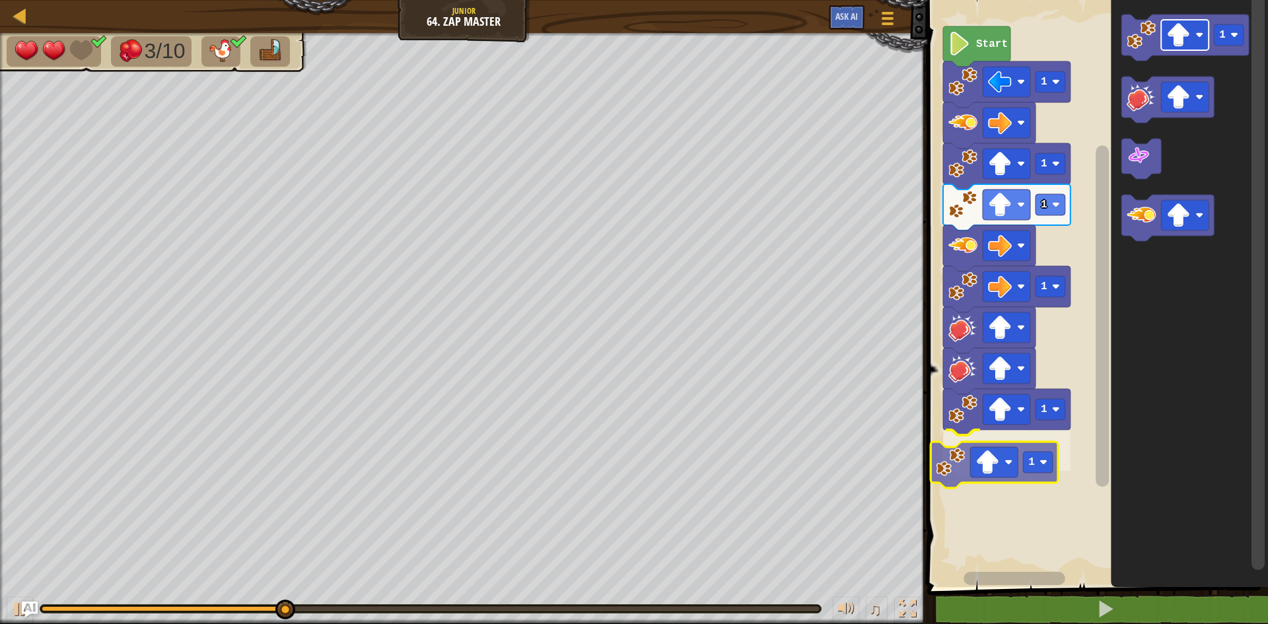
click at [977, 457] on div "Start 1 1 1 1 1 1 1 1" at bounding box center [1095, 290] width 345 height 594
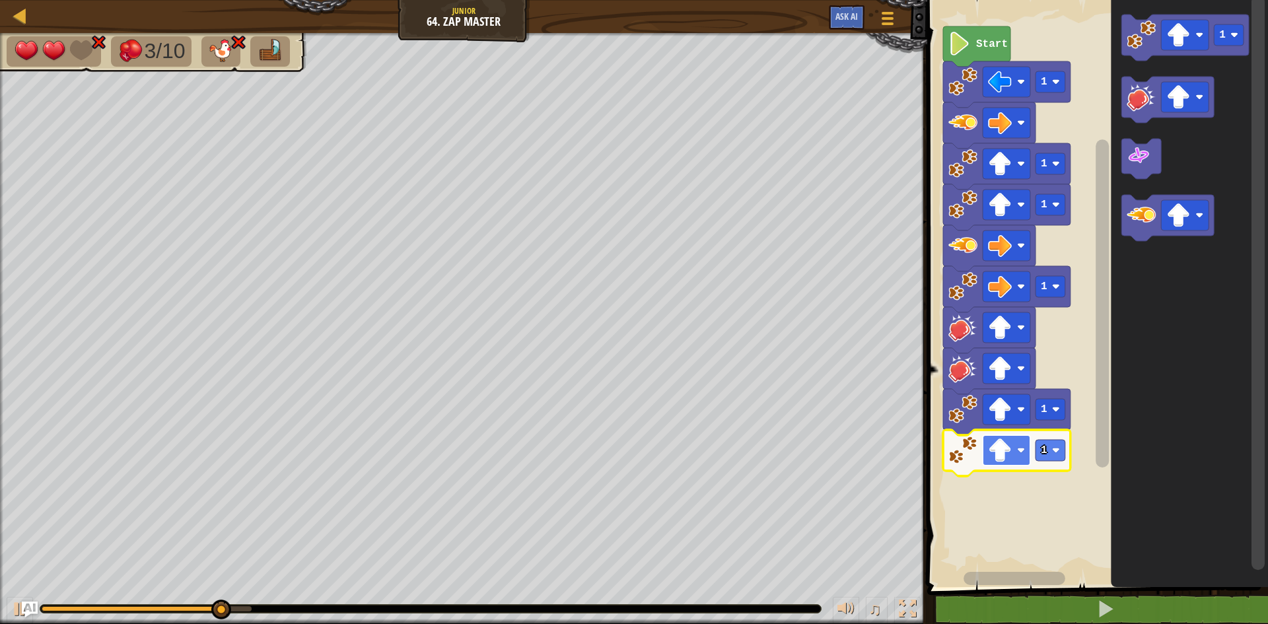
click at [995, 441] on image "Blockly Workspace" at bounding box center [1000, 451] width 24 height 24
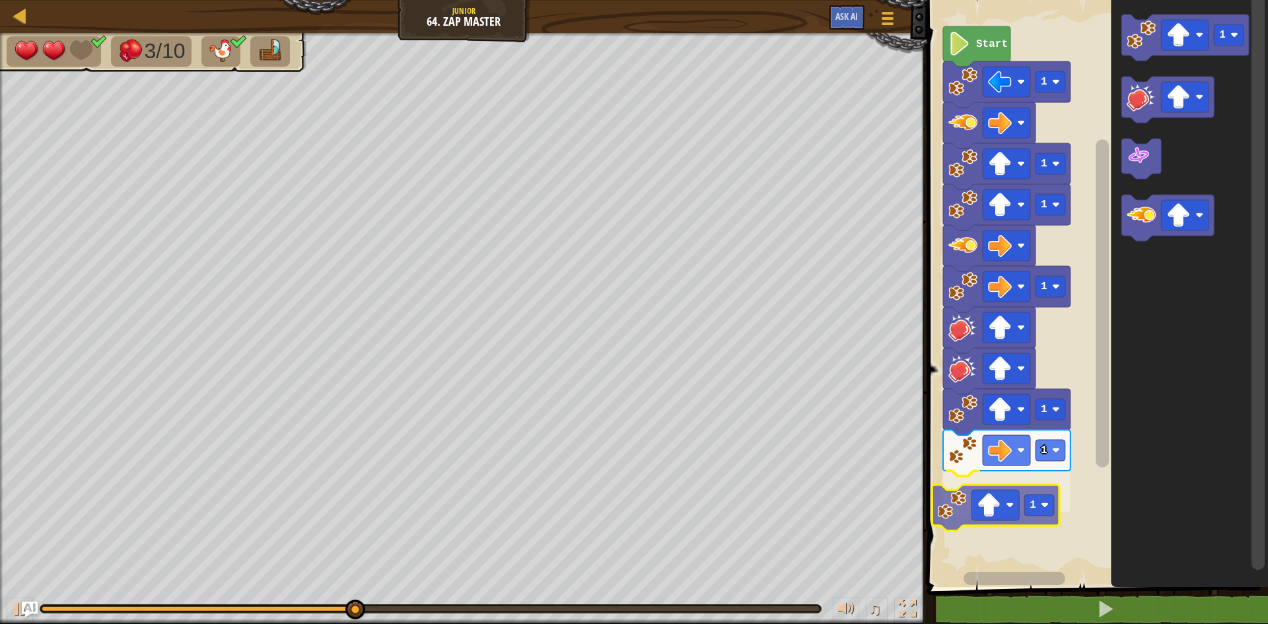
click at [968, 521] on div "Start 1 1 1 1 1 1 1 1 1" at bounding box center [1095, 290] width 345 height 594
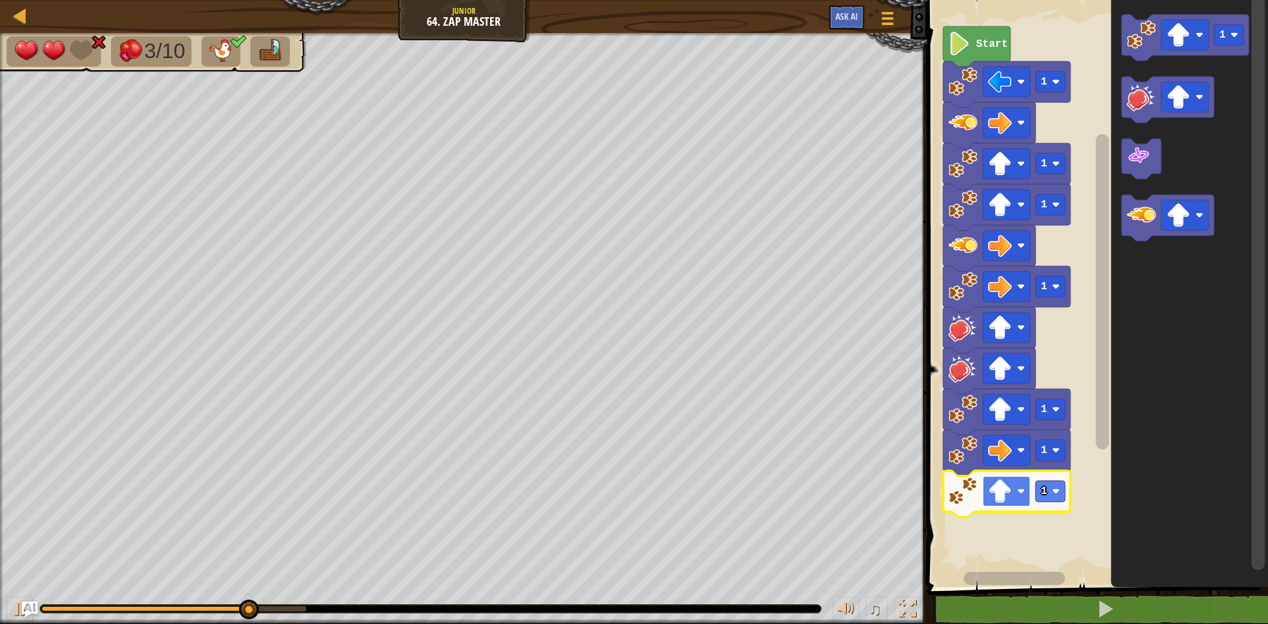
click at [997, 491] on image "Blockly Workspace" at bounding box center [1000, 492] width 24 height 24
click at [952, 517] on div "Start 1 1 1 1 1 1 1 1" at bounding box center [1095, 290] width 345 height 594
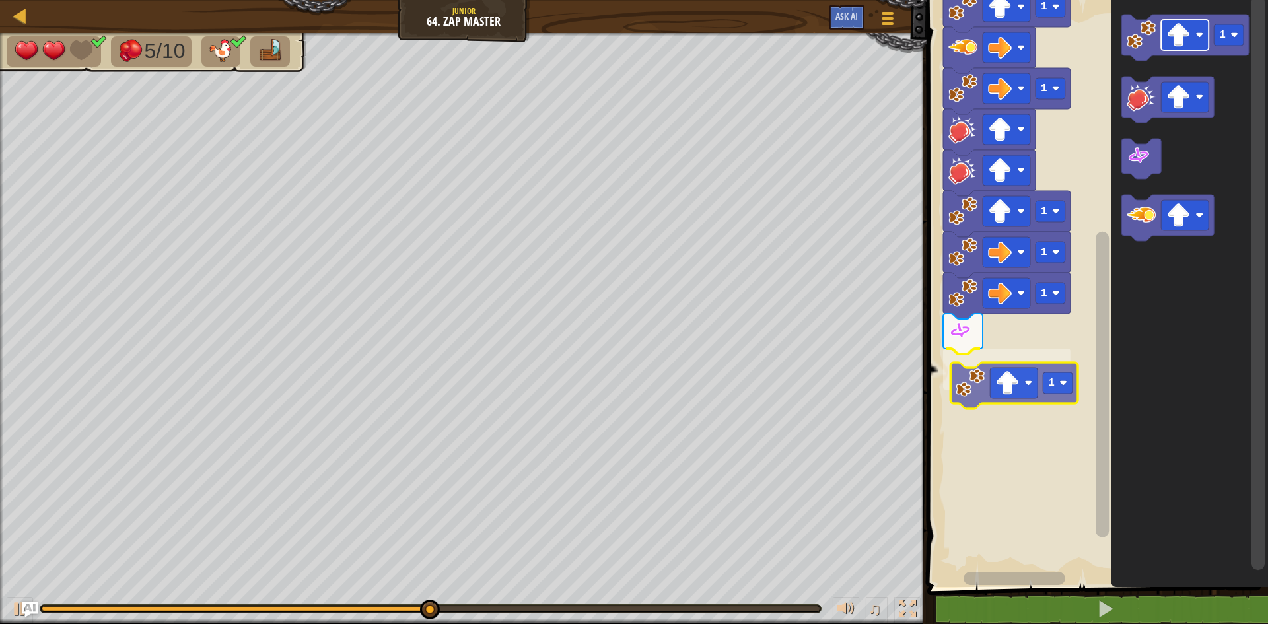
click at [1003, 383] on div "Start 1 1 1 1 1 1 1 1 1 1" at bounding box center [1095, 290] width 345 height 594
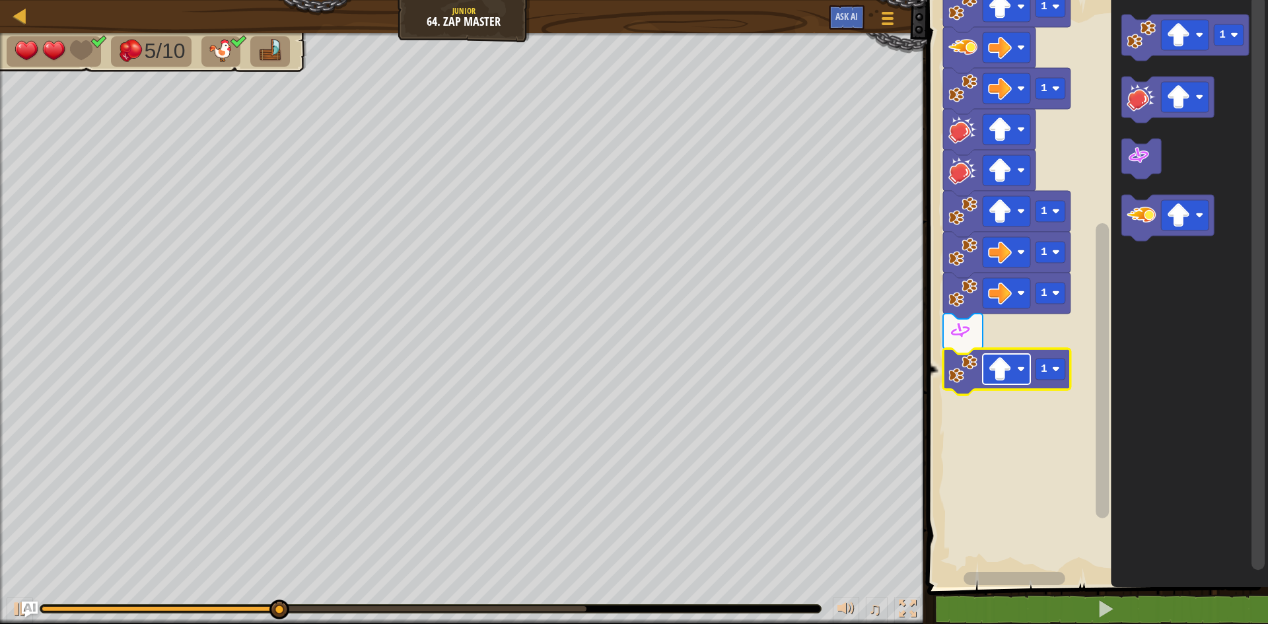
click at [1012, 365] on image "Blockly Workspace" at bounding box center [1000, 369] width 24 height 24
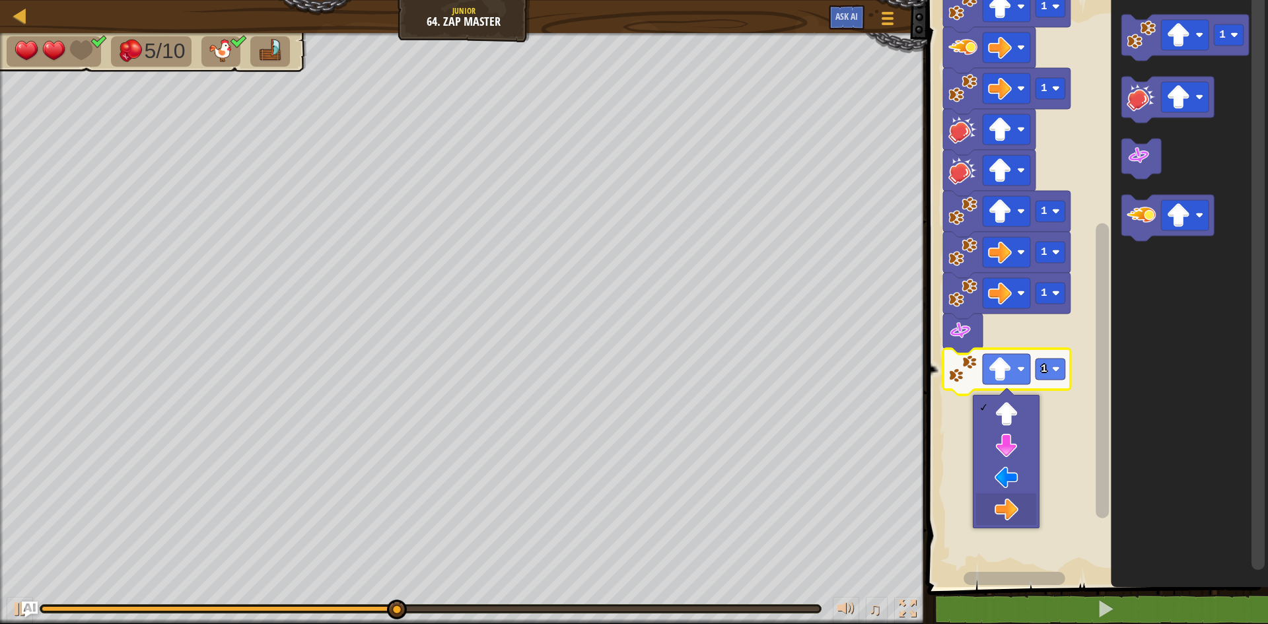
drag, startPoint x: 1004, startPoint y: 509, endPoint x: 1137, endPoint y: 299, distance: 248.5
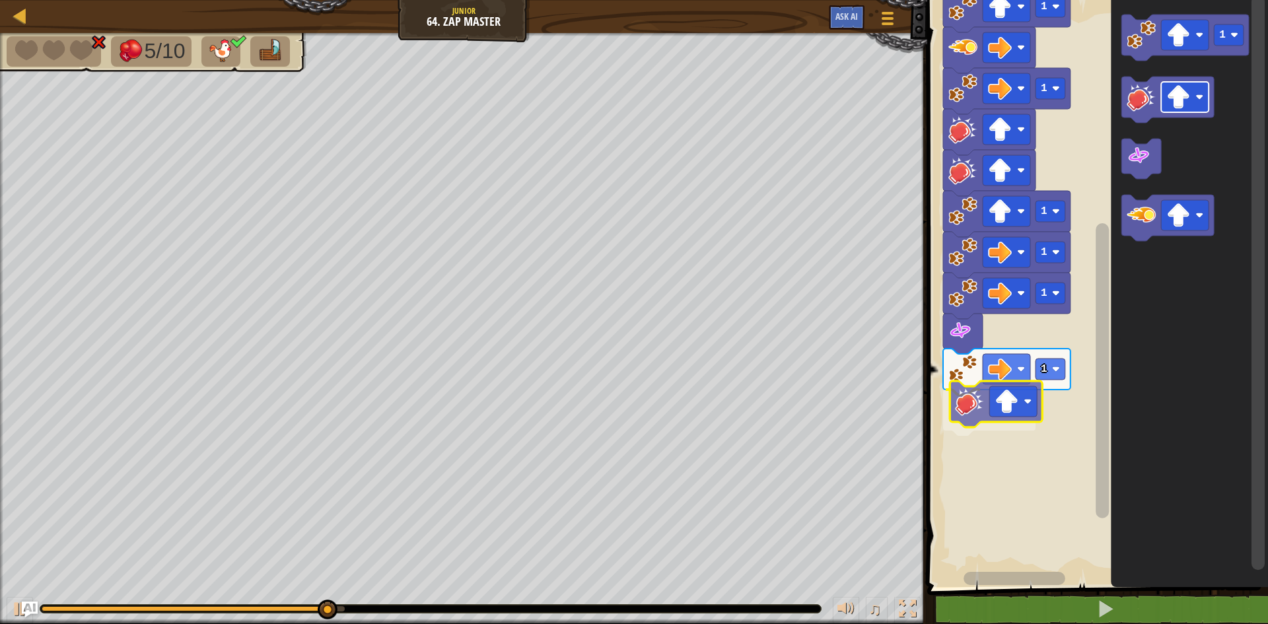
click at [988, 419] on div "Start 1 1 1 1 1 1 1 1 1" at bounding box center [1095, 290] width 345 height 594
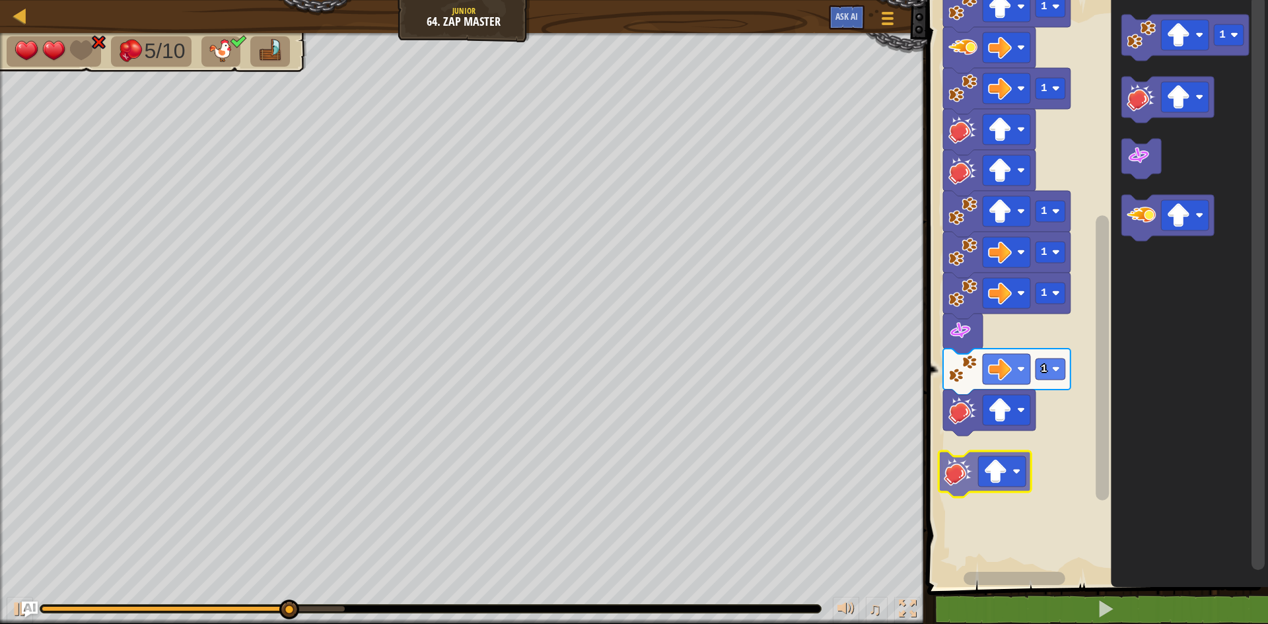
click at [975, 476] on div "Start 1 1 1 1 1 1 1 1 1" at bounding box center [1095, 290] width 345 height 594
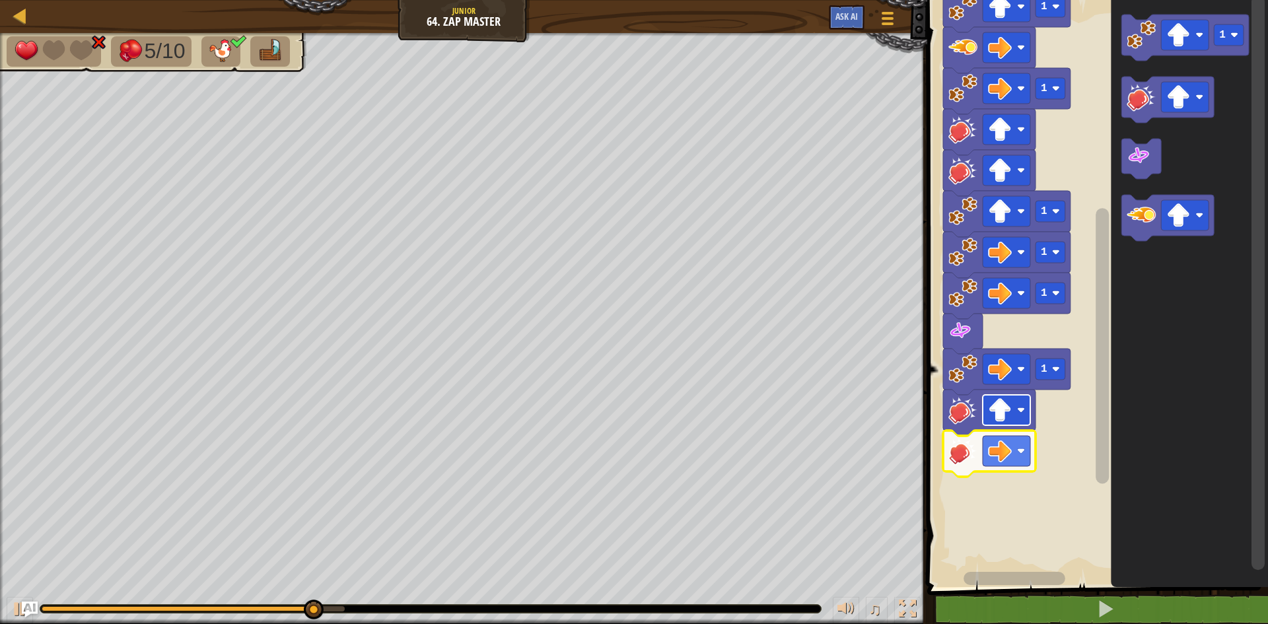
click at [1008, 409] on image "Blockly Workspace" at bounding box center [1000, 410] width 24 height 24
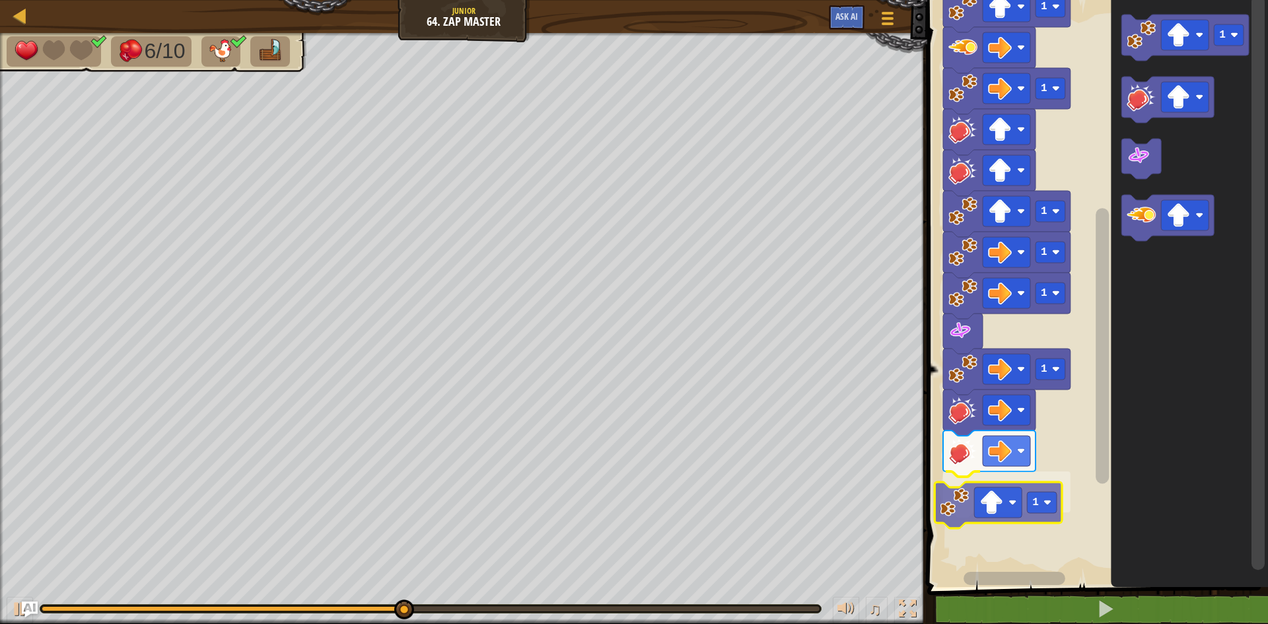
click at [958, 509] on div "Start 1 1 1 1 1 1 1 1 1 1 1" at bounding box center [1095, 290] width 345 height 594
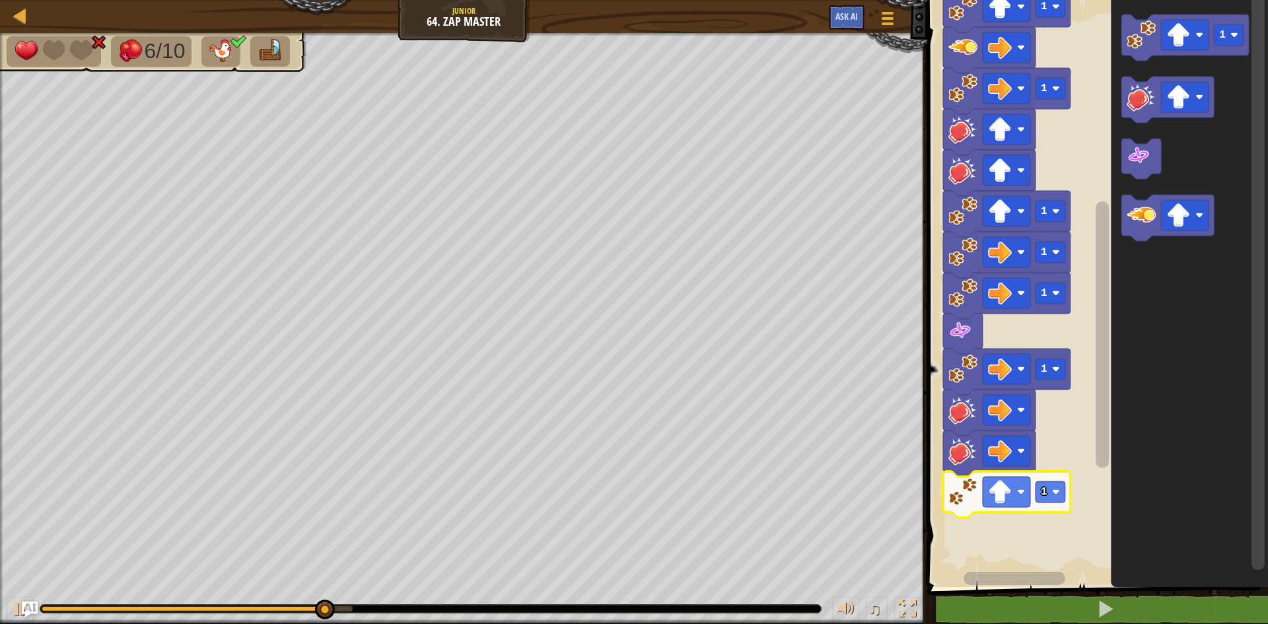
click at [982, 494] on icon "Blockly Workspace" at bounding box center [1006, 495] width 127 height 46
click at [993, 497] on image "Blockly Workspace" at bounding box center [1000, 492] width 24 height 24
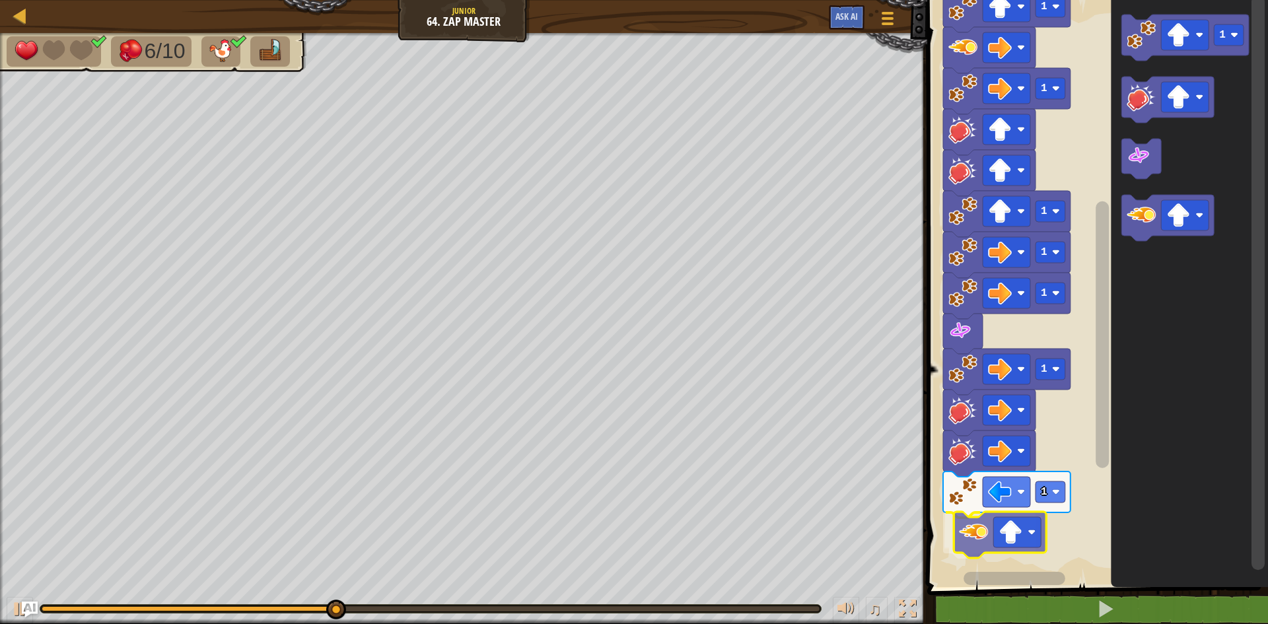
click at [973, 539] on div "Start 1 1 1 1 1 1 1 1 1 1" at bounding box center [1095, 290] width 345 height 594
click at [999, 532] on image "Blockly Workspace" at bounding box center [1000, 533] width 24 height 24
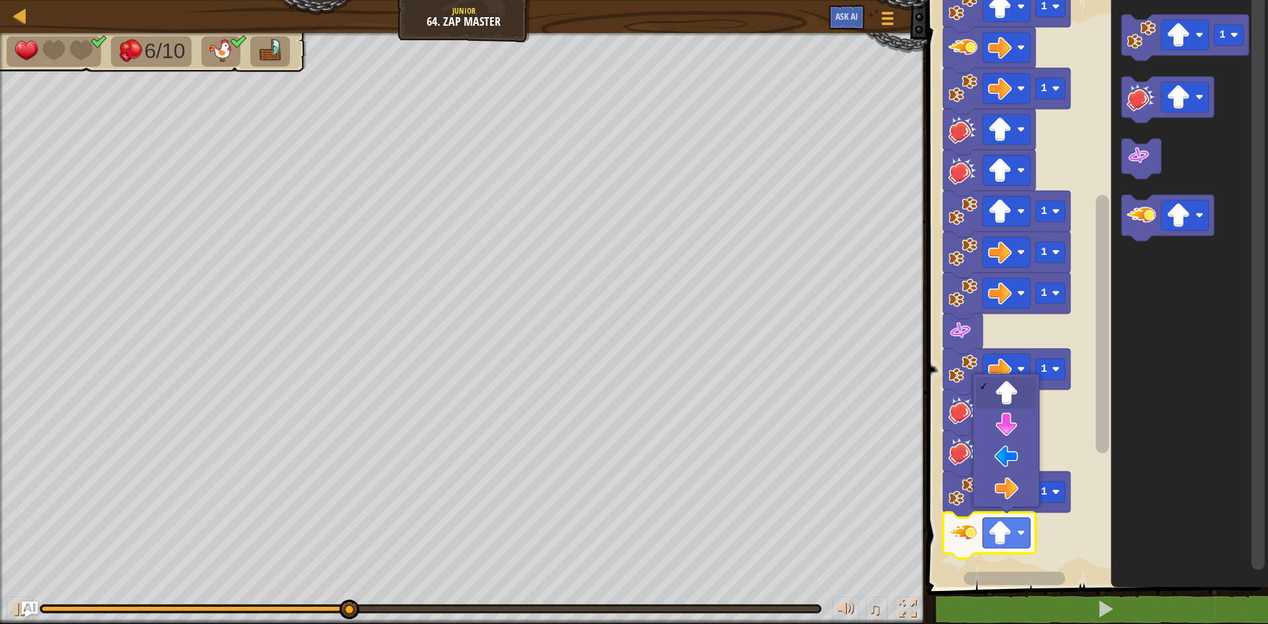
click at [1019, 505] on div at bounding box center [1006, 440] width 67 height 133
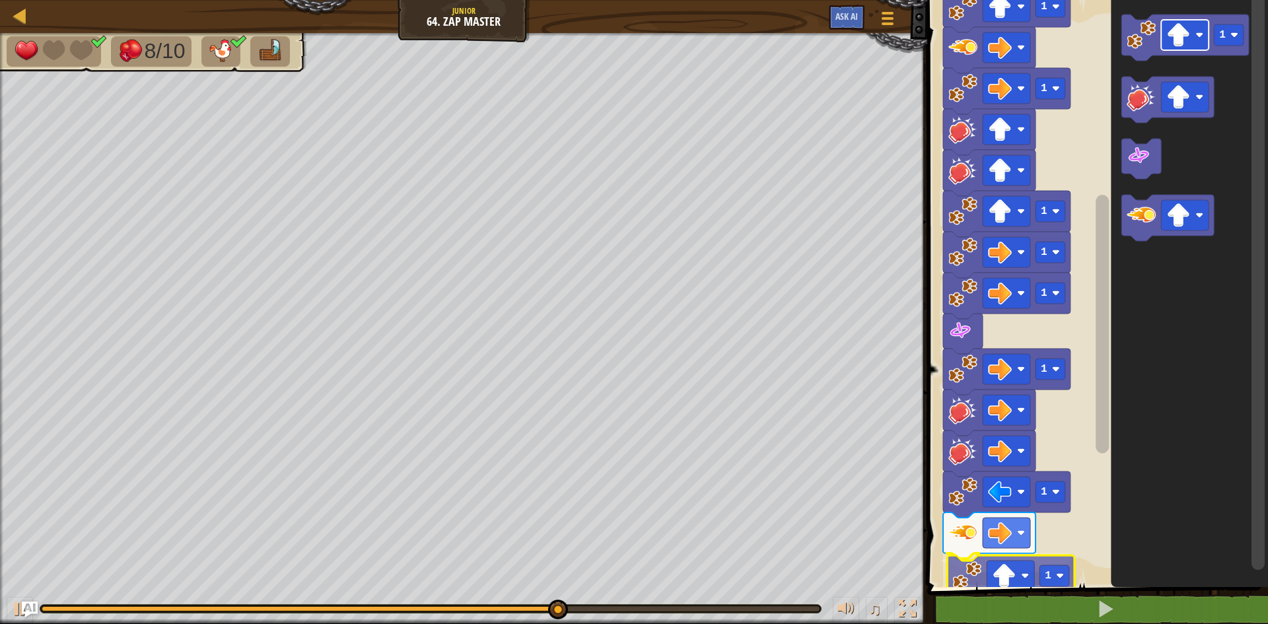
click at [991, 581] on div "Start 1 1 1 1 1 1 1 1 1 1 1 1" at bounding box center [1095, 290] width 345 height 594
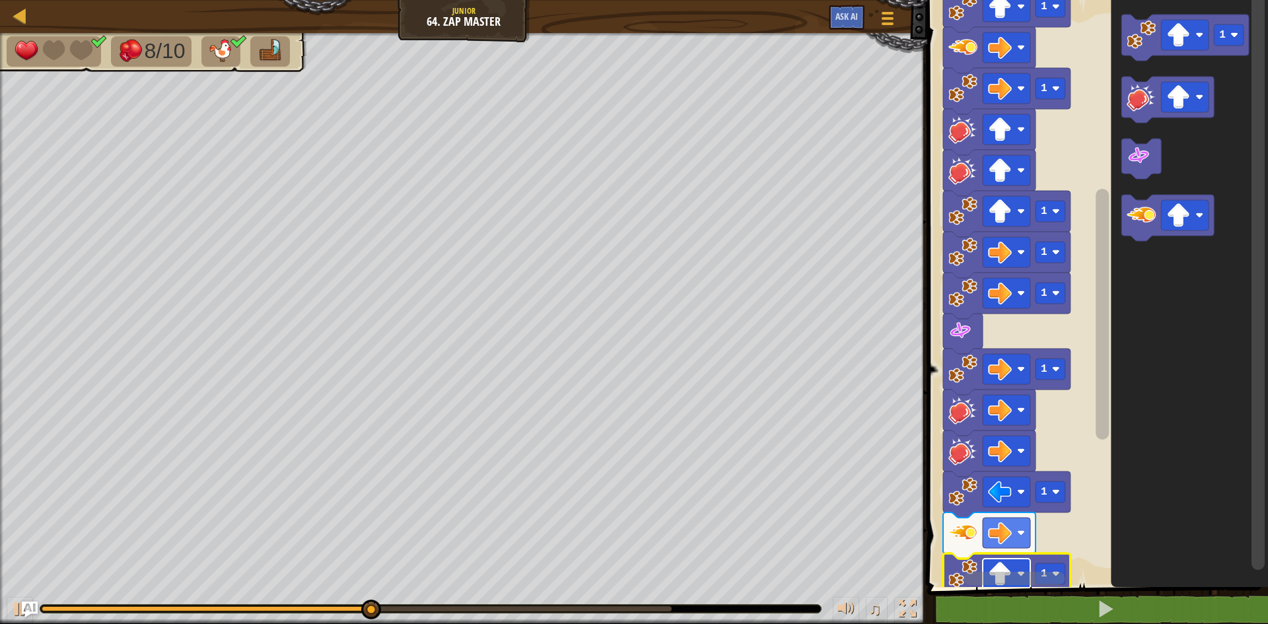
click at [996, 566] on image "Blockly Workspace" at bounding box center [1000, 574] width 24 height 24
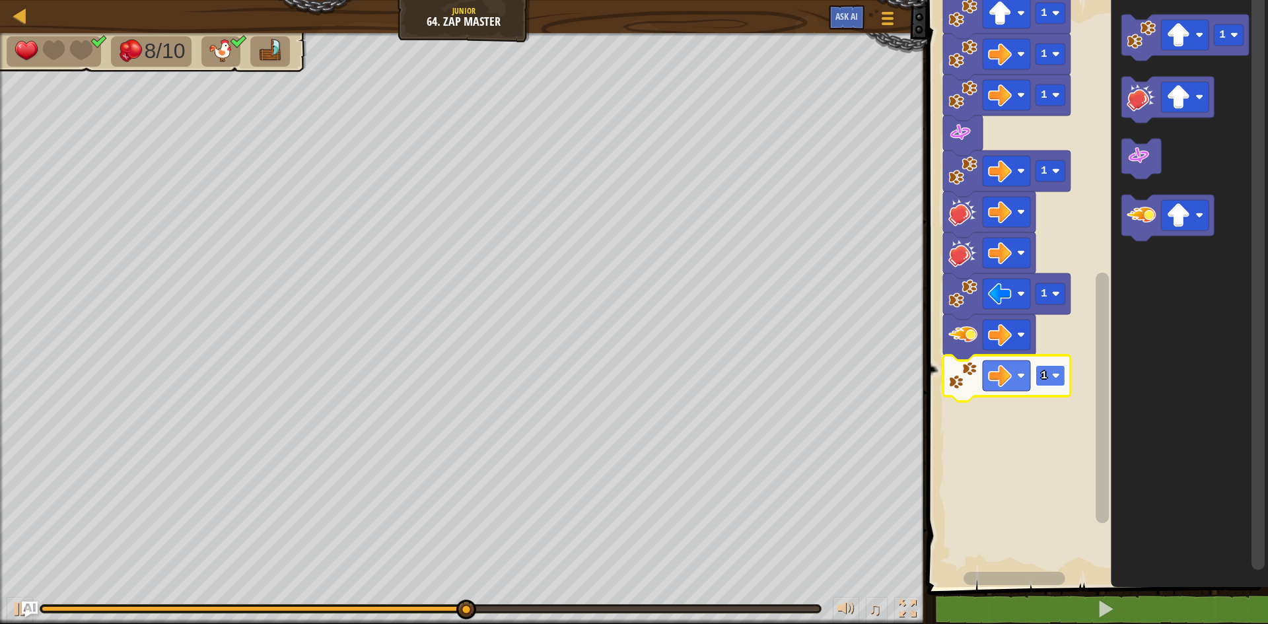
click at [1038, 386] on rect "Blockly Workspace" at bounding box center [1051, 375] width 30 height 21
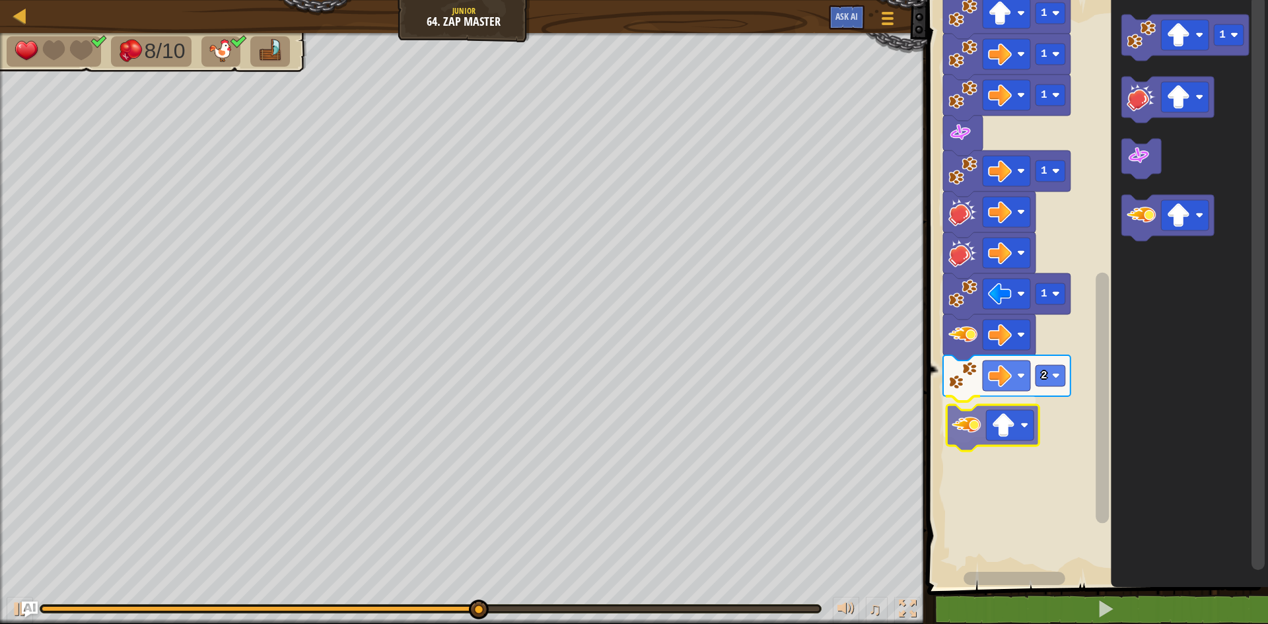
click at [960, 423] on div "Start 1 1 1 1 1 1 1 1 1 2 1" at bounding box center [1095, 290] width 345 height 594
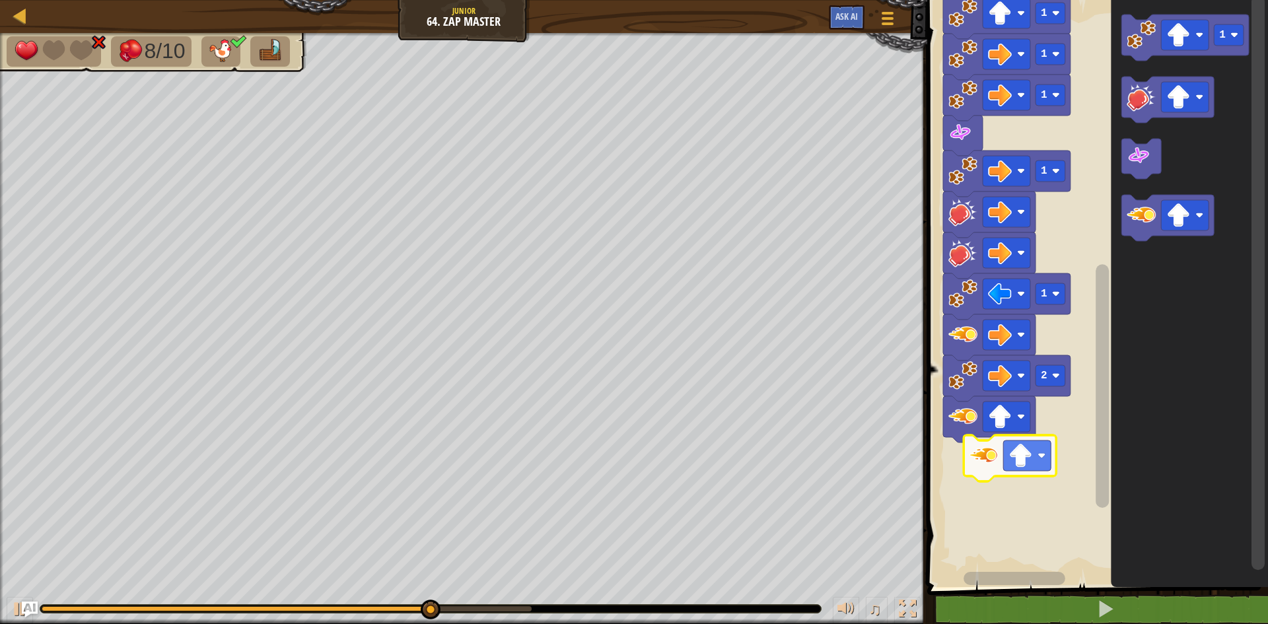
click at [991, 456] on div "Start 1 1 1 1 1 1 1 1 1 2 1" at bounding box center [1095, 290] width 345 height 594
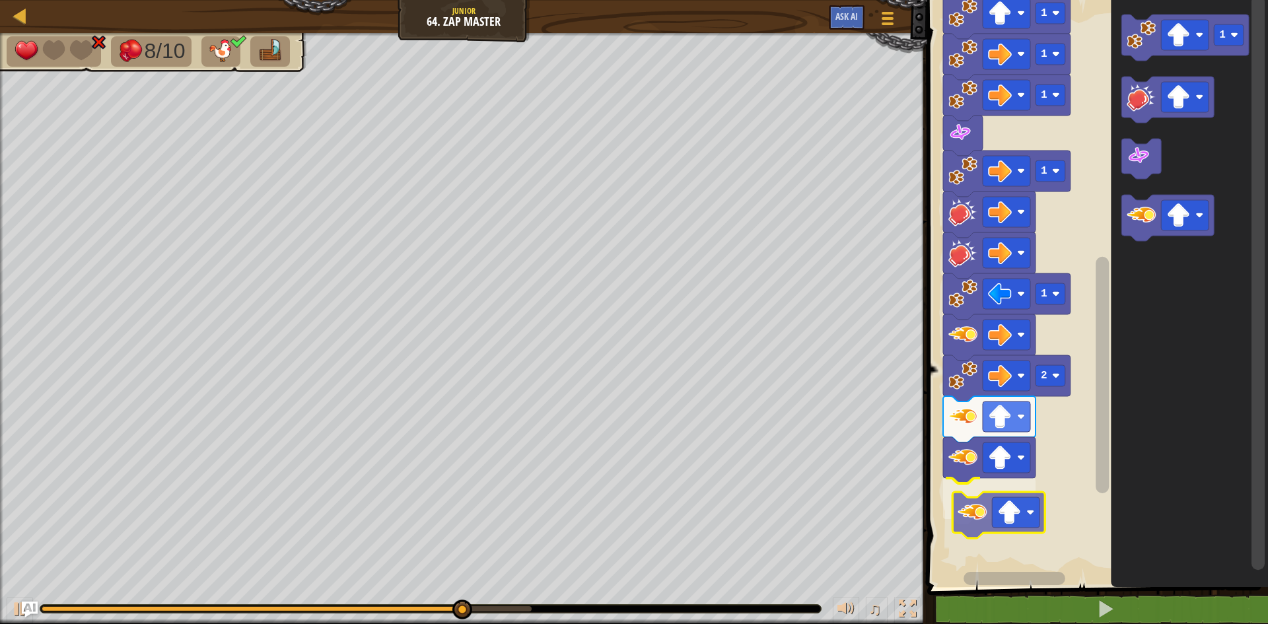
click at [983, 530] on div "Start 1 1 1 1 1 1 1 1 1 2 1" at bounding box center [1095, 290] width 345 height 594
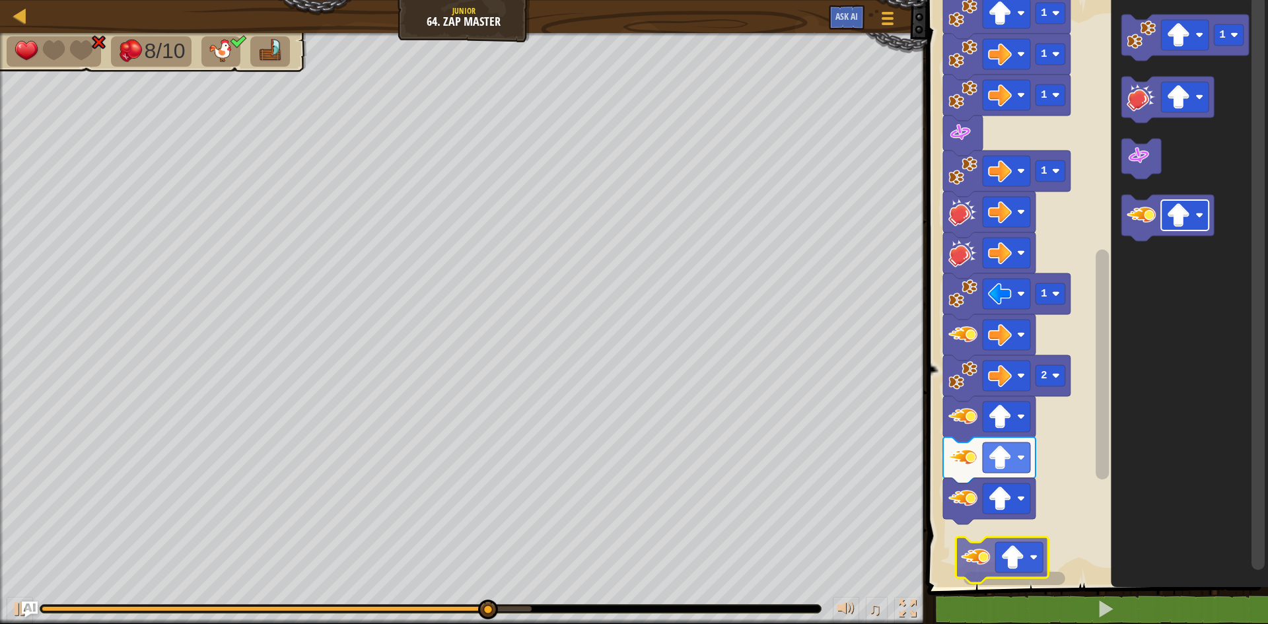
click at [997, 563] on div "Start 1 1 1 1 1 1 1 1 1 2 1" at bounding box center [1095, 290] width 345 height 594
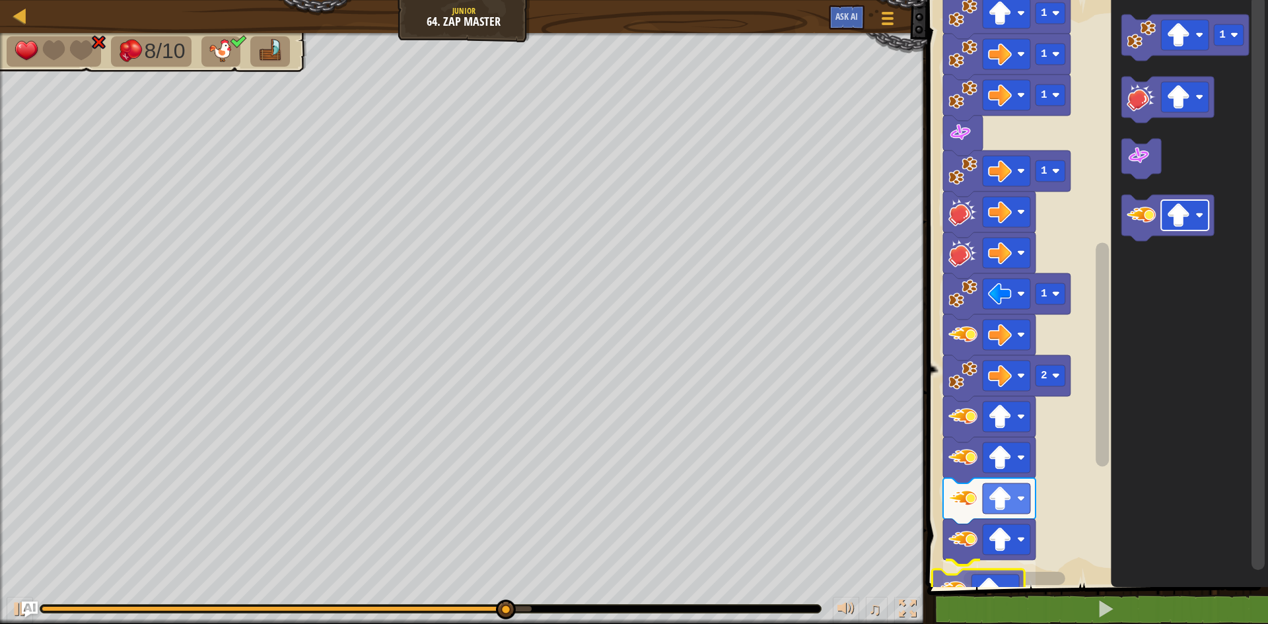
click at [982, 589] on div "1 ההההההההההההההההההההההההההההההההההההההההההההההההההההההההההההההההההההההההההההה…" at bounding box center [1095, 324] width 345 height 634
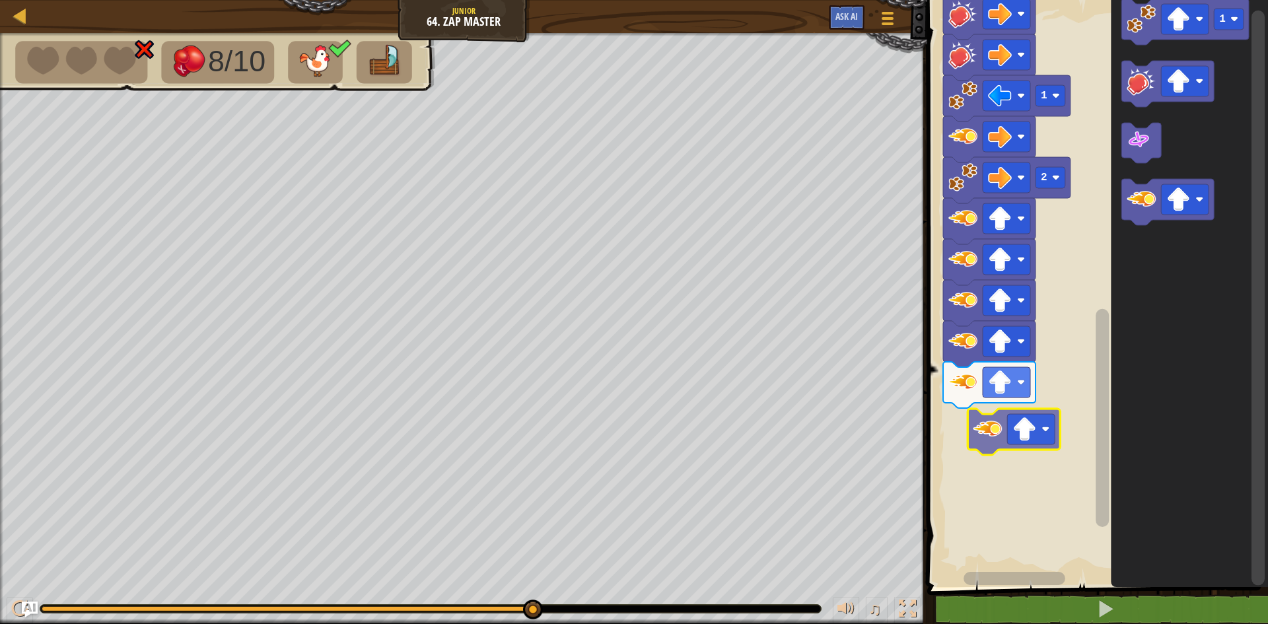
click at [995, 431] on div "2 1 1 1 1 1 1 1 1 1 Start 1" at bounding box center [1095, 290] width 345 height 594
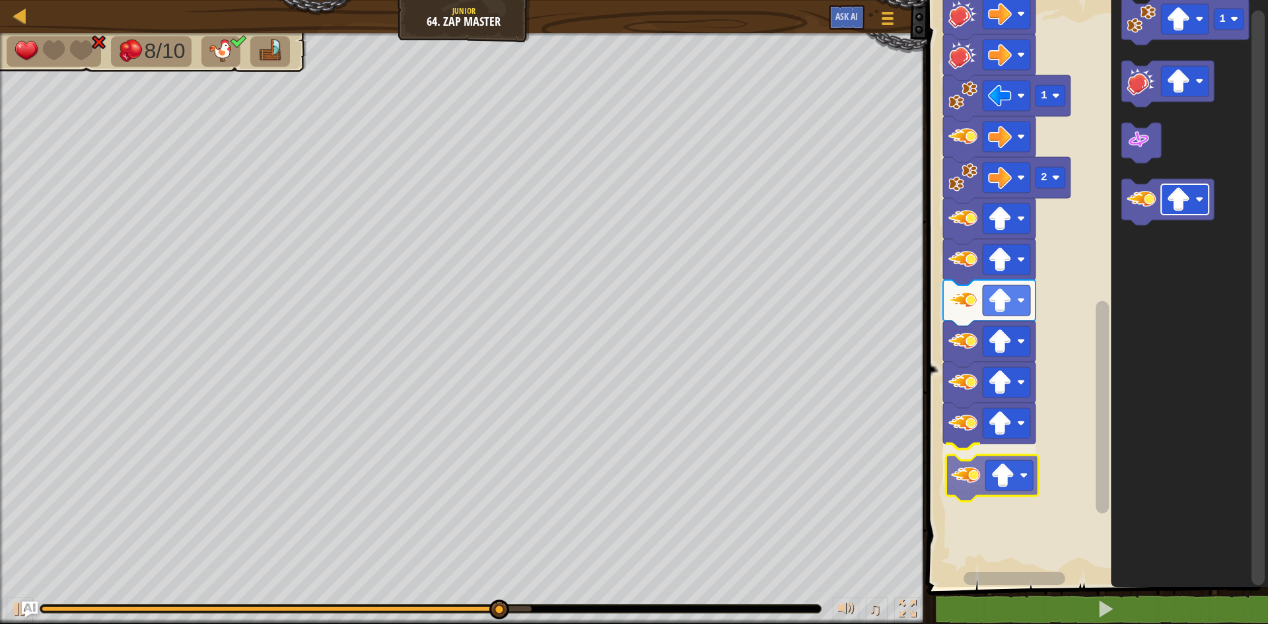
click at [991, 473] on div "2 1 1 1 1 1 1 1 1 1 Start 1" at bounding box center [1095, 290] width 345 height 594
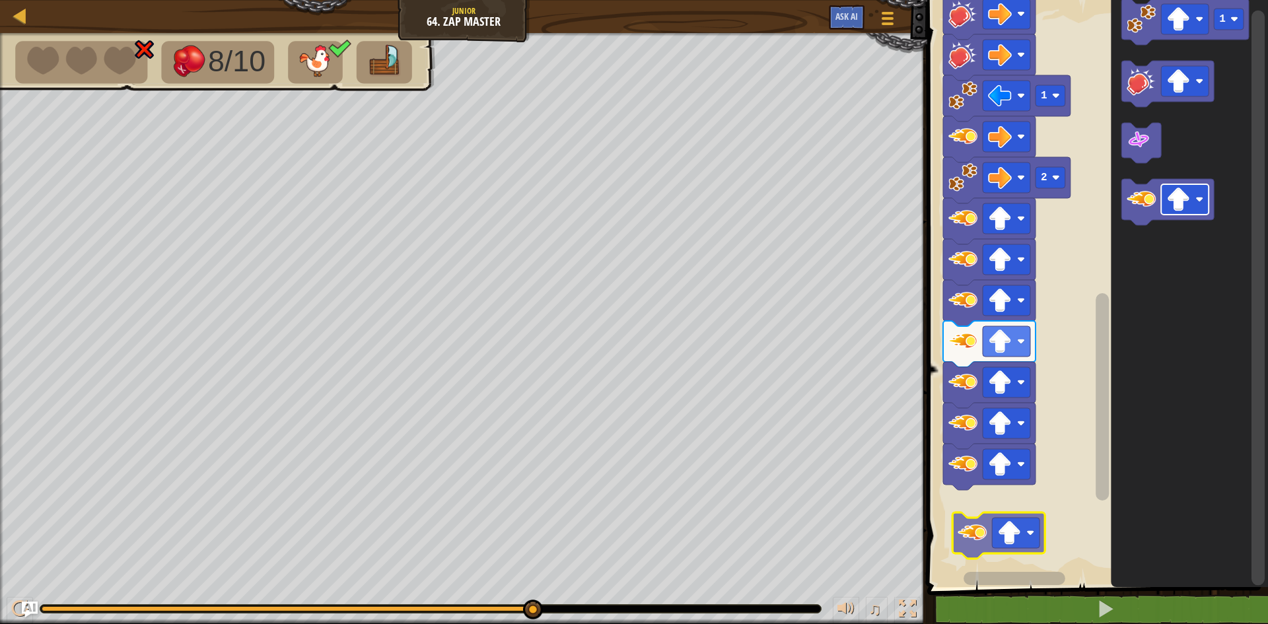
click at [982, 525] on div "2 1 1 1 1 1 1 1 1 1 Start 1" at bounding box center [1095, 290] width 345 height 594
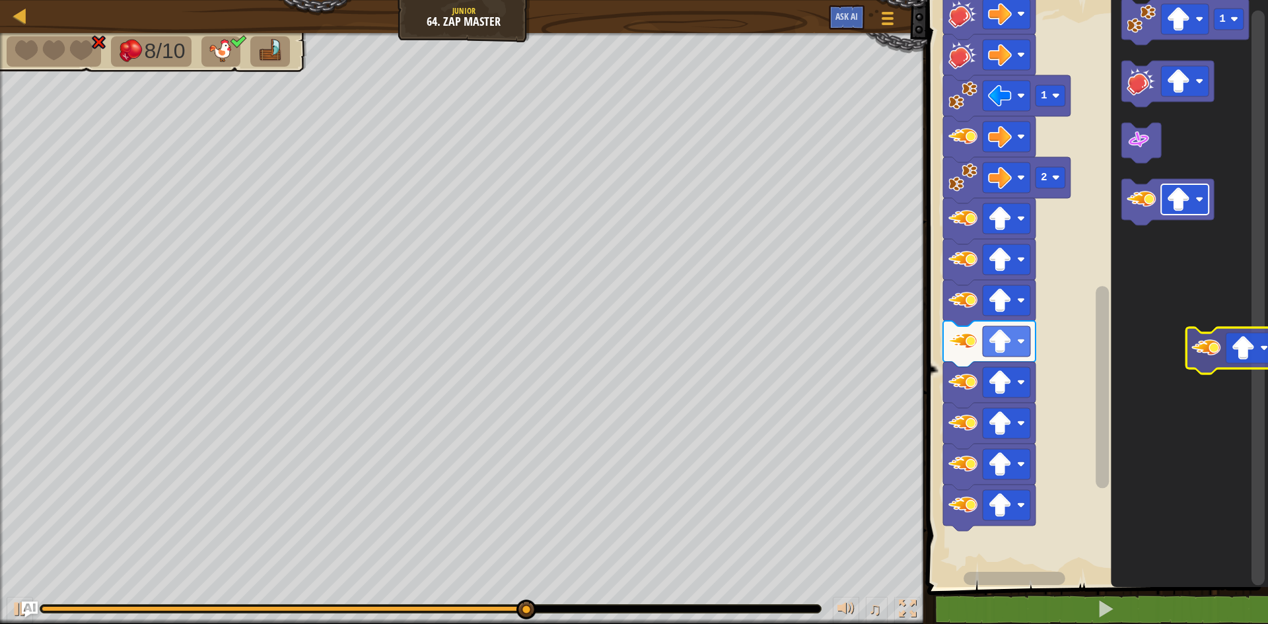
click at [1243, 360] on icon "1" at bounding box center [1189, 290] width 157 height 594
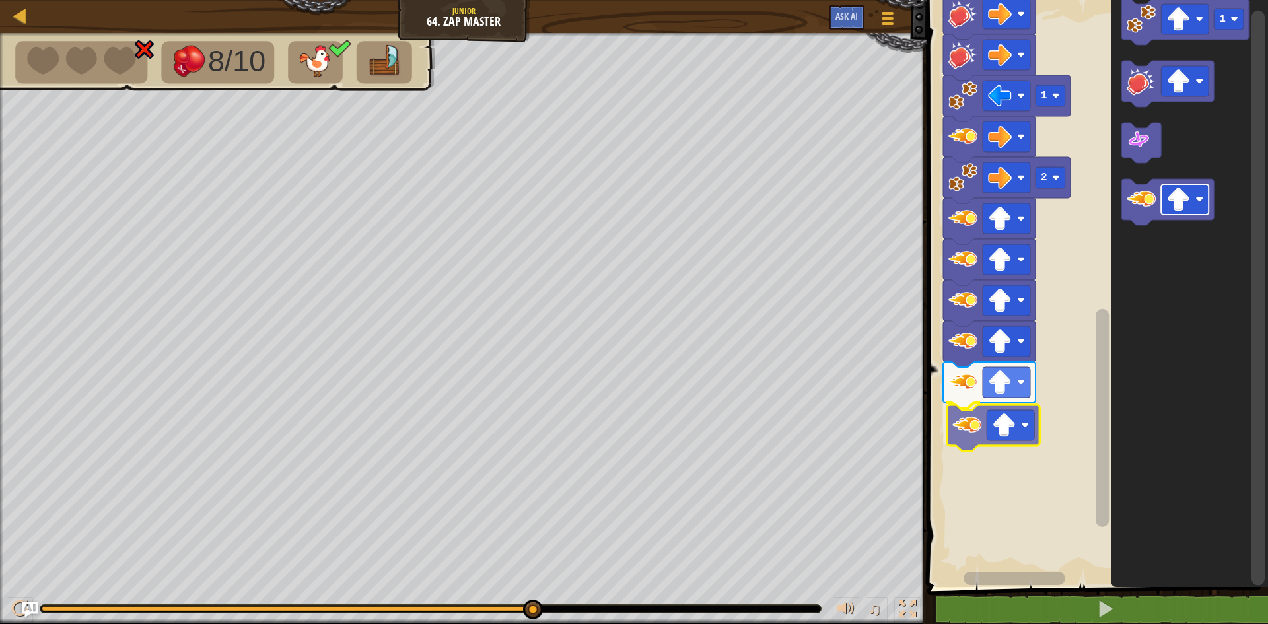
click at [1018, 427] on div "2 1 1 1 1 1 1 1 1 1 Start 1" at bounding box center [1095, 290] width 345 height 594
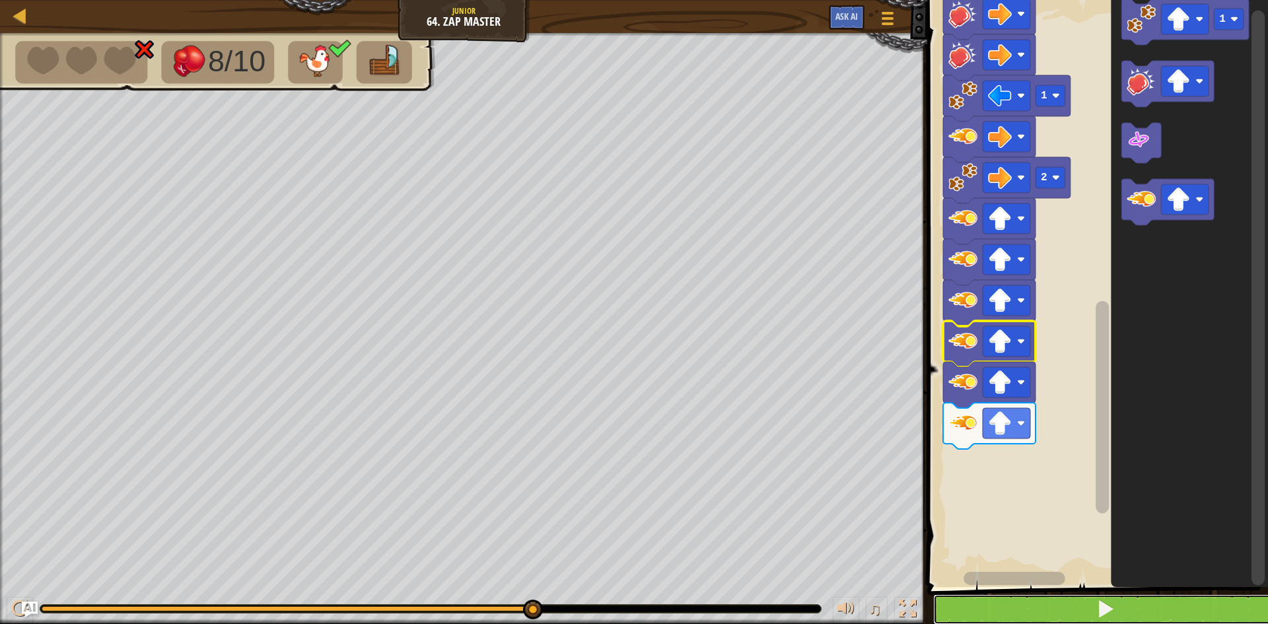
click at [1007, 589] on button at bounding box center [1105, 609] width 345 height 30
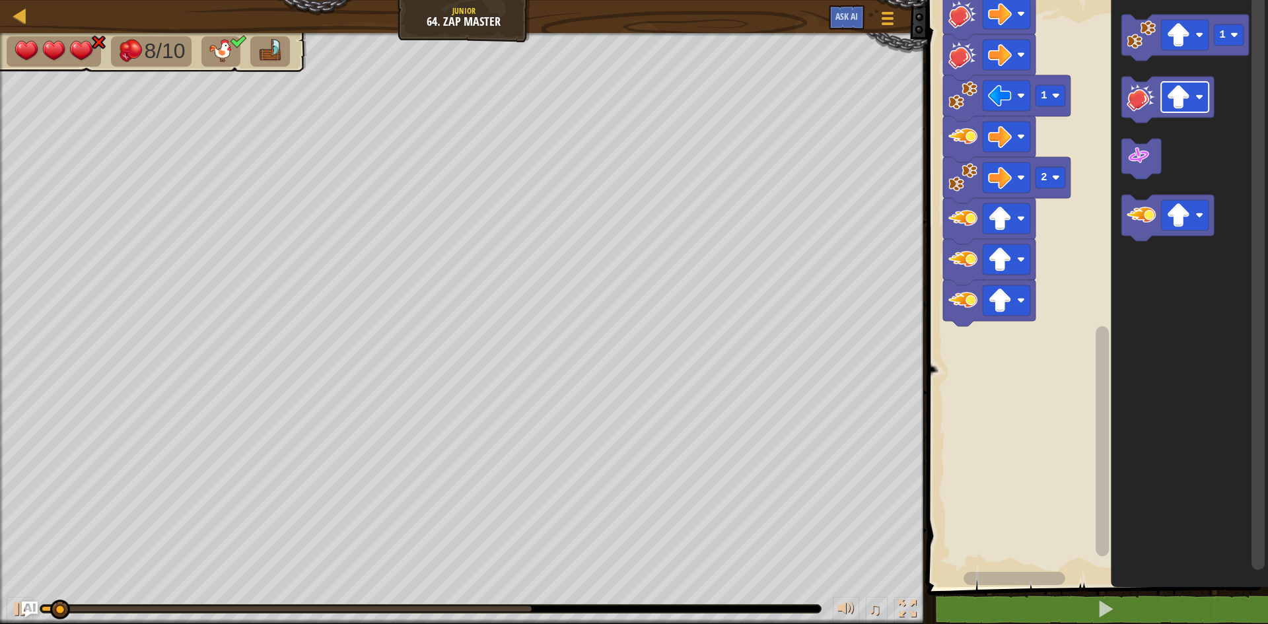
click at [966, 332] on div "2 1 1 1 1 1 1 1 1 1 Start 1" at bounding box center [1095, 290] width 345 height 594
click at [1006, 350] on div "2 1 1 1 1 1 1 1 1 1 Start 1" at bounding box center [1095, 290] width 345 height 594
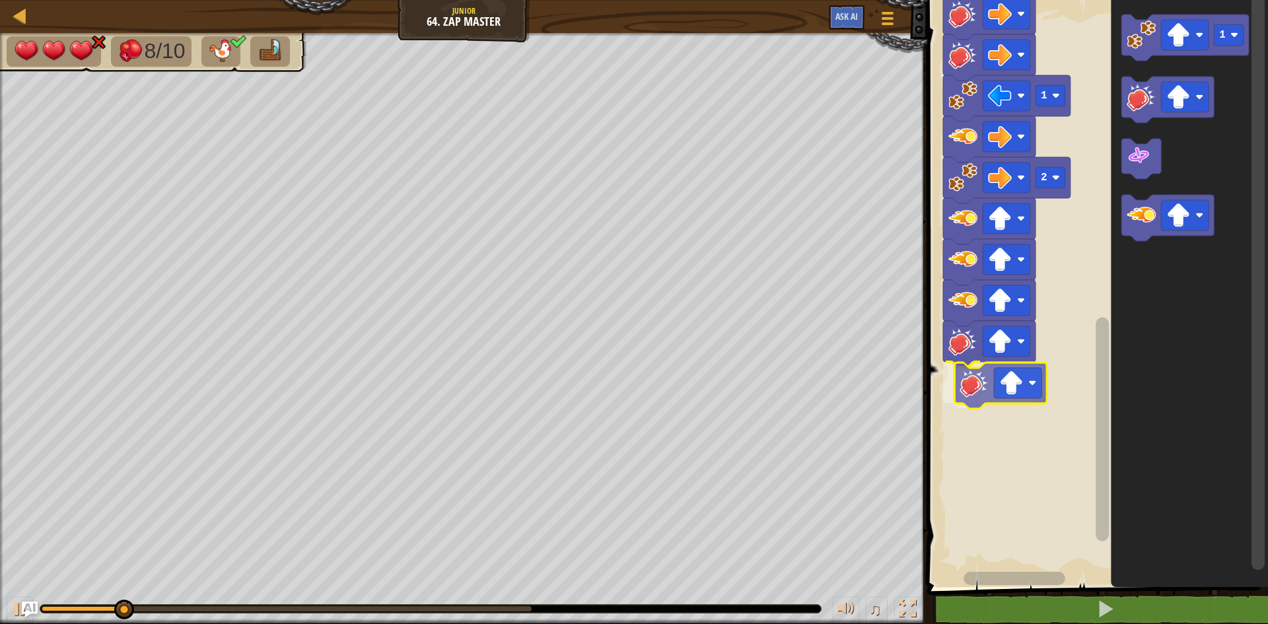
click at [993, 397] on div "2 1 1 1 1 1 1 1 1 1 Start 1" at bounding box center [1095, 290] width 345 height 594
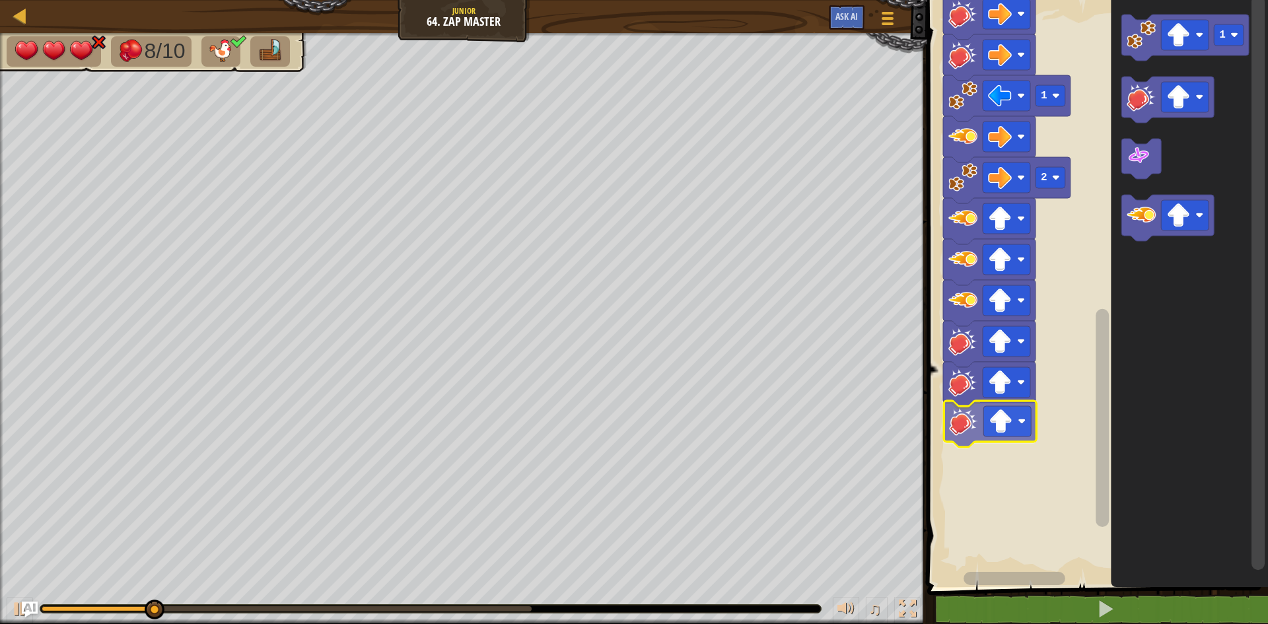
click at [967, 428] on div "2 1 1 1 1 1 1 1 1 1 Start 1" at bounding box center [1095, 290] width 345 height 594
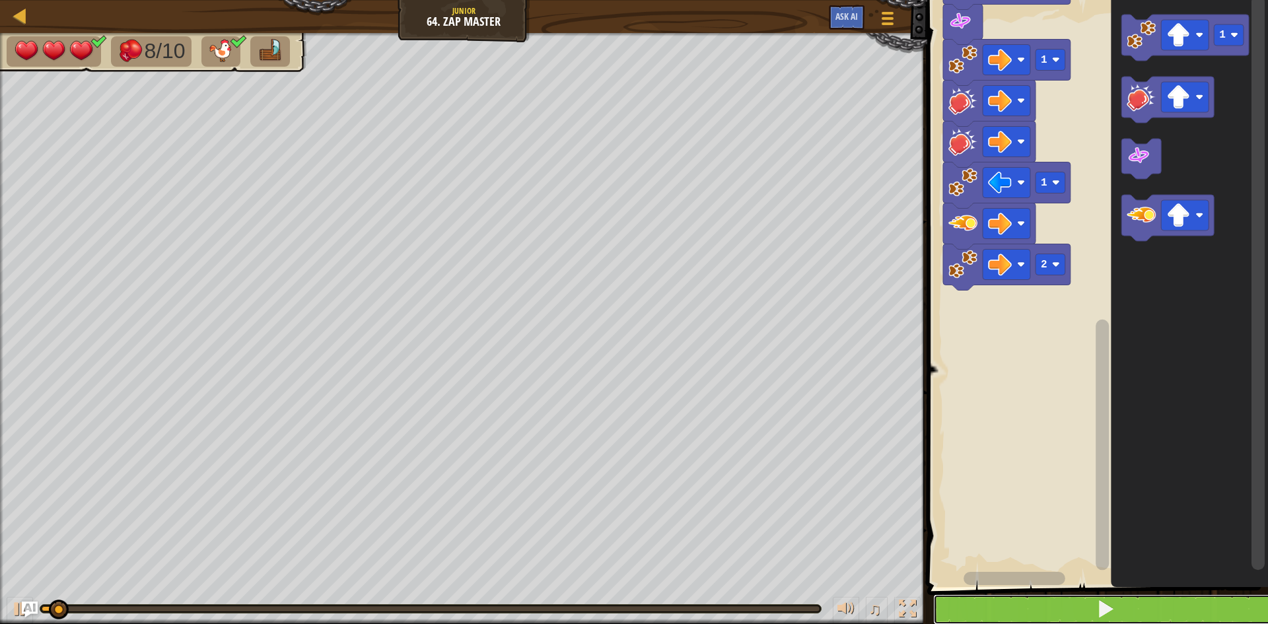
click at [1071, 589] on button at bounding box center [1105, 609] width 345 height 30
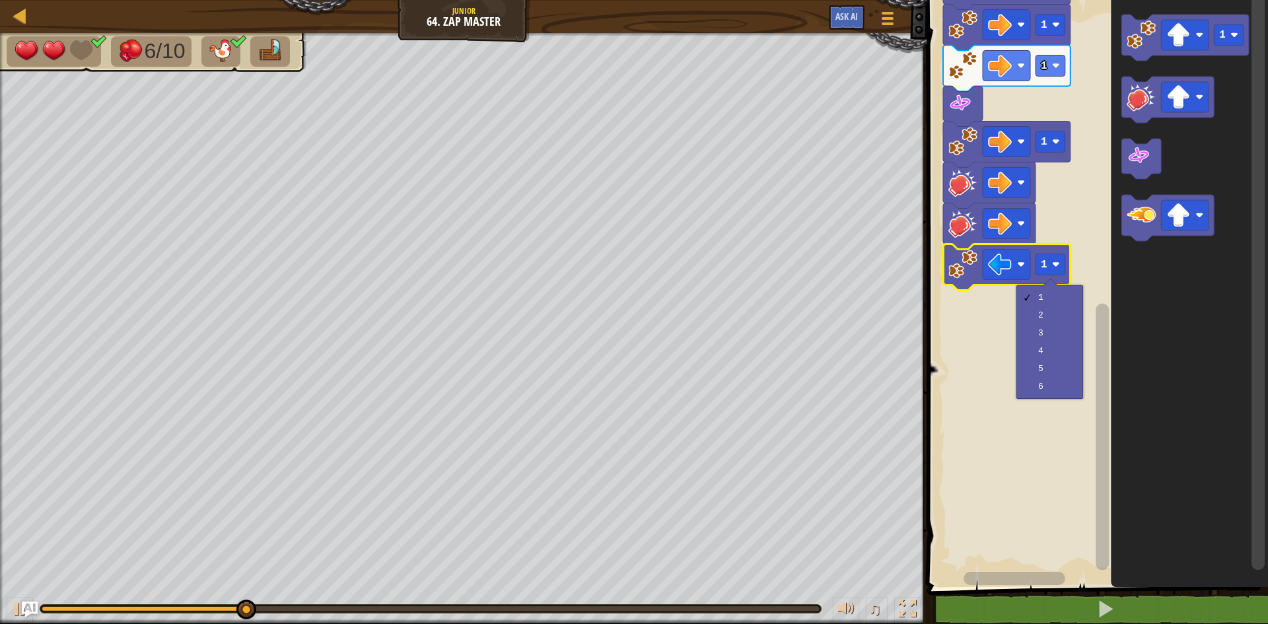
click at [1074, 224] on rect "Blockly Workspace" at bounding box center [1095, 290] width 345 height 594
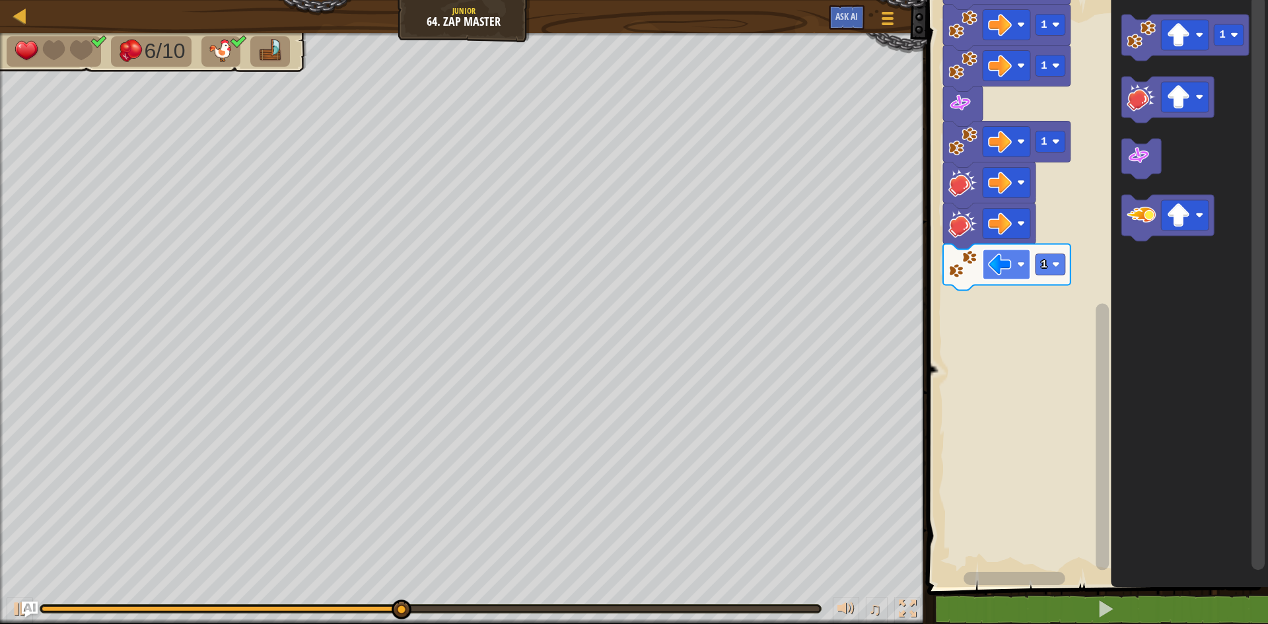
click at [1003, 273] on image "Blockly Workspace" at bounding box center [1000, 265] width 24 height 24
click at [979, 324] on div "Start 1 1 1 1 1 1 1 1 1 1" at bounding box center [1095, 290] width 345 height 594
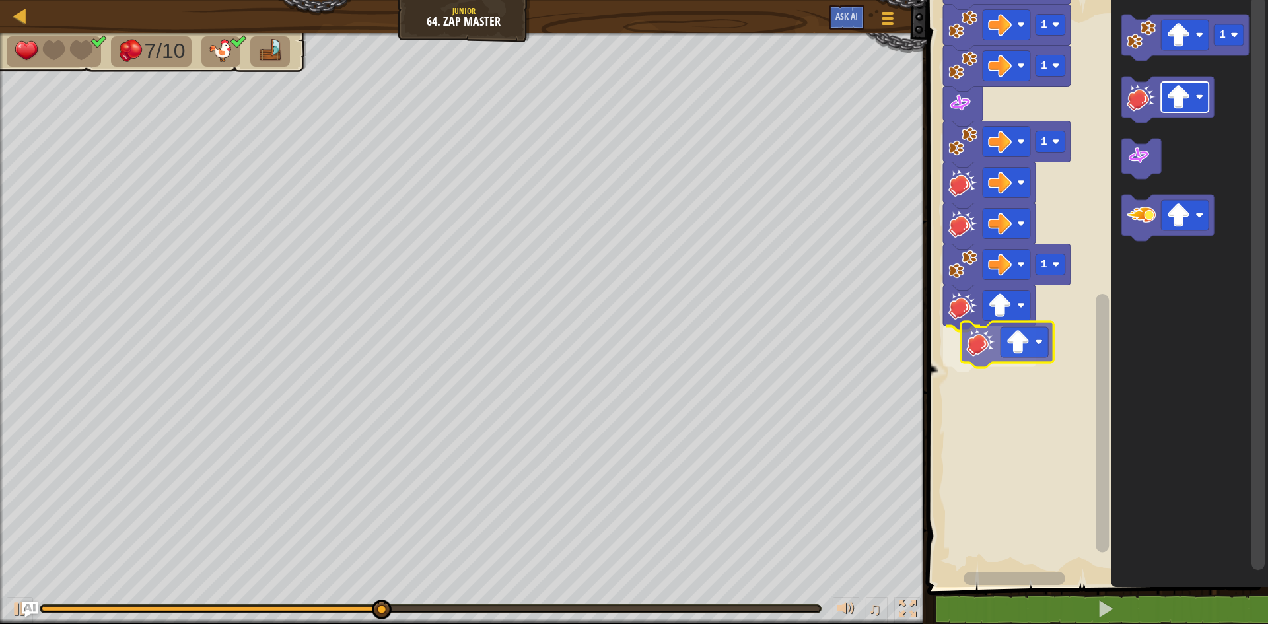
click at [1003, 357] on div "Start 1 1 1 1 1 1 1 1 1 1" at bounding box center [1095, 290] width 345 height 594
click at [1007, 357] on image "Blockly Workspace" at bounding box center [1000, 347] width 24 height 24
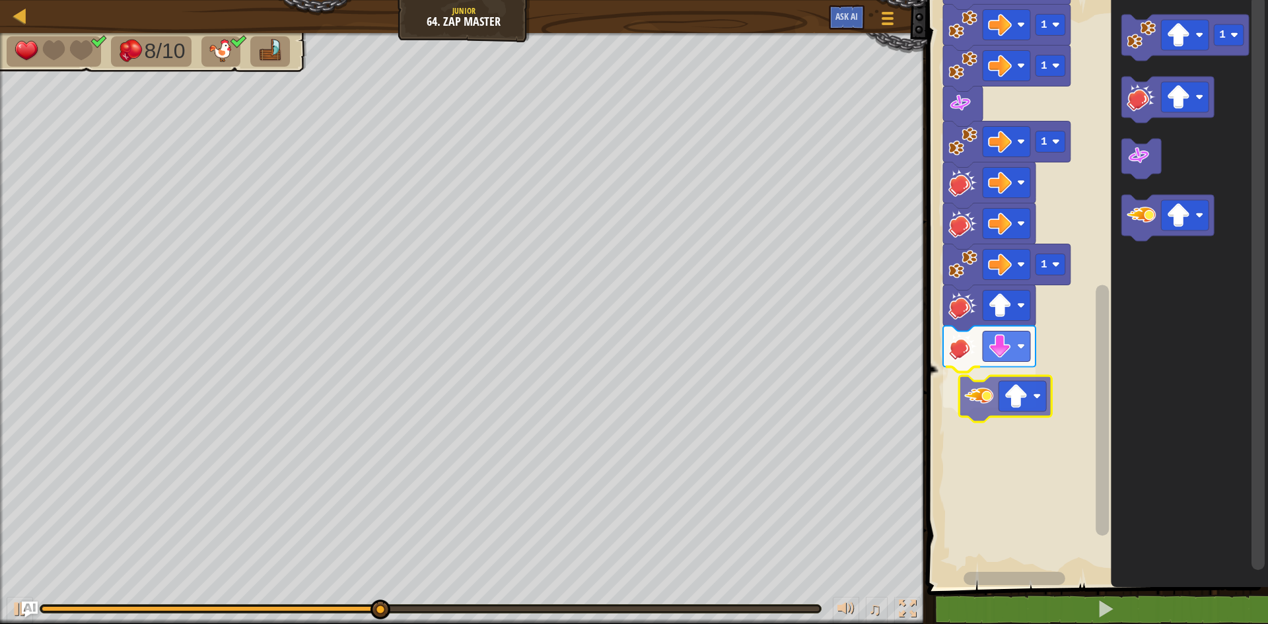
click at [968, 390] on div "Start 1 1 1 1 1 1 1 1 1 1" at bounding box center [1095, 290] width 345 height 594
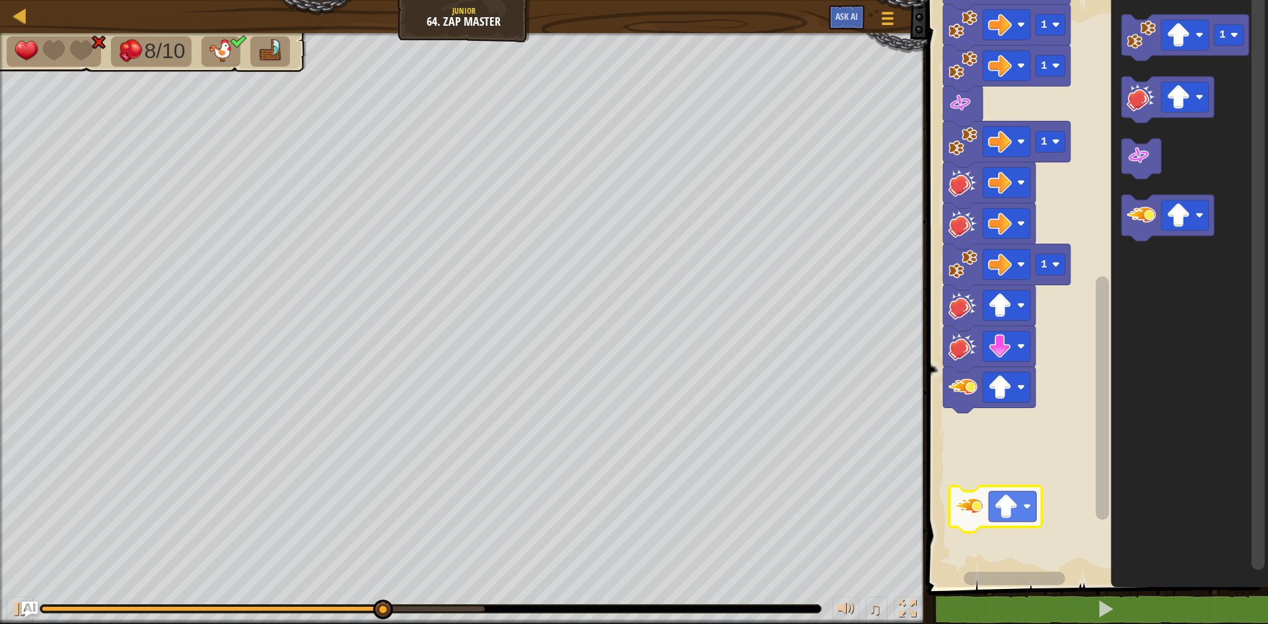
click at [976, 517] on div "Start 1 1 1 1 1 1 1 1 1 1" at bounding box center [1095, 290] width 345 height 594
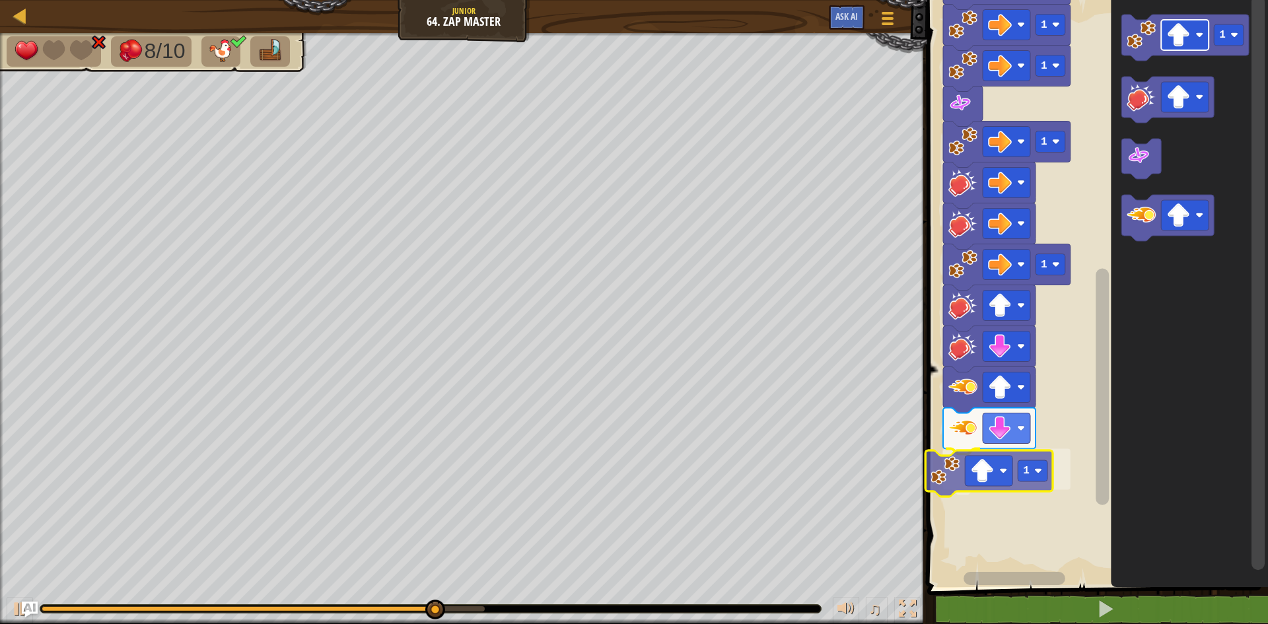
click at [978, 480] on div "Start 1 1 1 1 1 1 1 1 1 1 1 1" at bounding box center [1095, 290] width 345 height 594
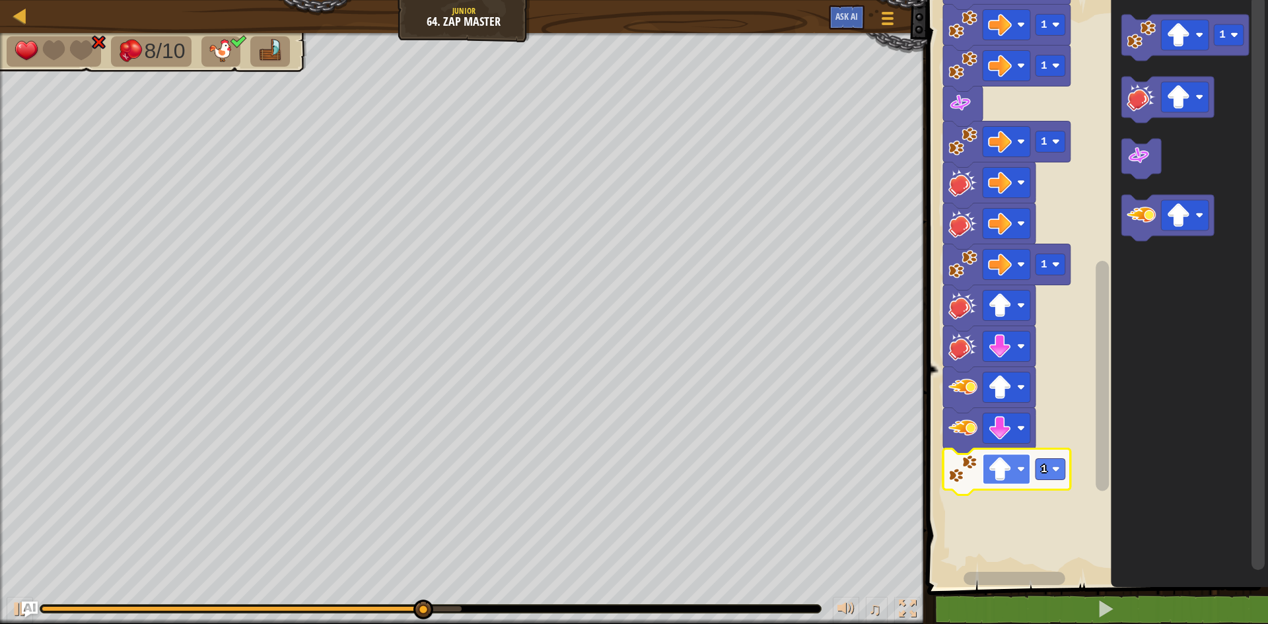
click at [991, 473] on image "Blockly Workspace" at bounding box center [1000, 470] width 24 height 24
click at [1041, 462] on rect "Blockly Workspace" at bounding box center [1051, 469] width 30 height 21
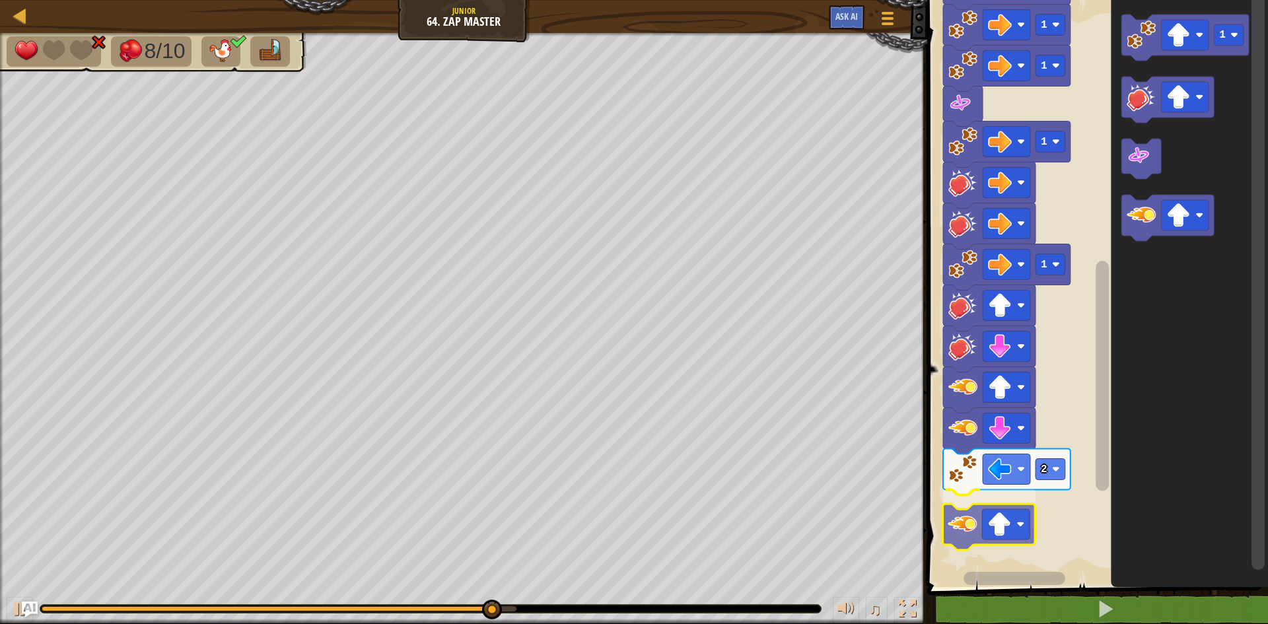
click at [963, 515] on div "Start 1 1 1 1 1 1 1 1 1 2 1" at bounding box center [1095, 290] width 345 height 594
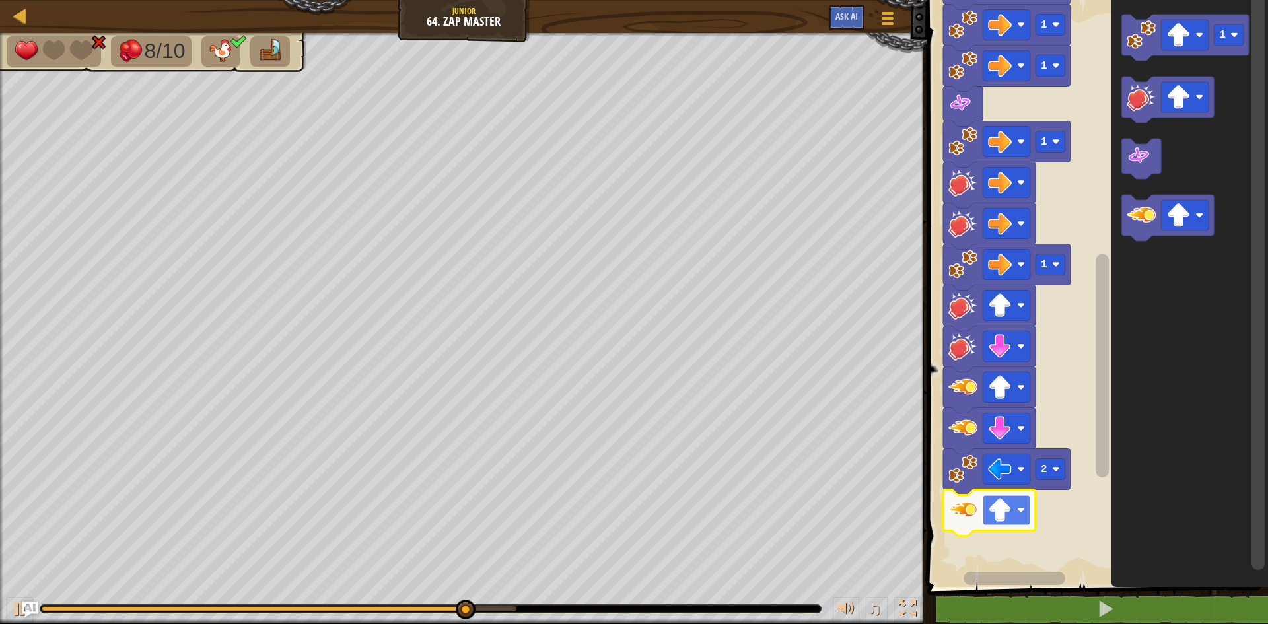
click at [1011, 521] on image "Blockly Workspace" at bounding box center [1000, 511] width 24 height 24
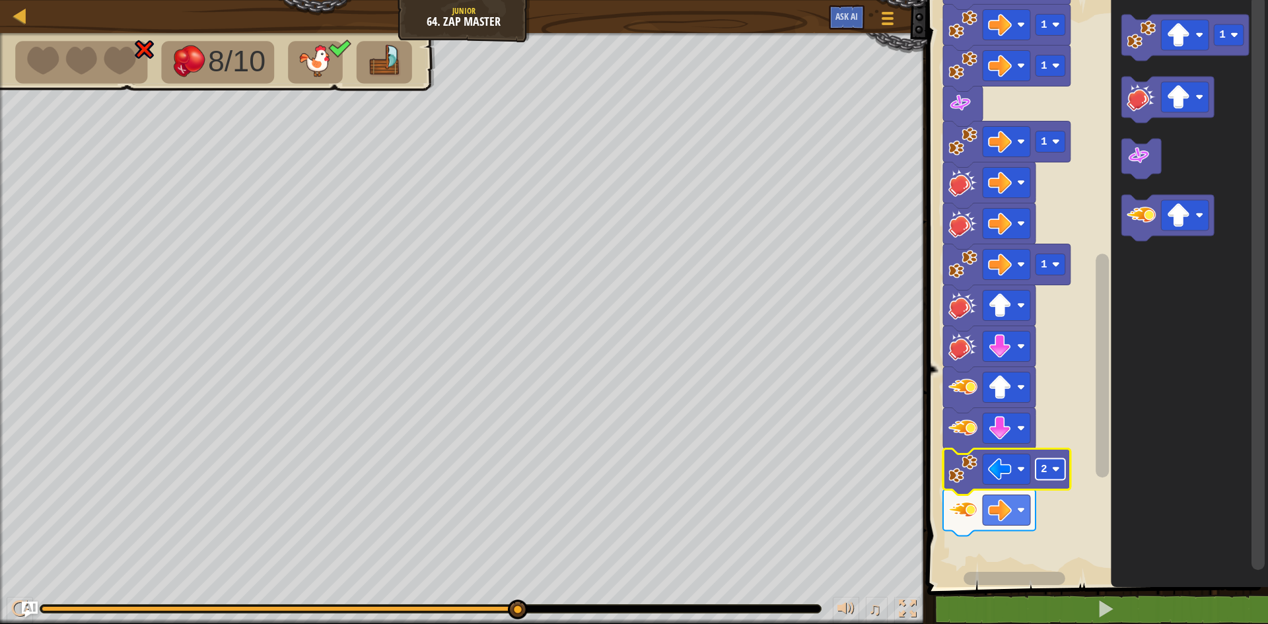
click at [1055, 466] on image "Blockly Workspace" at bounding box center [1056, 470] width 8 height 8
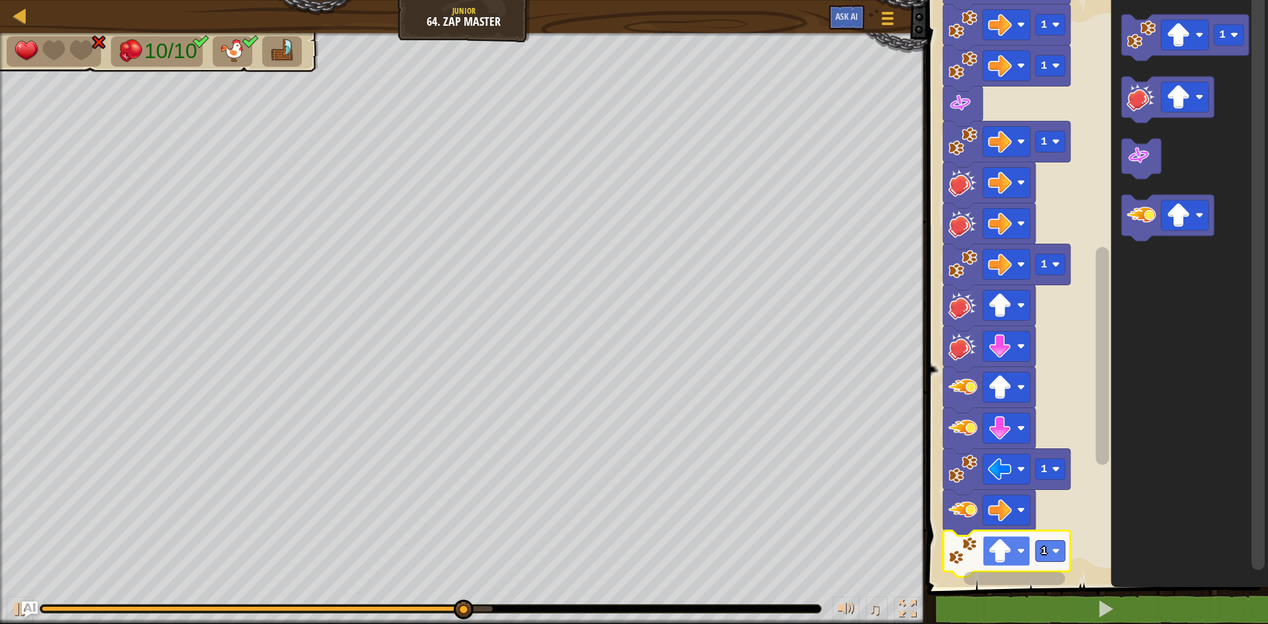
click at [1004, 547] on image "Blockly Workspace" at bounding box center [1000, 552] width 24 height 24
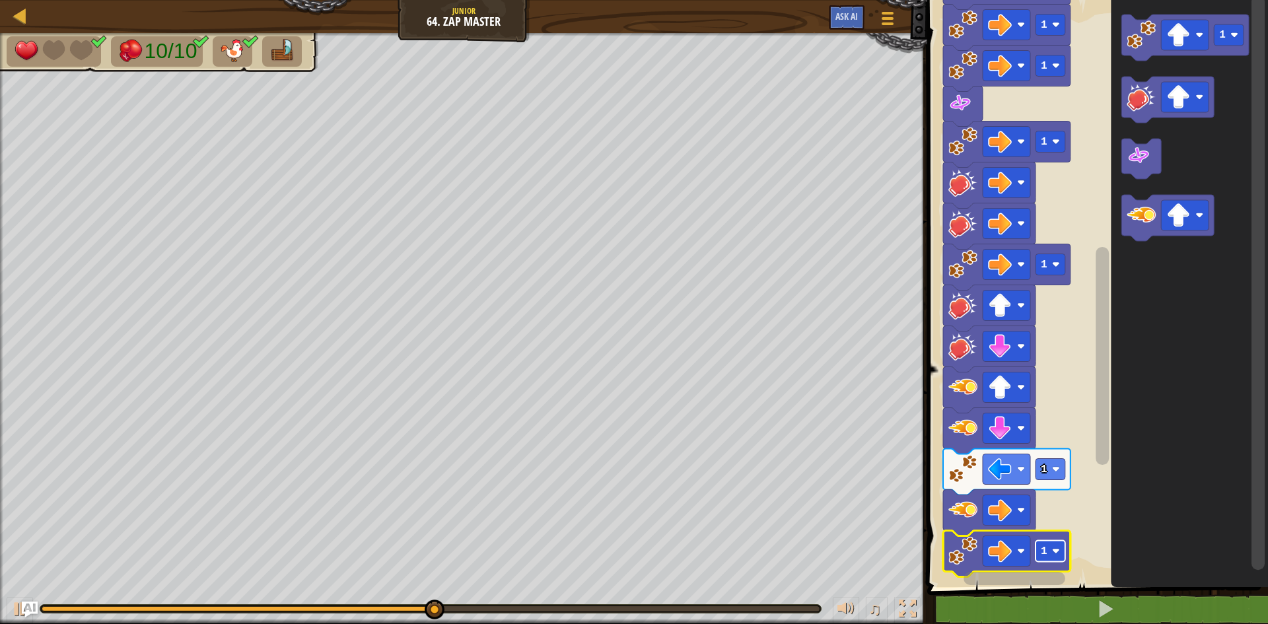
click at [1052, 548] on image "Blockly Workspace" at bounding box center [1056, 552] width 8 height 8
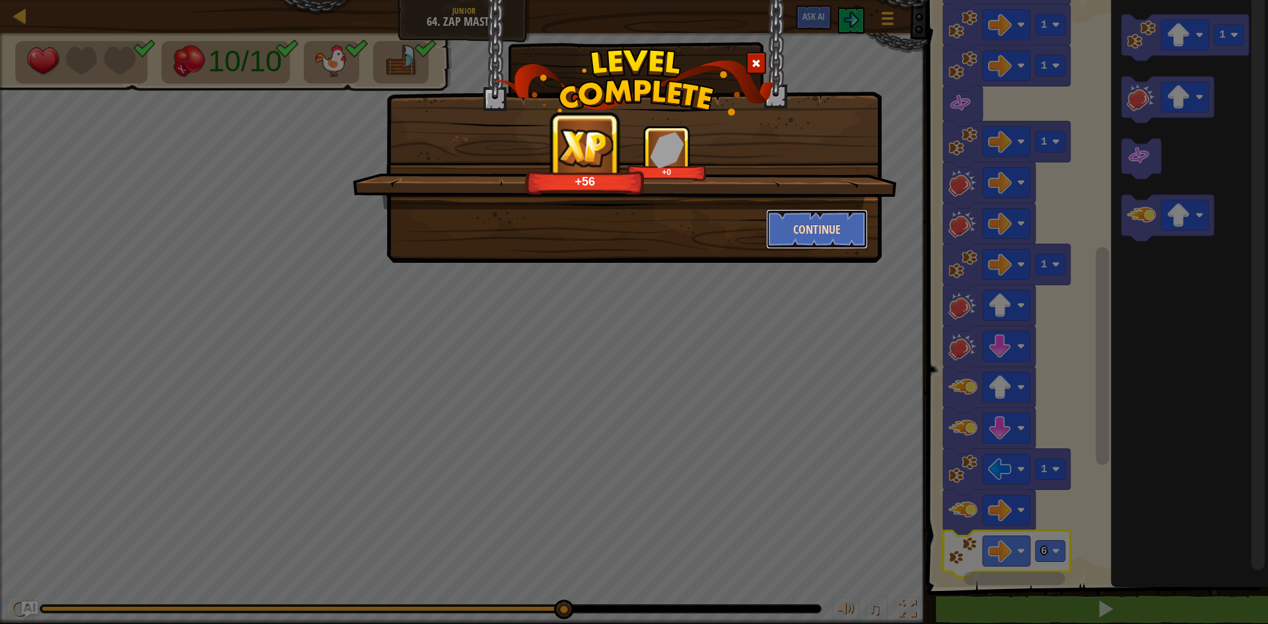
click at [828, 225] on button "Continue" at bounding box center [817, 229] width 102 height 40
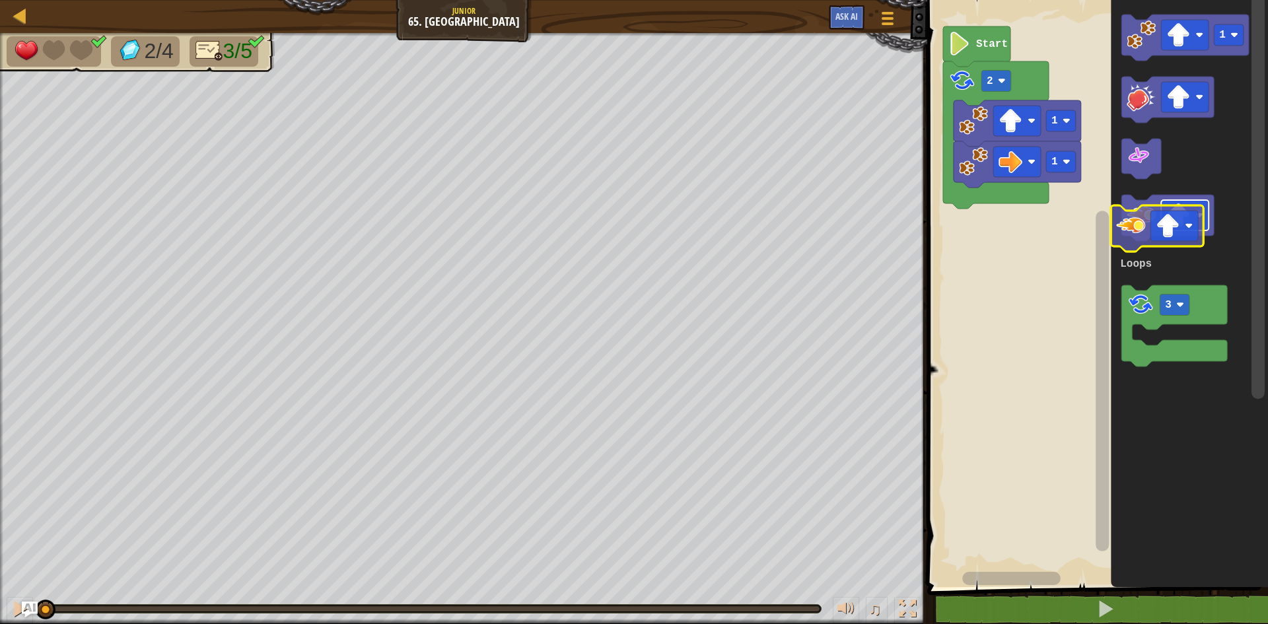
click at [1178, 221] on image "Blockly Workspace" at bounding box center [1179, 215] width 24 height 24
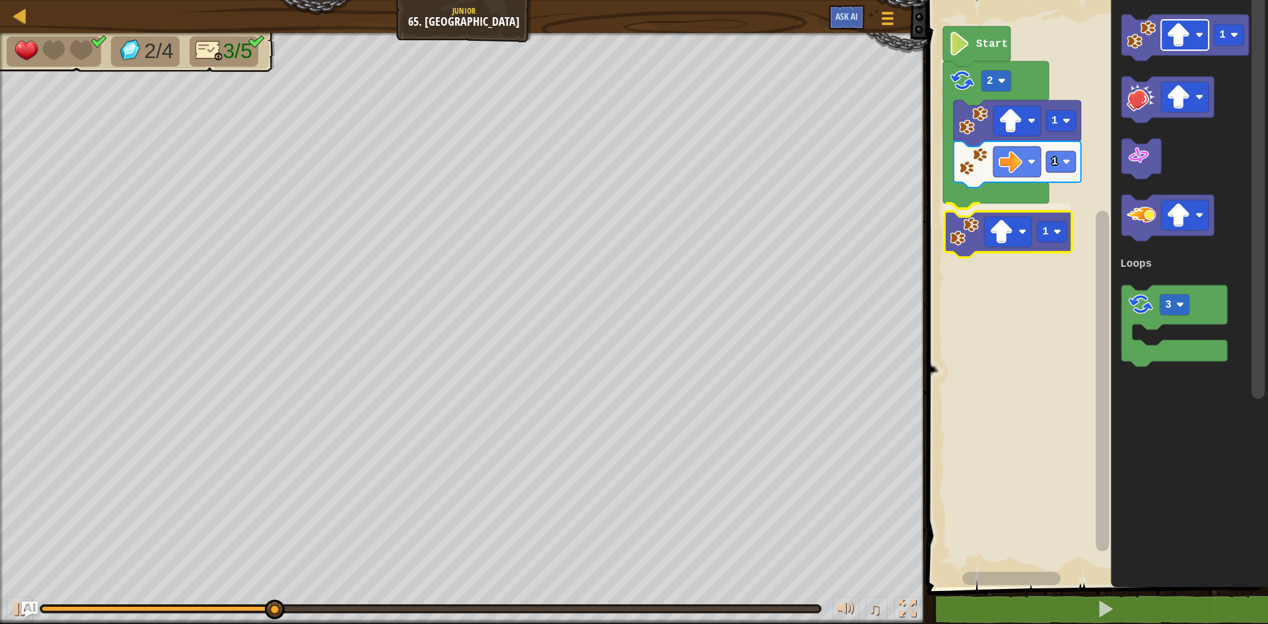
click at [1001, 235] on div "Loops 1 1 2 1 Start 1 3 Loops 1" at bounding box center [1095, 290] width 345 height 594
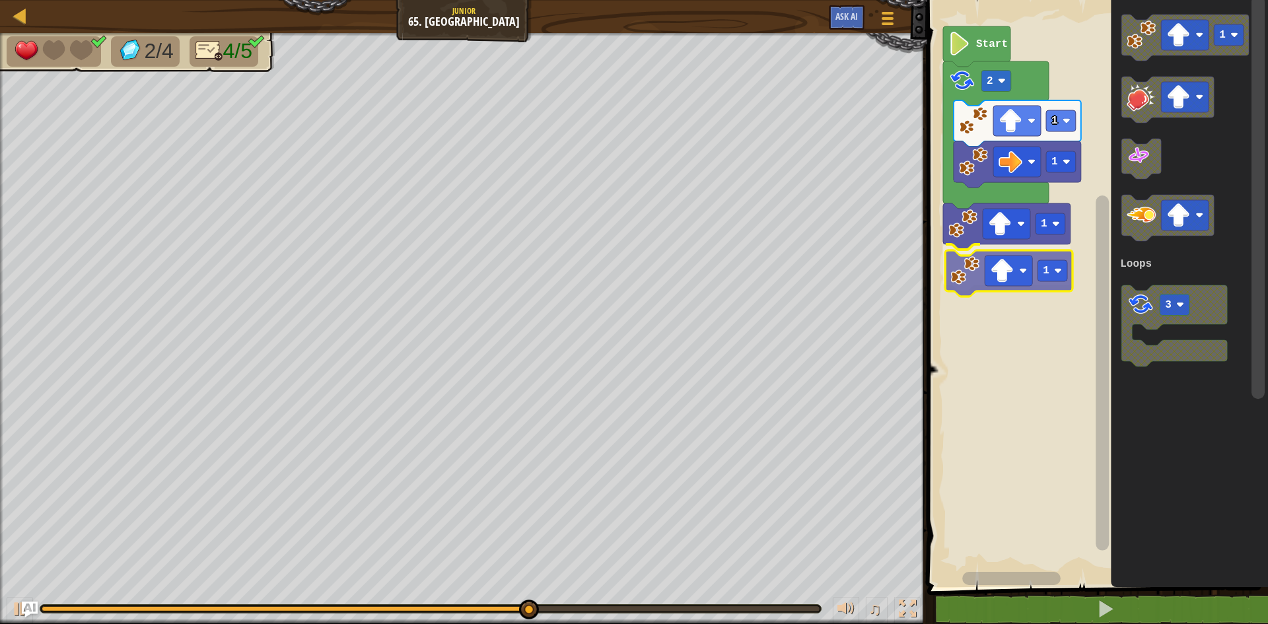
click at [970, 284] on div "Loops 1 1 2 1 1 Start 1 3 Loops 1" at bounding box center [1095, 290] width 345 height 594
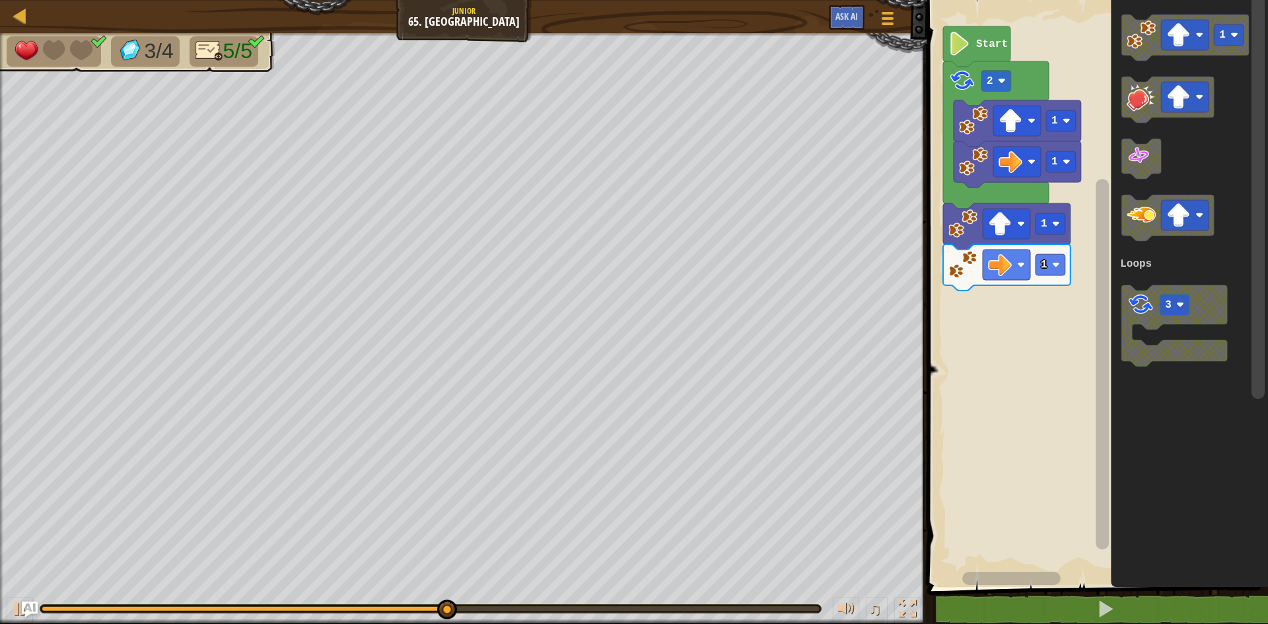
click at [1009, 297] on div "Loops Start 1 1 2 1 1 1 3 Loops" at bounding box center [1095, 290] width 345 height 594
click at [1007, 207] on div "Loops Start 1 1 2 1 1 1 3 Loops" at bounding box center [1095, 290] width 345 height 594
click at [1016, 189] on div "Loops Start 1 1 2 1 1 1 3 Loops" at bounding box center [1095, 290] width 345 height 594
click at [1011, 230] on div "Loops Start 1 1 2 1 1 1 3 Loops" at bounding box center [1095, 290] width 345 height 594
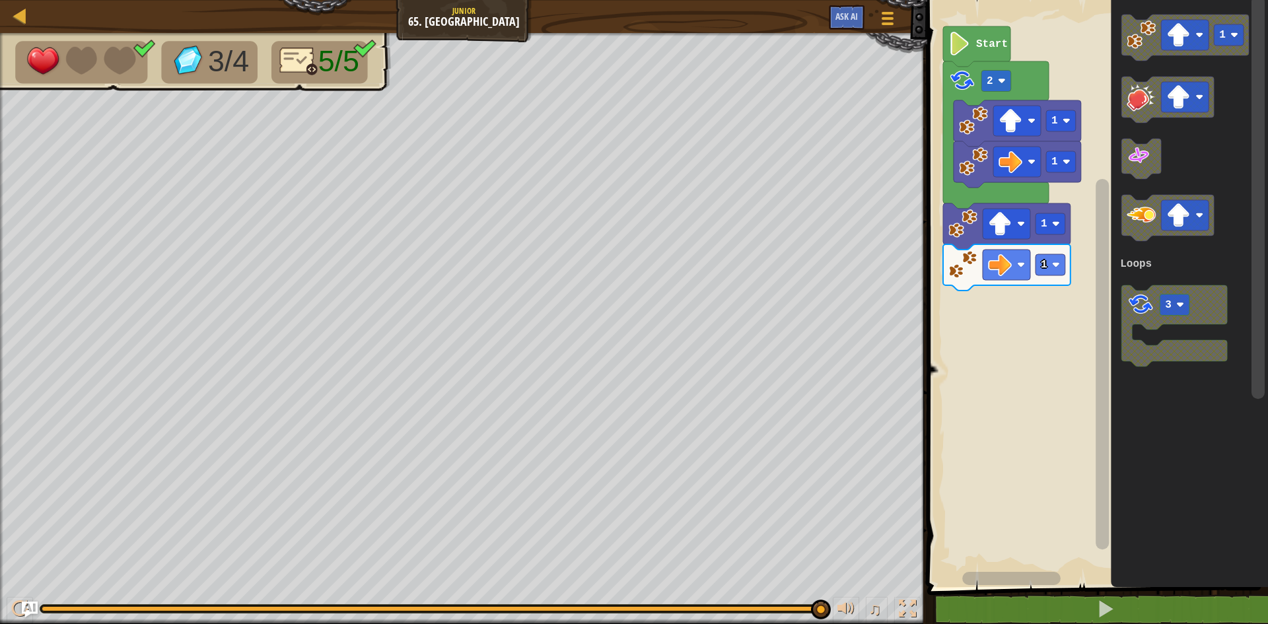
click at [1172, 36] on g "1" at bounding box center [1185, 38] width 127 height 46
click at [1147, 316] on image "Blockly Workspace" at bounding box center [1141, 305] width 28 height 28
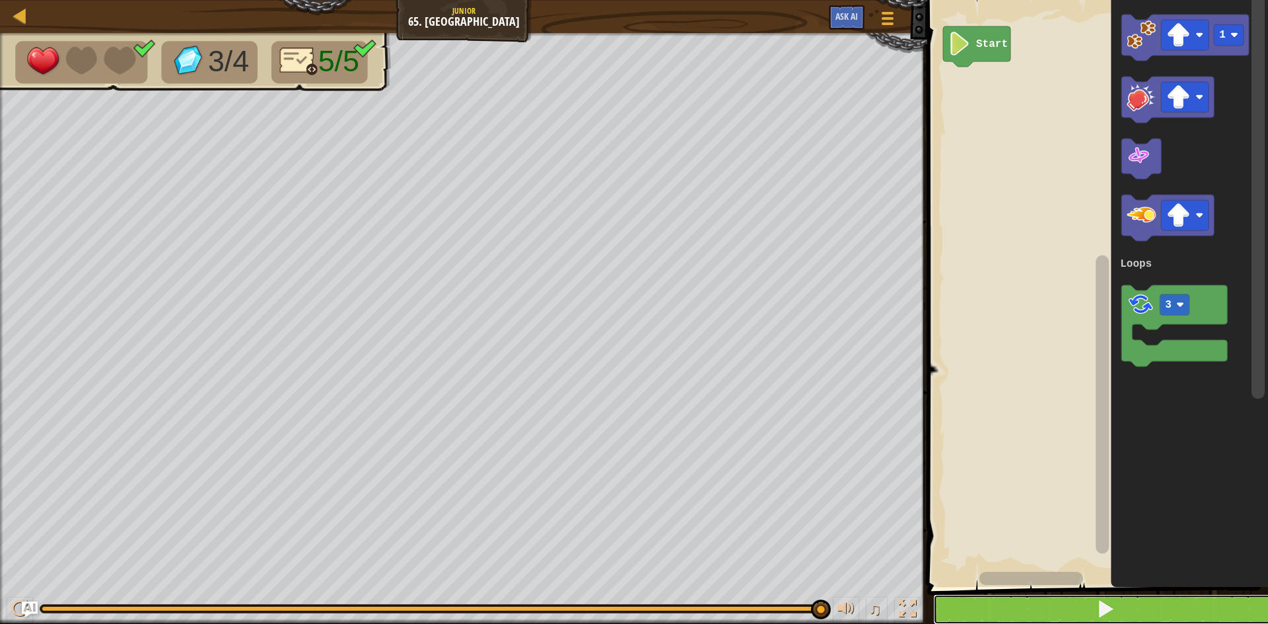
click at [984, 589] on button at bounding box center [1105, 609] width 345 height 30
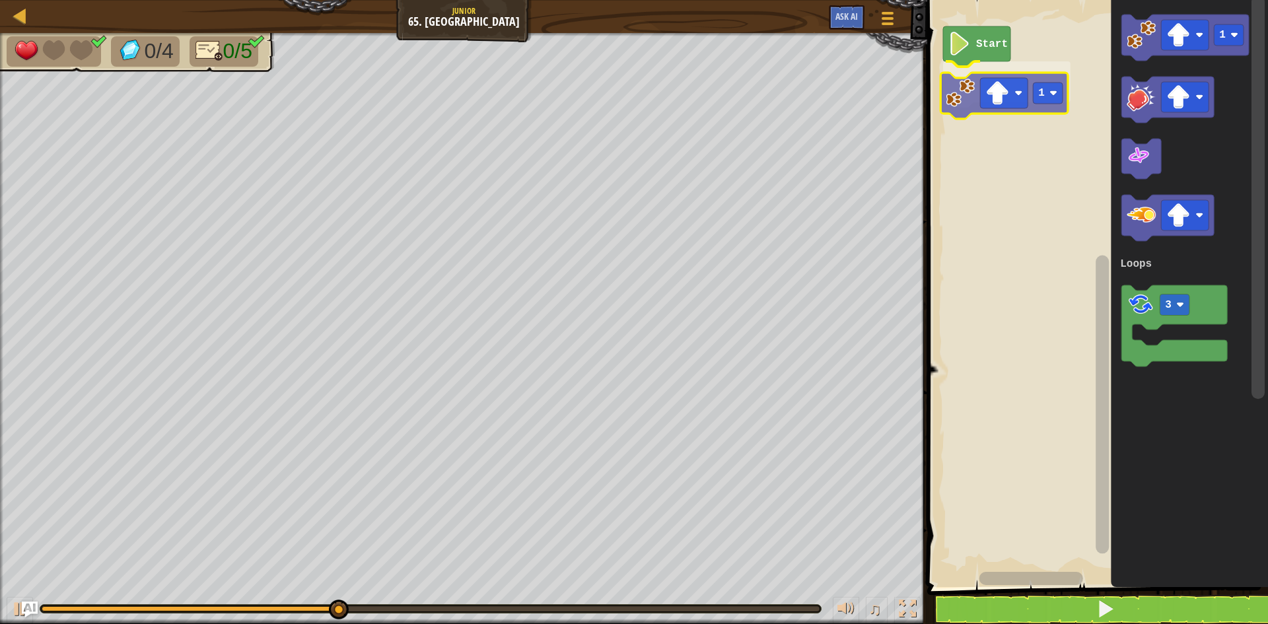
click at [974, 79] on div "Loops Start 1 1 3 Loops 1" at bounding box center [1095, 290] width 345 height 594
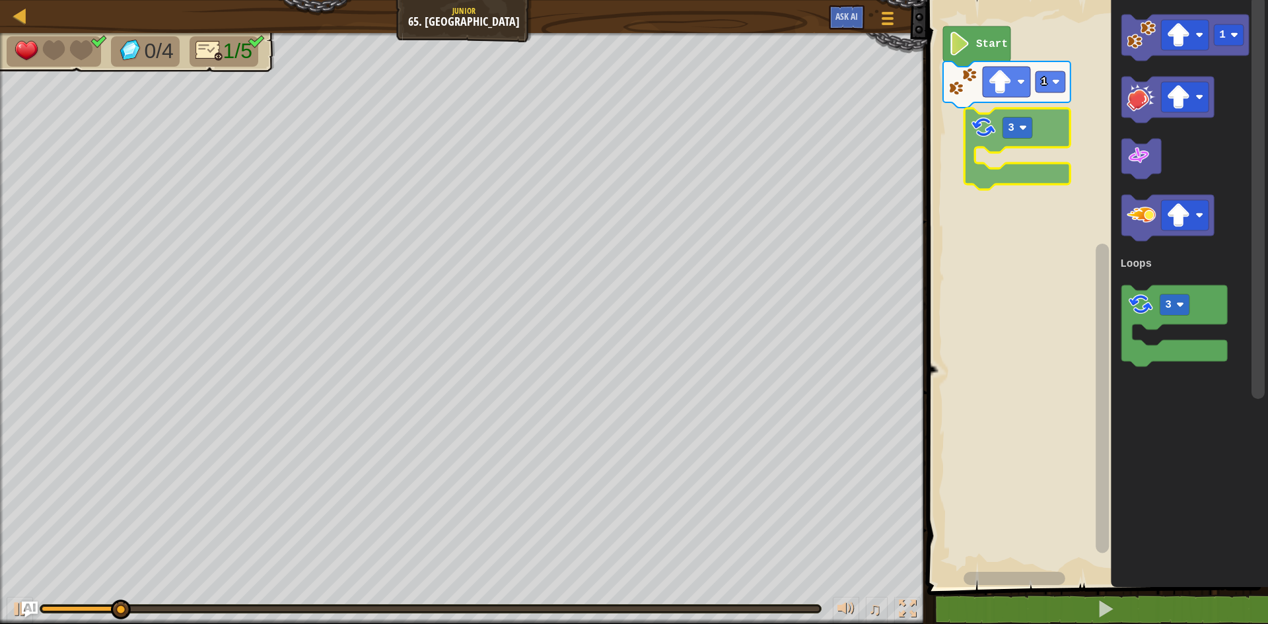
click at [1007, 151] on div "Loops 1 Start 3 1 3 Loops 3" at bounding box center [1095, 290] width 345 height 594
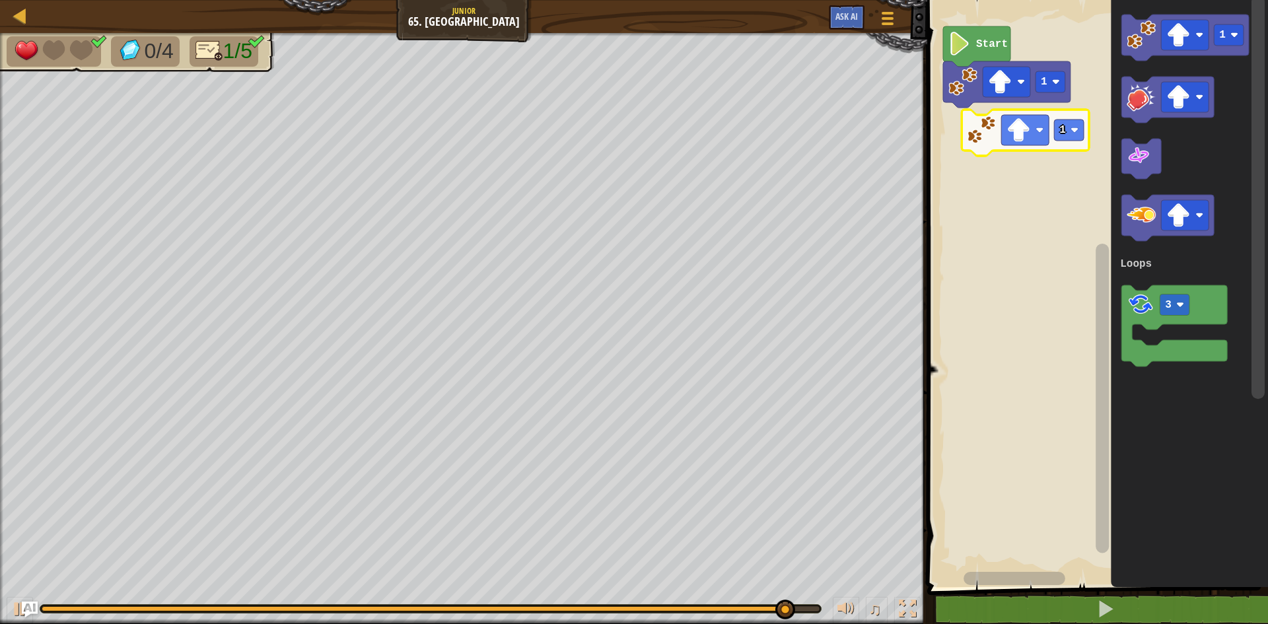
click at [1012, 151] on div "Loops 1 Start 1 3 Loops 1" at bounding box center [1095, 290] width 345 height 594
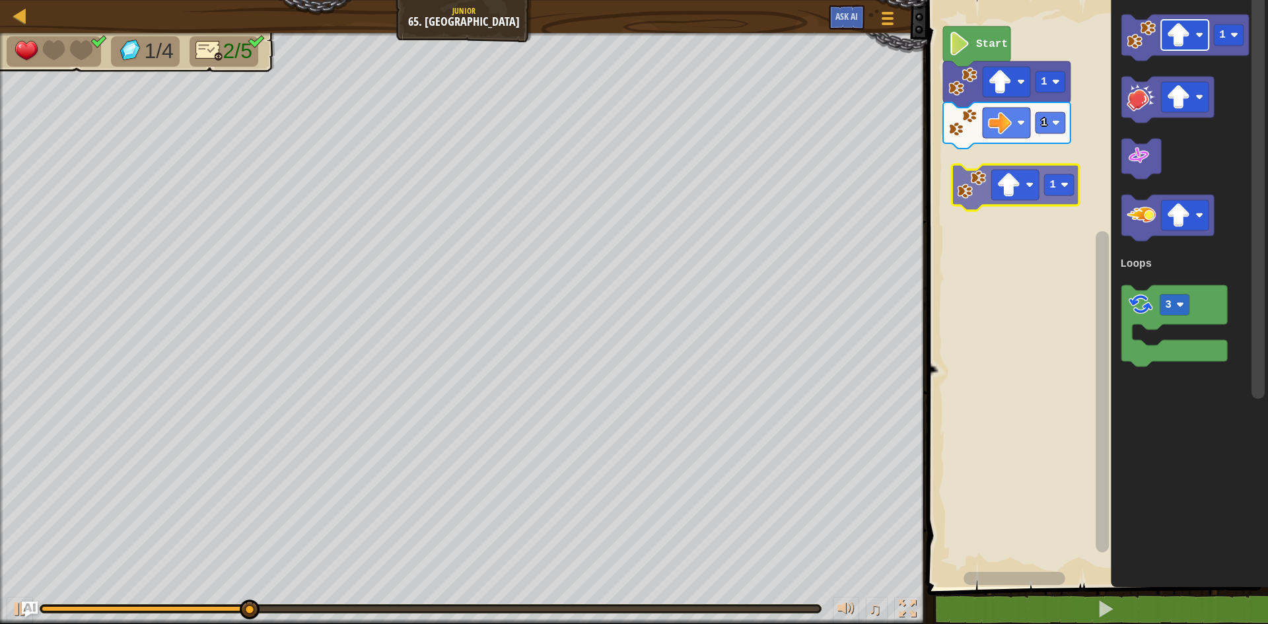
click at [994, 180] on div "Loops Start 1 1 1 3 Loops 1" at bounding box center [1095, 290] width 345 height 594
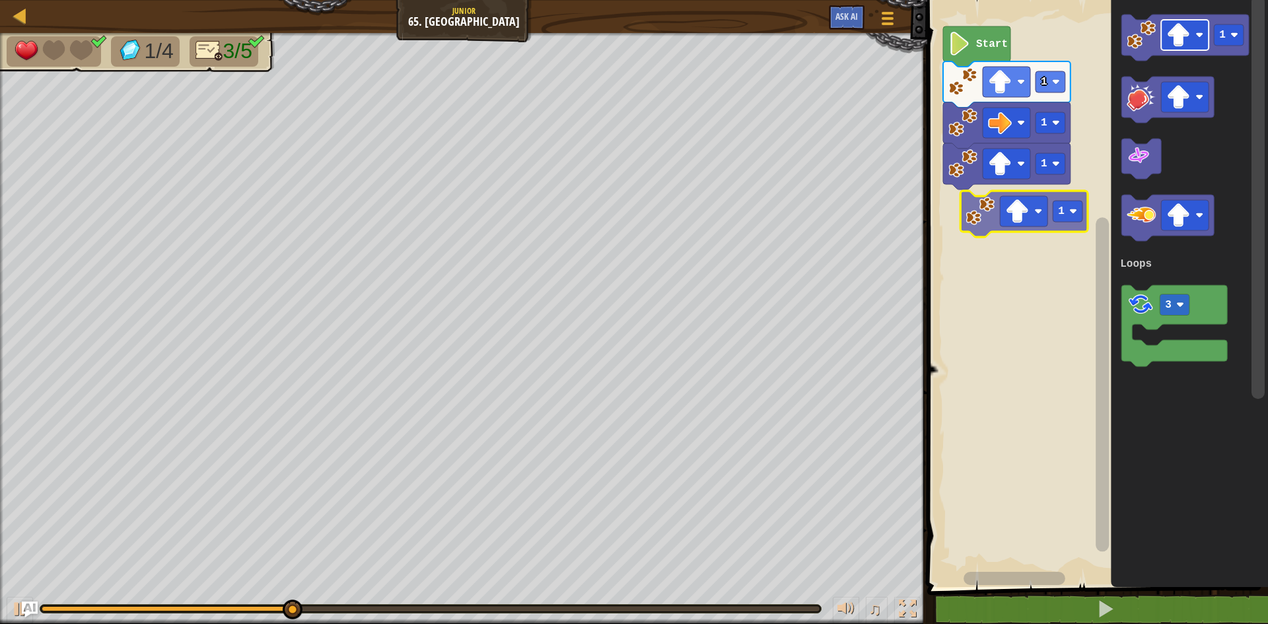
click at [1007, 222] on div "Loops Start 1 1 1 1 3 Loops 1" at bounding box center [1095, 290] width 345 height 594
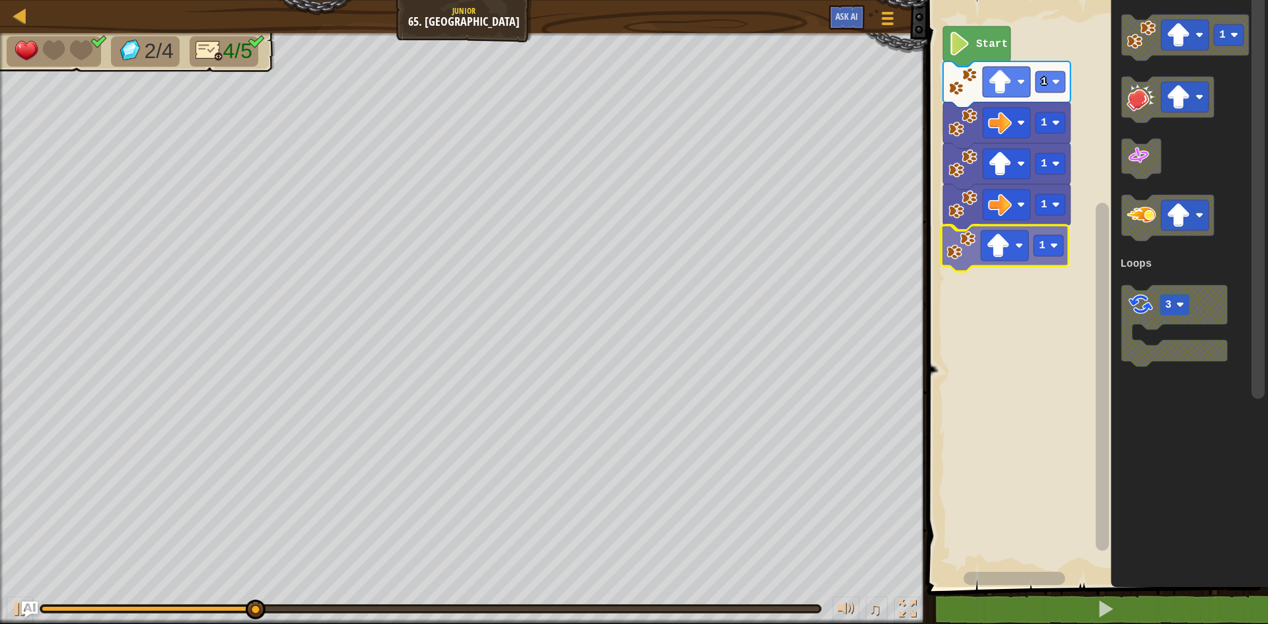
click at [1001, 257] on div "Loops Start 1 1 1 1 1 1 3 Loops 1" at bounding box center [1095, 290] width 345 height 594
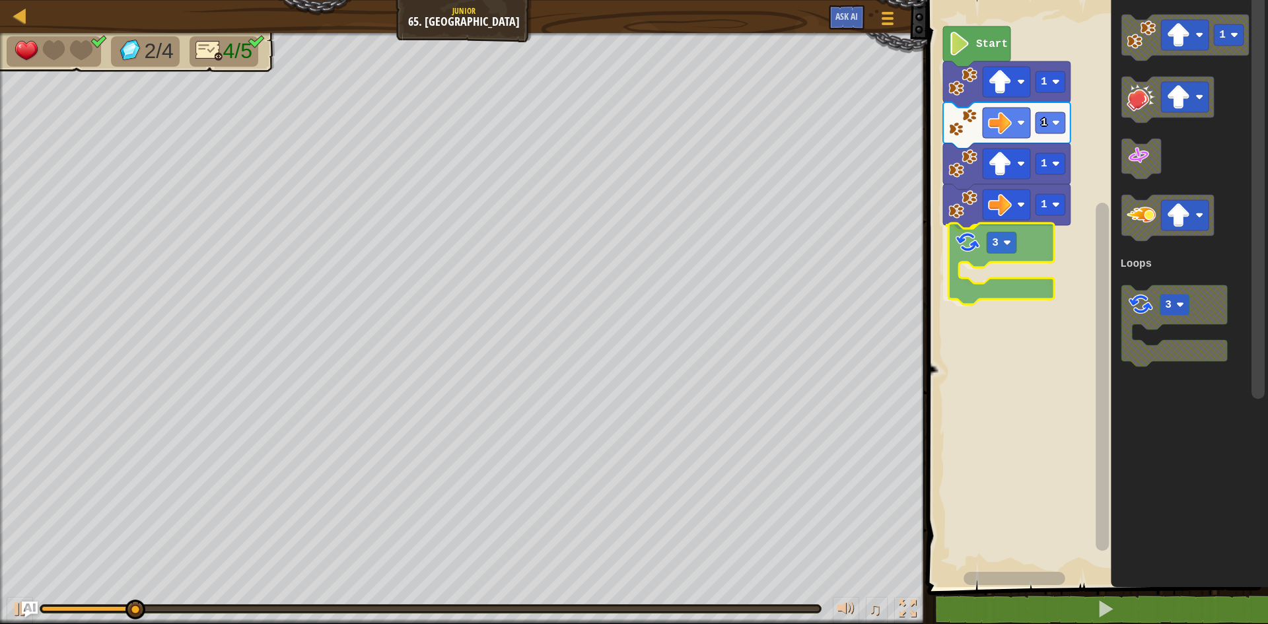
click at [965, 240] on div "Loops Start 1 1 1 1 3 1 3 Loops 3" at bounding box center [1095, 290] width 345 height 594
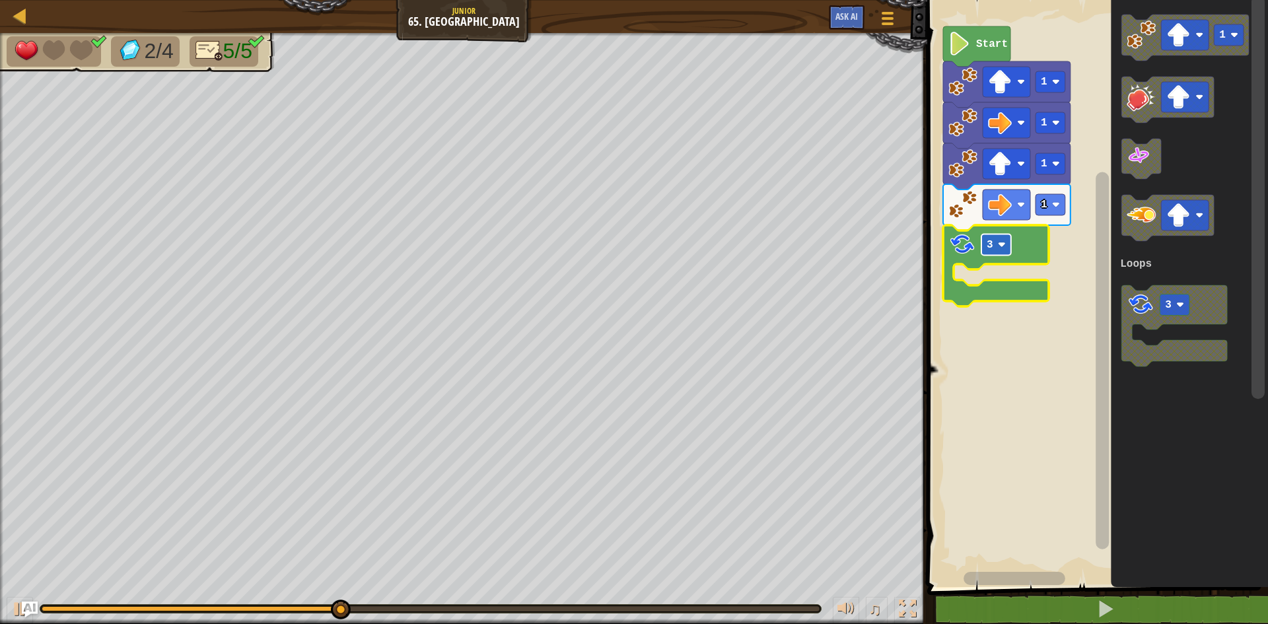
click at [992, 253] on rect "Blockly Workspace" at bounding box center [997, 244] width 30 height 21
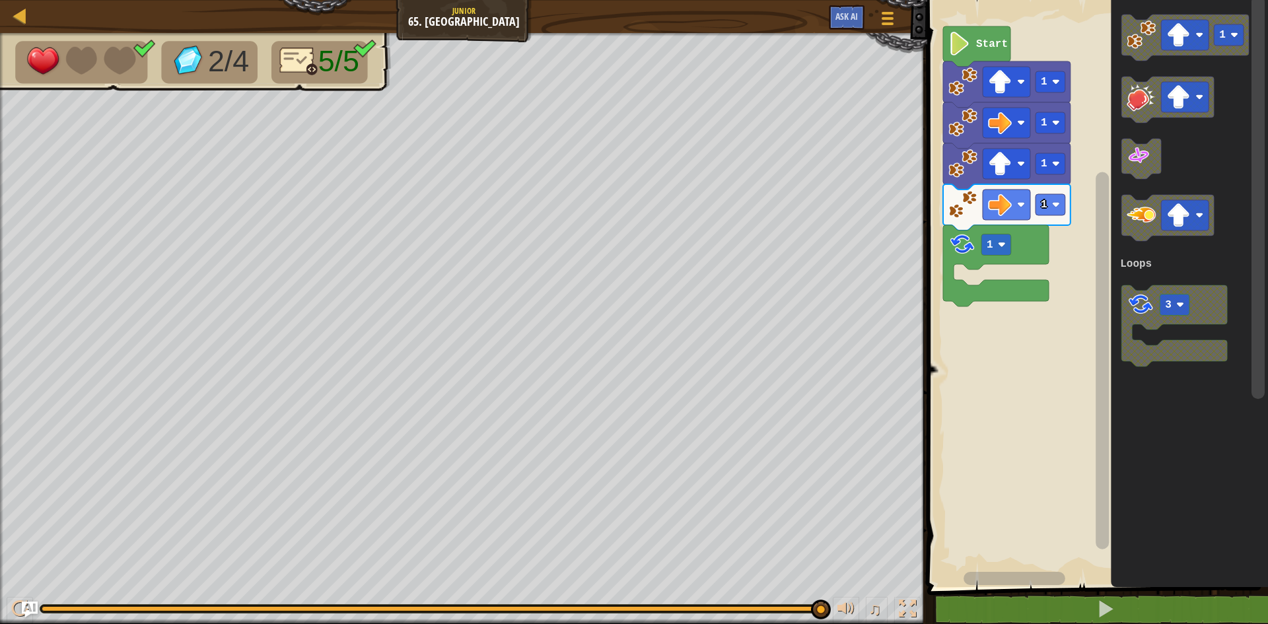
click at [1083, 165] on div "Loops Start 1 1 1 1 1 1 3 Loops" at bounding box center [1095, 290] width 345 height 594
click at [1170, 40] on image "Blockly Workspace" at bounding box center [1179, 35] width 24 height 24
click at [1167, 38] on rect "Blockly Workspace" at bounding box center [1185, 35] width 48 height 30
click at [1169, 38] on image "Blockly Workspace" at bounding box center [1179, 35] width 24 height 24
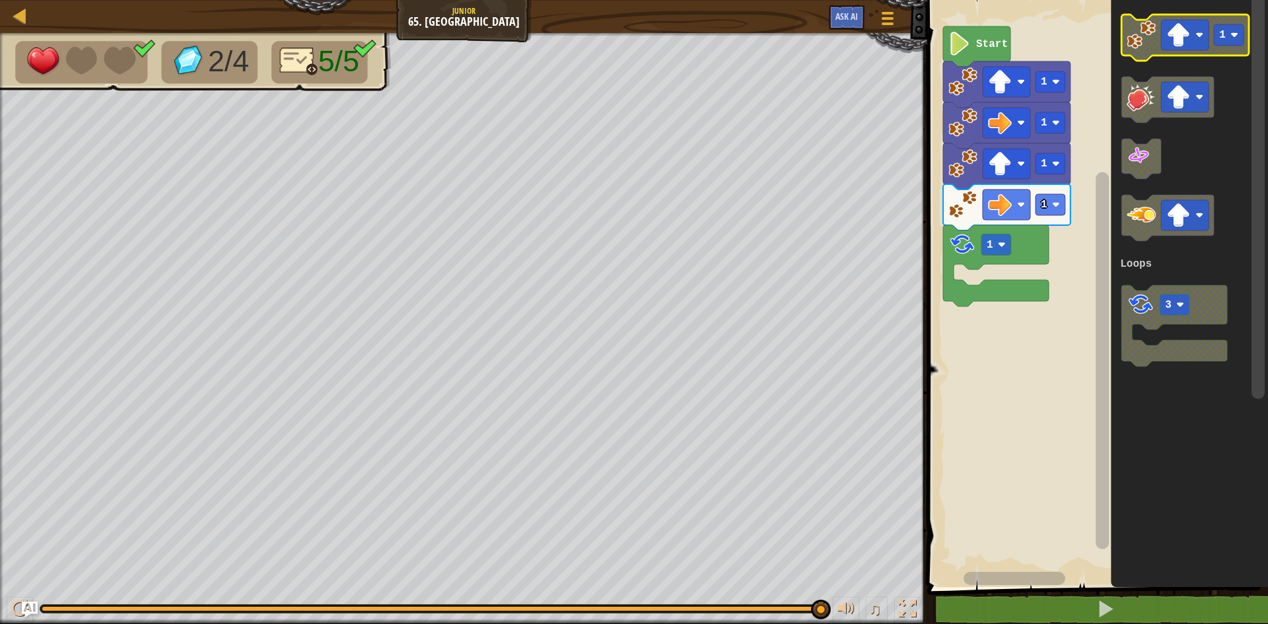
click at [1169, 38] on image "Blockly Workspace" at bounding box center [1179, 35] width 24 height 24
click at [1170, 38] on image "Blockly Workspace" at bounding box center [1179, 35] width 24 height 24
click at [1206, 0] on html "Map Junior 65. Loopy Game Menu Ask AI 1 ההההההההההההההההההההההההההההההההההההההה…" at bounding box center [634, 0] width 1268 height 0
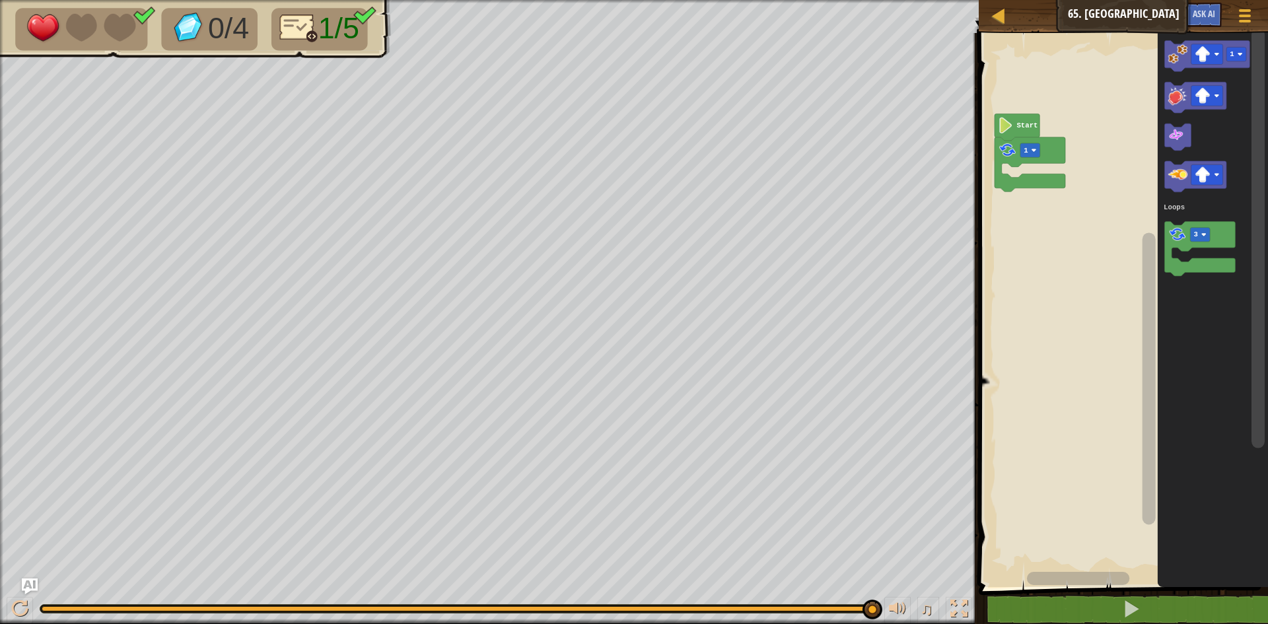
click at [1122, 172] on div "Loops Start 1 1 3 Loops" at bounding box center [1121, 306] width 293 height 561
click at [1180, 68] on icon "Blockly Workspace" at bounding box center [1207, 55] width 85 height 31
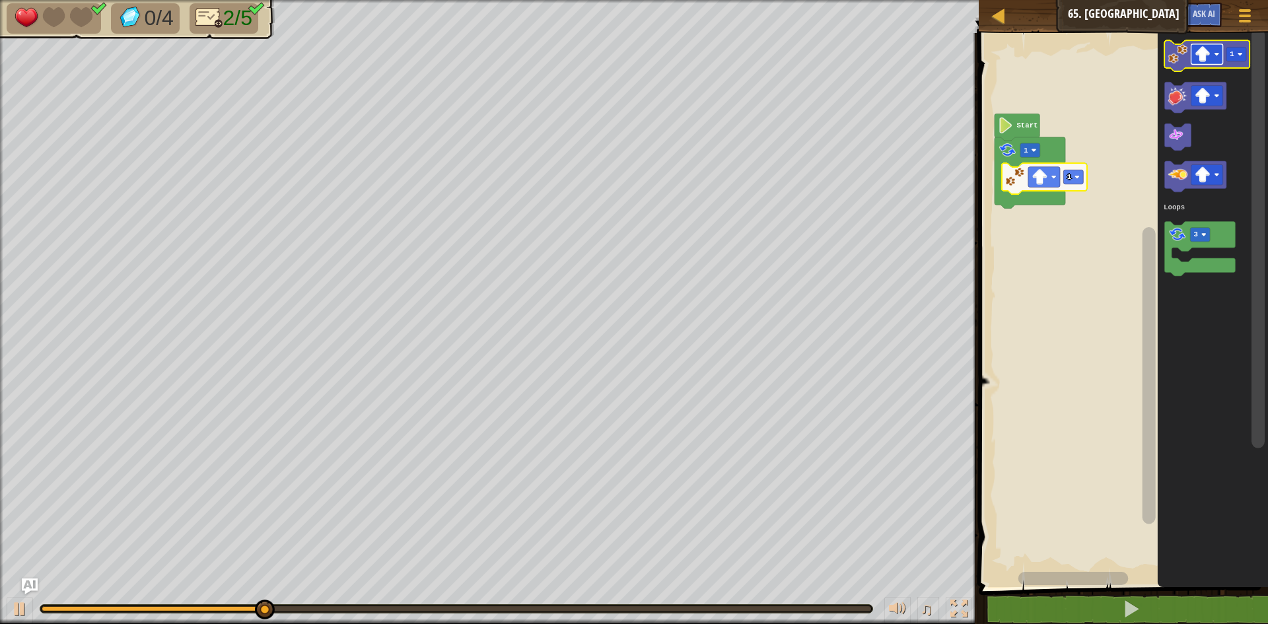
click at [1204, 55] on image "Blockly Workspace" at bounding box center [1203, 54] width 16 height 16
click at [1188, 61] on image "Blockly Workspace" at bounding box center [1178, 53] width 19 height 19
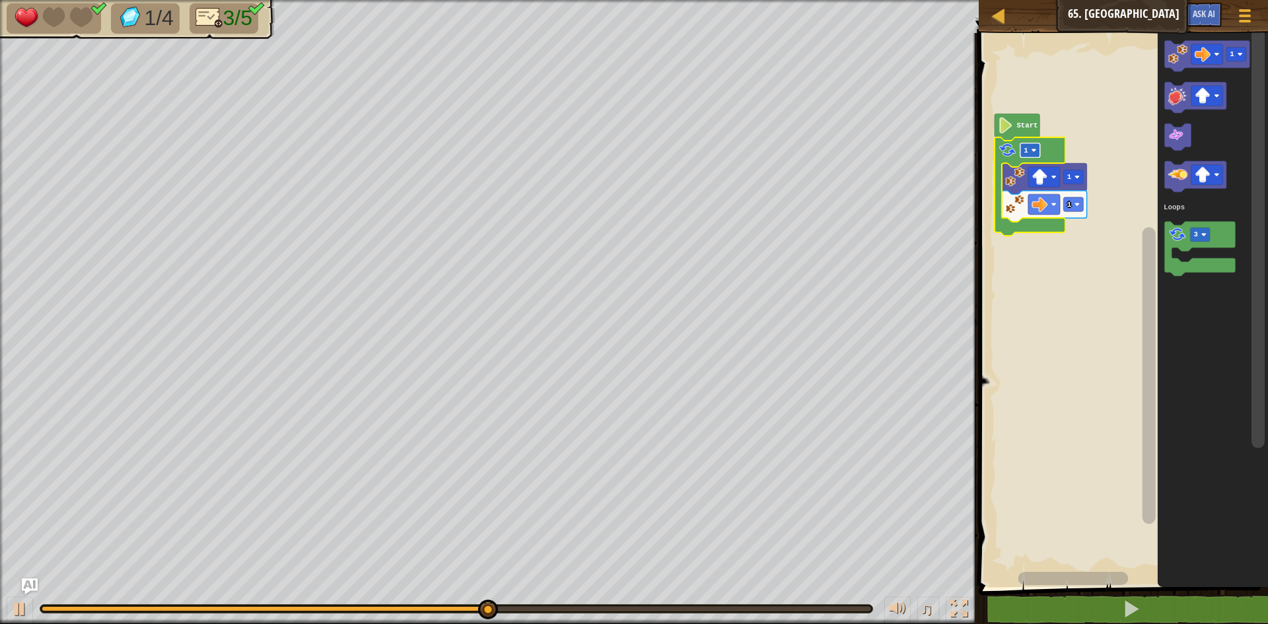
click at [1024, 157] on rect "Blockly Workspace" at bounding box center [1031, 150] width 20 height 14
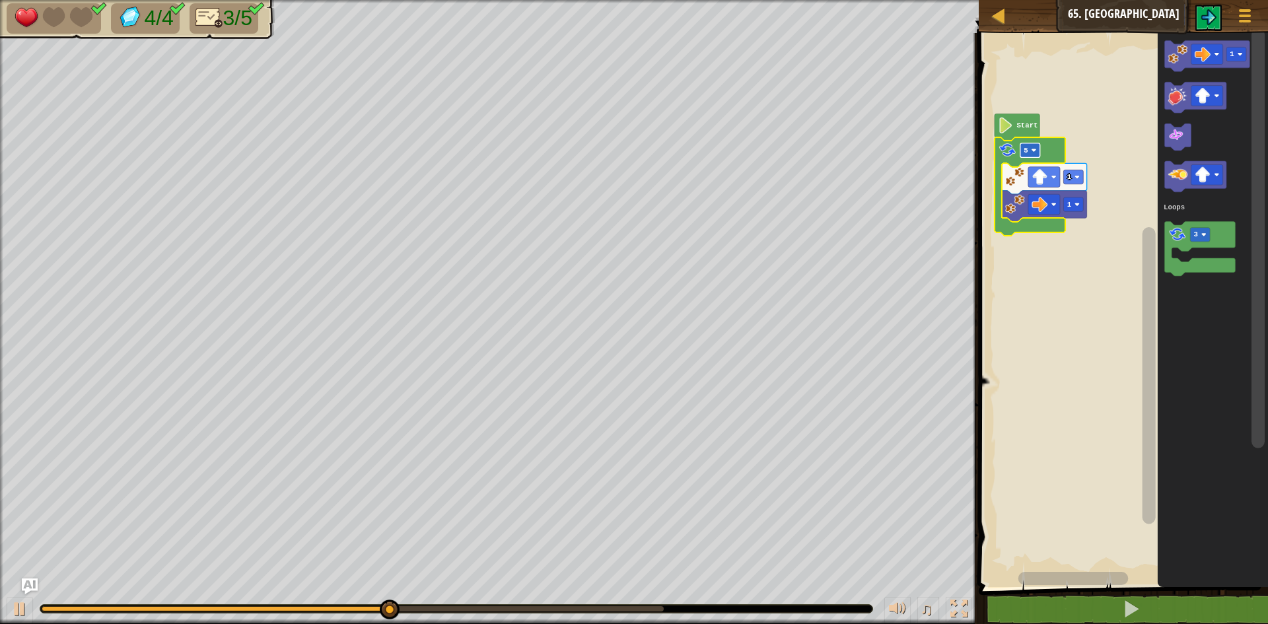
click at [1032, 153] on rect "Blockly Workspace" at bounding box center [1031, 150] width 20 height 14
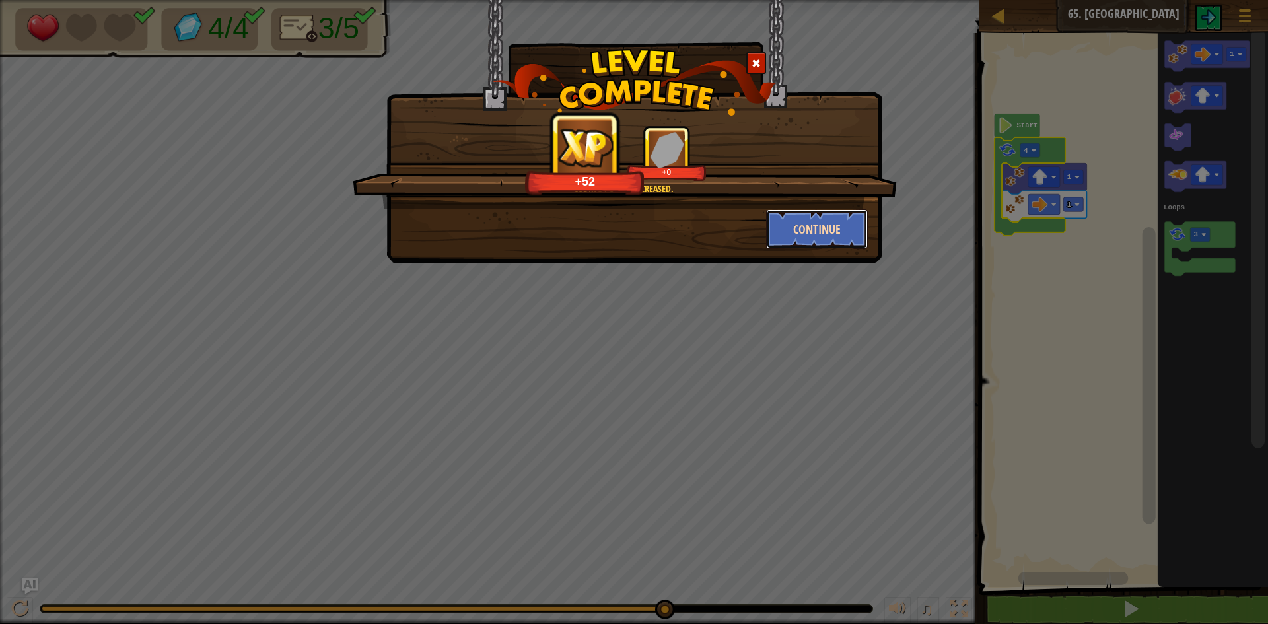
click at [822, 221] on button "Continue" at bounding box center [817, 229] width 102 height 40
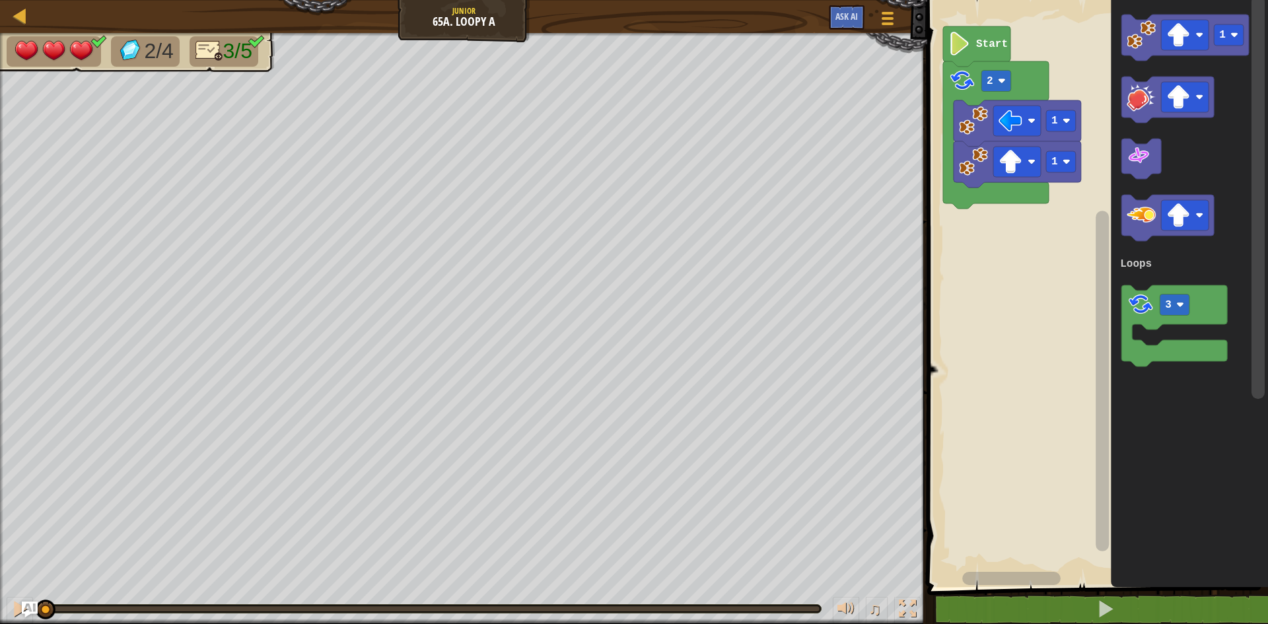
click at [1039, 273] on rect "Blockly Workspace" at bounding box center [1095, 290] width 345 height 594
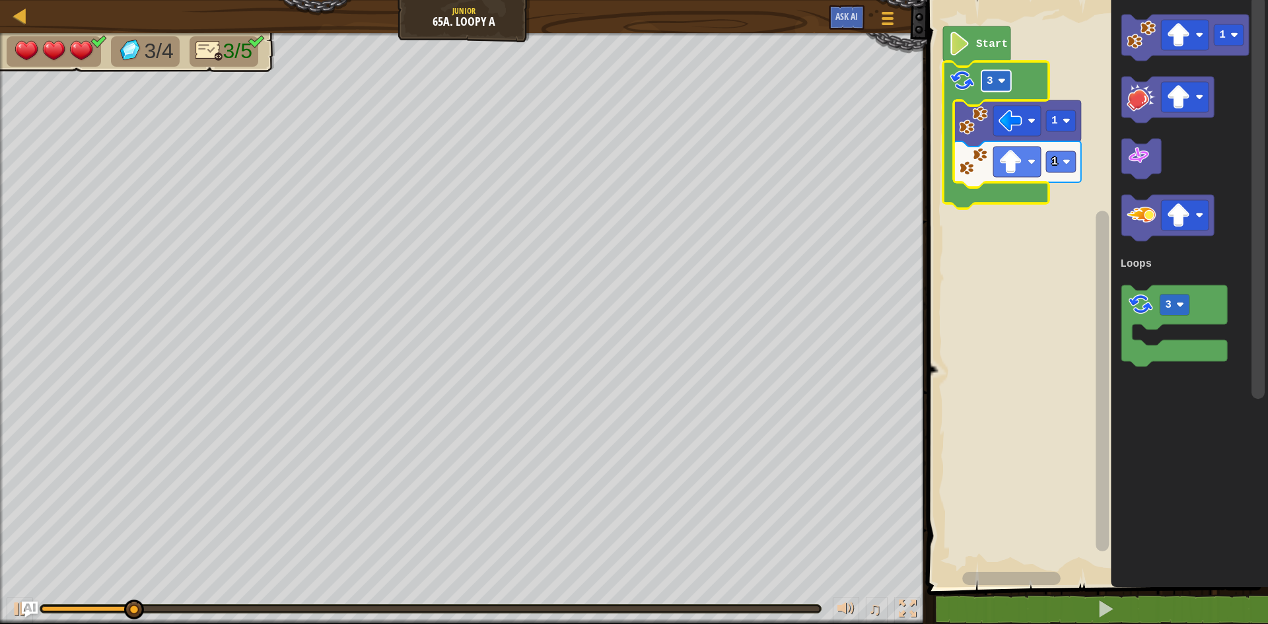
click at [994, 91] on rect "Blockly Workspace" at bounding box center [997, 81] width 30 height 21
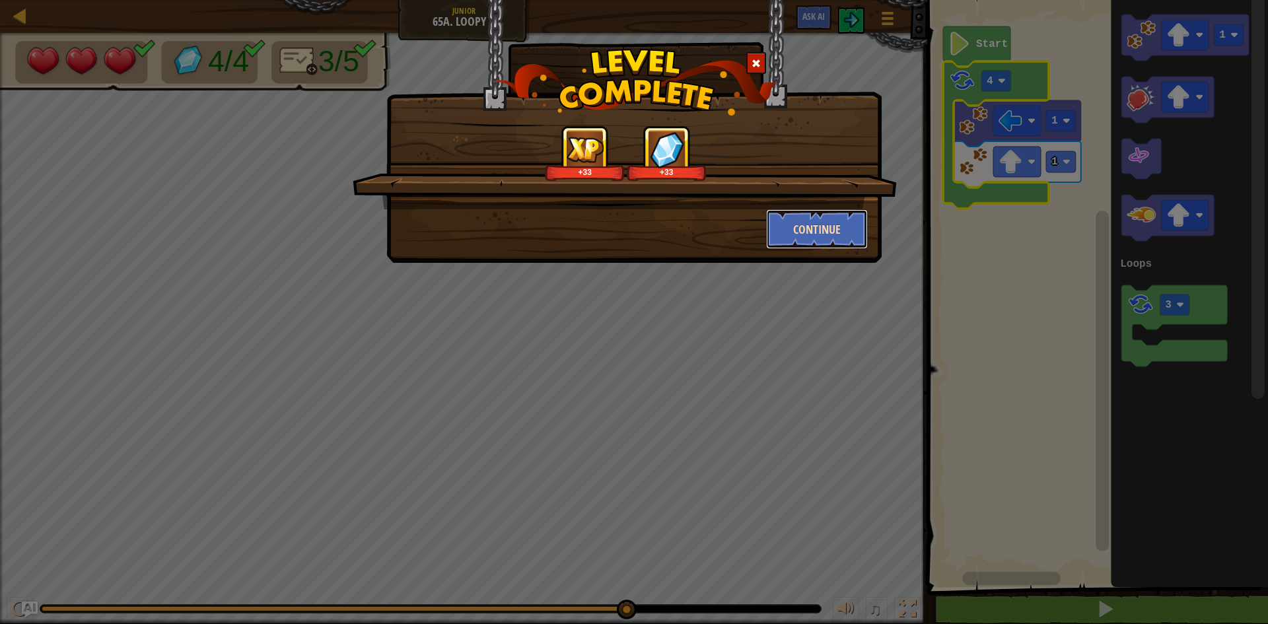
click at [816, 229] on button "Continue" at bounding box center [817, 229] width 102 height 40
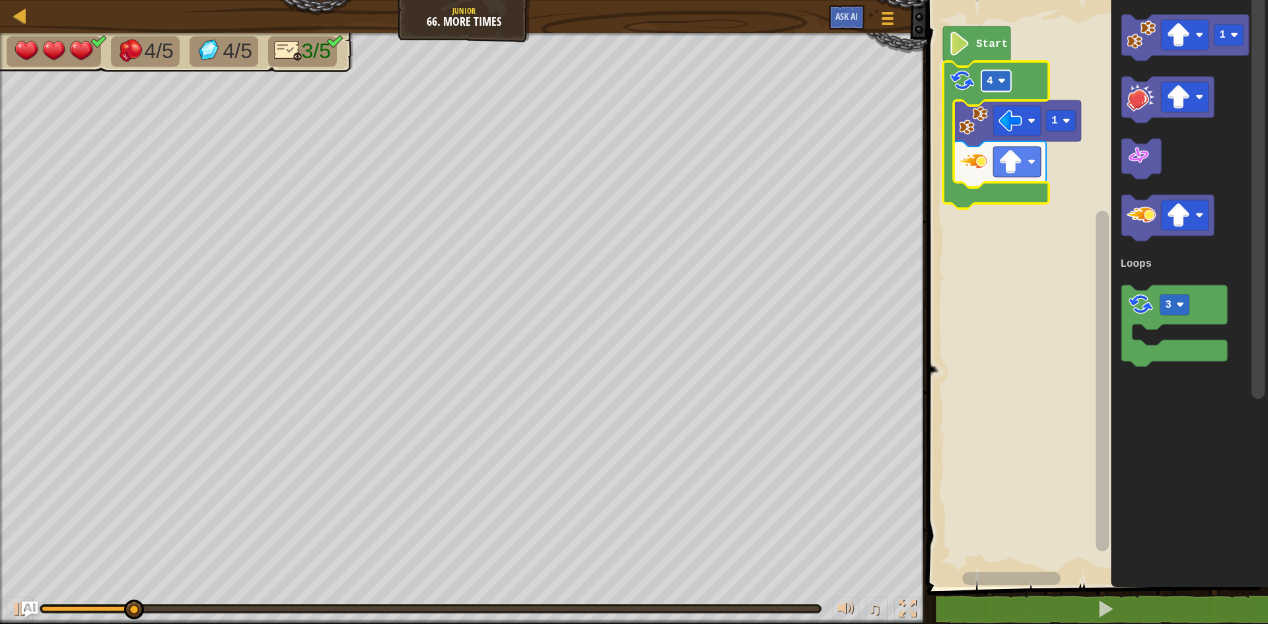
click at [997, 78] on rect "Blockly Workspace" at bounding box center [997, 81] width 30 height 21
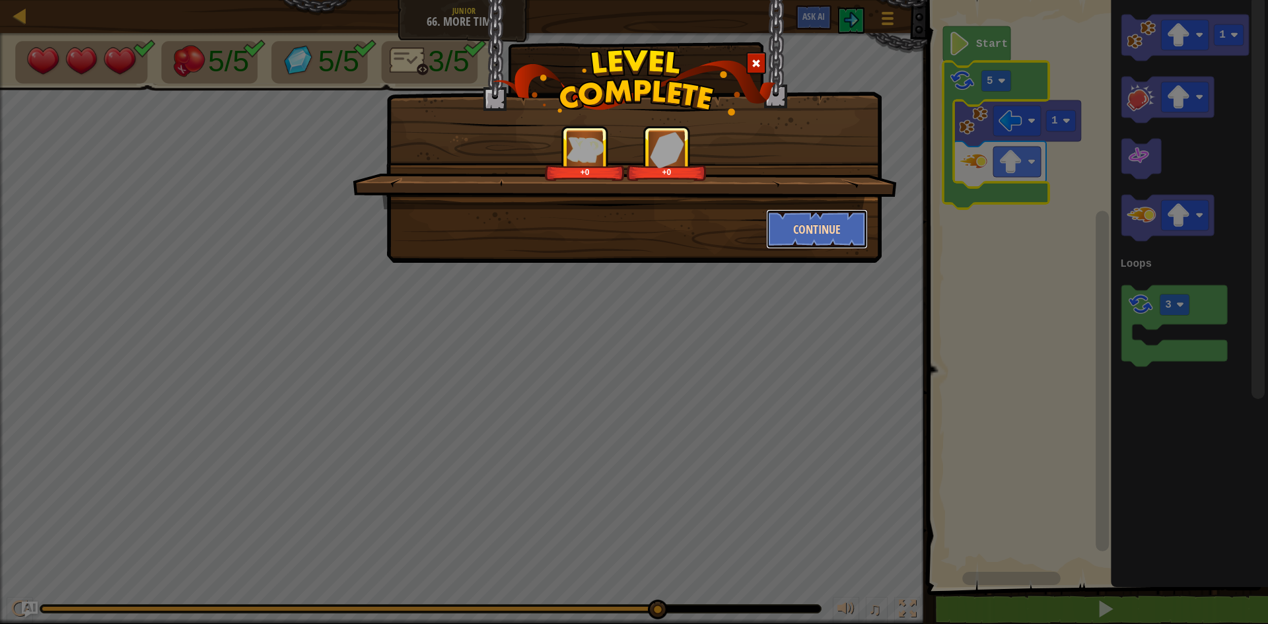
click at [853, 224] on button "Continue" at bounding box center [817, 229] width 102 height 40
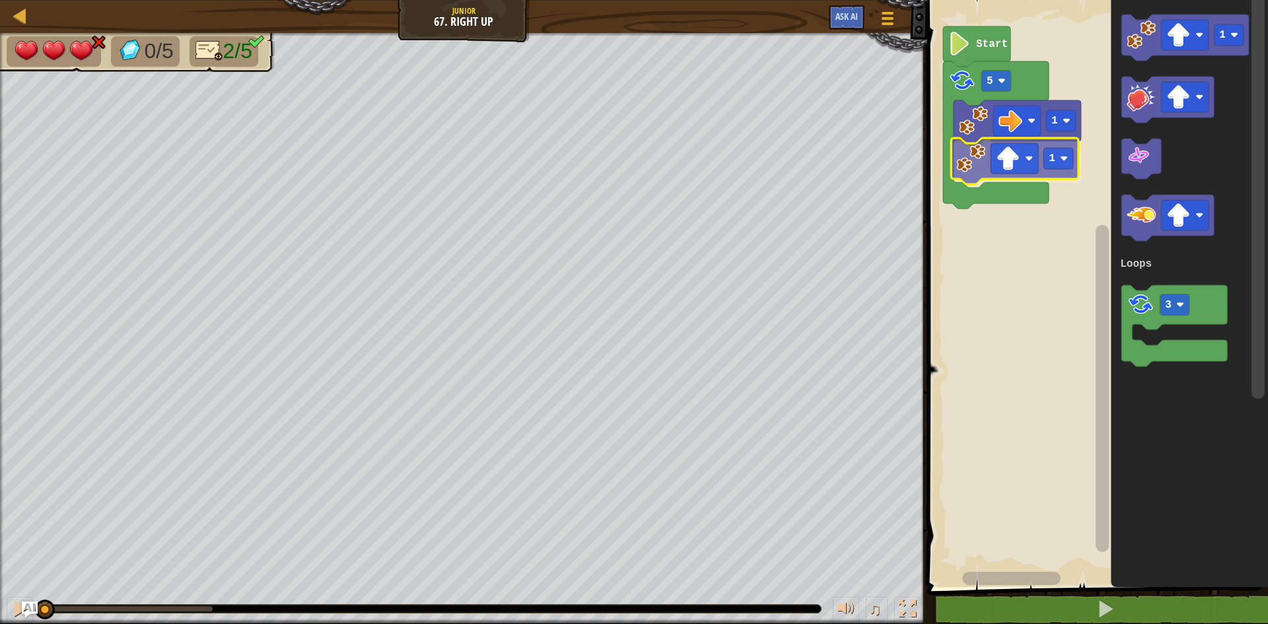
click at [990, 177] on div "Loops 5 1 1 Start 1 3 Loops 1" at bounding box center [1095, 290] width 345 height 594
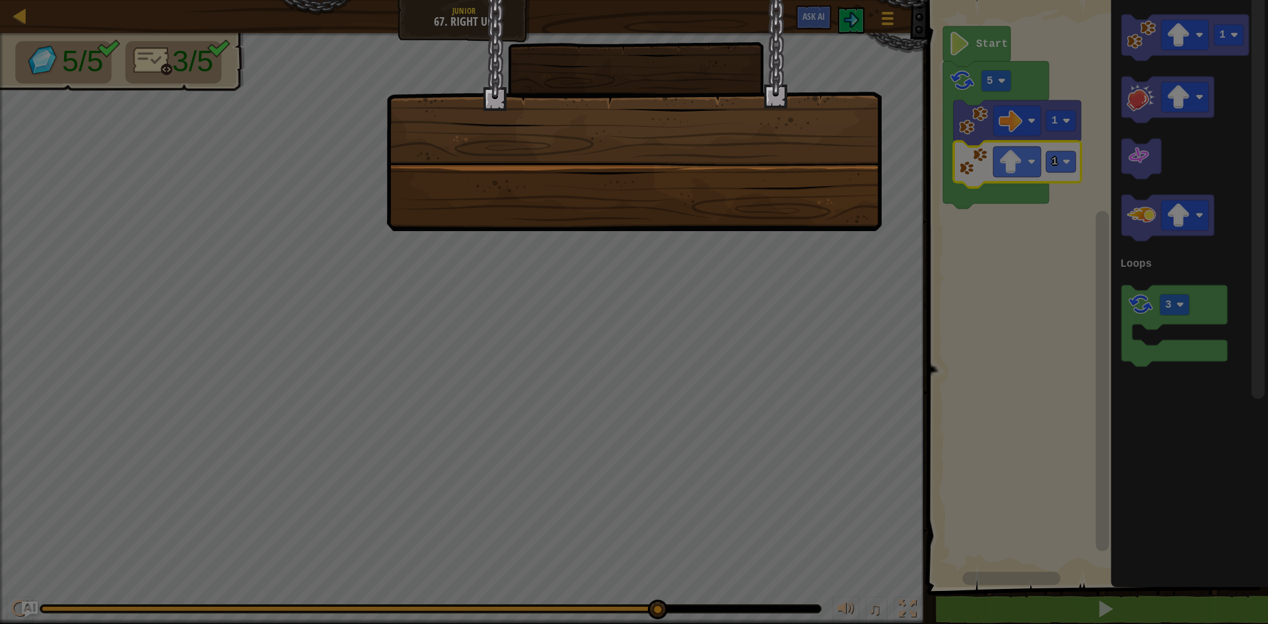
click at [696, 336] on div at bounding box center [634, 312] width 1268 height 624
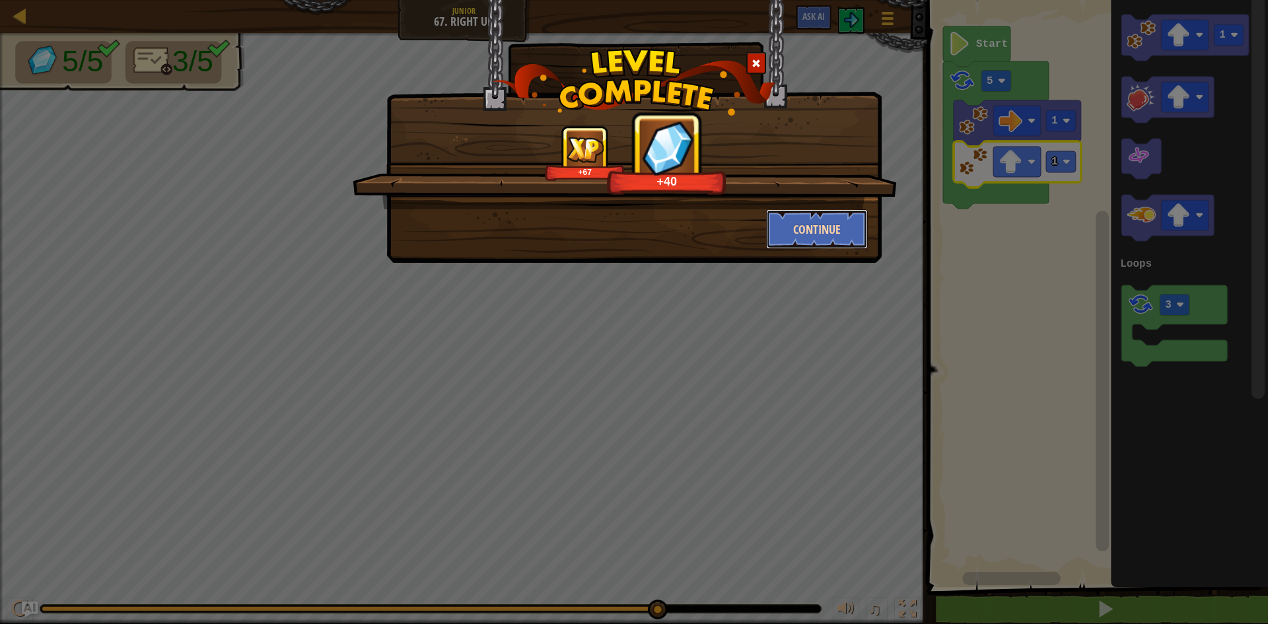
click at [797, 248] on button "Continue" at bounding box center [817, 229] width 102 height 40
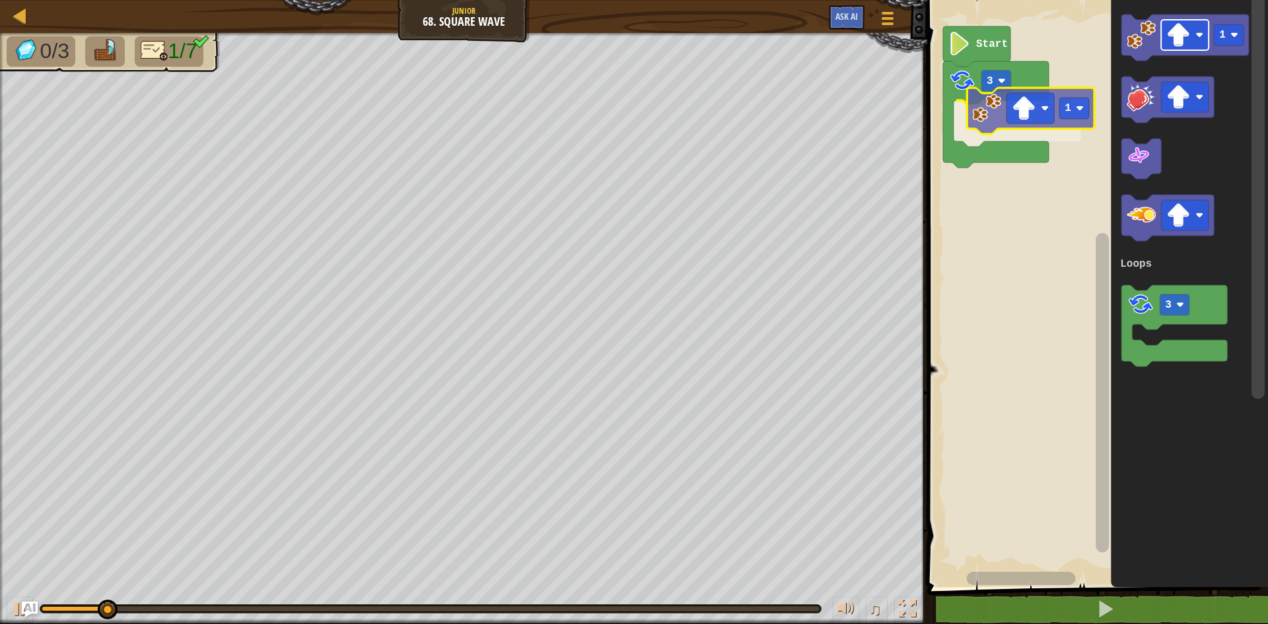
click at [999, 122] on div "Loops 3 1 Start 1 3 Loops 1" at bounding box center [1095, 290] width 345 height 594
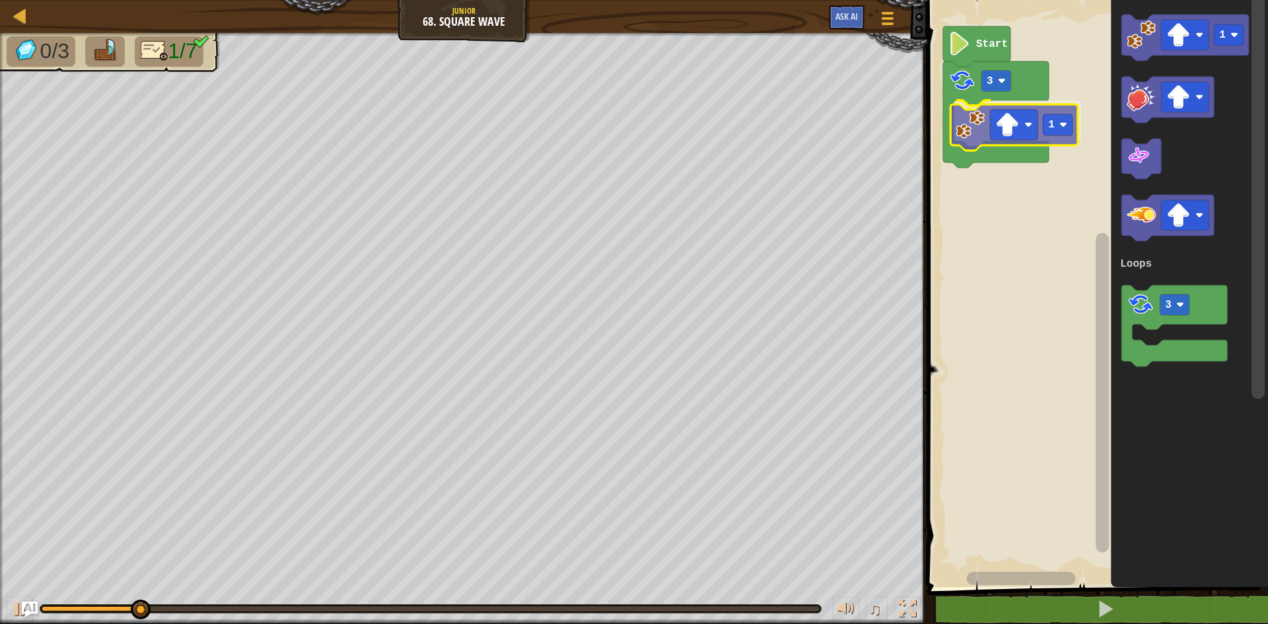
click at [995, 143] on div "Loops Start 3 1 1 3 Loops 1" at bounding box center [1095, 290] width 345 height 594
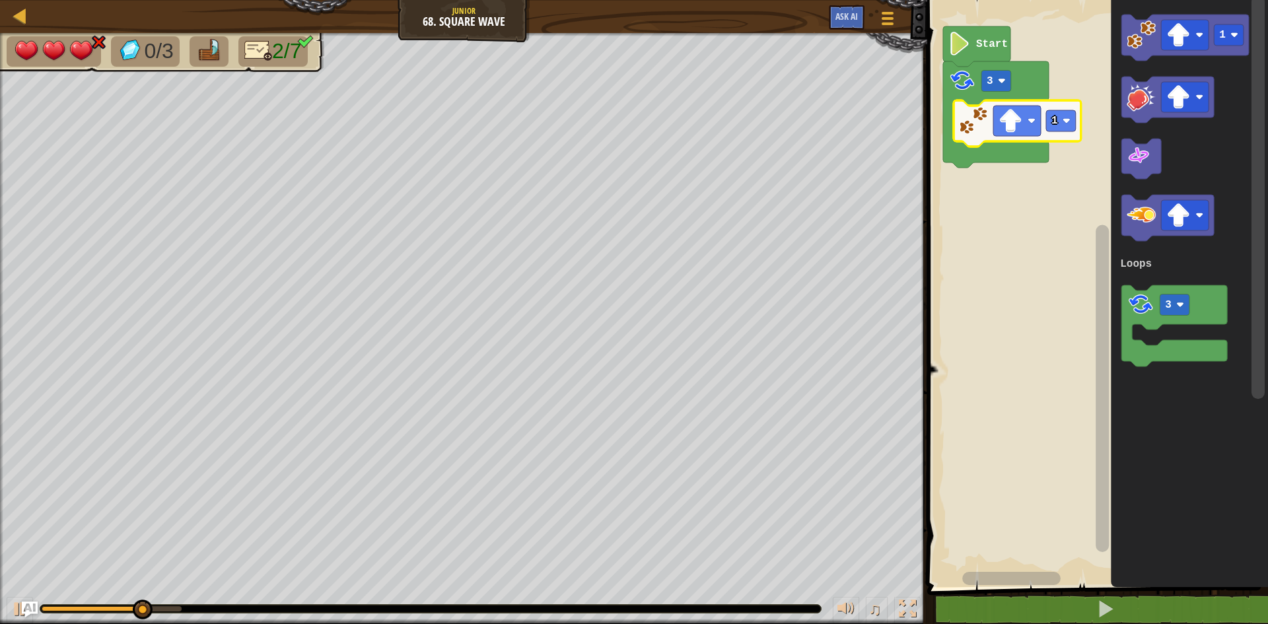
click at [989, 69] on icon "Blockly Workspace" at bounding box center [996, 114] width 106 height 106
click at [995, 77] on rect "Blockly Workspace" at bounding box center [997, 81] width 30 height 21
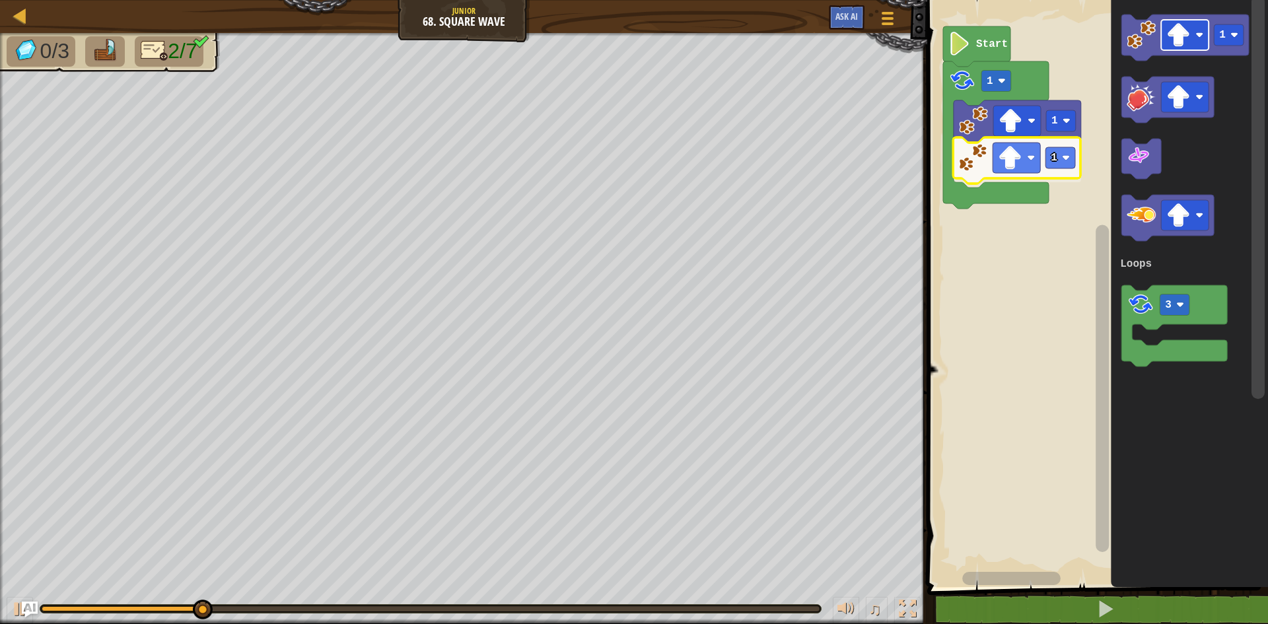
click at [1016, 165] on div "Loops Start 1 1 1 1 3 Loops 1" at bounding box center [1095, 290] width 345 height 594
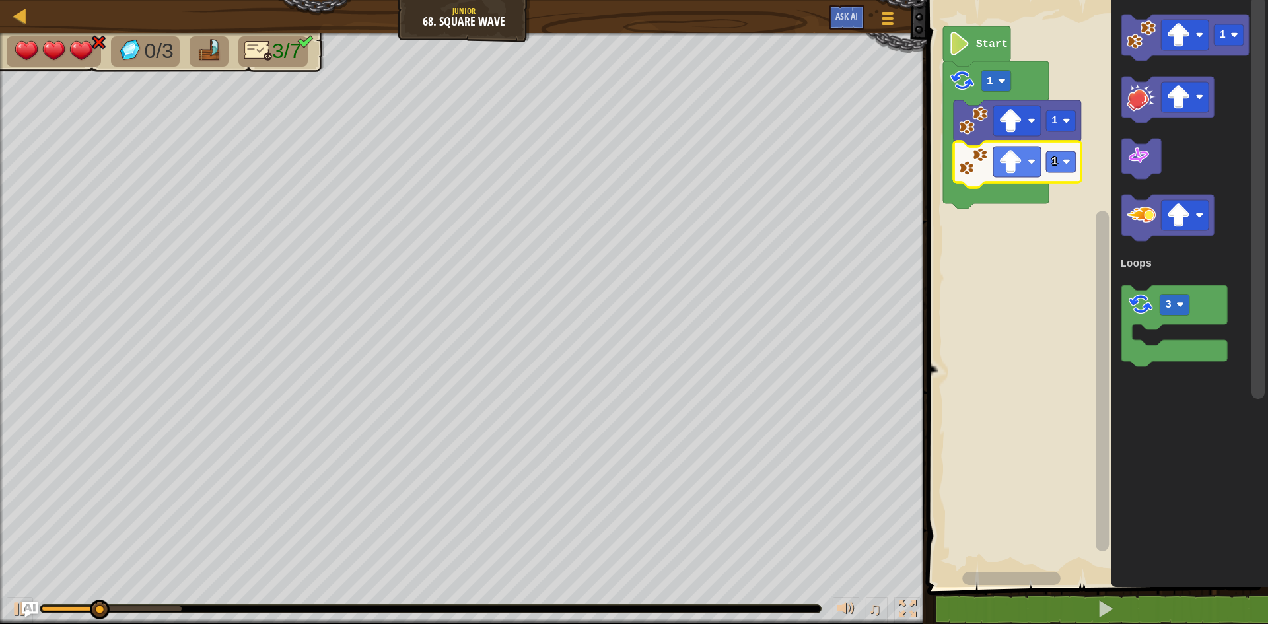
click at [1018, 167] on image "Blockly Workspace" at bounding box center [1011, 162] width 24 height 24
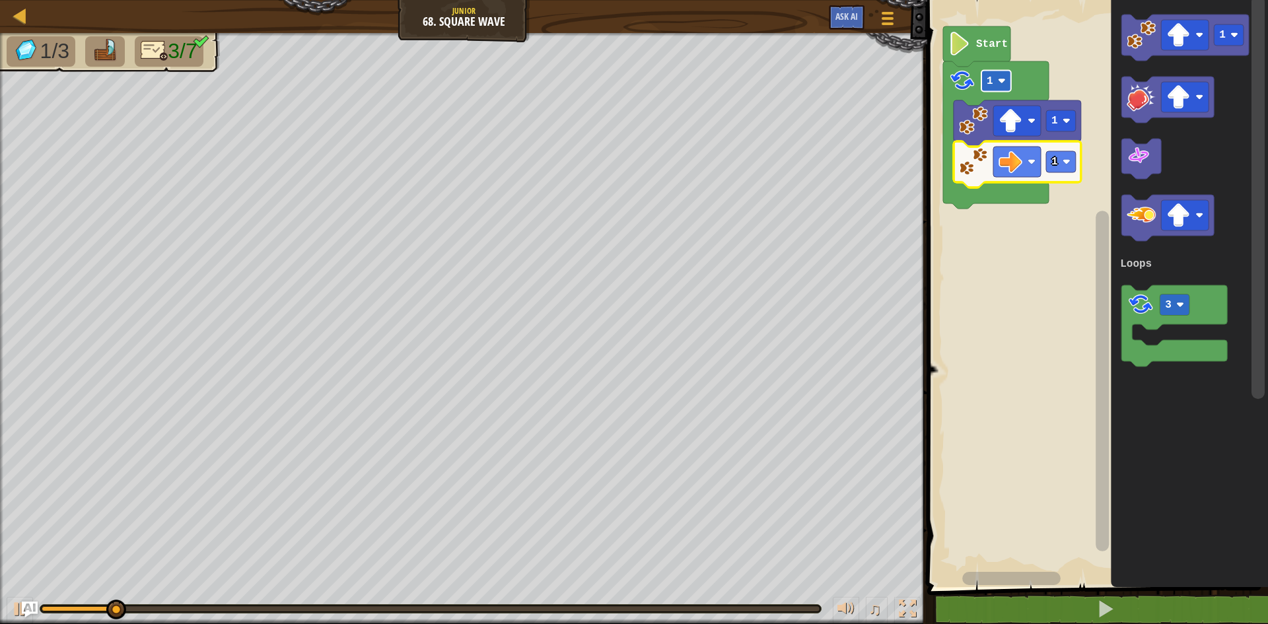
click at [990, 84] on text "1" at bounding box center [990, 81] width 7 height 12
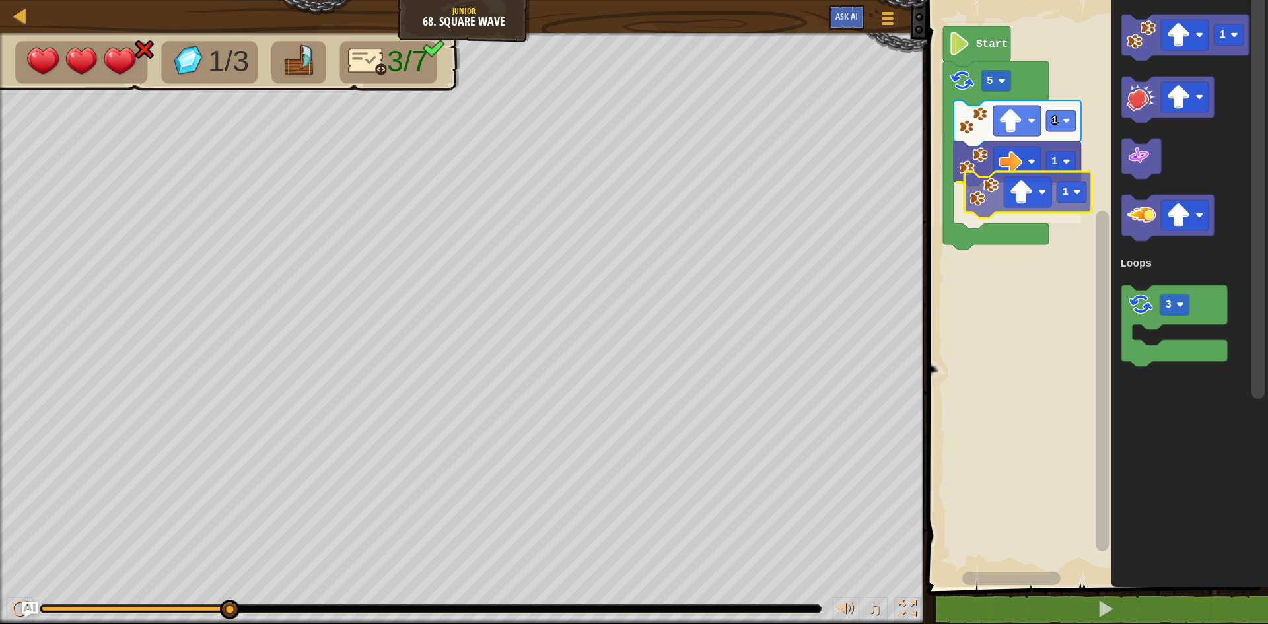
click at [1014, 214] on div "Loops Start 5 1 1 1 1 3 Loops 1" at bounding box center [1095, 290] width 345 height 594
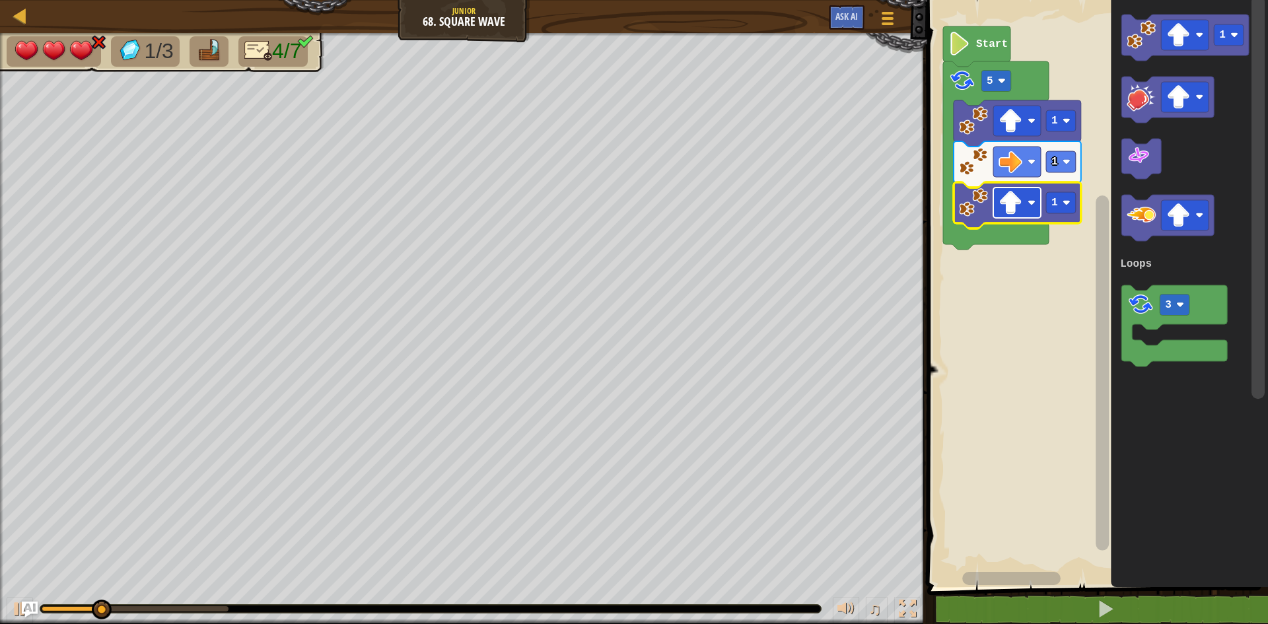
click at [1030, 205] on image "Blockly Workspace" at bounding box center [1032, 203] width 8 height 8
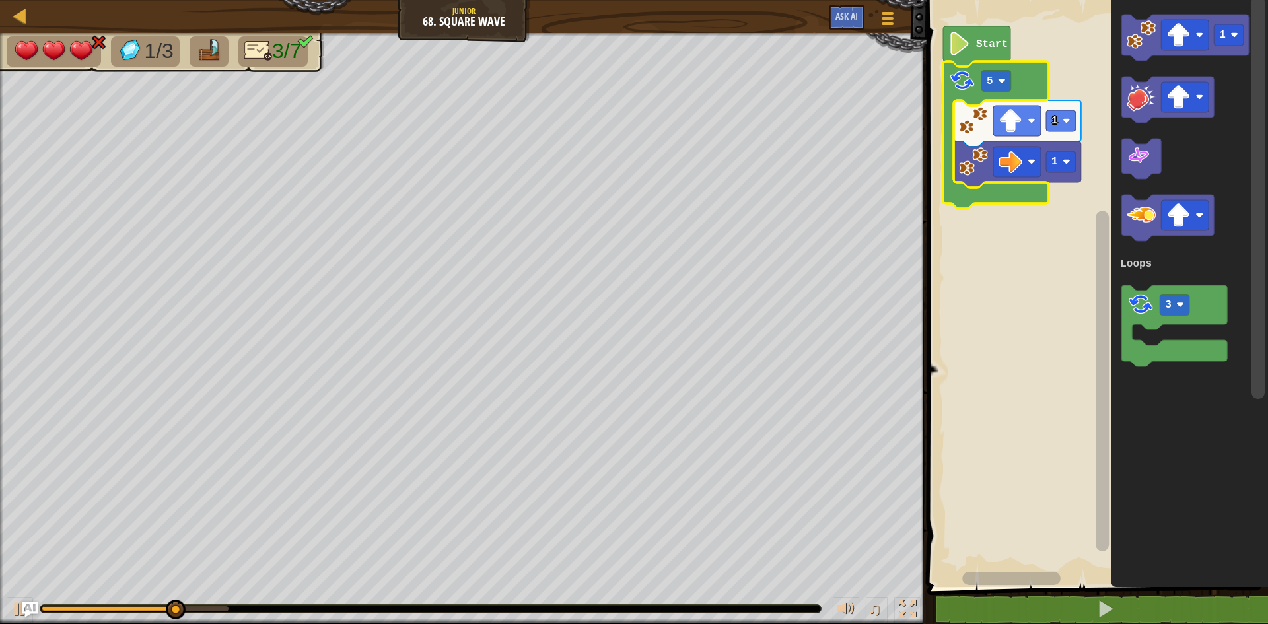
click at [990, 94] on icon "Blockly Workspace" at bounding box center [996, 134] width 106 height 147
click at [990, 89] on rect "Blockly Workspace" at bounding box center [997, 81] width 30 height 21
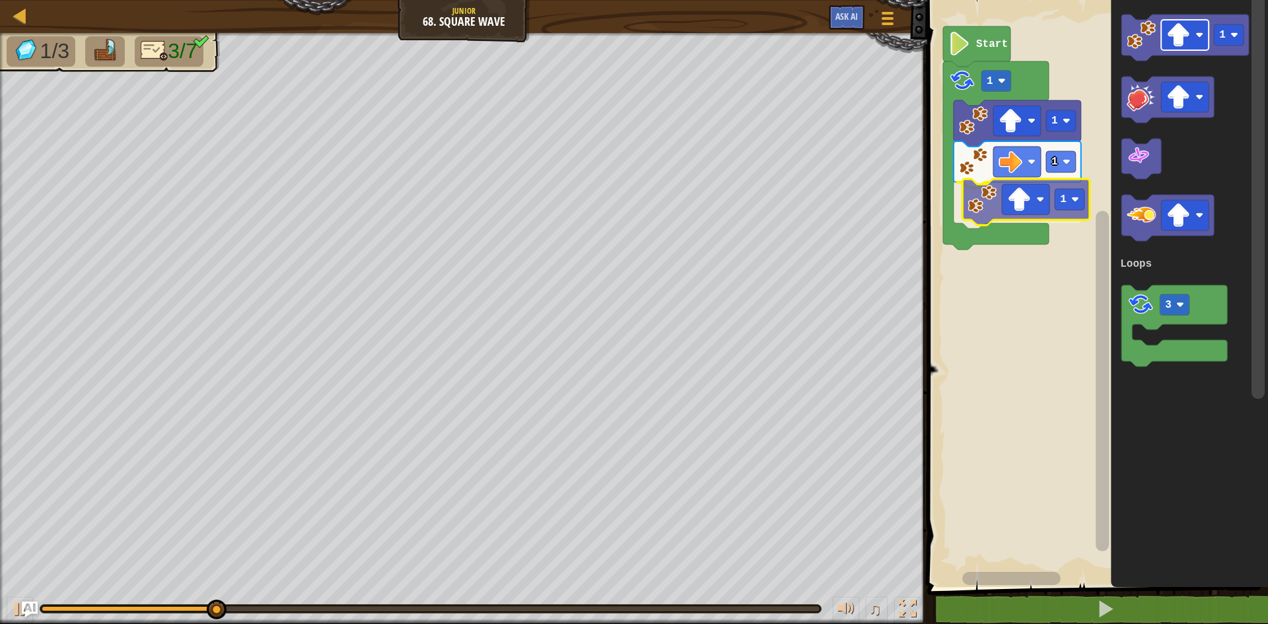
click at [1017, 206] on div "Loops Start 1 1 1 1 1 3 Loops 1" at bounding box center [1095, 290] width 345 height 594
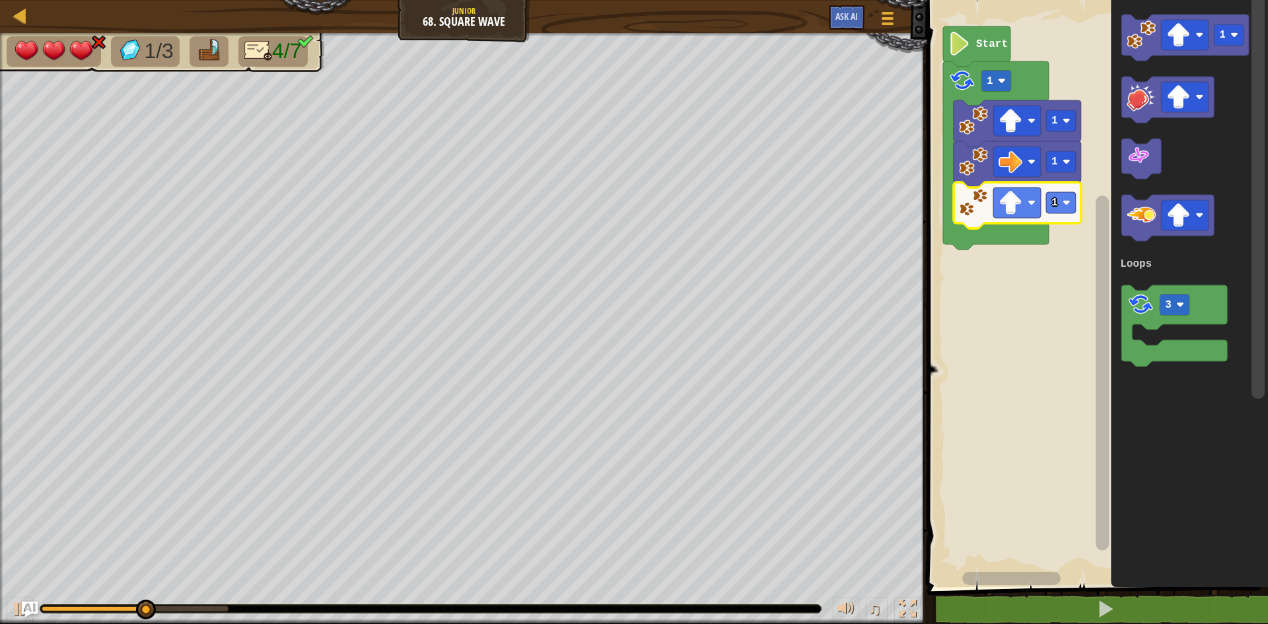
click at [1027, 201] on rect "Blockly Workspace" at bounding box center [1017, 203] width 48 height 30
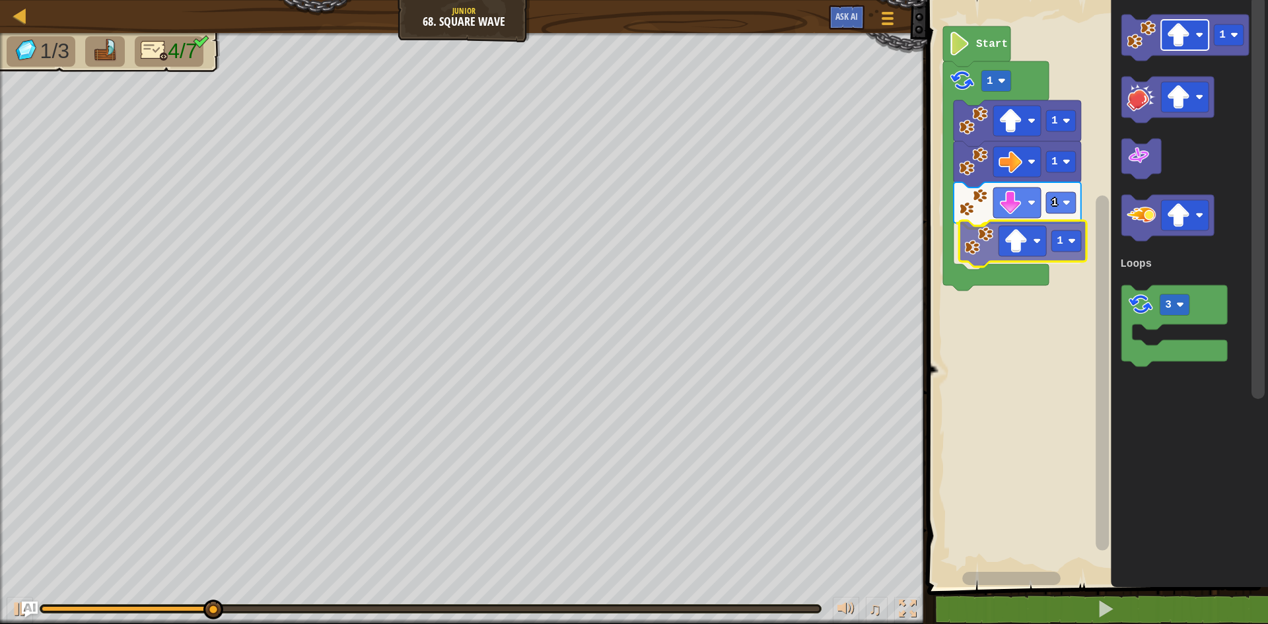
click at [1011, 244] on div "Loops Start 1 1 1 1 1 1 3 Loops 1" at bounding box center [1095, 290] width 345 height 594
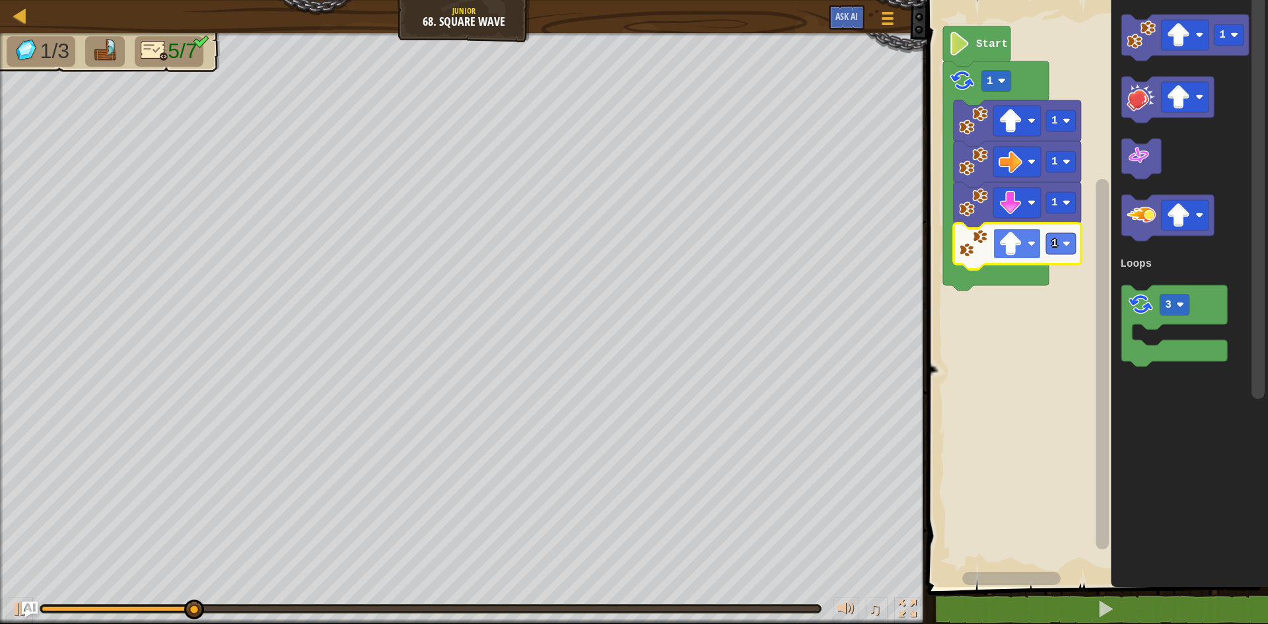
click at [1015, 241] on image "Blockly Workspace" at bounding box center [1011, 244] width 24 height 24
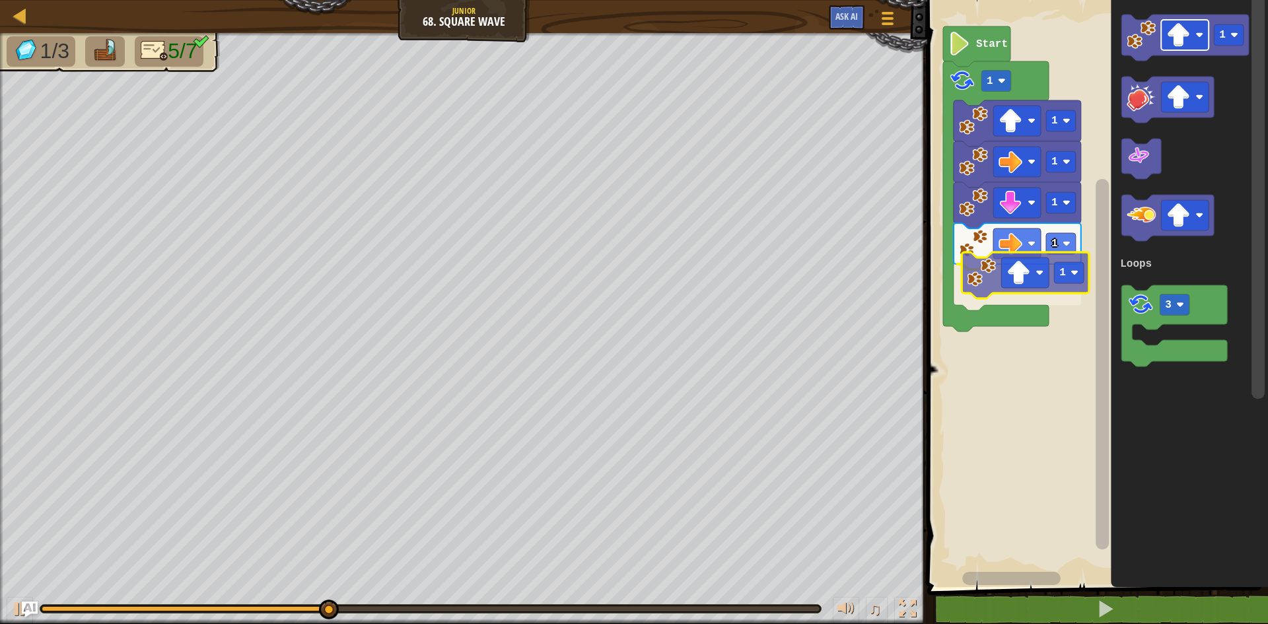
click at [1013, 286] on div "Loops Start 1 1 1 1 1 1 1 3 Loops 1" at bounding box center [1095, 290] width 345 height 594
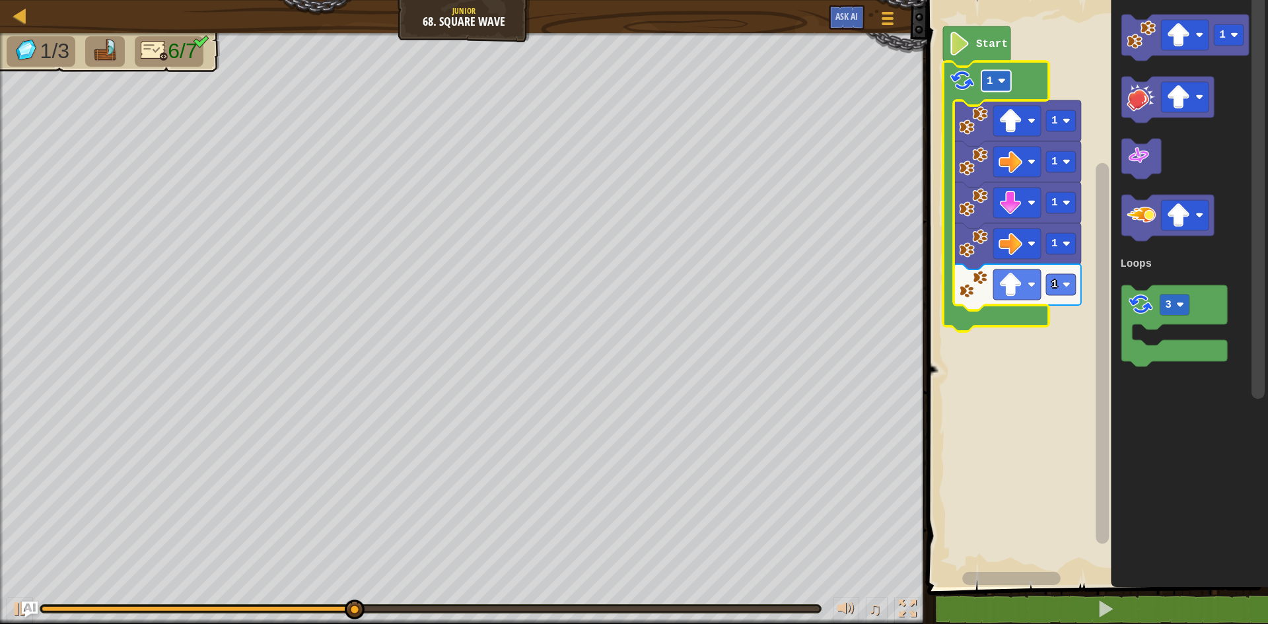
click at [997, 83] on rect "Blockly Workspace" at bounding box center [997, 81] width 30 height 21
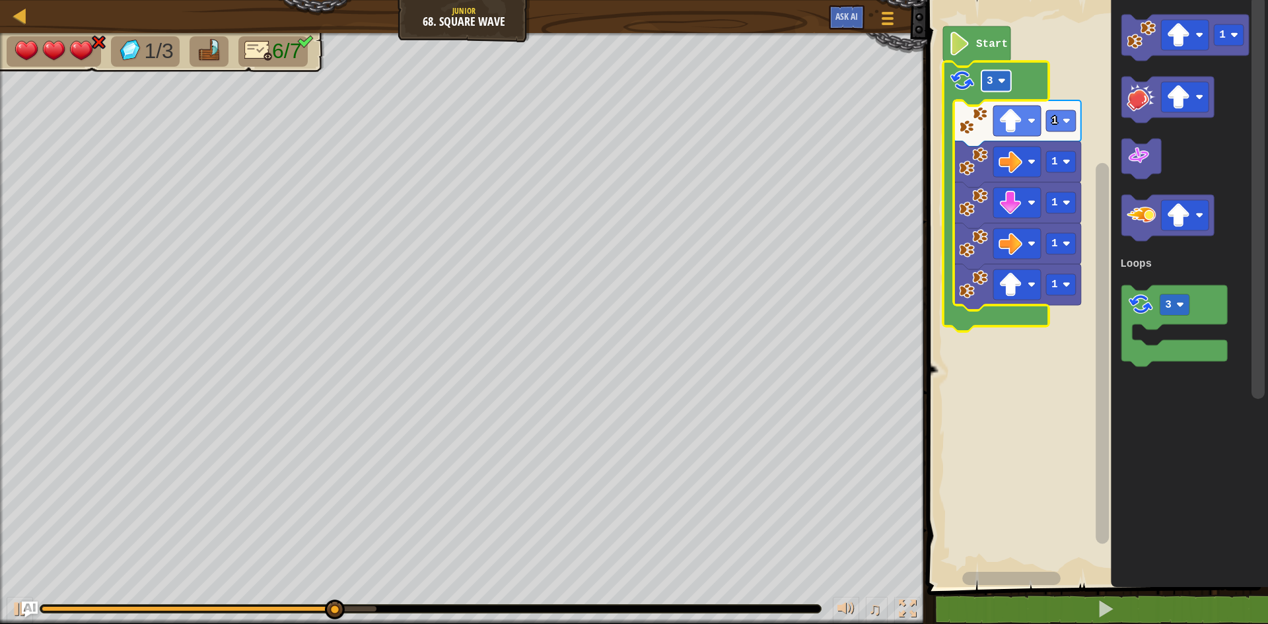
click at [990, 81] on text "3" at bounding box center [990, 81] width 7 height 12
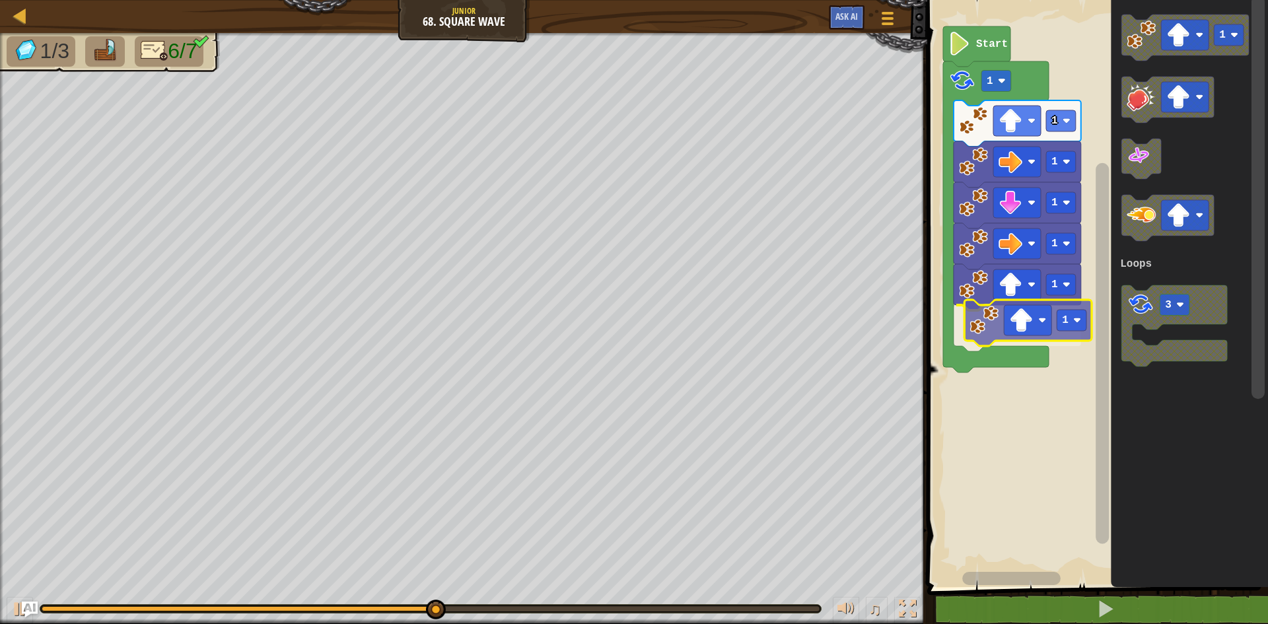
click at [985, 340] on div "Loops Start 1 1 1 1 1 1 1 1 3 Loops 1" at bounding box center [1095, 290] width 345 height 594
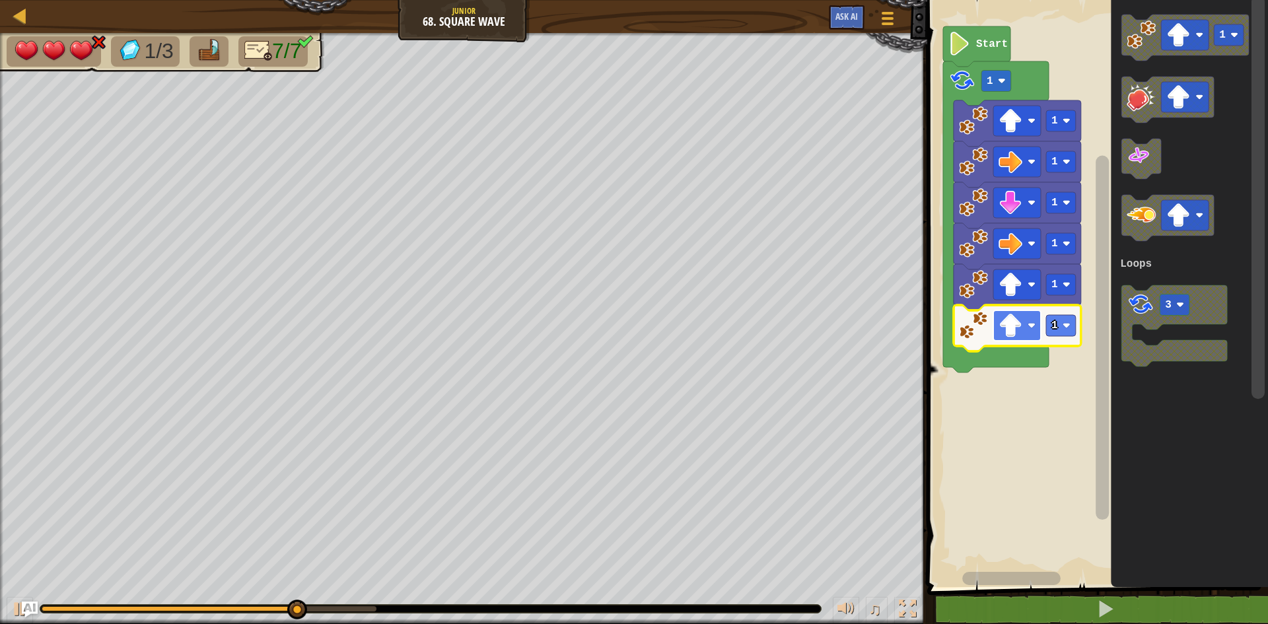
click at [1007, 326] on image "Blockly Workspace" at bounding box center [1011, 326] width 24 height 24
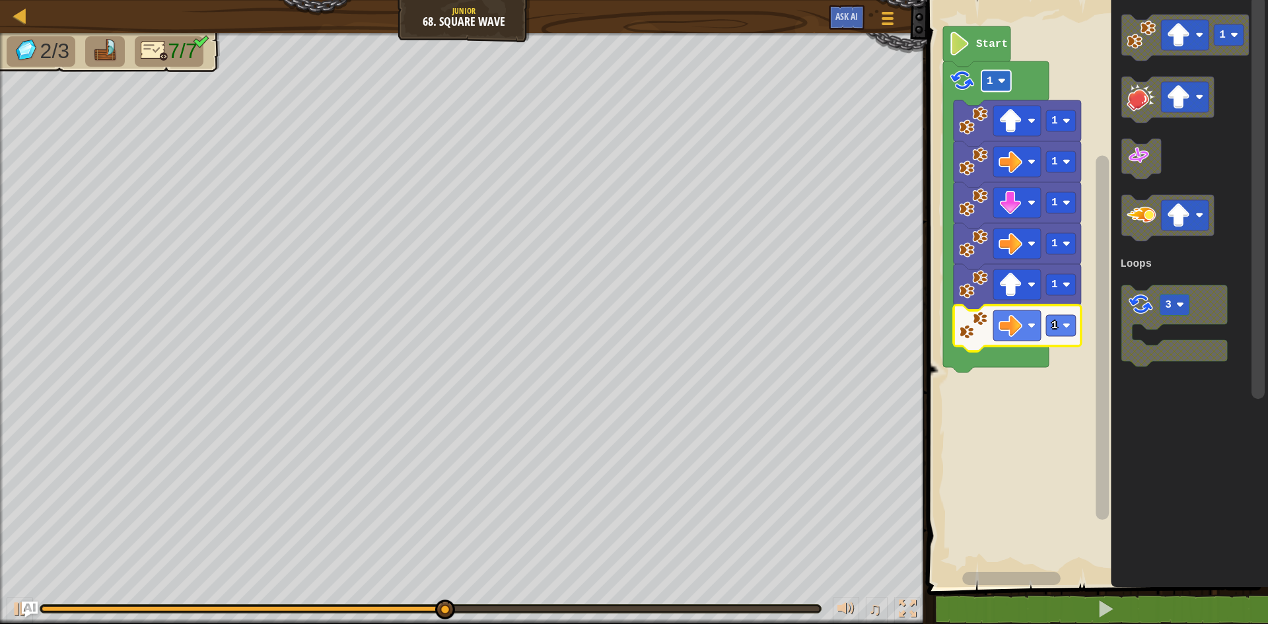
click at [1001, 89] on rect "Blockly Workspace" at bounding box center [997, 81] width 30 height 21
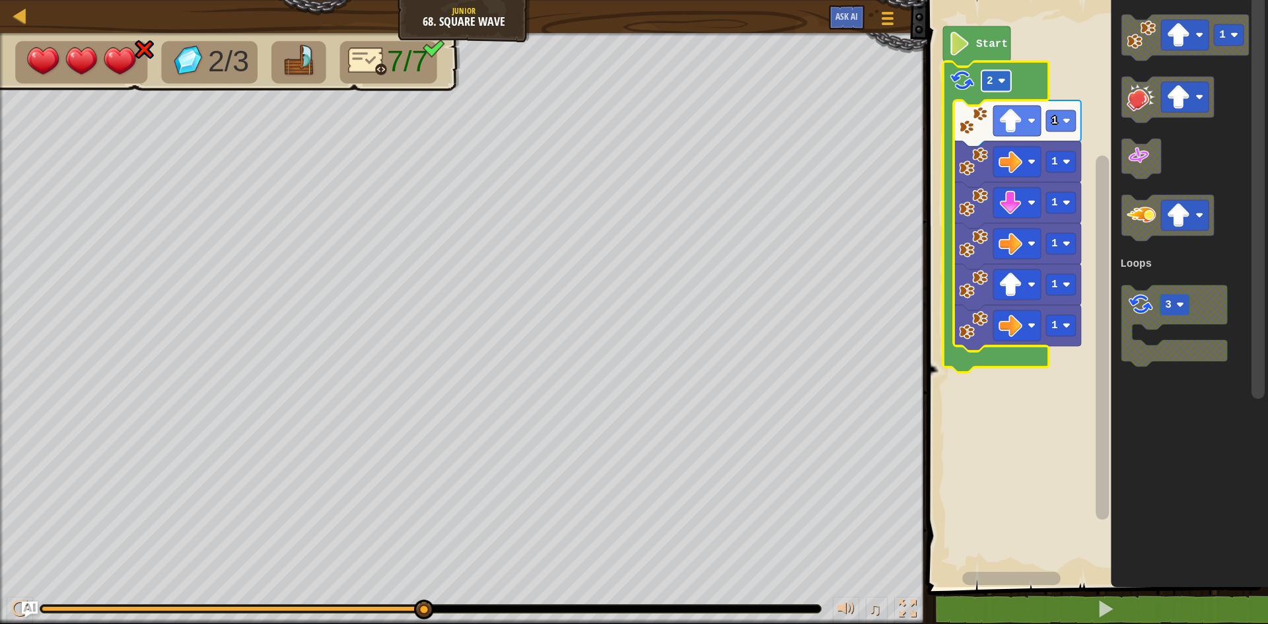
click at [992, 73] on rect "Blockly Workspace" at bounding box center [997, 81] width 30 height 21
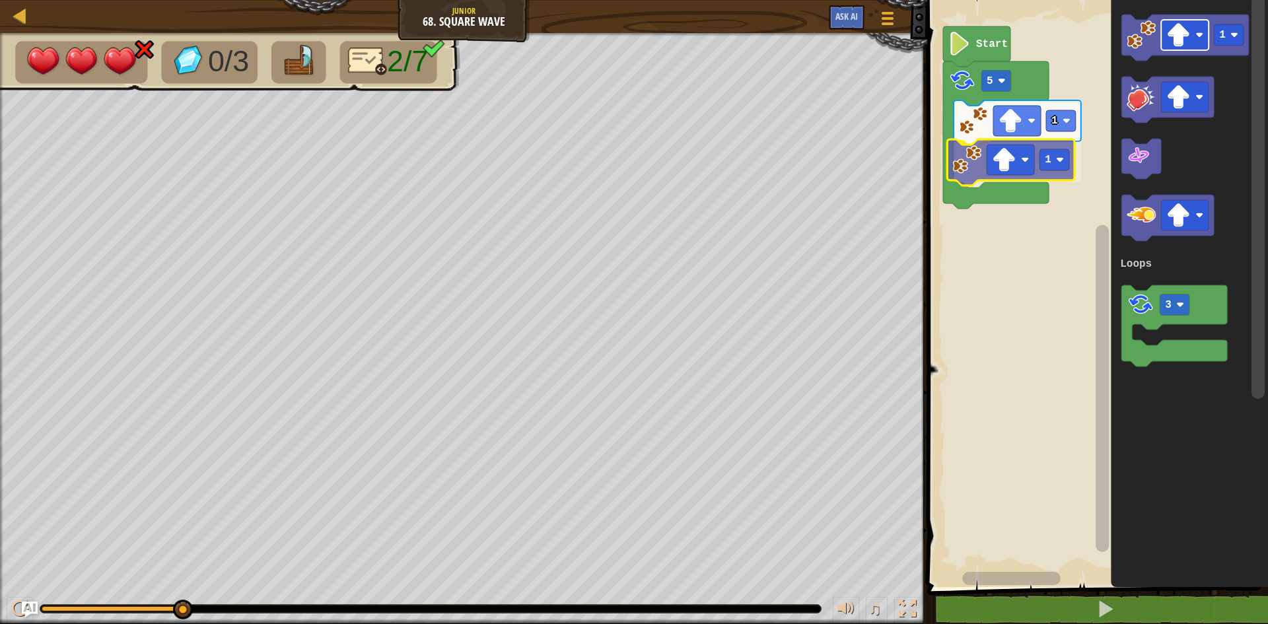
click at [990, 155] on div "Loops Start 5 1 1 1 3 Loops 1" at bounding box center [1095, 290] width 345 height 594
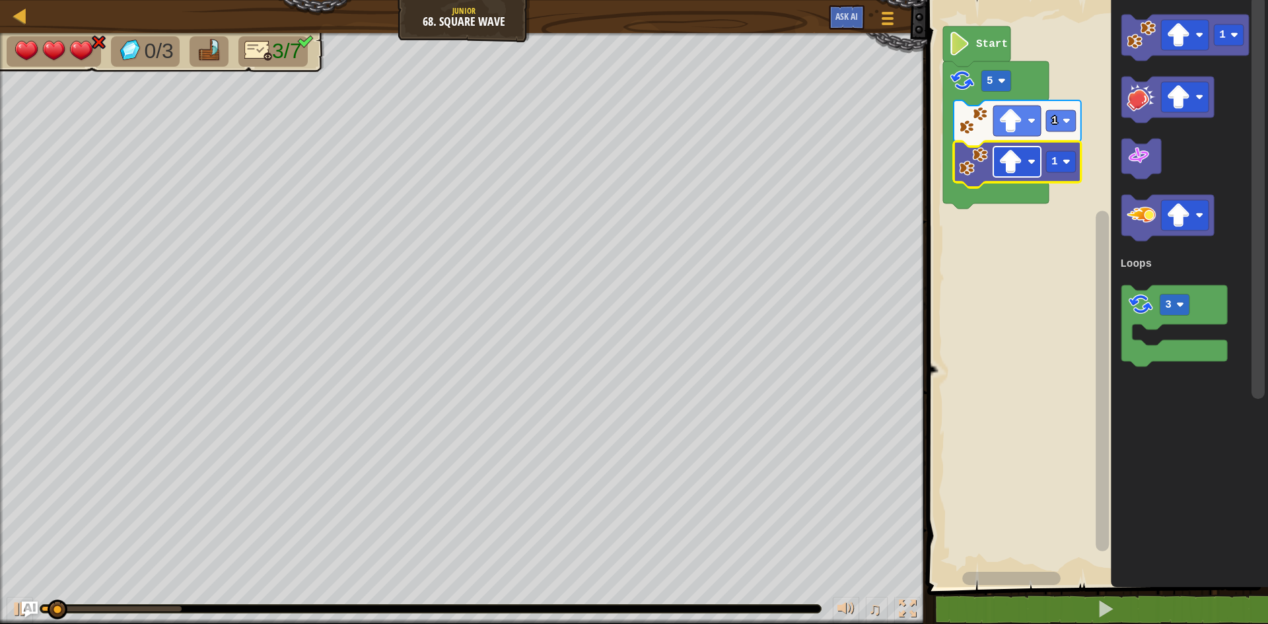
click at [1009, 158] on image "Blockly Workspace" at bounding box center [1011, 162] width 24 height 24
click at [1005, 77] on rect "Blockly Workspace" at bounding box center [997, 81] width 30 height 21
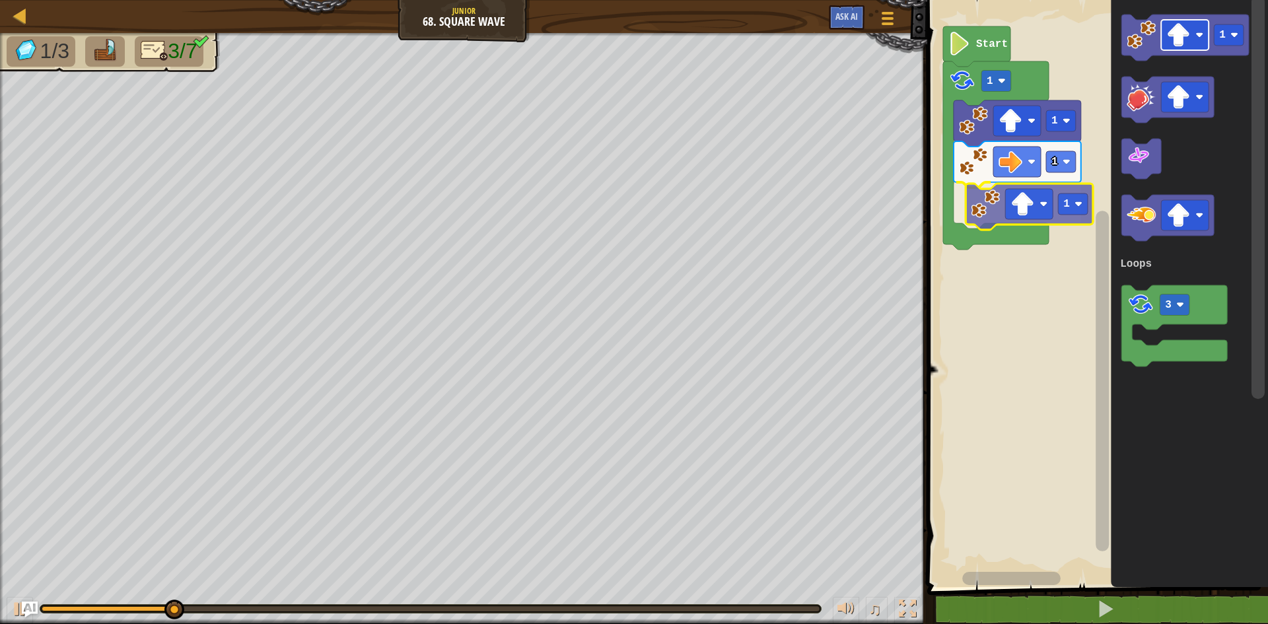
click at [1018, 206] on div "Loops Start 1 1 1 1 1 3 Loops 1" at bounding box center [1095, 290] width 345 height 594
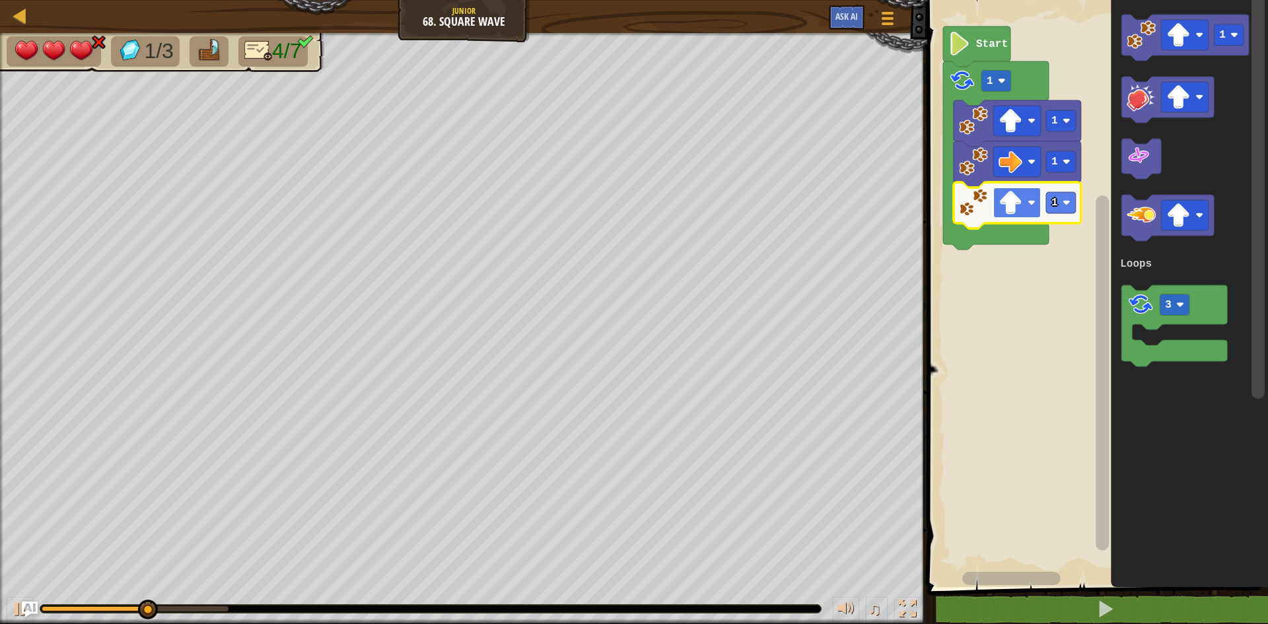
click at [1017, 204] on image "Blockly Workspace" at bounding box center [1011, 203] width 24 height 24
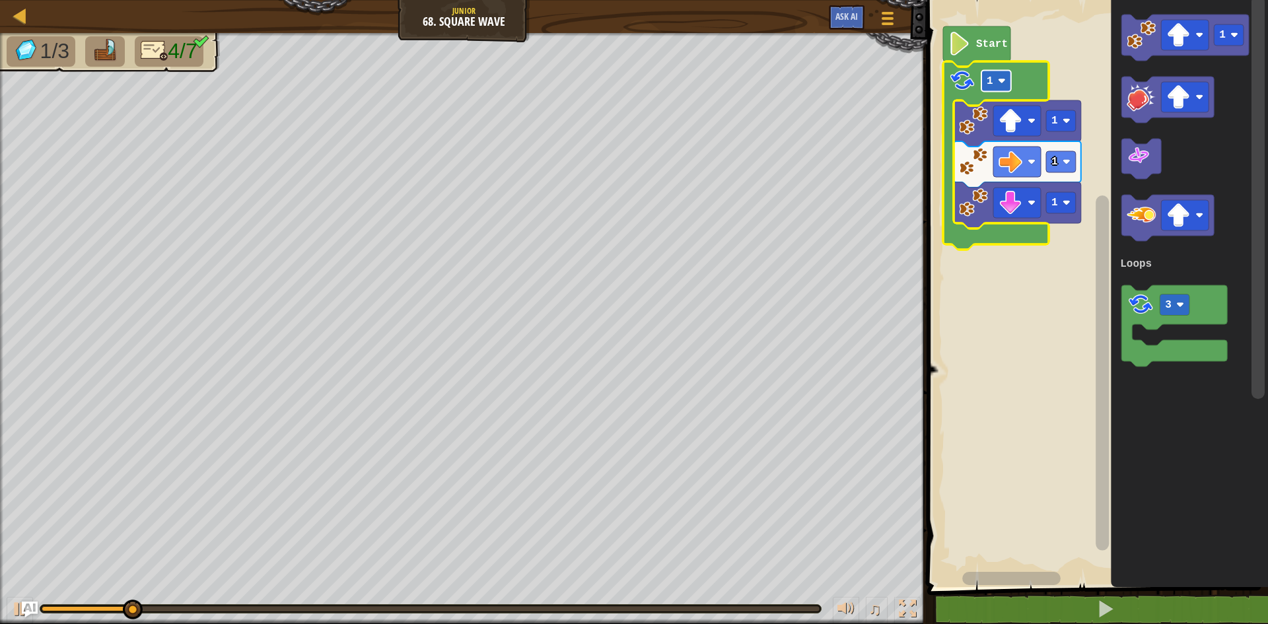
click at [982, 83] on rect "Blockly Workspace" at bounding box center [997, 81] width 30 height 21
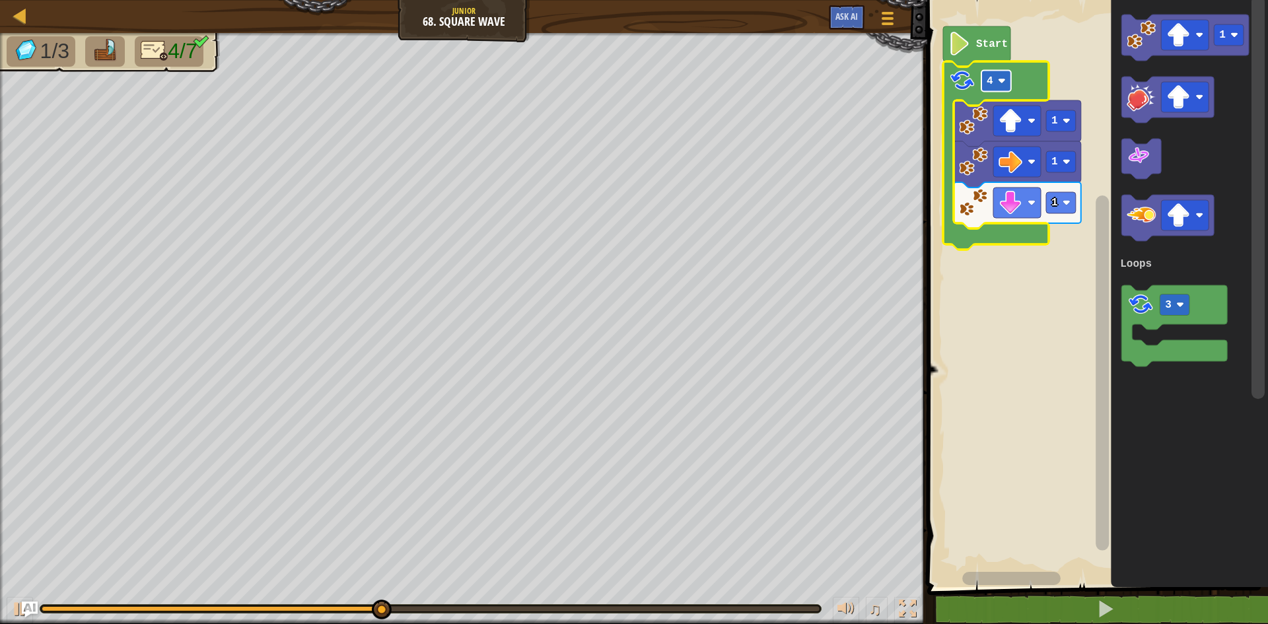
click at [1001, 88] on rect "Blockly Workspace" at bounding box center [997, 81] width 30 height 21
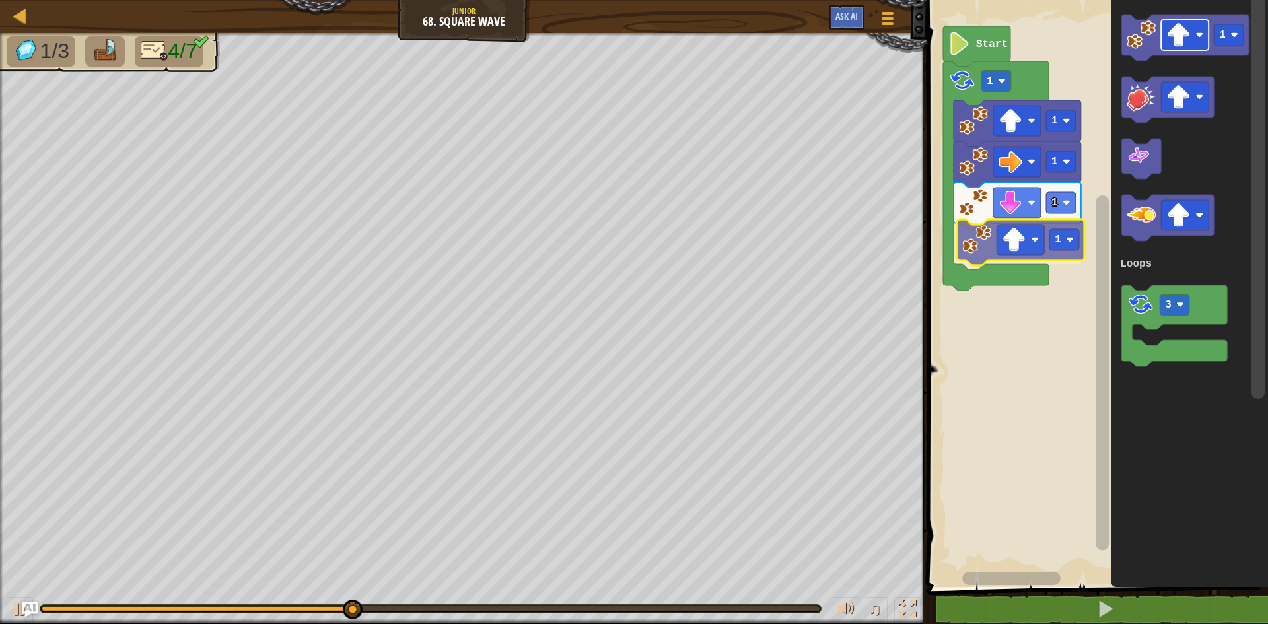
click at [1004, 249] on div "Loops Start 1 1 1 1 1 1 3 Loops 1" at bounding box center [1095, 290] width 345 height 594
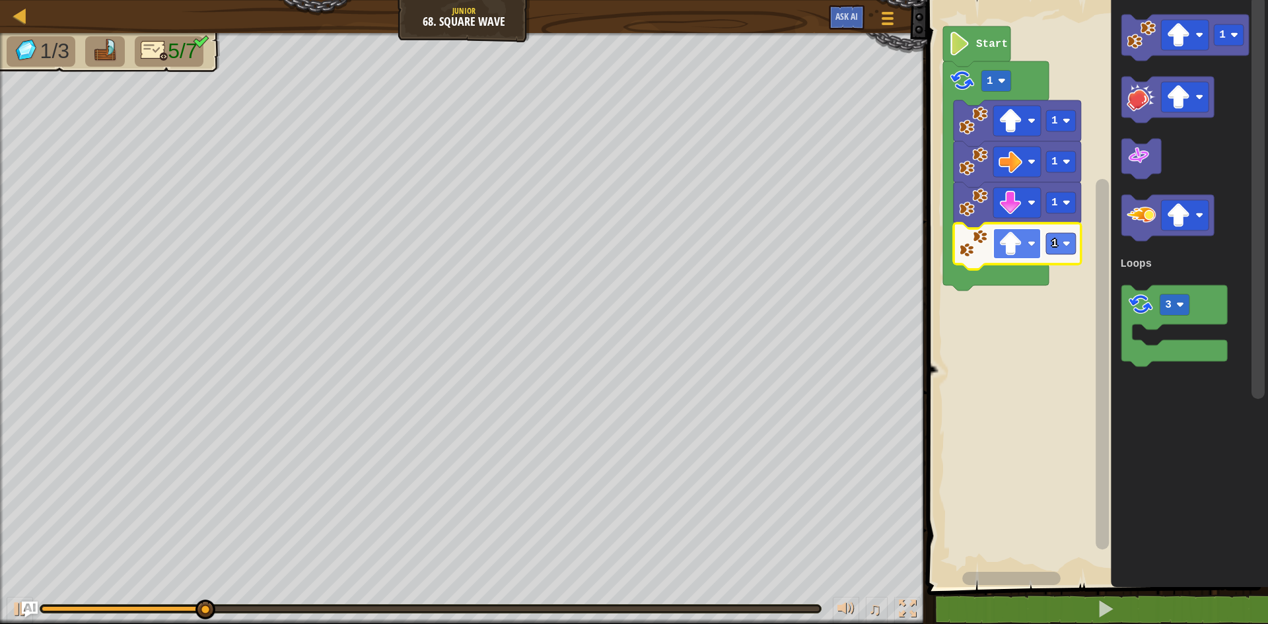
click at [1009, 238] on image "Blockly Workspace" at bounding box center [1011, 244] width 24 height 24
click at [993, 92] on rect "Blockly Workspace" at bounding box center [997, 81] width 30 height 21
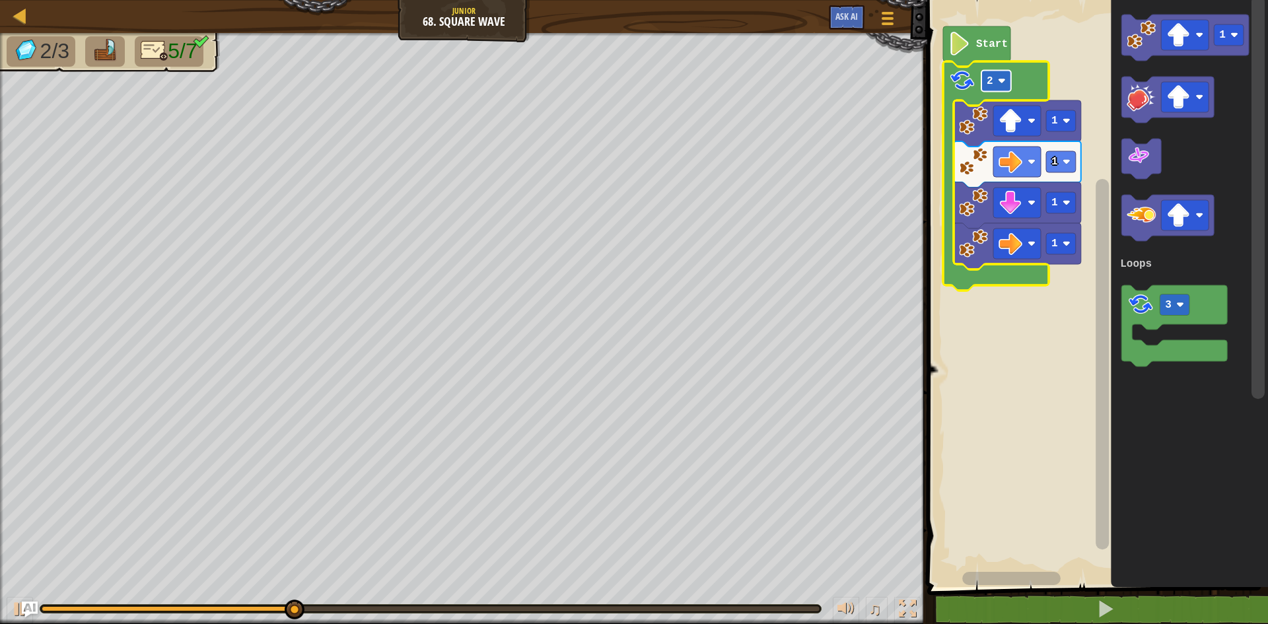
click at [993, 86] on rect "Blockly Workspace" at bounding box center [997, 81] width 30 height 21
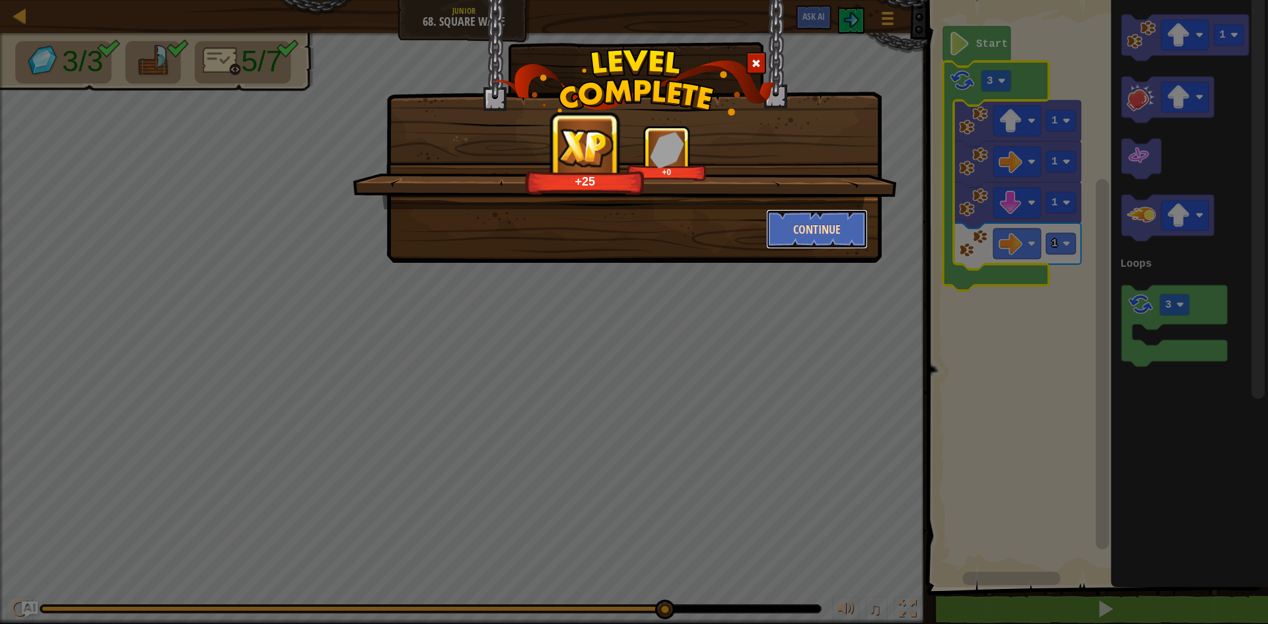
click at [822, 234] on button "Continue" at bounding box center [817, 229] width 102 height 40
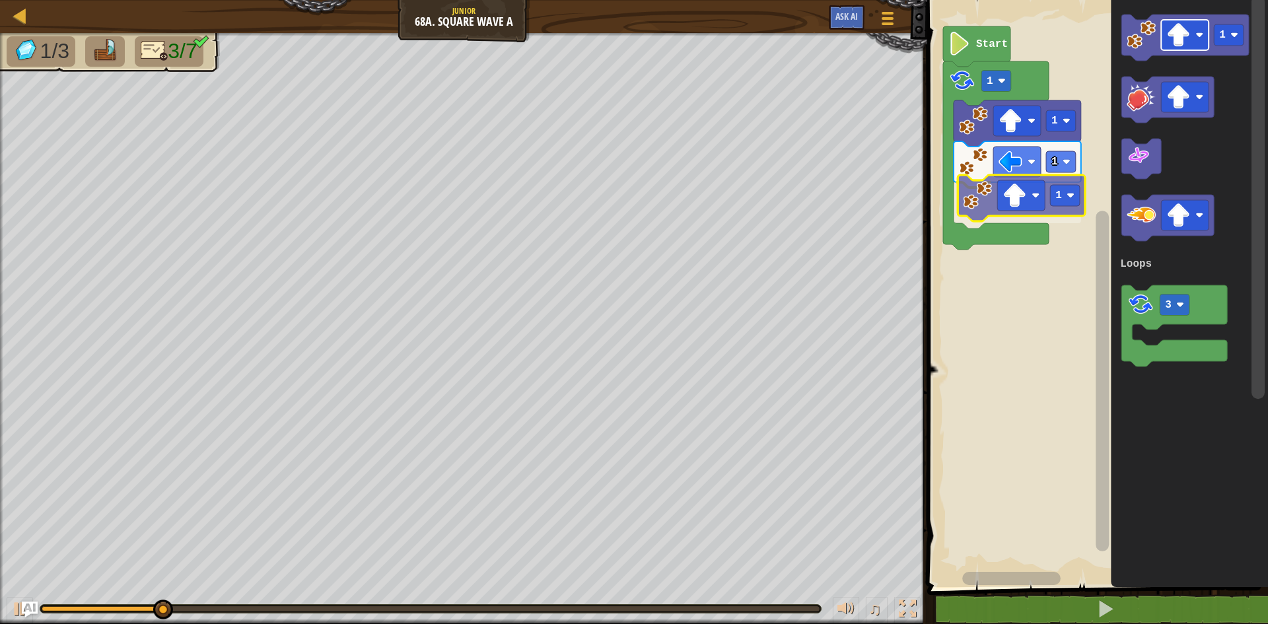
click at [1011, 204] on div "Loops Start 1 1 1 1 1 3 Loops 1" at bounding box center [1095, 290] width 345 height 594
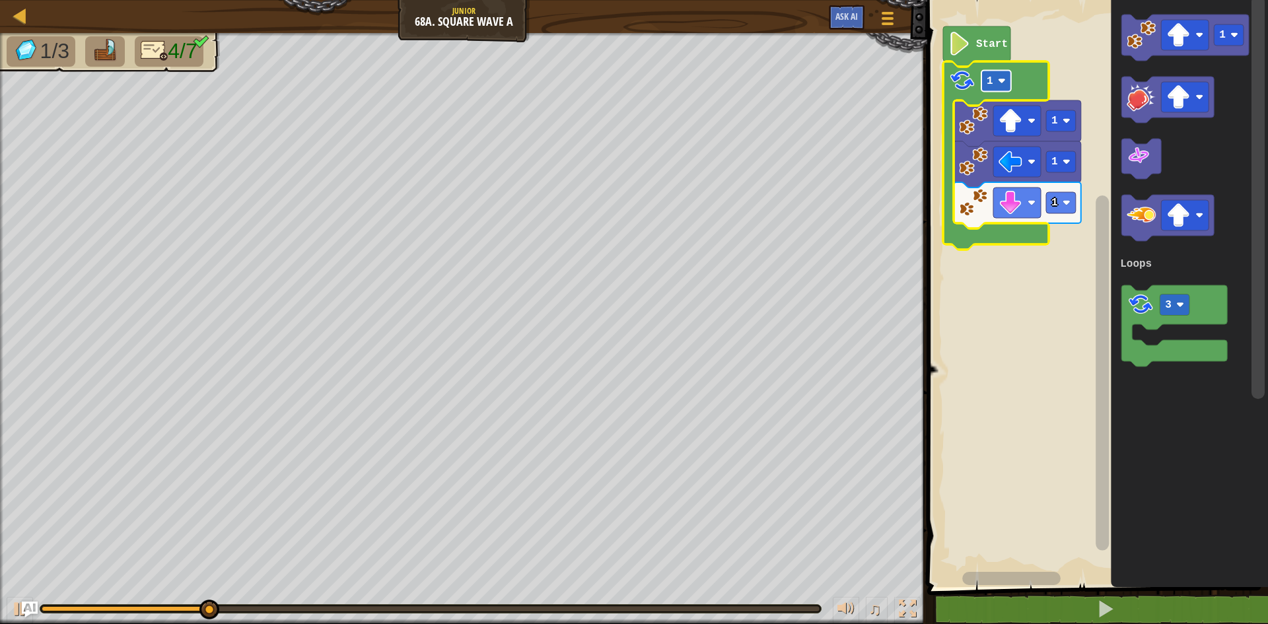
click at [999, 79] on image "Blockly Workspace" at bounding box center [1002, 81] width 8 height 8
click at [991, 77] on text "2" at bounding box center [990, 81] width 7 height 12
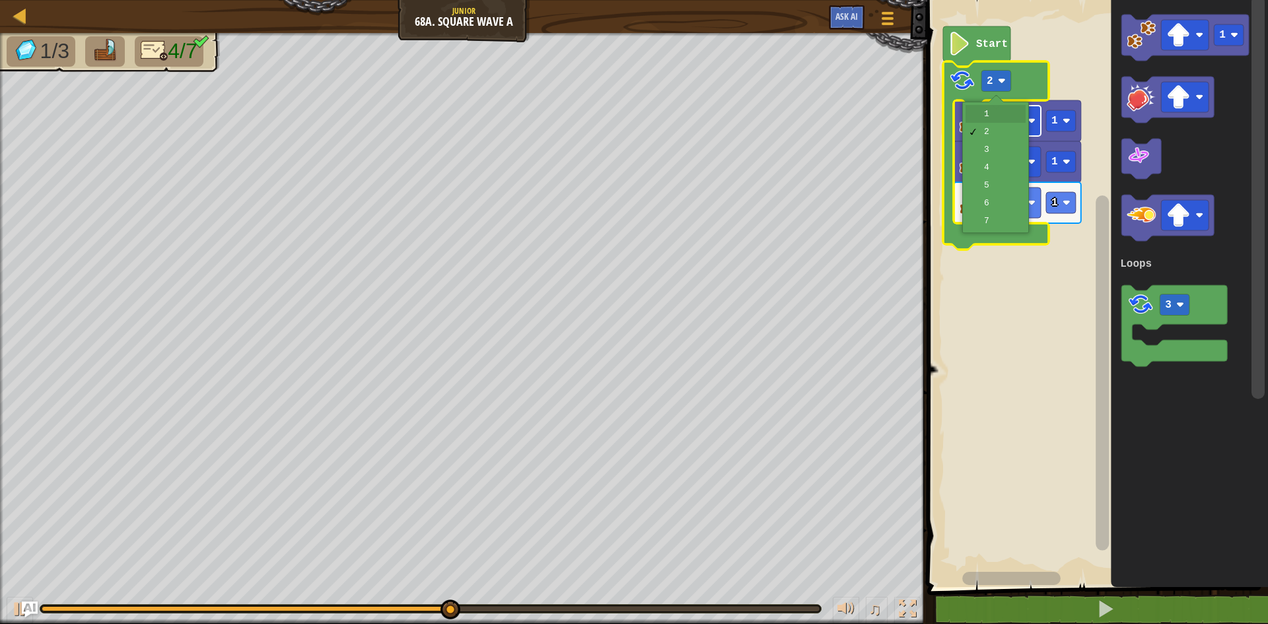
drag, startPoint x: 987, startPoint y: 114, endPoint x: 1009, endPoint y: 135, distance: 30.8
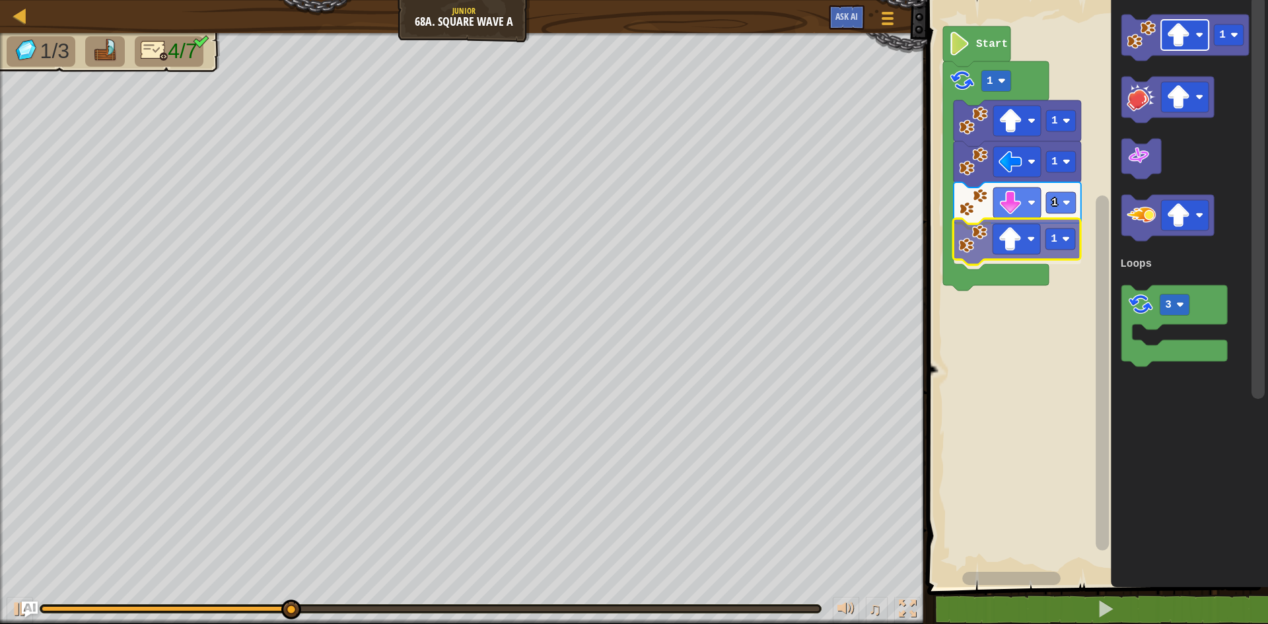
click at [1002, 241] on div "Loops Start 1 1 1 1 1 1 3 Loops 1" at bounding box center [1095, 290] width 345 height 594
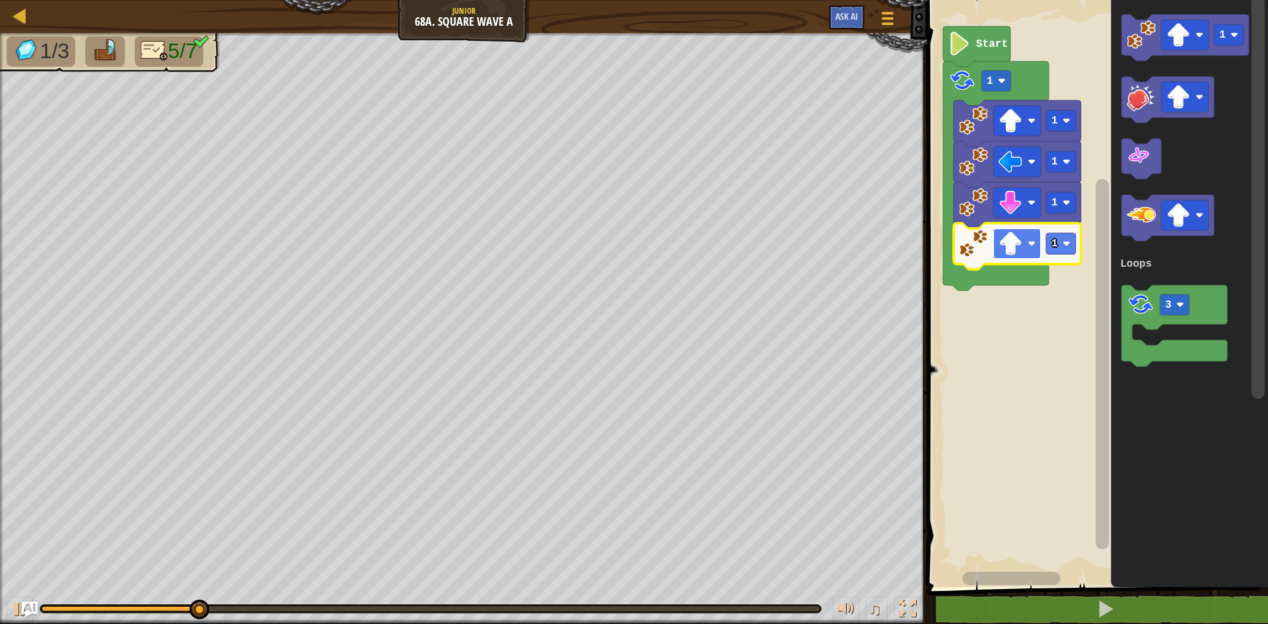
click at [1007, 241] on image "Blockly Workspace" at bounding box center [1011, 244] width 24 height 24
click at [993, 75] on rect "Blockly Workspace" at bounding box center [997, 81] width 30 height 21
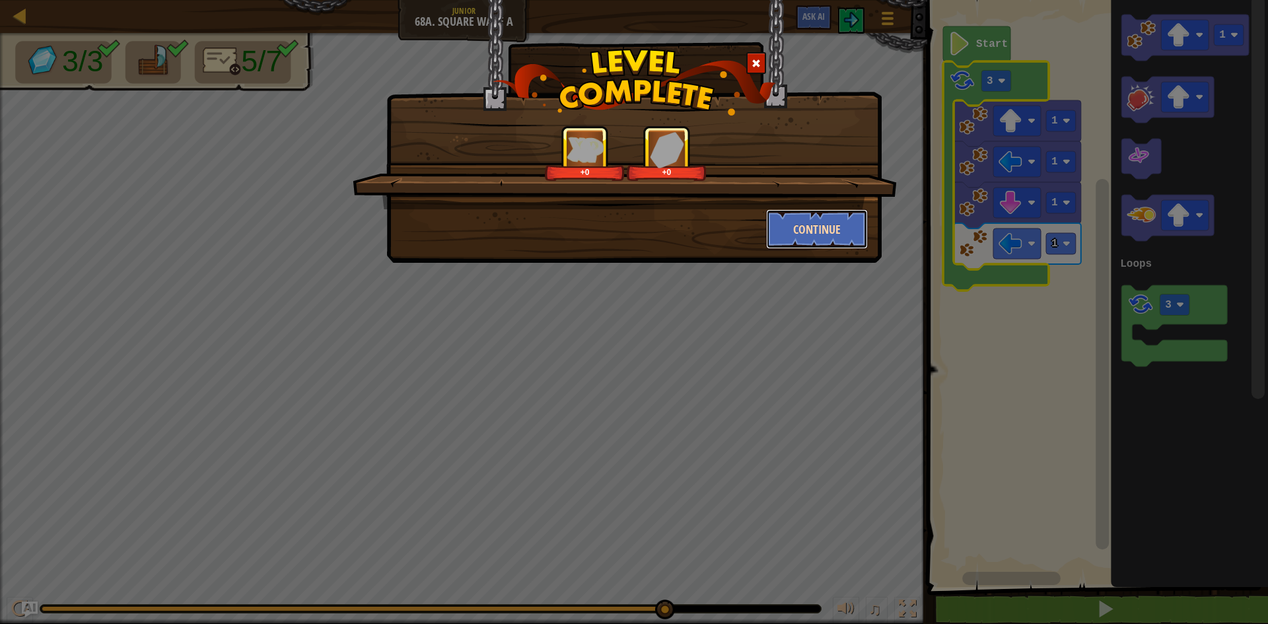
click at [815, 223] on button "Continue" at bounding box center [817, 229] width 102 height 40
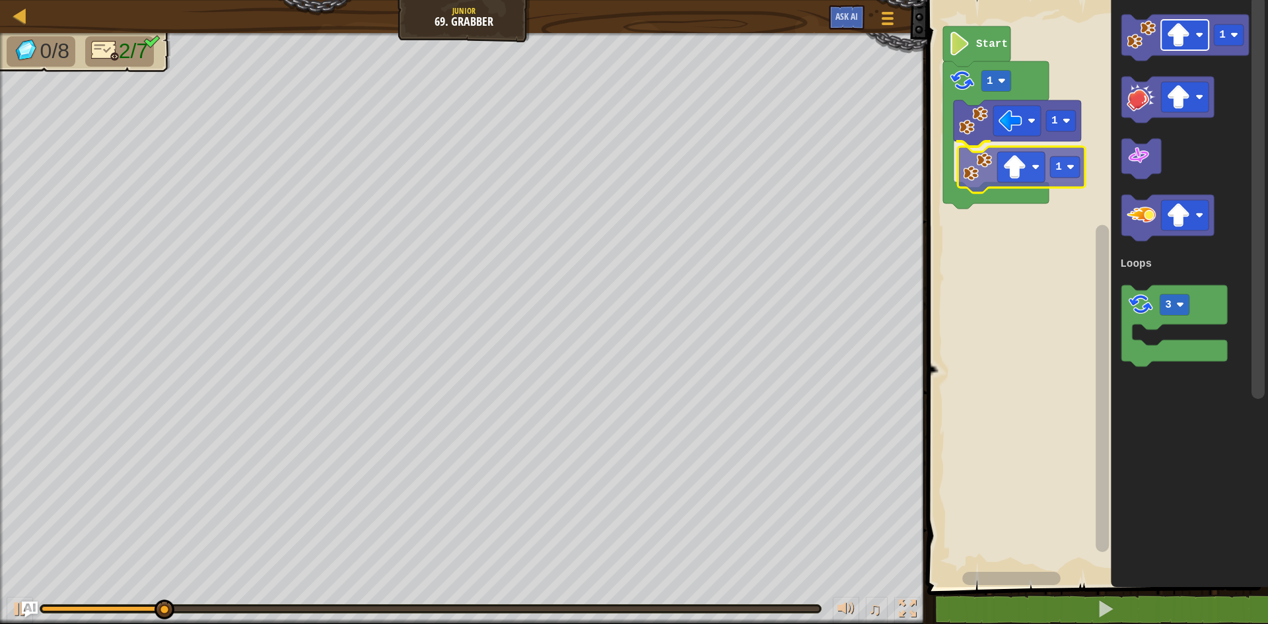
click at [1009, 175] on div "Loops Start 1 1 1 1 3 Loops 1" at bounding box center [1095, 290] width 345 height 594
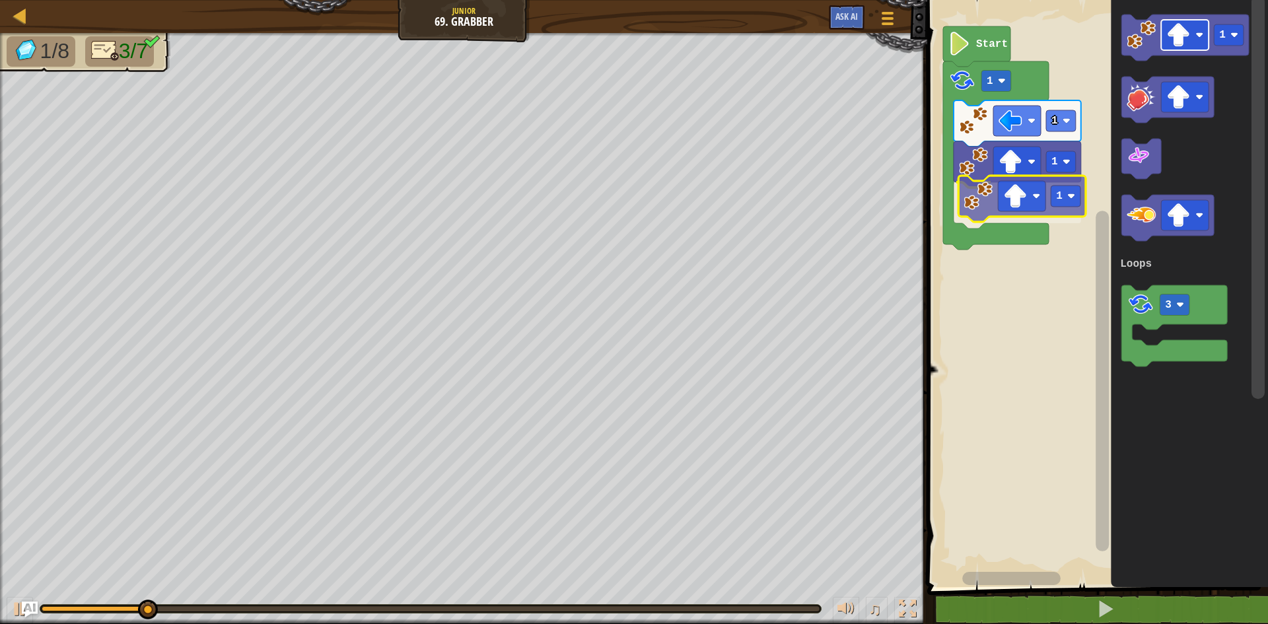
click at [1016, 205] on div "Loops Start 1 1 1 1 1 3 Loops 1" at bounding box center [1095, 290] width 345 height 594
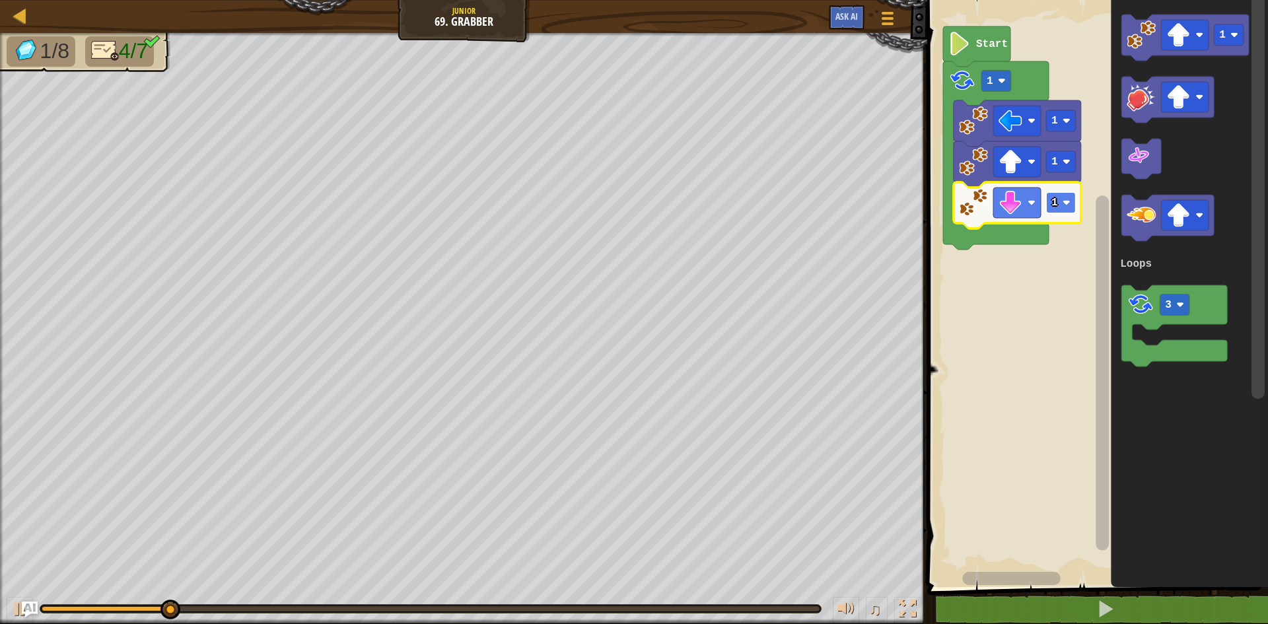
click at [1054, 205] on text "1" at bounding box center [1055, 203] width 7 height 12
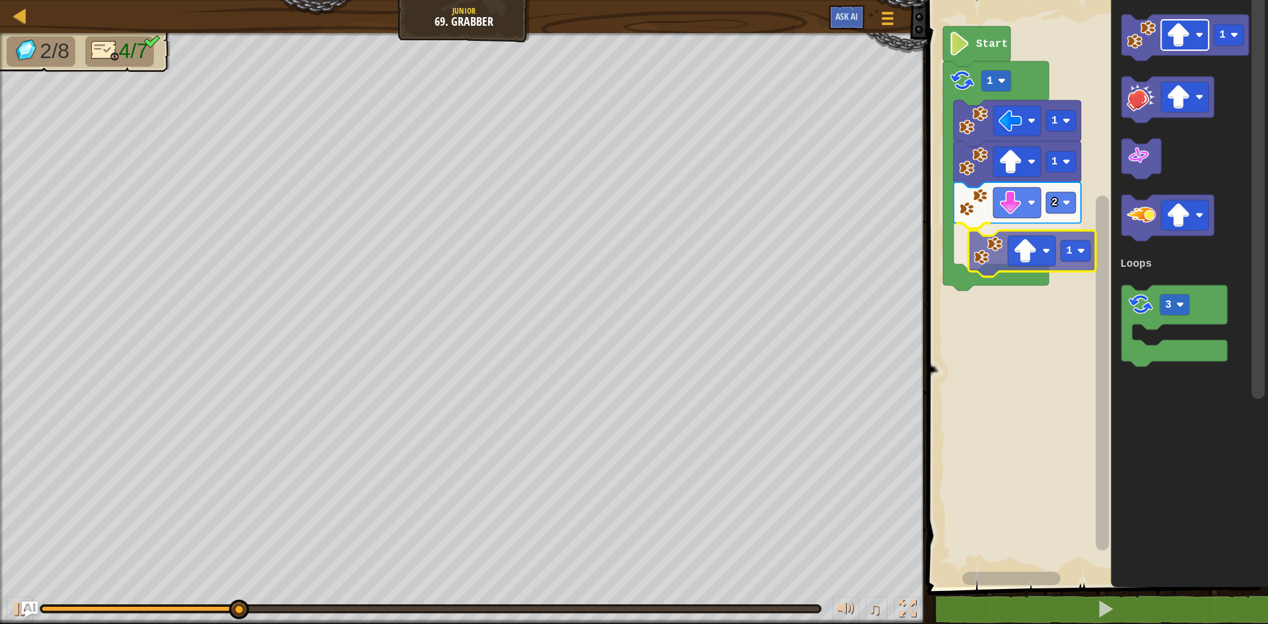
click at [993, 271] on div "Loops Start 1 1 1 2 1 1 3 Loops 1" at bounding box center [1095, 290] width 345 height 594
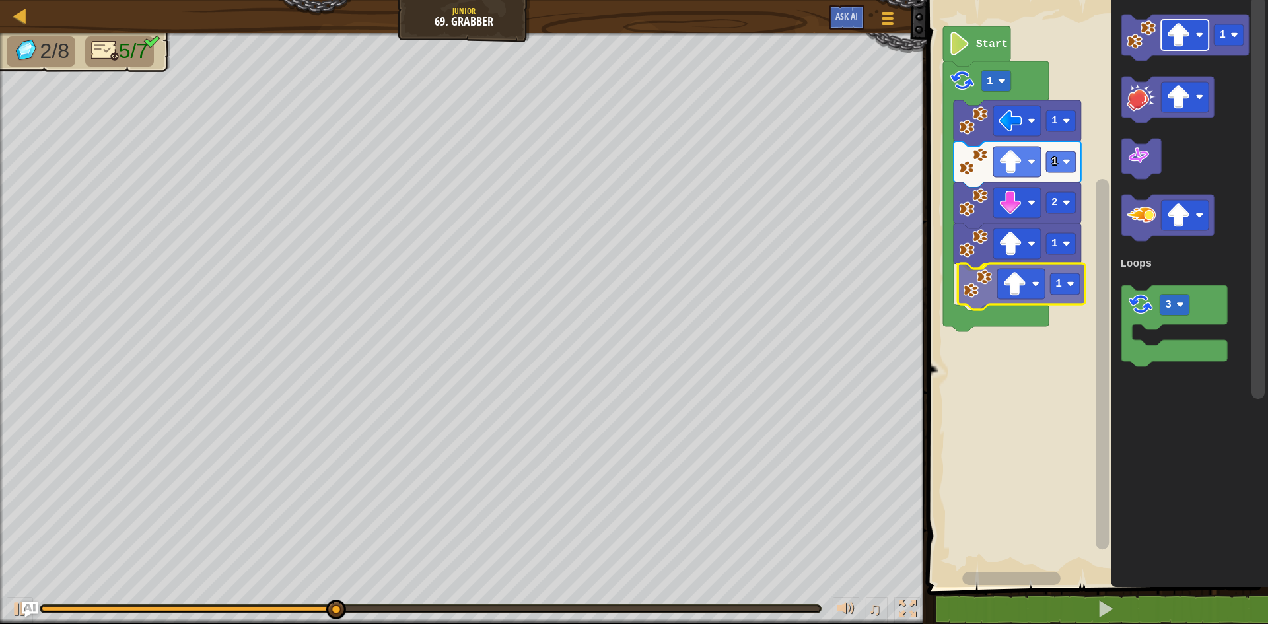
click at [1019, 291] on div "Loops Start 1 1 1 2 1 1 1 3 Loops 1" at bounding box center [1095, 290] width 345 height 594
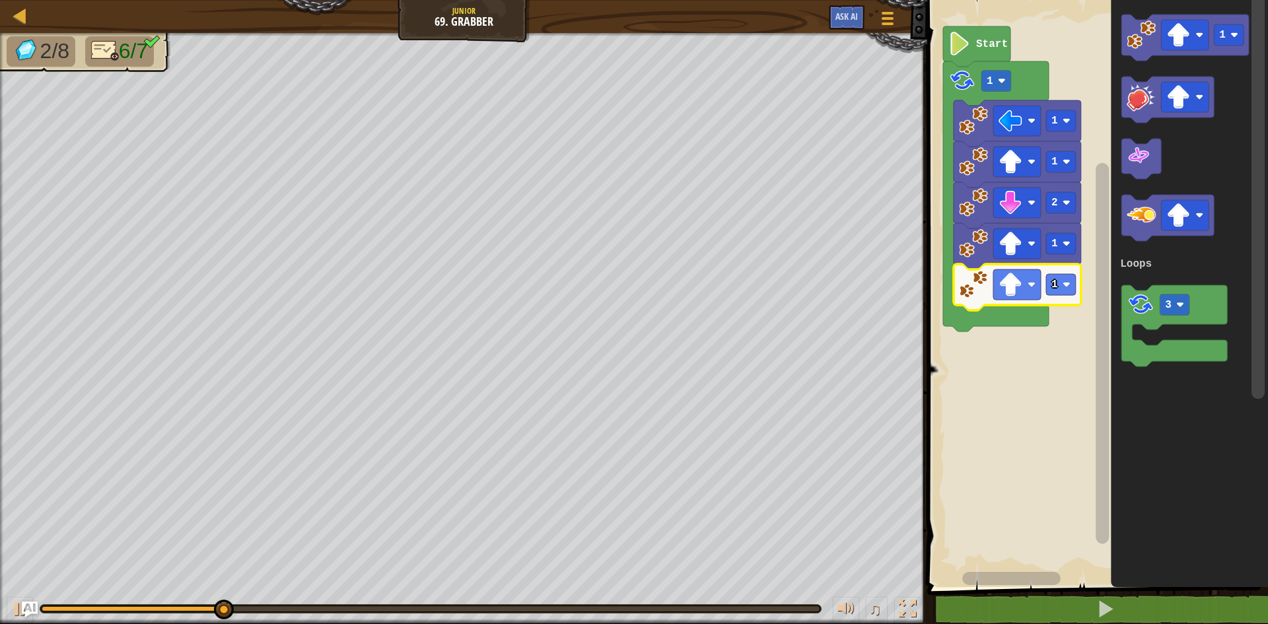
click at [1019, 291] on image "Blockly Workspace" at bounding box center [1011, 285] width 24 height 24
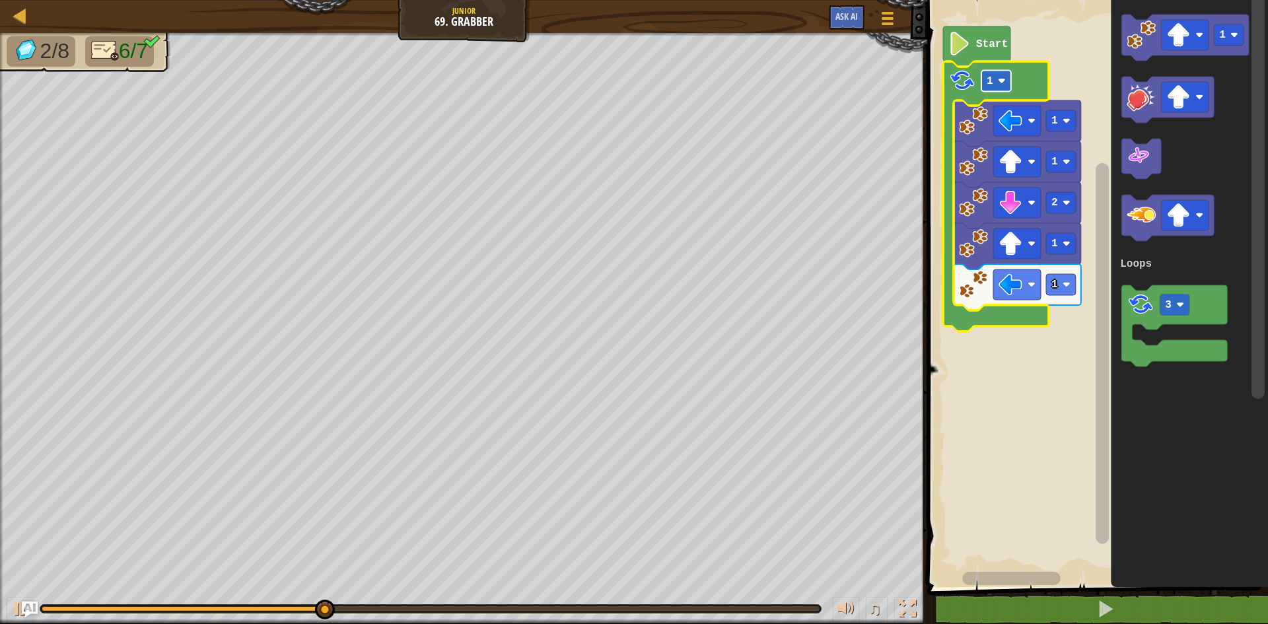
click at [1006, 85] on rect "Blockly Workspace" at bounding box center [997, 81] width 30 height 21
click at [1063, 283] on image "Blockly Workspace" at bounding box center [1067, 285] width 8 height 8
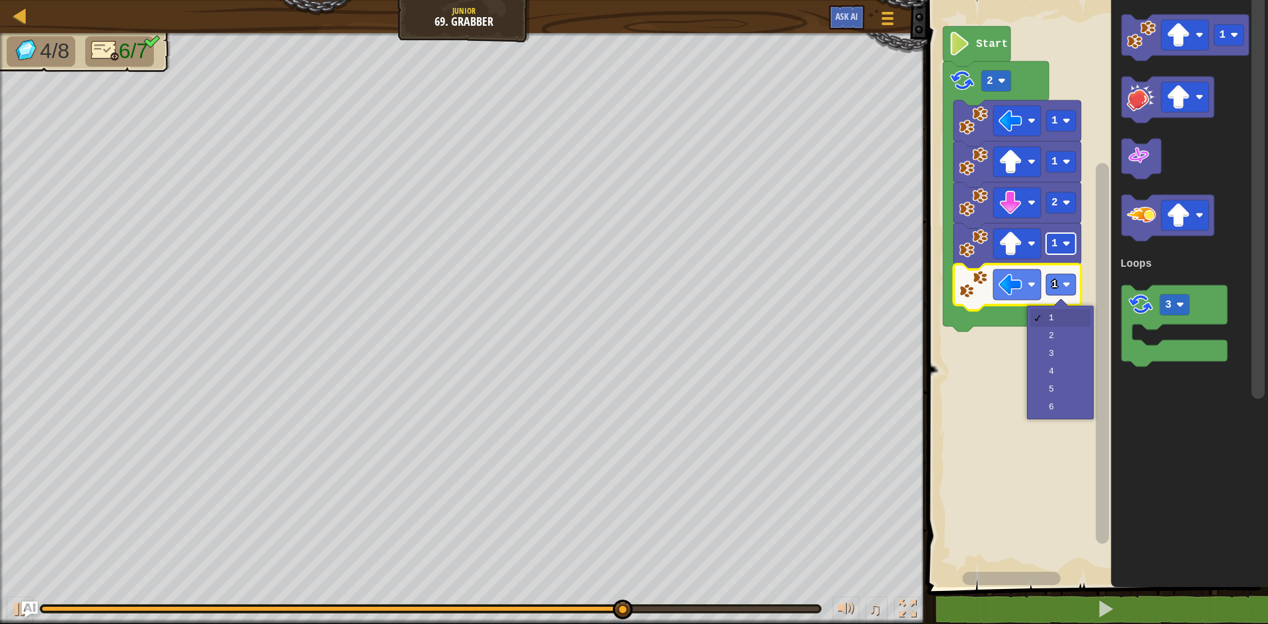
click at [1064, 247] on image "Blockly Workspace" at bounding box center [1067, 244] width 8 height 8
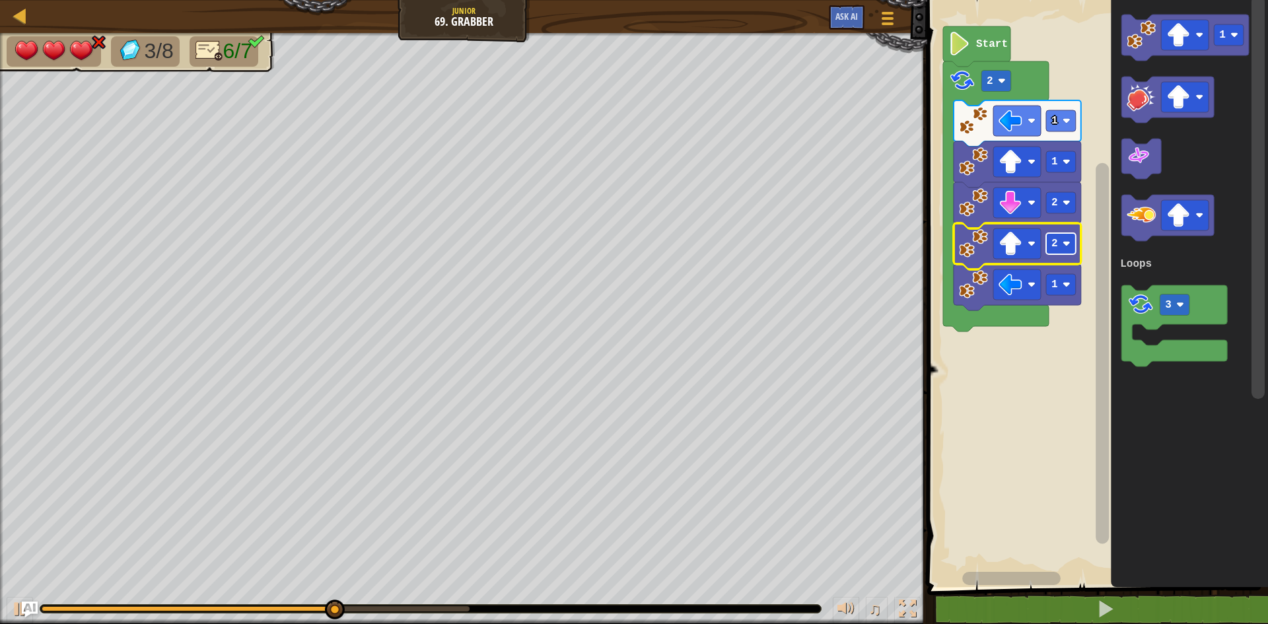
click at [1054, 250] on rect "Blockly Workspace" at bounding box center [1061, 243] width 30 height 21
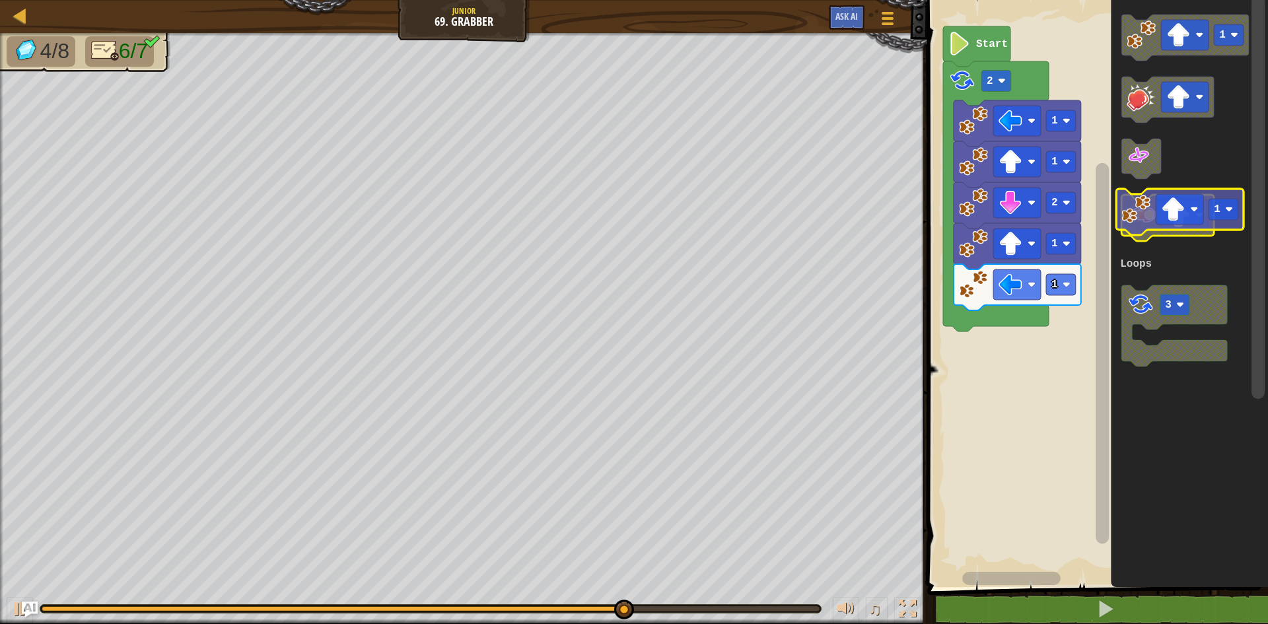
click at [1187, 194] on icon "1 3 Loops" at bounding box center [1189, 290] width 157 height 594
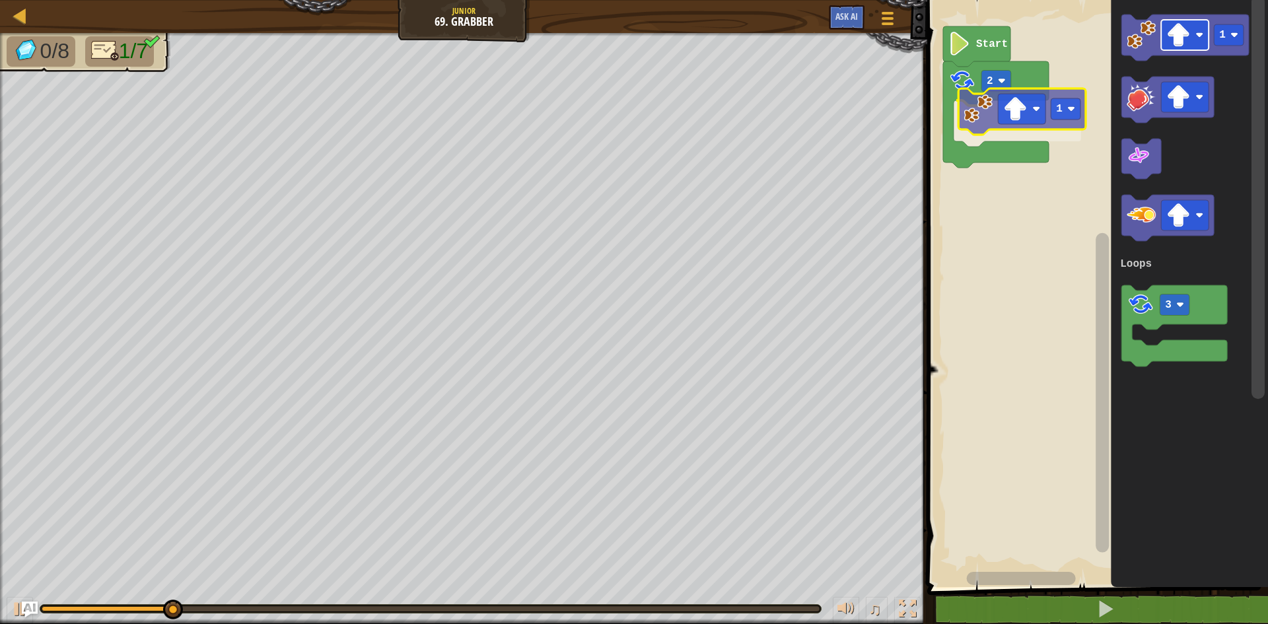
click at [1034, 115] on div "Loops Start 2 1 1 3 Loops 1" at bounding box center [1095, 290] width 345 height 594
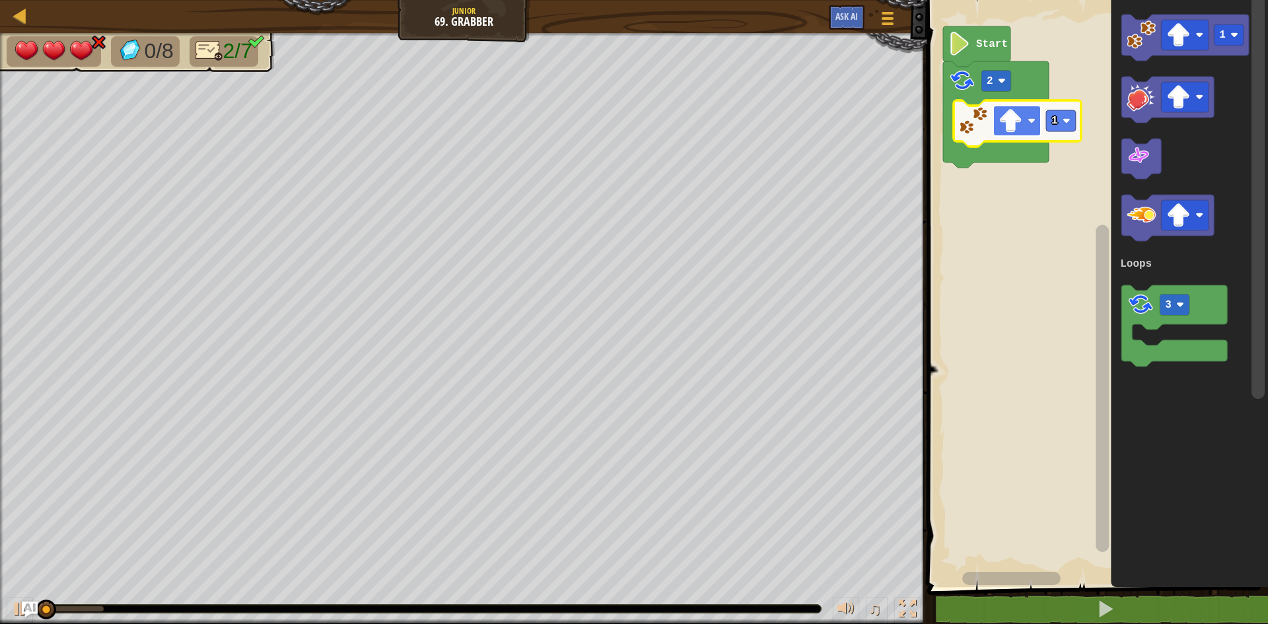
click at [1030, 113] on rect "Blockly Workspace" at bounding box center [1017, 121] width 48 height 30
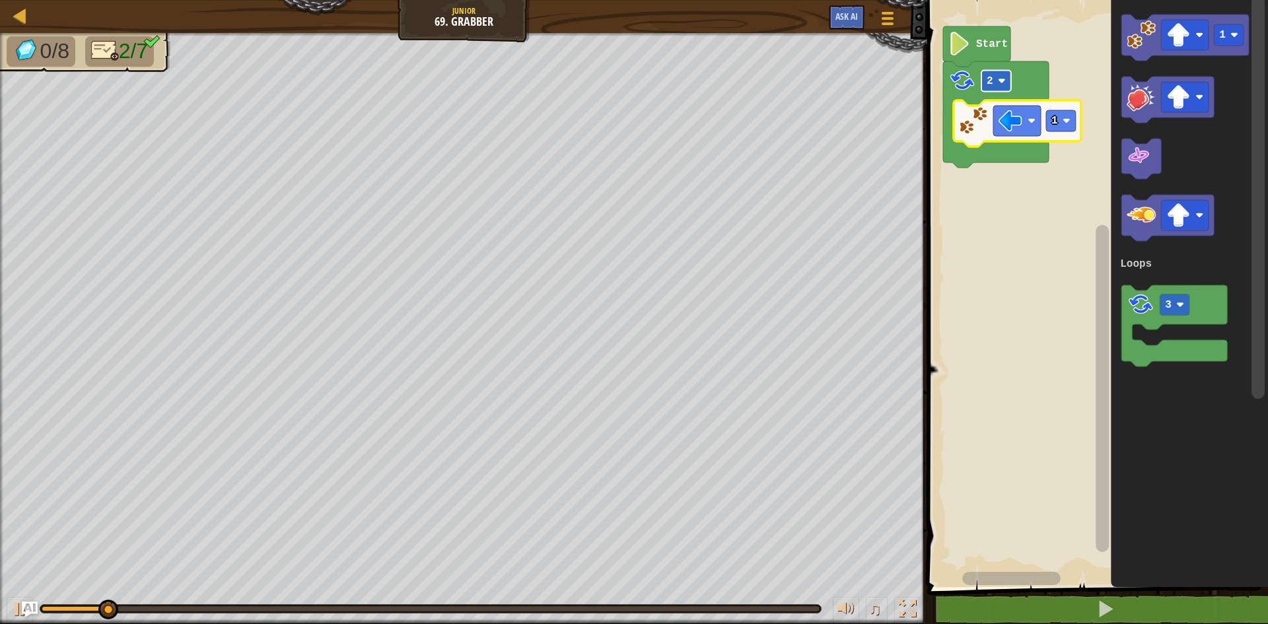
click at [1001, 84] on image "Blockly Workspace" at bounding box center [1002, 81] width 8 height 8
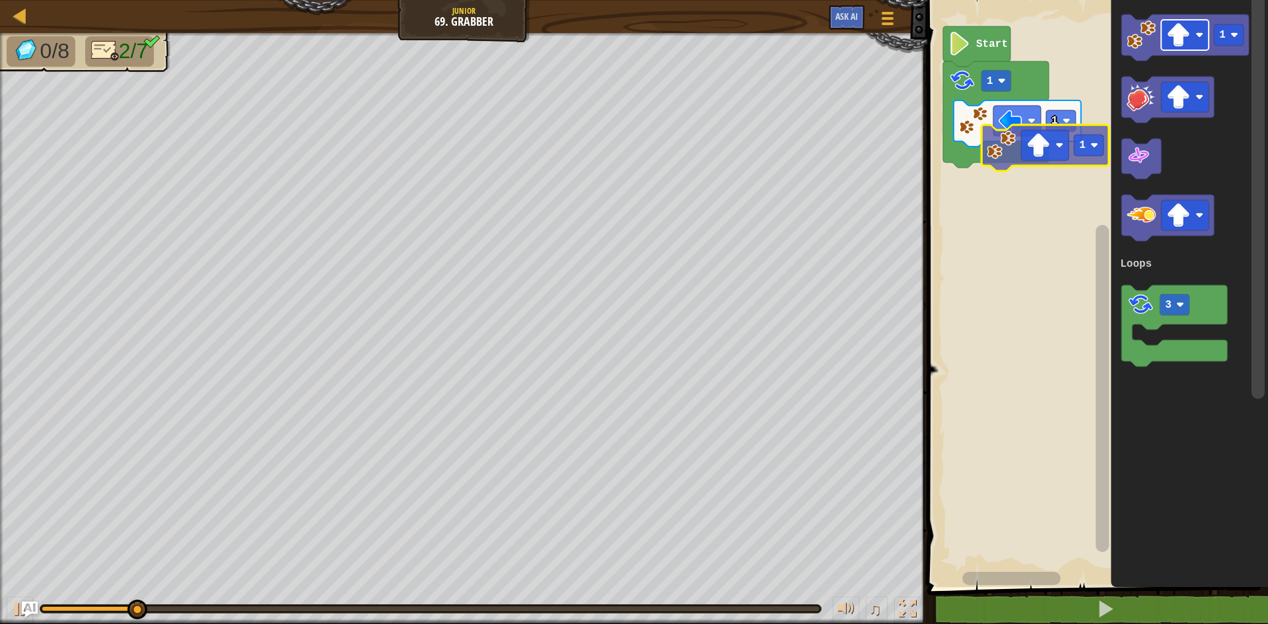
click at [1007, 174] on div "Loops Start 1 1 1 3 Loops 1" at bounding box center [1095, 290] width 345 height 594
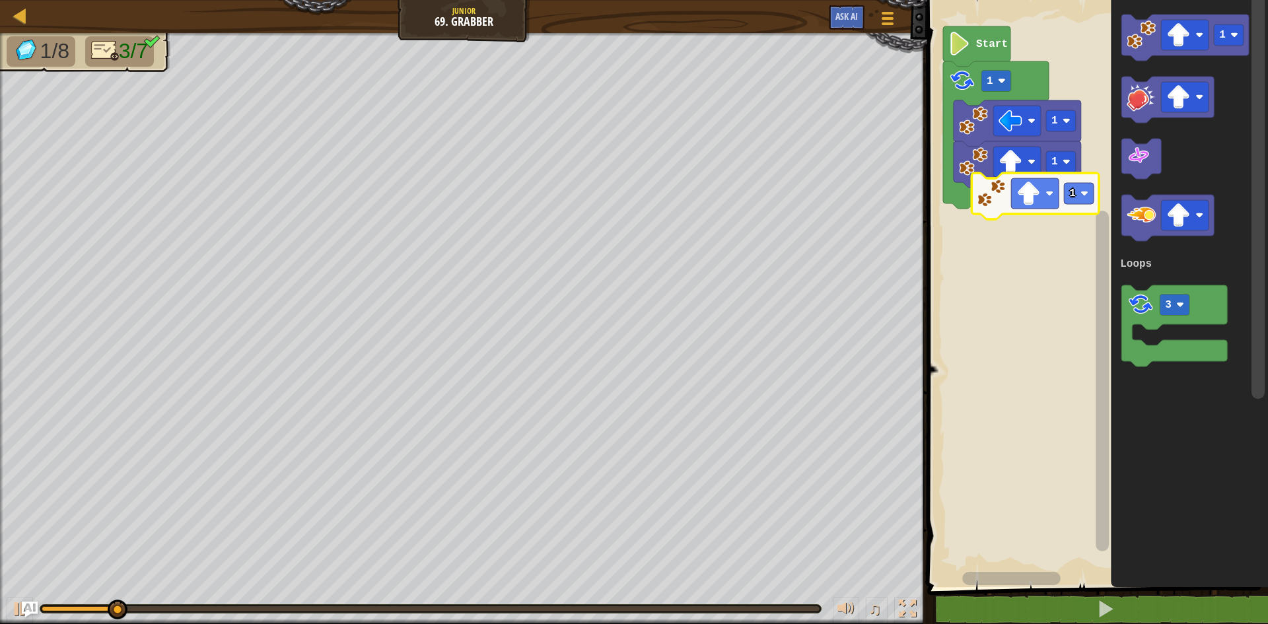
click at [993, 201] on div "Loops Start 1 1 1 1 3 Loops 1" at bounding box center [1095, 290] width 345 height 594
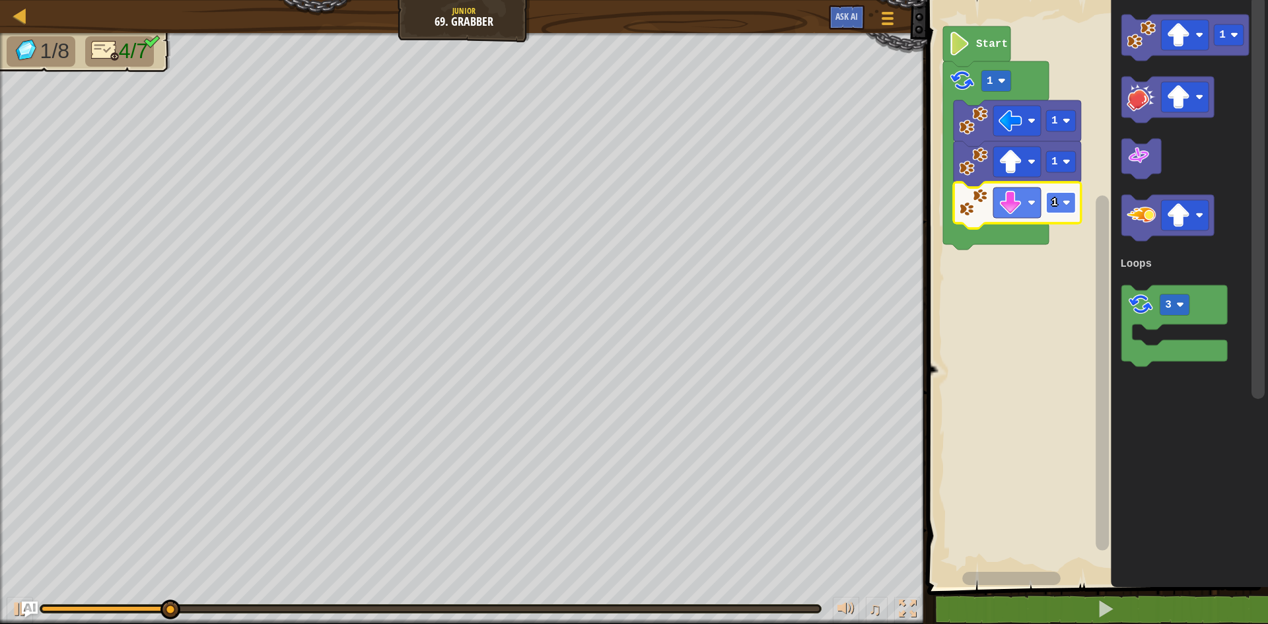
click at [1054, 206] on text "1" at bounding box center [1055, 203] width 7 height 12
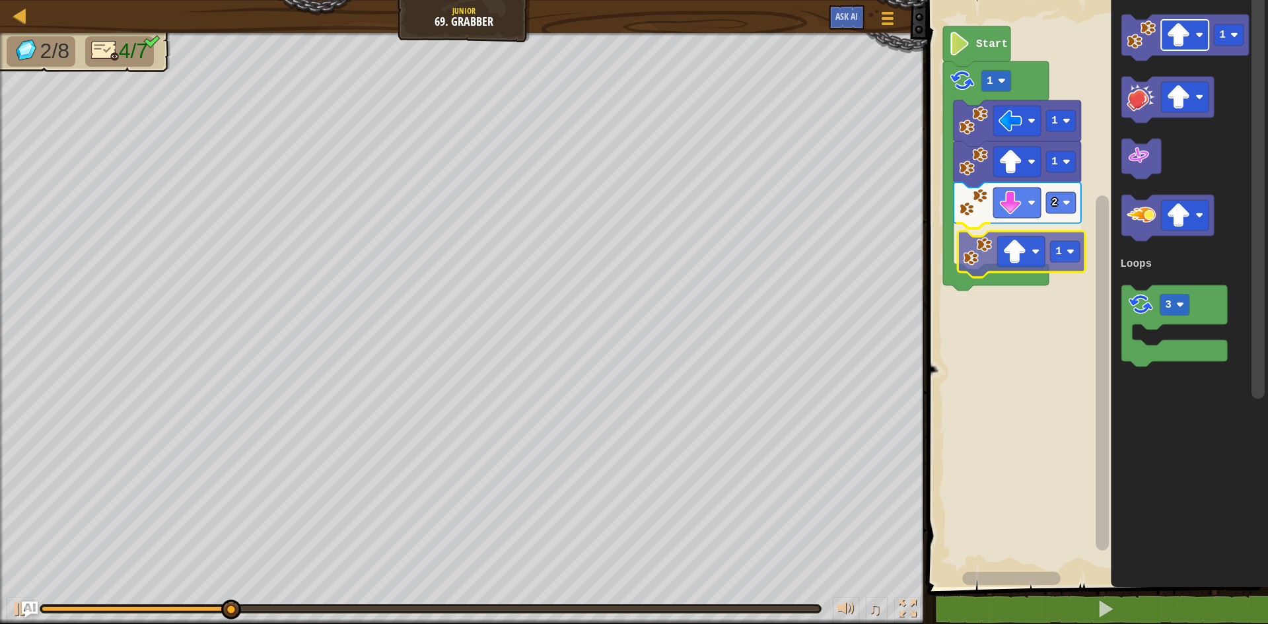
click at [1013, 253] on div "Loops Start 1 1 1 2 1 1 3 Loops 1" at bounding box center [1095, 290] width 345 height 594
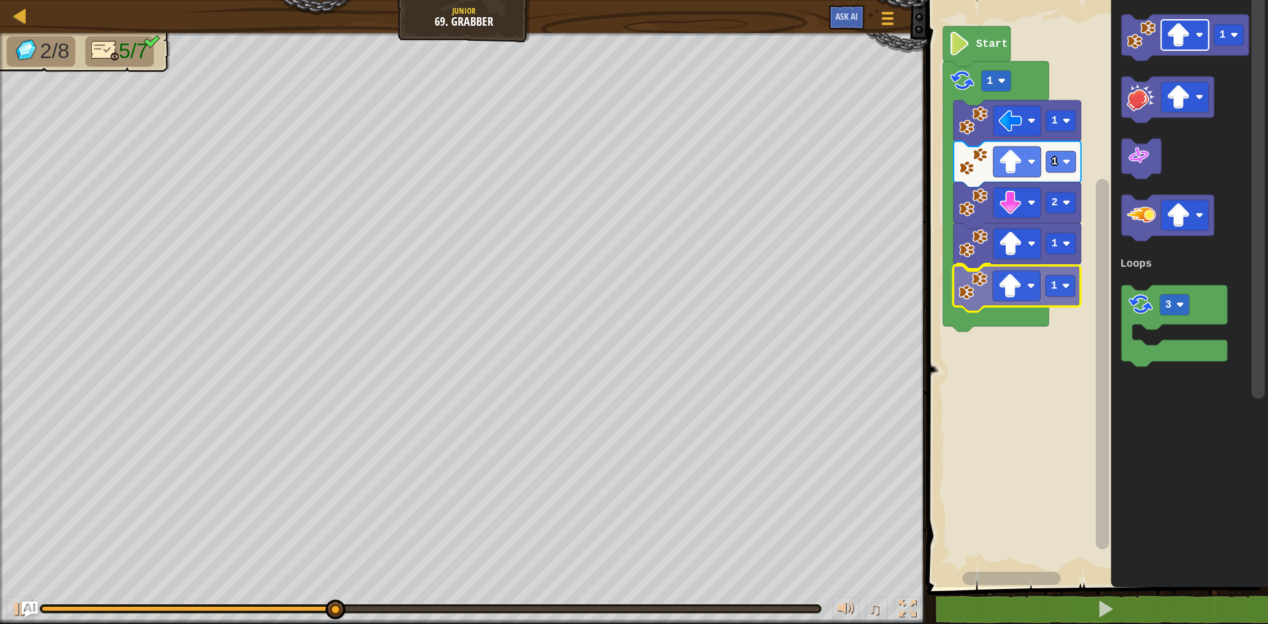
click at [1002, 293] on div "Loops Start 1 1 1 2 1 1 1 3 Loops 1" at bounding box center [1095, 290] width 345 height 594
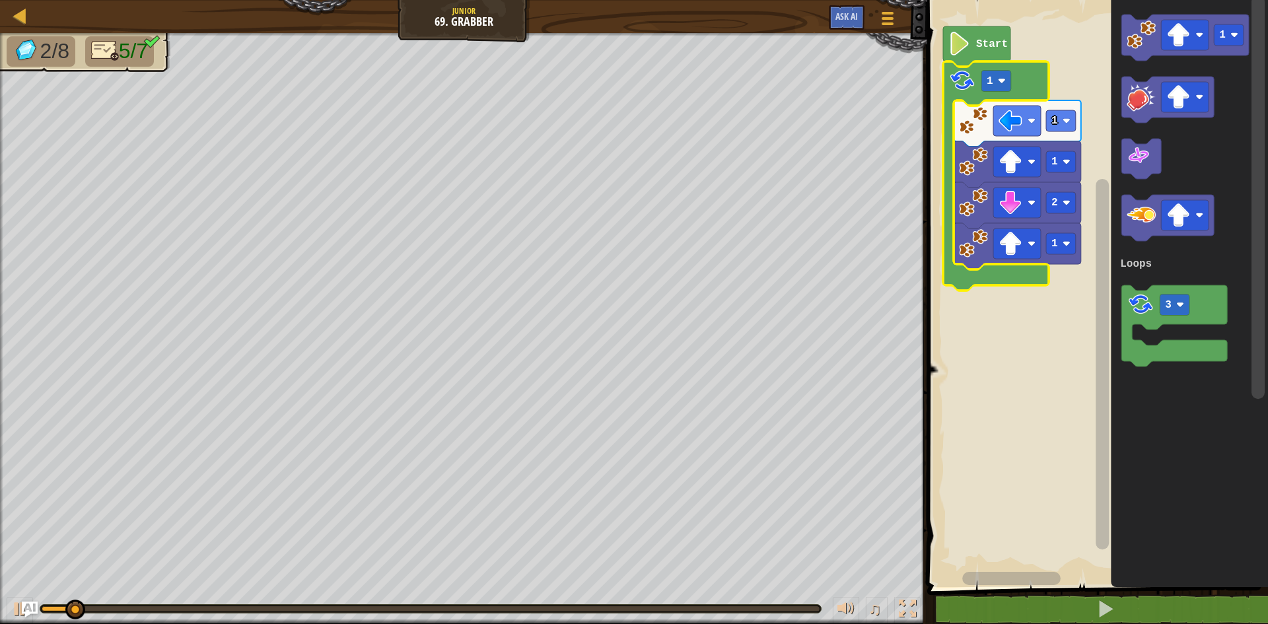
click at [1003, 87] on rect "Blockly Workspace" at bounding box center [997, 81] width 30 height 21
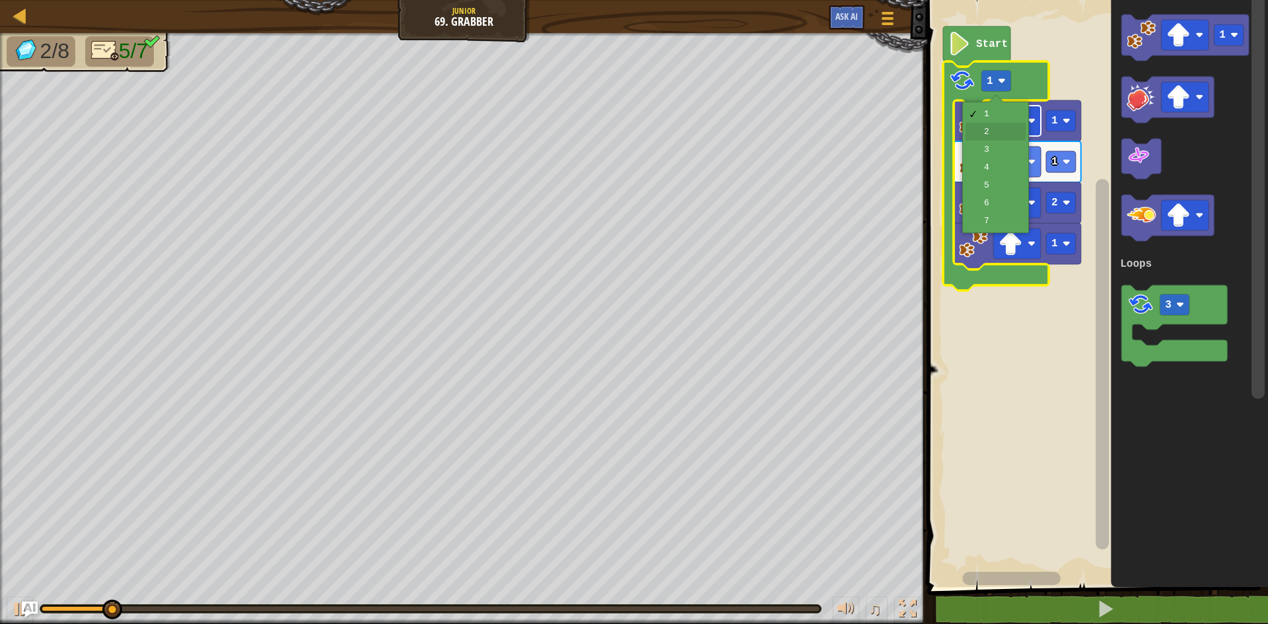
click at [1015, 129] on image "Blockly Workspace" at bounding box center [1011, 121] width 24 height 24
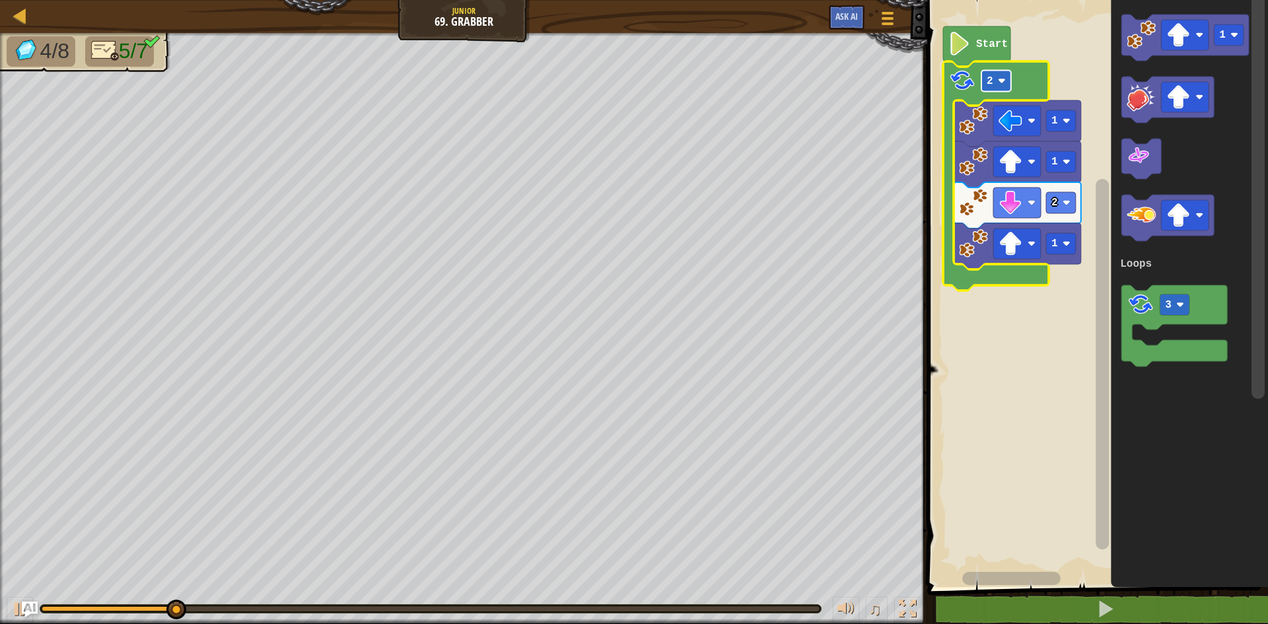
click at [999, 83] on image "Blockly Workspace" at bounding box center [1002, 81] width 8 height 8
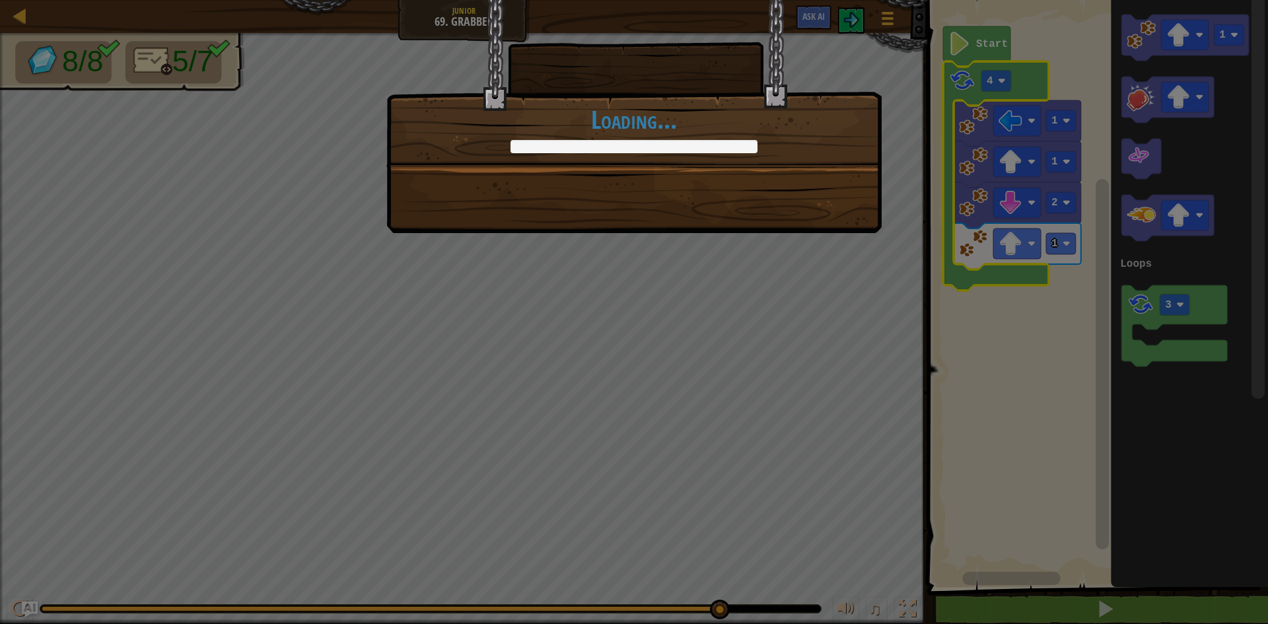
click at [596, 246] on div "+45 +0 Continue Loading..." at bounding box center [634, 312] width 1268 height 624
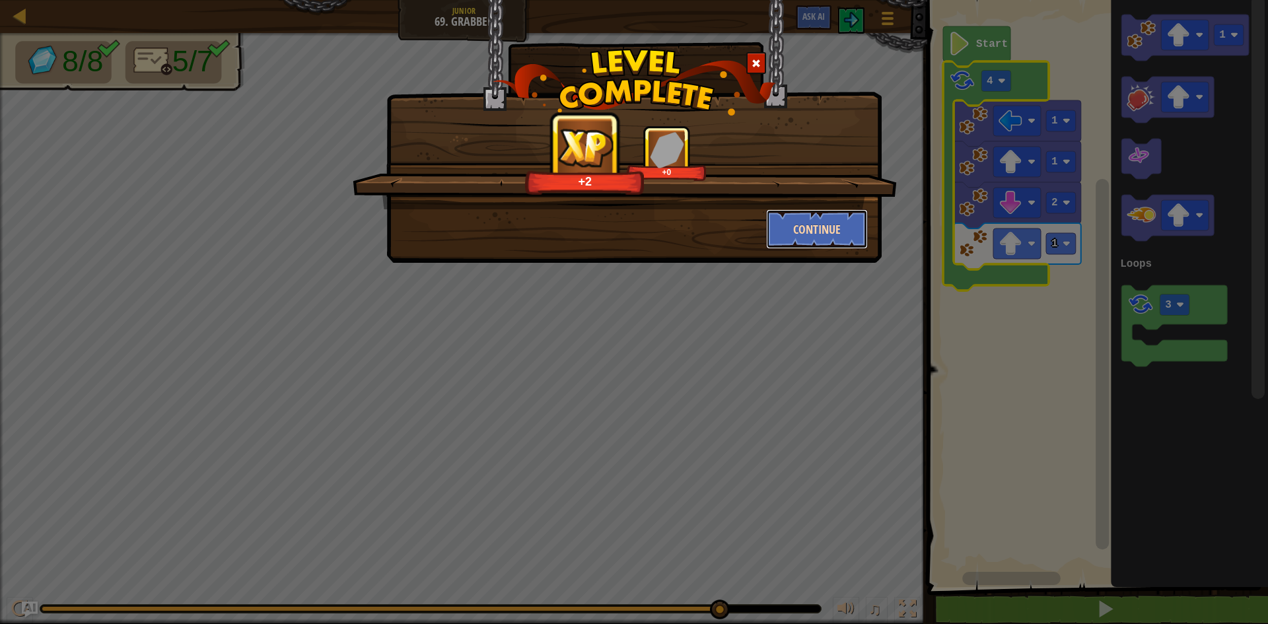
click at [816, 240] on button "Continue" at bounding box center [817, 229] width 102 height 40
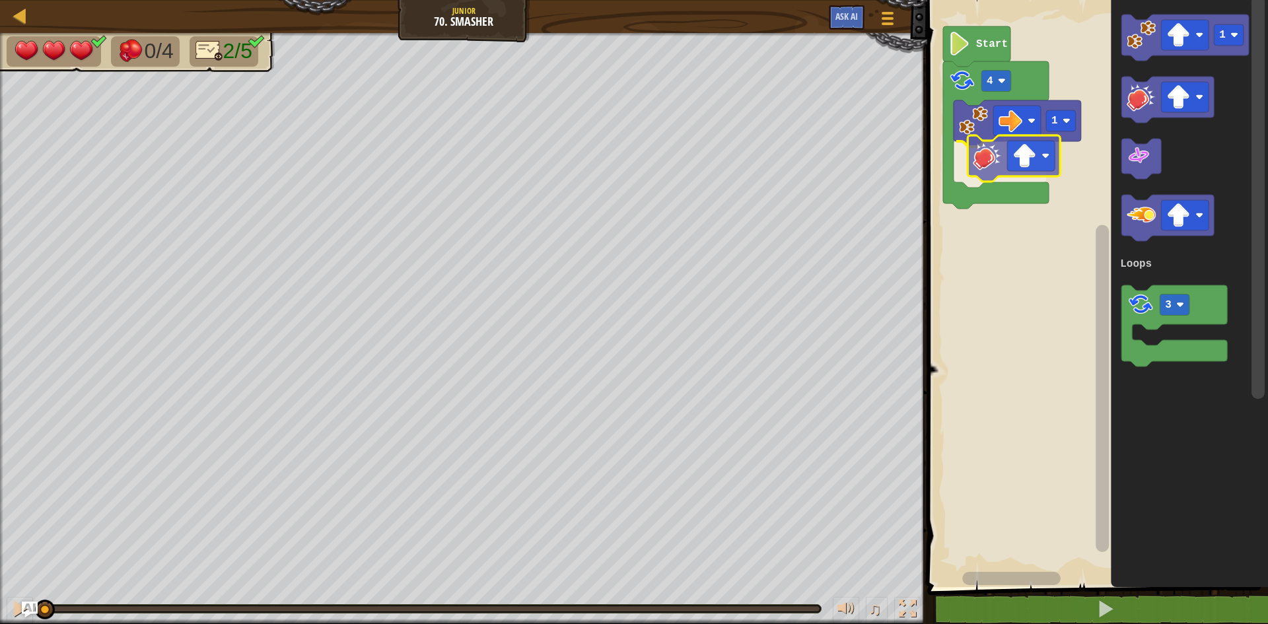
click at [984, 162] on div "Loops 1 4 Start 1 3 Loops" at bounding box center [1095, 290] width 345 height 594
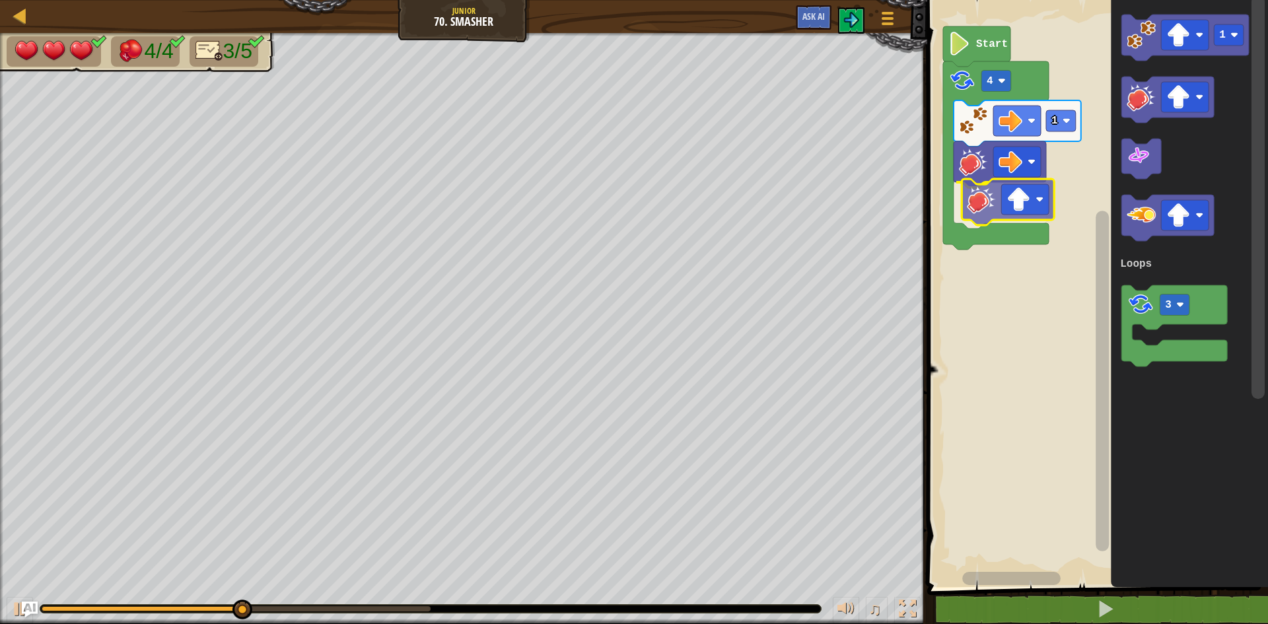
click at [995, 215] on div "Loops Start 4 1 1 3 Loops" at bounding box center [1095, 290] width 345 height 594
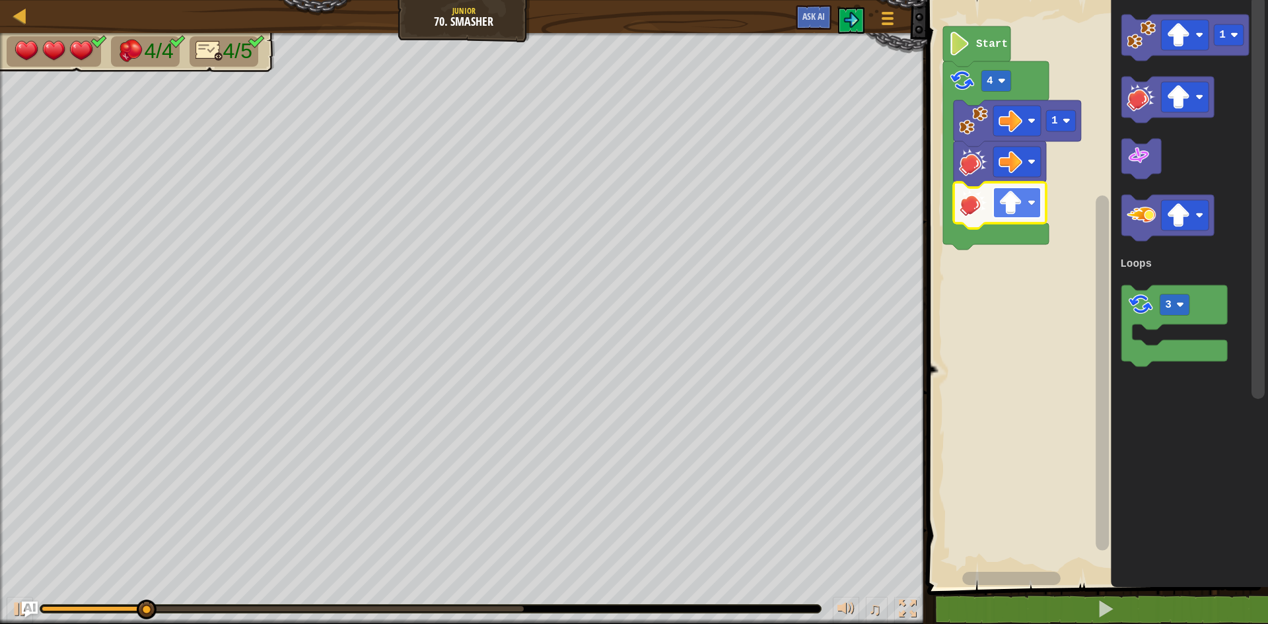
click at [1007, 212] on image "Blockly Workspace" at bounding box center [1011, 203] width 24 height 24
click at [1028, 208] on rect "Blockly Workspace" at bounding box center [1017, 203] width 48 height 30
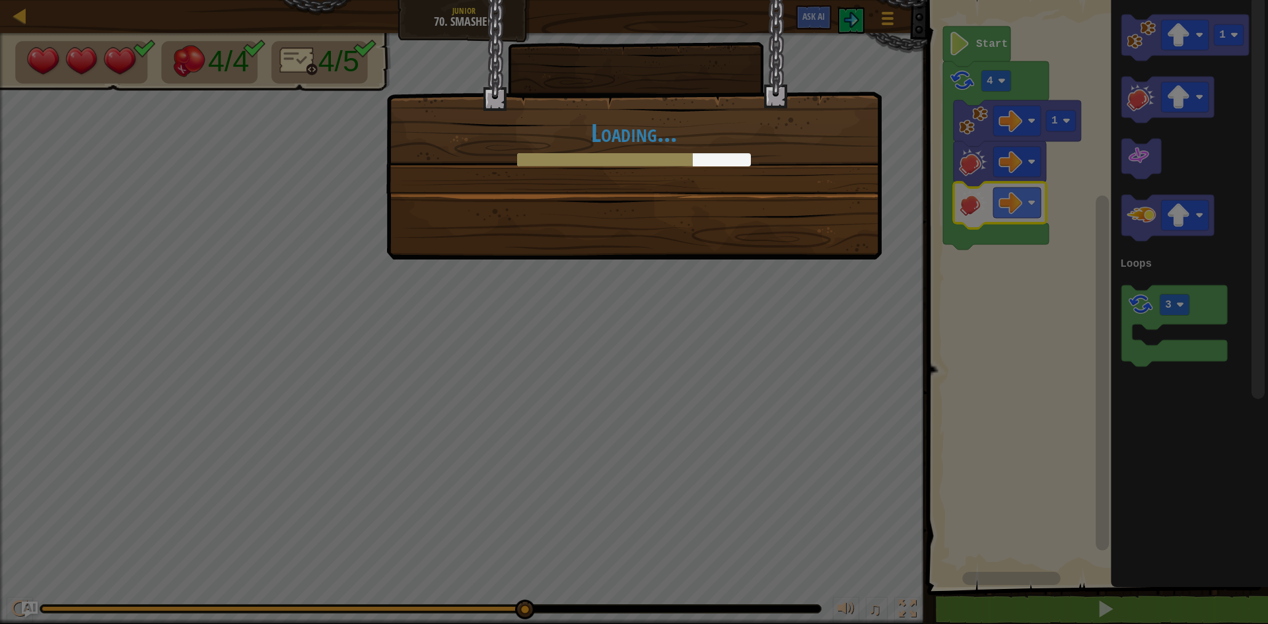
click at [1003, 1] on body "Map Junior 70. Smasher Game Menu Ask AI 1 ההההההההההההההההההההההההההההההההההההה…" at bounding box center [634, 0] width 1268 height 1
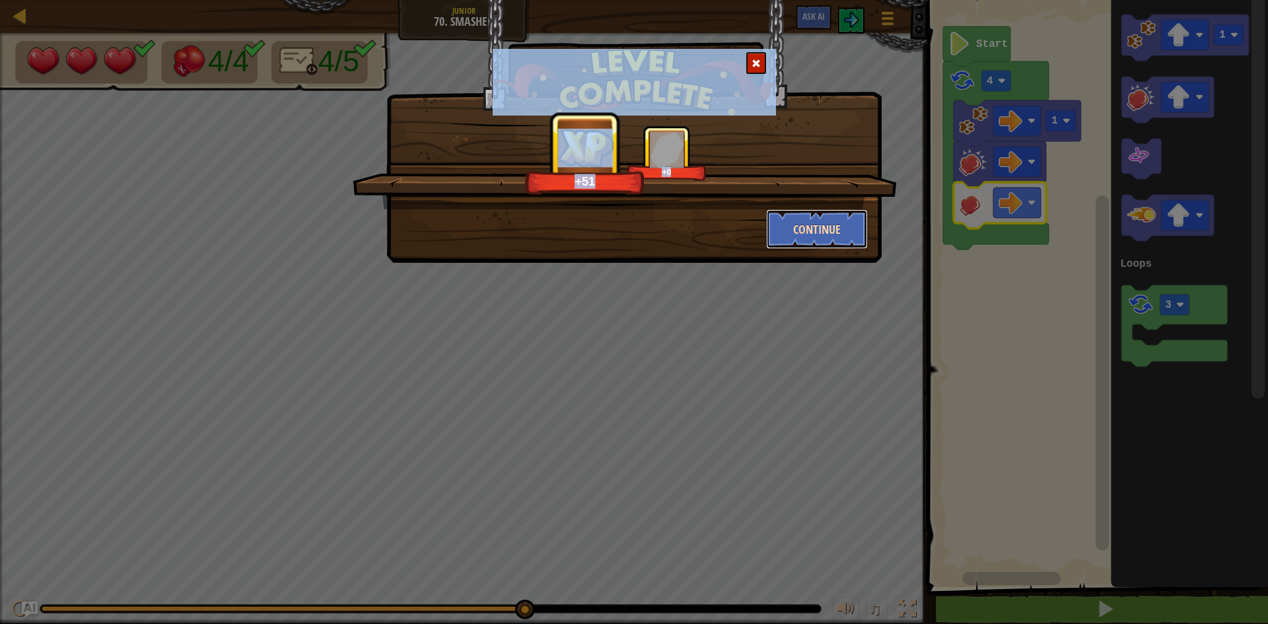
click at [790, 221] on button "Continue" at bounding box center [817, 229] width 102 height 40
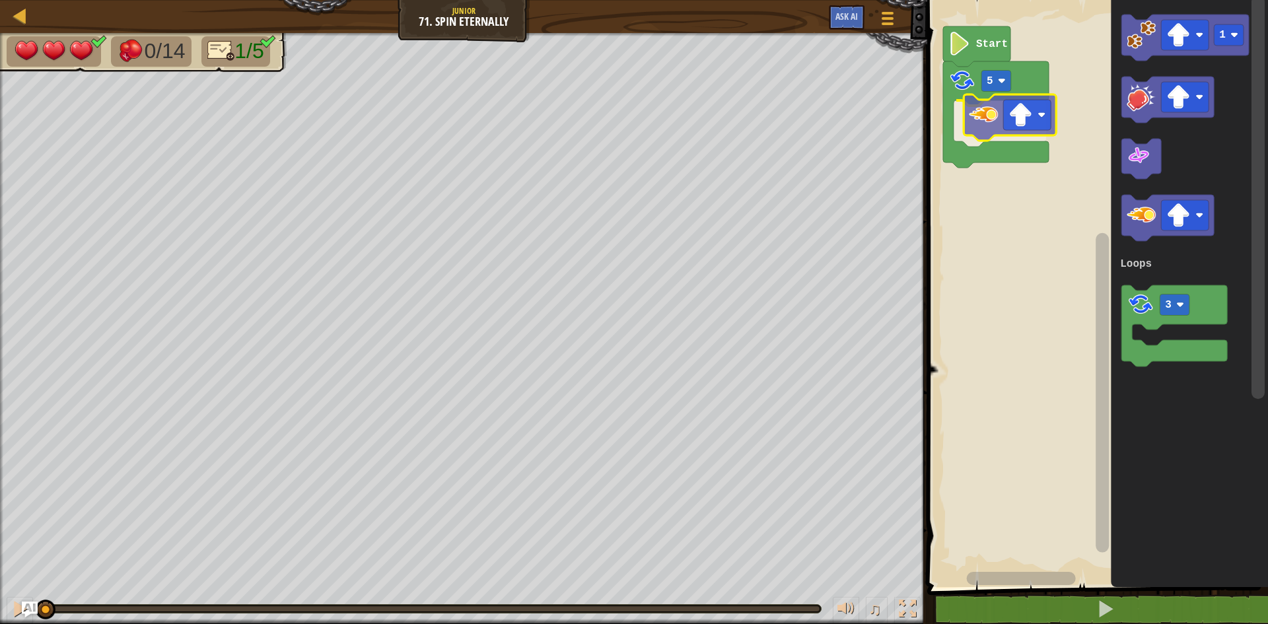
click at [973, 116] on div "Loops 5 Start 1 3 Loops" at bounding box center [1095, 290] width 345 height 594
click at [1020, 120] on image "Blockly Workspace" at bounding box center [1011, 121] width 24 height 24
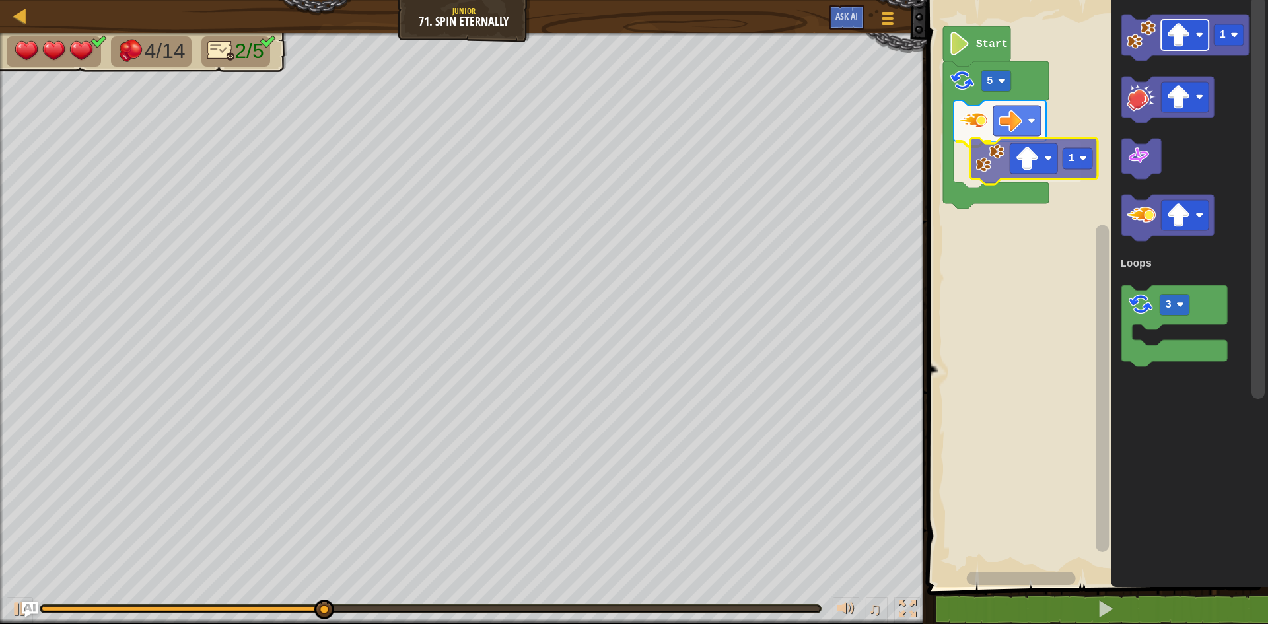
click at [1028, 163] on div "Loops Start 5 1 1 3 Loops 1" at bounding box center [1095, 290] width 345 height 594
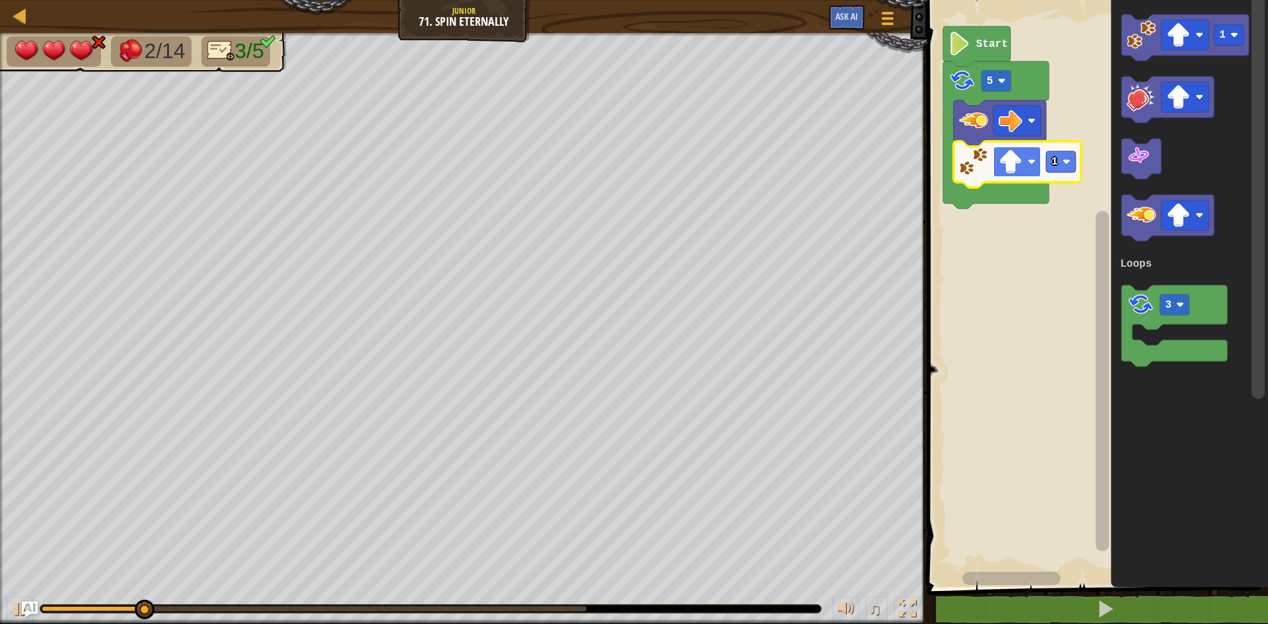
click at [1021, 163] on image "Blockly Workspace" at bounding box center [1011, 162] width 24 height 24
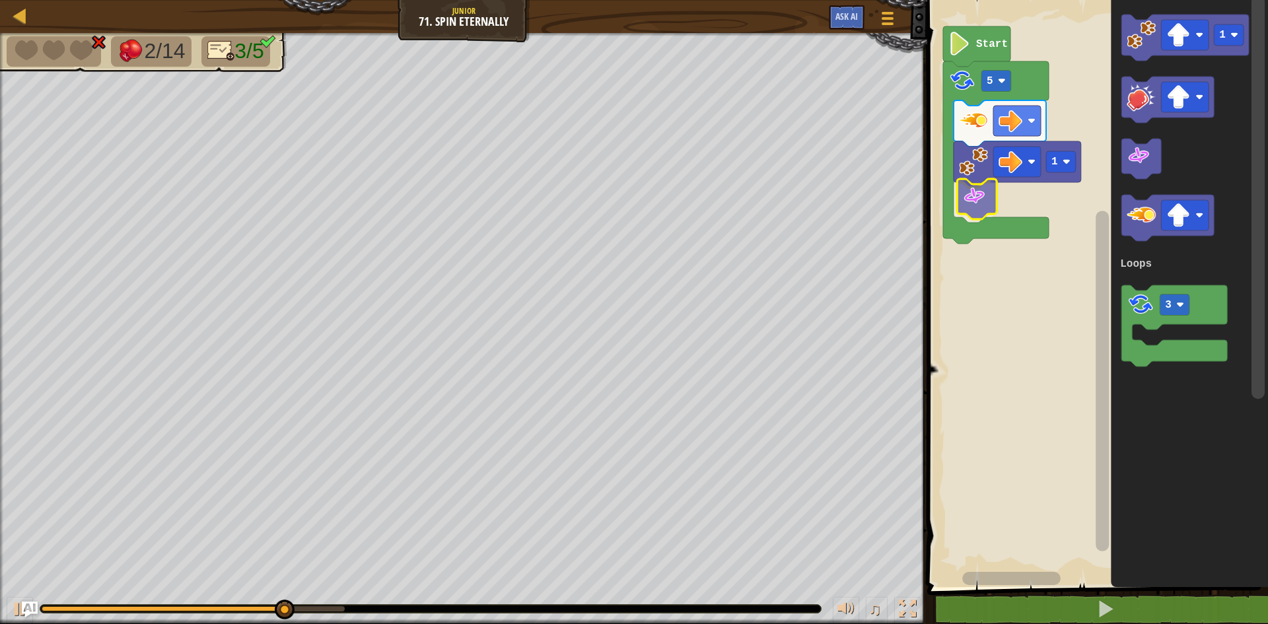
click at [964, 196] on div "Loops Start 5 1 1 3 Loops" at bounding box center [1095, 290] width 345 height 594
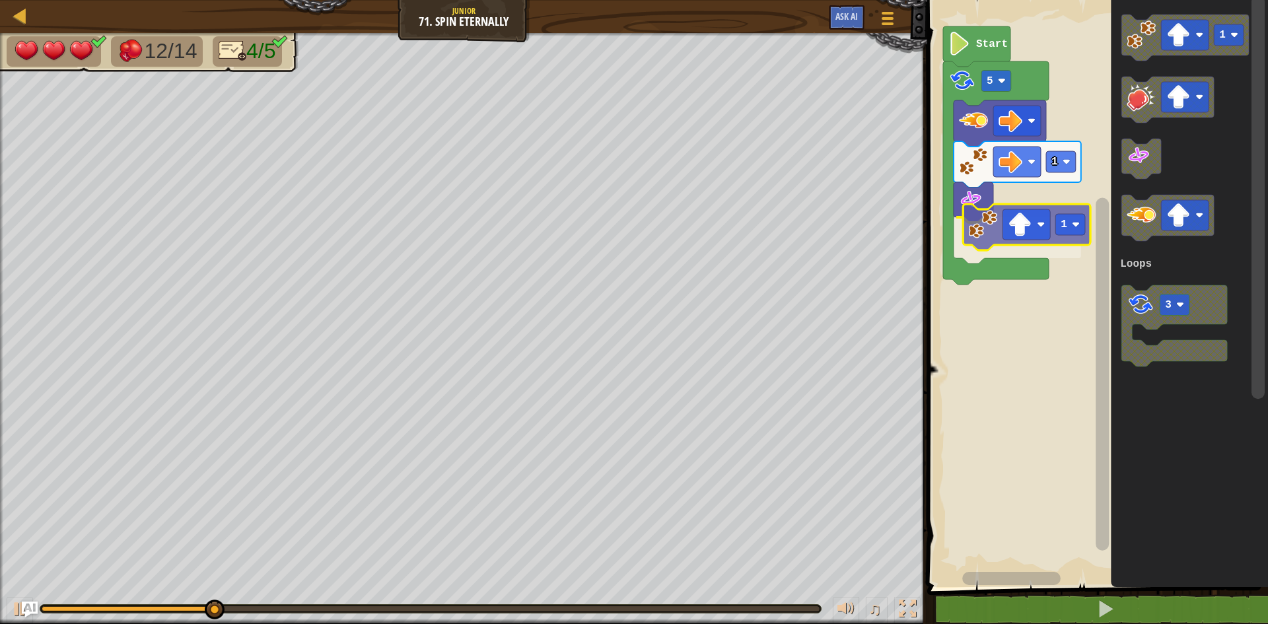
click at [1008, 238] on div "Loops Start 5 1 1 1 3 Loops 1" at bounding box center [1095, 290] width 345 height 594
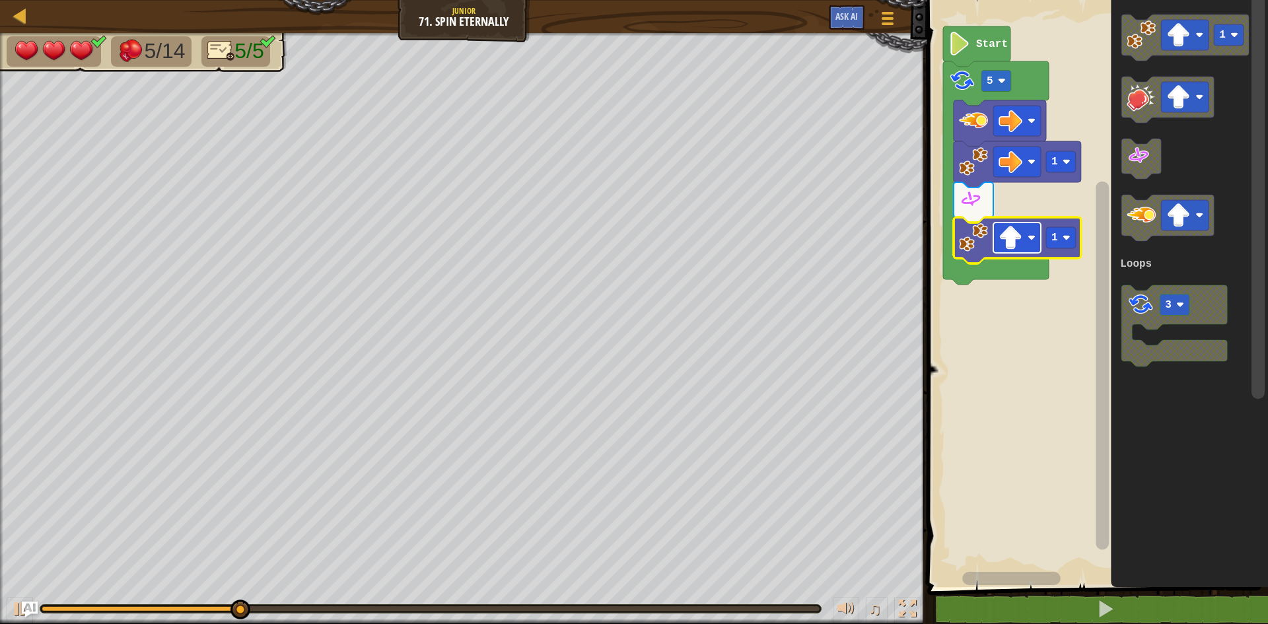
click at [1013, 237] on image "Blockly Workspace" at bounding box center [1011, 238] width 24 height 24
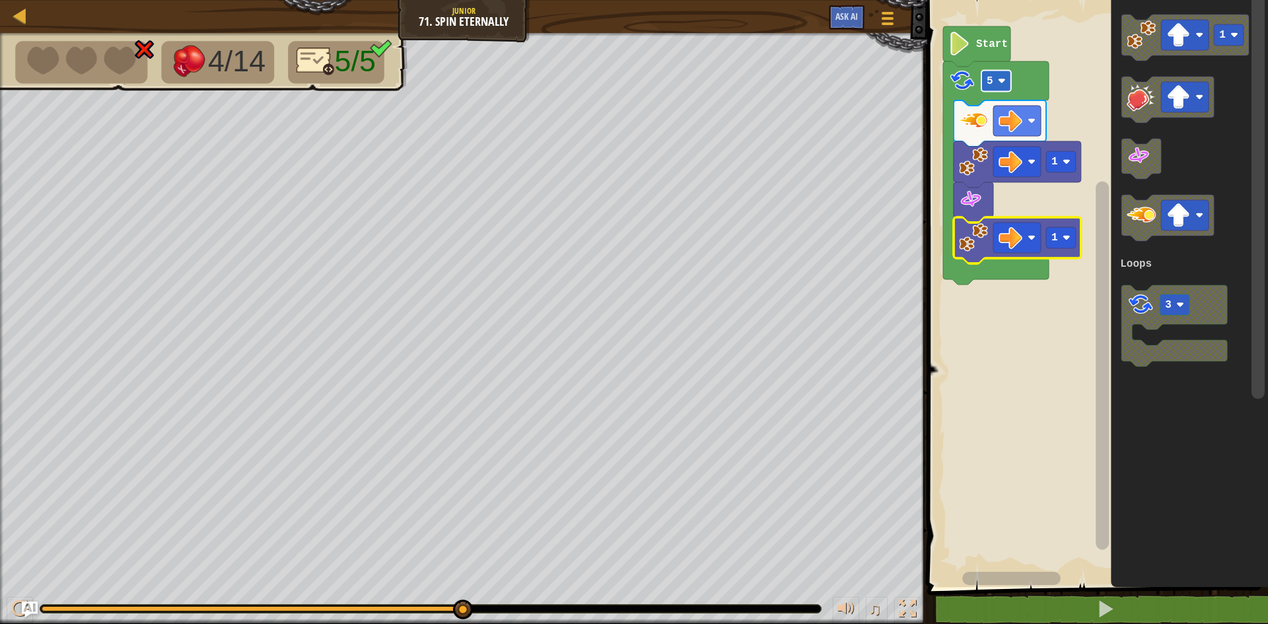
click at [995, 76] on rect "Blockly Workspace" at bounding box center [997, 81] width 30 height 21
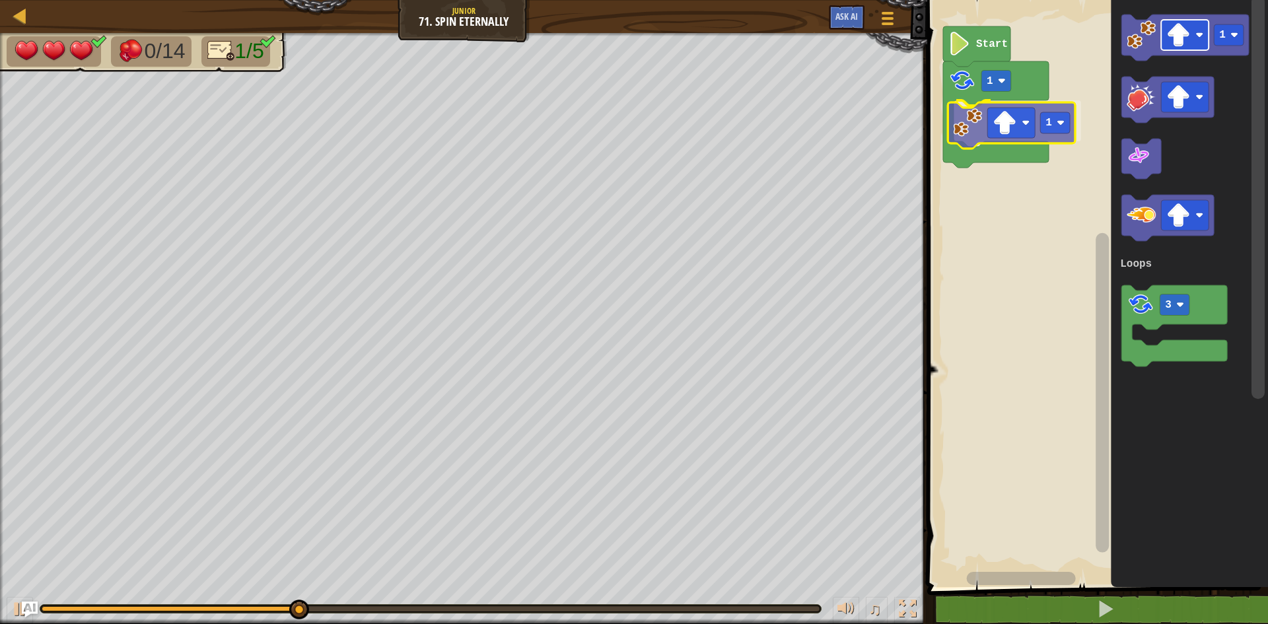
click at [1030, 128] on div "Loops Start 1 1 1 3 Loops 1" at bounding box center [1095, 290] width 345 height 594
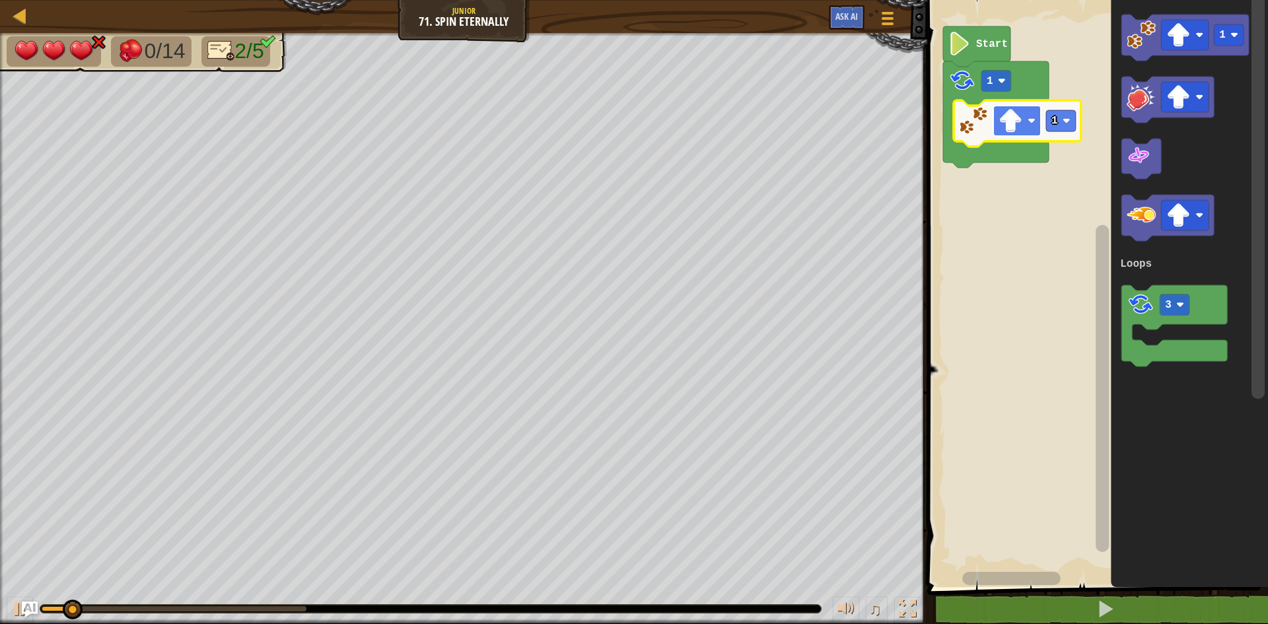
click at [1032, 124] on image "Blockly Workspace" at bounding box center [1032, 121] width 8 height 8
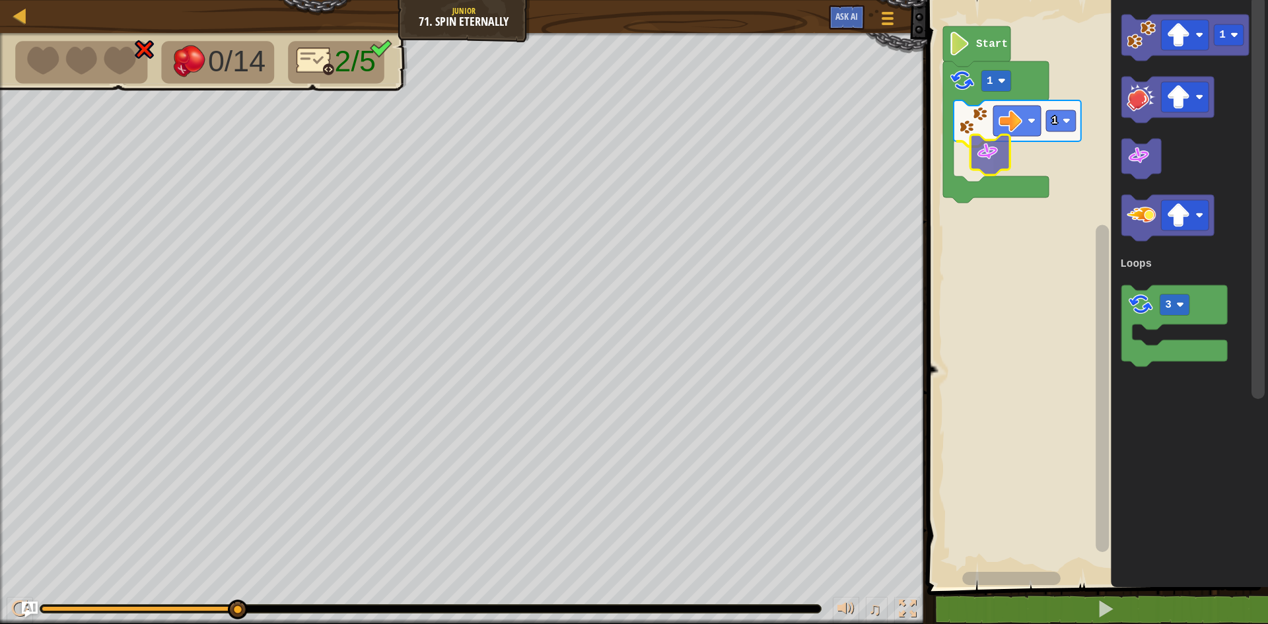
click at [987, 145] on div "Loops Start 1 1 1 3 Loops" at bounding box center [1095, 290] width 345 height 594
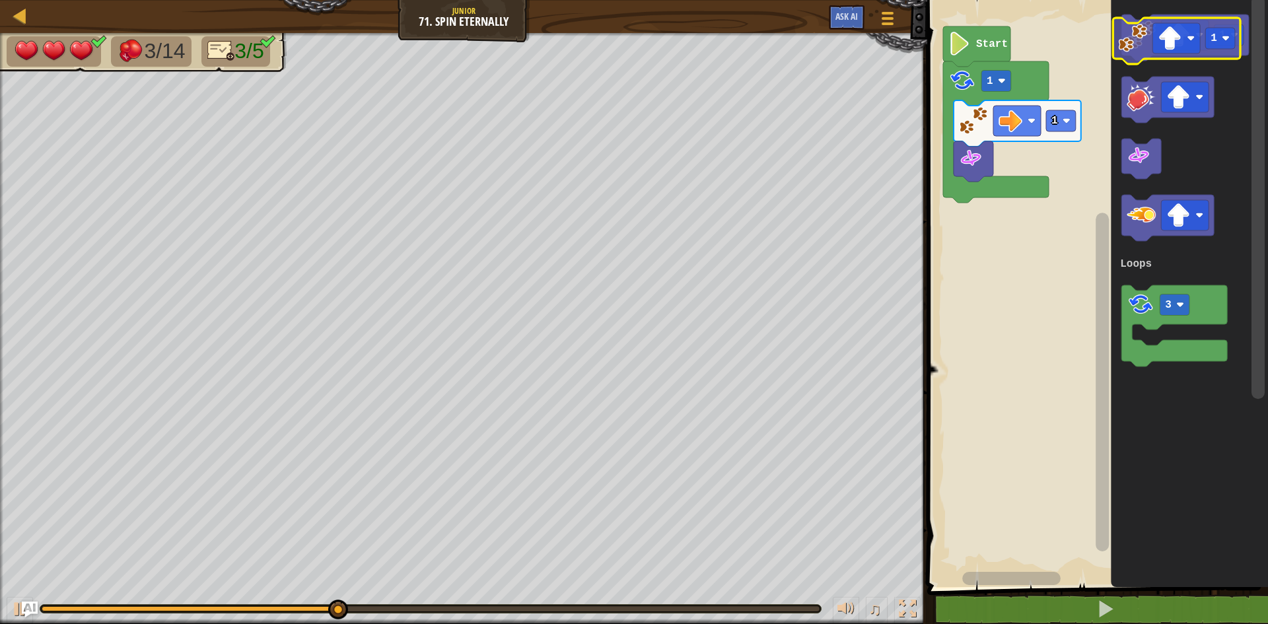
click at [1153, 46] on image "Blockly Workspace" at bounding box center [1141, 34] width 29 height 29
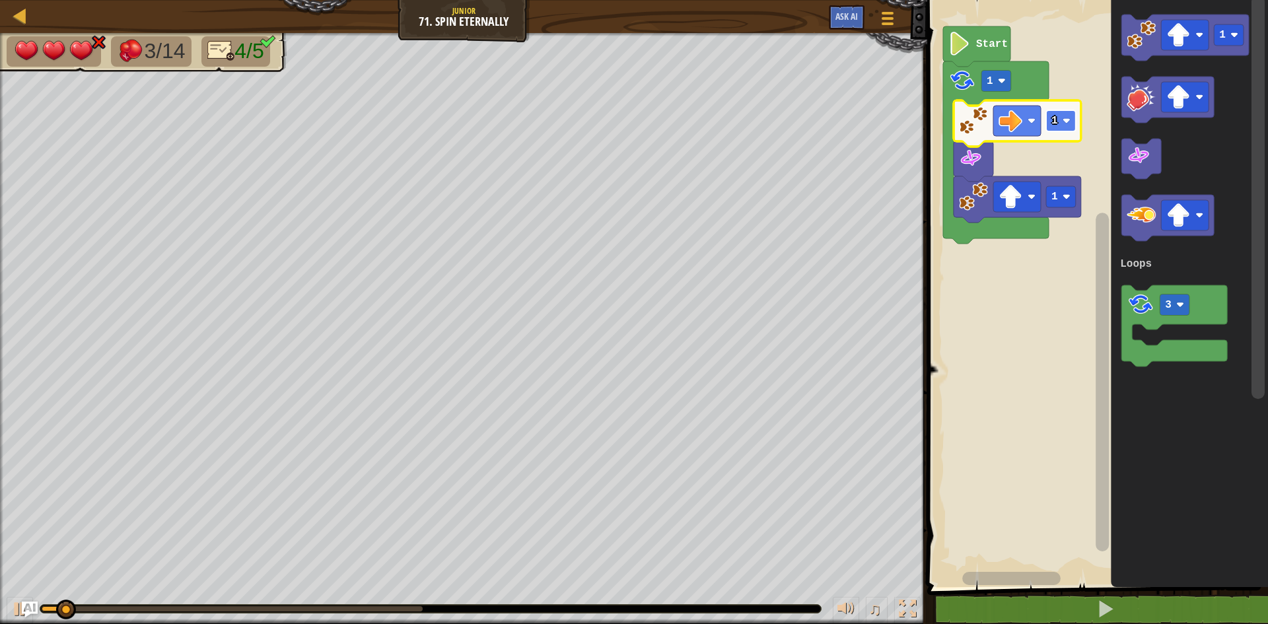
click at [1065, 115] on rect "Blockly Workspace" at bounding box center [1061, 120] width 30 height 21
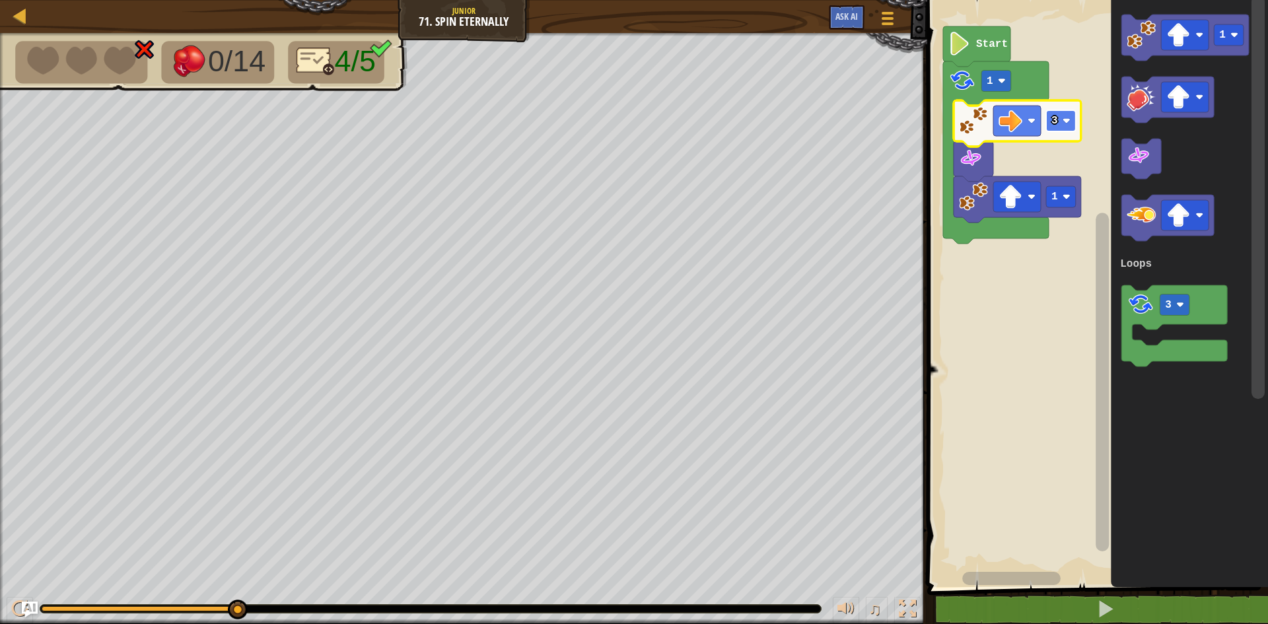
click at [1067, 127] on rect "Blockly Workspace" at bounding box center [1061, 120] width 30 height 21
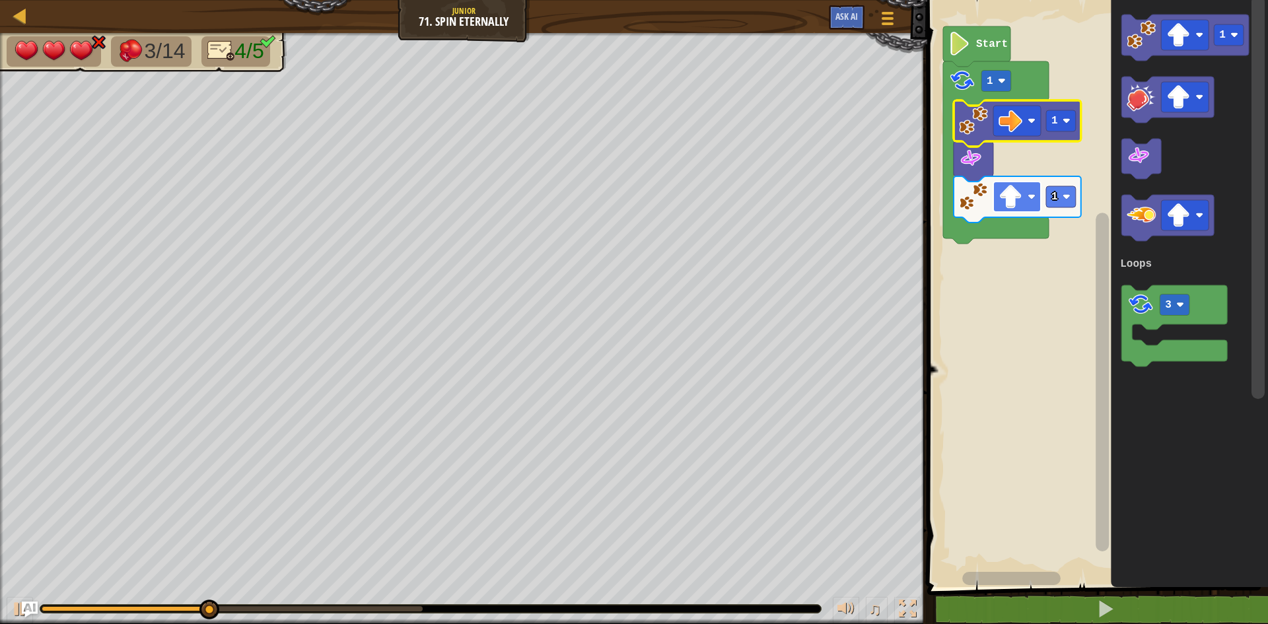
click at [1025, 210] on rect "Blockly Workspace" at bounding box center [1017, 197] width 48 height 30
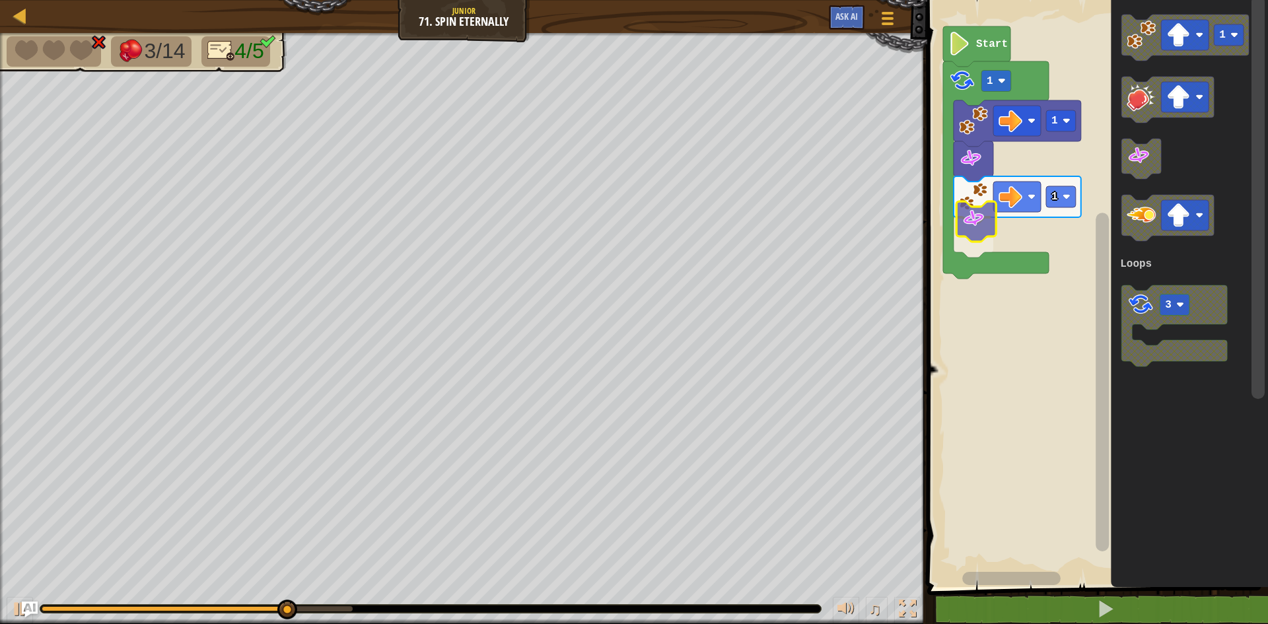
click at [963, 234] on div "Loops Start 1 1 1 1 3 Loops" at bounding box center [1095, 290] width 345 height 594
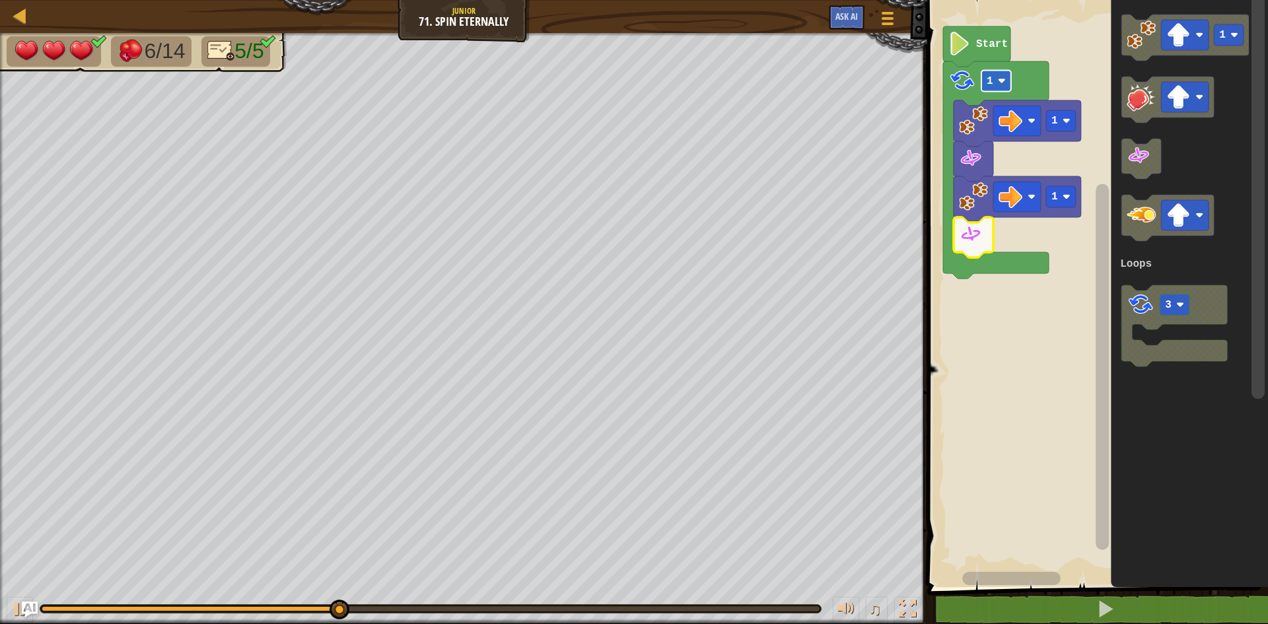
click at [993, 77] on rect "Blockly Workspace" at bounding box center [997, 81] width 30 height 21
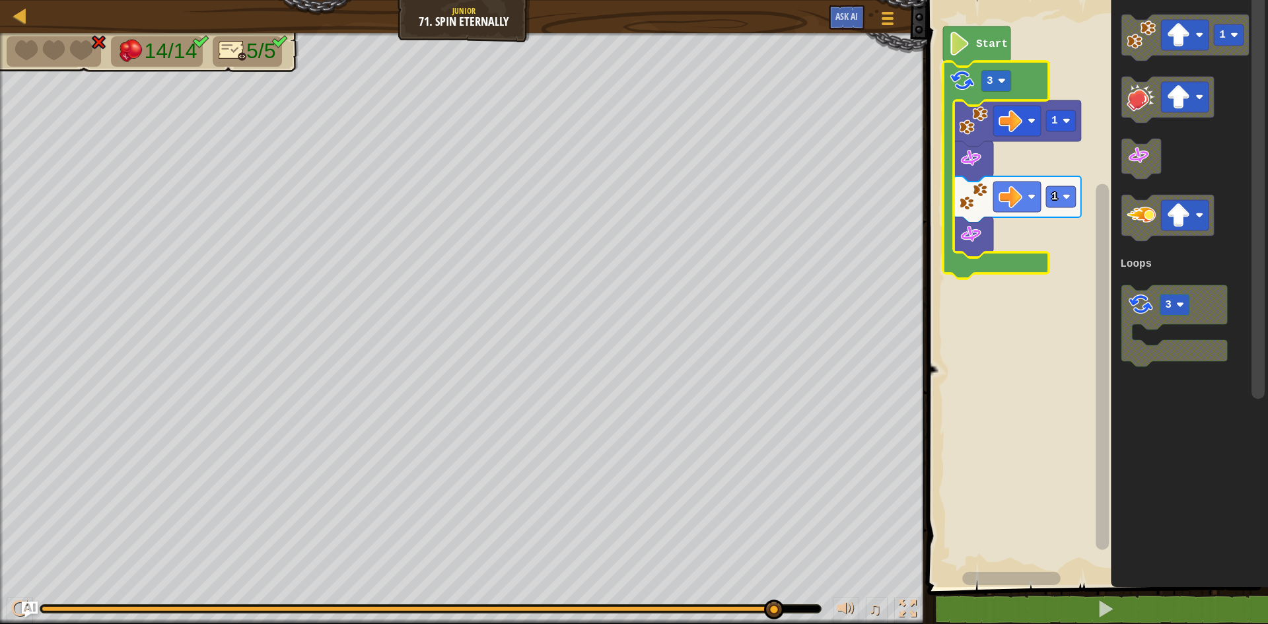
click at [980, 30] on icon "Blockly Workspace" at bounding box center [976, 46] width 67 height 40
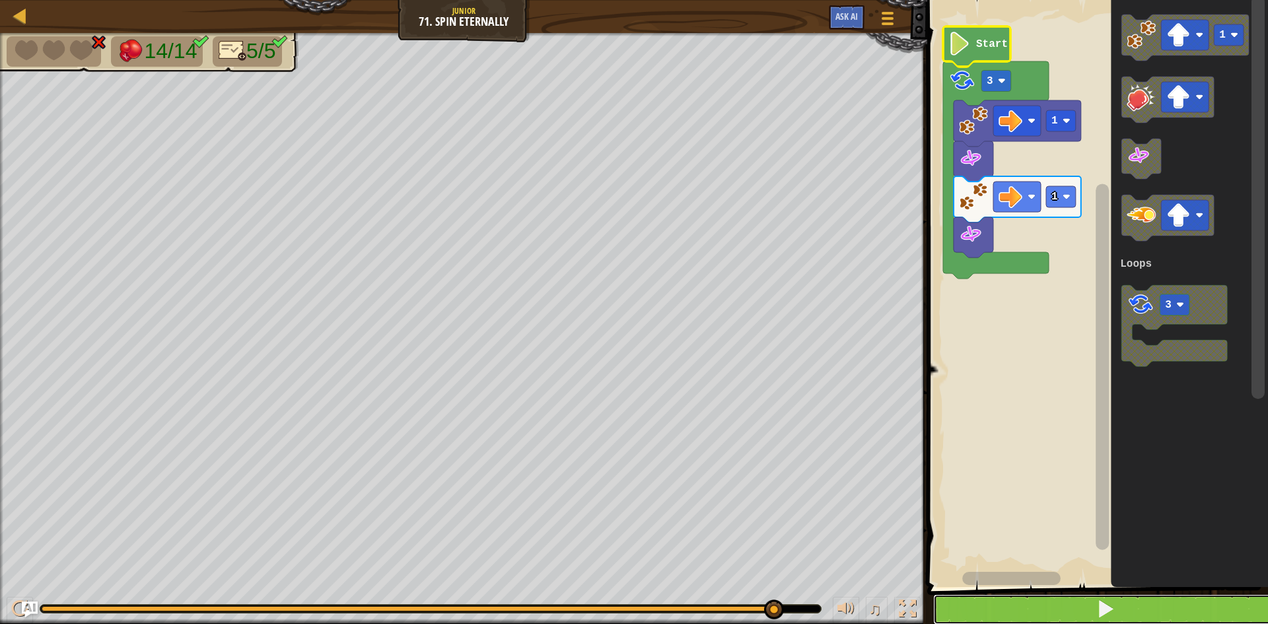
click at [1009, 589] on button at bounding box center [1105, 609] width 345 height 30
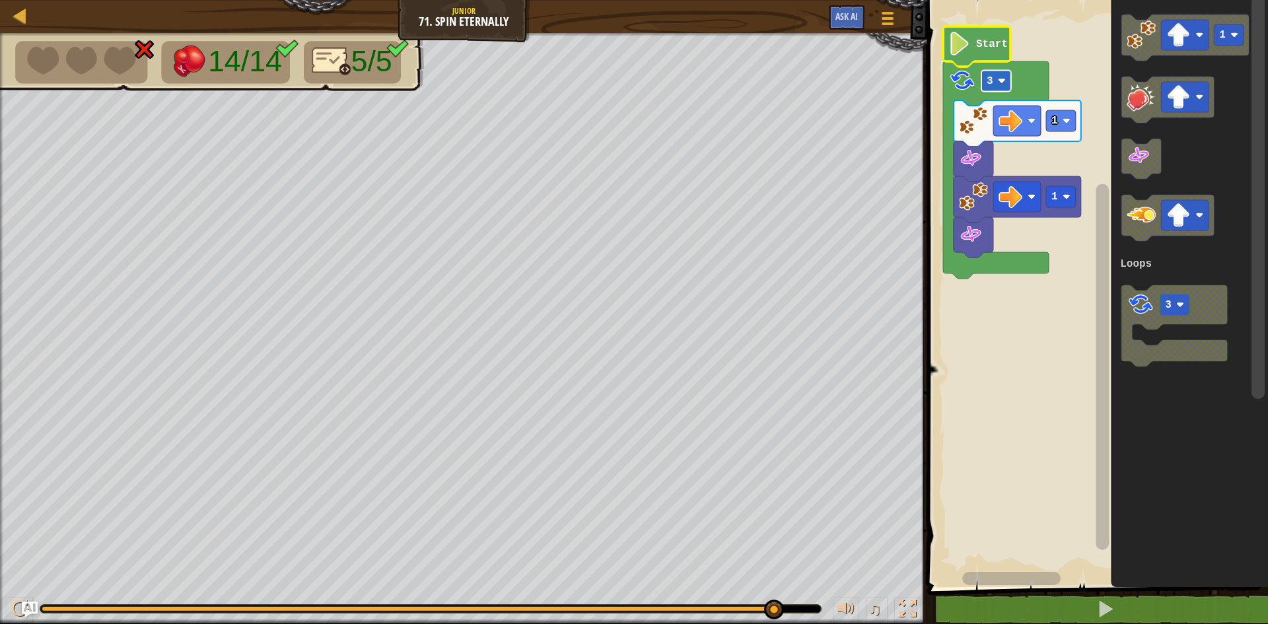
click at [993, 74] on rect "Blockly Workspace" at bounding box center [997, 81] width 30 height 21
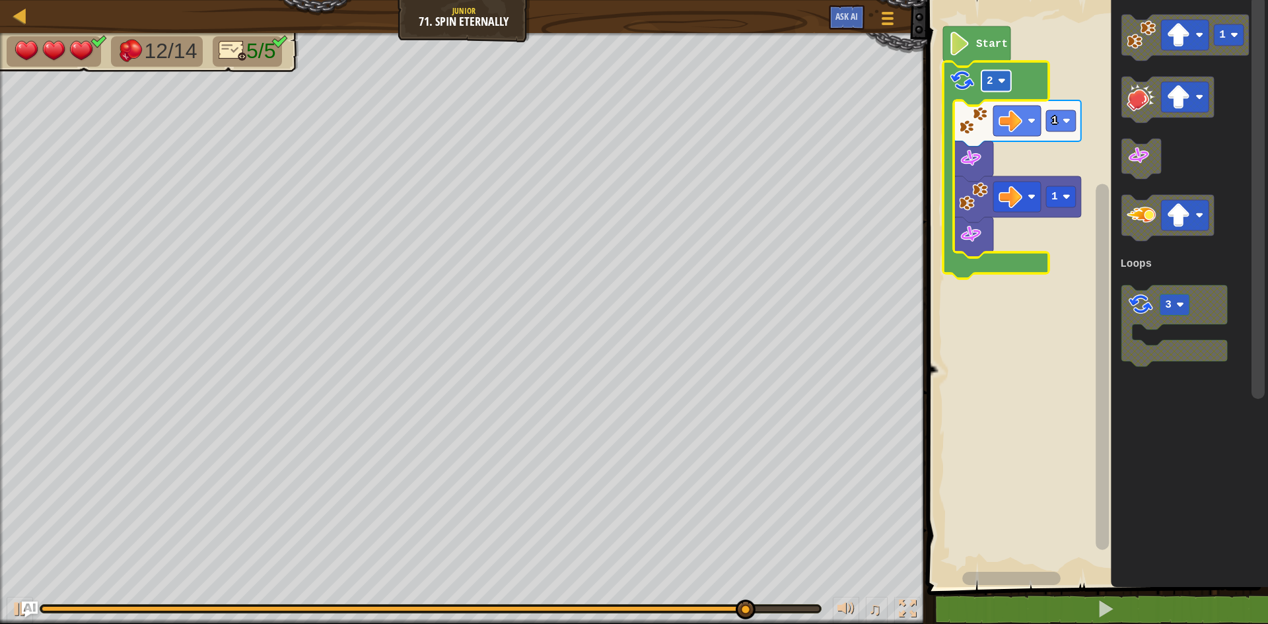
click at [1001, 81] on image "Blockly Workspace" at bounding box center [1002, 81] width 8 height 8
click at [992, 76] on text "3" at bounding box center [990, 81] width 7 height 12
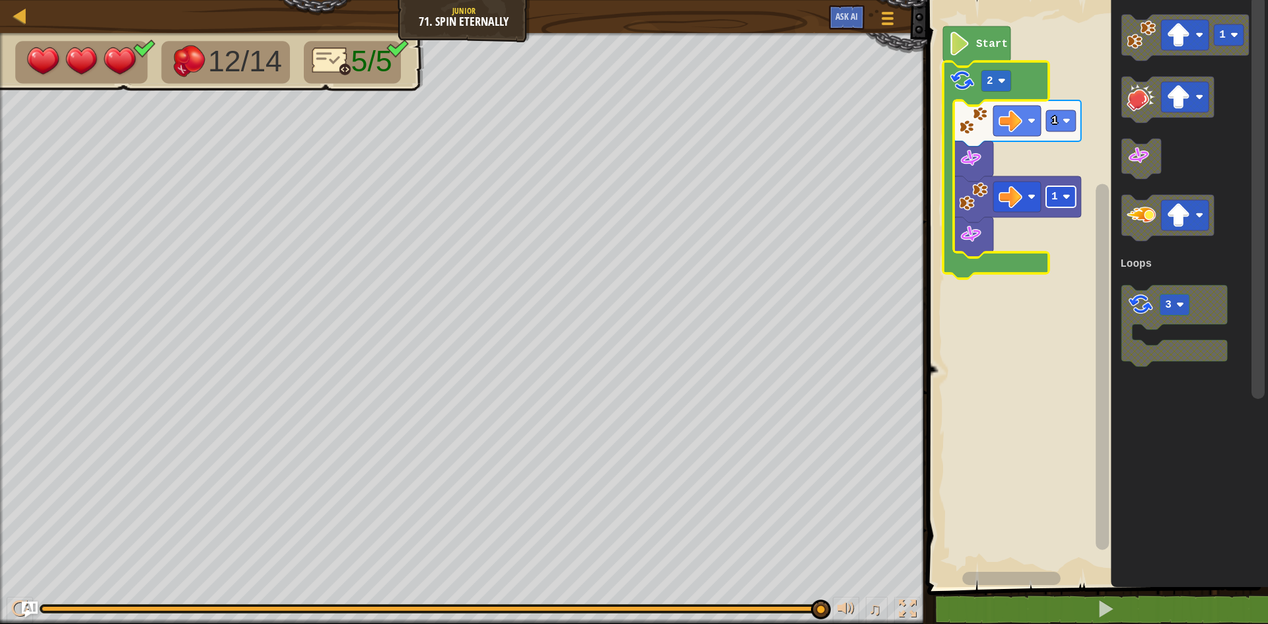
click at [1058, 194] on rect "Blockly Workspace" at bounding box center [1061, 196] width 30 height 21
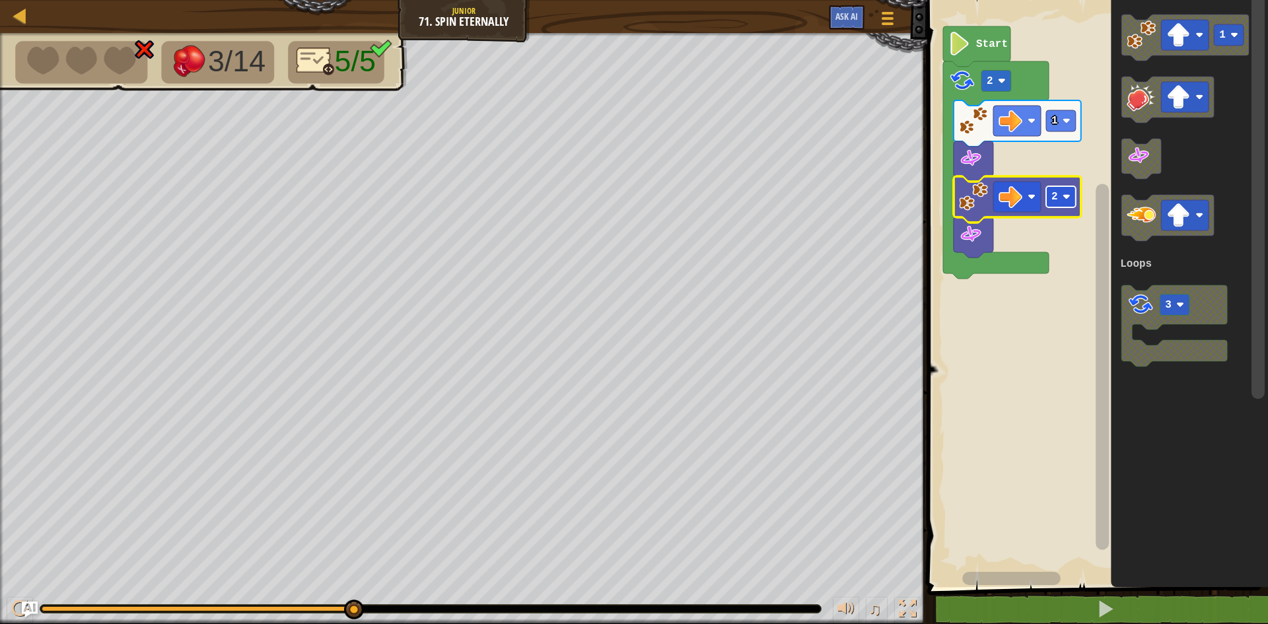
click at [1060, 202] on rect "Blockly Workspace" at bounding box center [1061, 196] width 30 height 21
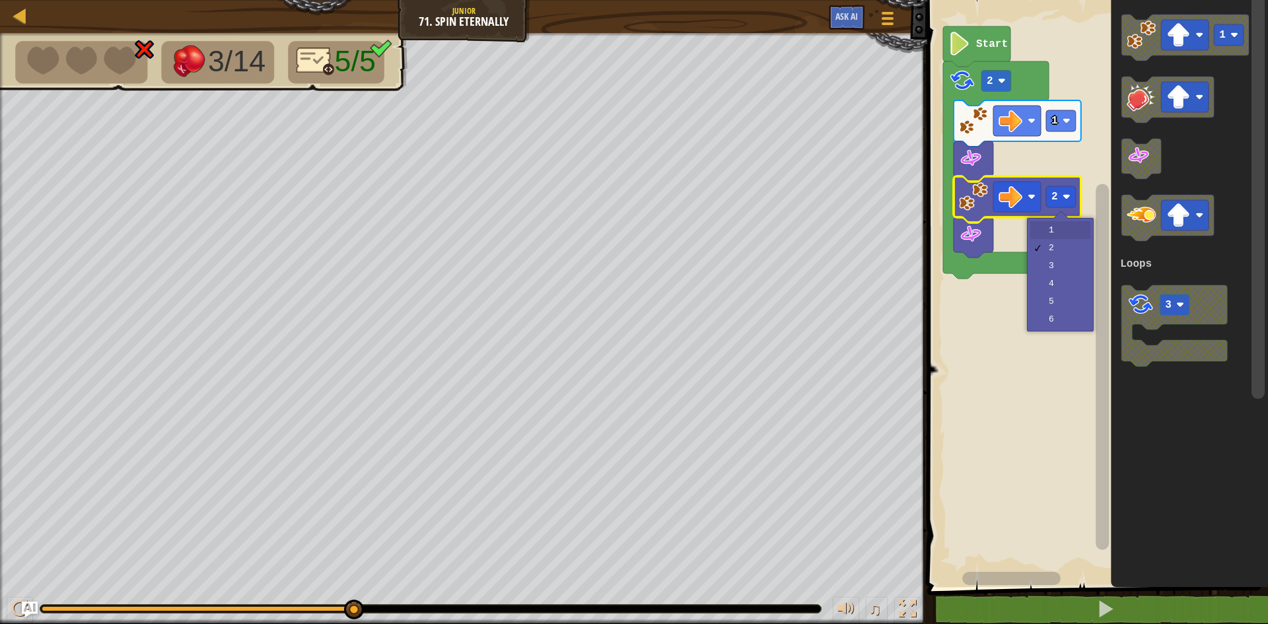
drag, startPoint x: 1044, startPoint y: 227, endPoint x: 1036, endPoint y: 228, distance: 8.0
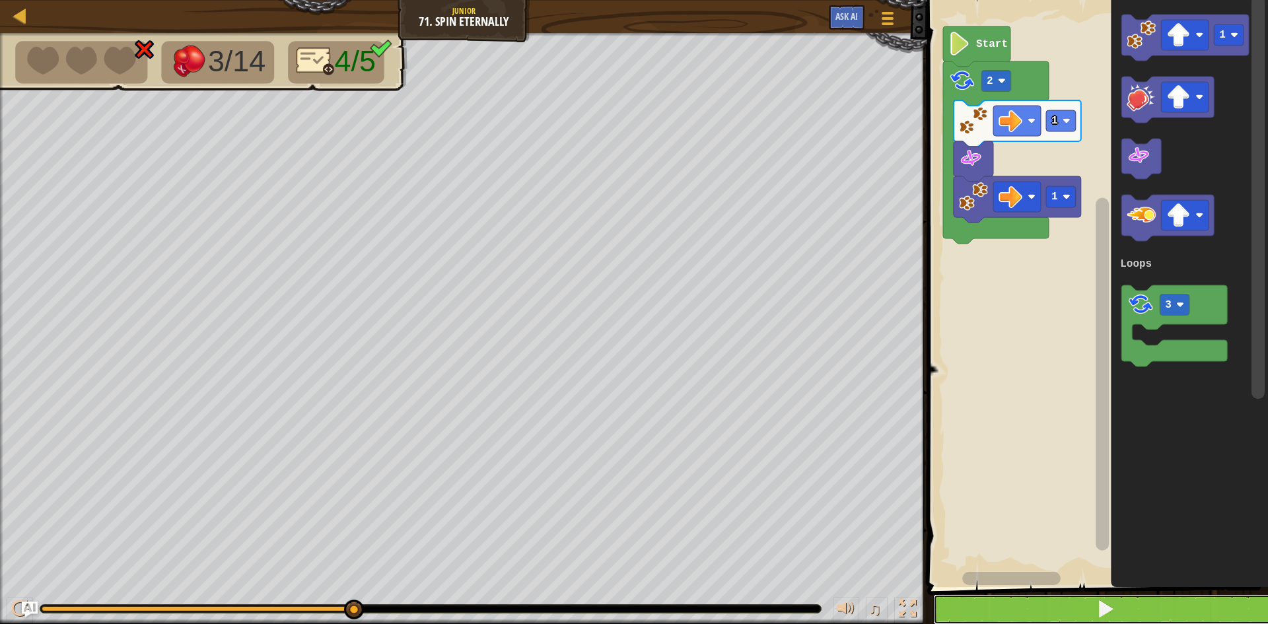
click at [1048, 589] on button at bounding box center [1105, 609] width 345 height 30
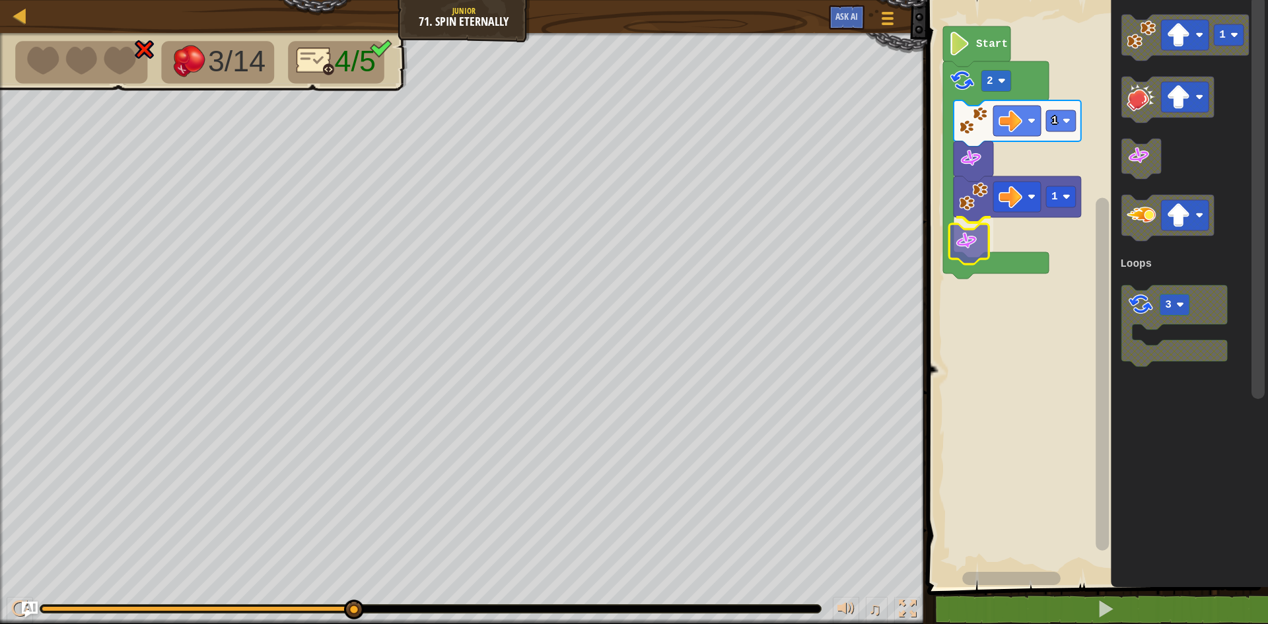
click at [978, 254] on div "Loops Start 2 1 1 1 3 Loops" at bounding box center [1095, 290] width 345 height 594
